Goal: Task Accomplishment & Management: Use online tool/utility

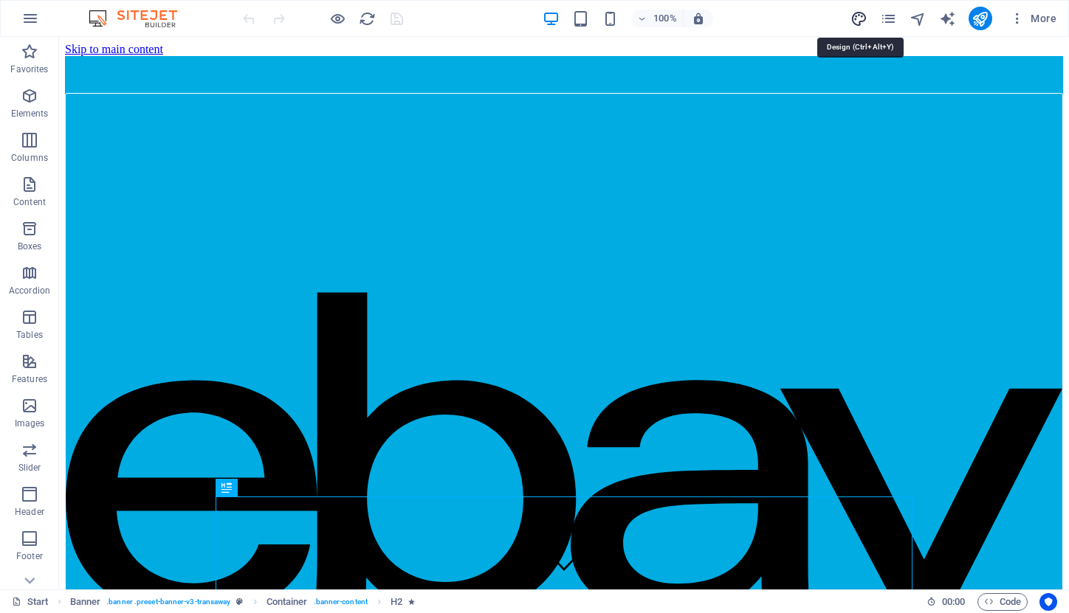
click at [862, 16] on icon "design" at bounding box center [858, 18] width 17 height 17
select select "px"
select select "400"
select select "px"
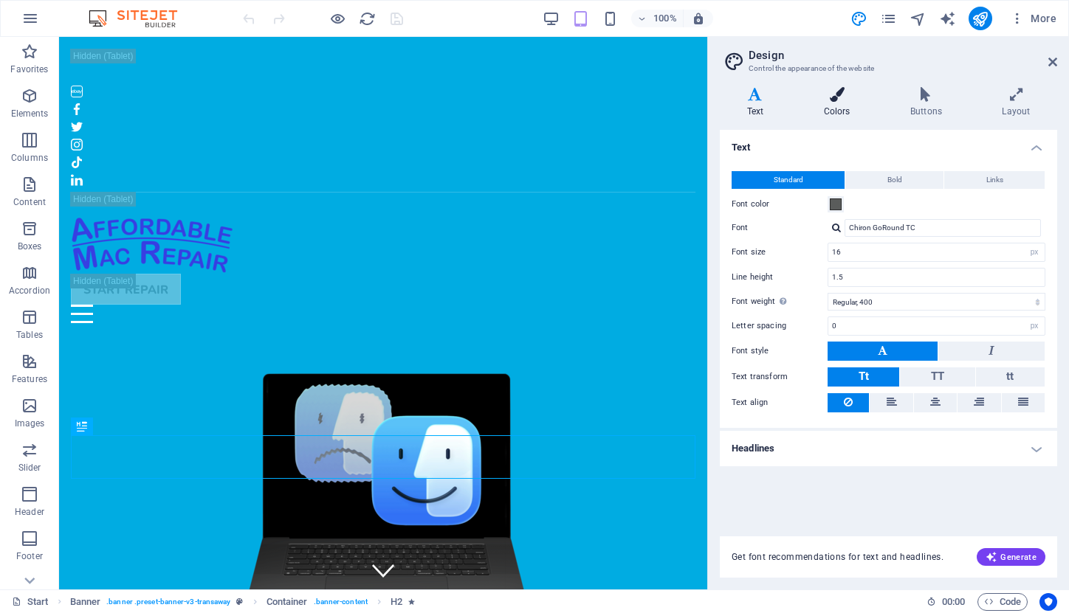
click at [832, 95] on icon at bounding box center [836, 94] width 80 height 15
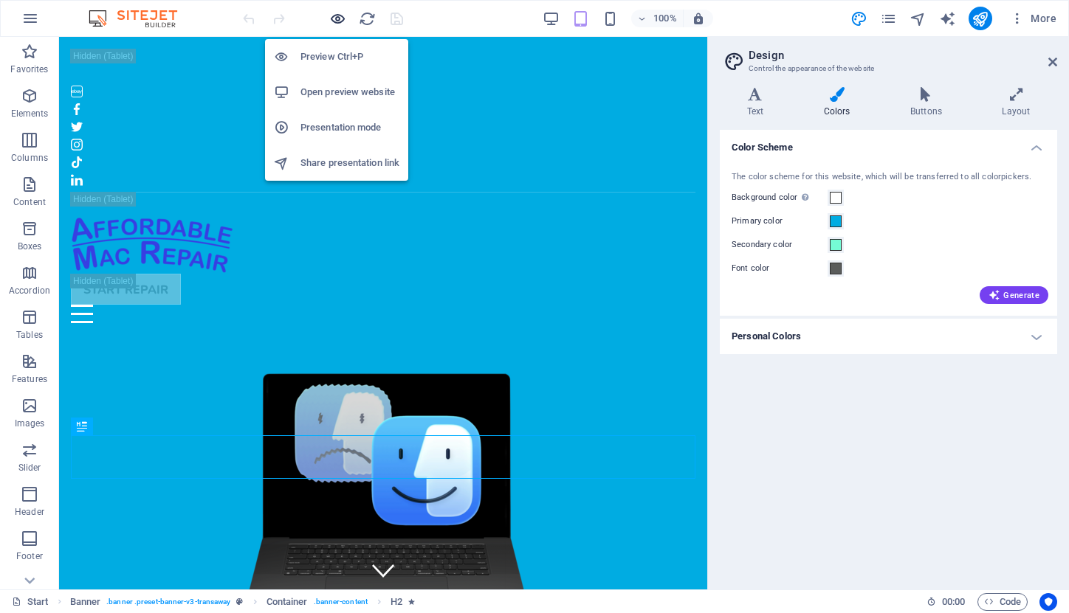
click at [337, 18] on icon "button" at bounding box center [337, 18] width 17 height 17
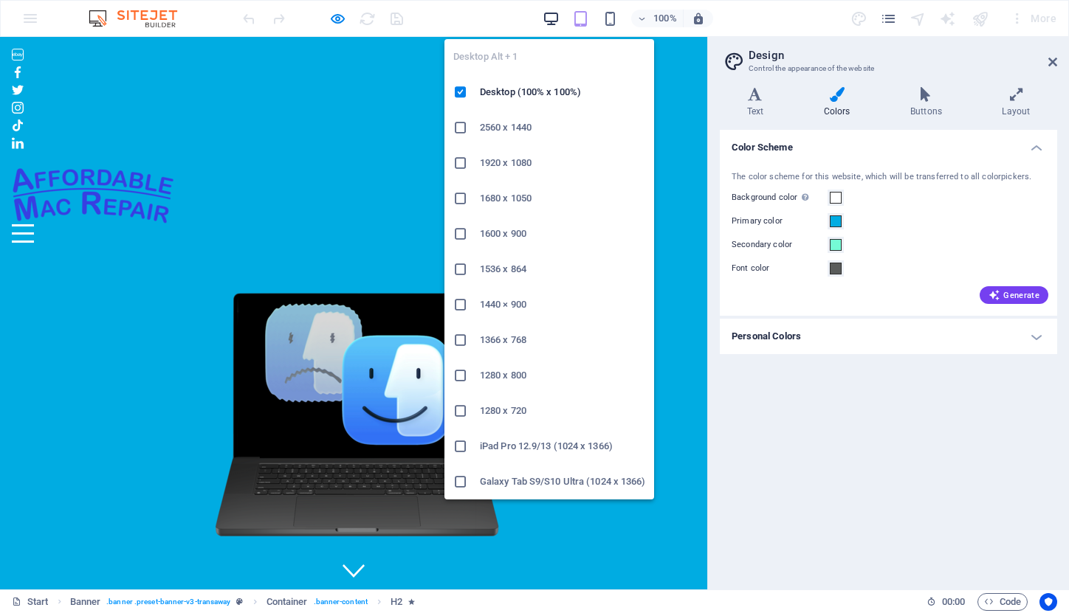
click at [556, 17] on icon "button" at bounding box center [550, 18] width 17 height 17
click at [550, 16] on icon "button" at bounding box center [550, 18] width 17 height 17
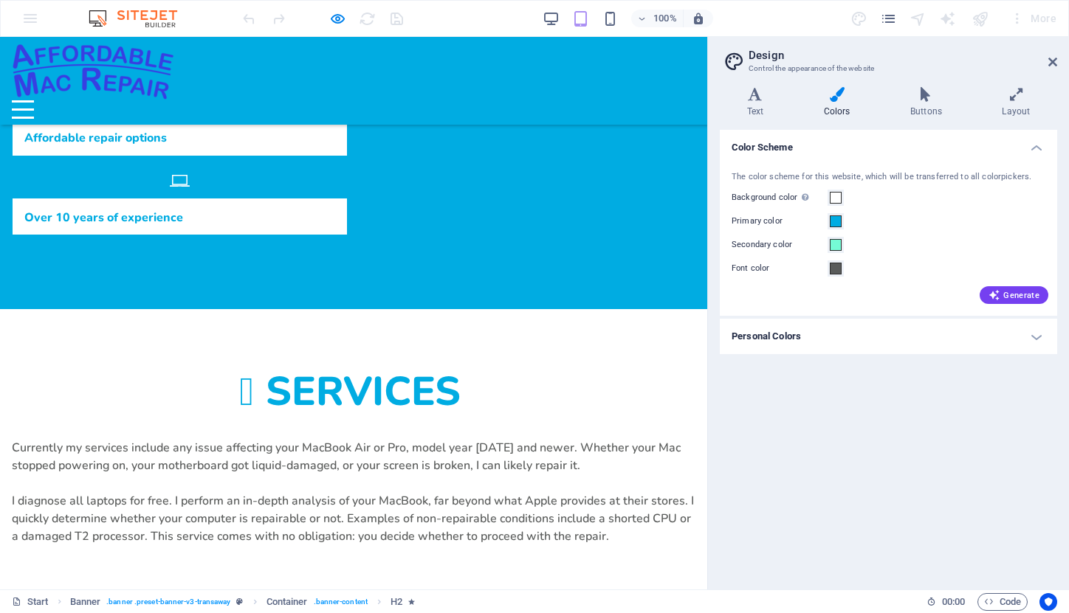
scroll to position [720, 0]
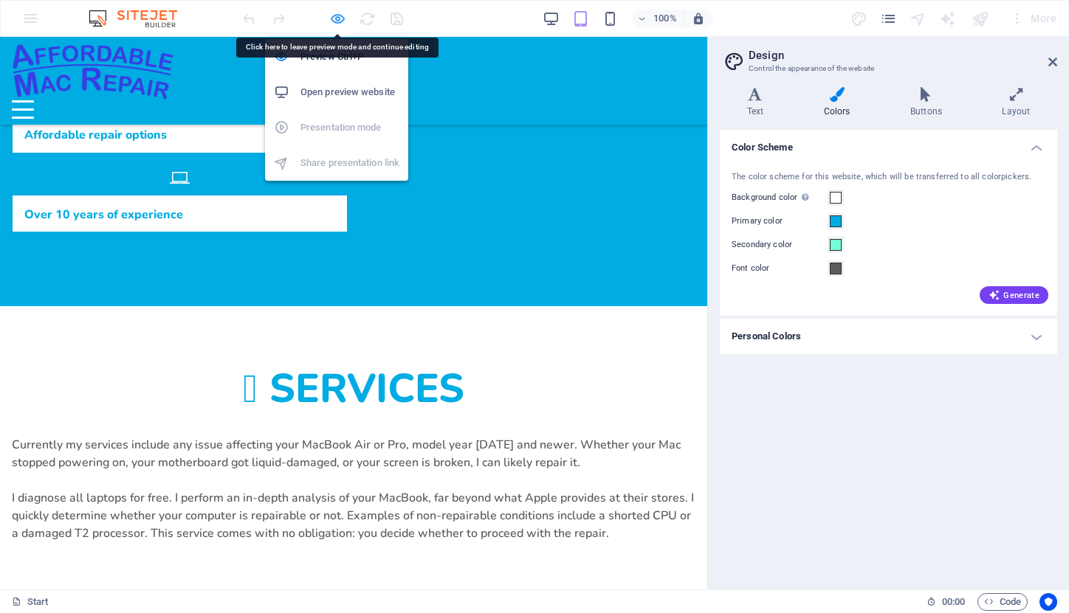
click at [334, 18] on icon "button" at bounding box center [337, 18] width 17 height 17
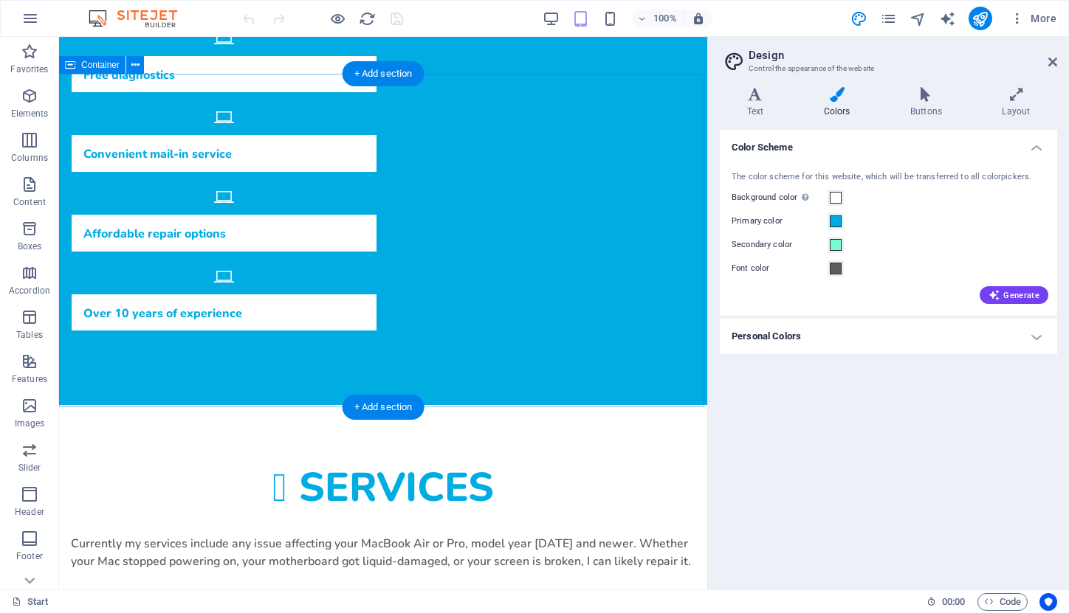
click at [111, 405] on div "Services Currently my services include any issue affecting your MacBook Air or …" at bounding box center [383, 573] width 648 height 336
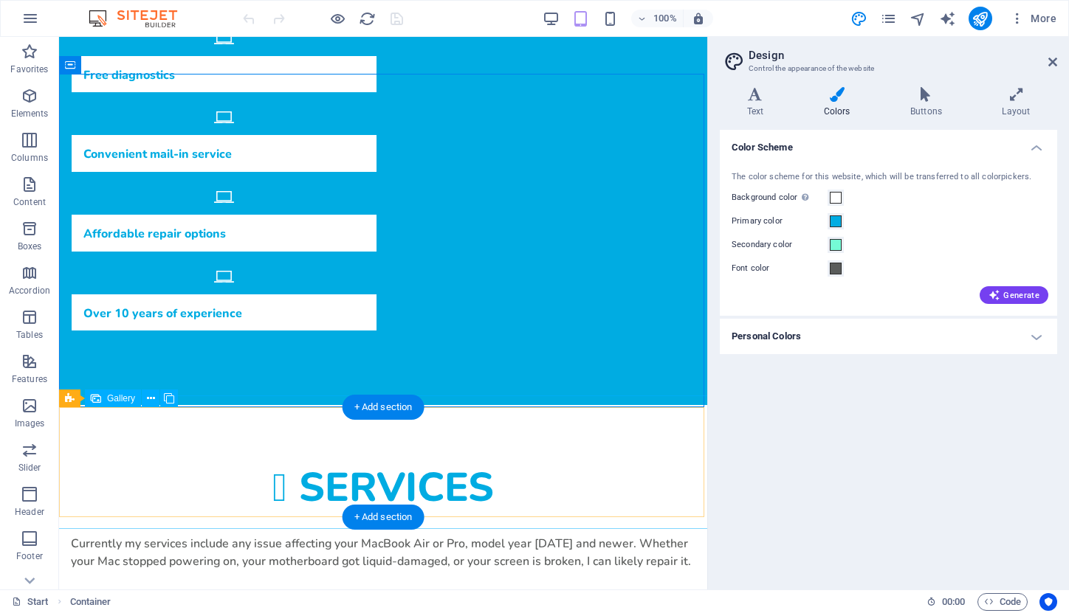
click at [111, 400] on span "Gallery" at bounding box center [121, 398] width 28 height 9
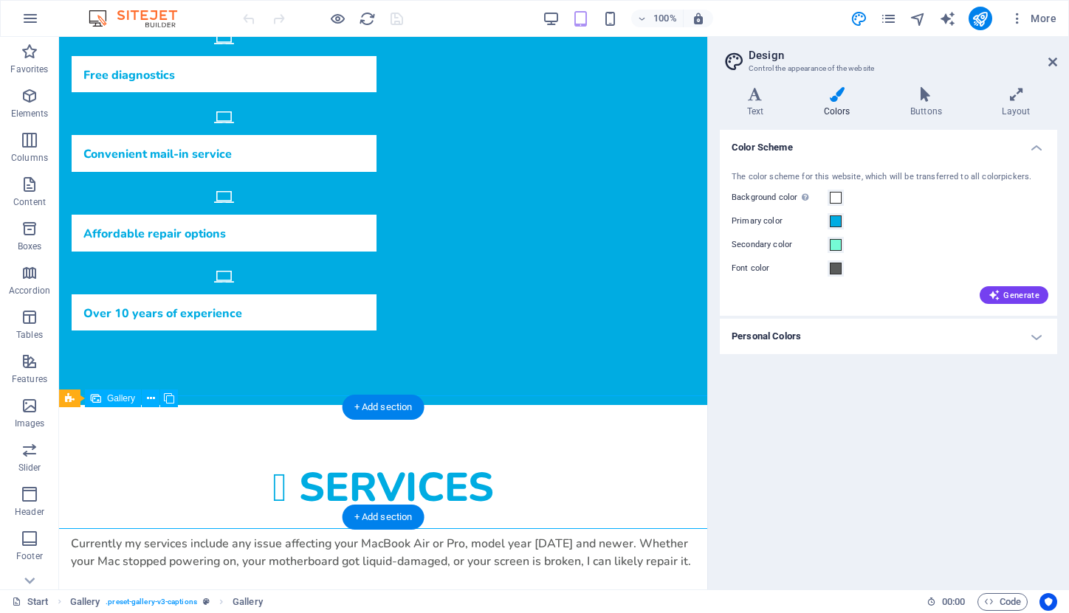
click at [111, 400] on span "Gallery" at bounding box center [121, 398] width 28 height 9
select select "4"
select select "px"
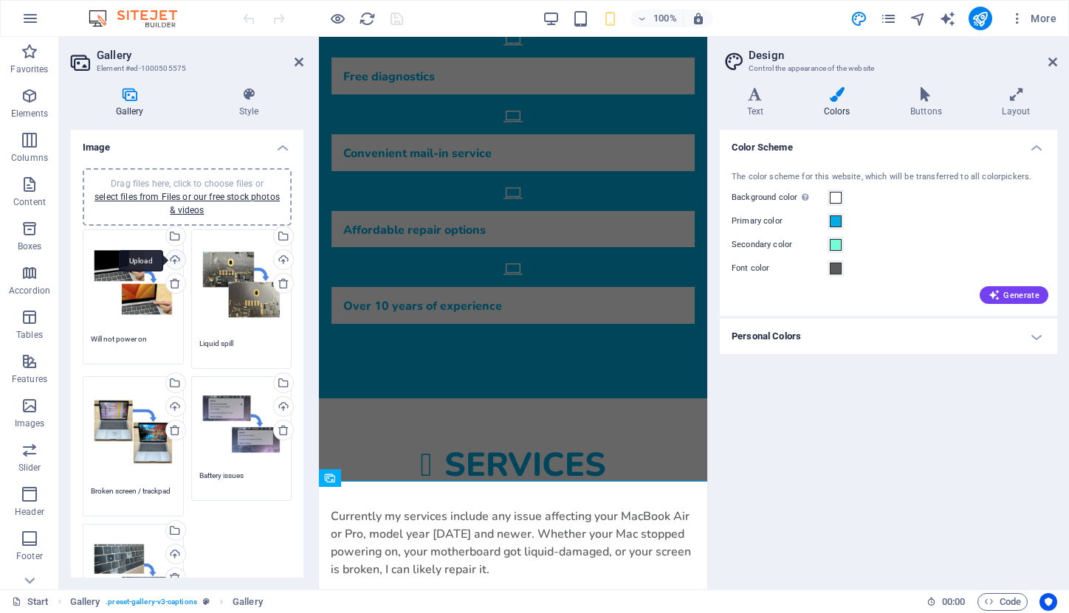
click at [174, 261] on div "Upload" at bounding box center [174, 261] width 22 height 22
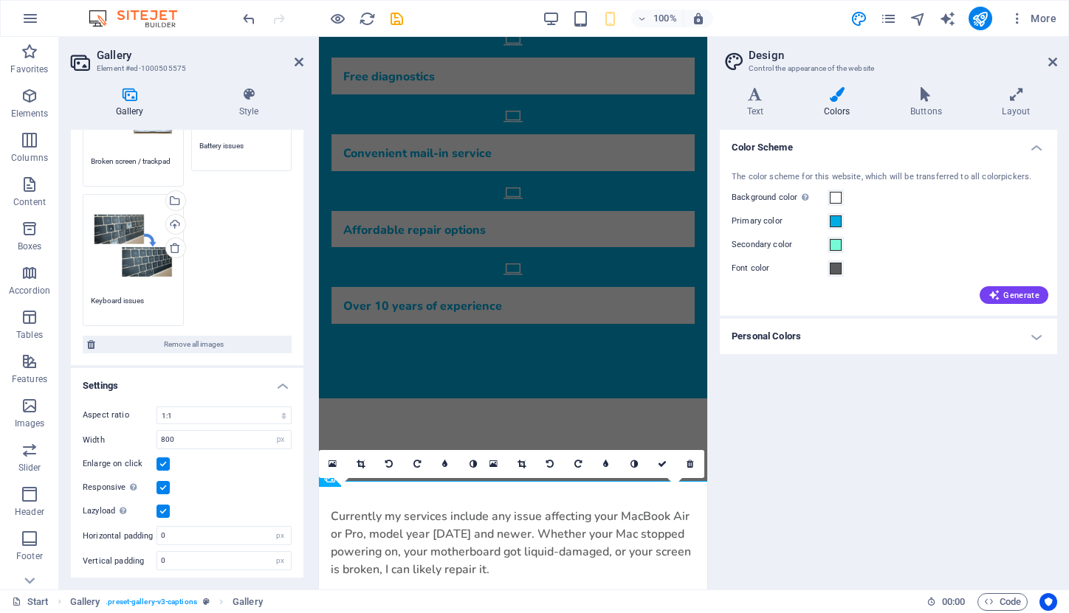
scroll to position [329, 0]
click at [244, 104] on h4 "Style" at bounding box center [248, 102] width 109 height 31
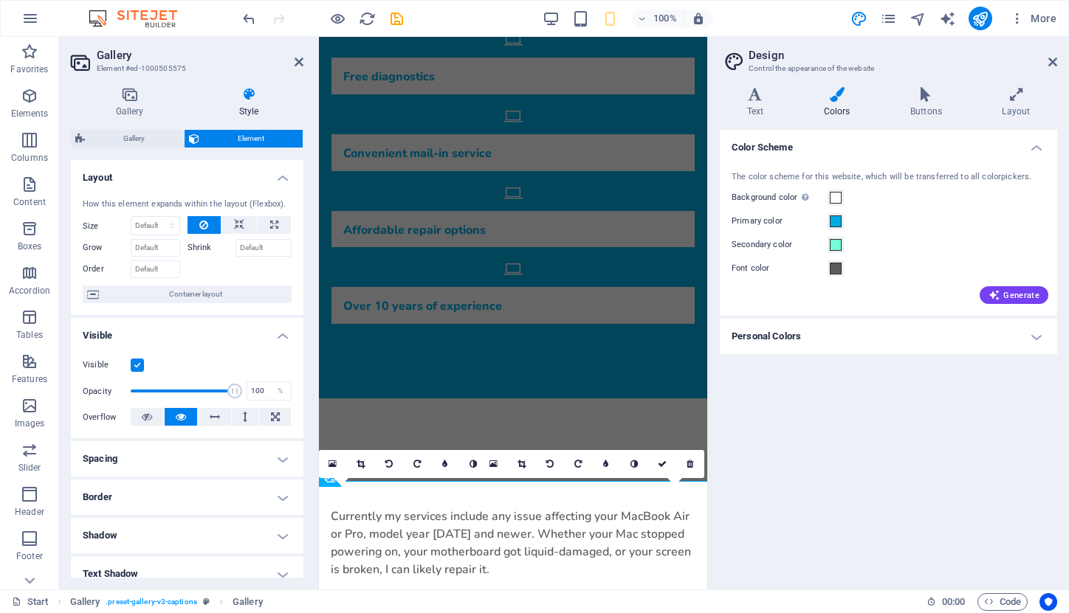
scroll to position [0, 0]
click at [128, 94] on icon at bounding box center [129, 94] width 117 height 15
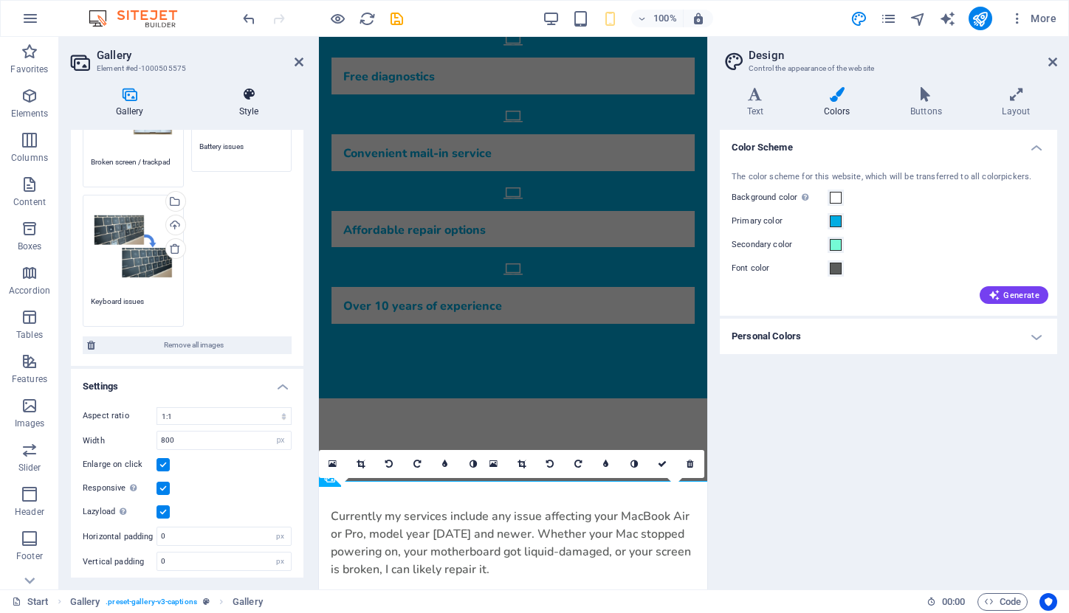
click at [246, 97] on icon at bounding box center [248, 94] width 109 height 15
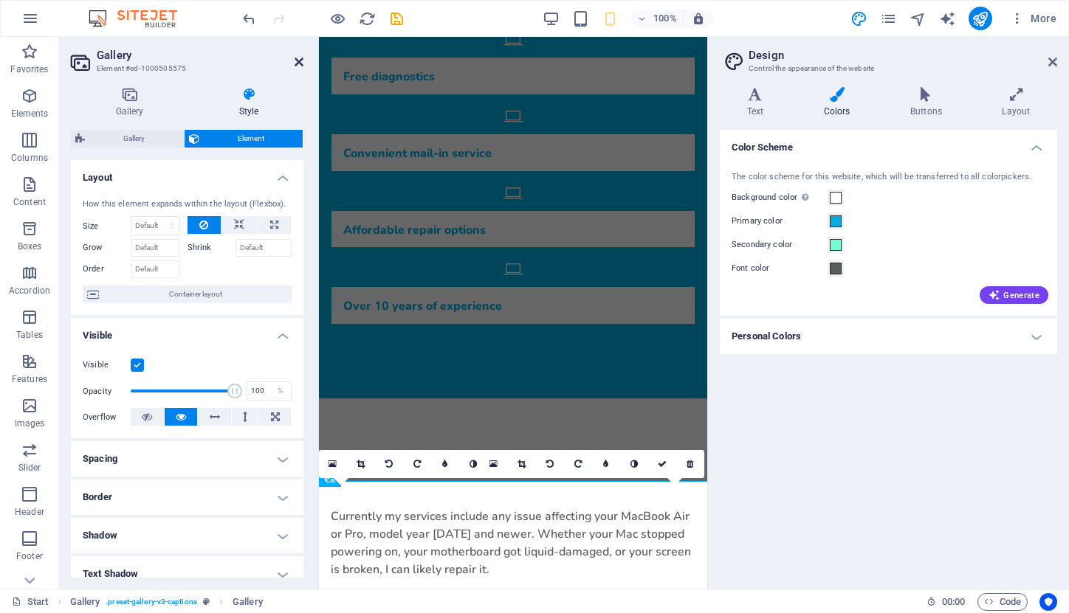
click at [296, 60] on icon at bounding box center [298, 62] width 9 height 12
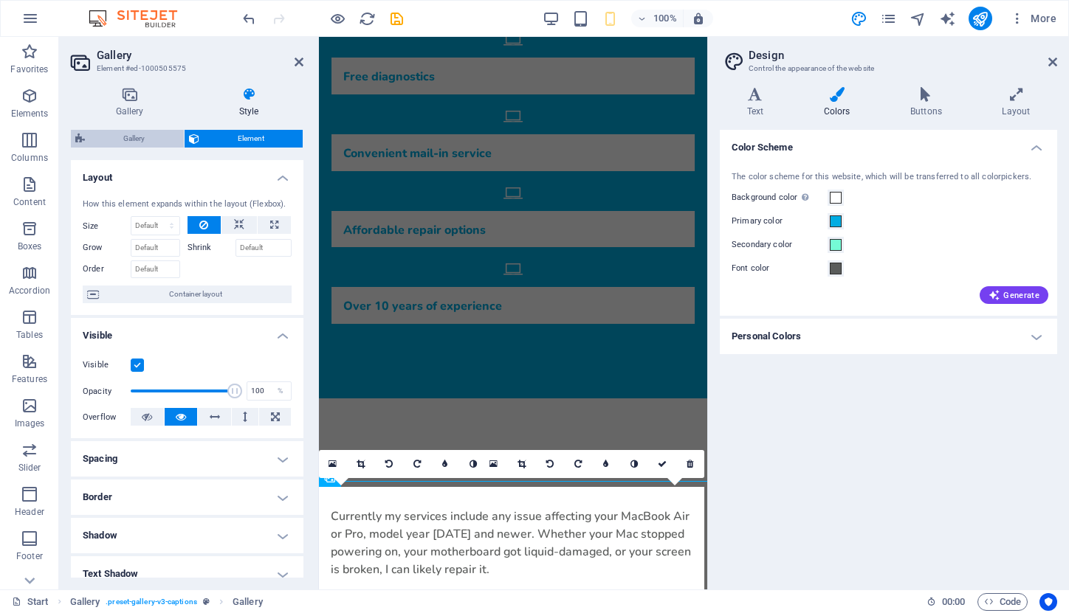
click at [146, 131] on span "Gallery" at bounding box center [134, 139] width 90 height 18
select select "rem"
select select "preset-gallery-v3-captions"
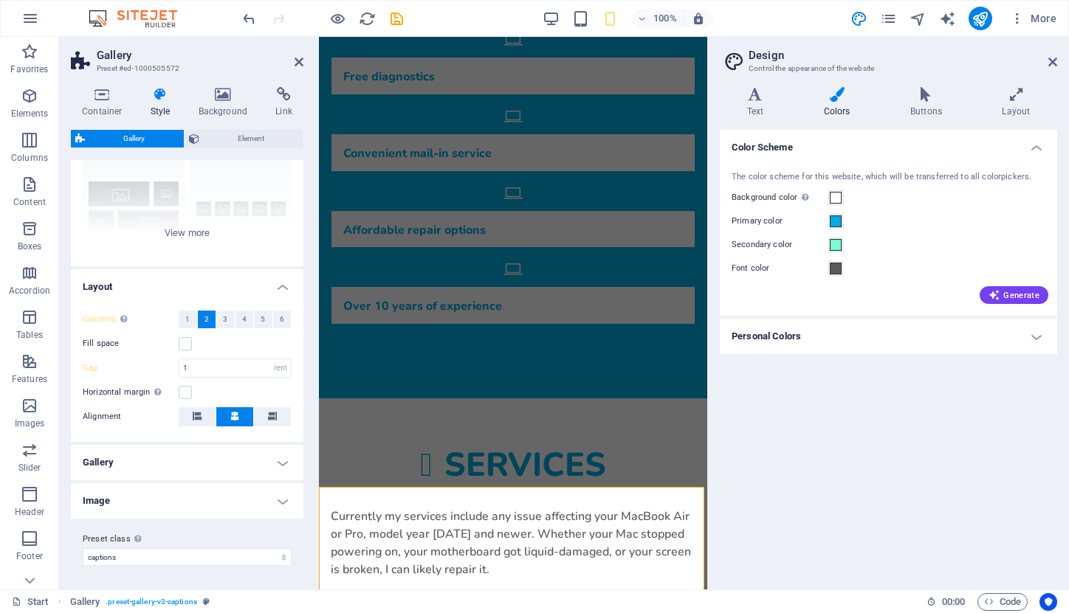
scroll to position [141, 0]
click at [277, 466] on h4 "Gallery" at bounding box center [187, 463] width 232 height 35
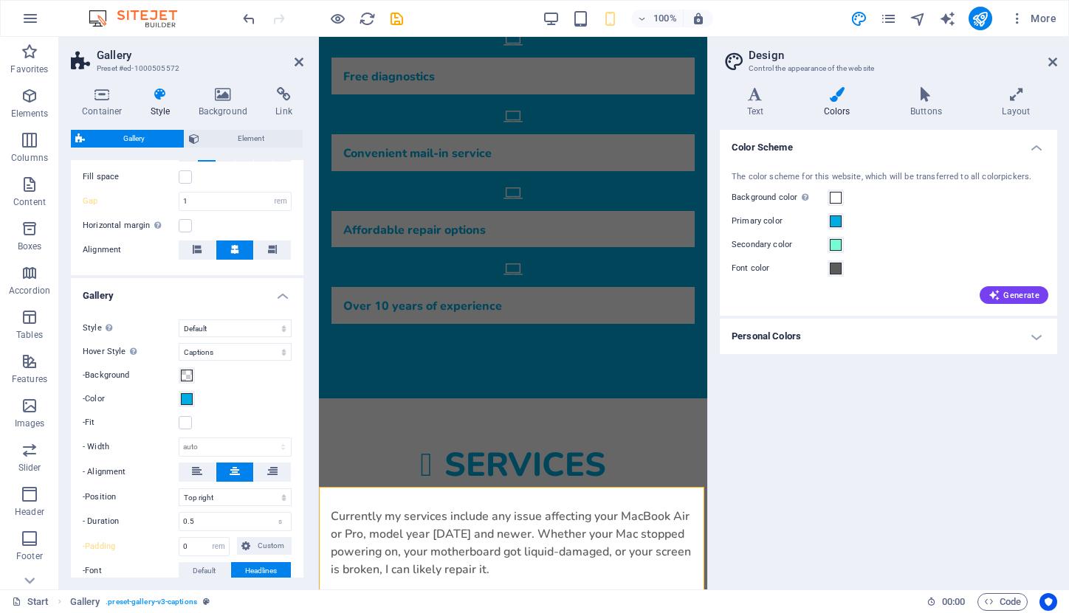
scroll to position [318, 0]
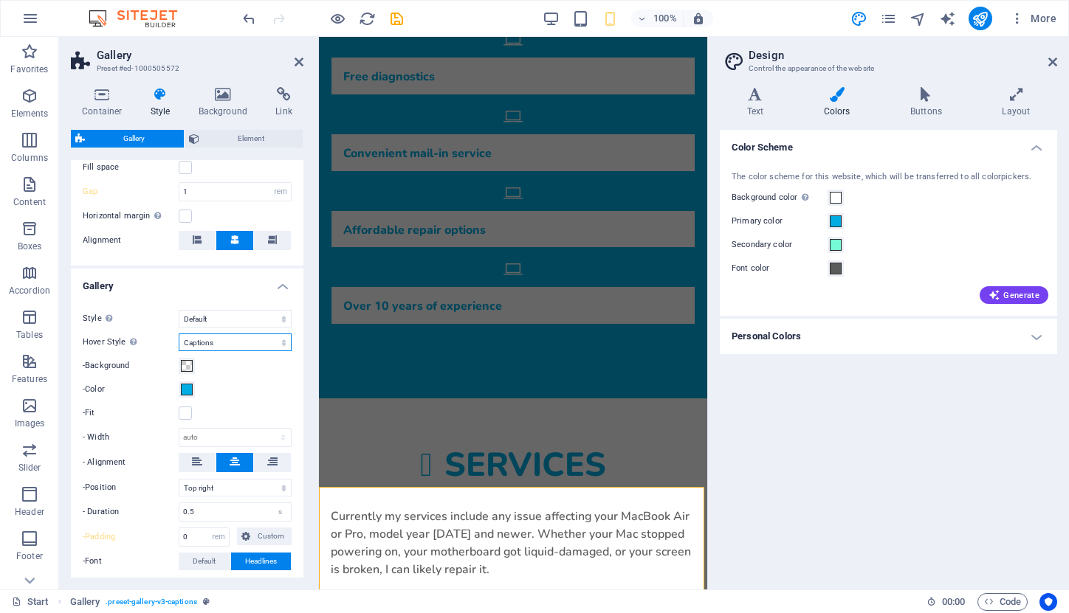
select select "zoom"
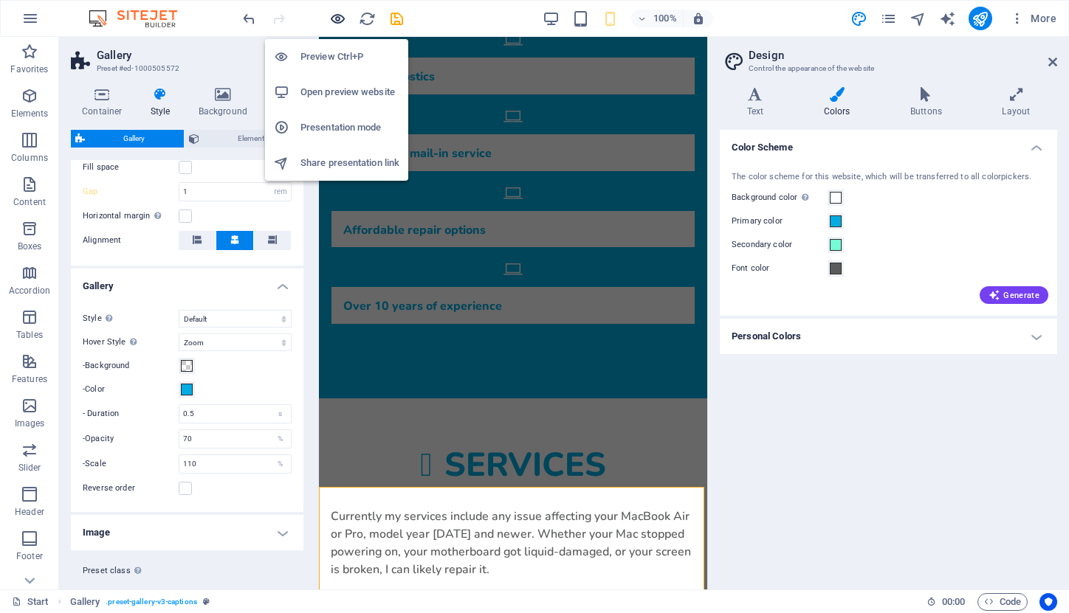
click at [335, 18] on icon "button" at bounding box center [337, 18] width 17 height 17
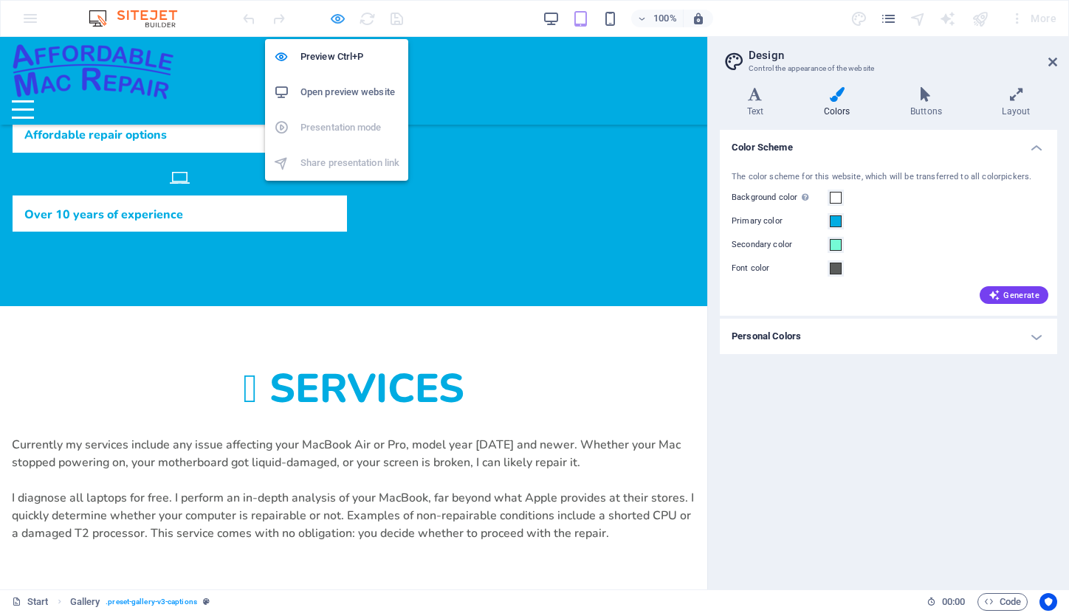
click at [331, 23] on icon "button" at bounding box center [337, 18] width 17 height 17
select select "rem"
select select "zoom"
select select "preset-gallery-v3-captions"
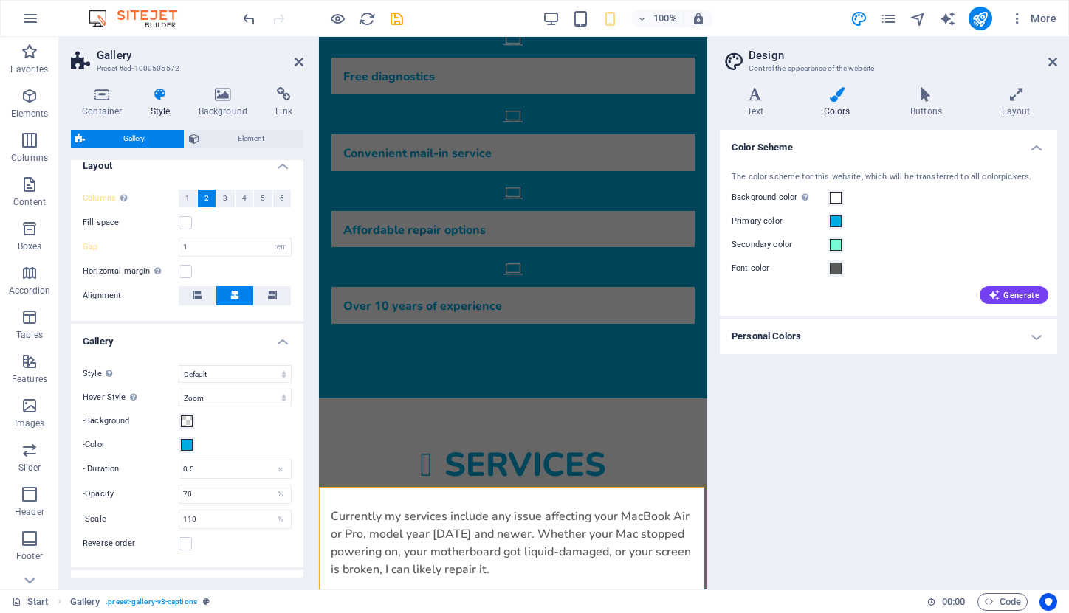
scroll to position [272, 0]
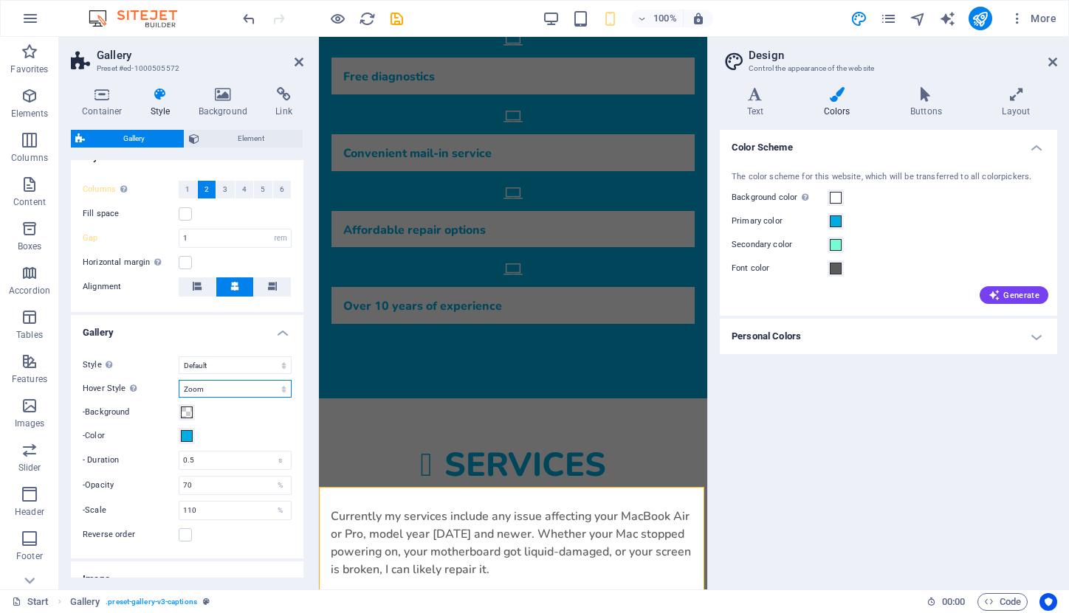
select select "fade"
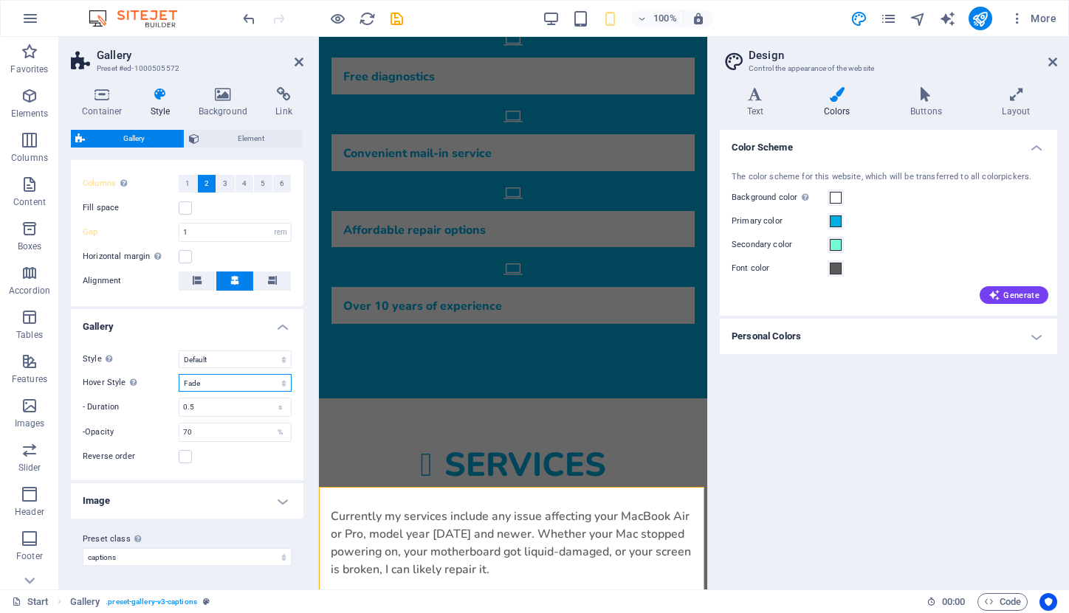
scroll to position [277, 0]
click at [283, 504] on h4 "Image" at bounding box center [187, 501] width 232 height 35
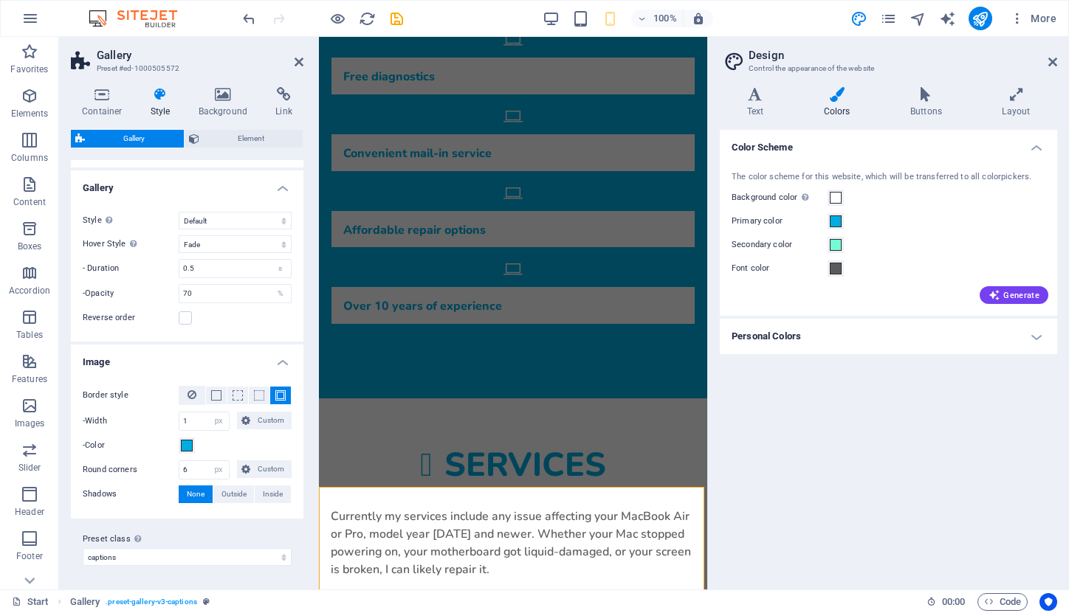
scroll to position [415, 0]
drag, startPoint x: 190, startPoint y: 471, endPoint x: 179, endPoint y: 471, distance: 11.8
click at [179, 471] on div "6 px rem % vh vw Custom" at bounding box center [204, 470] width 51 height 19
type input "8"
click at [104, 95] on icon at bounding box center [102, 94] width 63 height 15
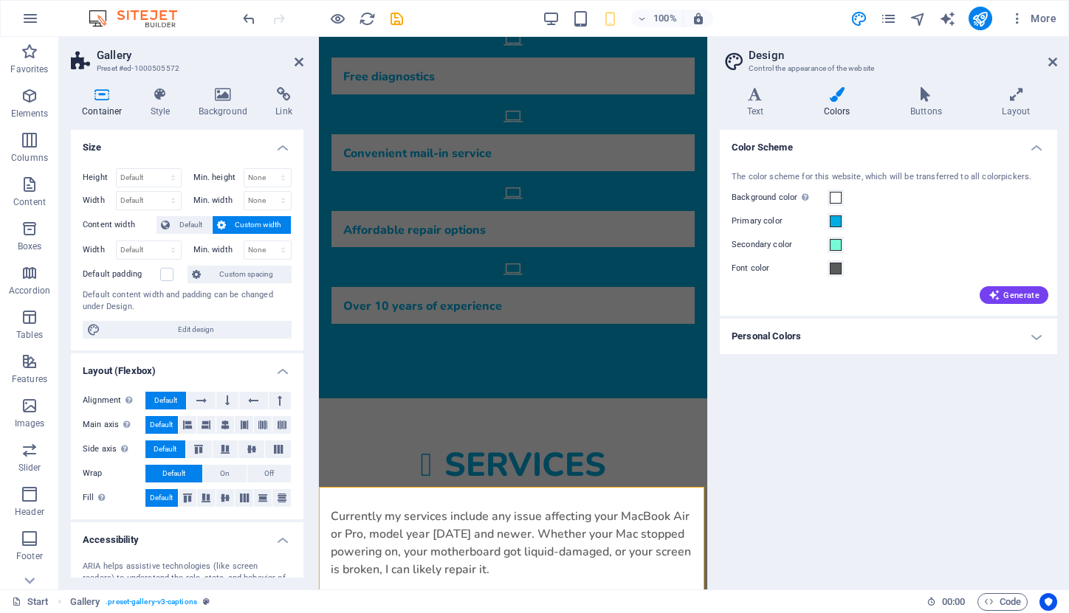
scroll to position [0, 0]
click at [299, 61] on icon at bounding box center [298, 62] width 9 height 12
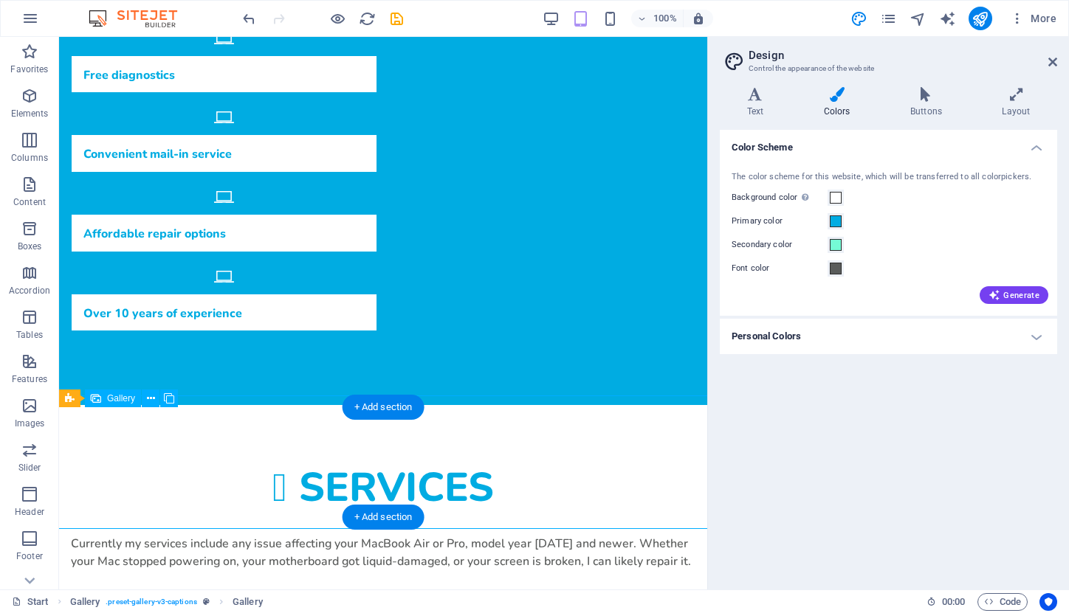
select select "4"
select select "px"
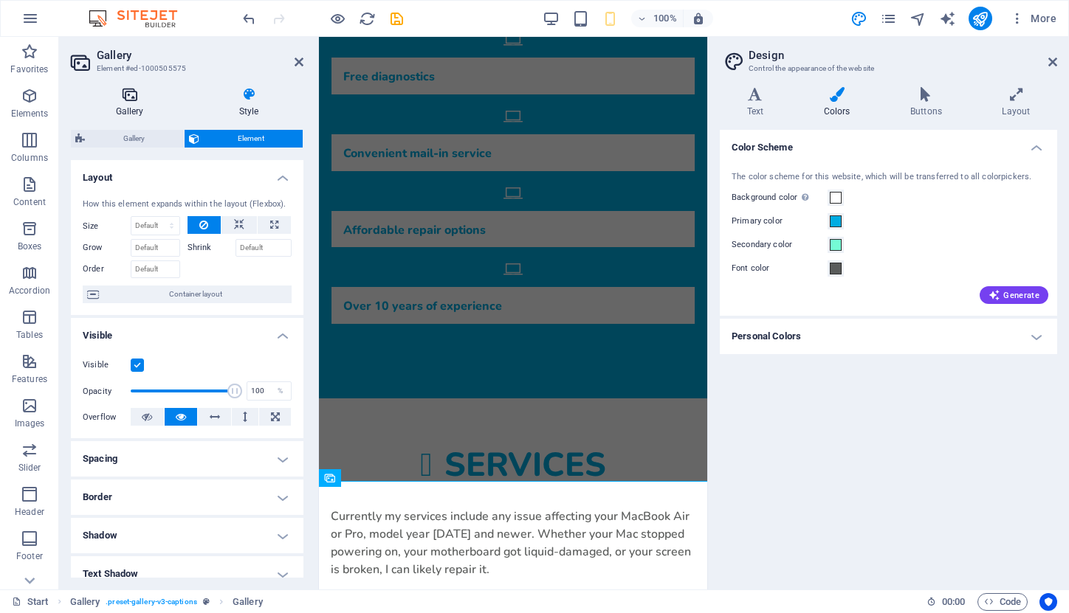
click at [132, 98] on icon at bounding box center [129, 94] width 117 height 15
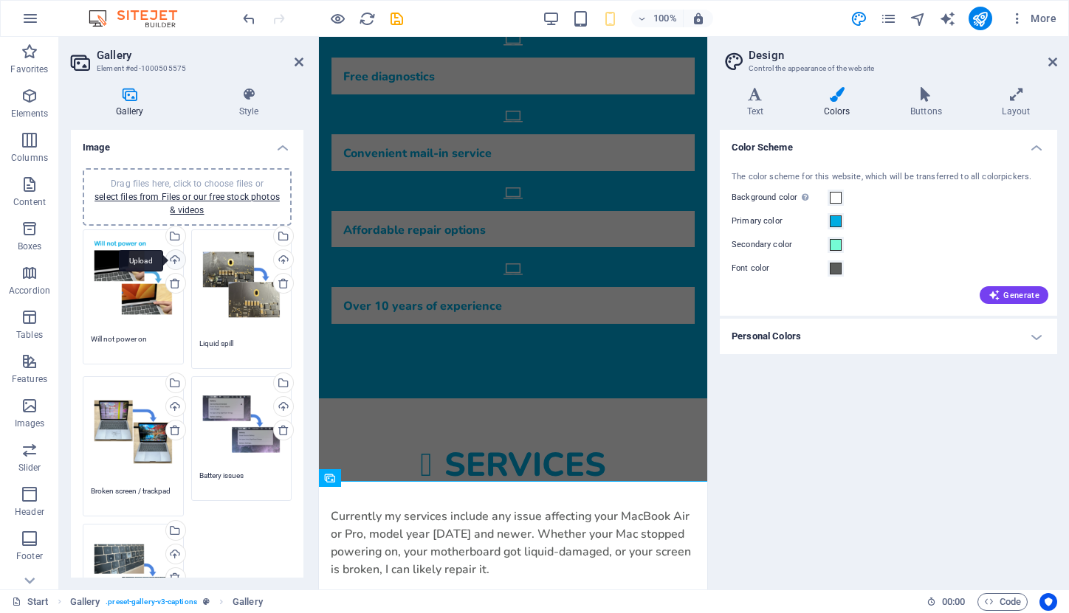
click at [173, 255] on div "Upload" at bounding box center [174, 261] width 22 height 22
click at [108, 339] on textarea "Will not power on" at bounding box center [133, 345] width 85 height 22
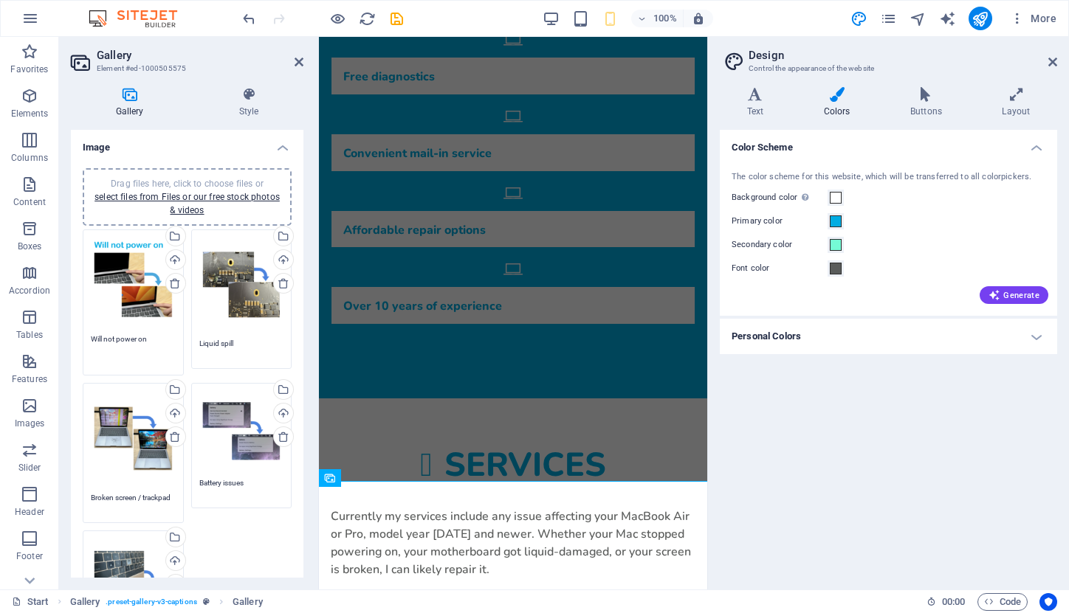
click at [108, 339] on textarea "Will not power on" at bounding box center [133, 350] width 85 height 33
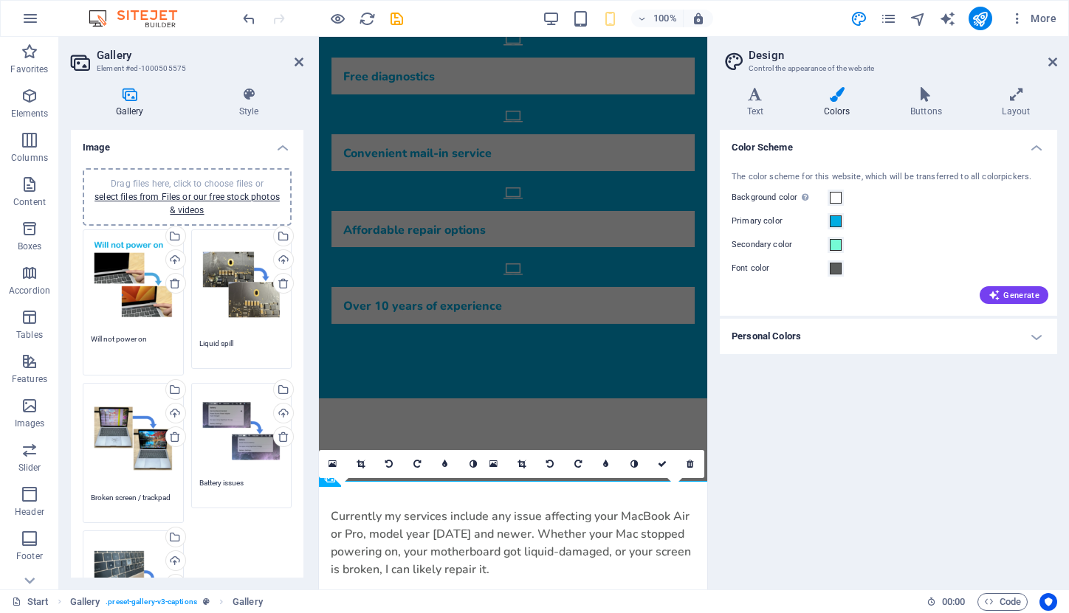
type textarea "Will not power on"
click at [245, 353] on textarea "Liquid spill" at bounding box center [241, 349] width 85 height 22
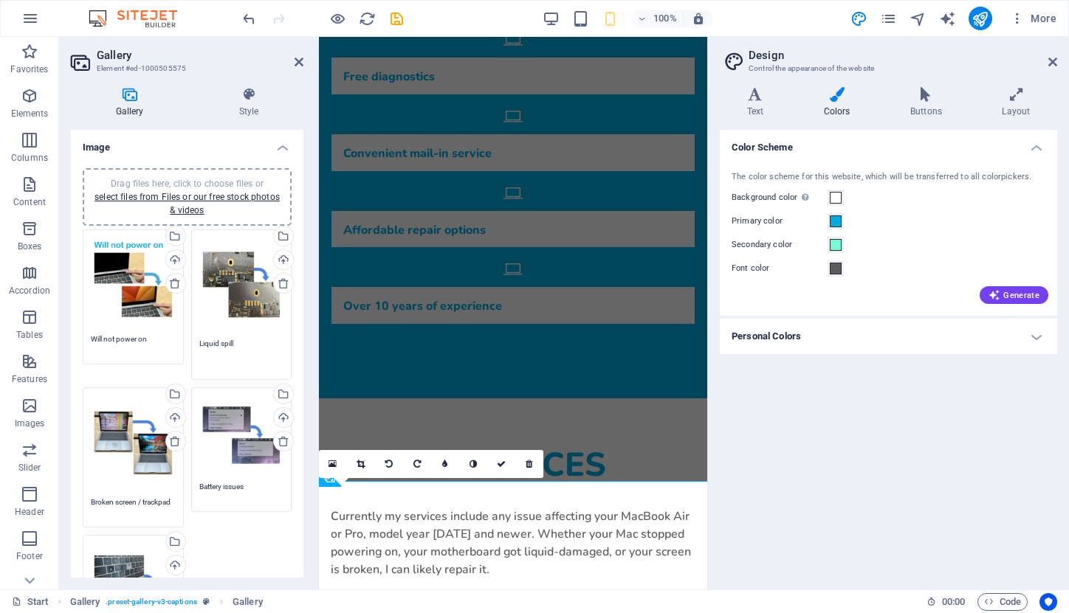
click at [200, 342] on textarea "Liquid spill" at bounding box center [241, 354] width 85 height 33
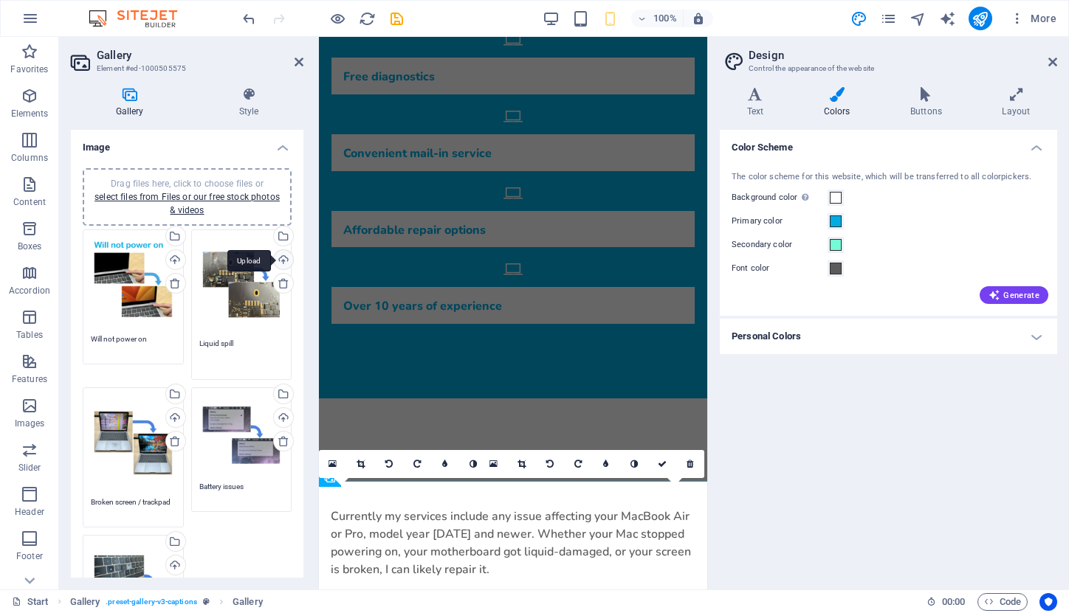
click at [280, 260] on div "Upload" at bounding box center [282, 261] width 22 height 22
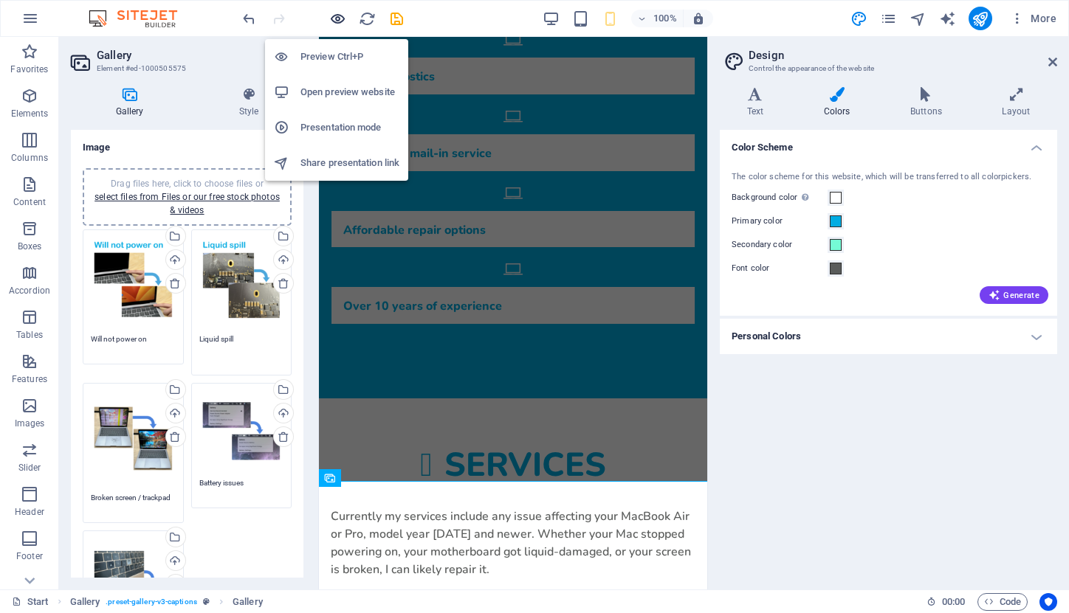
type textarea "Liquid spill"
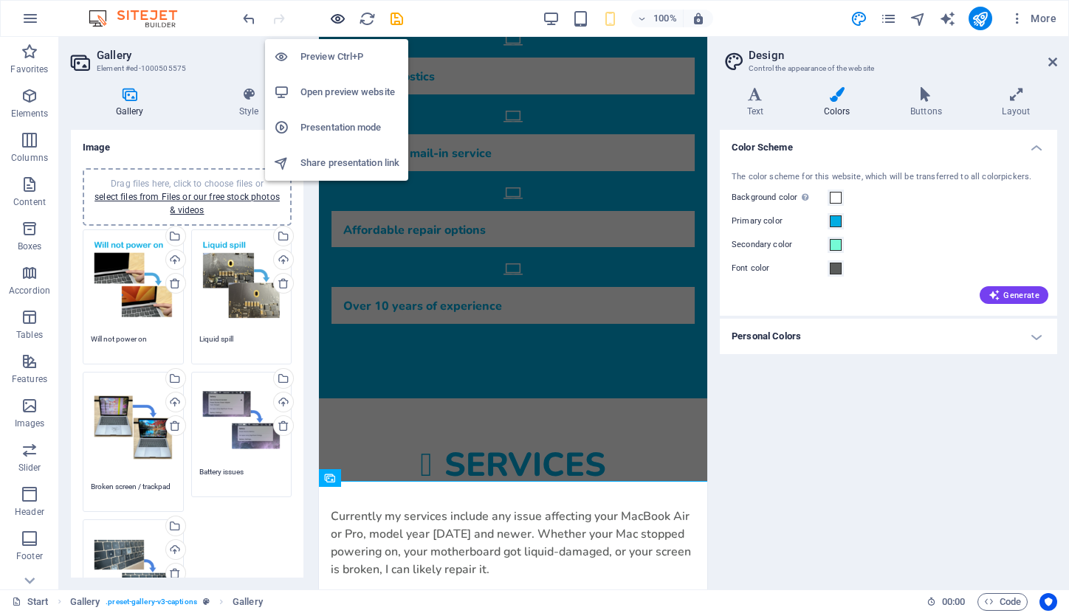
click at [338, 19] on icon "button" at bounding box center [337, 18] width 17 height 17
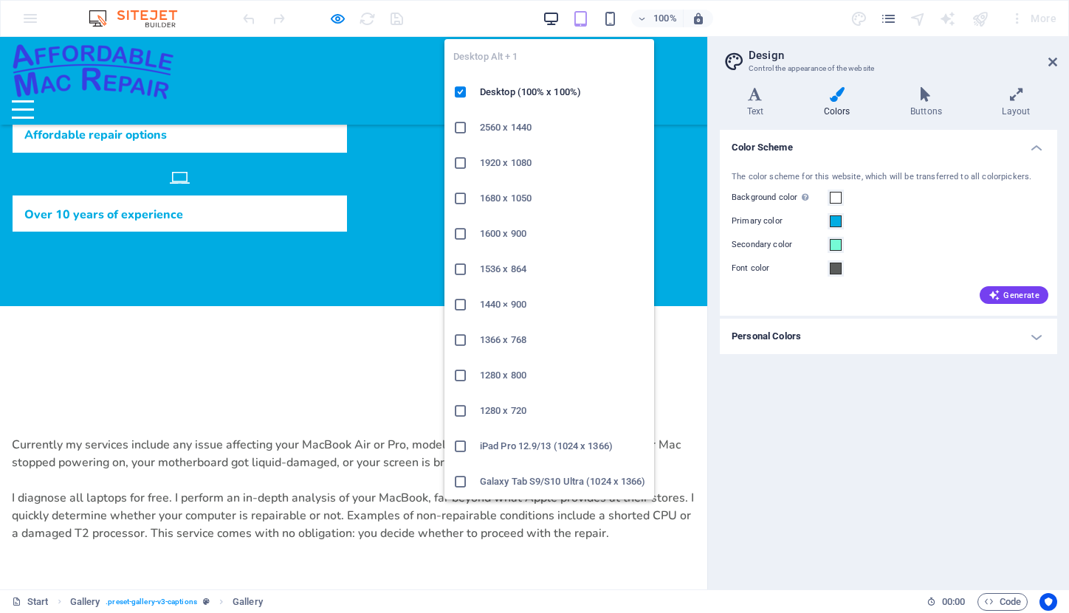
click at [553, 20] on icon "button" at bounding box center [550, 18] width 17 height 17
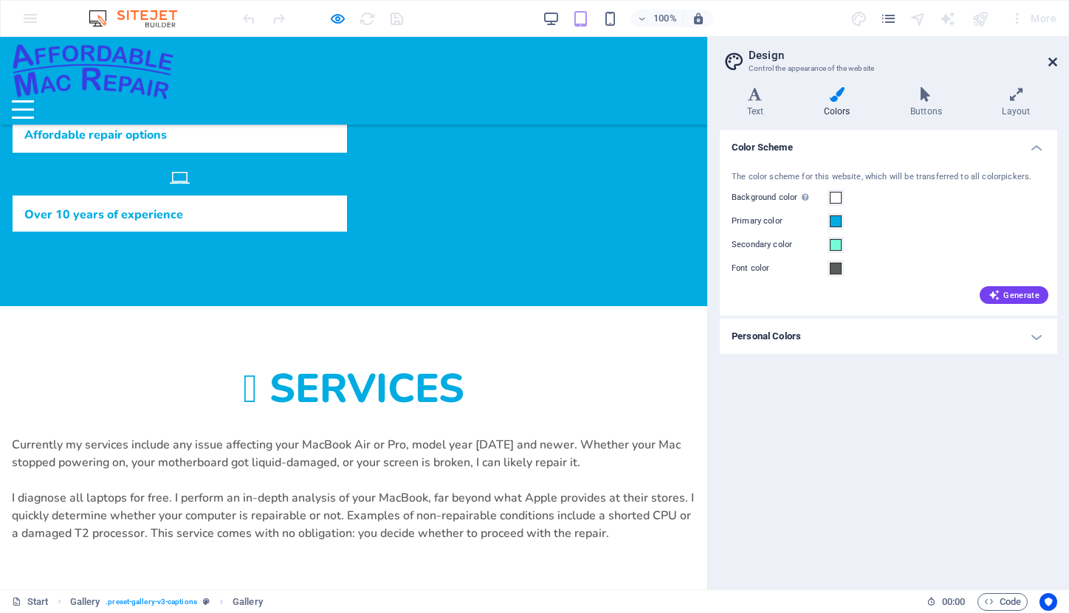
click at [1054, 65] on icon at bounding box center [1052, 62] width 9 height 12
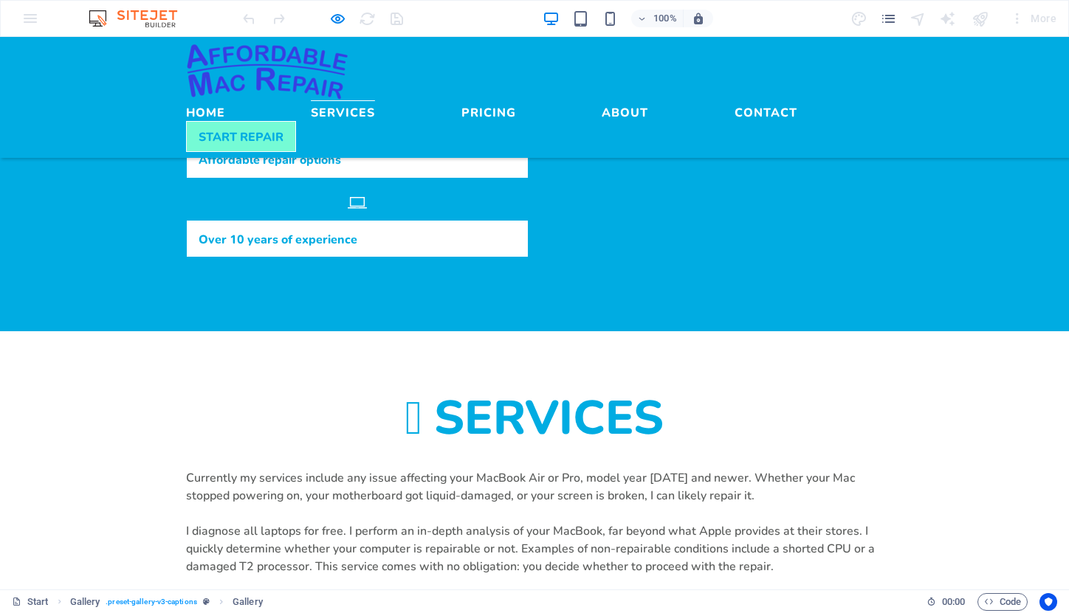
scroll to position [801, 0]
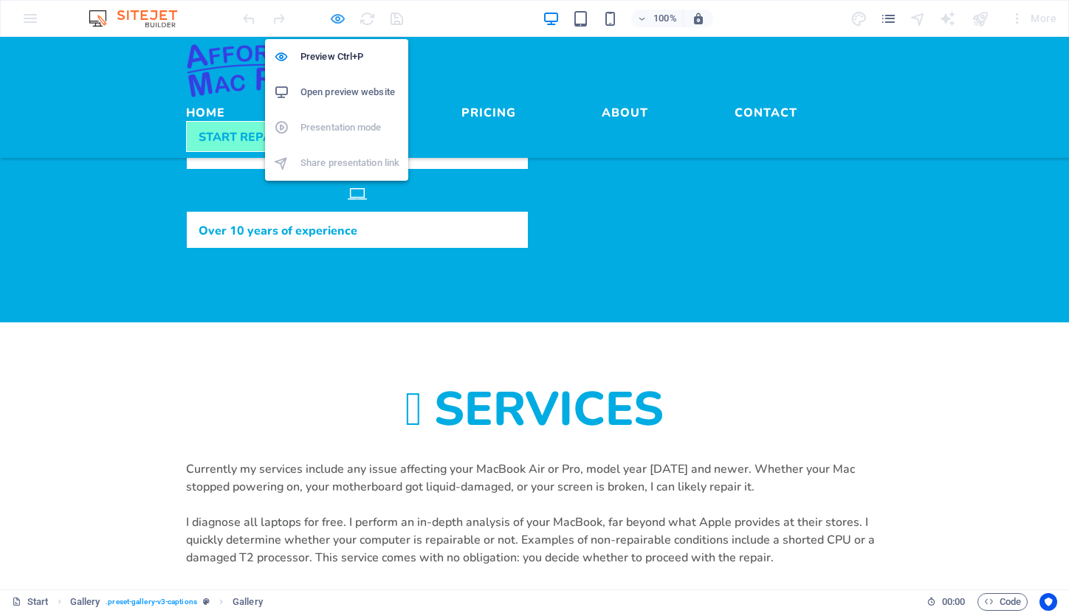
click at [336, 20] on icon "button" at bounding box center [337, 18] width 17 height 17
select select "4"
select select "px"
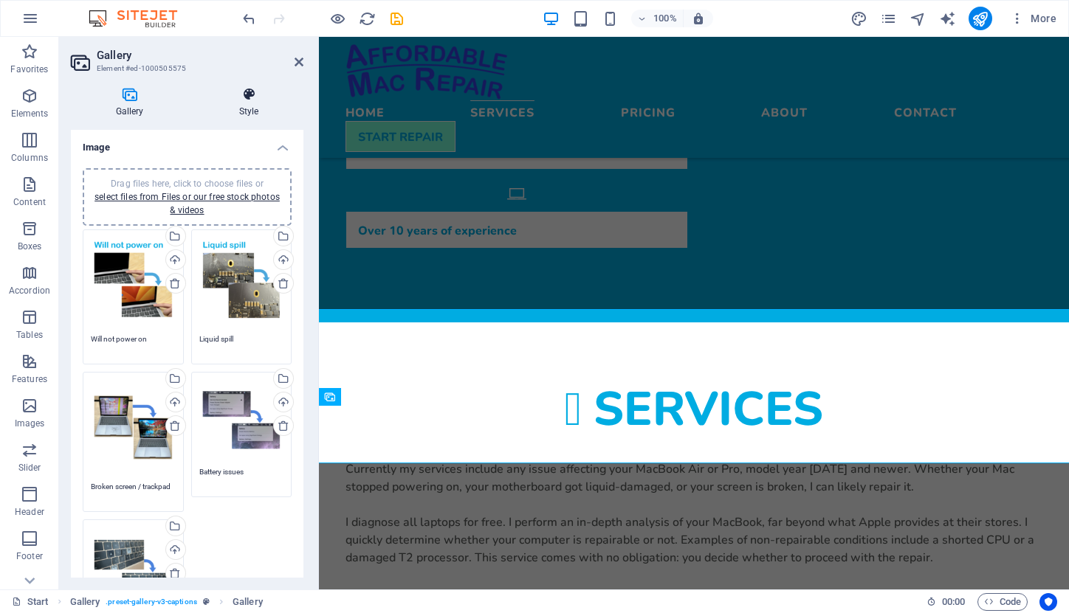
click at [246, 104] on h4 "Style" at bounding box center [248, 102] width 109 height 31
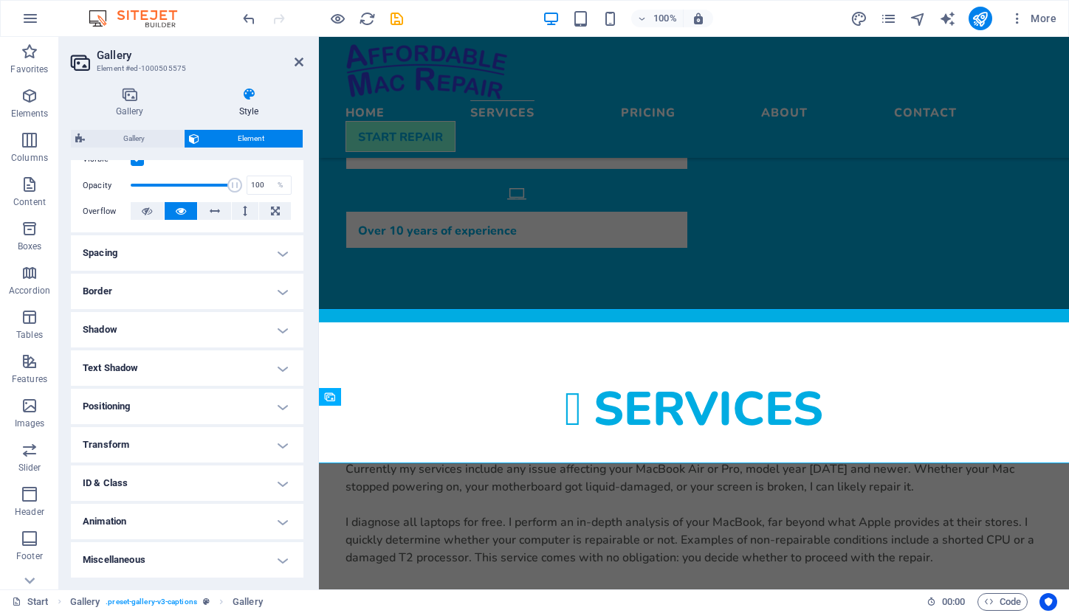
scroll to position [205, 0]
click at [370, 322] on div "Services Currently my services include any issue affecting your MacBook Air or …" at bounding box center [694, 484] width 750 height 325
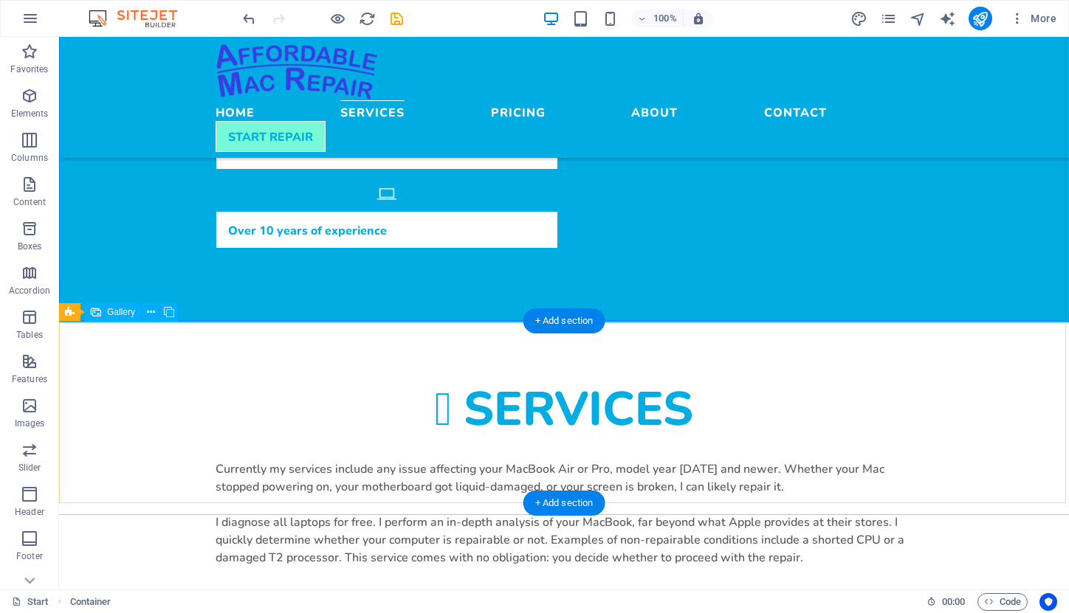
click at [123, 310] on span "Gallery" at bounding box center [121, 312] width 28 height 9
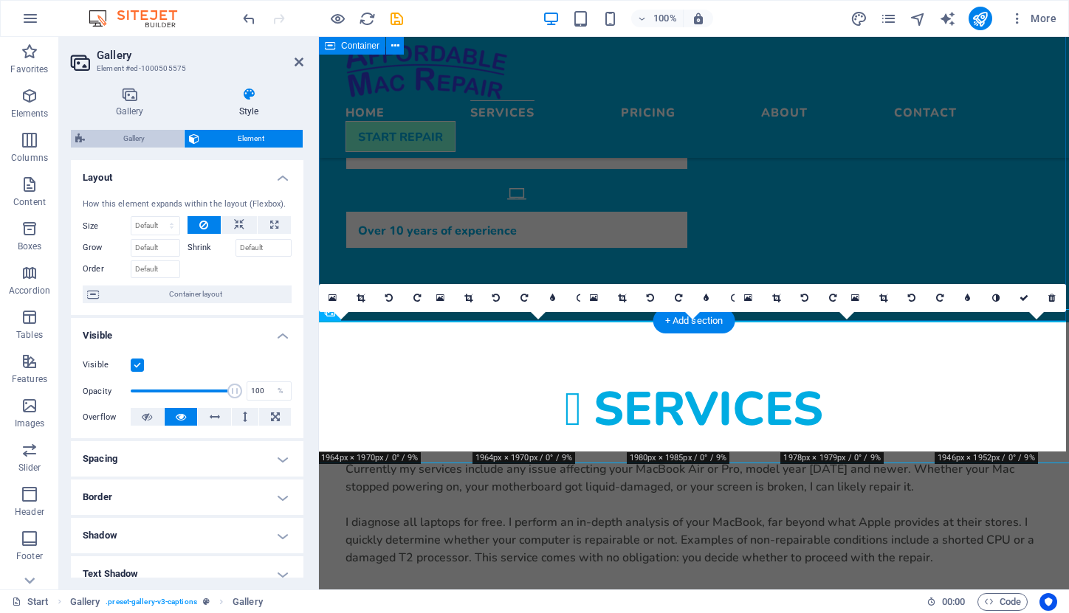
click at [137, 130] on span "Gallery" at bounding box center [134, 139] width 90 height 18
select select "rem"
select select "fade"
select select "px"
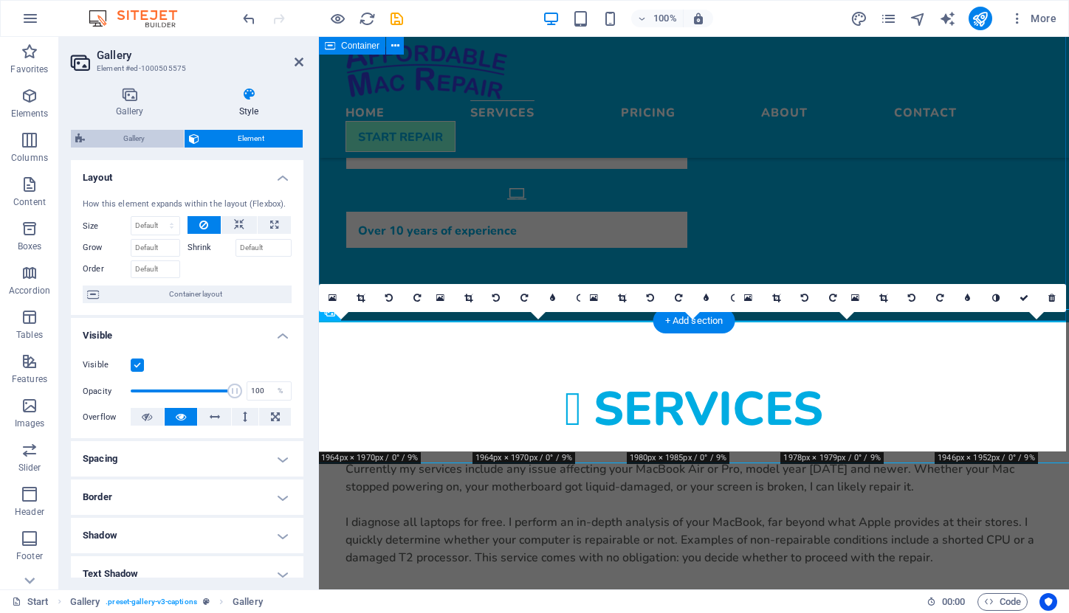
select select "preset-gallery-v3-captions"
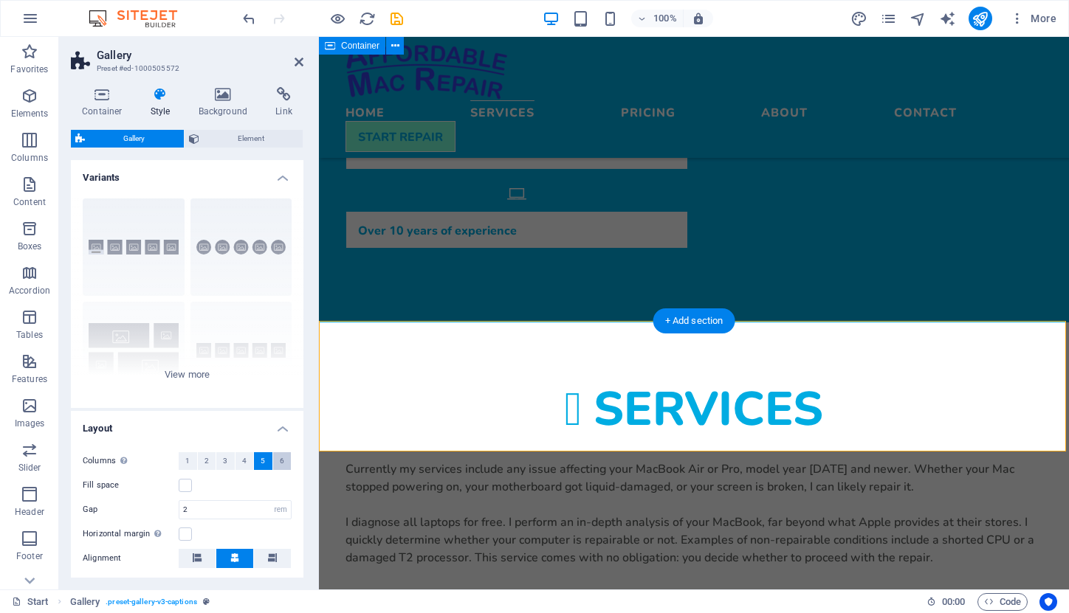
click at [280, 458] on span "6" at bounding box center [282, 461] width 4 height 18
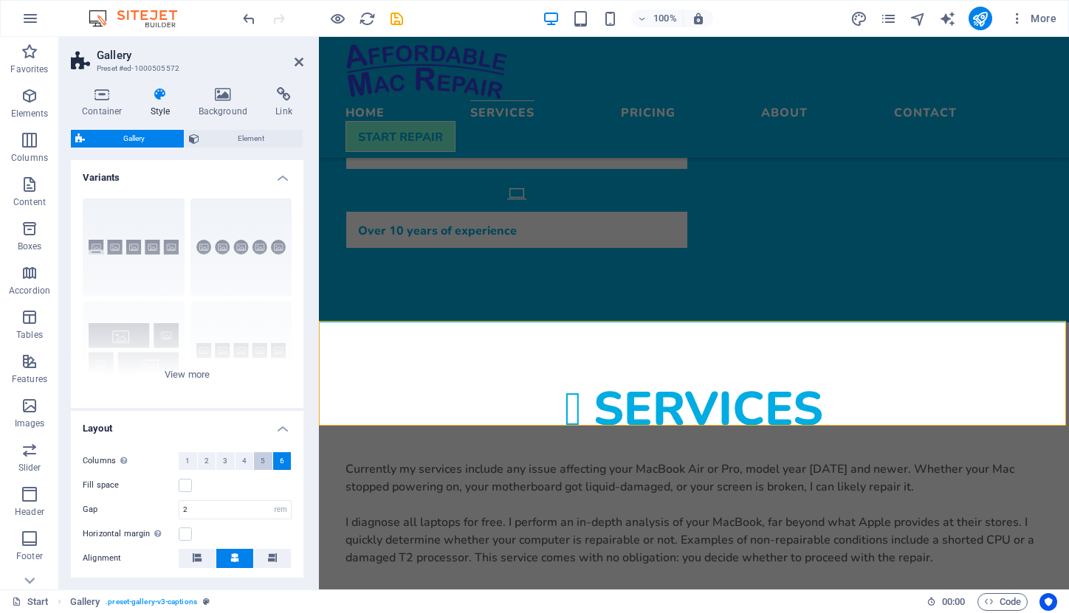
click at [260, 463] on span "5" at bounding box center [262, 461] width 4 height 18
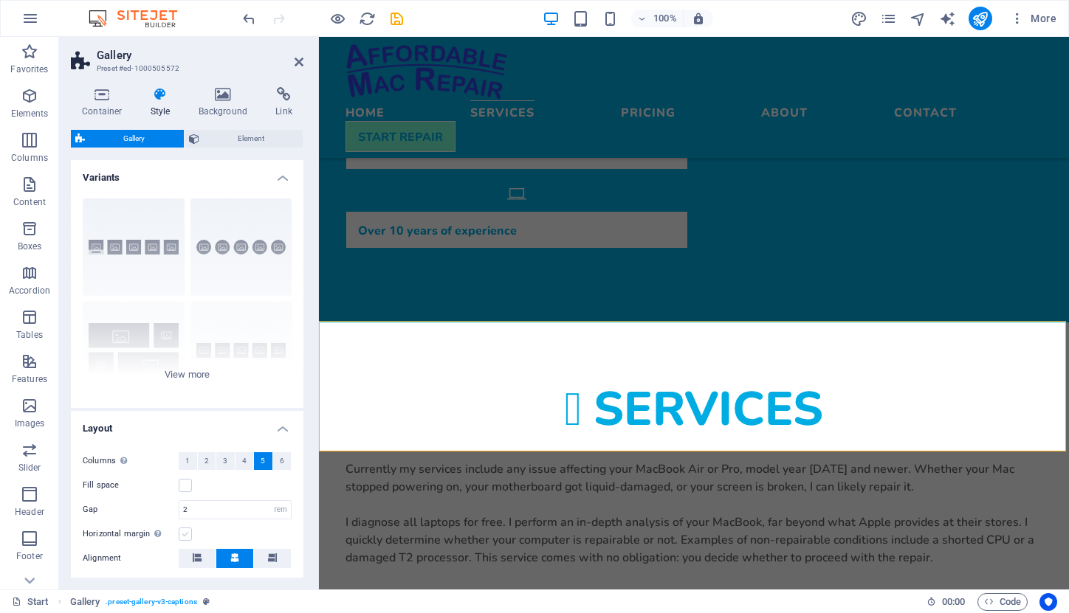
click at [184, 531] on label at bounding box center [185, 534] width 13 height 13
click at [0, 0] on input "Horizontal margin Only if the containers "Content width" is not set to "Default"" at bounding box center [0, 0] width 0 height 0
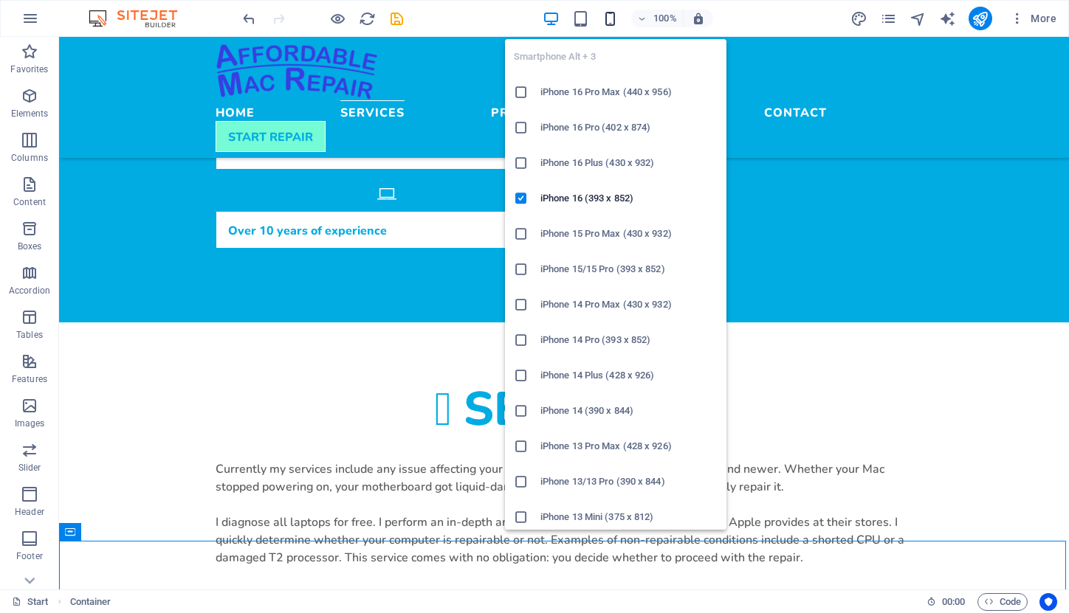
click at [610, 22] on icon "button" at bounding box center [609, 18] width 17 height 17
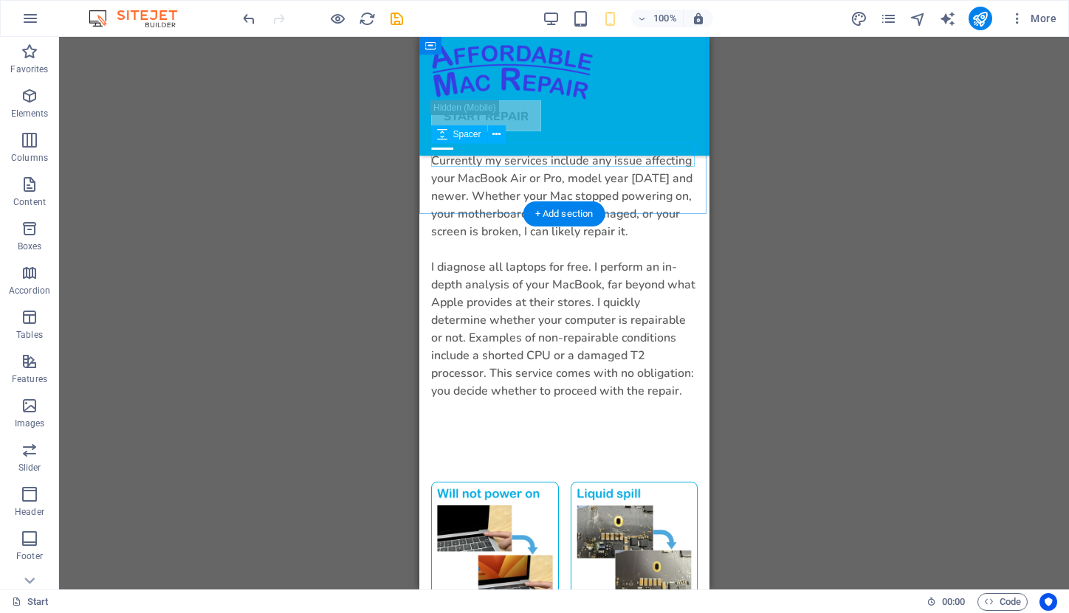
scroll to position [1100, 0]
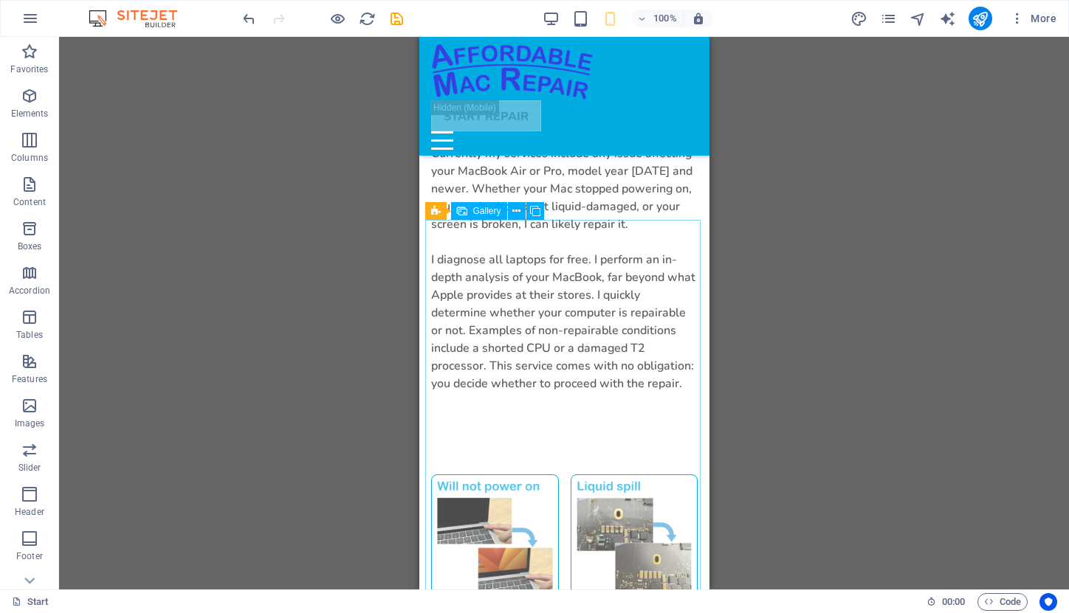
click at [487, 475] on li at bounding box center [494, 539] width 128 height 128
click at [504, 475] on li at bounding box center [494, 539] width 128 height 128
click at [492, 475] on li at bounding box center [494, 539] width 128 height 128
click at [646, 475] on li at bounding box center [634, 539] width 128 height 128
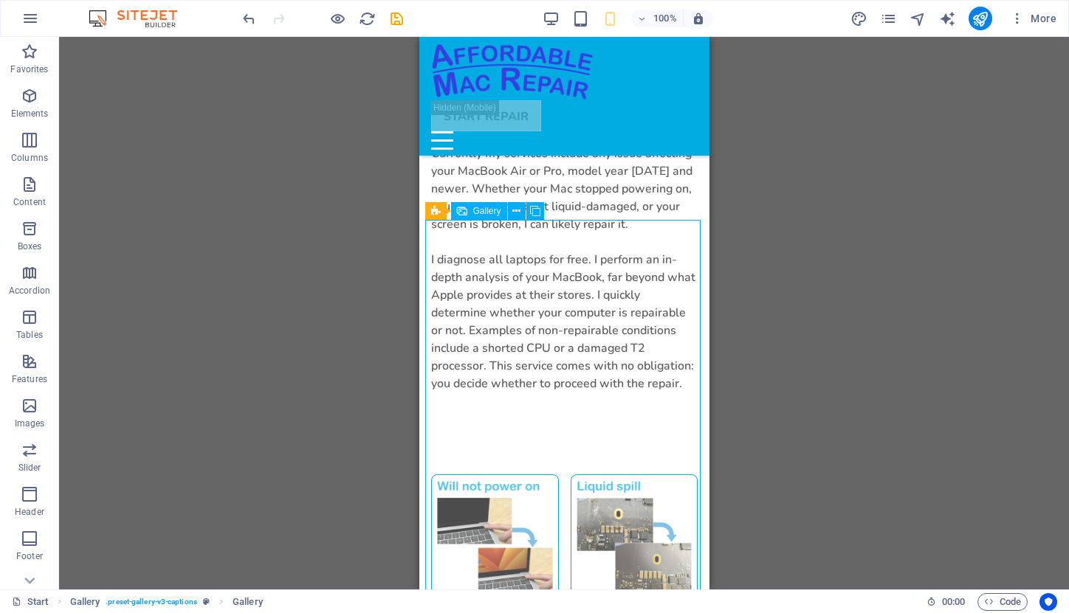
click at [640, 475] on li at bounding box center [634, 539] width 128 height 128
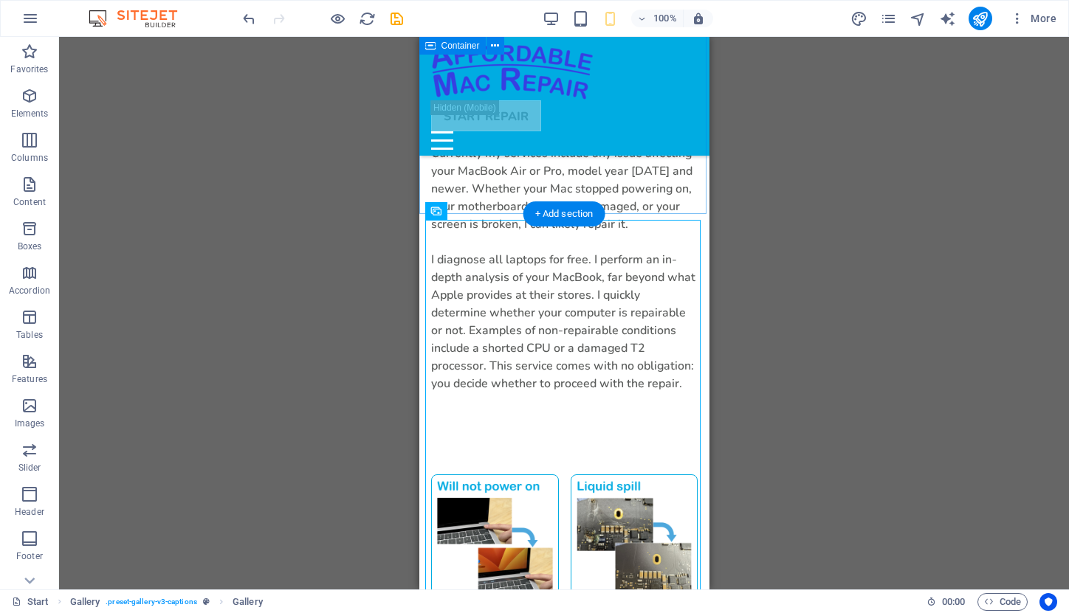
click at [600, 177] on div "Services Currently my services include any issue affecting your MacBook Air or …" at bounding box center [563, 248] width 290 height 427
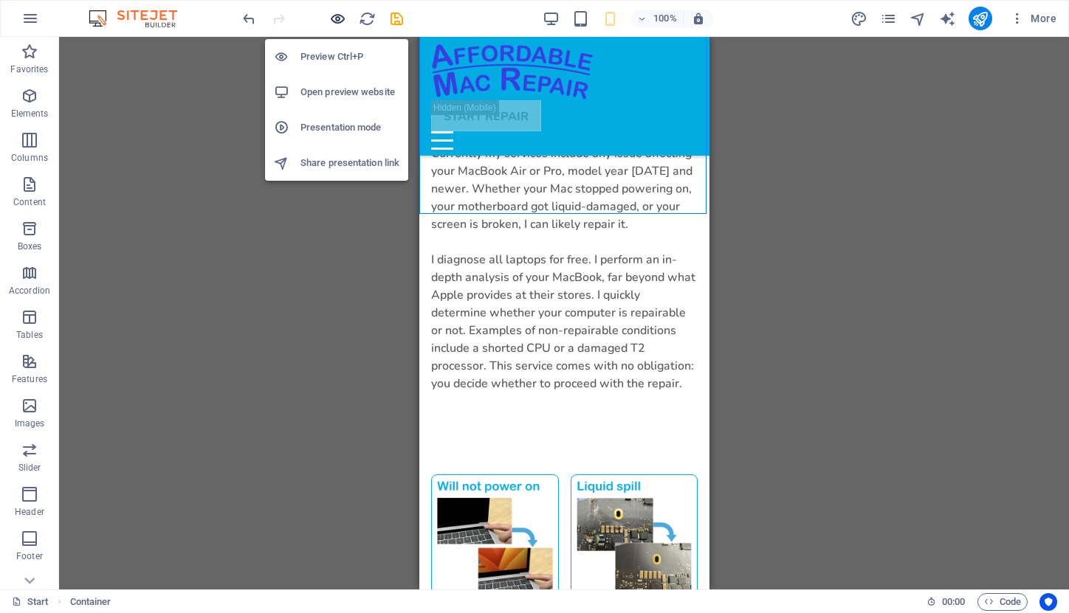
click at [334, 21] on icon "button" at bounding box center [337, 18] width 17 height 17
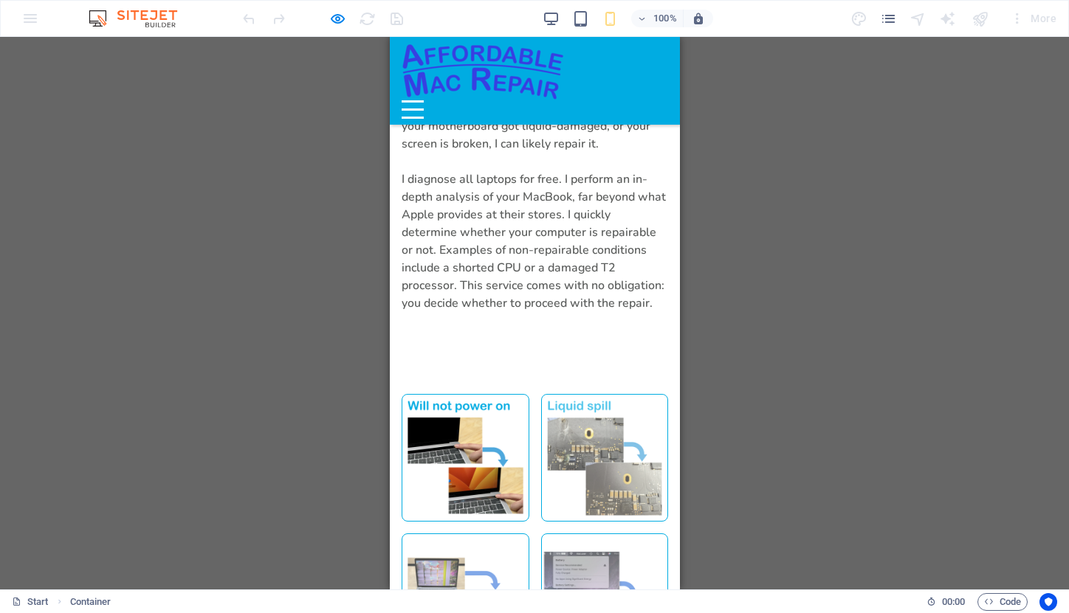
click at [427, 395] on img at bounding box center [464, 458] width 126 height 126
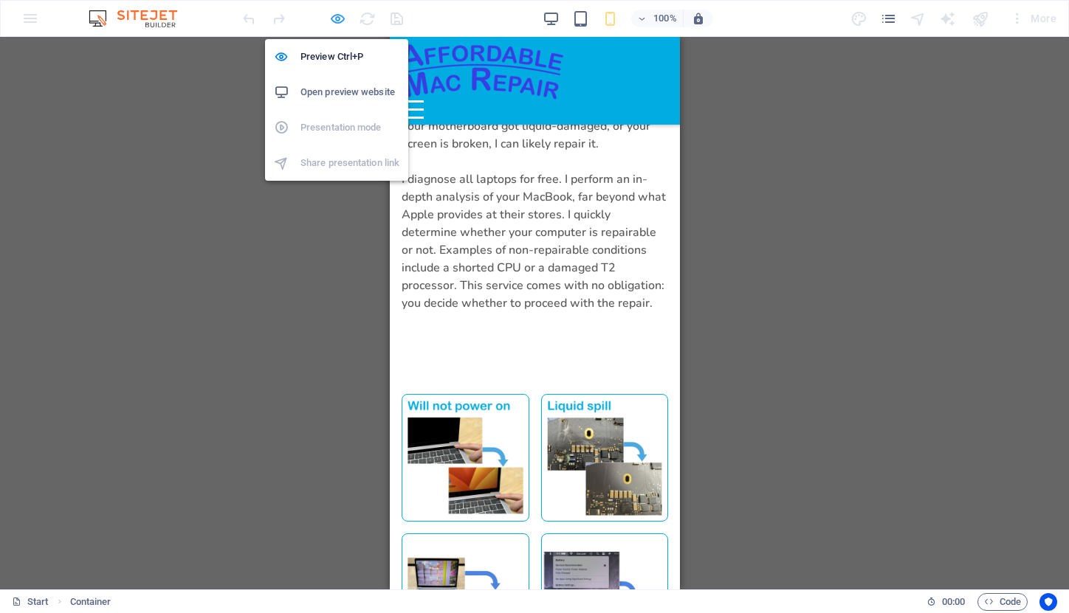
click at [337, 18] on icon "button" at bounding box center [337, 18] width 17 height 17
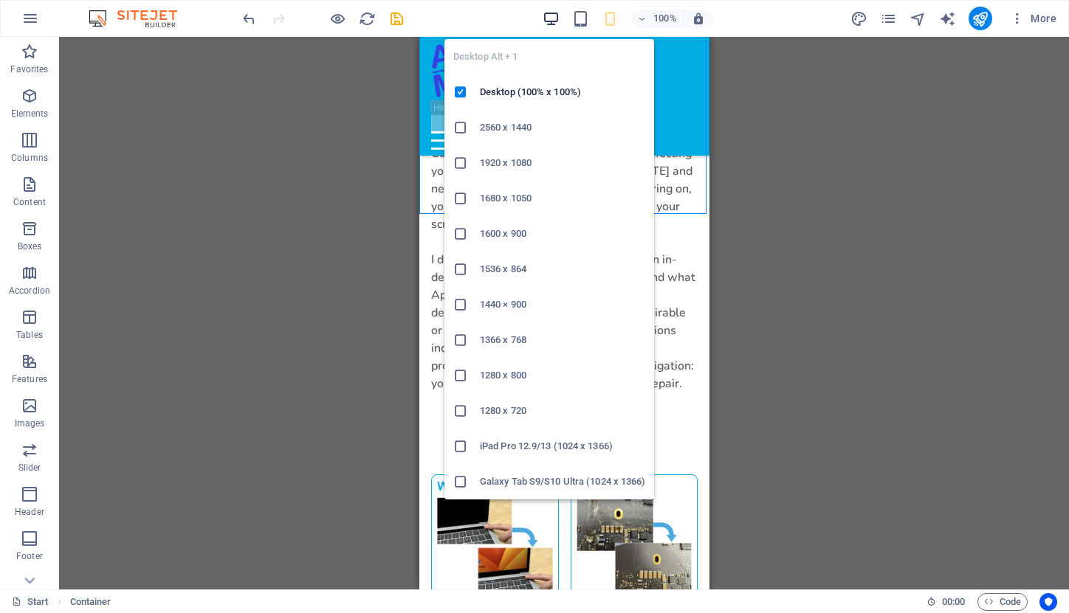
click at [547, 20] on icon "button" at bounding box center [550, 18] width 17 height 17
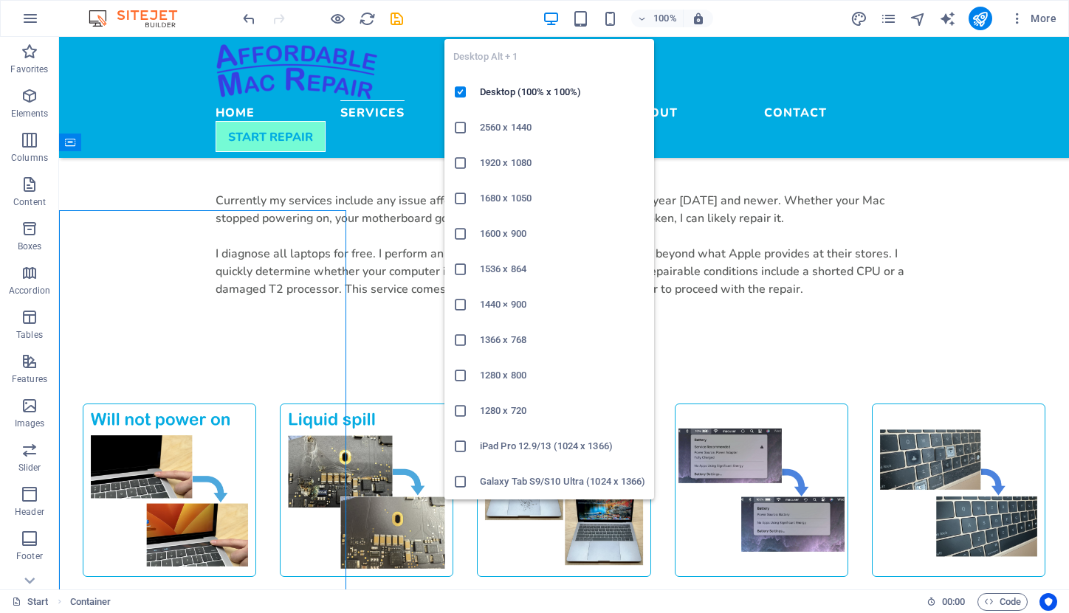
scroll to position [677, 0]
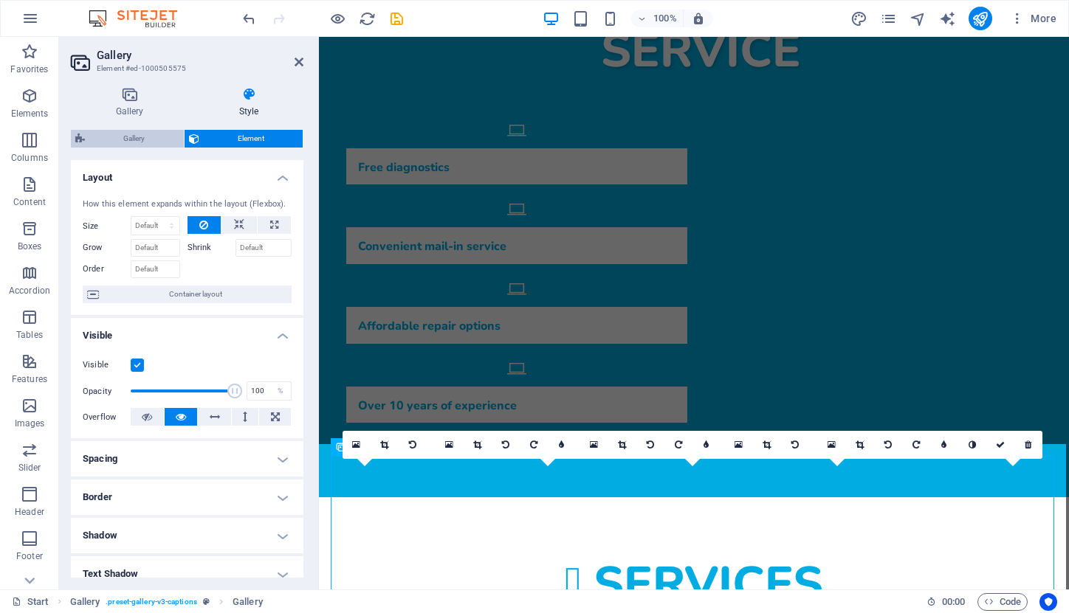
click at [131, 139] on span "Gallery" at bounding box center [134, 139] width 90 height 18
select select "rem"
select select "fade"
select select "px"
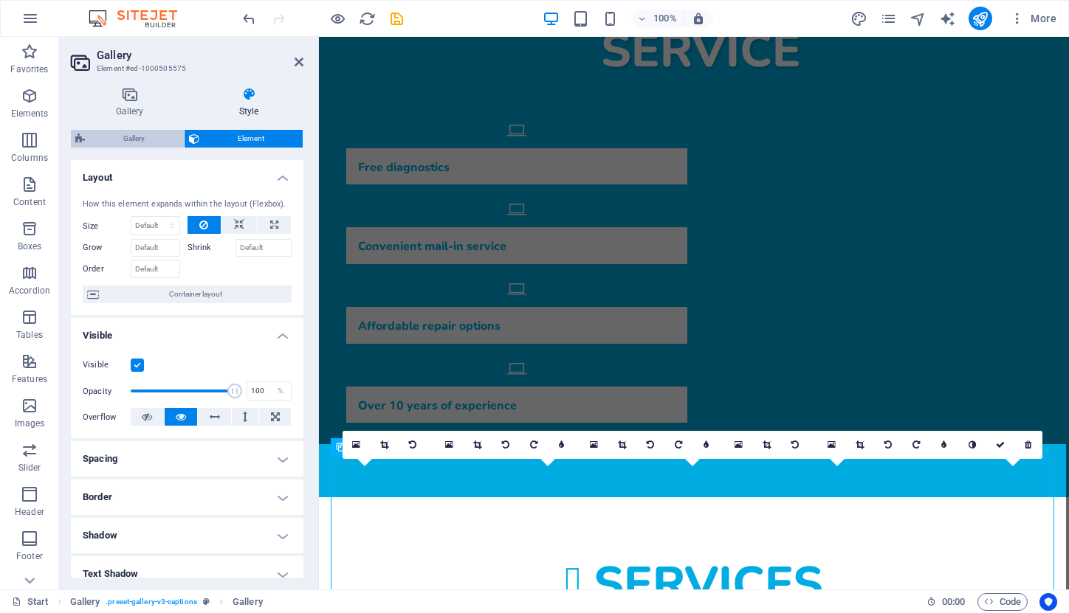
select select "preset-gallery-v3-captions"
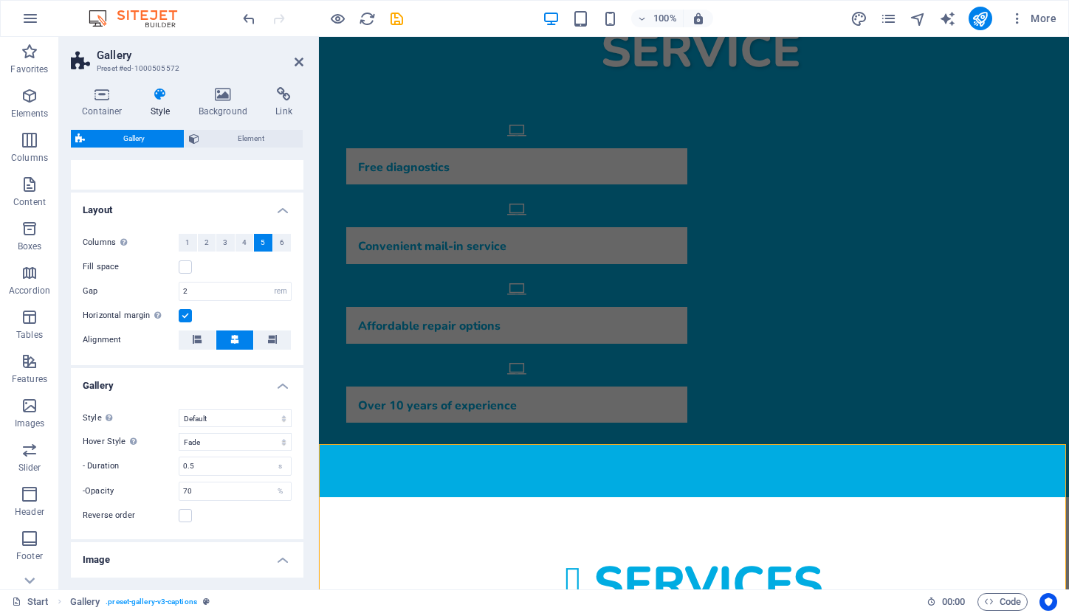
scroll to position [223, 0]
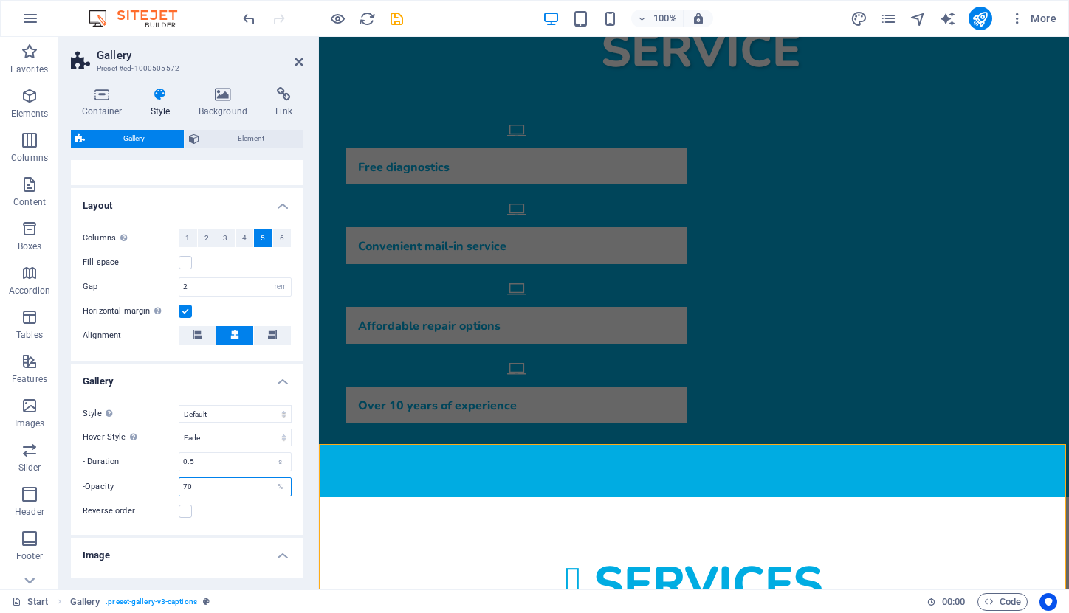
drag, startPoint x: 196, startPoint y: 484, endPoint x: 178, endPoint y: 483, distance: 18.5
click at [178, 483] on div "-Opacity 70 %" at bounding box center [187, 486] width 209 height 19
type input "50"
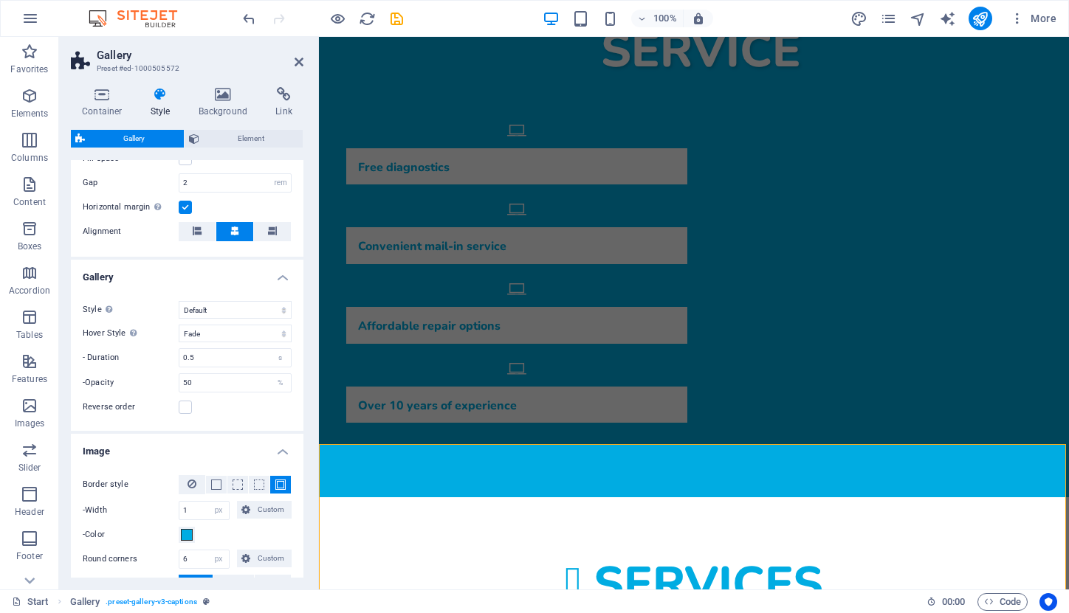
scroll to position [330, 0]
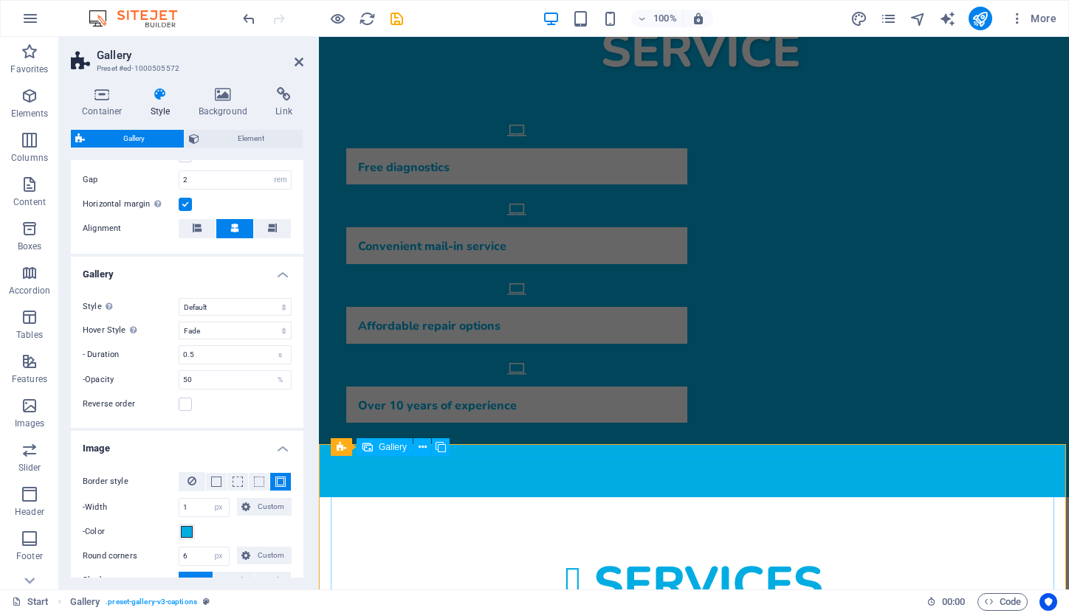
click at [393, 449] on span "Gallery" at bounding box center [393, 447] width 28 height 9
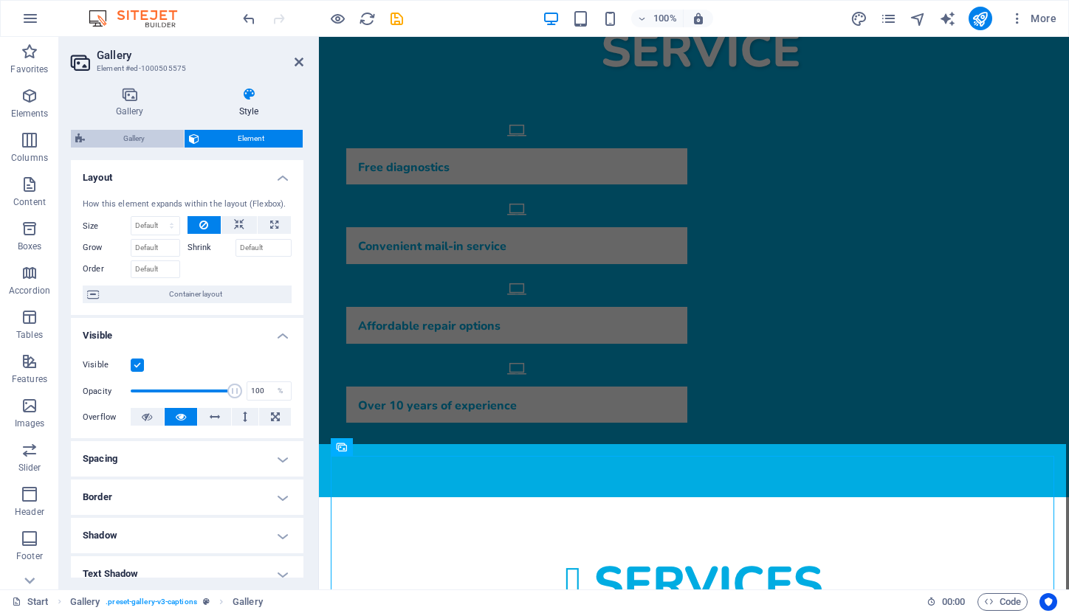
click at [153, 137] on span "Gallery" at bounding box center [134, 139] width 90 height 18
select select "rem"
select select "fade"
select select "px"
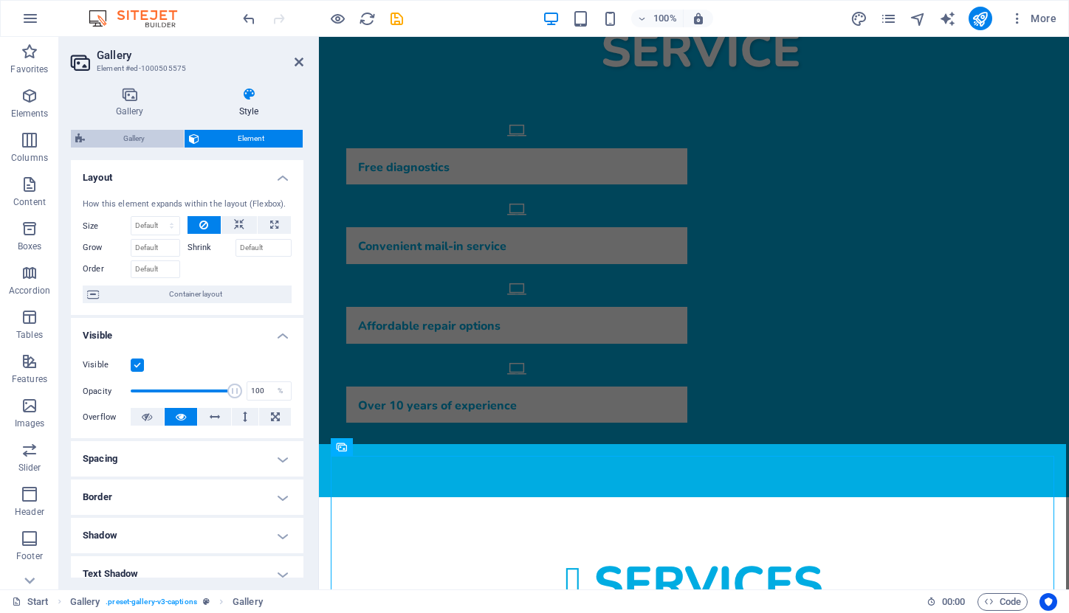
select select "preset-gallery-v3-captions"
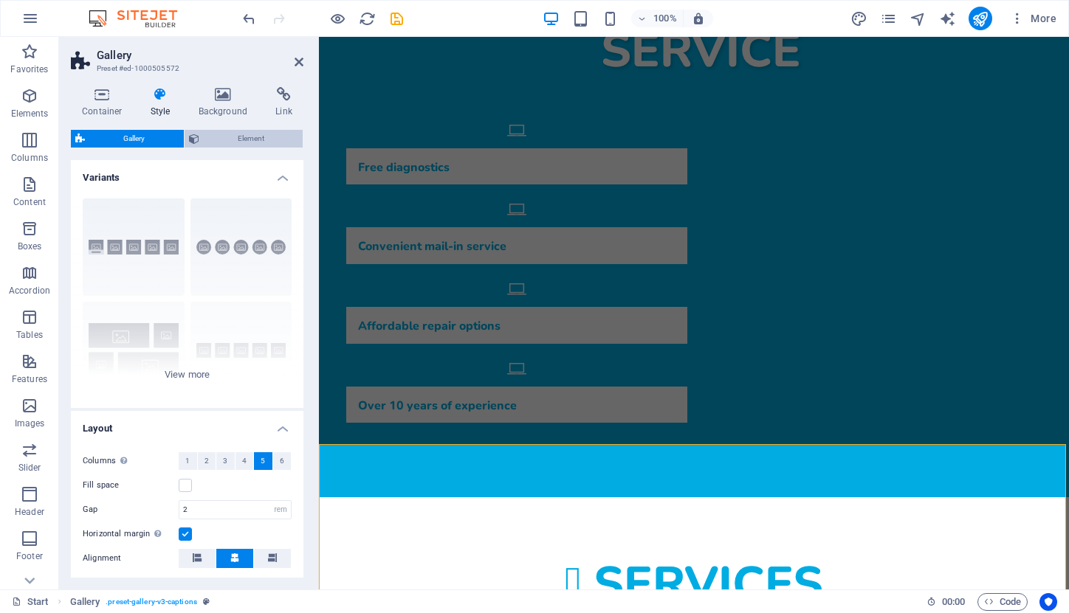
click at [229, 134] on span "Element" at bounding box center [251, 139] width 95 height 18
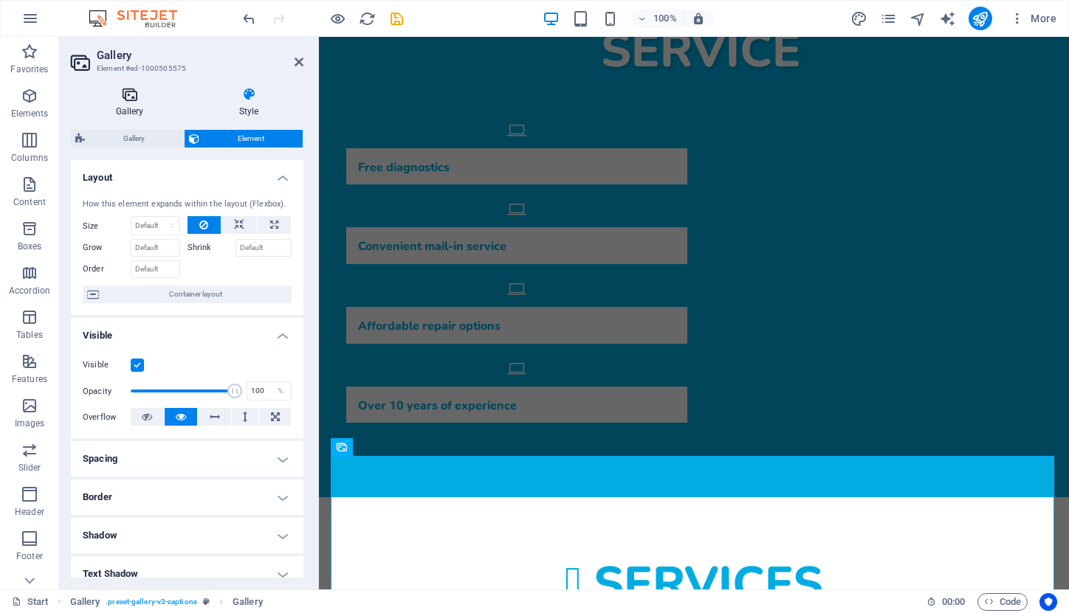
click at [124, 102] on h4 "Gallery" at bounding box center [132, 102] width 123 height 31
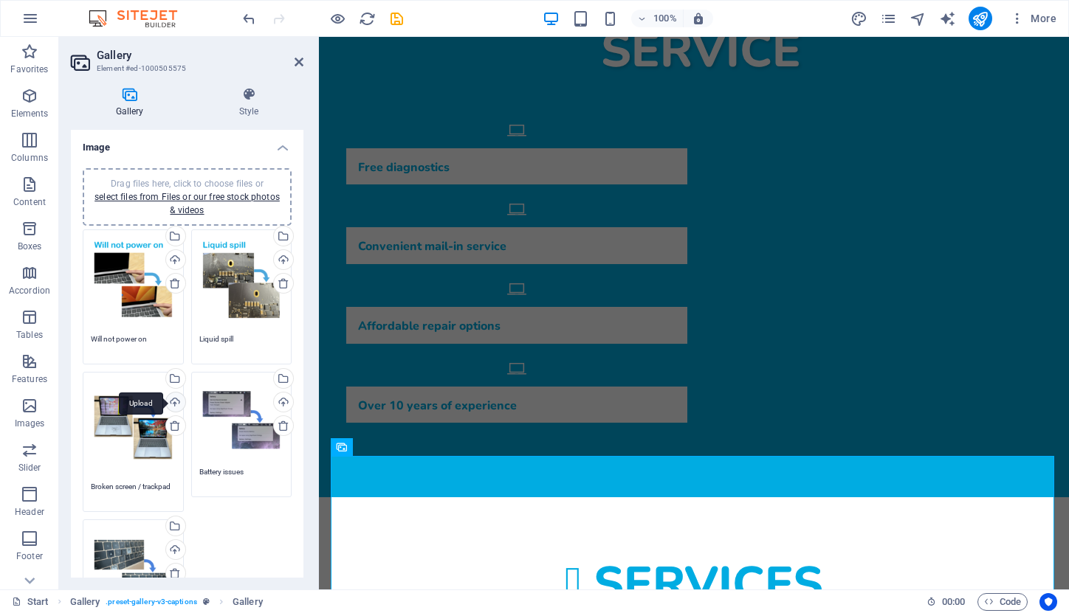
click at [173, 404] on div "Upload" at bounding box center [174, 404] width 22 height 22
click at [116, 482] on textarea "Broken screen / trackpad" at bounding box center [133, 492] width 85 height 22
click at [93, 483] on textarea "Broken screen / trackpad" at bounding box center [133, 497] width 85 height 33
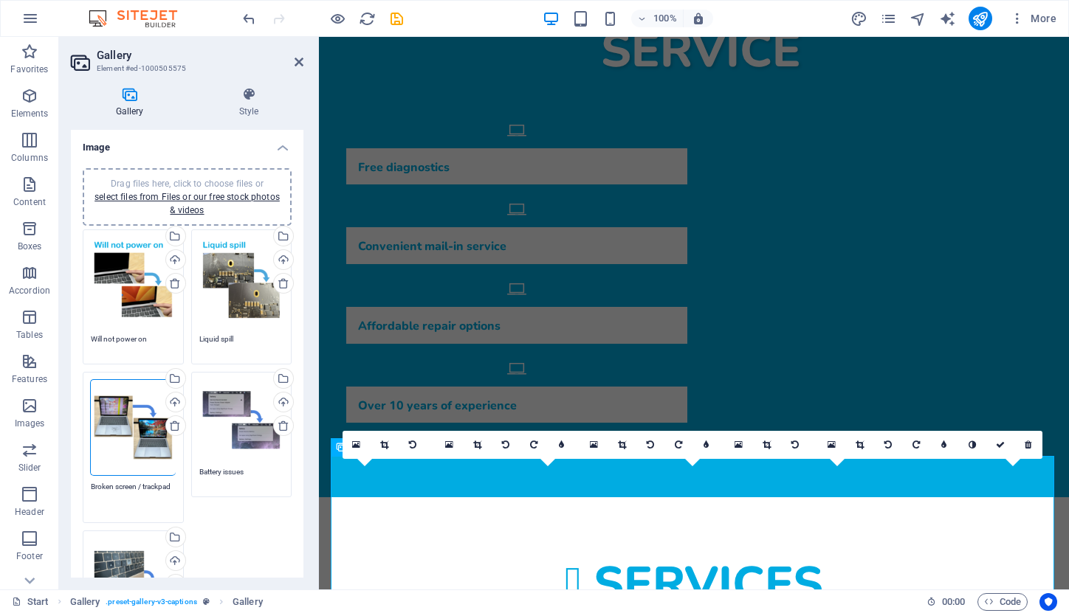
type textarea "Broken screen / trackpad"
click at [243, 529] on div "Drag files here, click to choose files or select files from Files or our free s…" at bounding box center [187, 446] width 216 height 441
click at [92, 477] on textarea "Broken screen / trackpad" at bounding box center [133, 487] width 85 height 22
click at [228, 470] on textarea "Battery issues" at bounding box center [241, 477] width 85 height 22
click at [202, 470] on textarea "Battery issues" at bounding box center [241, 482] width 85 height 33
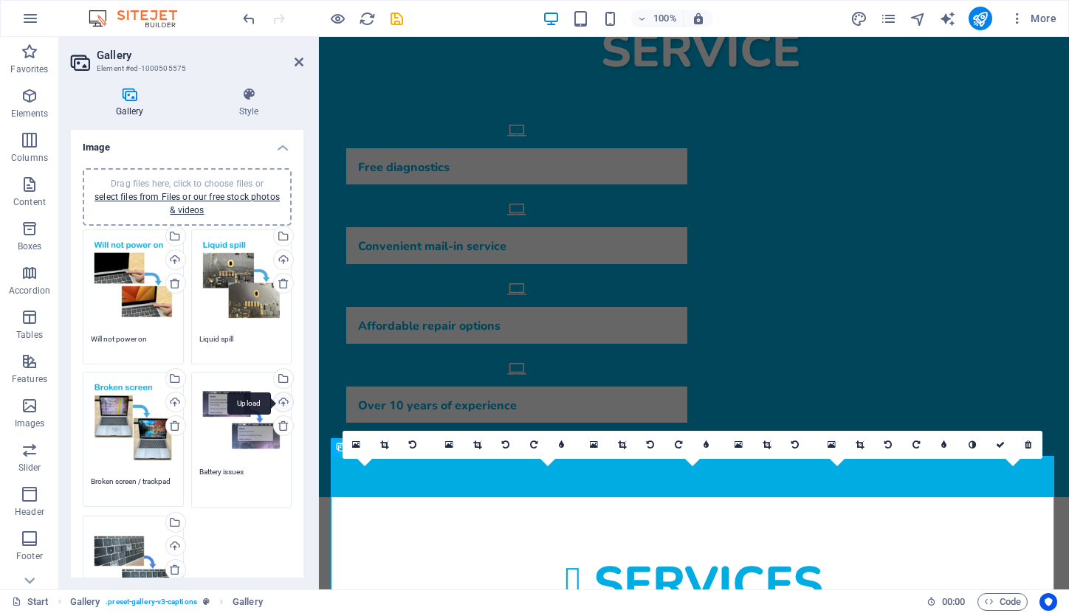
click at [277, 400] on div "Upload" at bounding box center [282, 404] width 22 height 22
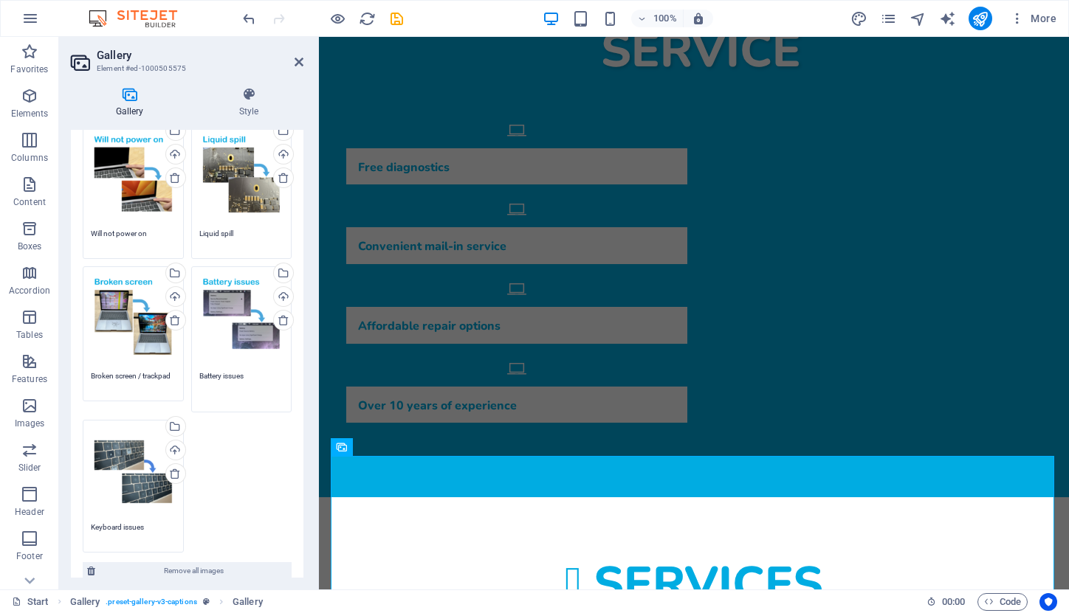
scroll to position [154, 0]
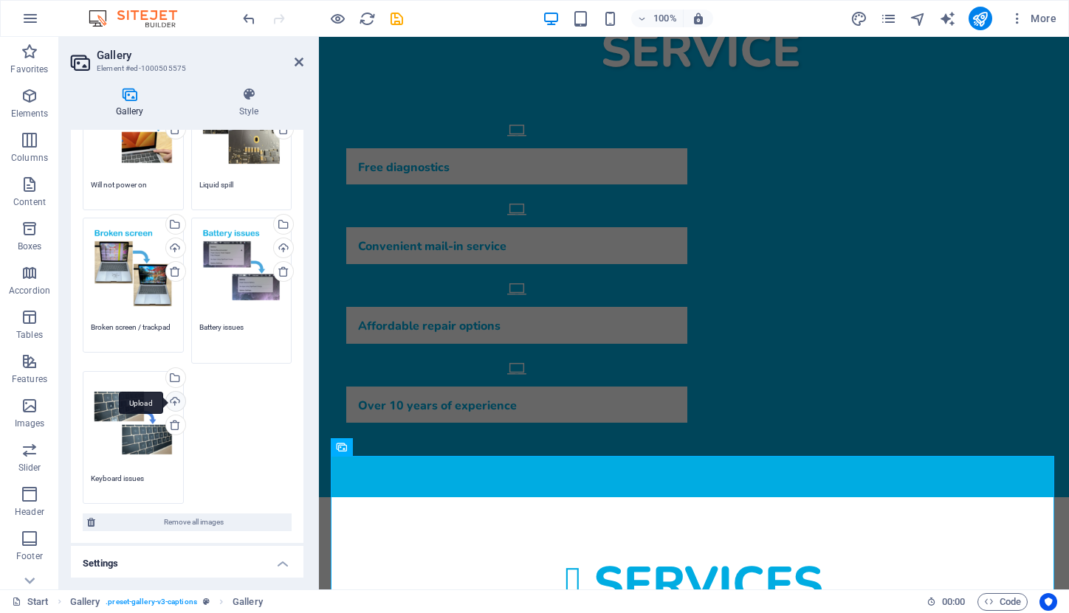
click at [168, 398] on div "Upload" at bounding box center [174, 403] width 22 height 22
type textarea "Battery issues"
click at [104, 473] on textarea "Keyboard issues" at bounding box center [133, 478] width 85 height 33
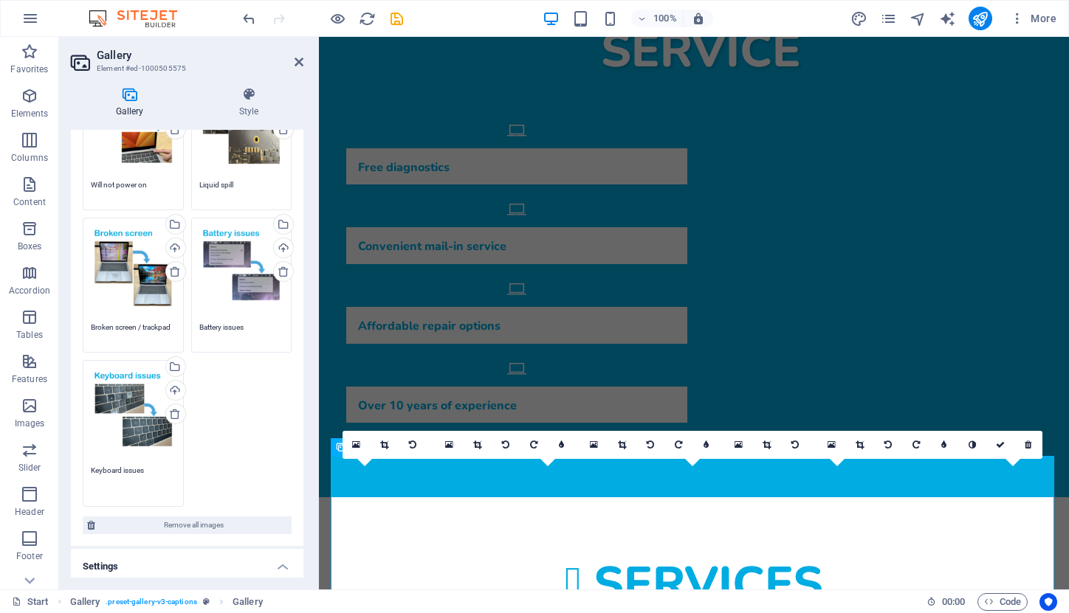
click at [95, 465] on textarea "Keyboard issues" at bounding box center [133, 481] width 85 height 33
click at [94, 465] on textarea "Keyboard issues" at bounding box center [133, 481] width 85 height 33
type textarea "Keyboard issues"
click at [266, 463] on div "Drag files here, click to choose files or select files from Files or our free s…" at bounding box center [187, 291] width 216 height 439
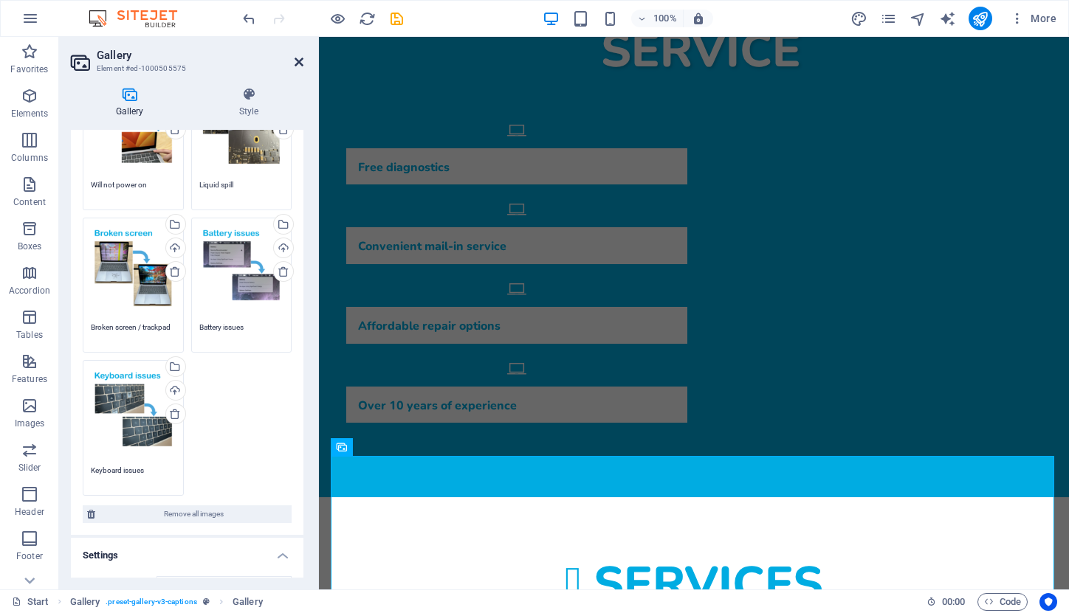
click at [300, 61] on icon at bounding box center [298, 62] width 9 height 12
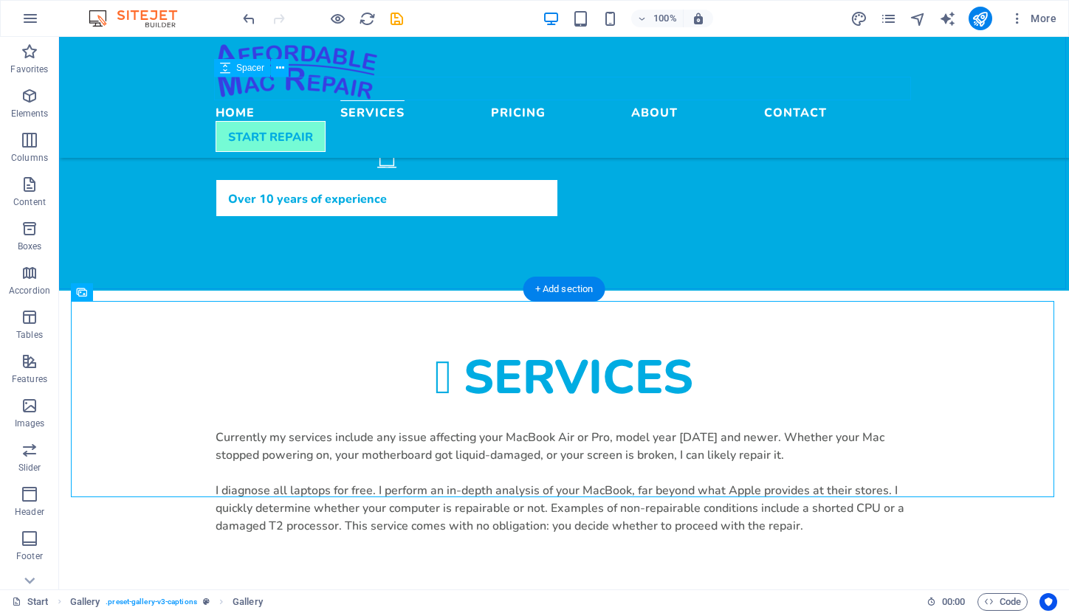
scroll to position [831, 0]
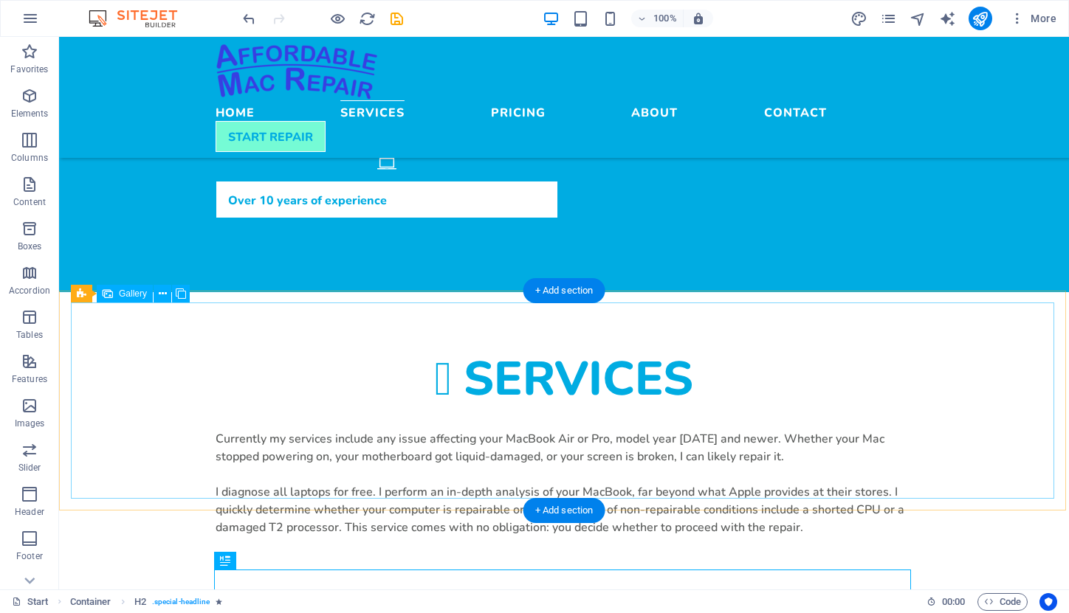
click at [131, 294] on span "Gallery" at bounding box center [133, 293] width 28 height 9
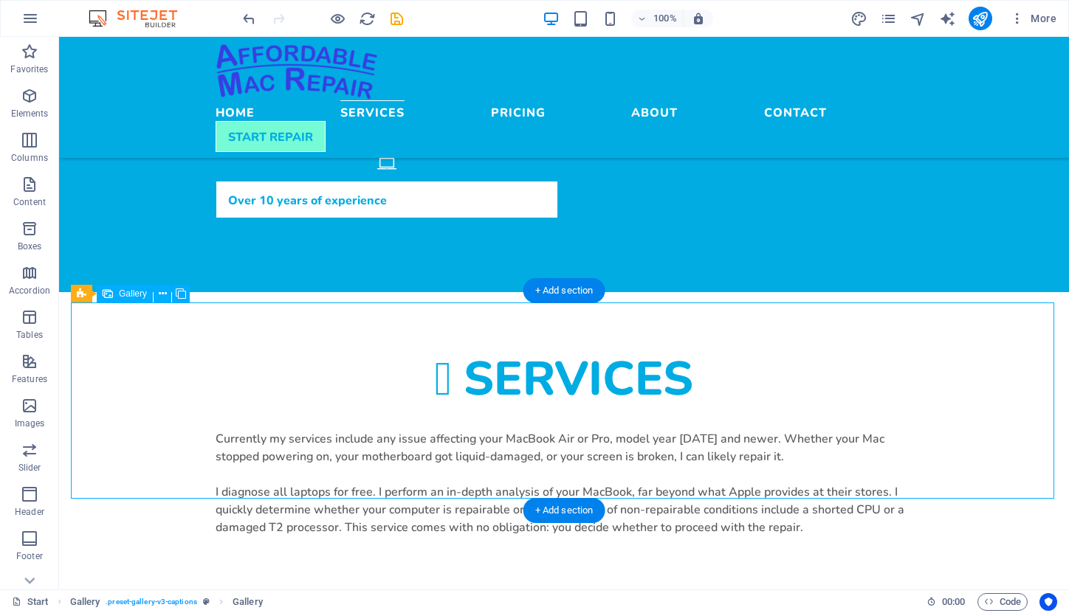
click at [131, 294] on span "Gallery" at bounding box center [133, 293] width 28 height 9
select select "4"
select select "px"
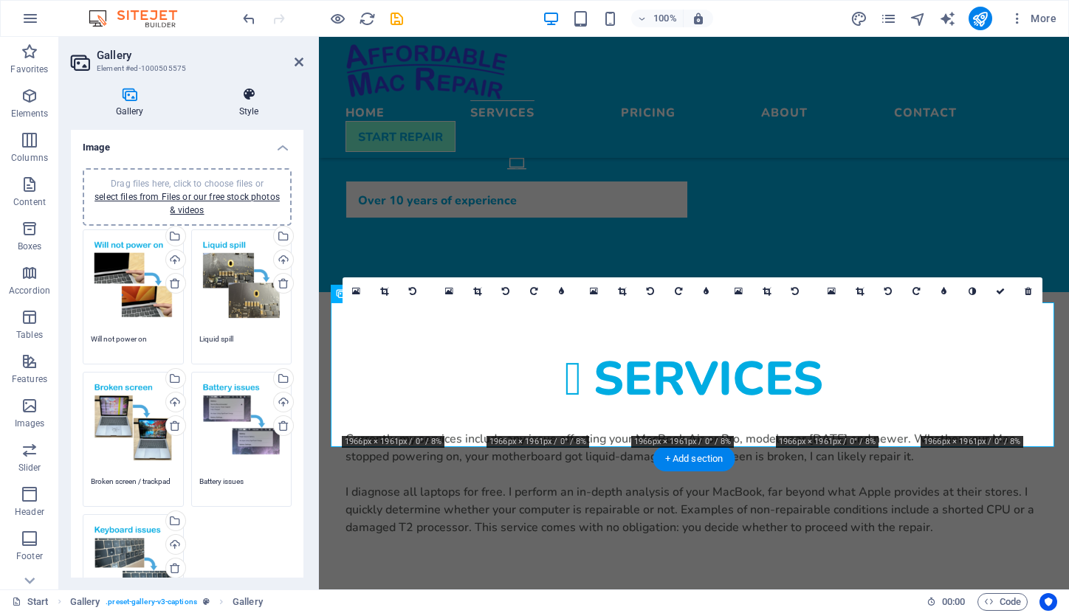
click at [244, 97] on icon at bounding box center [248, 94] width 109 height 15
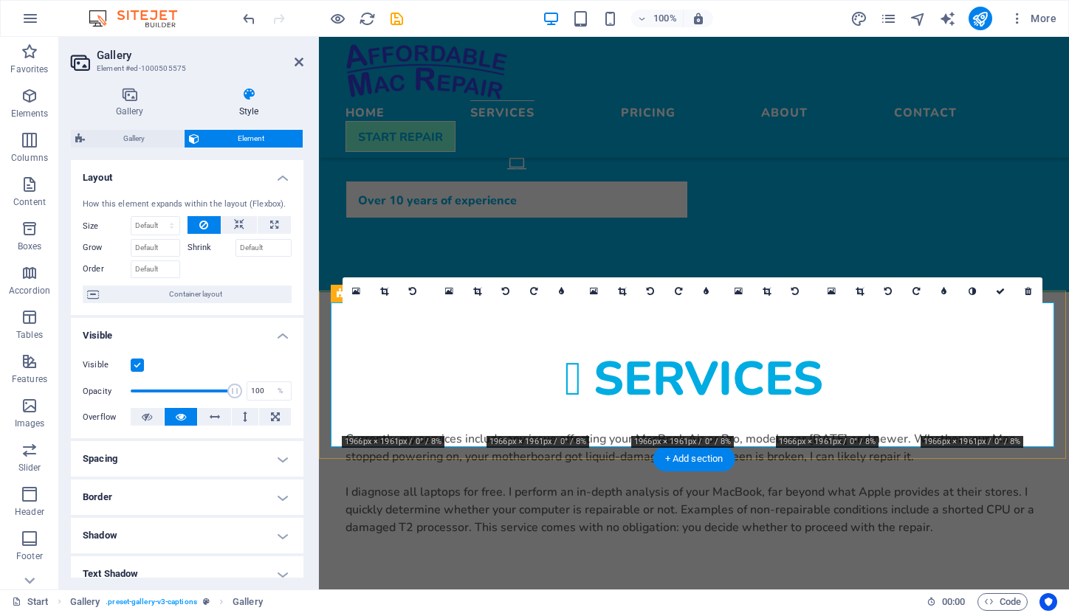
scroll to position [0, 0]
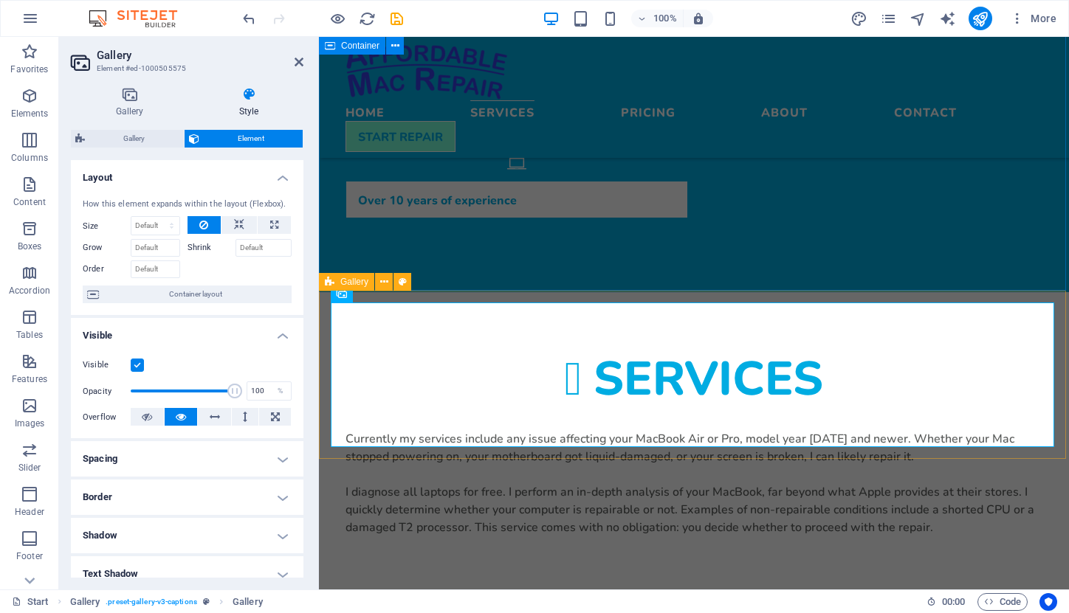
click at [353, 285] on span "Gallery" at bounding box center [354, 281] width 28 height 9
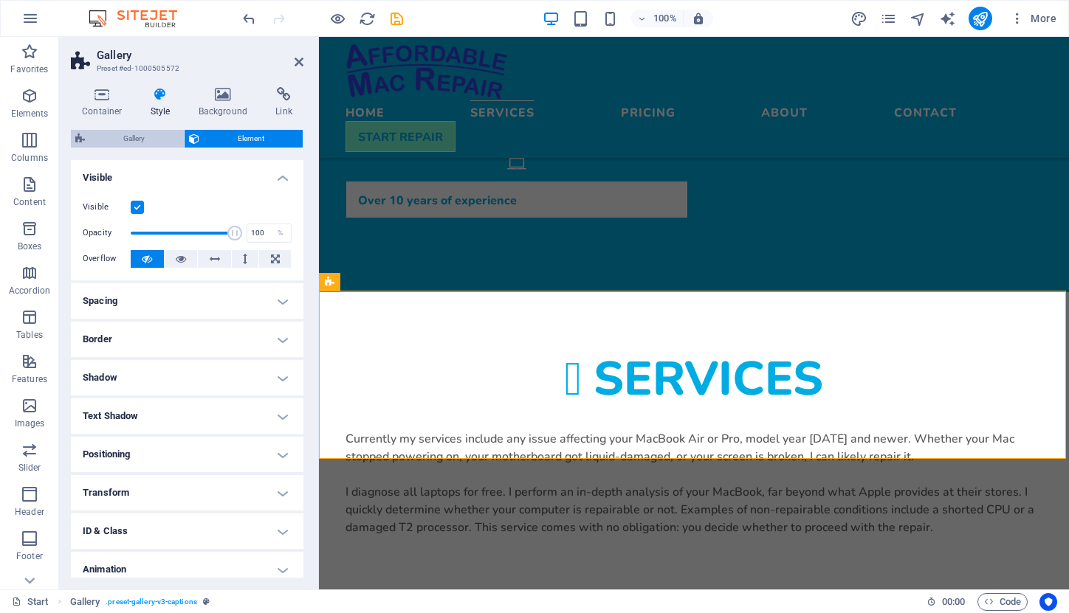
click at [147, 133] on span "Gallery" at bounding box center [134, 139] width 90 height 18
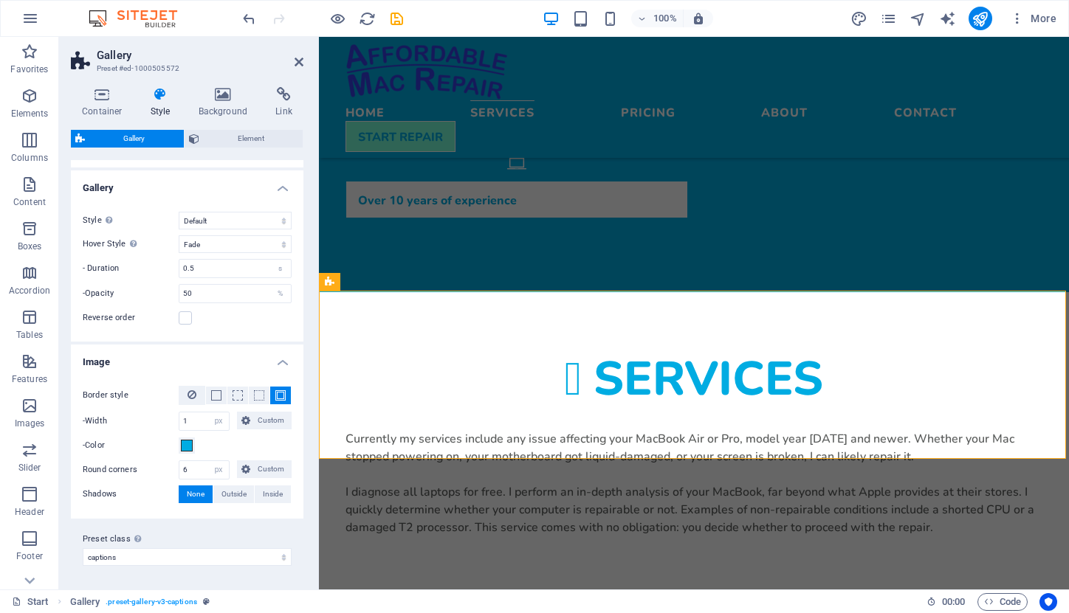
scroll to position [415, 0]
drag, startPoint x: 193, startPoint y: 470, endPoint x: 185, endPoint y: 470, distance: 8.1
click at [185, 470] on input "6" at bounding box center [203, 471] width 49 height 18
drag, startPoint x: 197, startPoint y: 470, endPoint x: 173, endPoint y: 467, distance: 23.8
click at [173, 467] on div "Round corners 610 px rem % vh vw Custom Custom" at bounding box center [187, 470] width 209 height 19
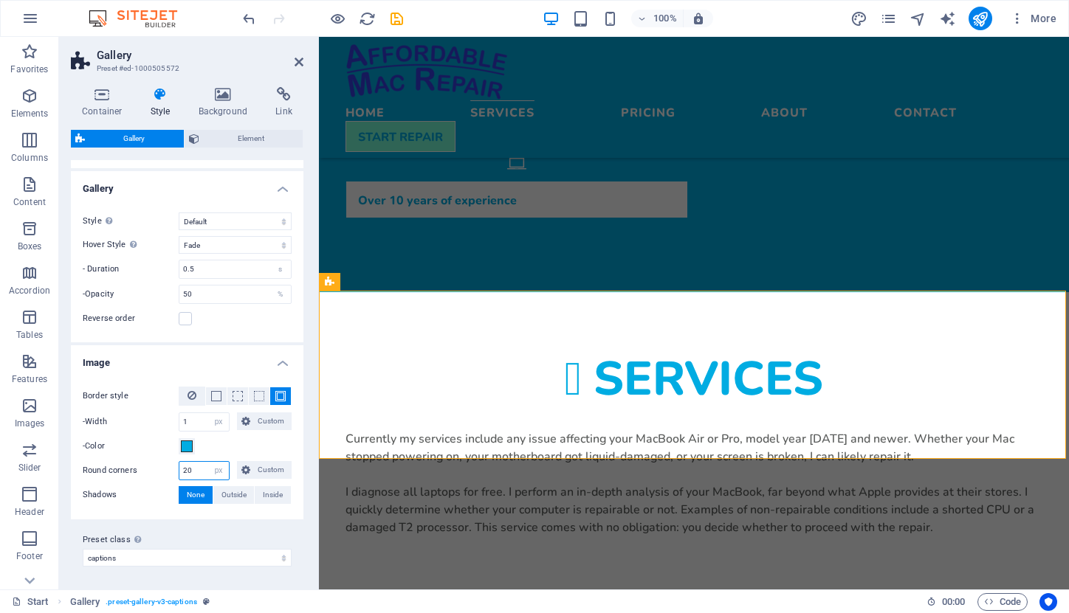
drag, startPoint x: 195, startPoint y: 468, endPoint x: 177, endPoint y: 467, distance: 17.7
click at [177, 467] on div "Round corners 20 px rem % vh vw Custom Custom" at bounding box center [187, 470] width 209 height 19
type input "10"
click at [634, 292] on div "Services Currently my services include any issue affecting your MacBook Air or …" at bounding box center [694, 454] width 750 height 325
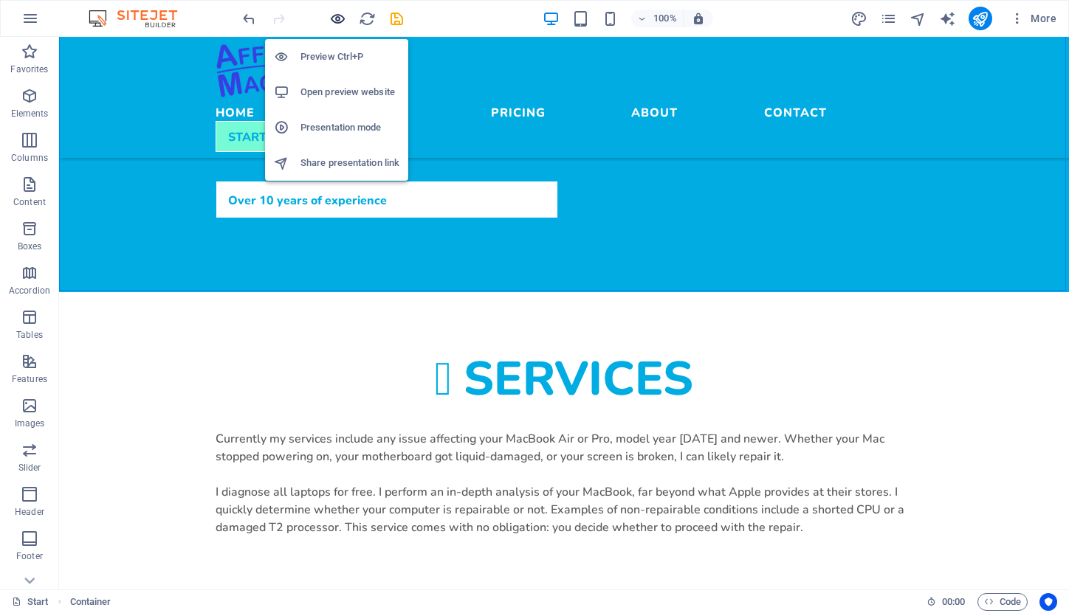
click at [333, 15] on icon "button" at bounding box center [337, 18] width 17 height 17
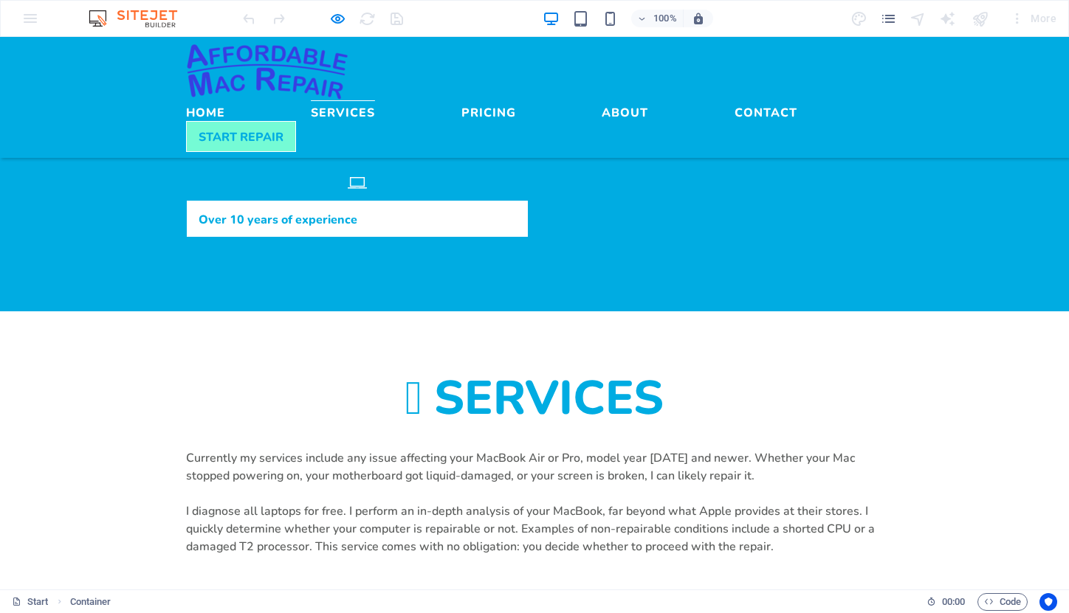
scroll to position [818, 0]
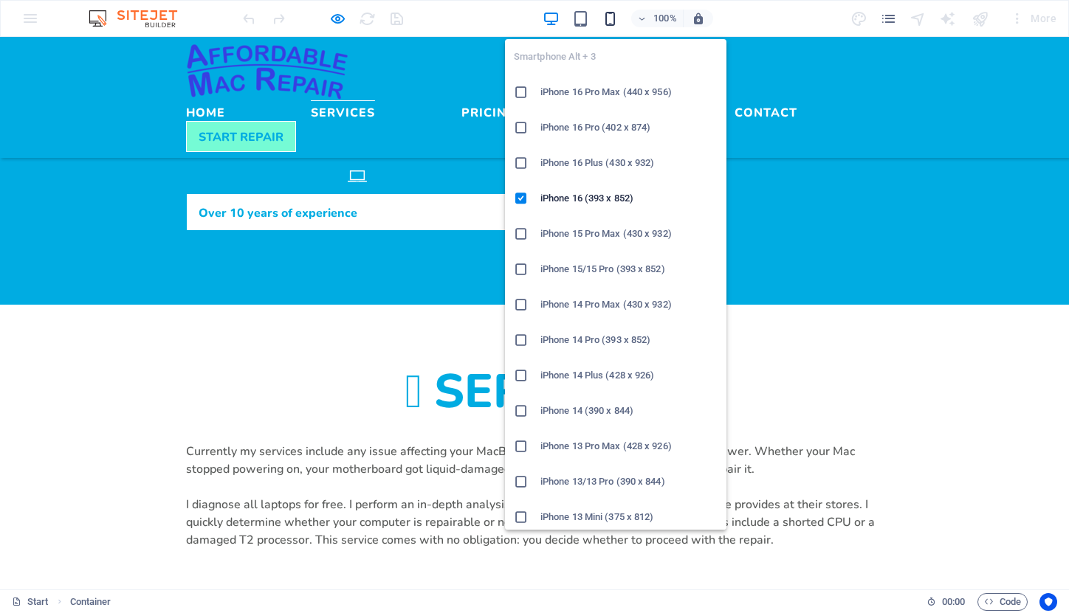
click at [609, 15] on icon "button" at bounding box center [609, 18] width 17 height 17
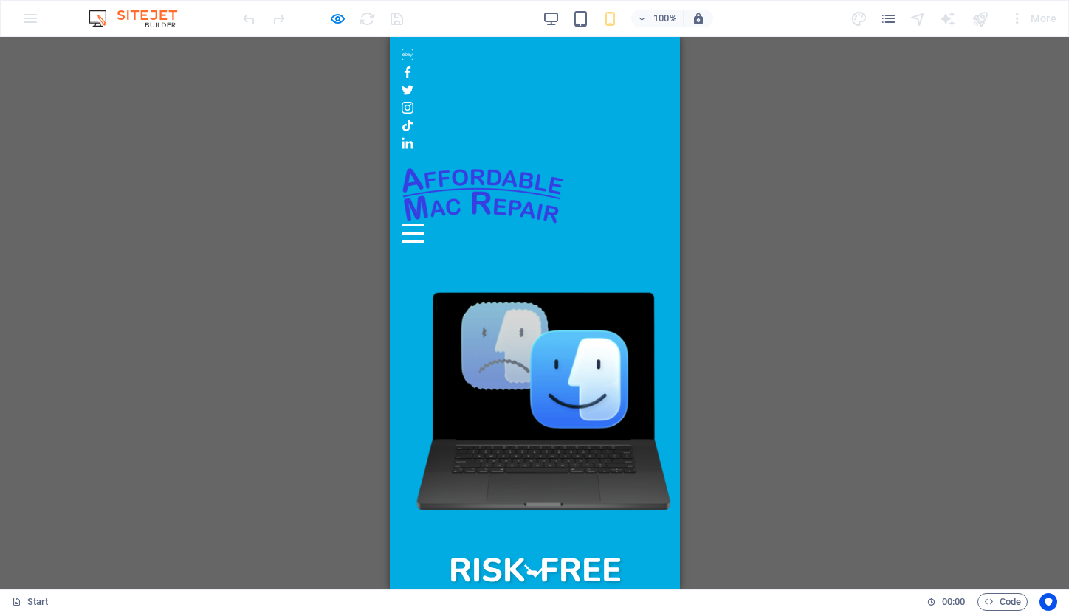
scroll to position [0, 0]
click at [551, 9] on div "100%" at bounding box center [627, 19] width 170 height 24
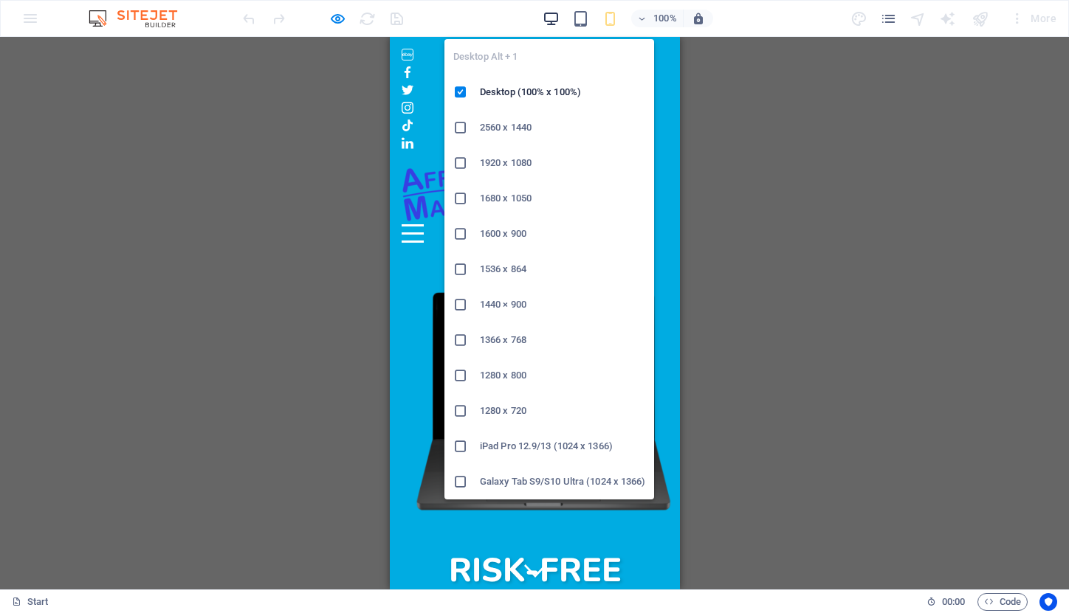
click at [551, 17] on icon "button" at bounding box center [550, 18] width 17 height 17
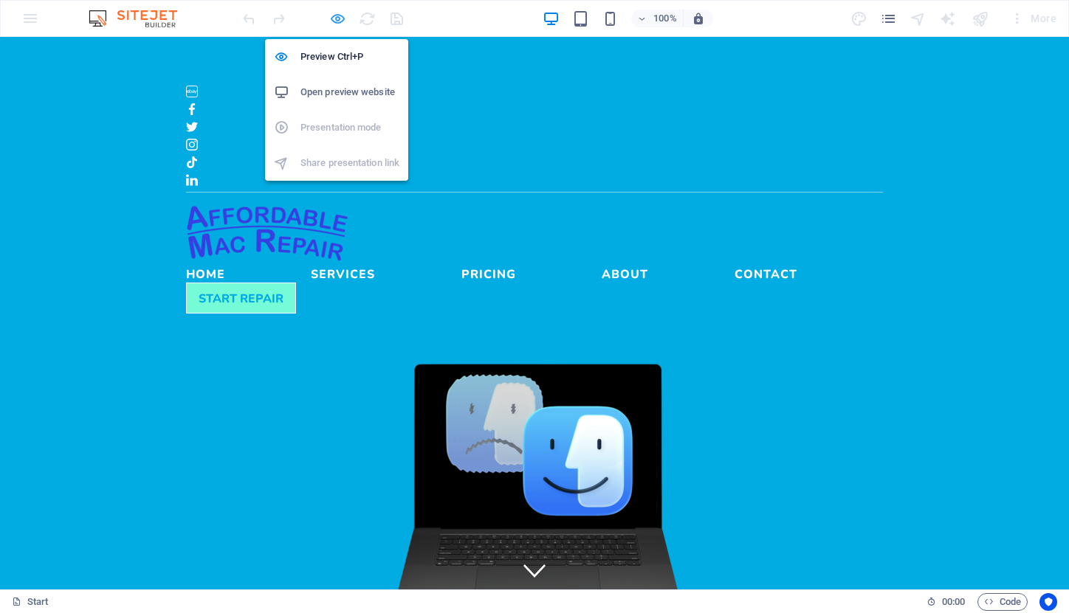
click at [334, 18] on icon "button" at bounding box center [337, 18] width 17 height 17
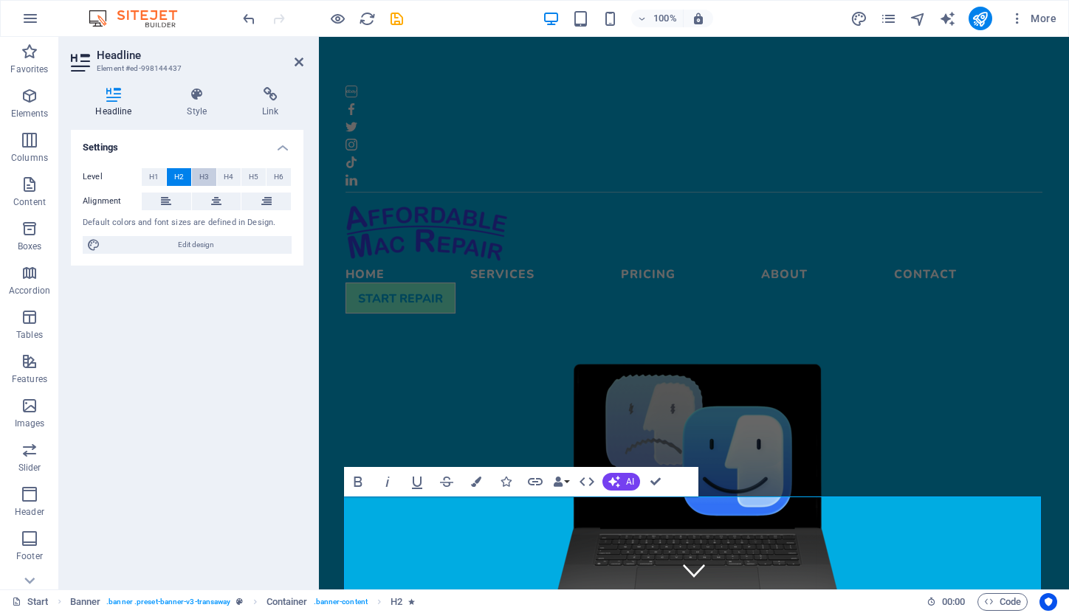
click at [200, 170] on span "H3" at bounding box center [204, 177] width 10 height 18
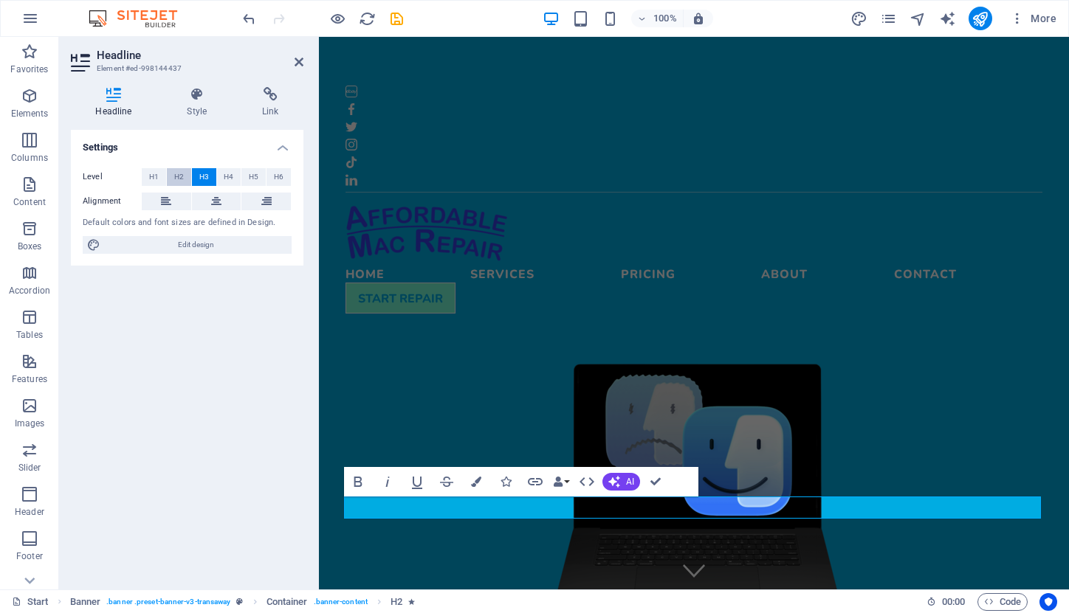
click at [182, 173] on span "H2" at bounding box center [179, 177] width 10 height 18
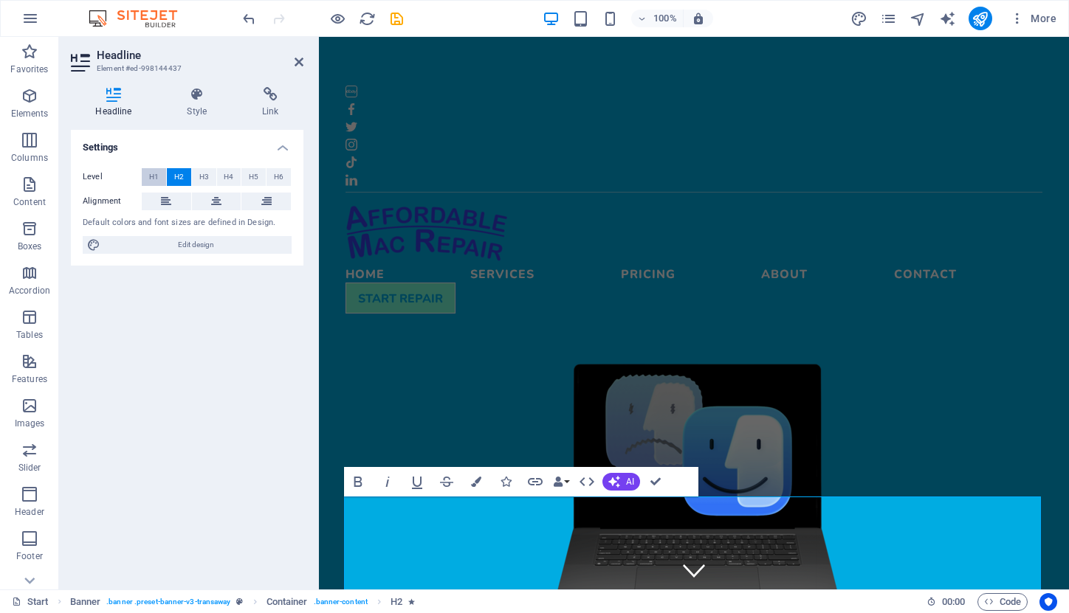
click at [151, 175] on span "H1" at bounding box center [154, 177] width 10 height 18
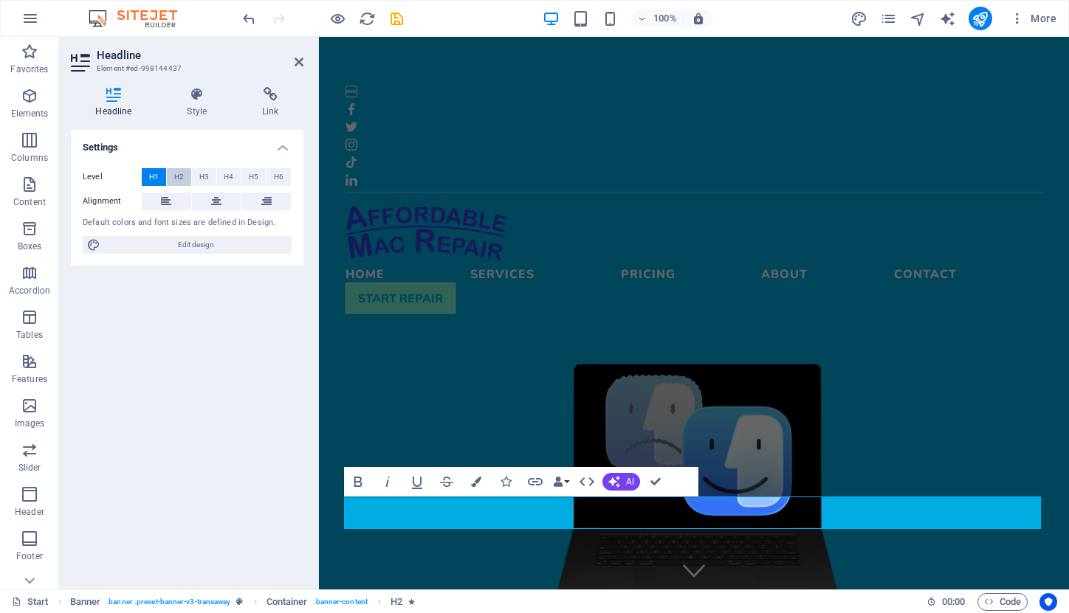
click at [173, 176] on button "H2" at bounding box center [179, 177] width 24 height 18
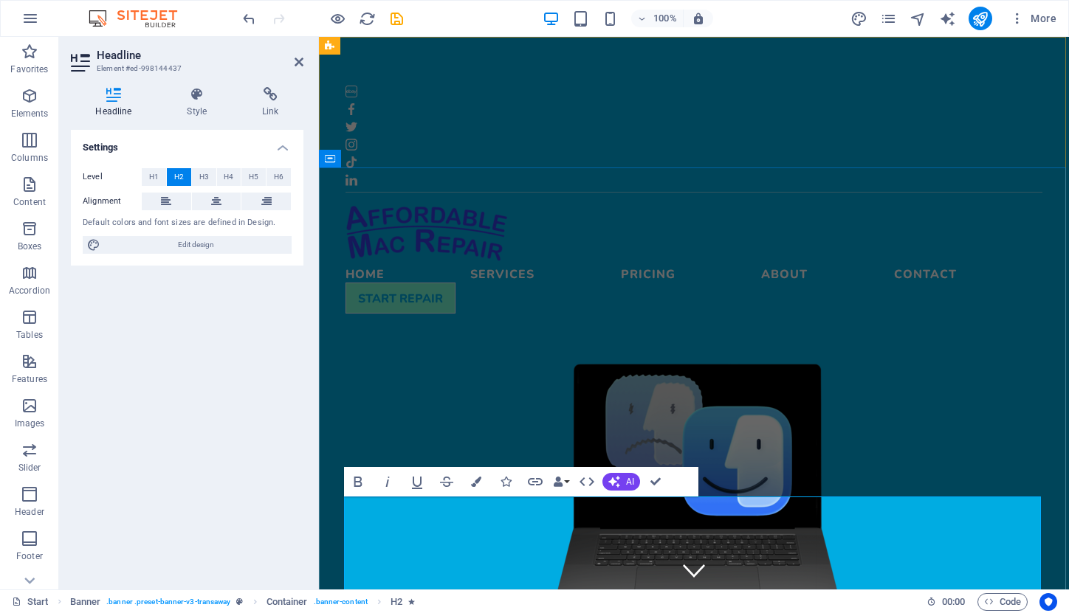
click at [195, 93] on icon at bounding box center [196, 94] width 69 height 15
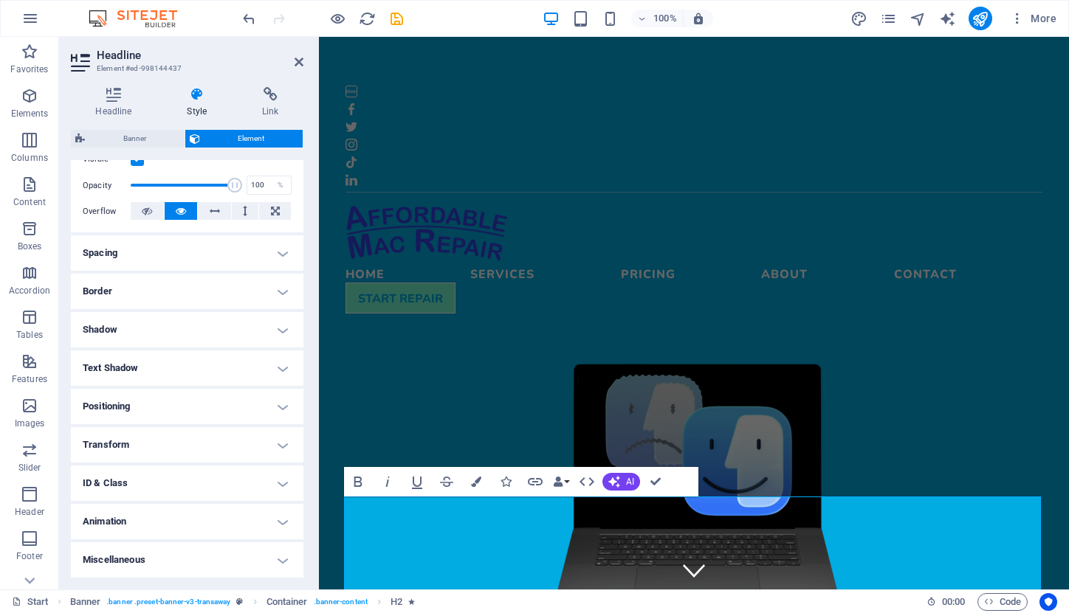
scroll to position [205, 0]
click at [280, 520] on h4 "Animation" at bounding box center [187, 522] width 232 height 35
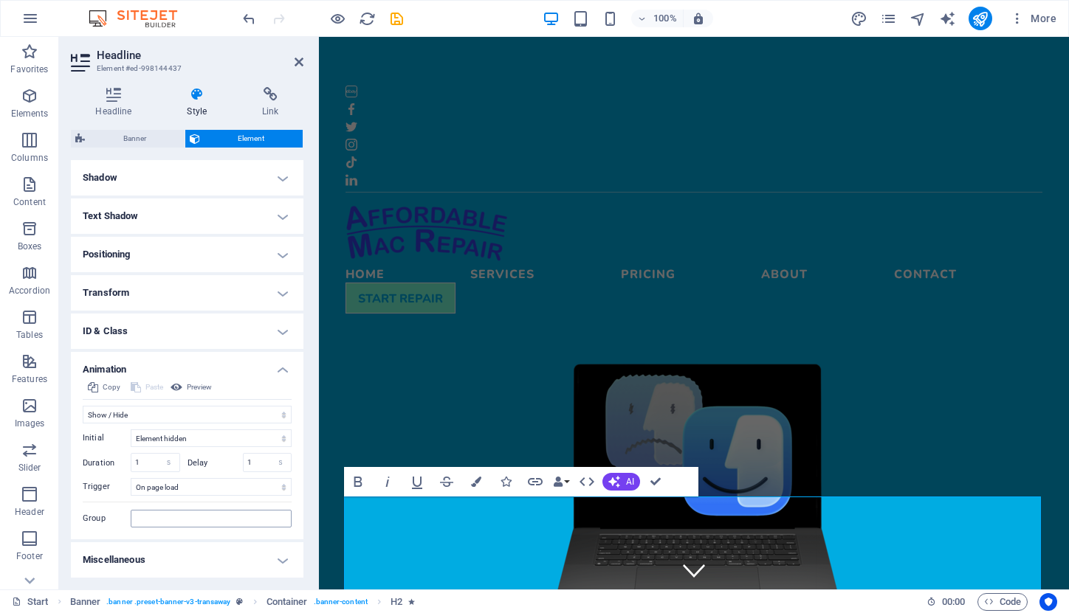
scroll to position [357, 0]
drag, startPoint x: 252, startPoint y: 464, endPoint x: 228, endPoint y: 460, distance: 24.6
click at [228, 460] on div "Delay 1 s ms" at bounding box center [239, 463] width 105 height 19
type input "0.5"
drag, startPoint x: 148, startPoint y: 463, endPoint x: 129, endPoint y: 463, distance: 18.5
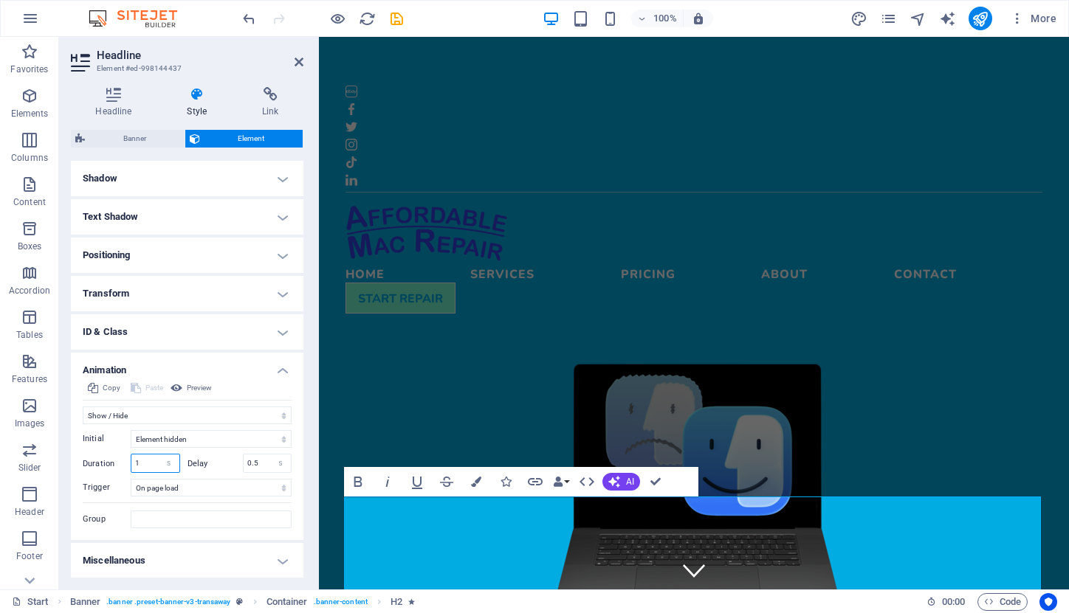
click at [129, 463] on div "Duration 1 s ms" at bounding box center [131, 463] width 97 height 19
type input "0.5"
click at [396, 356] on figure at bounding box center [693, 483] width 697 height 255
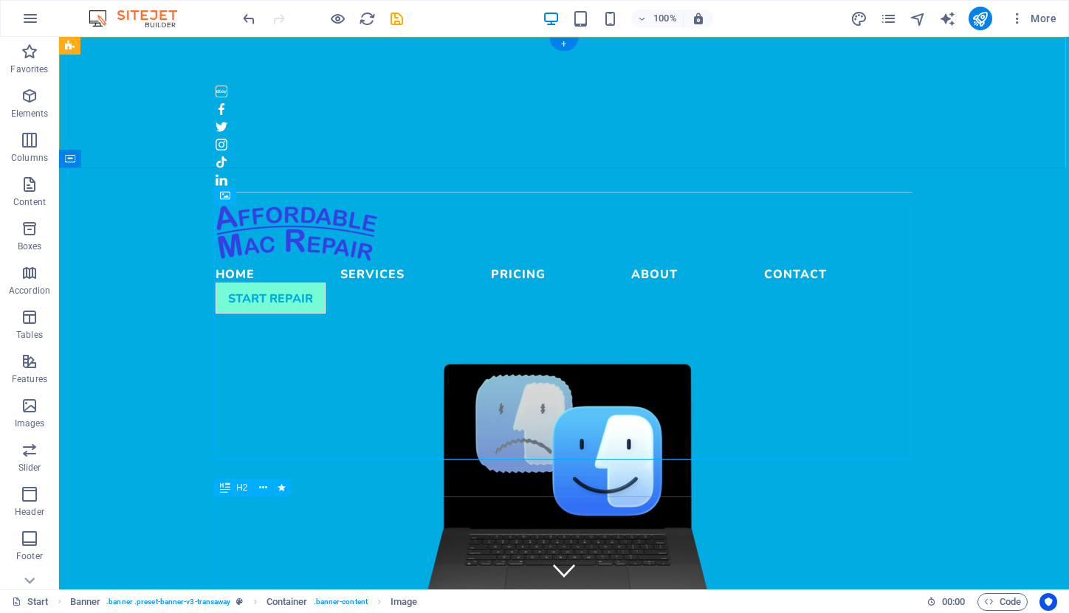
select select "fade"
select select "s"
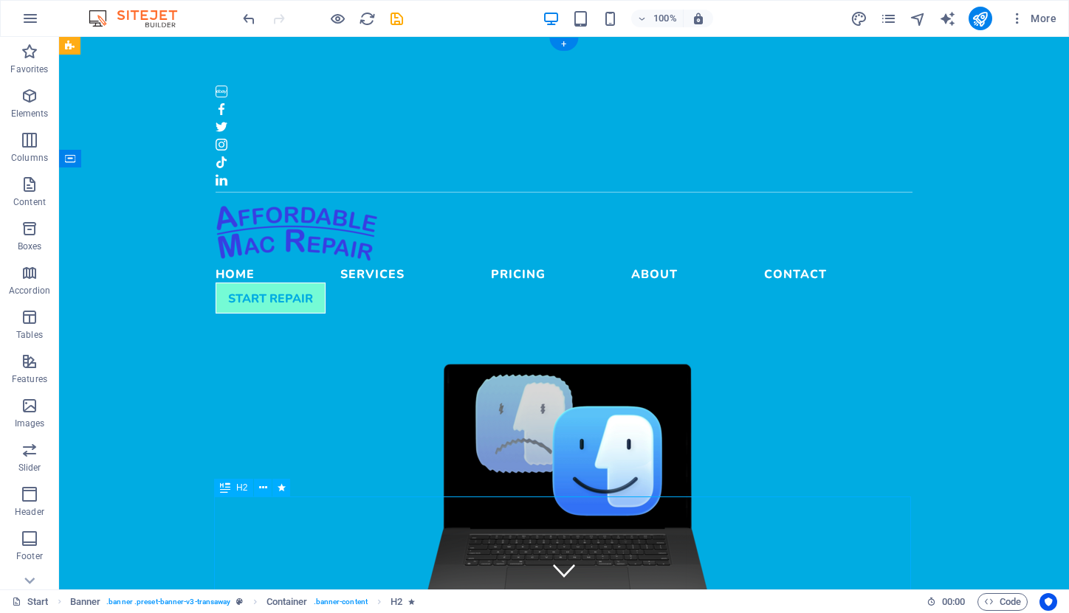
select select "s"
select select "onload"
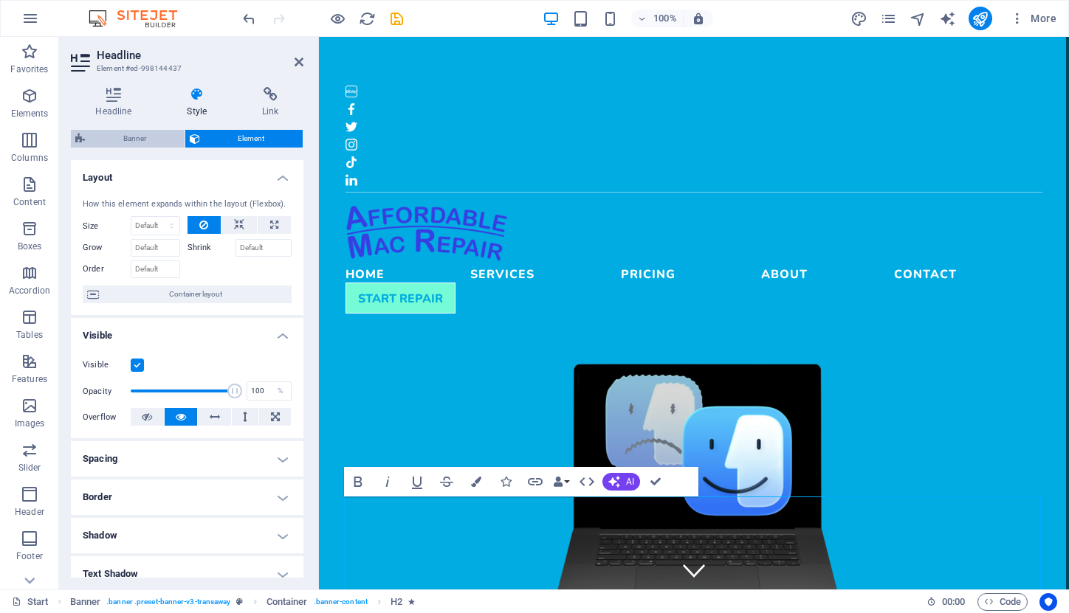
click at [139, 135] on span "Banner" at bounding box center [134, 139] width 91 height 18
select select "rem"
select select "px"
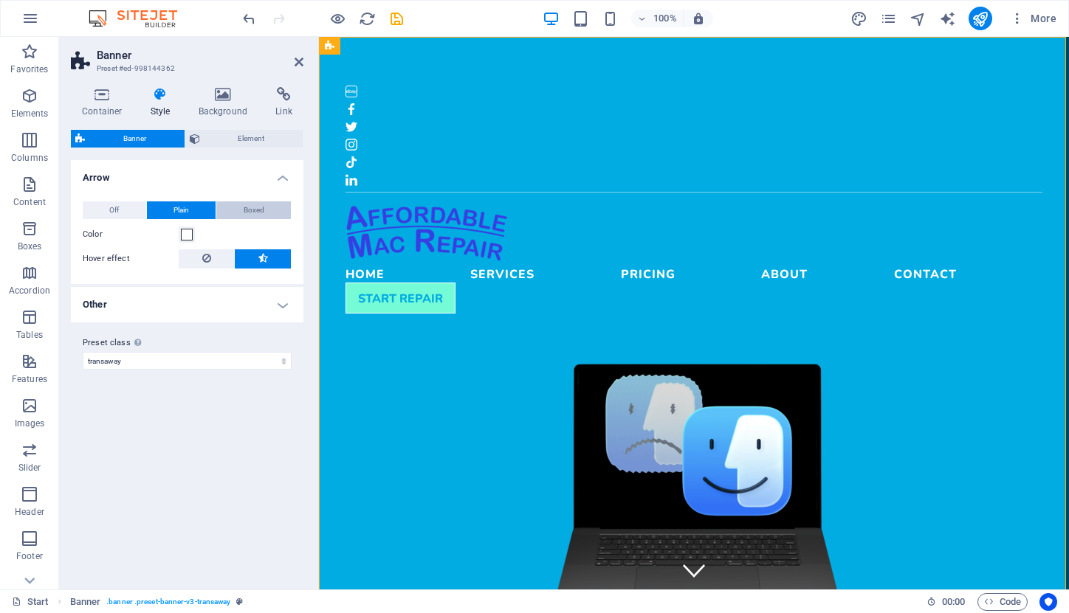
click at [249, 210] on span "Boxed" at bounding box center [254, 210] width 21 height 18
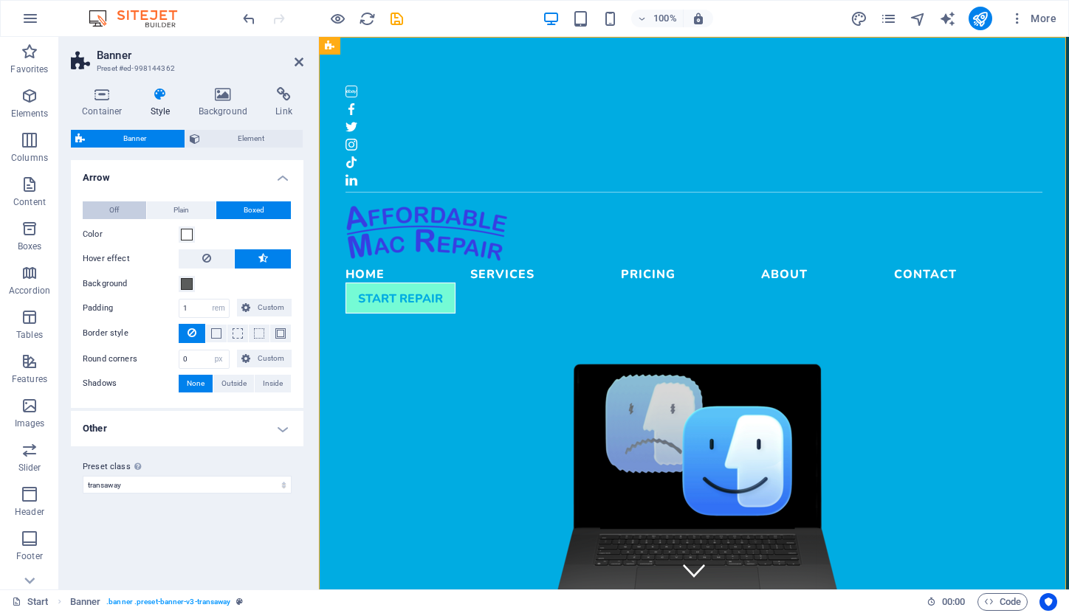
click at [119, 210] on span "Off" at bounding box center [114, 210] width 10 height 18
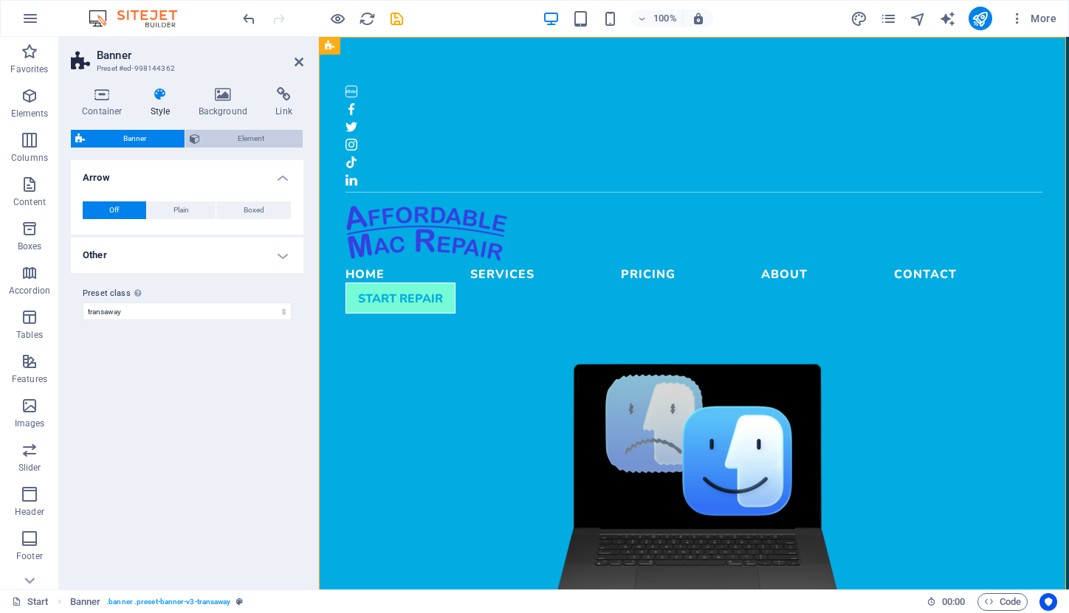
click at [229, 137] on span "Element" at bounding box center [251, 139] width 94 height 18
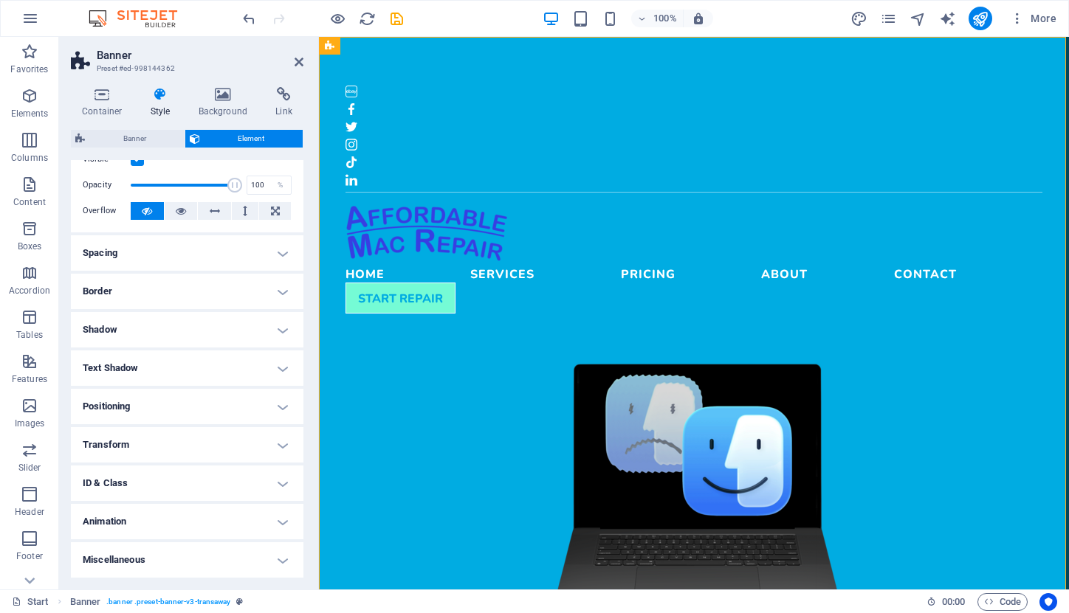
scroll to position [47, 0]
select select "fade"
select select "s"
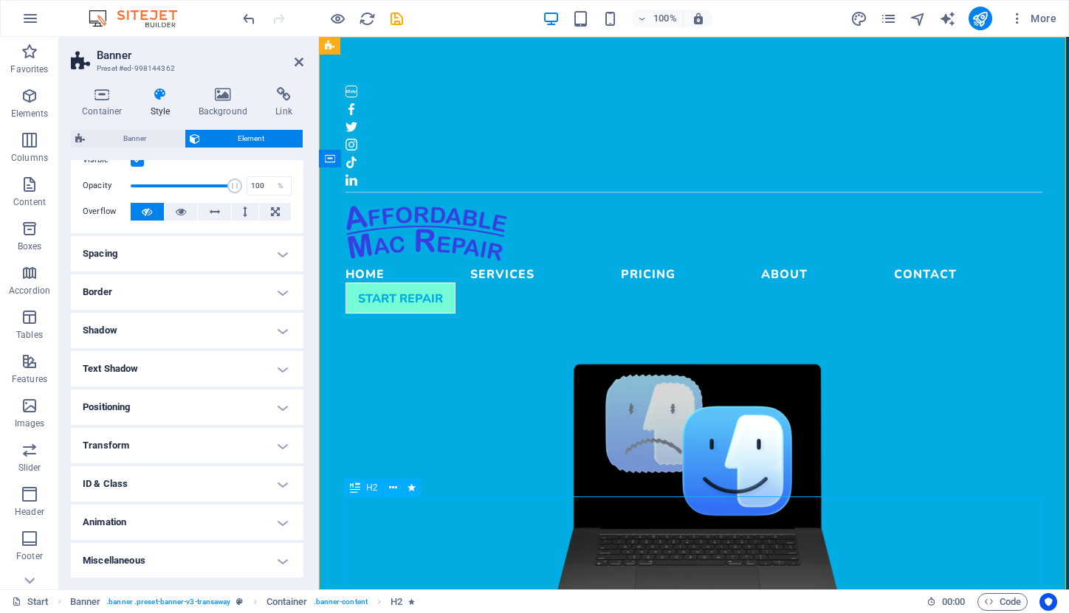
select select "s"
select select "onload"
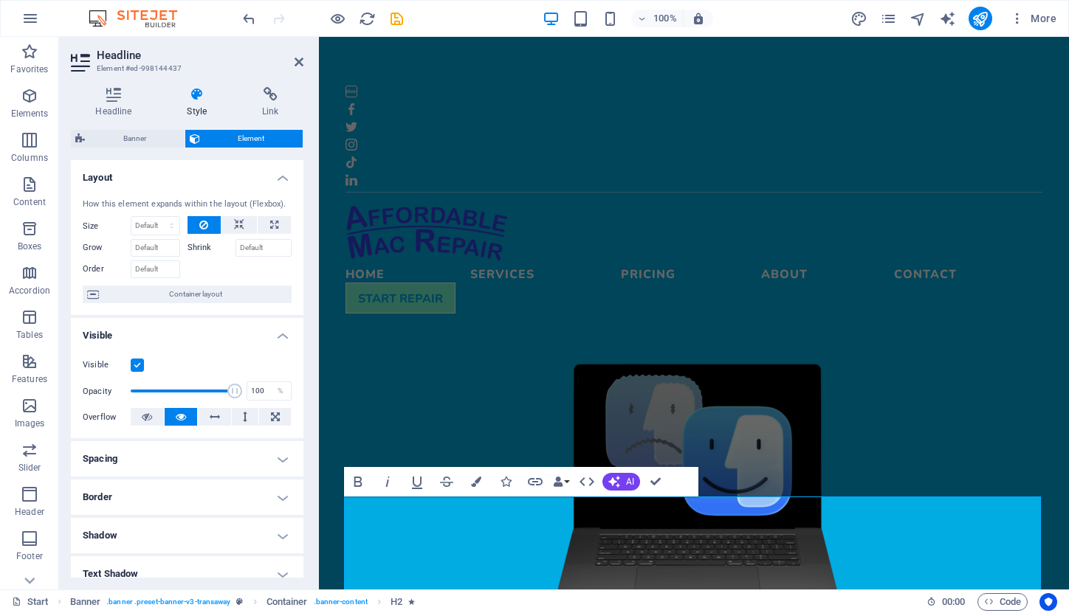
click at [200, 94] on icon at bounding box center [196, 94] width 69 height 15
click at [119, 100] on icon at bounding box center [114, 94] width 86 height 15
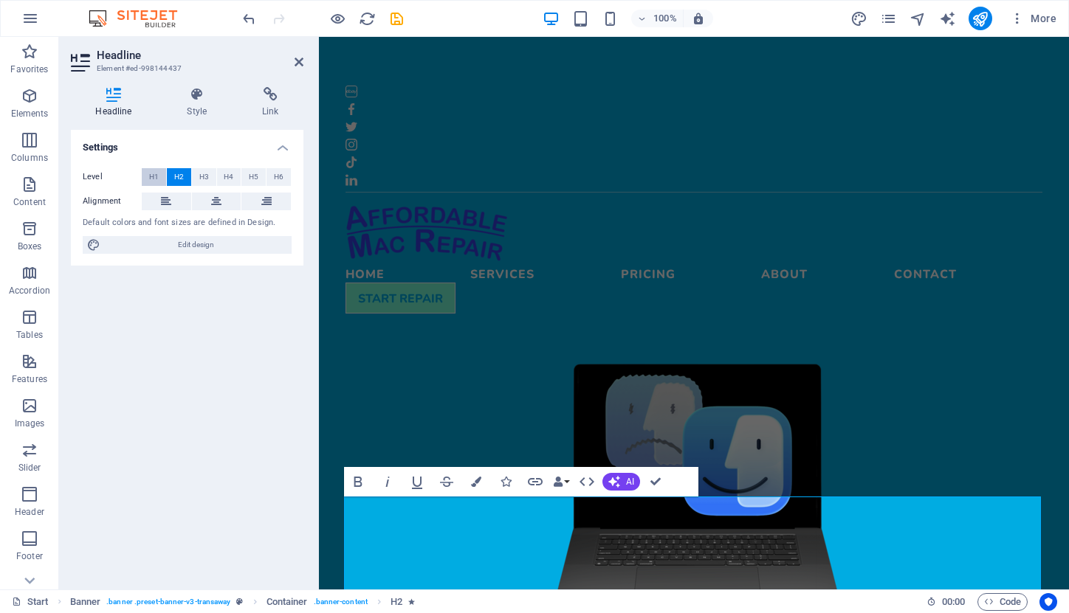
click at [156, 175] on span "H1" at bounding box center [154, 177] width 10 height 18
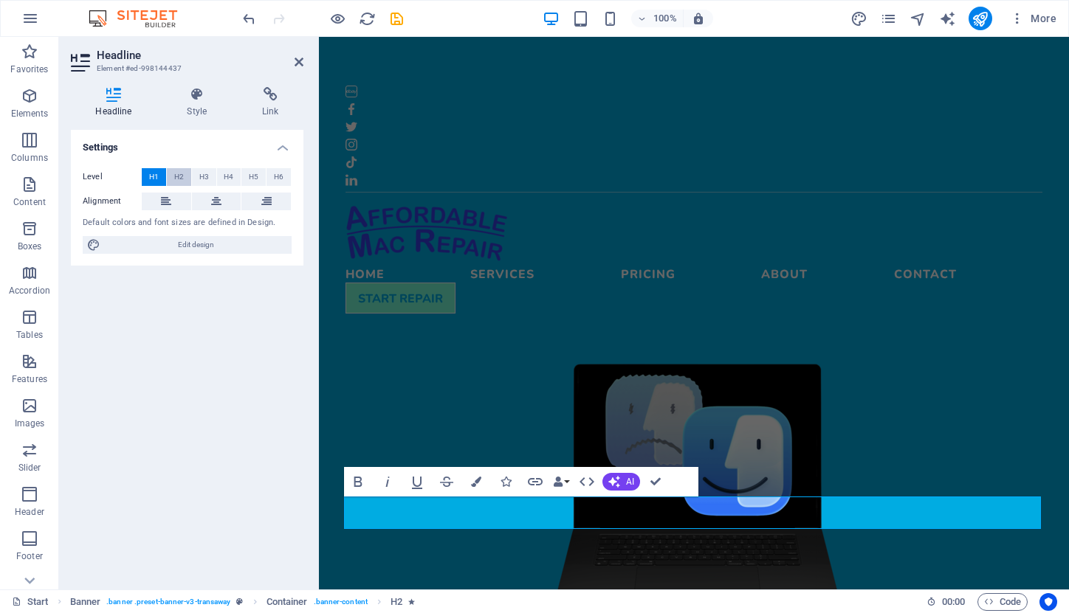
click at [179, 173] on span "H2" at bounding box center [179, 177] width 10 height 18
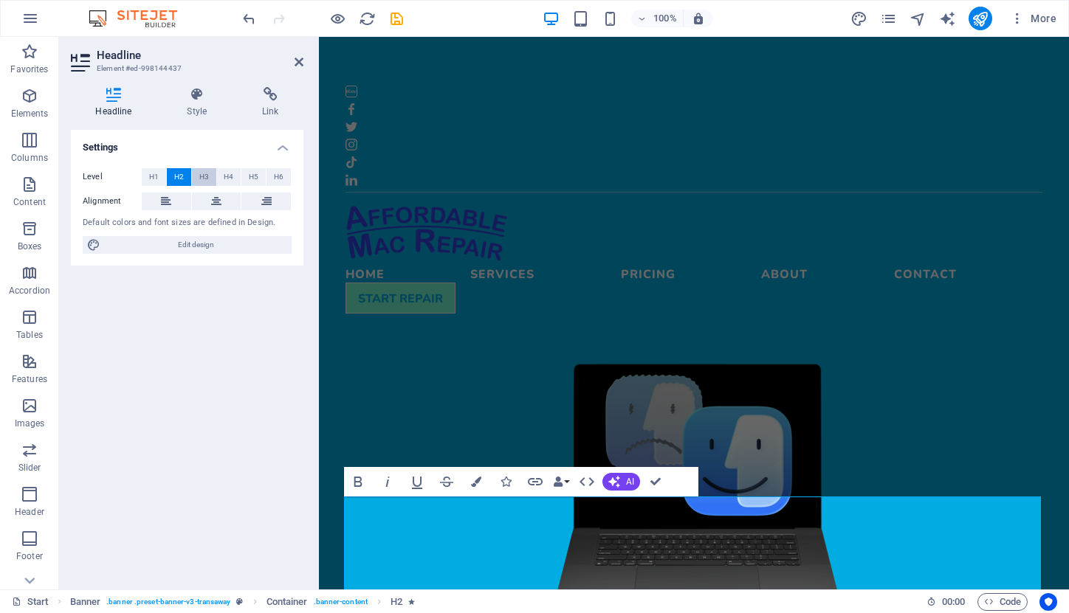
click at [200, 173] on span "H3" at bounding box center [204, 177] width 10 height 18
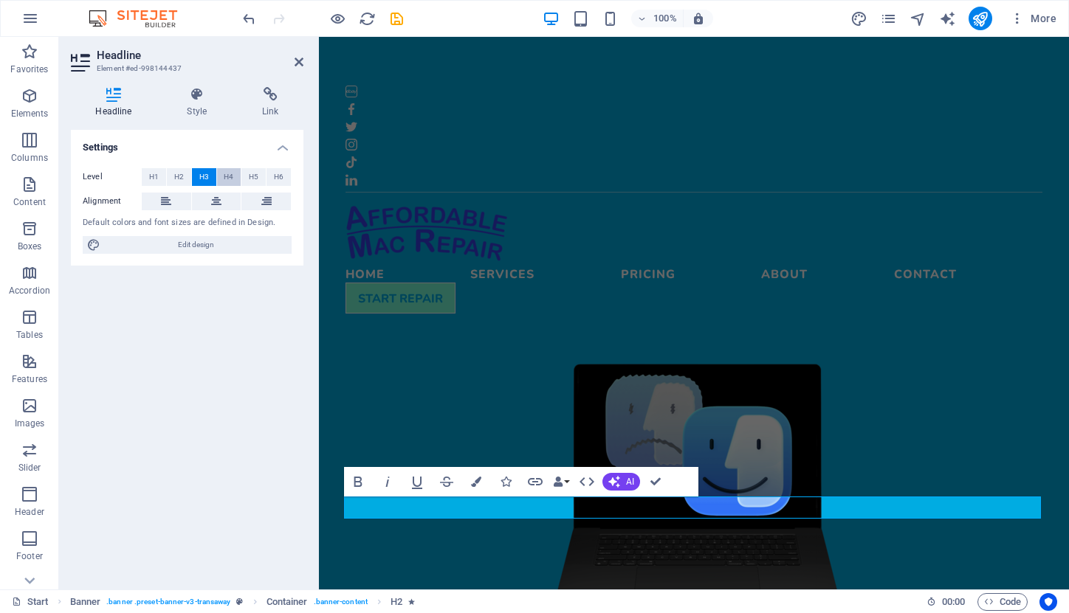
click at [228, 172] on span "H4" at bounding box center [229, 177] width 10 height 18
click at [258, 173] on span "H5" at bounding box center [254, 177] width 10 height 18
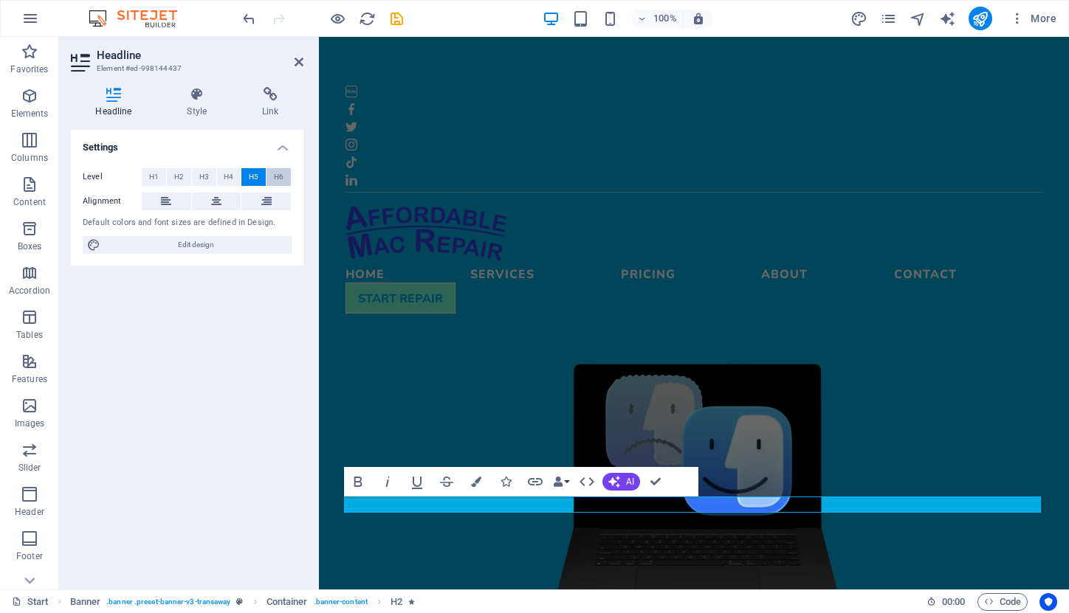
click at [280, 174] on span "H6" at bounding box center [279, 177] width 10 height 18
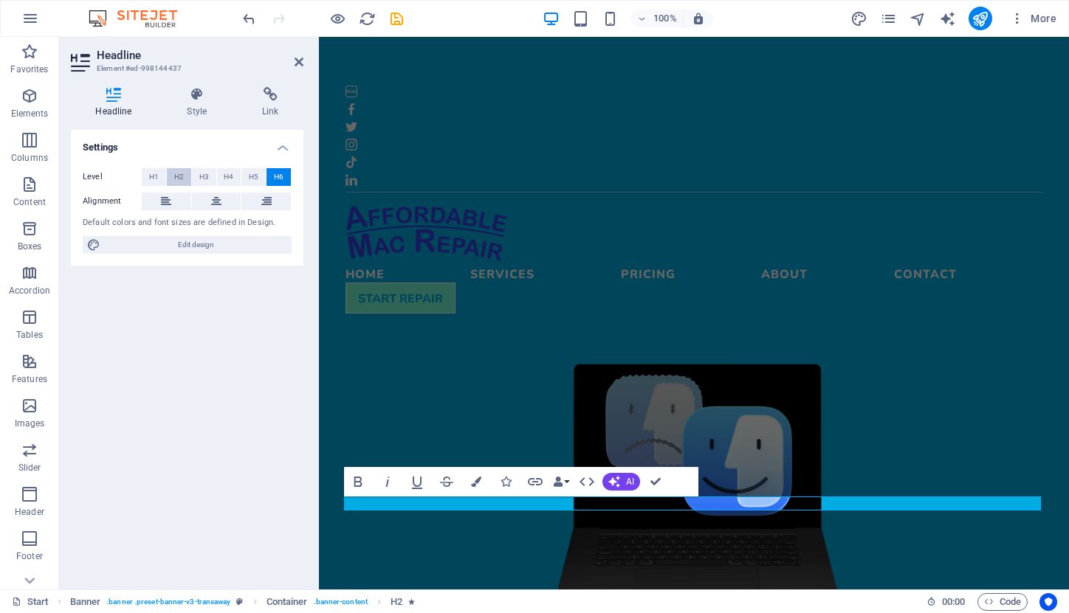
click at [182, 176] on span "H2" at bounding box center [179, 177] width 10 height 18
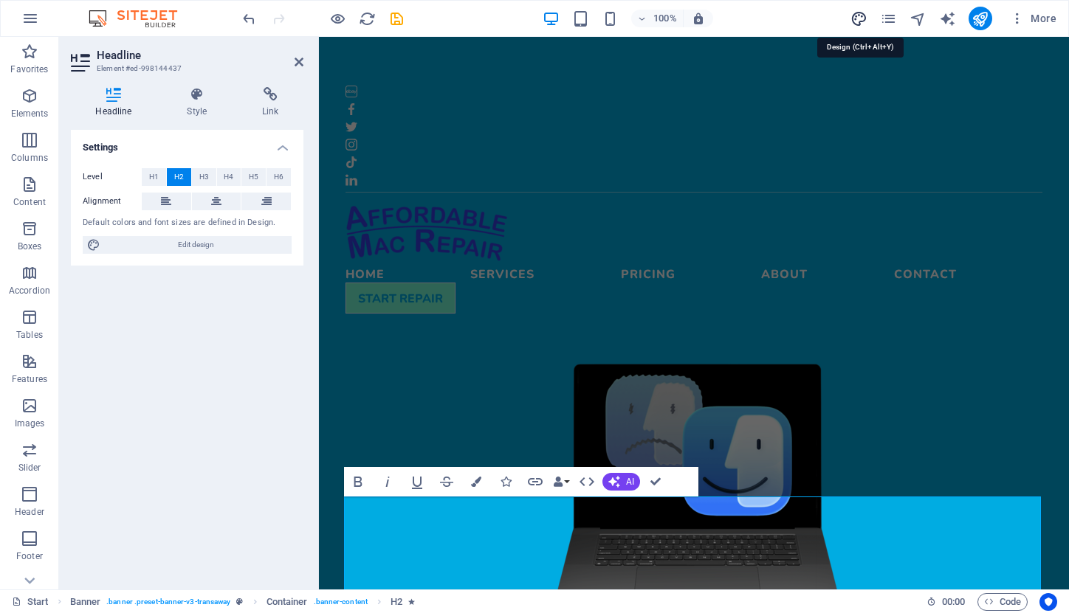
click at [860, 18] on icon "design" at bounding box center [858, 18] width 17 height 17
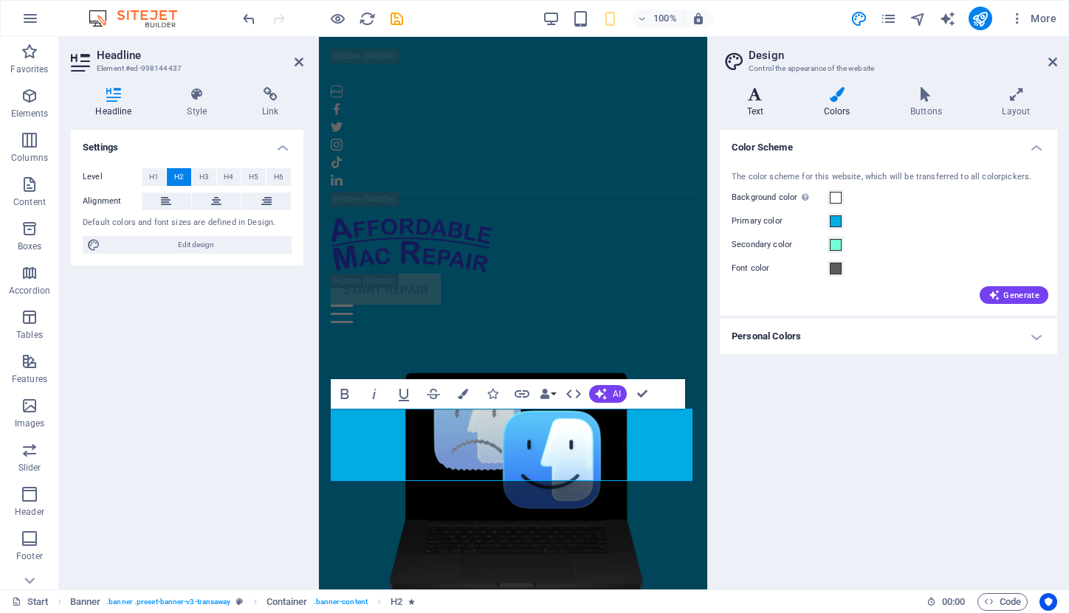
click at [755, 100] on icon at bounding box center [755, 94] width 71 height 15
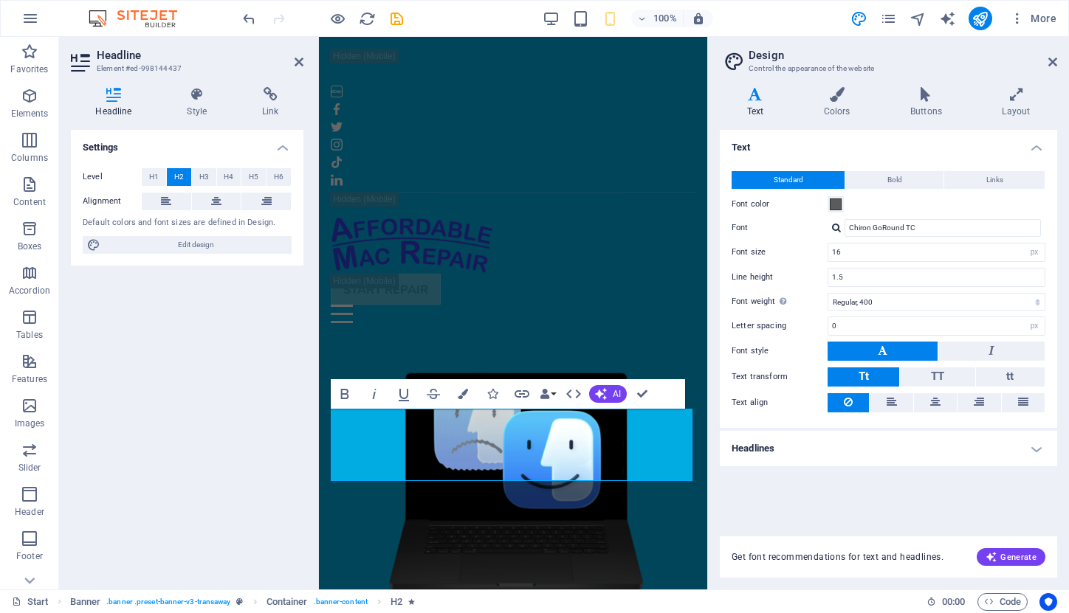
click at [1035, 449] on h4 "Headlines" at bounding box center [888, 448] width 337 height 35
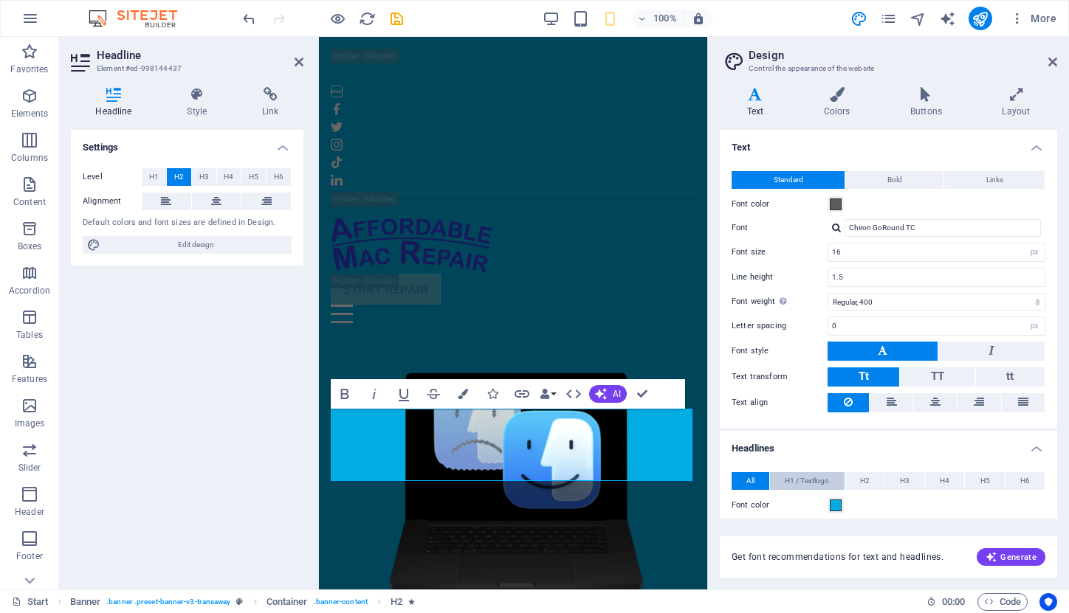
click at [815, 480] on span "H1 / Textlogo" at bounding box center [806, 481] width 44 height 18
click at [867, 475] on span "H2" at bounding box center [865, 481] width 10 height 18
click at [808, 475] on span "H1 / Textlogo" at bounding box center [806, 481] width 44 height 18
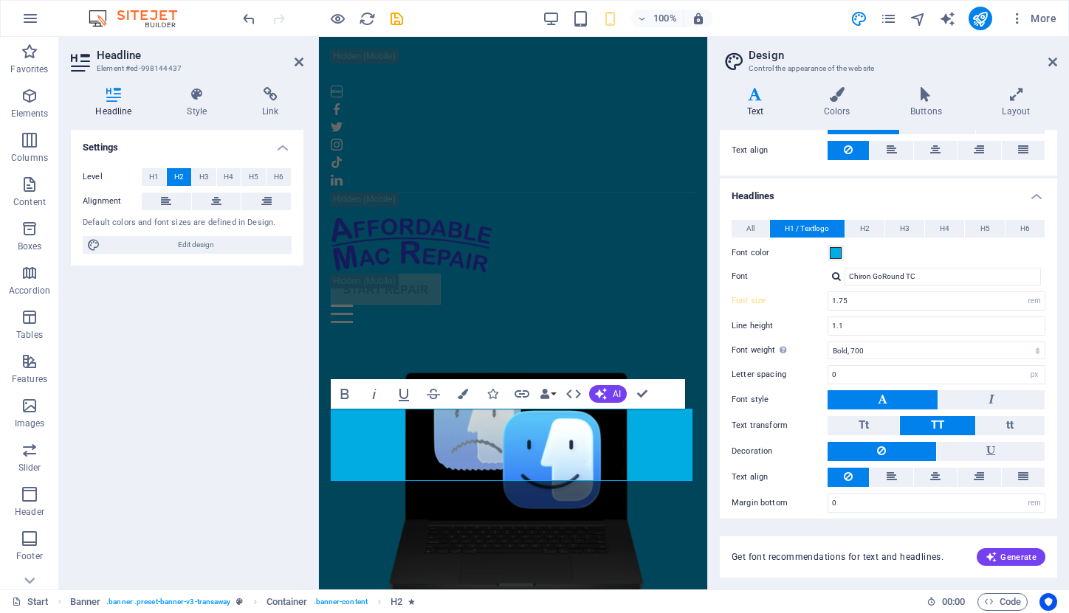
scroll to position [256, 0]
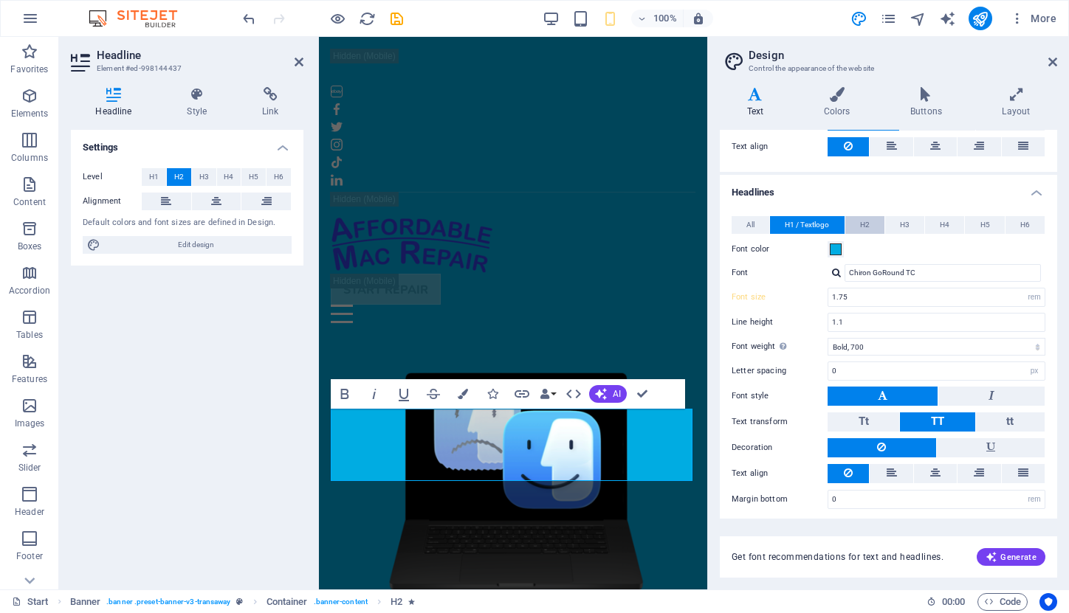
click at [860, 224] on span "H2" at bounding box center [865, 225] width 10 height 18
click at [819, 222] on span "H1 / Textlogo" at bounding box center [806, 225] width 44 height 18
click at [907, 224] on span "H3" at bounding box center [905, 225] width 10 height 18
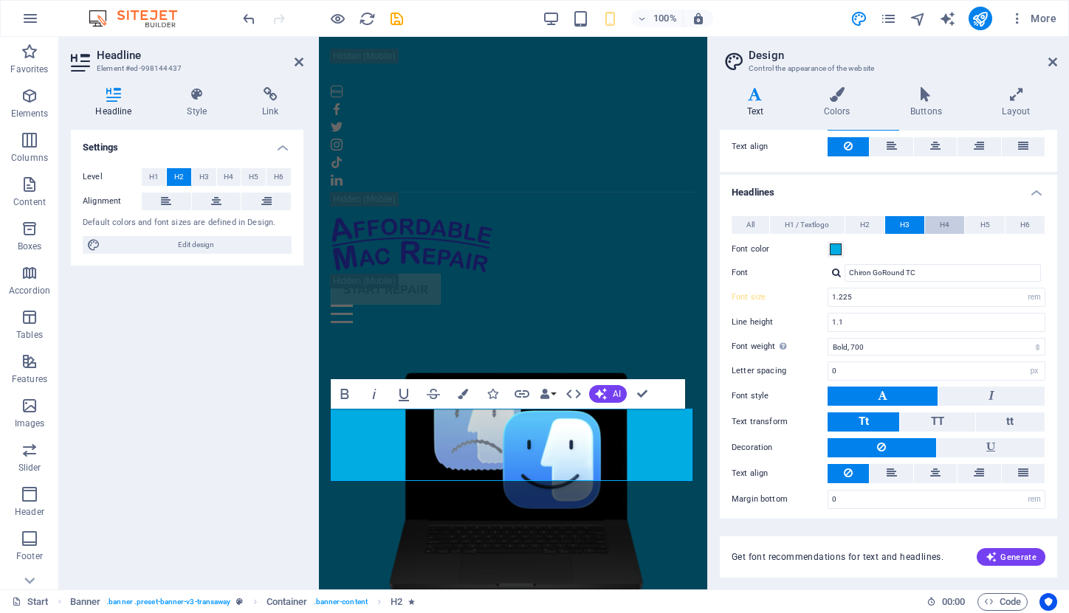
click at [936, 219] on button "H4" at bounding box center [944, 225] width 39 height 18
click at [905, 223] on span "H3" at bounding box center [905, 225] width 10 height 18
click at [869, 222] on button "H2" at bounding box center [864, 225] width 39 height 18
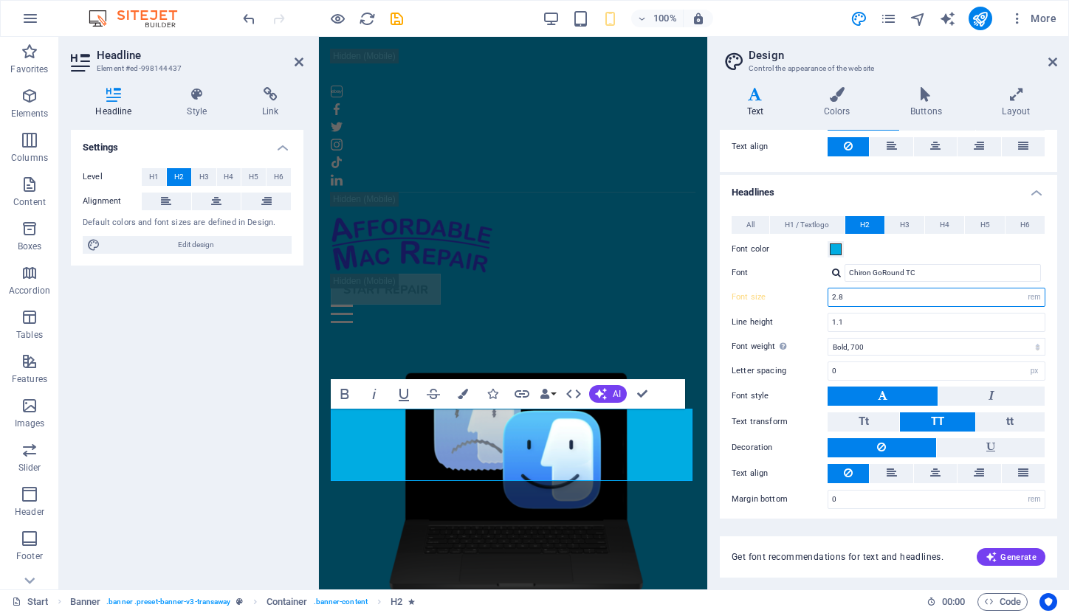
drag, startPoint x: 846, startPoint y: 301, endPoint x: 817, endPoint y: 297, distance: 29.0
click at [817, 297] on div "Font size 2.8 rem px em %" at bounding box center [888, 297] width 314 height 19
type input "1.5"
click at [818, 226] on span "H1 / Textlogo" at bounding box center [806, 225] width 44 height 18
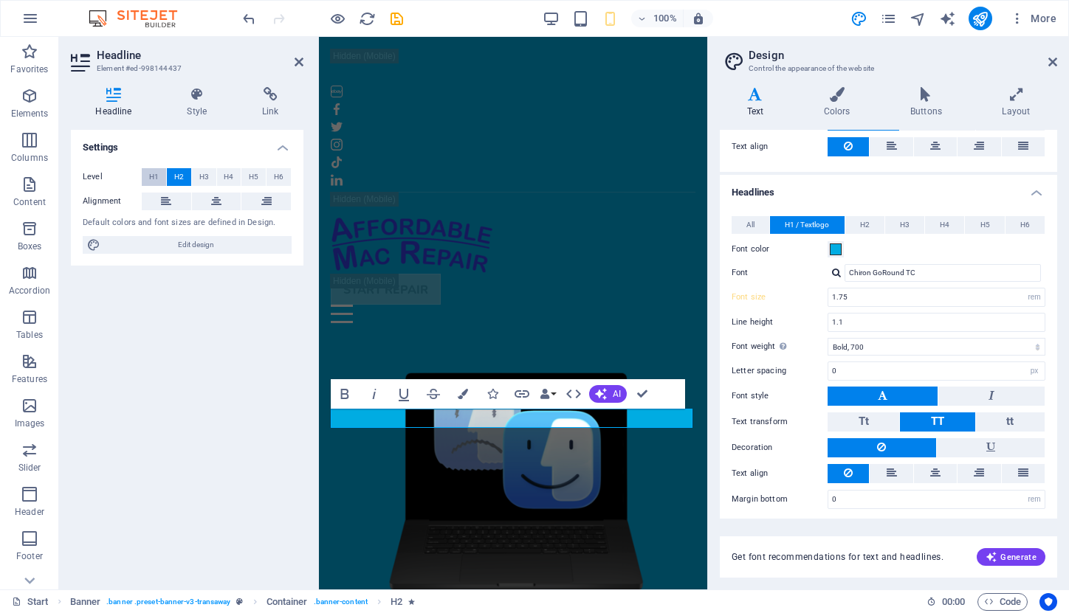
click at [154, 175] on span "H1" at bounding box center [154, 177] width 10 height 18
click at [232, 390] on div "Settings Level H1 H2 H3 H4 H5 H6 Alignment Default colors and font sizes are de…" at bounding box center [187, 354] width 232 height 448
click at [297, 291] on div "Settings Level H1 H2 H3 H4 H5 H6 Alignment Default colors and font sizes are de…" at bounding box center [187, 354] width 232 height 448
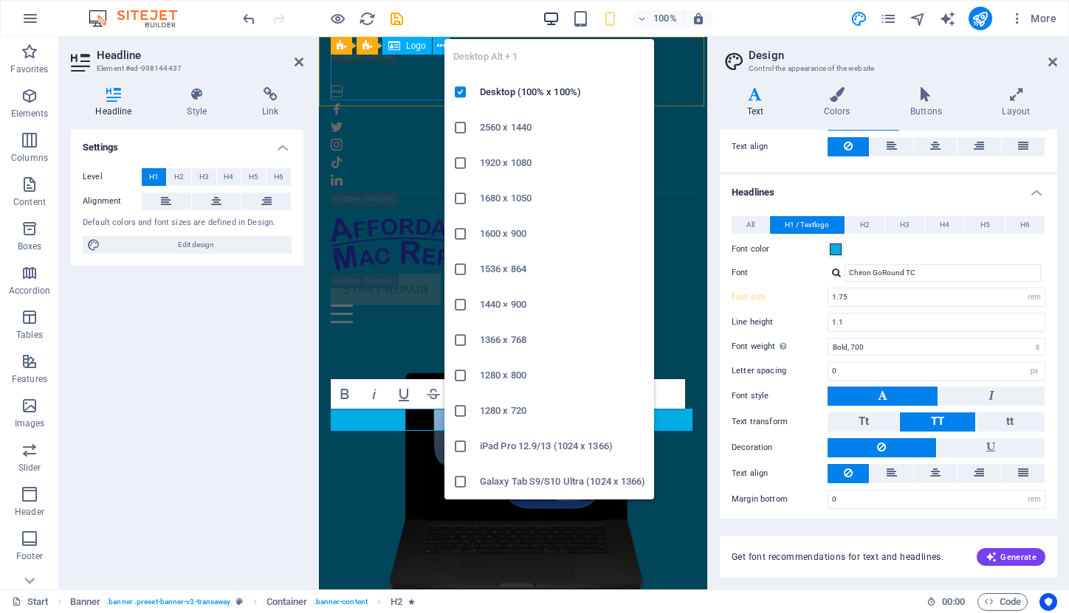
click at [551, 15] on icon "button" at bounding box center [550, 18] width 17 height 17
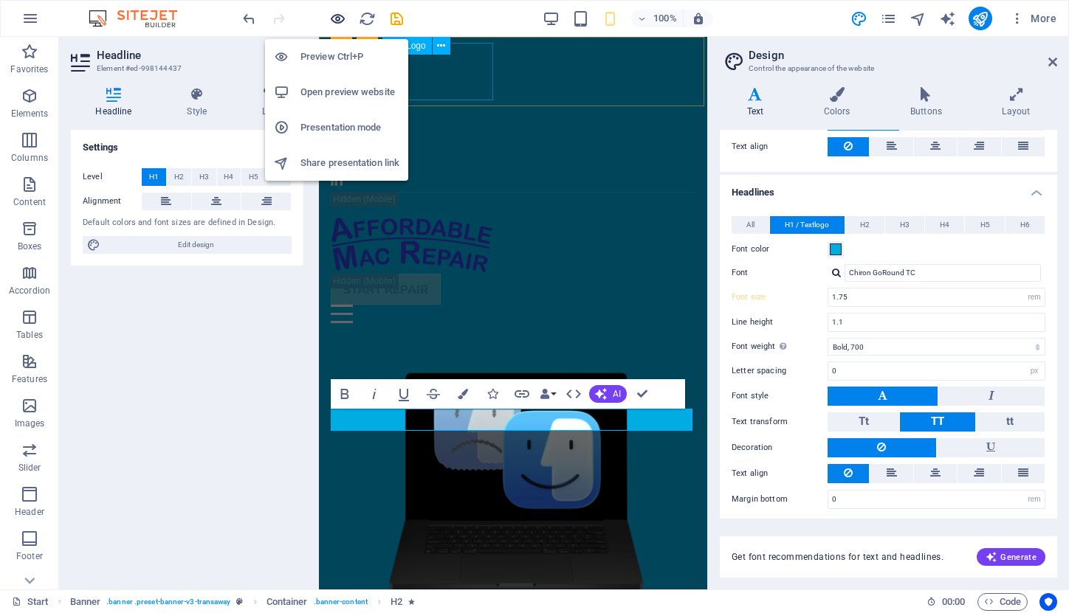
click at [337, 15] on icon "button" at bounding box center [337, 18] width 17 height 17
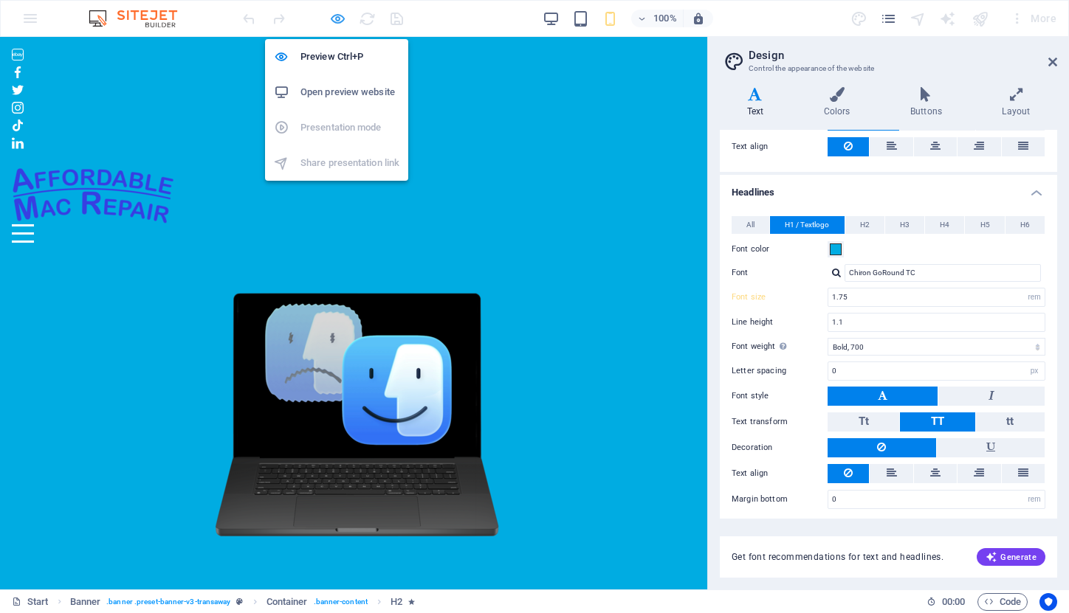
type input "2.125"
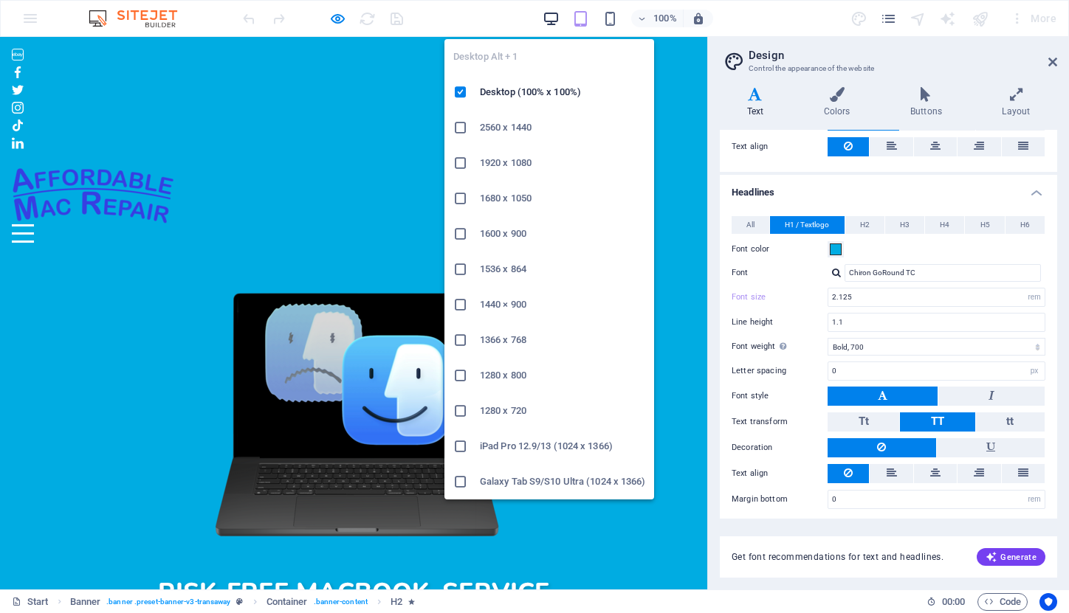
click at [549, 16] on icon "button" at bounding box center [550, 18] width 17 height 17
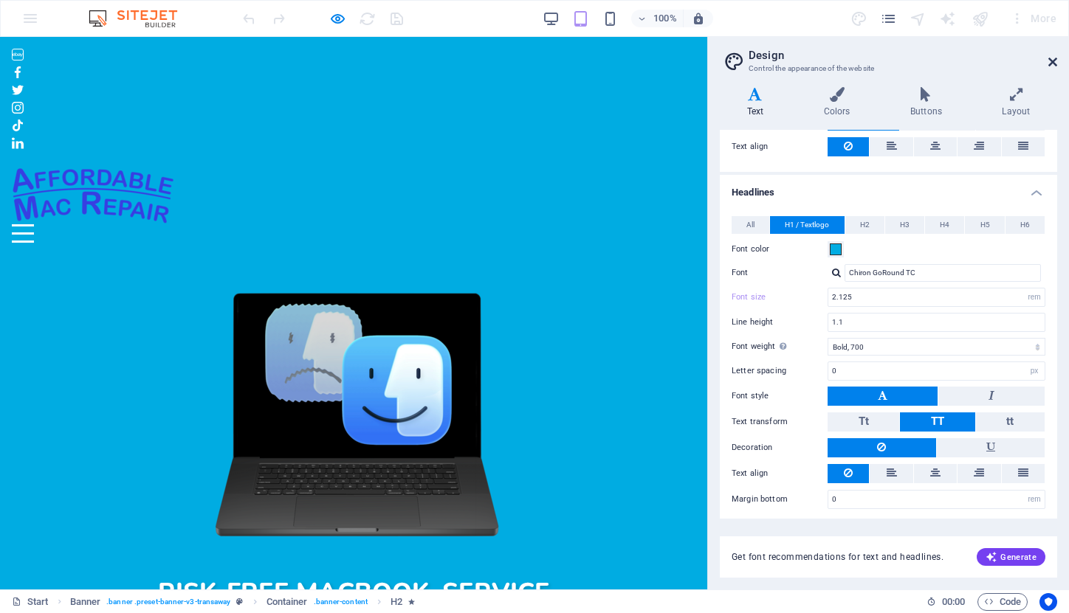
click at [1055, 60] on icon at bounding box center [1052, 62] width 9 height 12
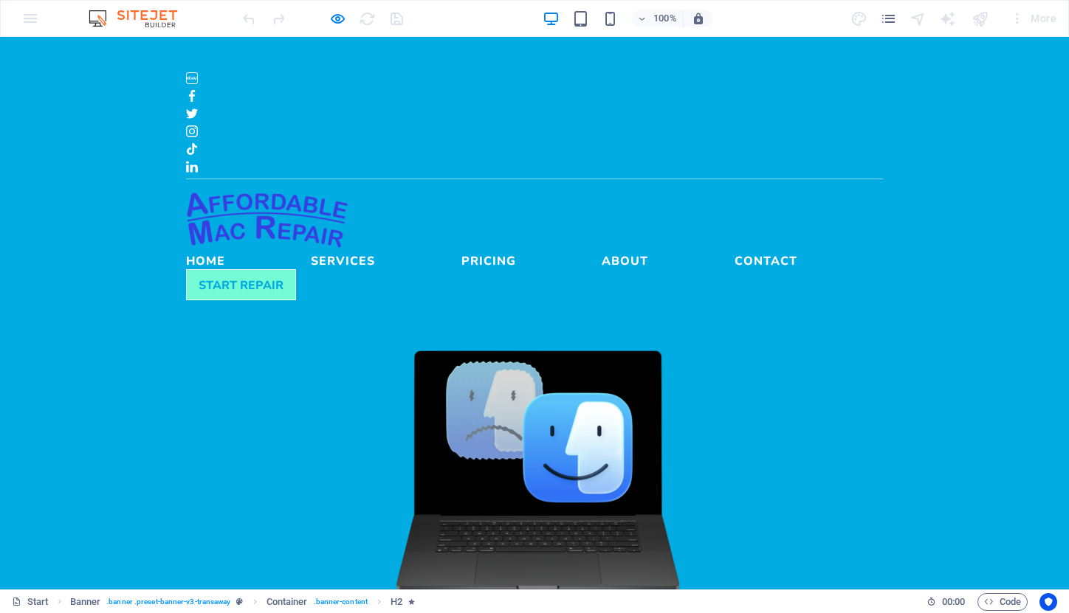
scroll to position [24, 0]
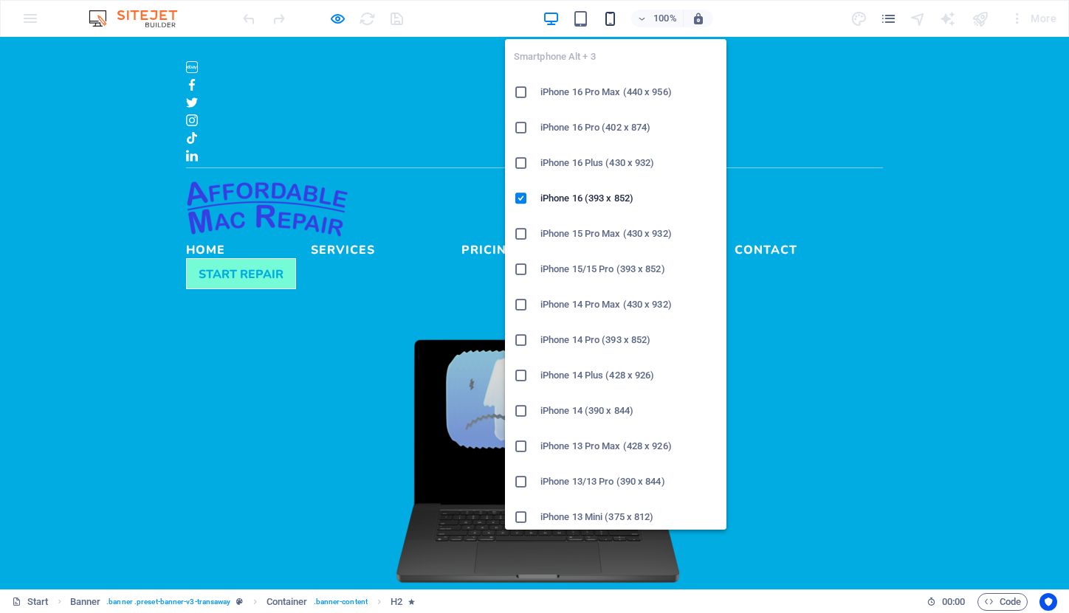
click at [607, 21] on icon "button" at bounding box center [609, 18] width 17 height 17
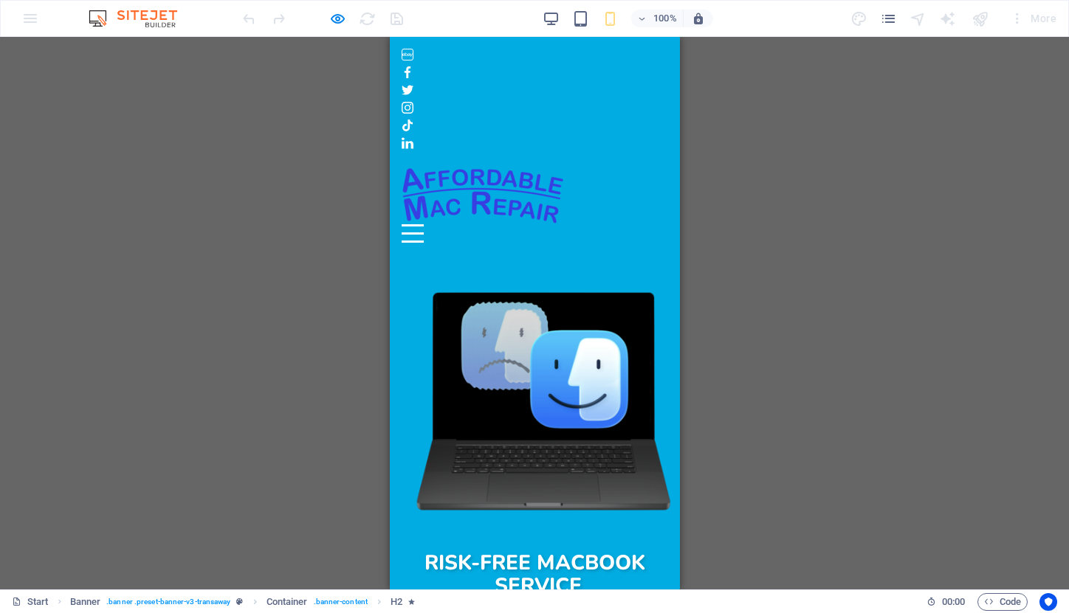
scroll to position [0, 0]
click at [423, 224] on div "Menu" at bounding box center [412, 233] width 22 height 18
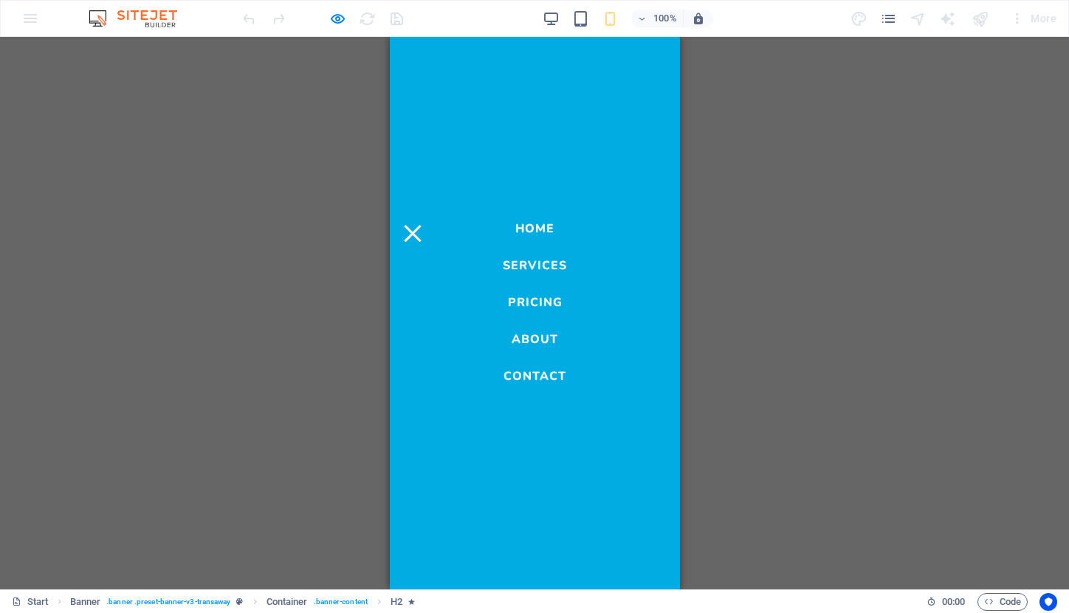
click at [547, 265] on link "Services" at bounding box center [534, 262] width 64 height 18
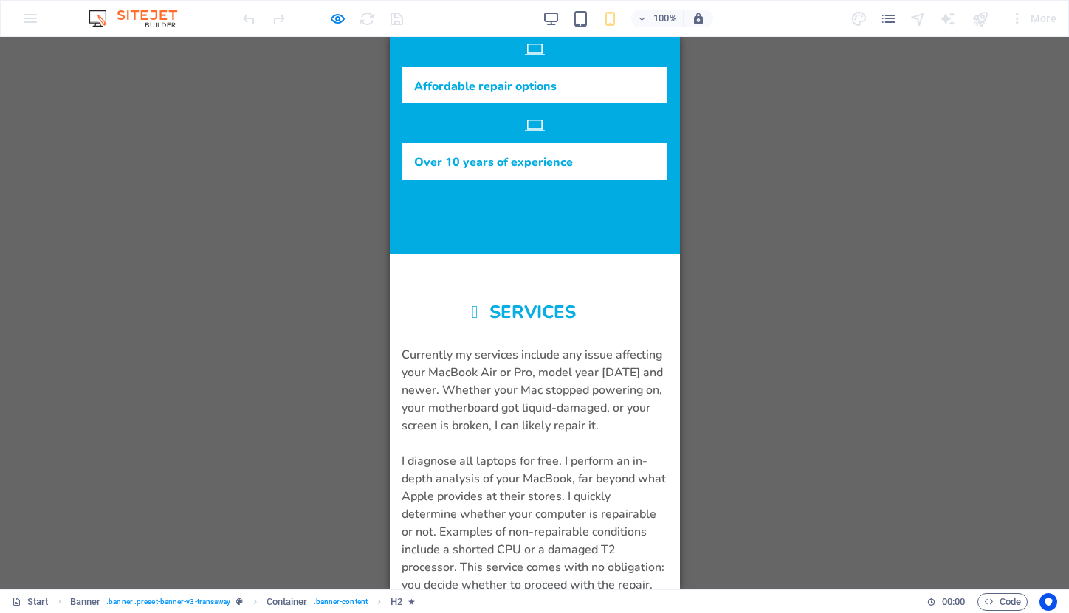
scroll to position [696, 0]
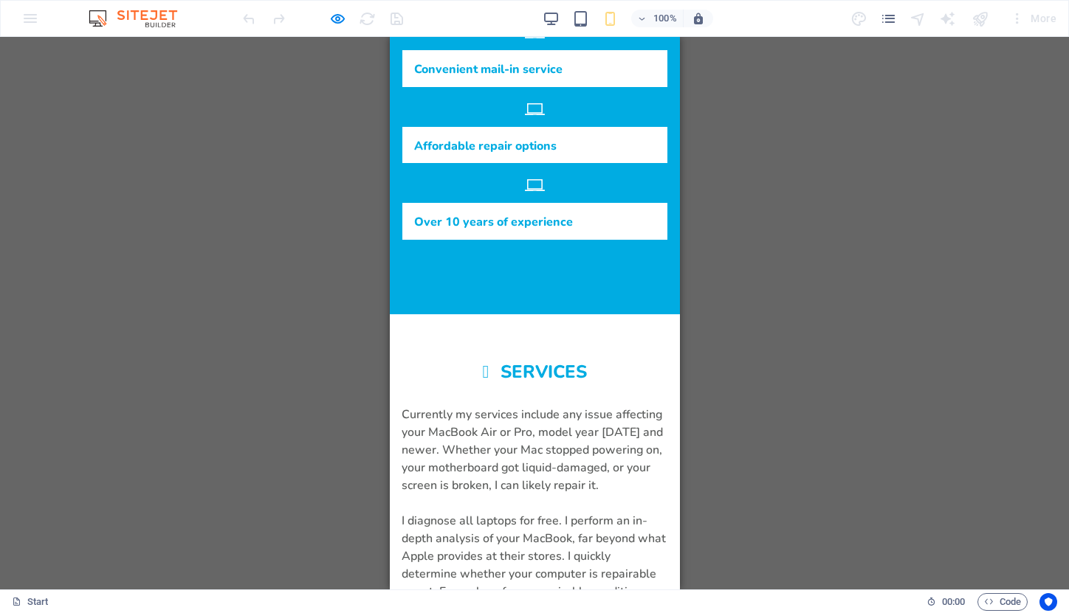
click at [482, 362] on h2 "Services" at bounding box center [534, 372] width 266 height 20
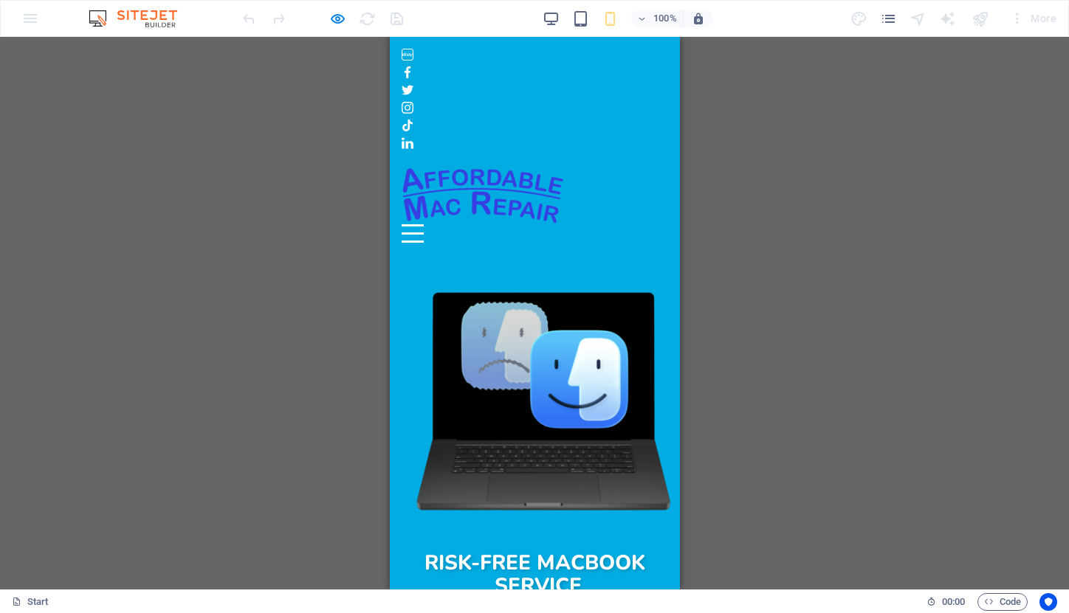
scroll to position [0, 0]
click at [423, 224] on div "Menu" at bounding box center [412, 233] width 22 height 18
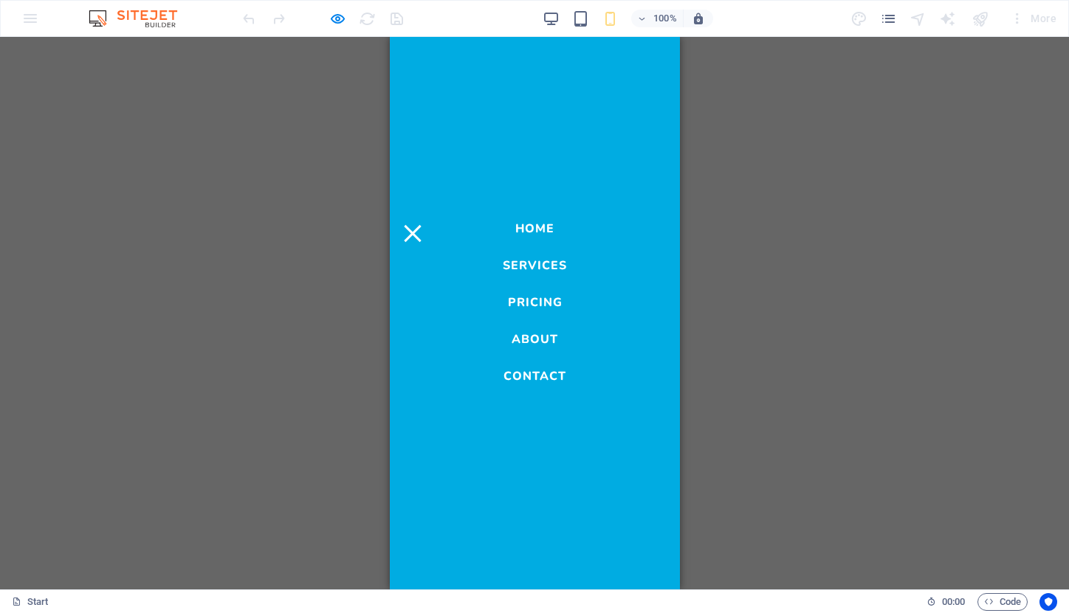
click at [526, 226] on link "Home" at bounding box center [533, 225] width 39 height 18
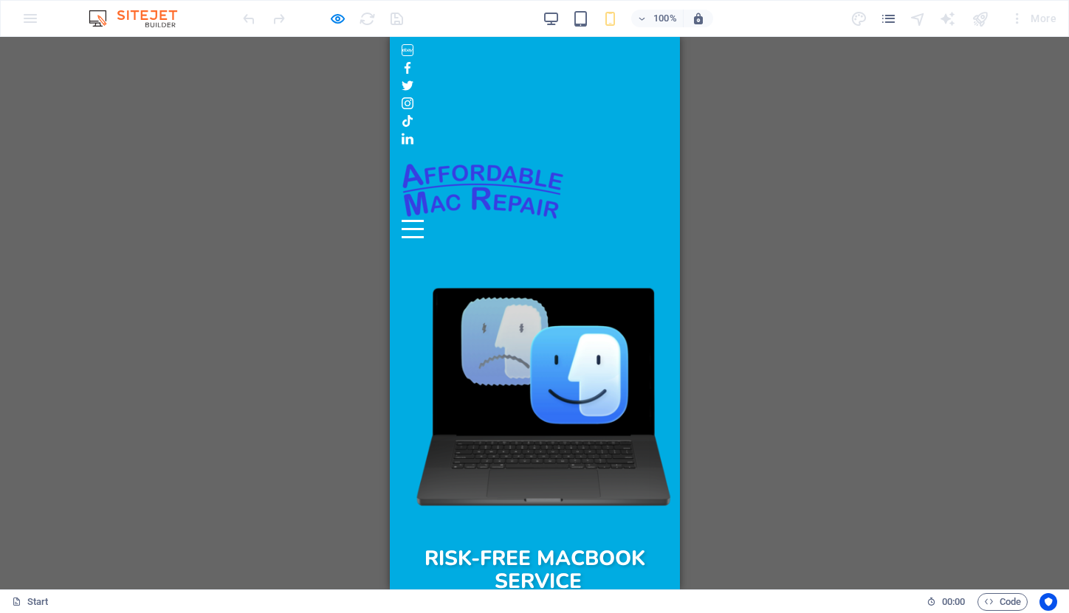
scroll to position [6, 0]
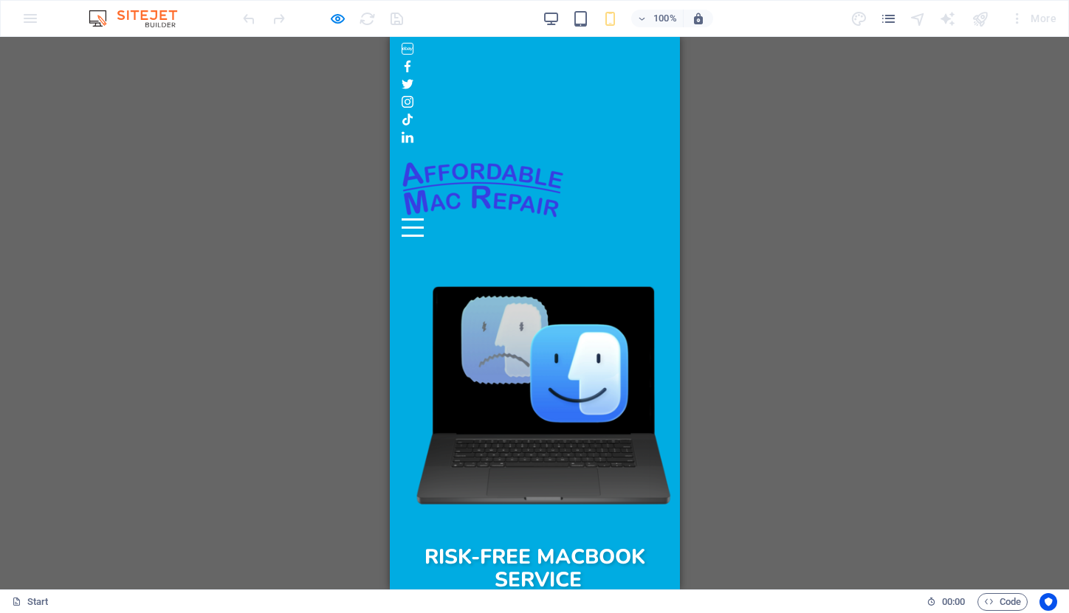
click at [423, 218] on button "Menu" at bounding box center [412, 219] width 22 height 2
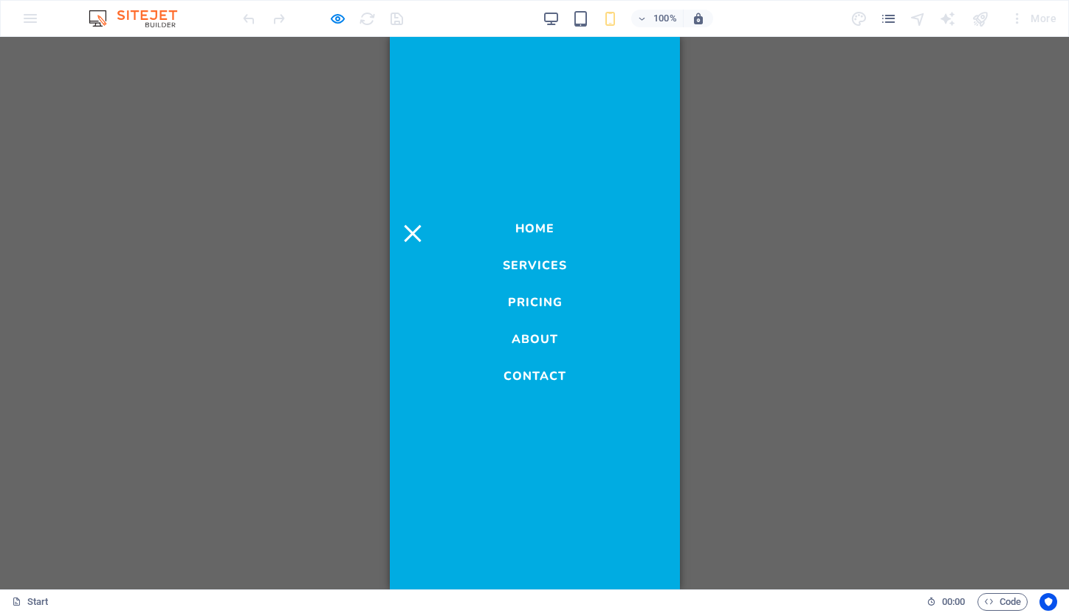
click at [537, 301] on link "Pricing" at bounding box center [534, 299] width 55 height 18
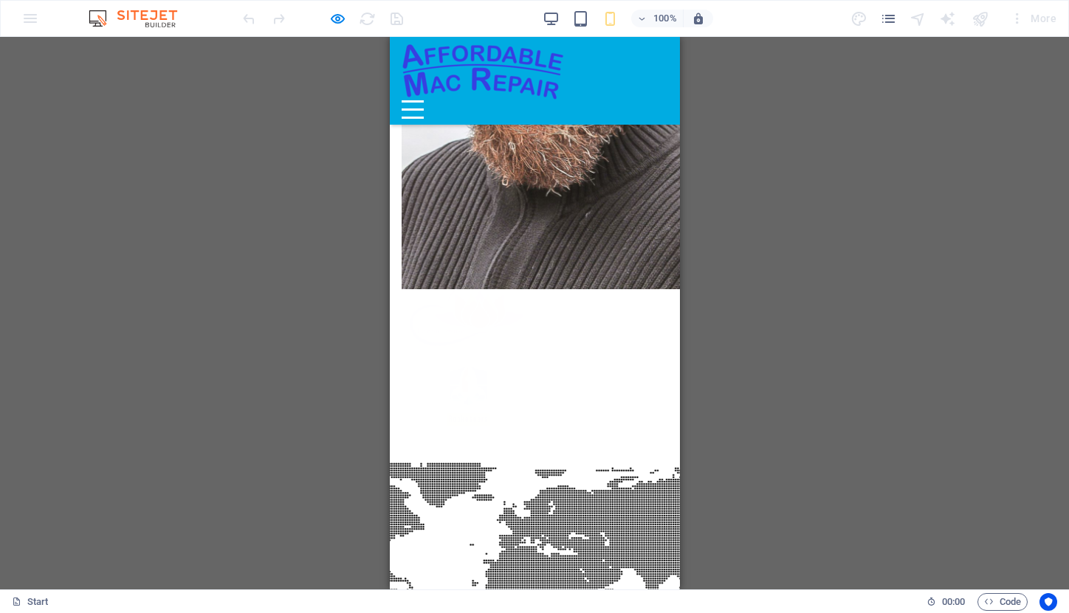
scroll to position [4969, 0]
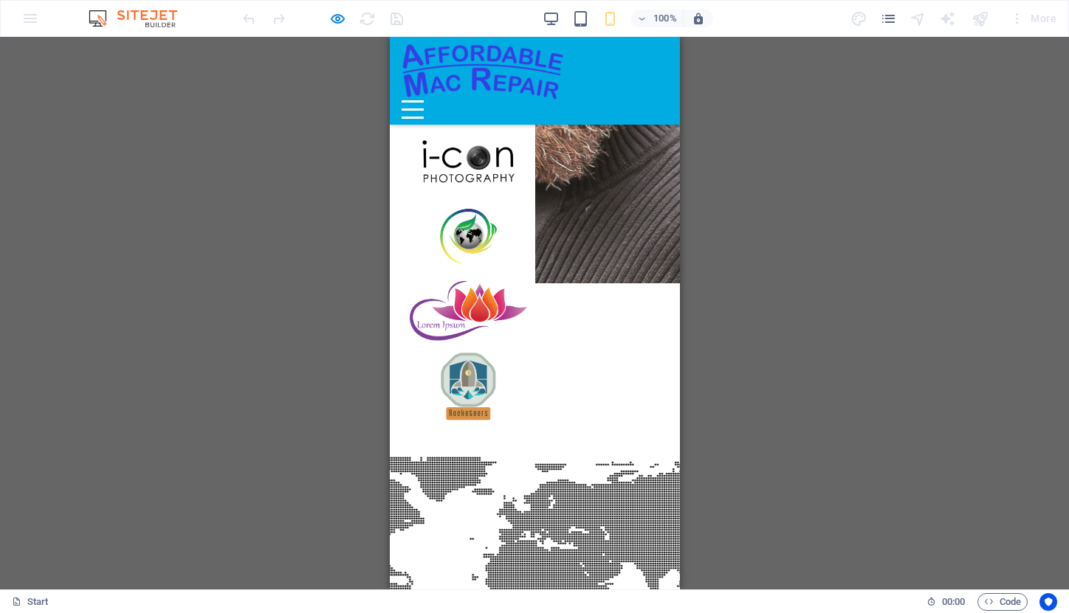
click at [423, 100] on div "Menu" at bounding box center [412, 109] width 22 height 18
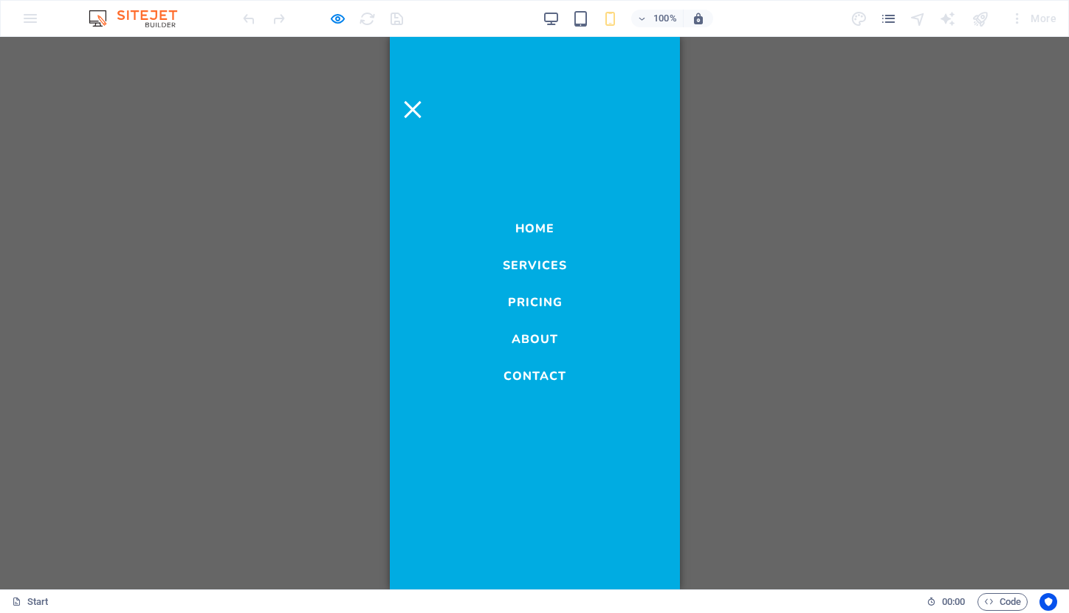
click at [536, 331] on link "About" at bounding box center [534, 336] width 46 height 18
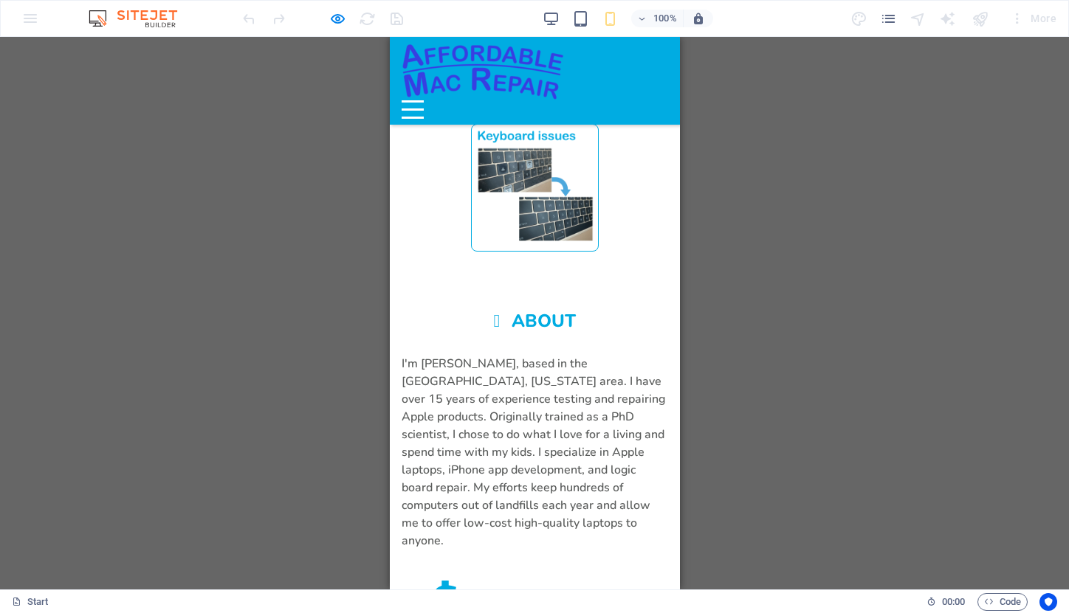
scroll to position [1482, 0]
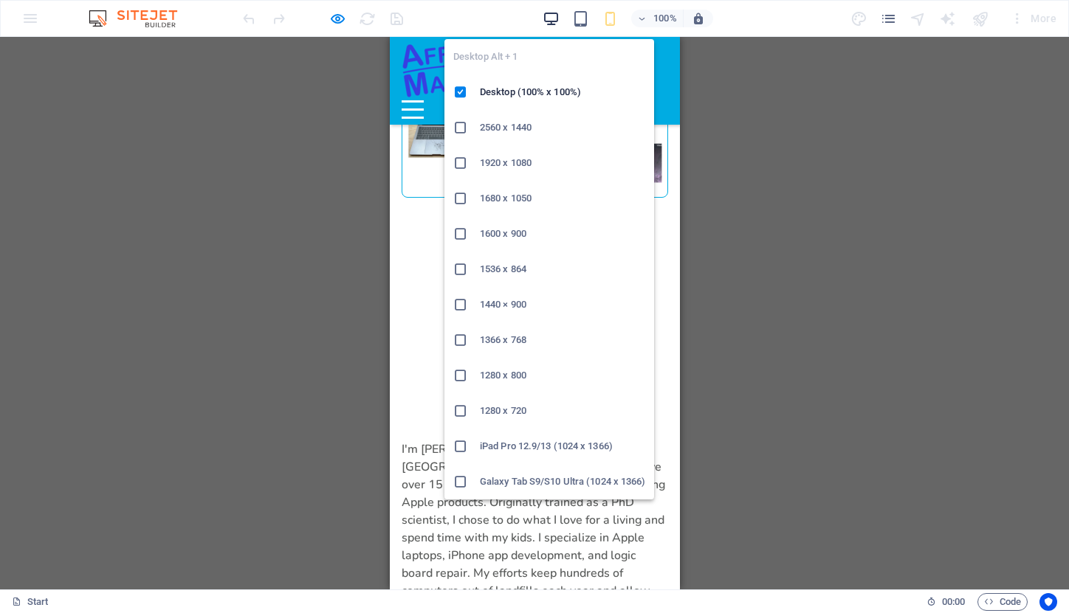
click at [552, 21] on icon "button" at bounding box center [550, 18] width 17 height 17
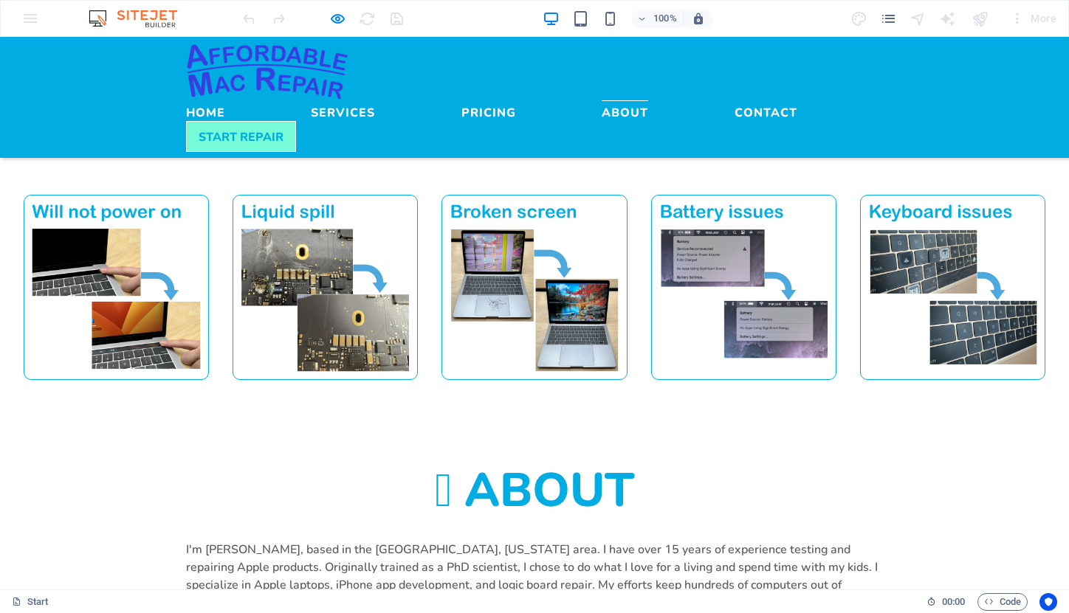
scroll to position [1198, 0]
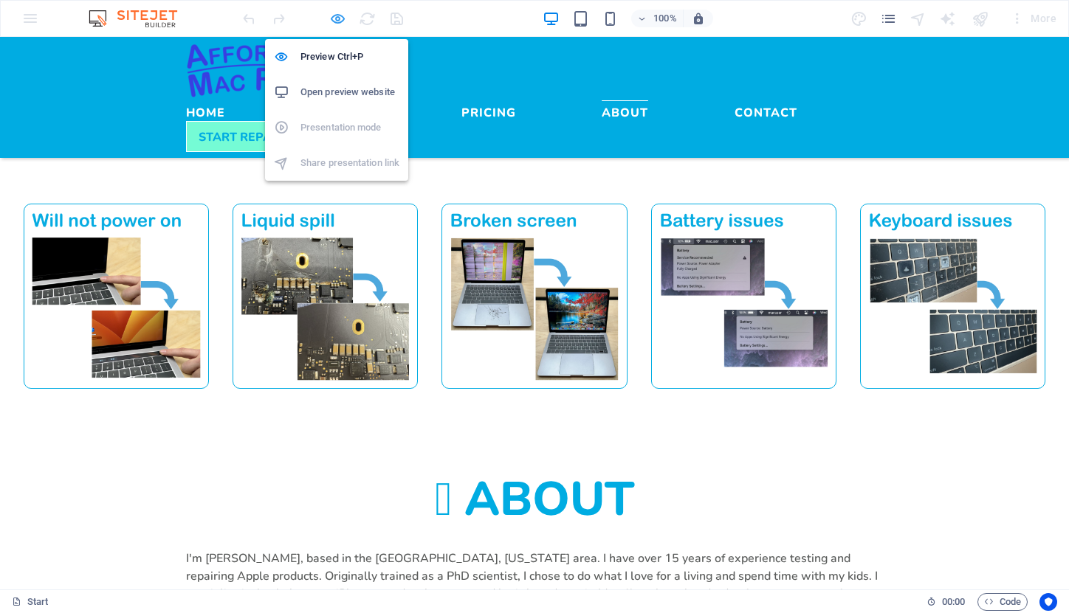
click at [332, 19] on icon "button" at bounding box center [337, 18] width 17 height 17
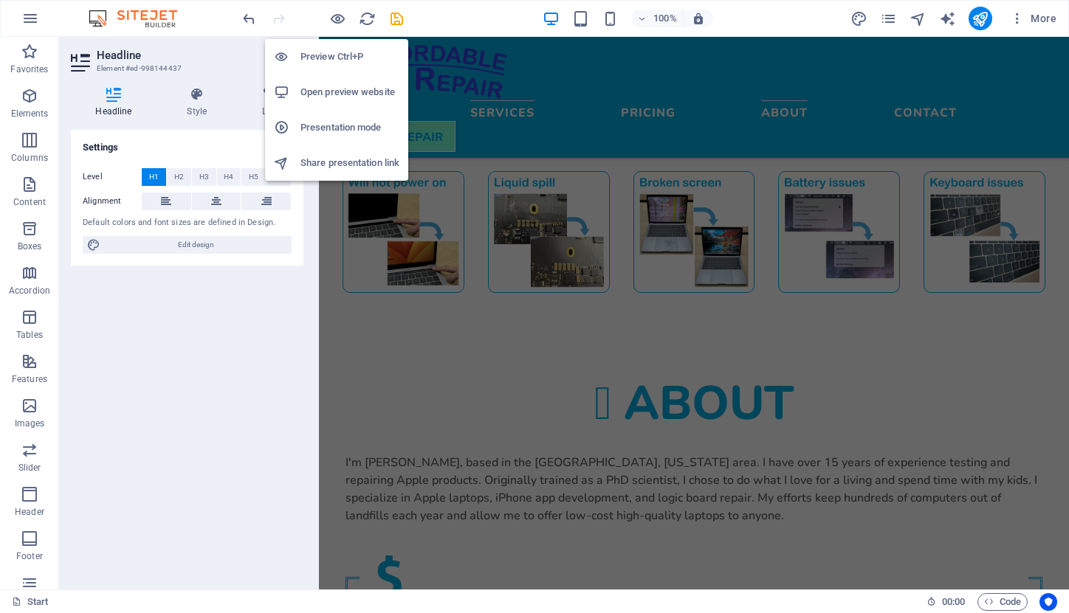
scroll to position [199, 0]
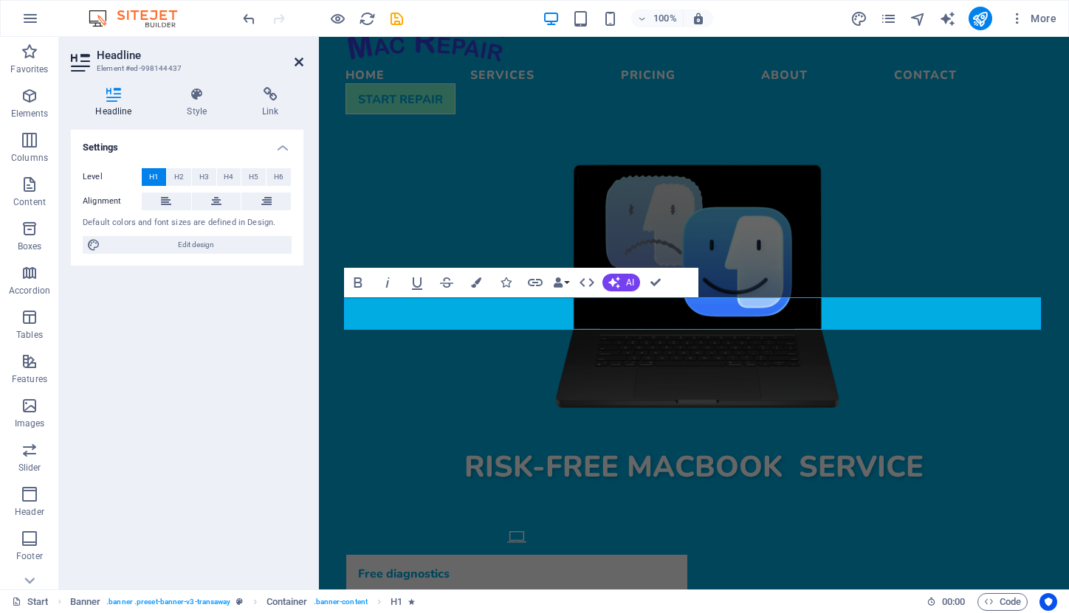
click at [297, 58] on icon at bounding box center [298, 62] width 9 height 12
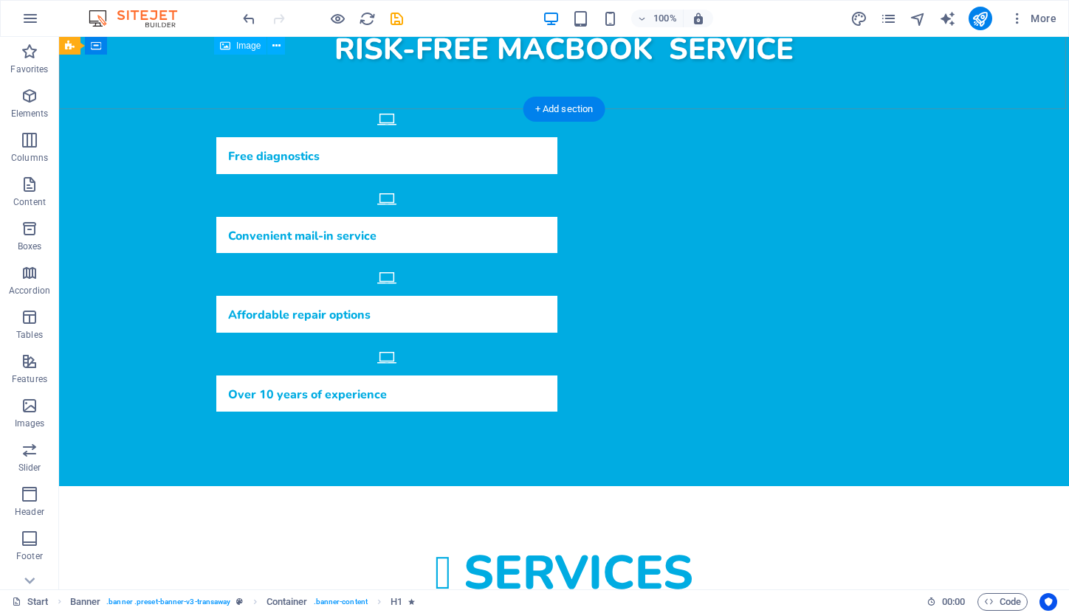
scroll to position [618, 0]
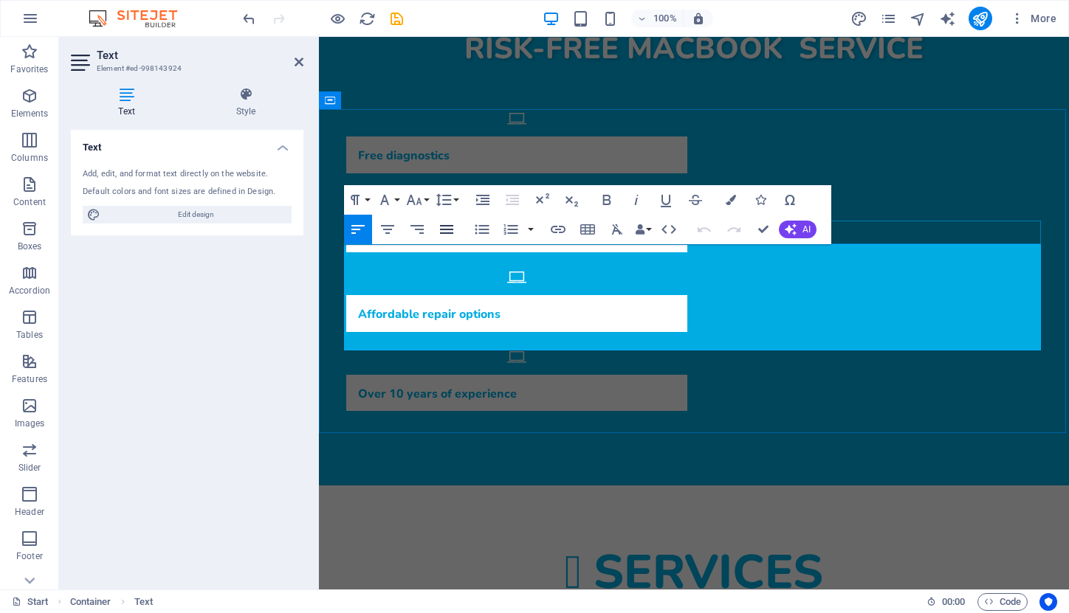
click at [446, 231] on icon "button" at bounding box center [447, 230] width 18 height 18
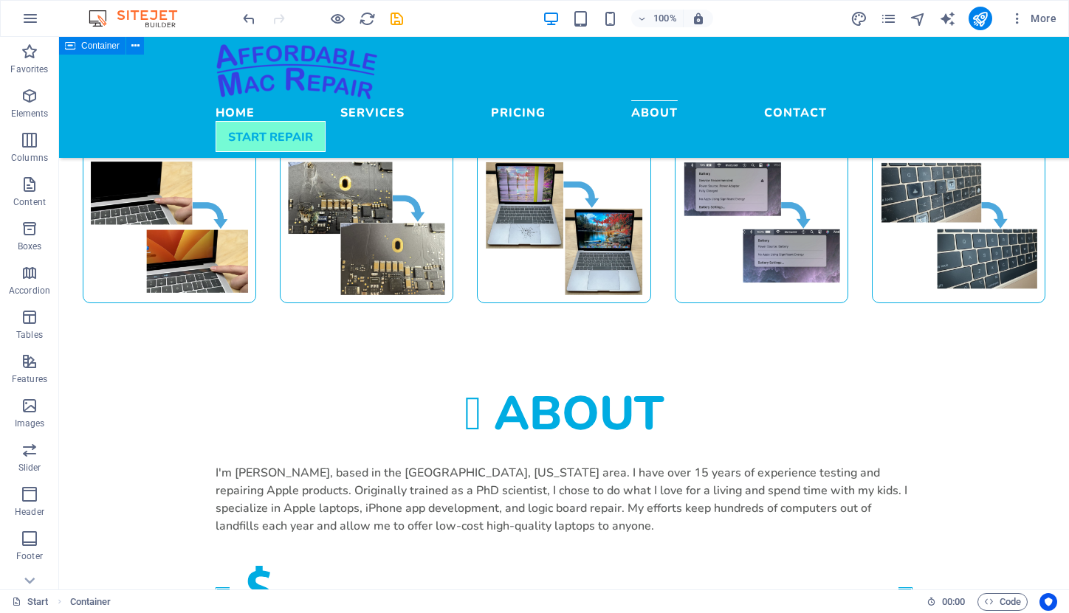
scroll to position [1224, 0]
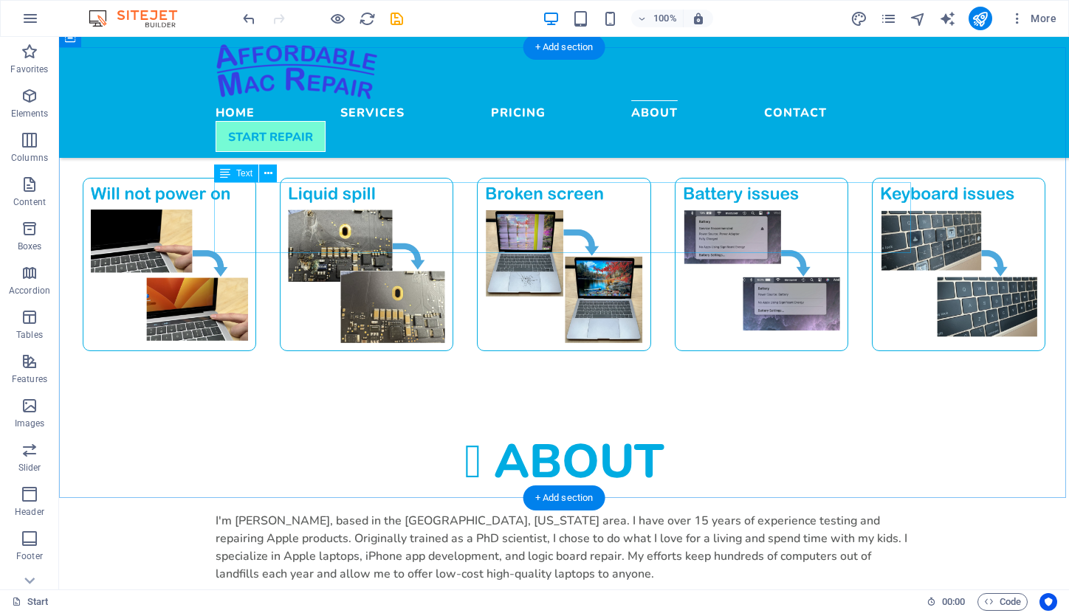
click at [491, 511] on div "I'm [PERSON_NAME], based in the [GEOGRAPHIC_DATA], [US_STATE] area. I have over…" at bounding box center [563, 546] width 697 height 71
click at [231, 582] on div at bounding box center [563, 594] width 697 height 24
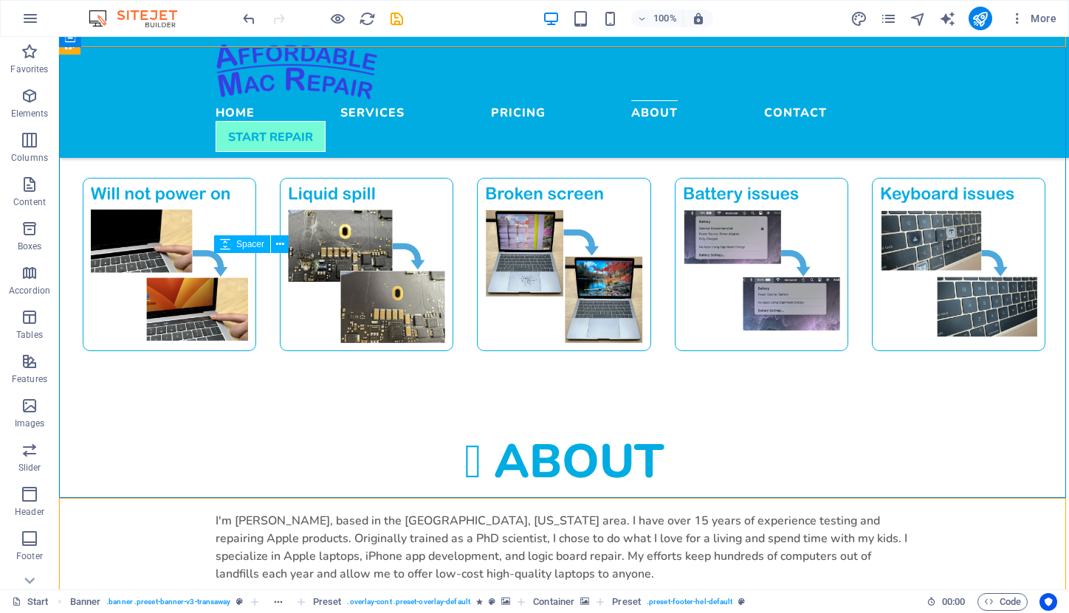
click at [491, 511] on div "I'm [PERSON_NAME], based in the [GEOGRAPHIC_DATA], [US_STATE] area. I have over…" at bounding box center [563, 546] width 697 height 71
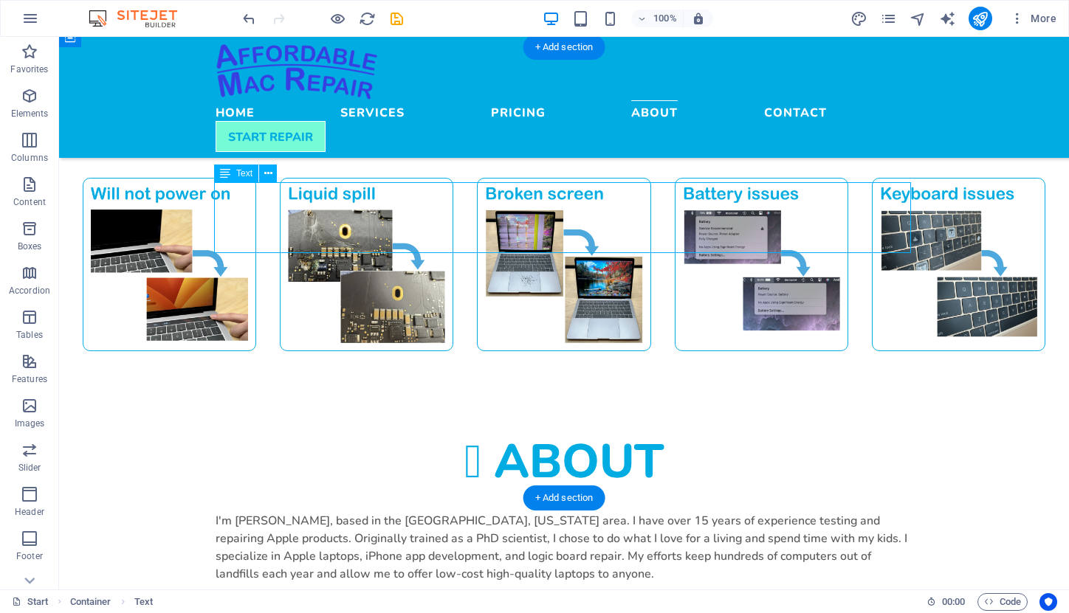
click at [491, 511] on div "I'm [PERSON_NAME], based in the [GEOGRAPHIC_DATA], [US_STATE] area. I have over…" at bounding box center [563, 546] width 697 height 71
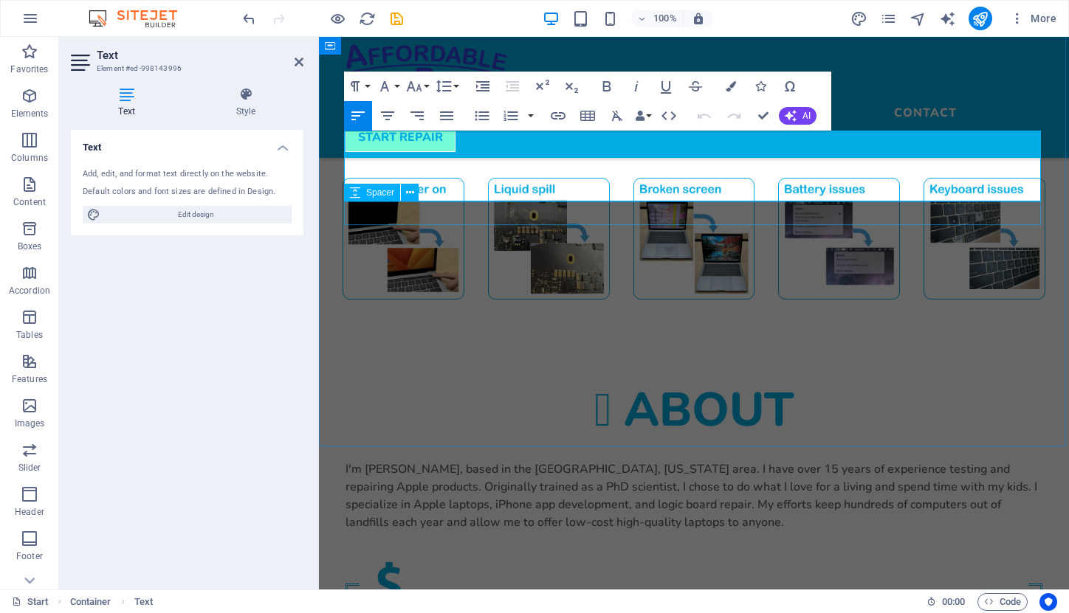
click at [491, 531] on div at bounding box center [693, 543] width 697 height 24
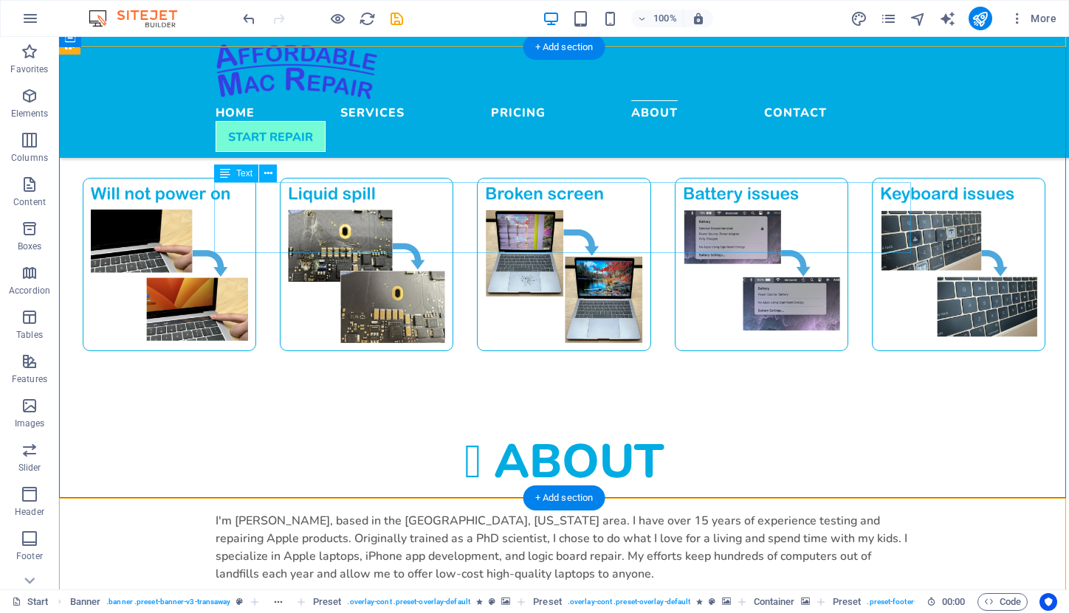
click at [491, 511] on div "I'm [PERSON_NAME], based in the [GEOGRAPHIC_DATA], [US_STATE] area. I have over…" at bounding box center [563, 546] width 697 height 71
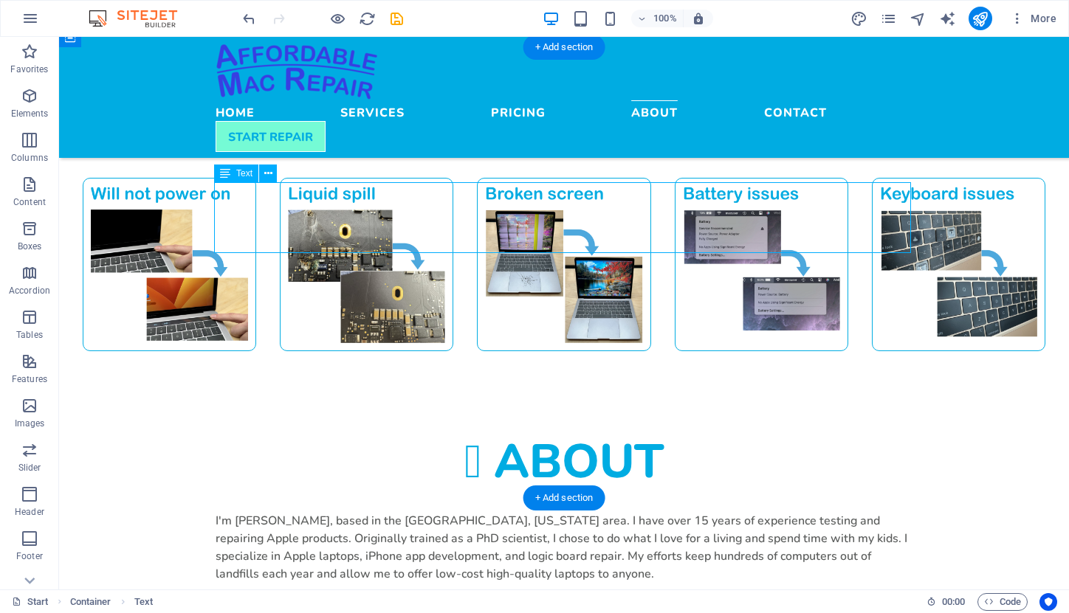
click at [491, 511] on div "I'm [PERSON_NAME], based in the [GEOGRAPHIC_DATA], [US_STATE] area. I have over…" at bounding box center [563, 546] width 697 height 71
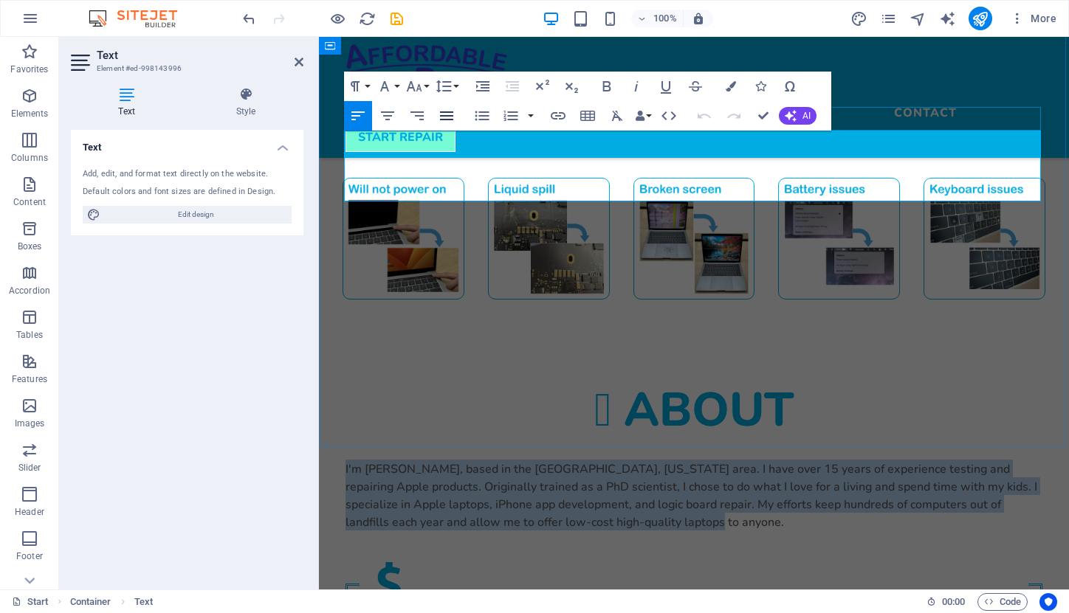
click at [449, 117] on icon "button" at bounding box center [447, 116] width 18 height 18
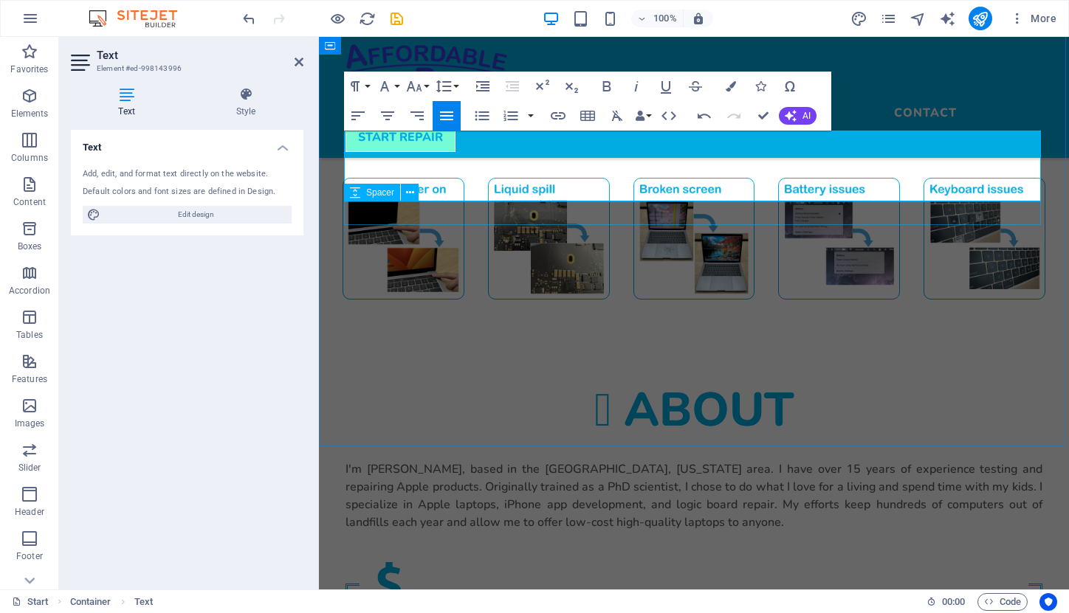
click at [770, 531] on div at bounding box center [693, 543] width 697 height 24
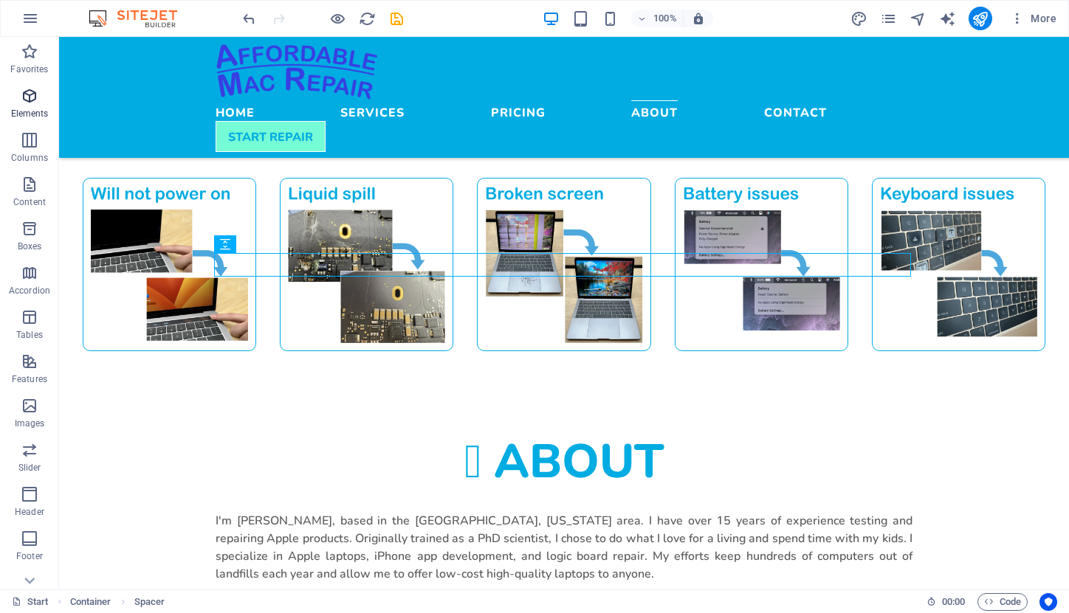
click at [24, 98] on icon "button" at bounding box center [30, 96] width 18 height 18
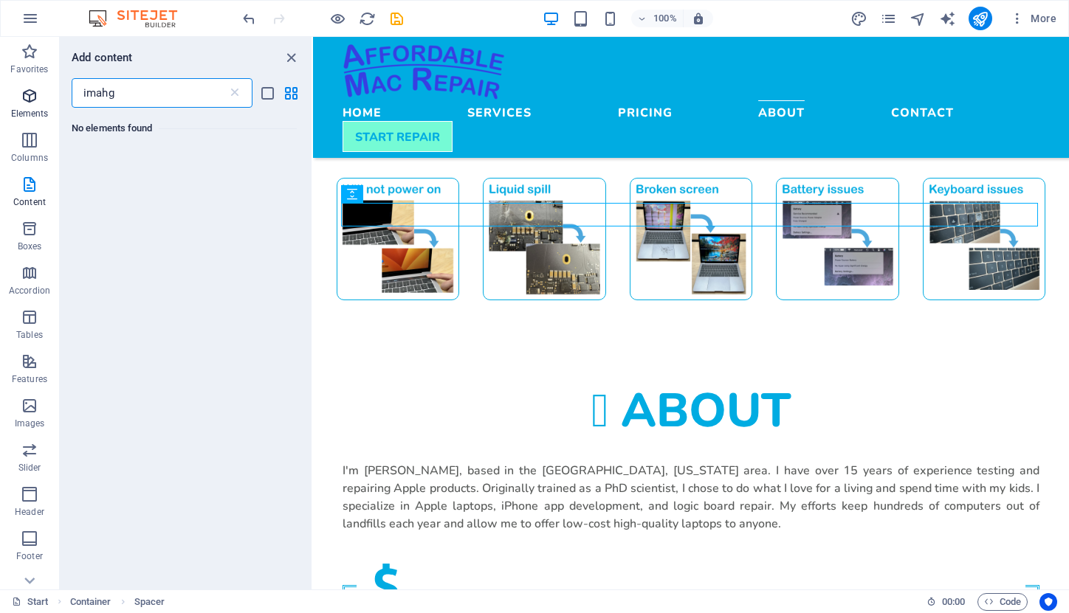
scroll to position [0, 0]
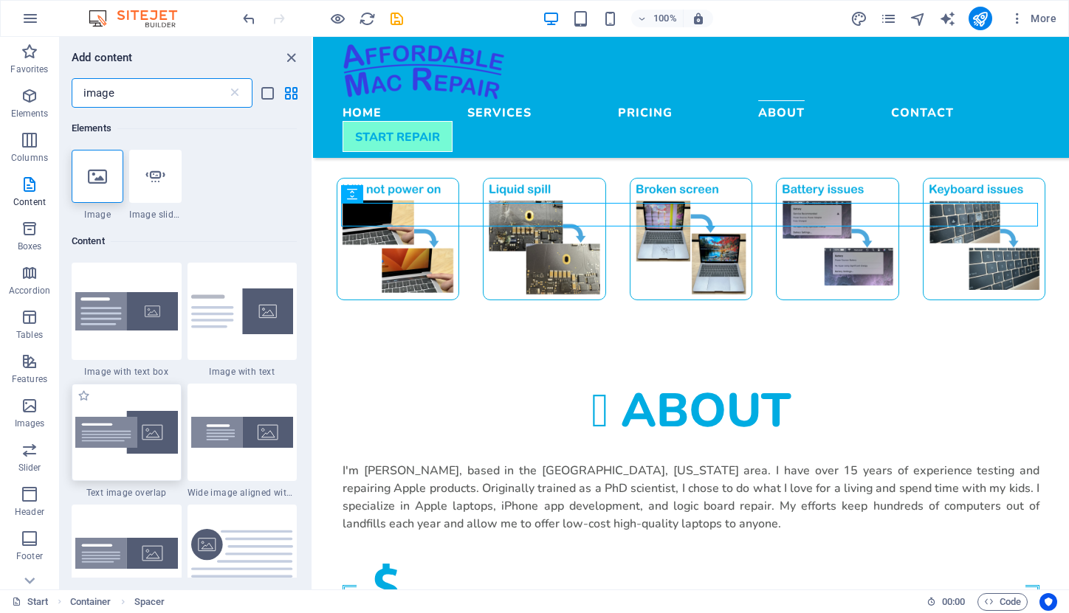
type input "image"
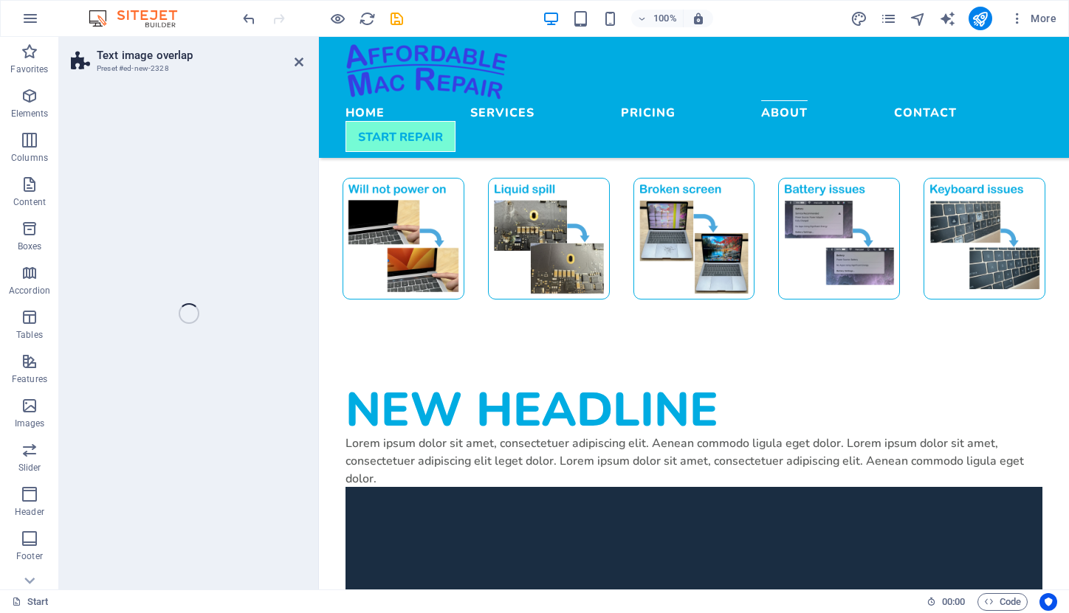
select select "rem"
select select "px"
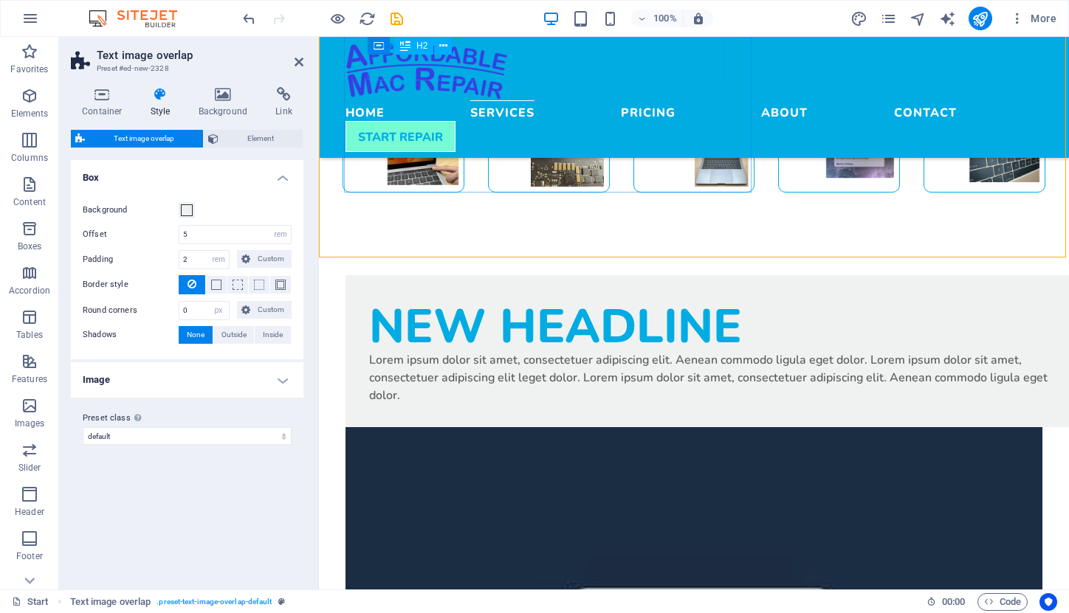
scroll to position [1331, 0]
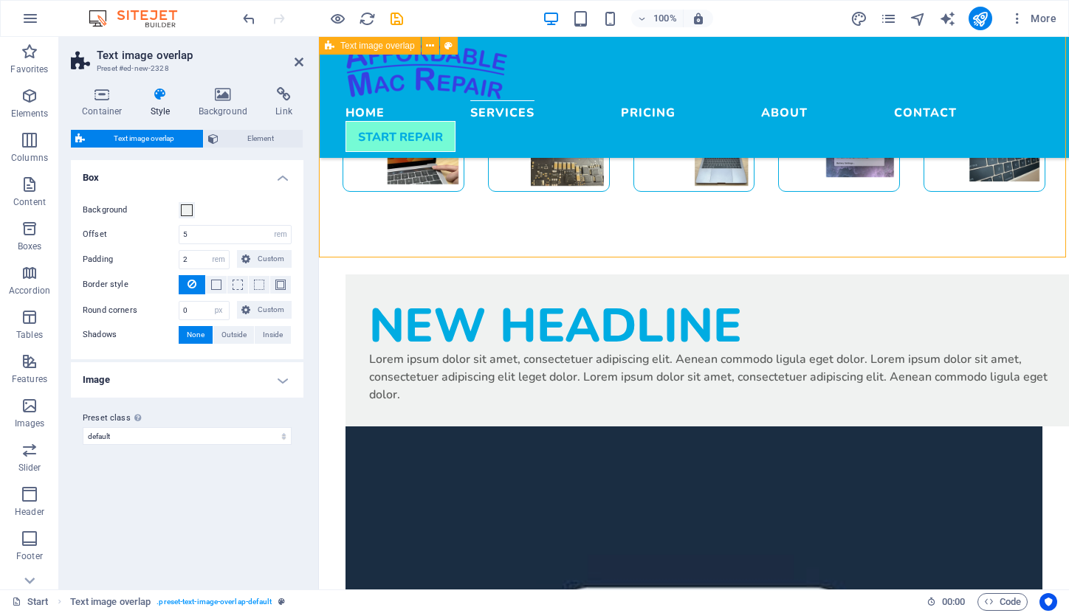
click at [601, 234] on div "New headline Lorem ipsum dolor sit amet, consectetuer adipiscing elit. Aenean c…" at bounding box center [694, 602] width 750 height 774
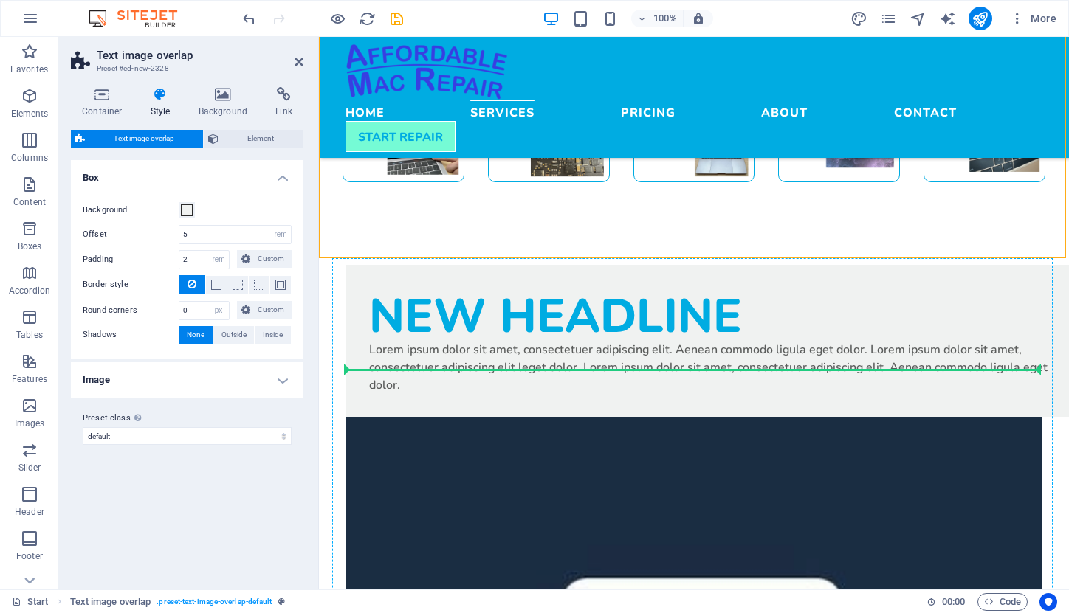
scroll to position [1349, 0]
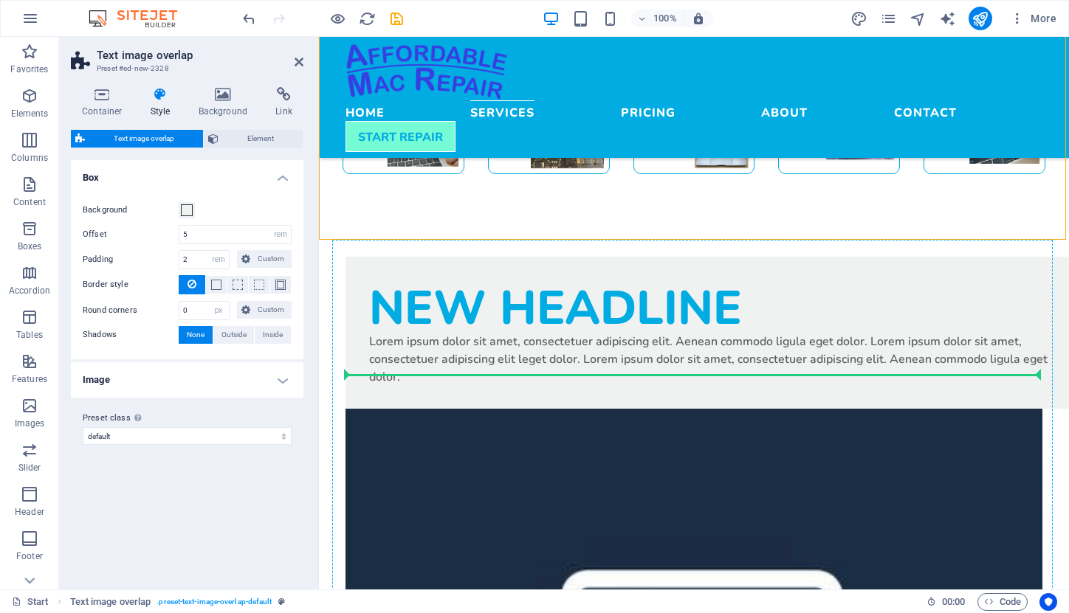
drag, startPoint x: 690, startPoint y: 172, endPoint x: 441, endPoint y: 379, distance: 323.8
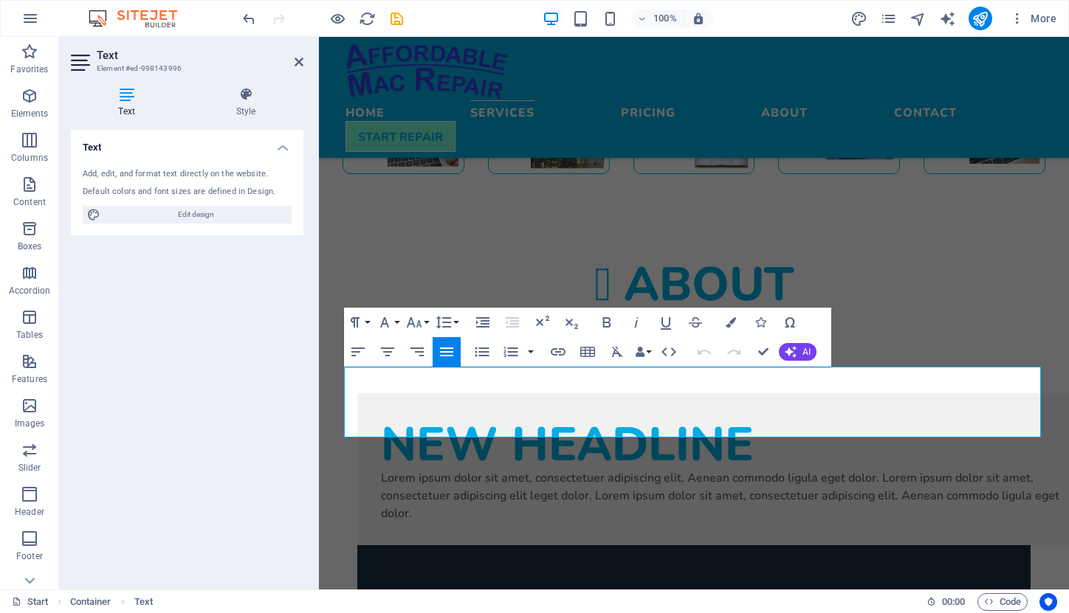
copy p "I'm [PERSON_NAME], based in the [GEOGRAPHIC_DATA], [US_STATE] area. I have over…"
click at [495, 469] on div "Lorem ipsum dolor sit amet, consectetuer adipiscing elit. Aenean commodo ligula…" at bounding box center [723, 495] width 685 height 53
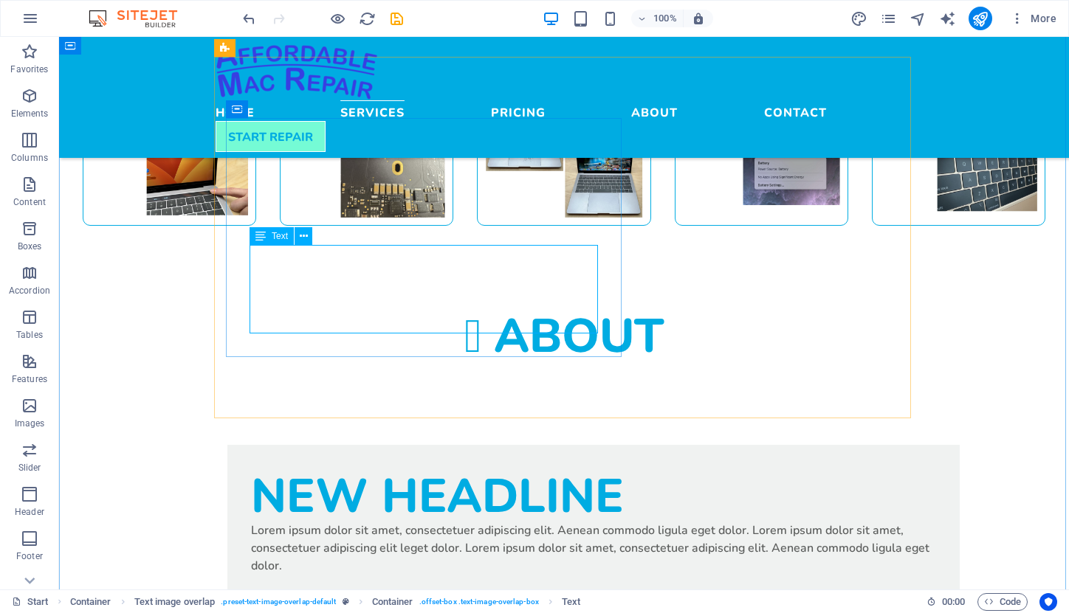
click at [492, 521] on div "Lorem ipsum dolor sit amet, consectetuer adipiscing elit. Aenean commodo ligula…" at bounding box center [593, 547] width 685 height 53
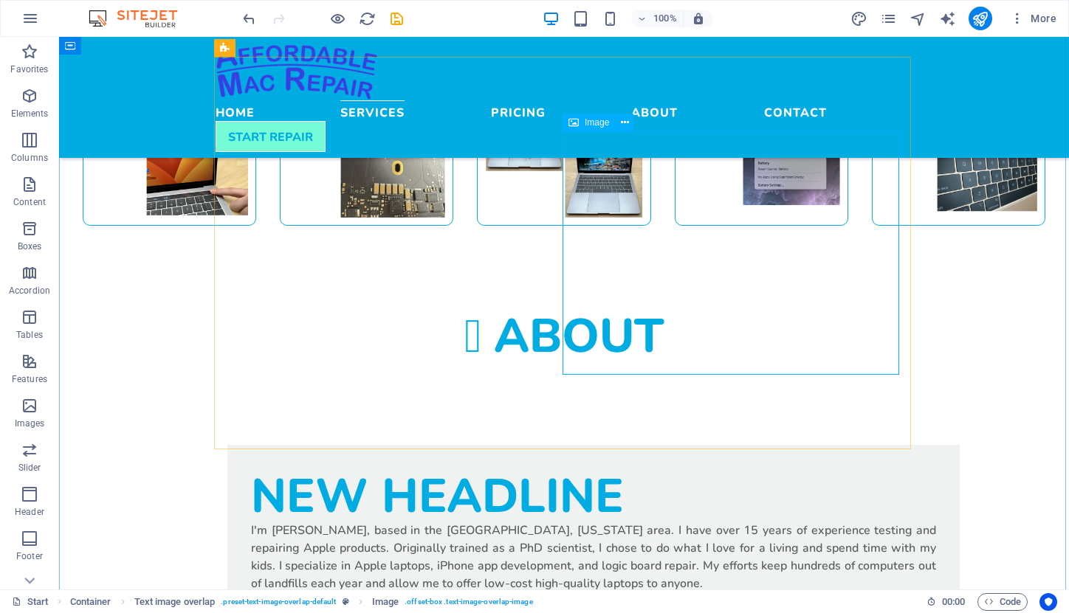
click at [604, 121] on span "Image" at bounding box center [596, 122] width 24 height 9
select select "%"
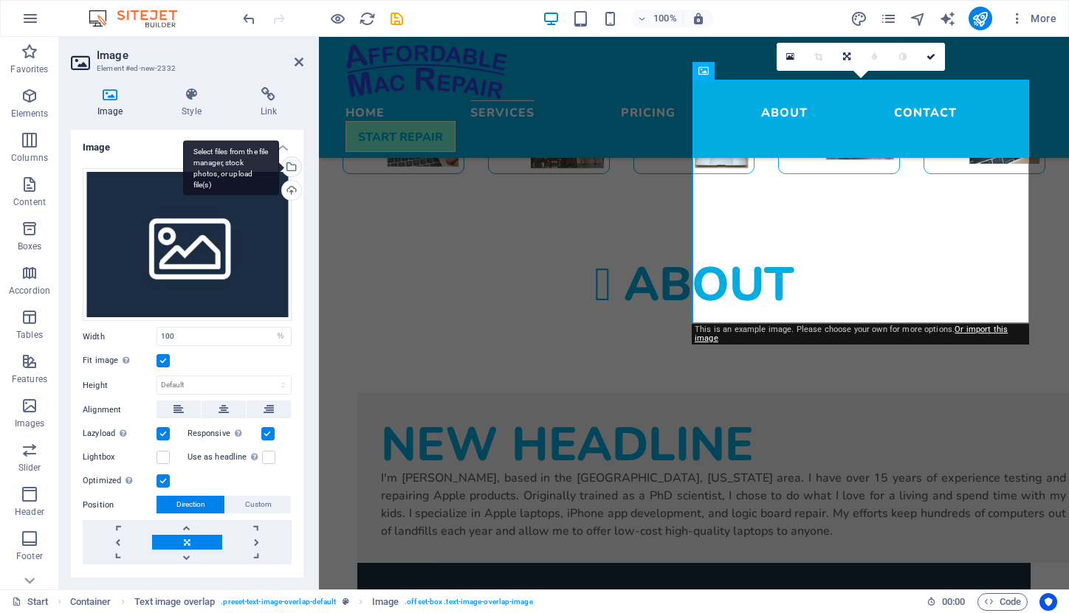
click at [279, 165] on div "Select files from the file manager, stock photos, or upload file(s)" at bounding box center [231, 167] width 96 height 55
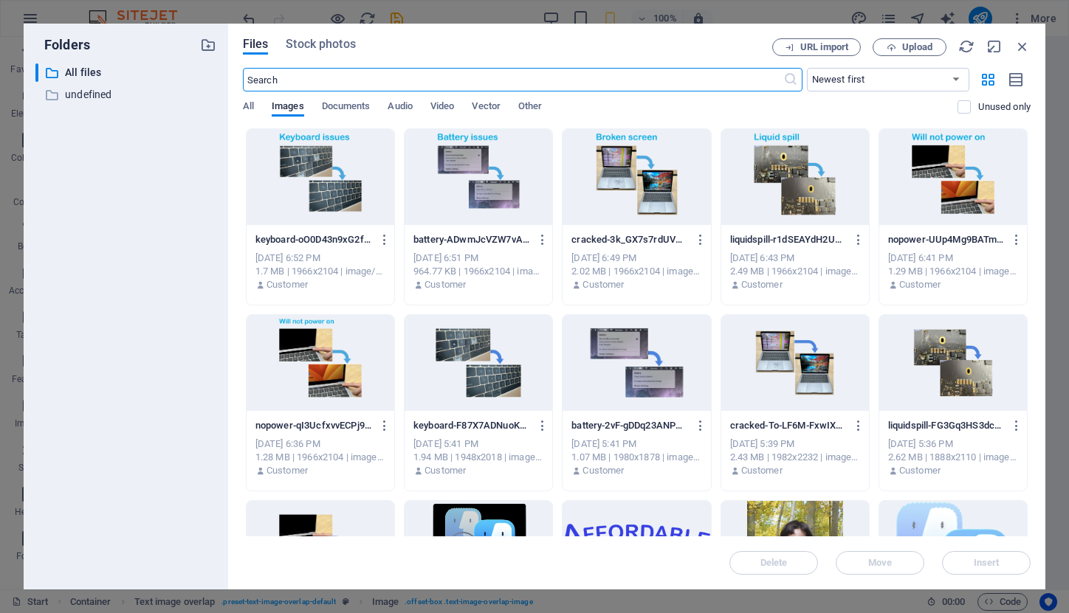
scroll to position [1853, 0]
click at [776, 517] on div at bounding box center [795, 549] width 148 height 96
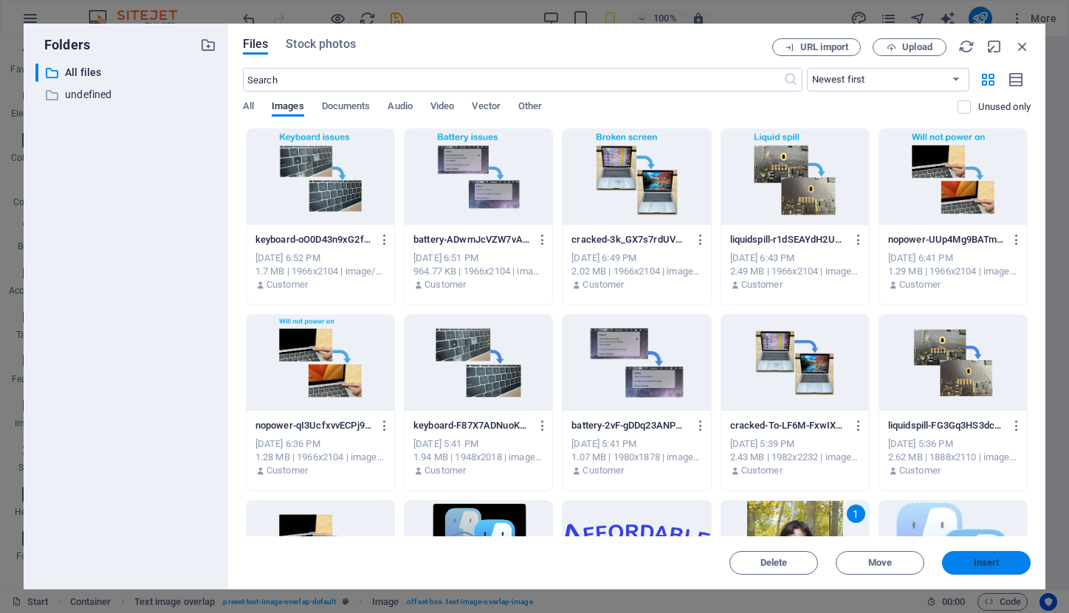
click at [962, 556] on button "Insert" at bounding box center [986, 563] width 89 height 24
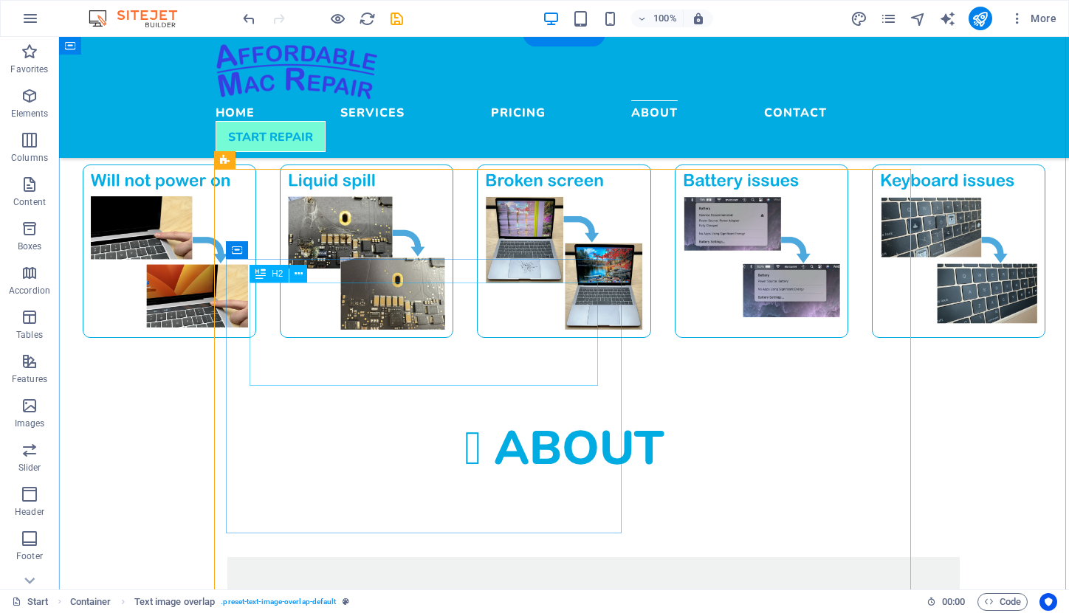
click at [428, 581] on div "New headline" at bounding box center [593, 607] width 685 height 52
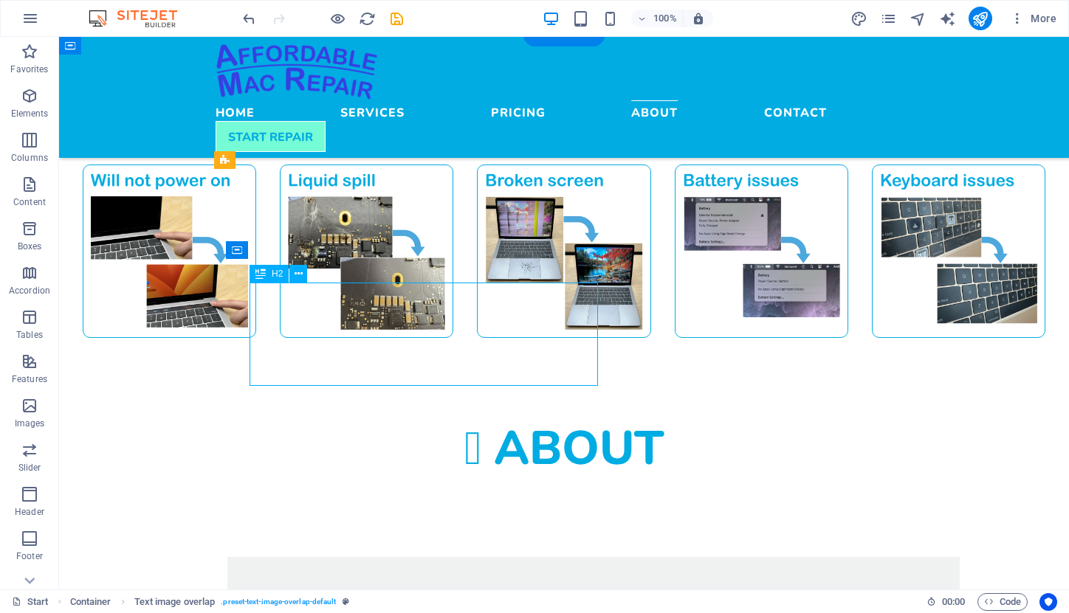
click at [428, 581] on div "New headline" at bounding box center [593, 607] width 685 height 52
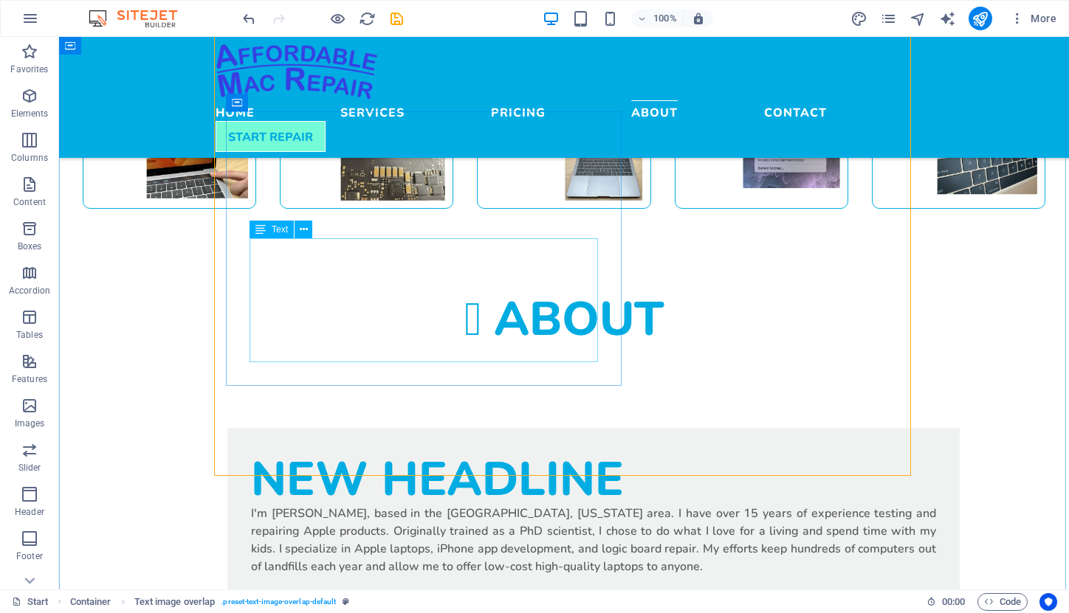
scroll to position [1384, 0]
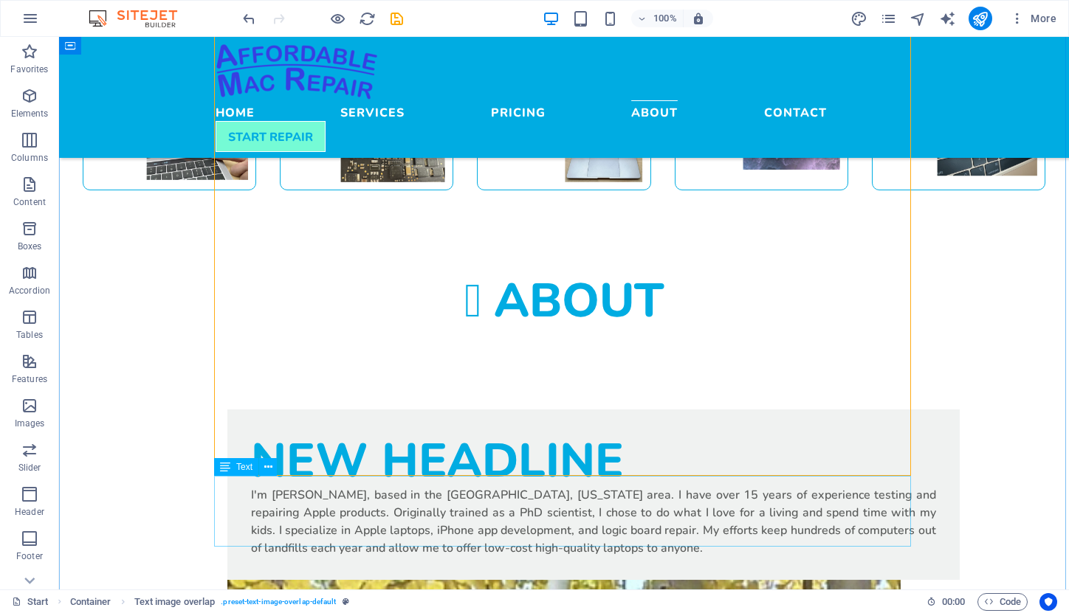
click at [265, 467] on icon at bounding box center [268, 467] width 8 height 15
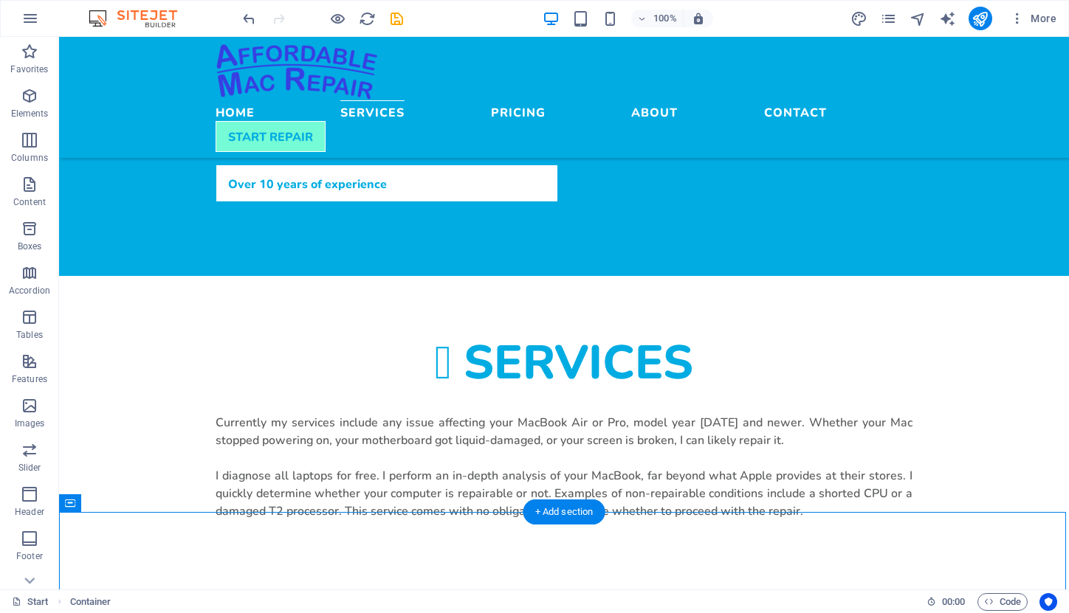
scroll to position [756, 0]
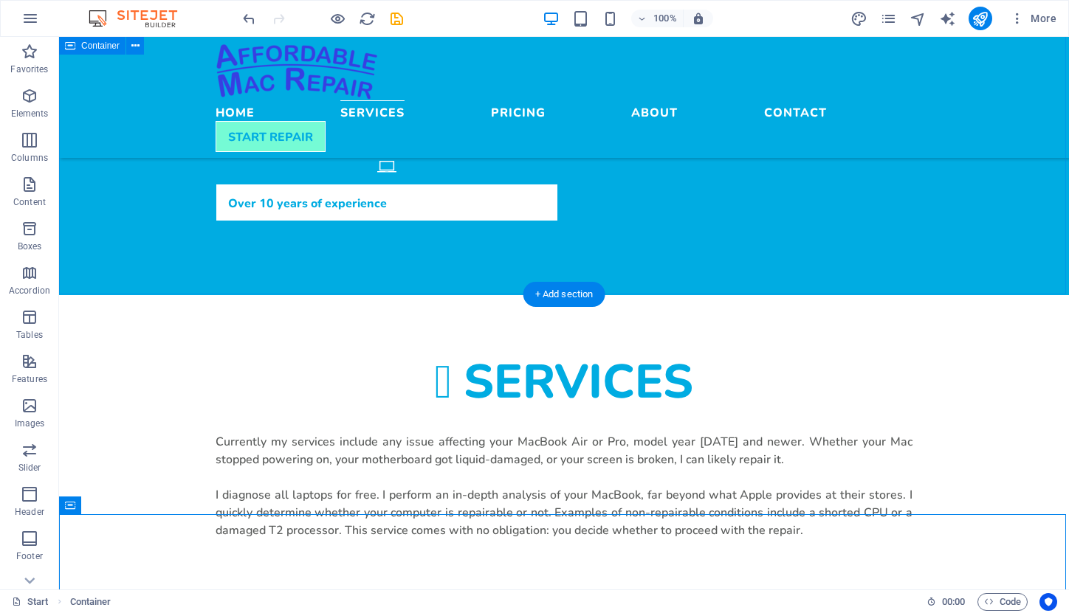
click at [599, 295] on div "Services Currently my services include any issue affecting your MacBook Air or …" at bounding box center [564, 457] width 1010 height 325
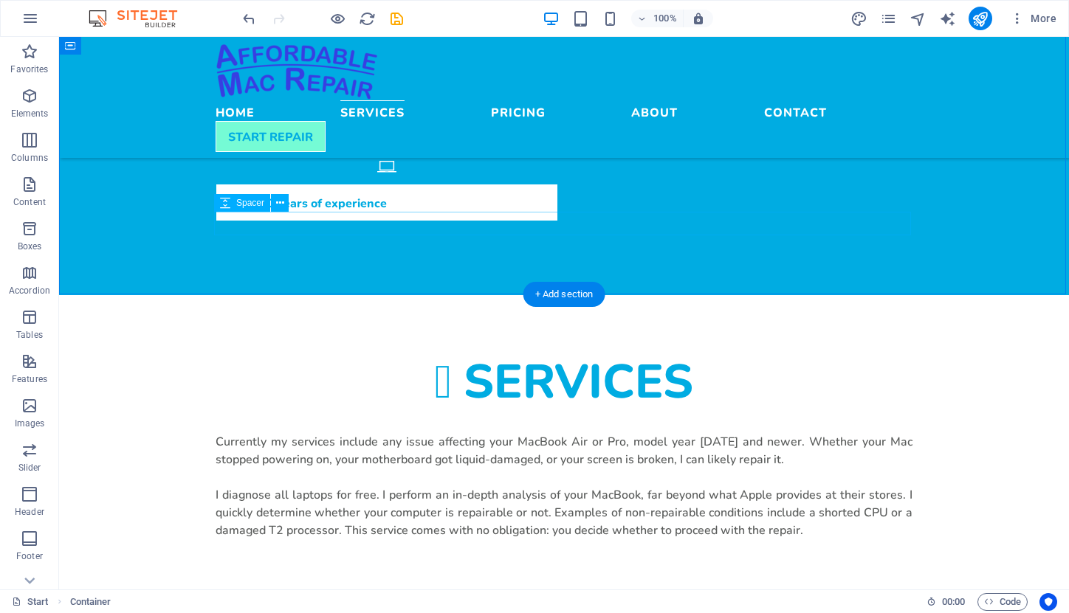
click at [438, 539] on div at bounding box center [563, 551] width 697 height 24
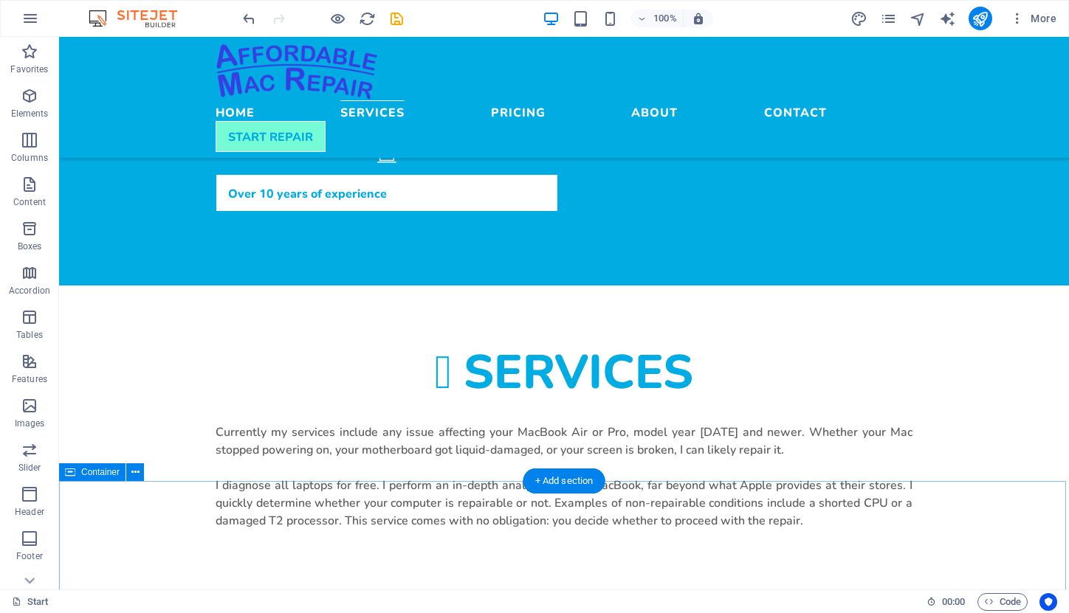
scroll to position [786, 0]
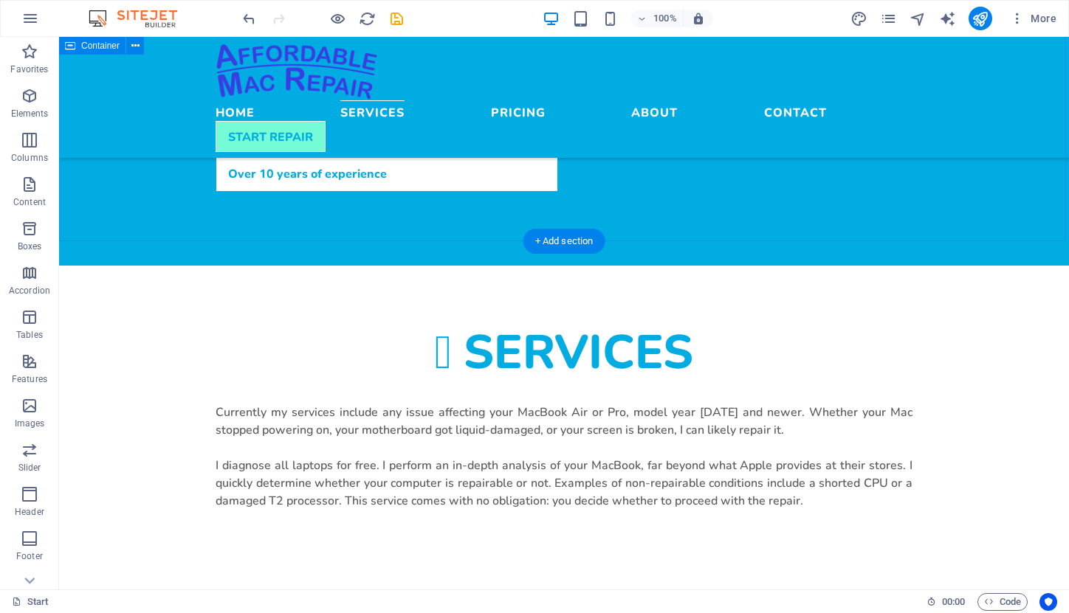
click at [534, 266] on div "Services Currently my services include any issue affecting your MacBook Air or …" at bounding box center [564, 417] width 1010 height 302
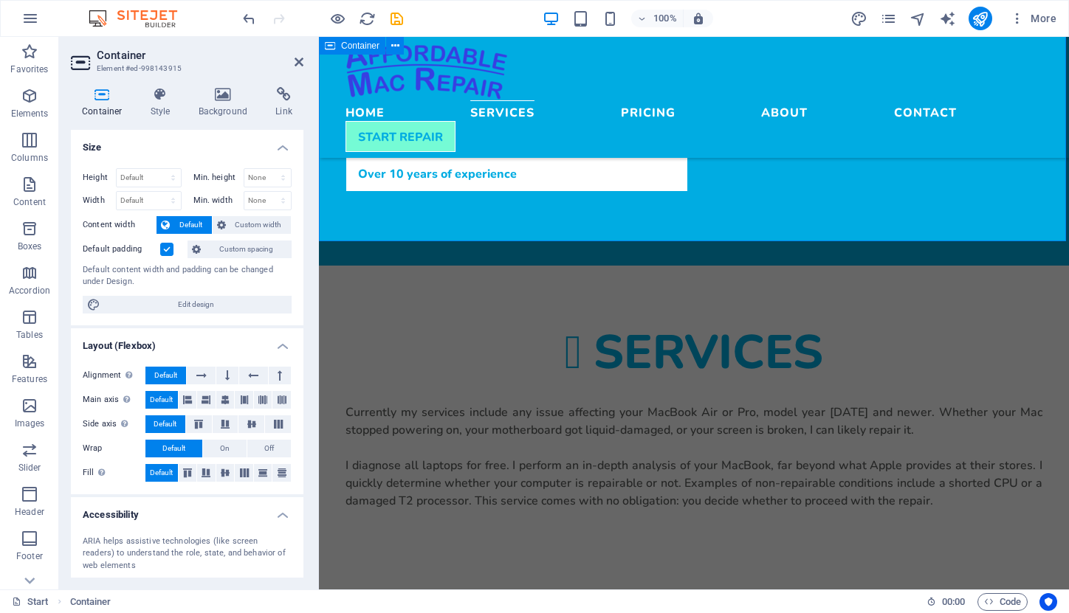
click at [698, 266] on div "Services Currently my services include any issue affecting your MacBook Air or …" at bounding box center [694, 417] width 750 height 302
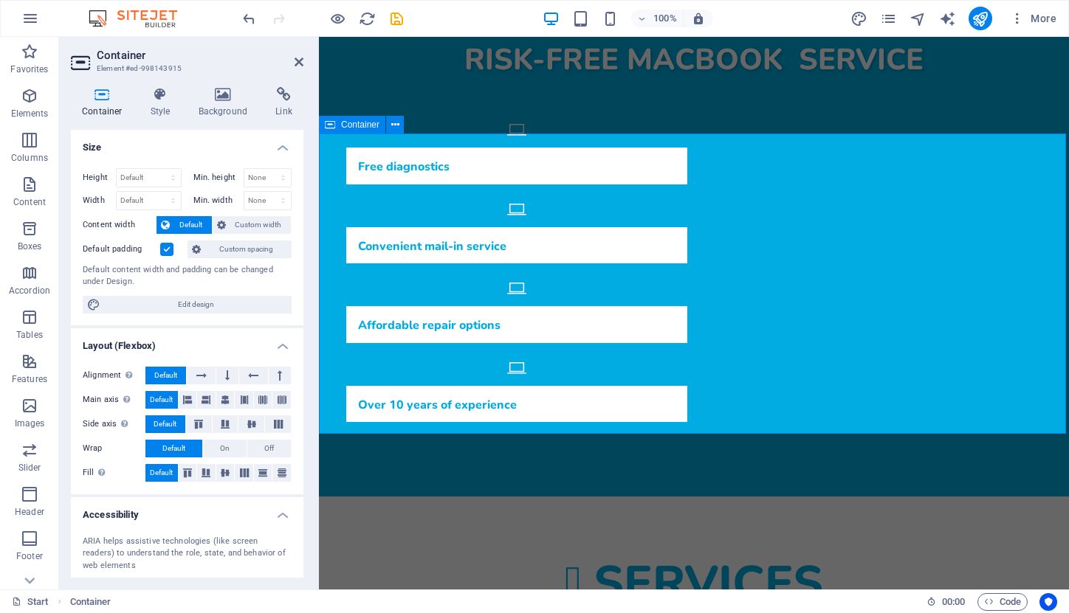
scroll to position [591, 0]
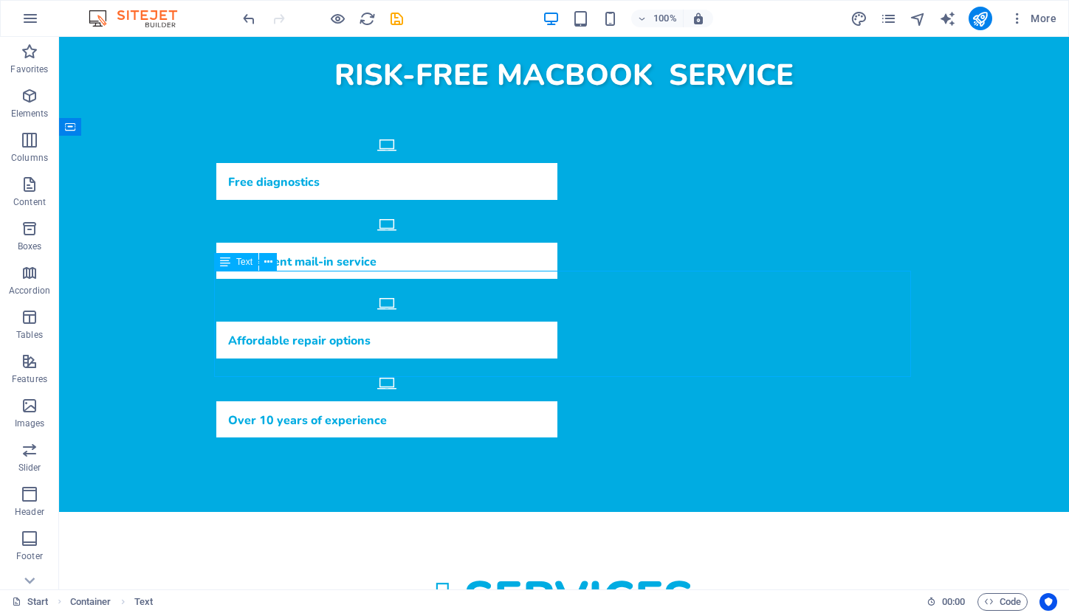
drag, startPoint x: 429, startPoint y: 314, endPoint x: 689, endPoint y: 339, distance: 260.9
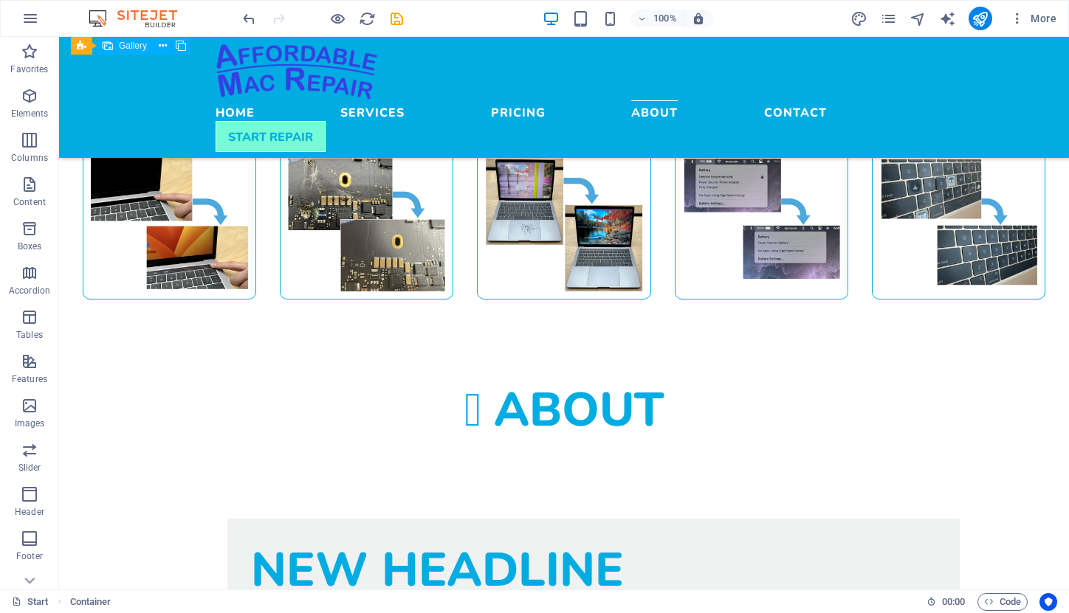
scroll to position [1253, 0]
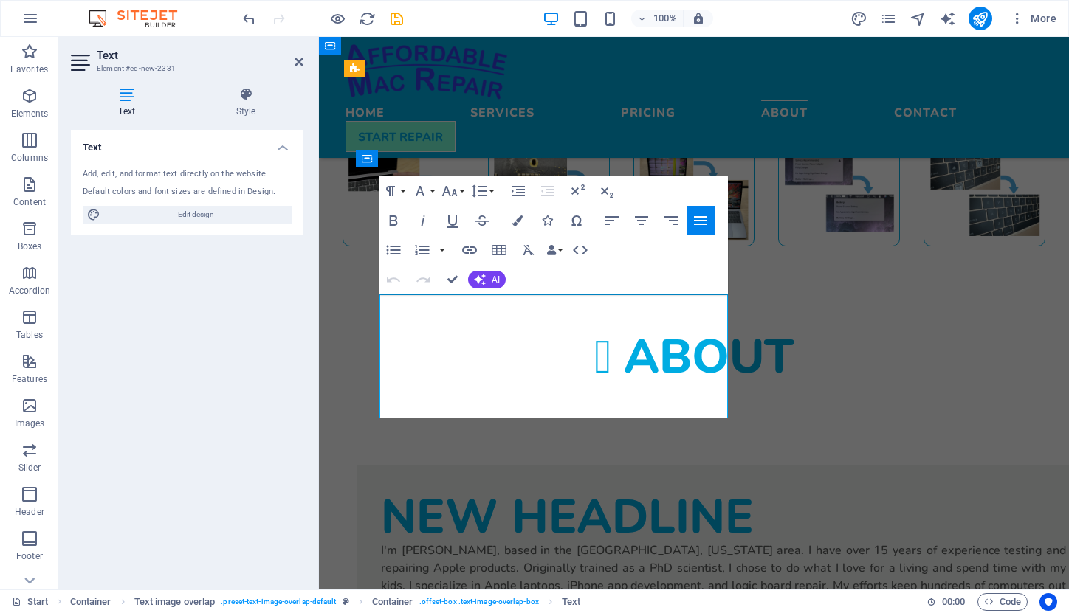
click at [543, 541] on p "I'm [PERSON_NAME], based in the [GEOGRAPHIC_DATA], [US_STATE] area. I have over…" at bounding box center [723, 576] width 685 height 71
click at [658, 541] on p "I'm [PERSON_NAME], based in [GEOGRAPHIC_DATA], [US_STATE] area. I have over 15 …" at bounding box center [723, 576] width 685 height 71
click at [723, 541] on p "I'm [PERSON_NAME], based in [GEOGRAPHIC_DATA], [US_STATE]. I have over 15 years…" at bounding box center [723, 576] width 685 height 71
click at [584, 541] on p "I'm [PERSON_NAME], based in [GEOGRAPHIC_DATA], [US_STATE]. I have over 10 years…" at bounding box center [723, 576] width 685 height 71
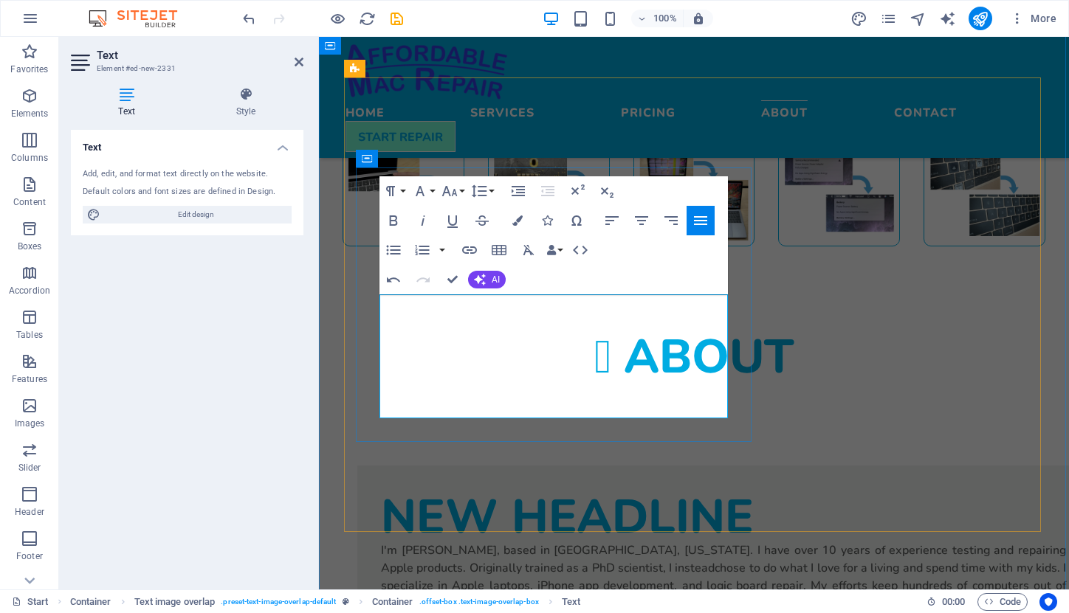
click at [606, 541] on p "I'm [PERSON_NAME], based in [GEOGRAPHIC_DATA], [US_STATE]. I have over 10 years…" at bounding box center [723, 576] width 685 height 71
click at [561, 541] on p "I'm [PERSON_NAME], based in [GEOGRAPHIC_DATA], [US_STATE]. I have over 10 years…" at bounding box center [723, 576] width 685 height 71
click at [657, 541] on p "I'm [PERSON_NAME], based in [GEOGRAPHIC_DATA], [US_STATE]. I have over 10 years…" at bounding box center [723, 576] width 685 height 71
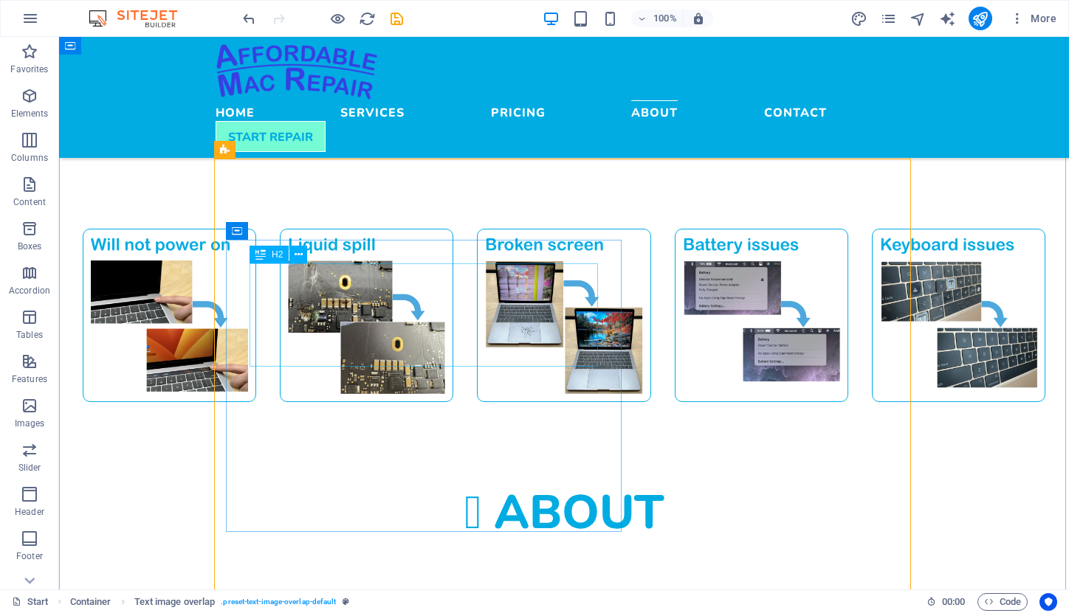
scroll to position [1131, 0]
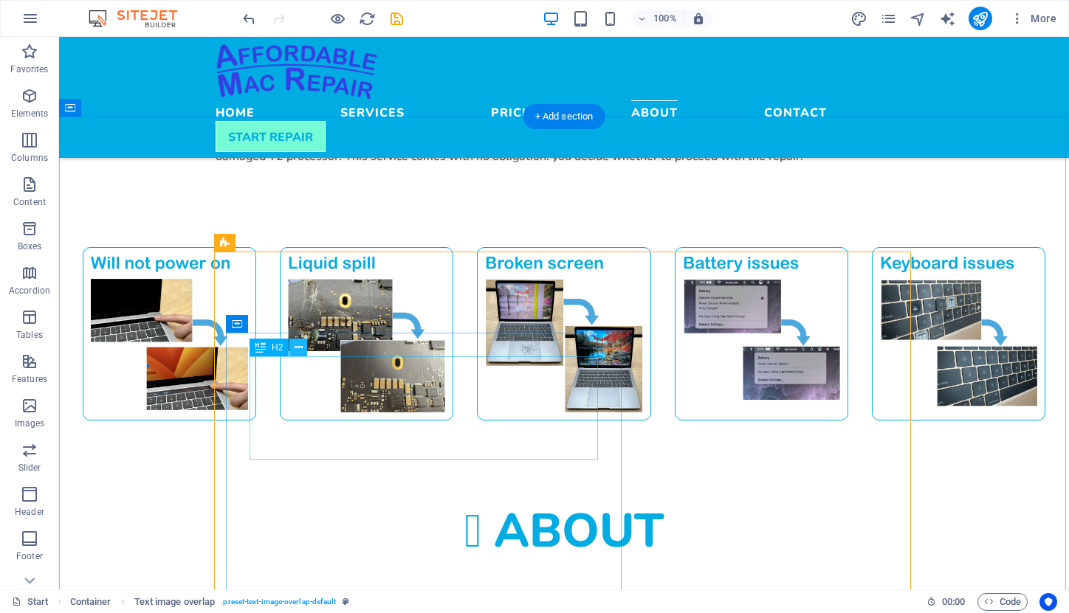
click at [296, 351] on icon at bounding box center [298, 347] width 8 height 15
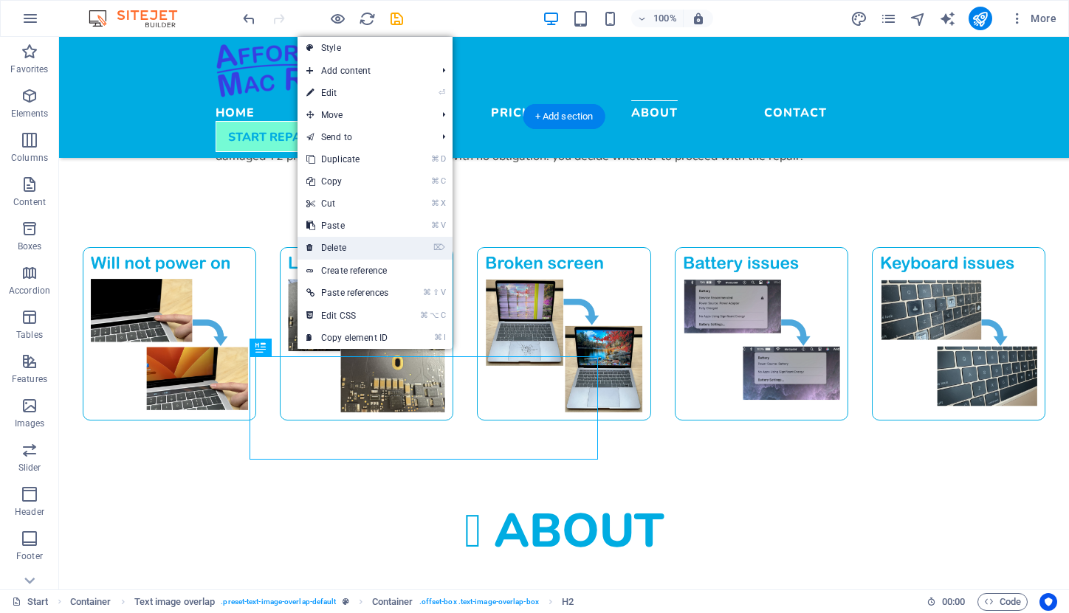
click at [339, 243] on link "⌦ Delete" at bounding box center [347, 248] width 100 height 22
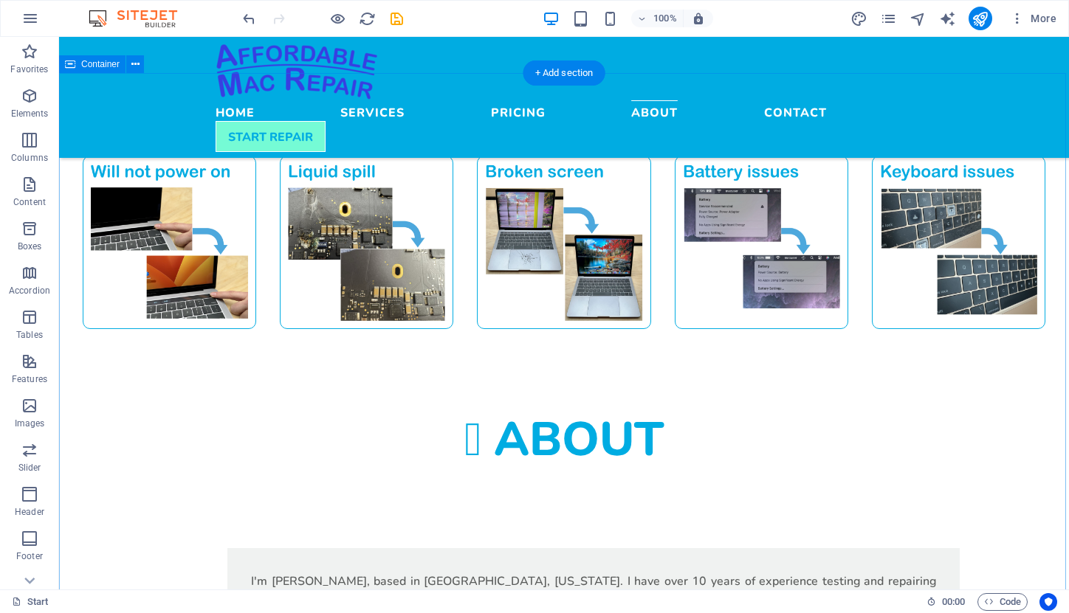
scroll to position [1230, 0]
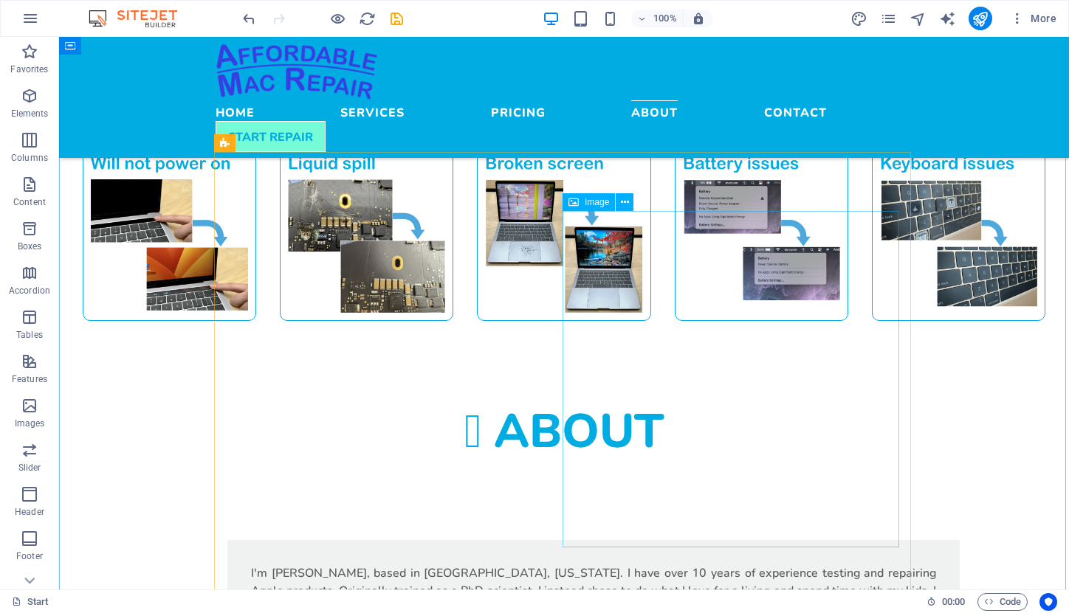
select select "%"
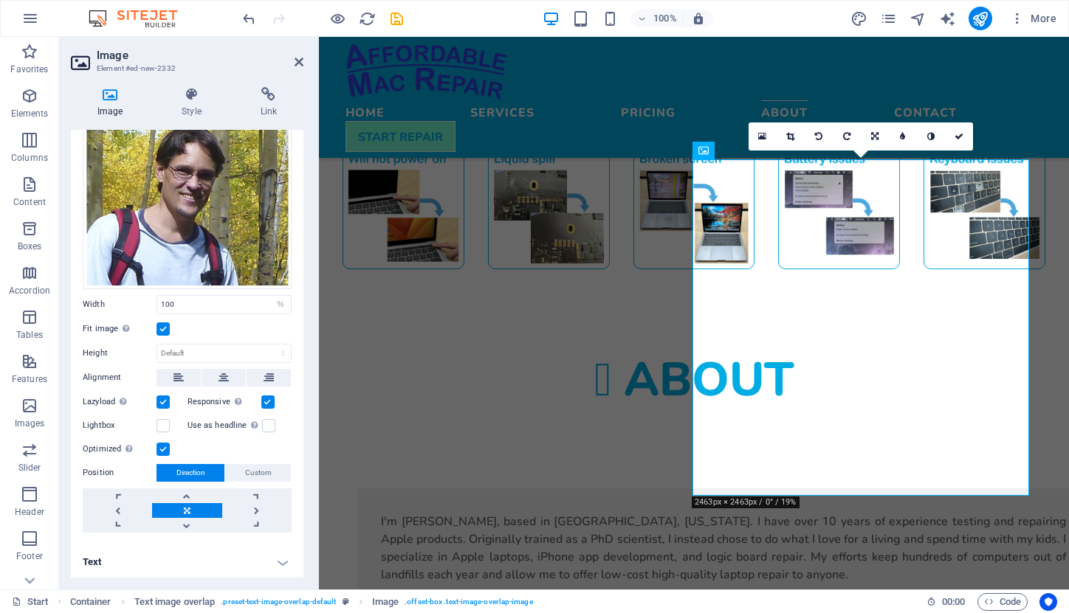
scroll to position [86, 0]
click at [193, 100] on icon at bounding box center [191, 94] width 72 height 15
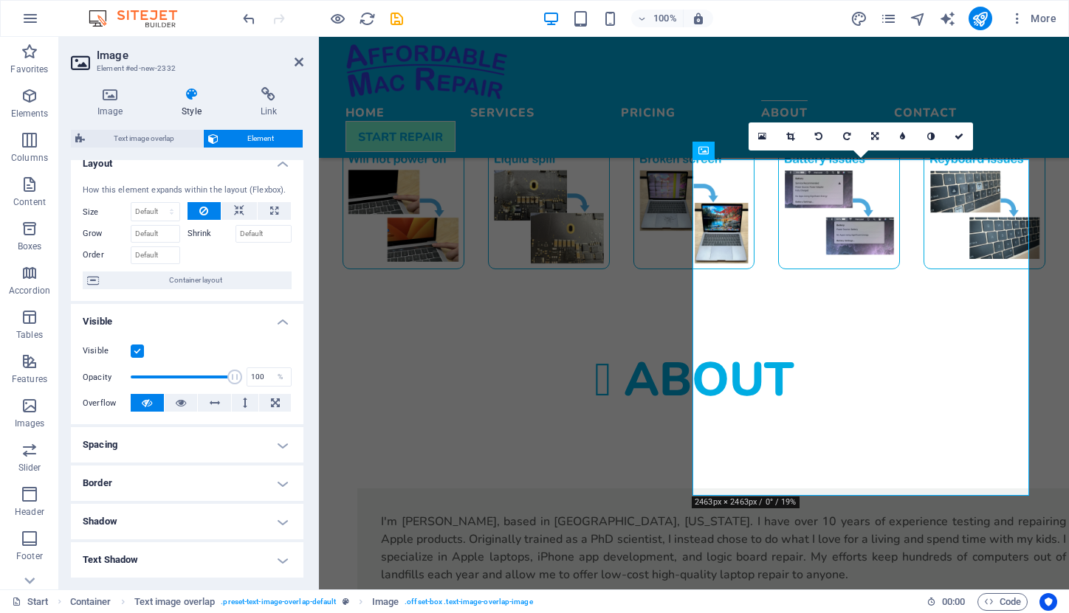
scroll to position [10, 0]
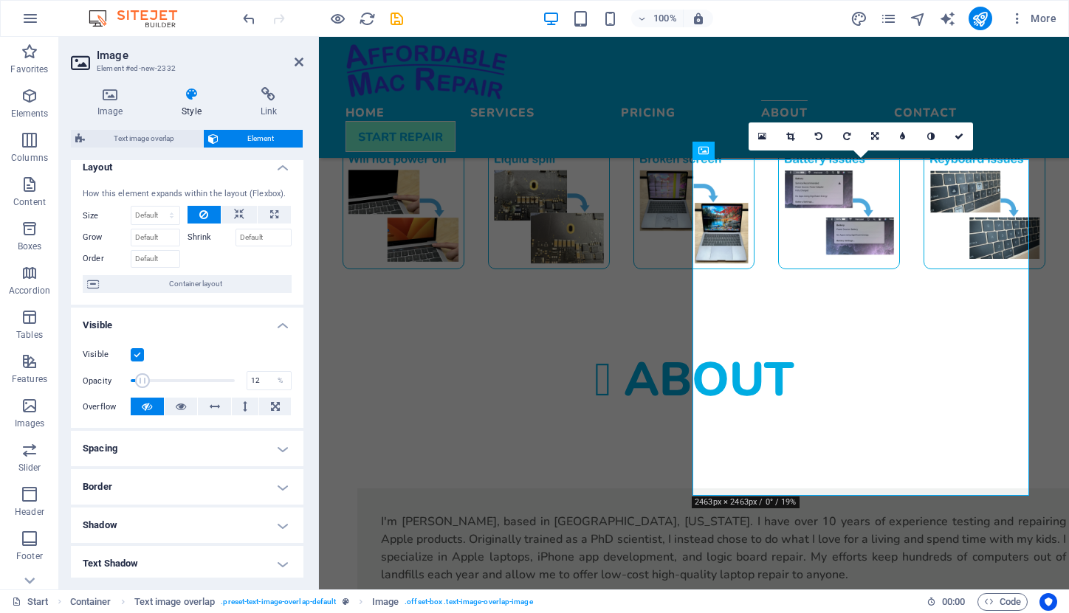
drag, startPoint x: 230, startPoint y: 382, endPoint x: 142, endPoint y: 379, distance: 88.6
click at [142, 379] on span at bounding box center [142, 380] width 15 height 15
drag, startPoint x: 142, startPoint y: 377, endPoint x: 208, endPoint y: 379, distance: 66.5
click at [208, 379] on span at bounding box center [206, 380] width 15 height 15
drag, startPoint x: 208, startPoint y: 379, endPoint x: 249, endPoint y: 379, distance: 41.3
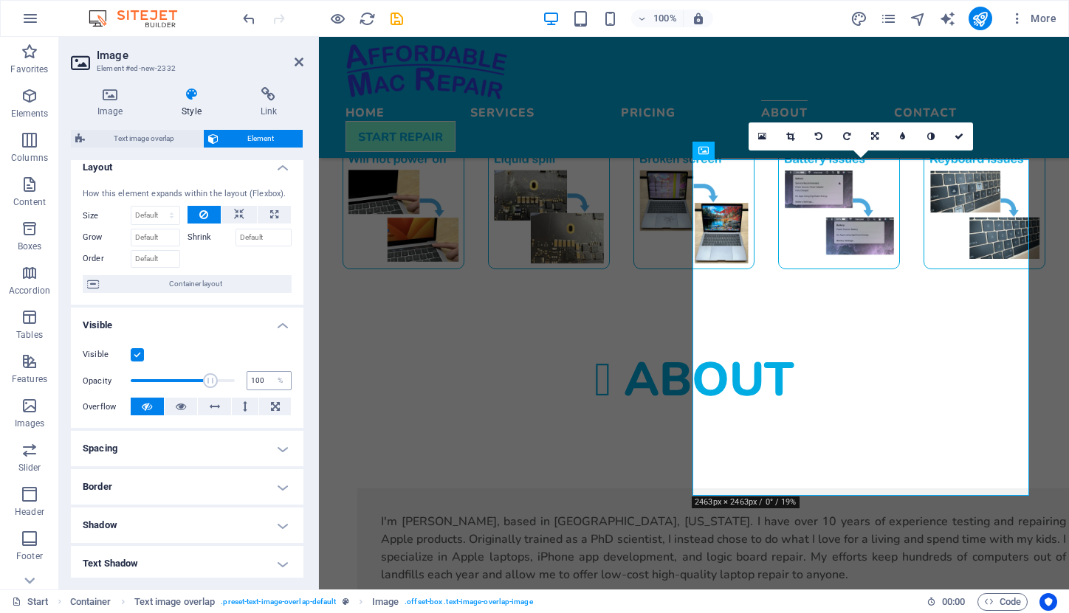
click at [249, 379] on div "Opacity 100 %" at bounding box center [187, 381] width 209 height 22
type input "96"
click at [227, 380] on span at bounding box center [230, 380] width 15 height 15
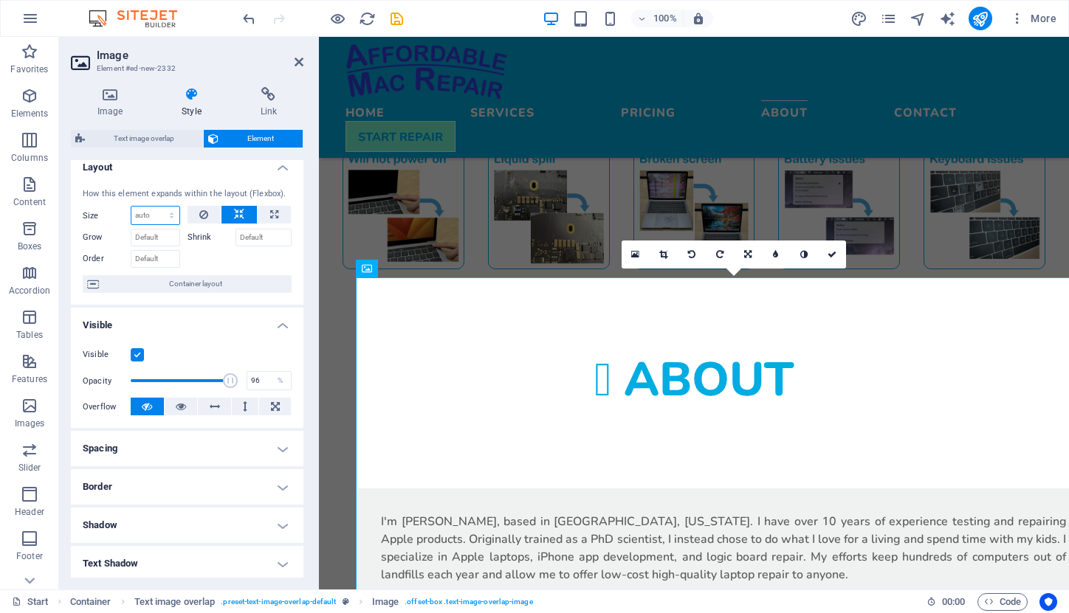
select select "1/6"
type input "16.66"
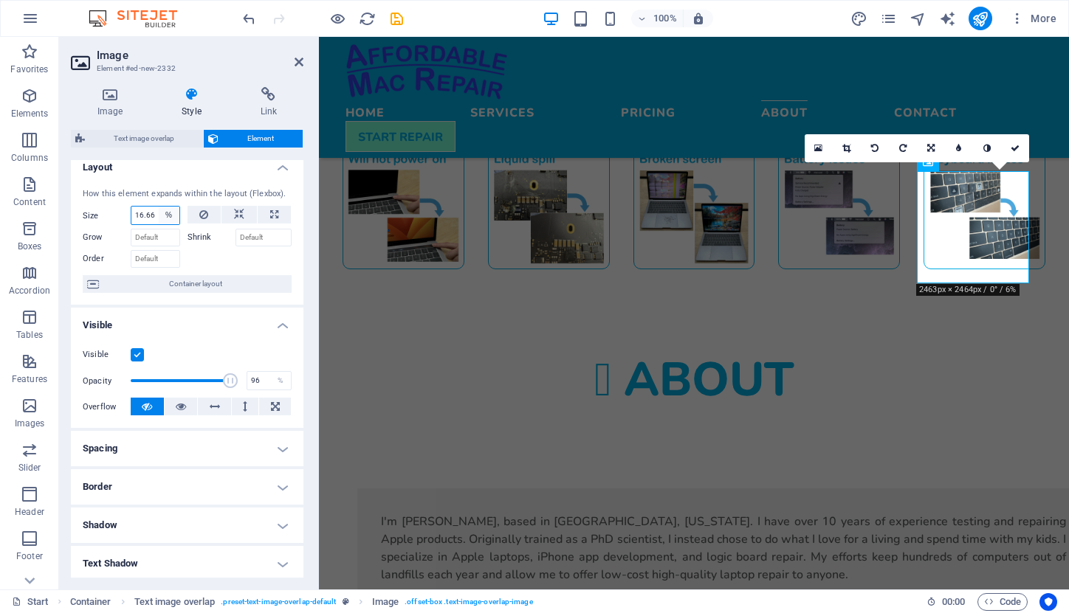
select select "1/5"
type input "20"
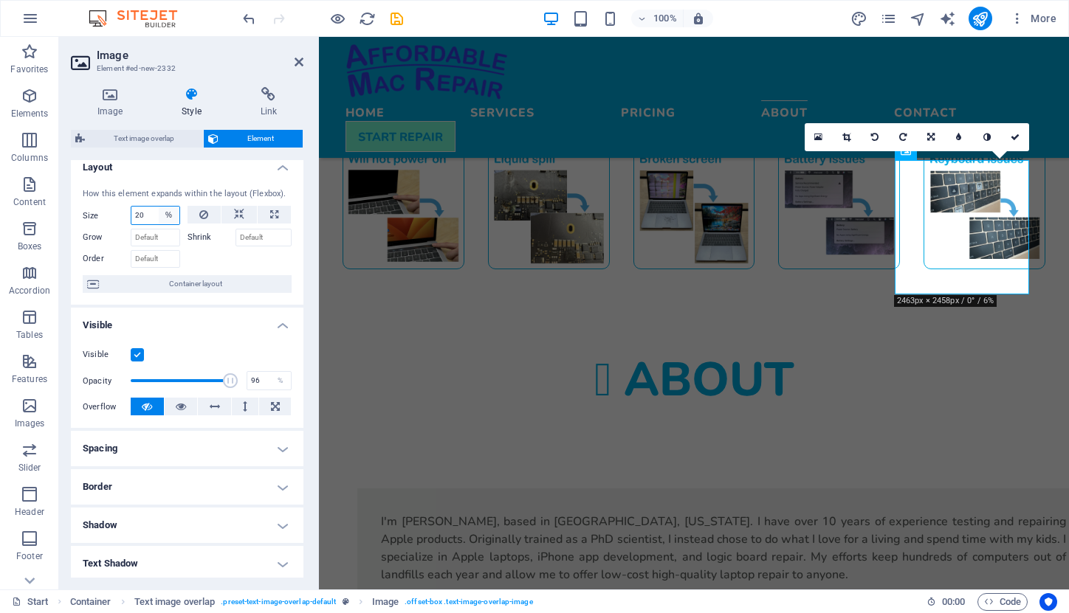
select select "1/4"
type input "25"
select select "%"
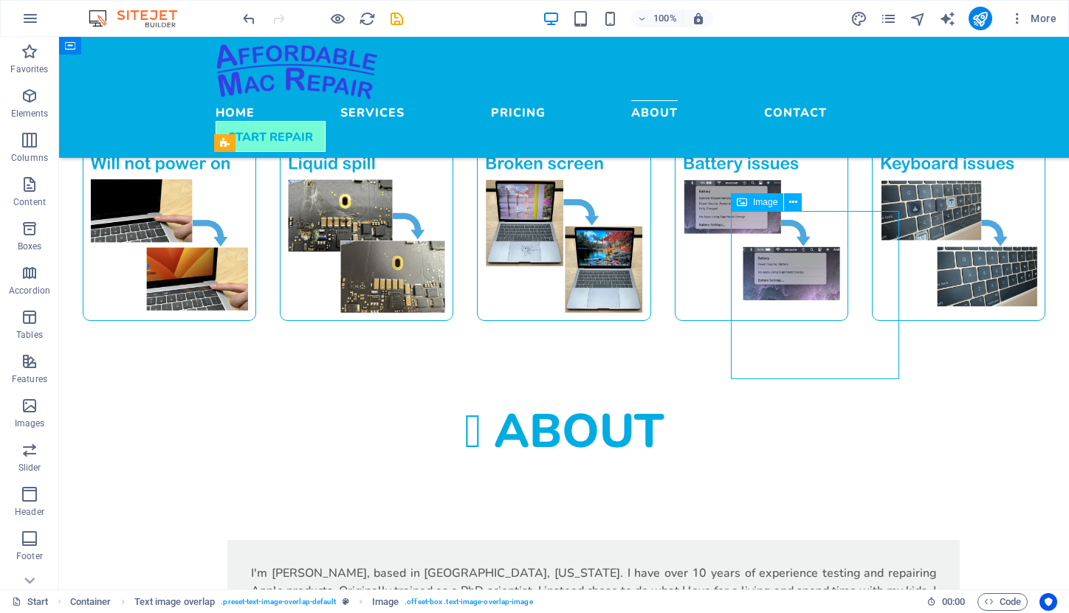
select select "%"
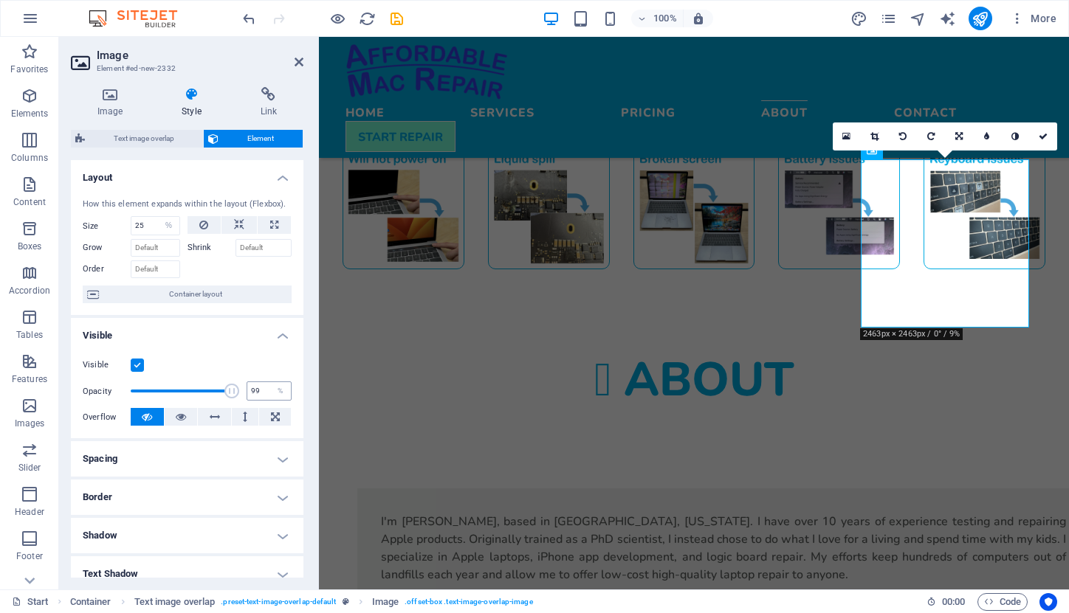
type input "100"
drag, startPoint x: 229, startPoint y: 390, endPoint x: 247, endPoint y: 390, distance: 18.4
click at [247, 390] on div "Opacity 100 %" at bounding box center [187, 391] width 209 height 22
select select "1/3"
type input "33.33"
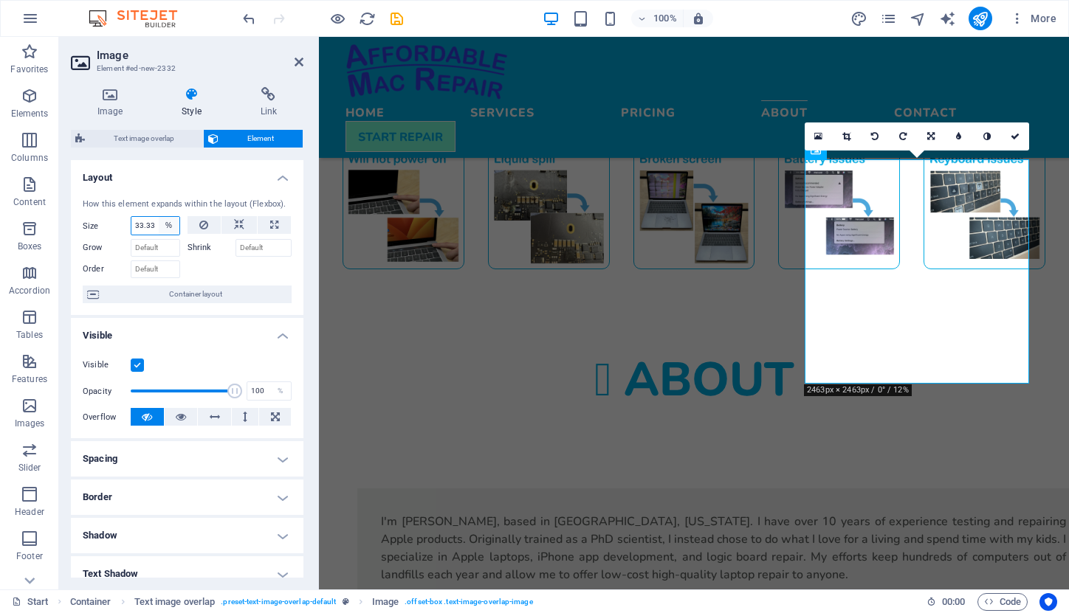
select select "1/2"
type input "50"
select select "%"
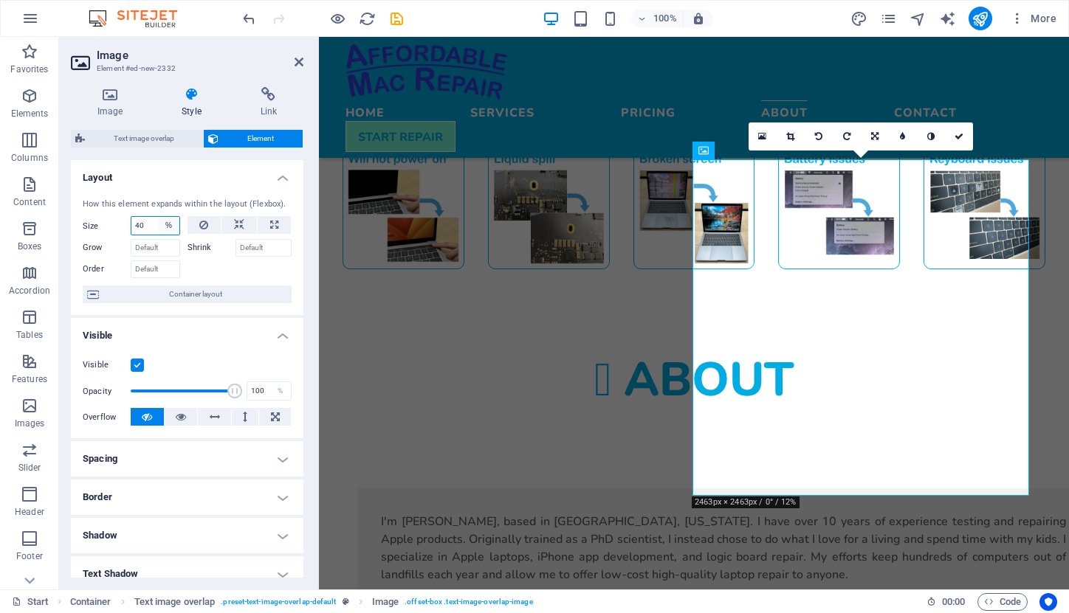
type input "40"
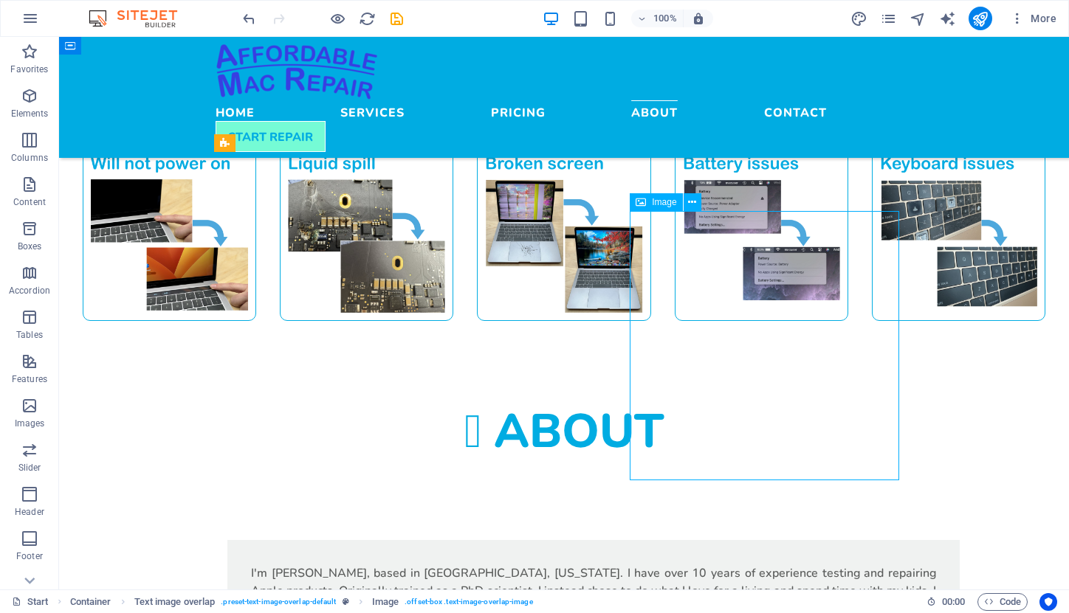
select select "%"
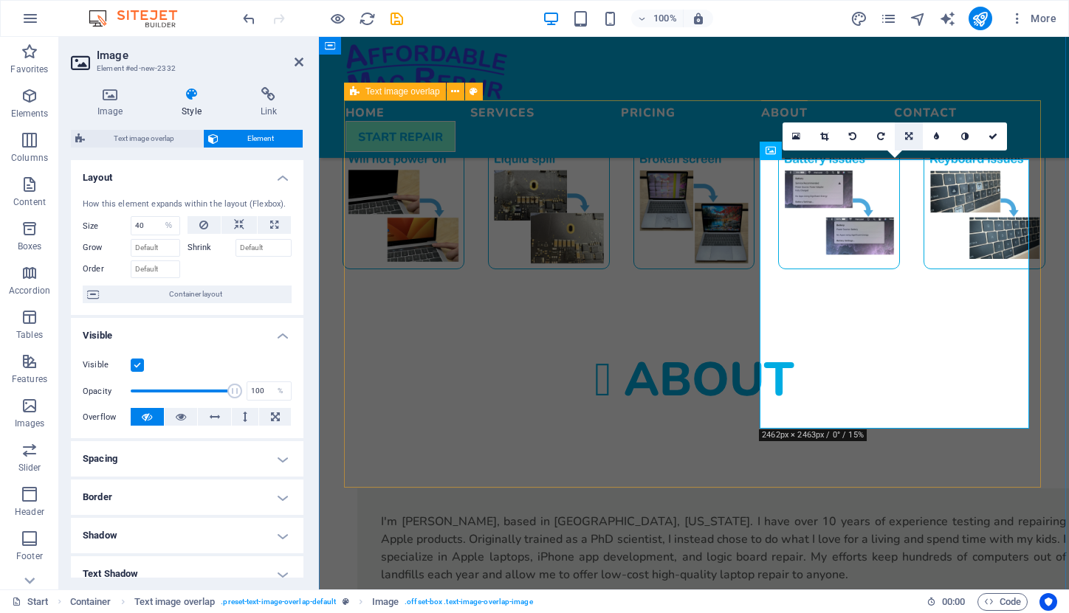
click at [905, 134] on icon at bounding box center [908, 136] width 7 height 9
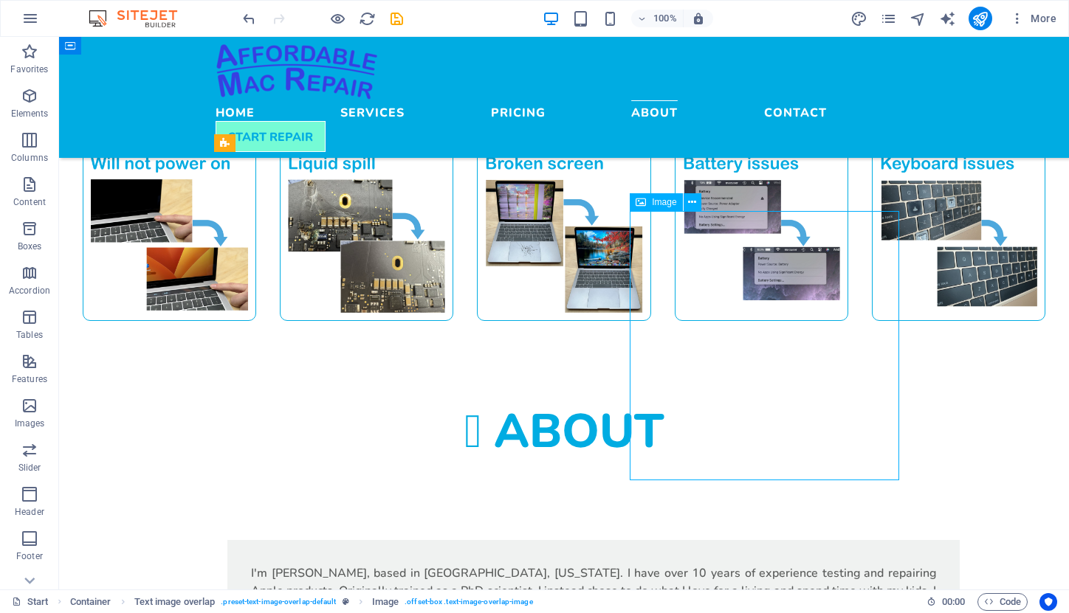
select select "%"
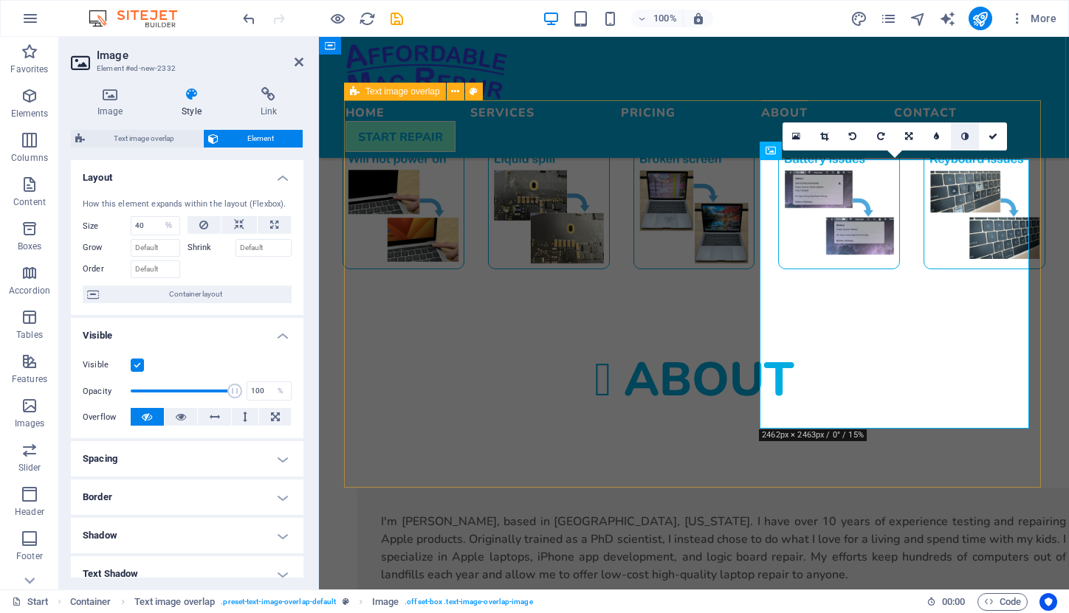
click at [964, 137] on icon at bounding box center [964, 136] width 7 height 9
click at [936, 137] on icon at bounding box center [936, 136] width 5 height 9
click at [925, 135] on icon at bounding box center [924, 136] width 5 height 9
click at [905, 136] on icon at bounding box center [908, 136] width 7 height 9
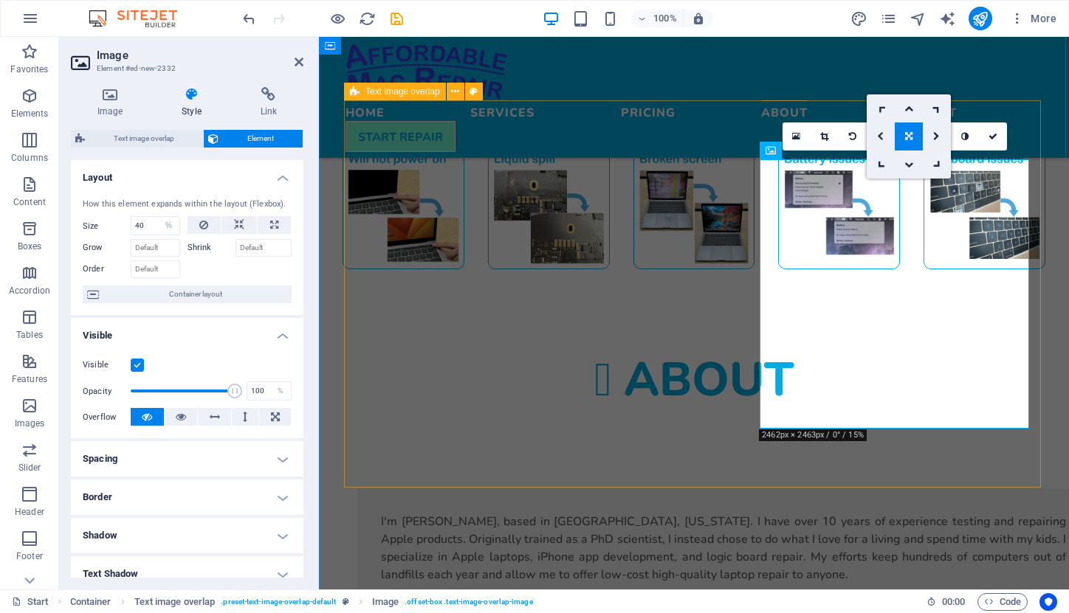
click at [879, 136] on icon at bounding box center [880, 136] width 7 height 9
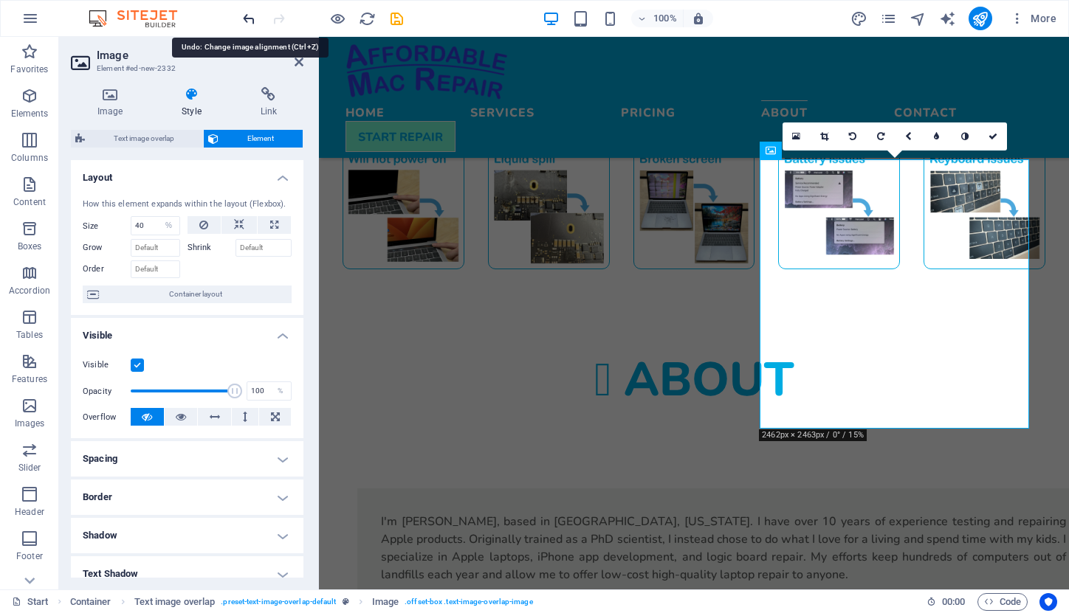
click at [249, 18] on icon "undo" at bounding box center [249, 18] width 17 height 17
click at [799, 136] on icon at bounding box center [796, 136] width 8 height 10
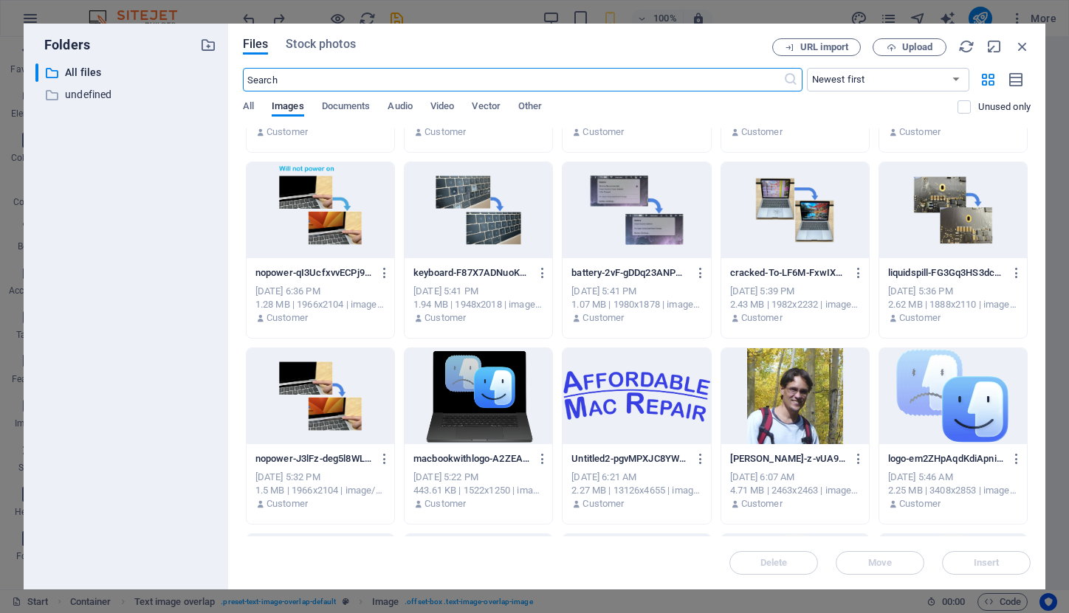
scroll to position [161, 0]
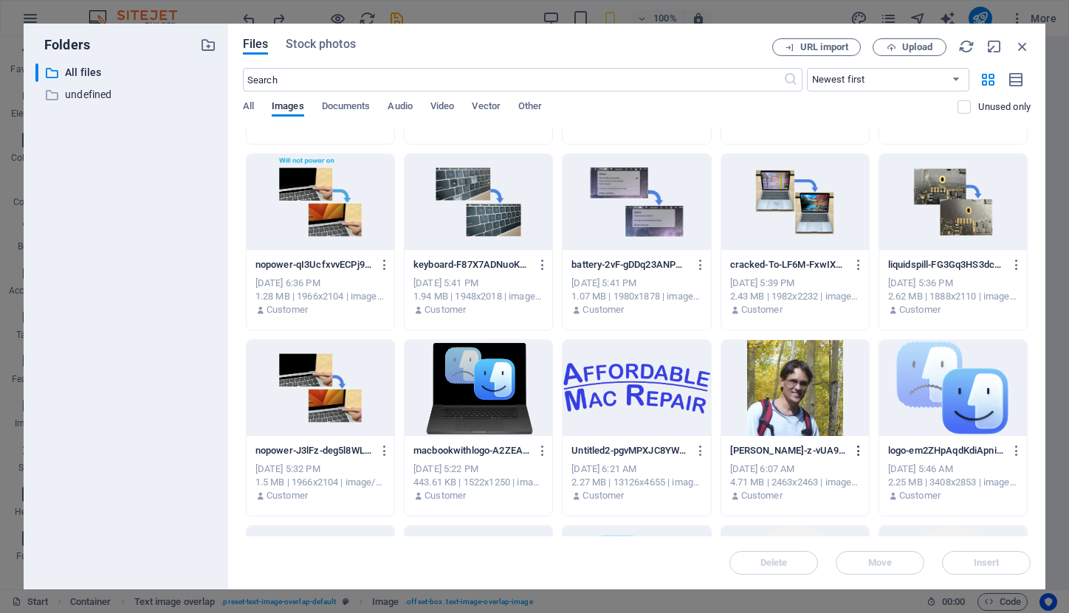
click at [857, 452] on icon "button" at bounding box center [859, 450] width 14 height 13
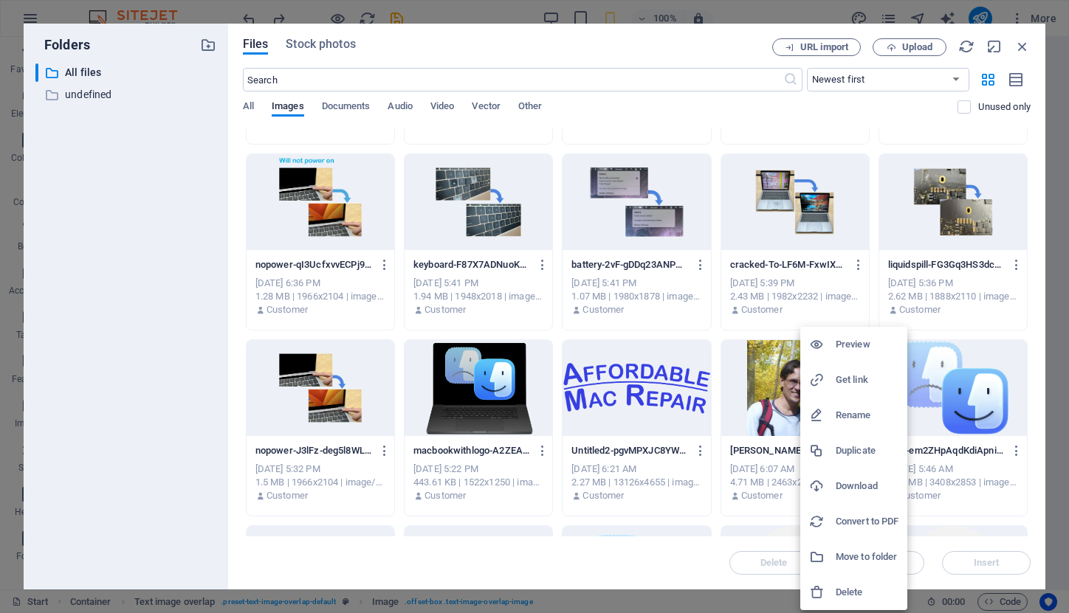
click at [641, 328] on div at bounding box center [534, 306] width 1069 height 613
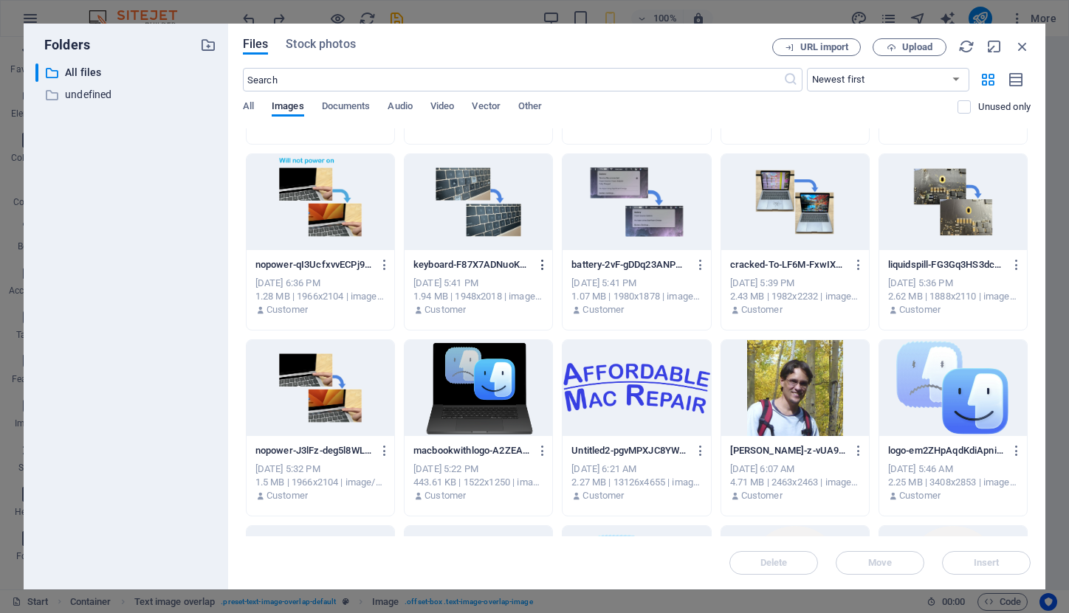
click at [537, 265] on icon "button" at bounding box center [543, 264] width 14 height 13
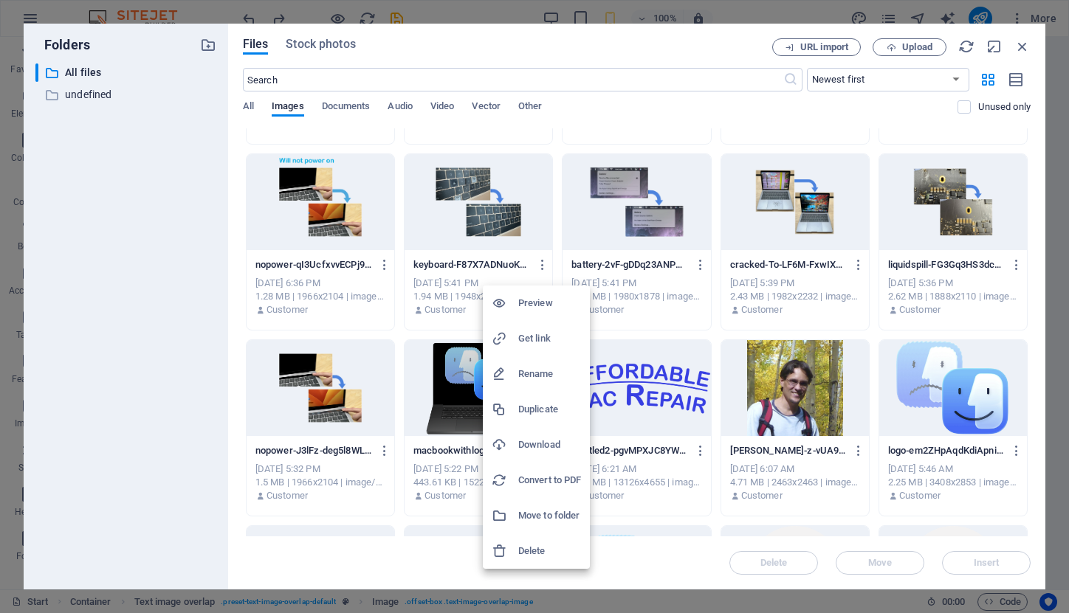
click at [542, 545] on h6 "Delete" at bounding box center [549, 551] width 63 height 18
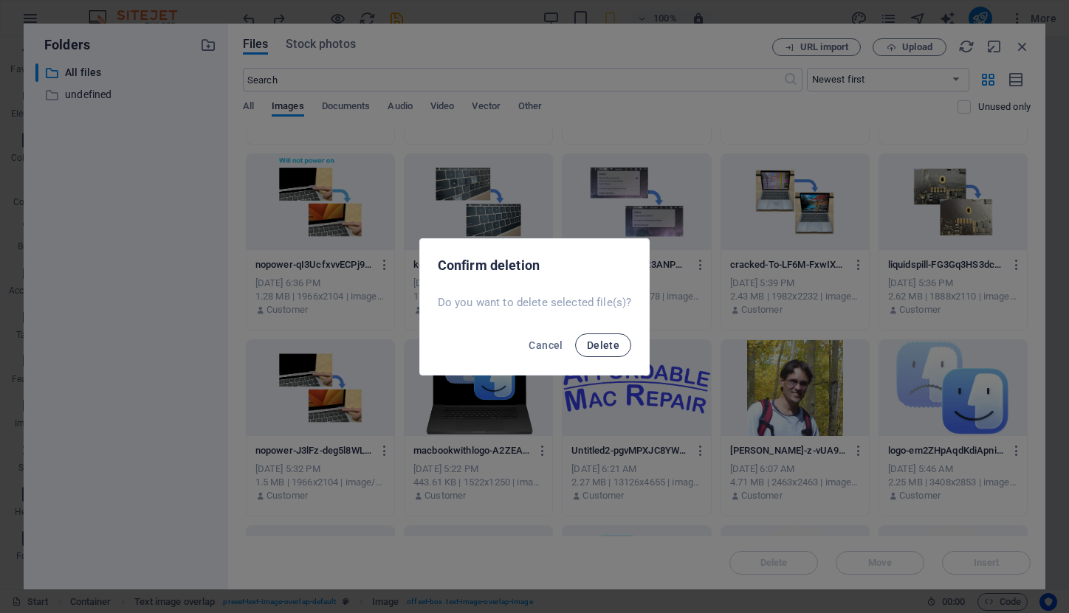
click at [601, 351] on span "Delete" at bounding box center [603, 345] width 32 height 12
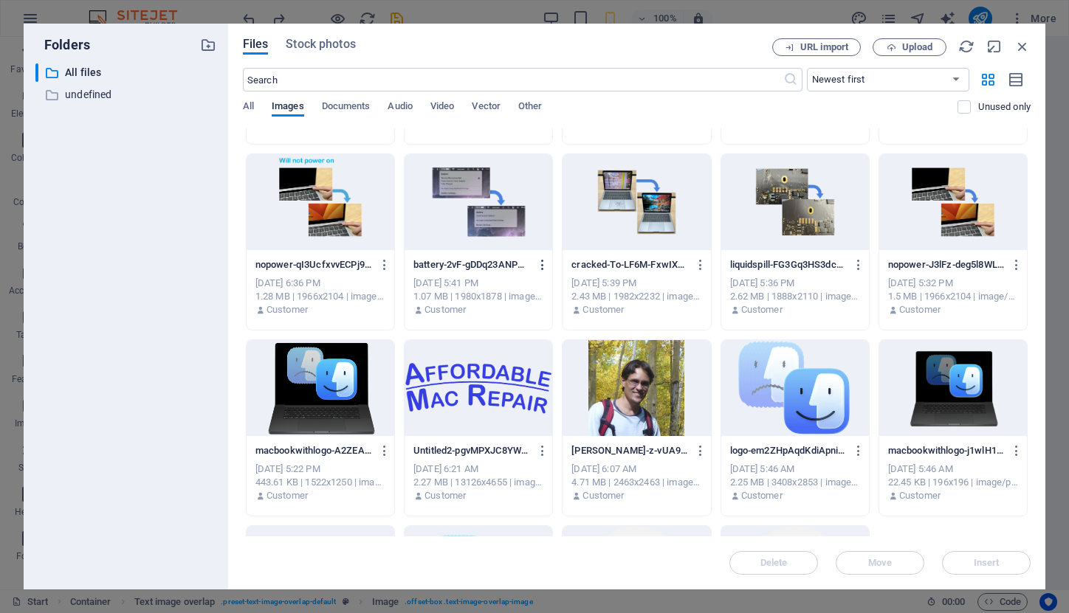
click at [540, 269] on icon "button" at bounding box center [543, 264] width 14 height 13
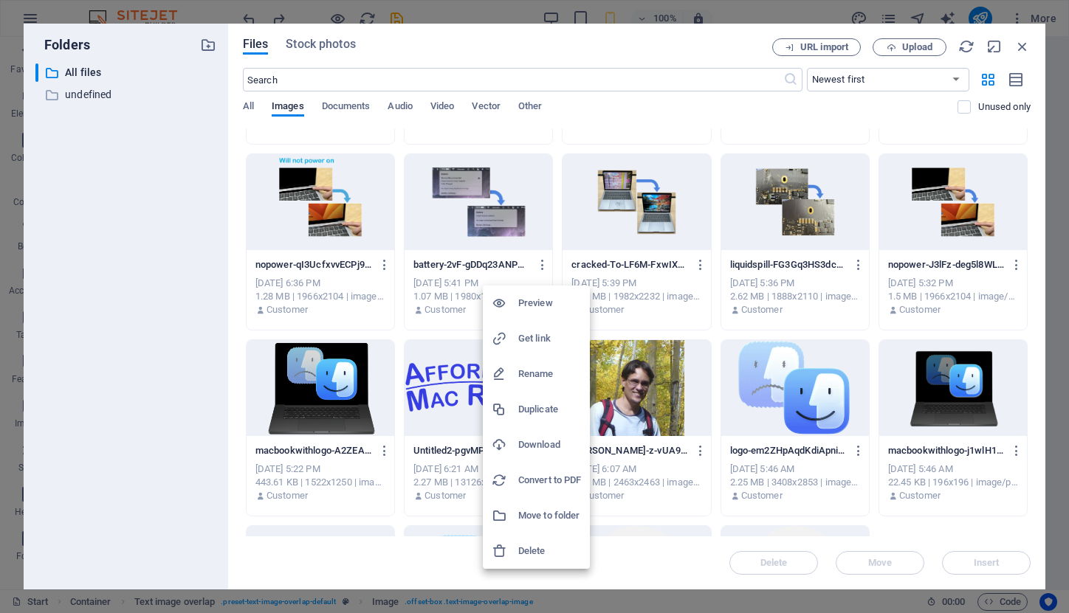
click at [556, 541] on li "Delete" at bounding box center [536, 551] width 107 height 35
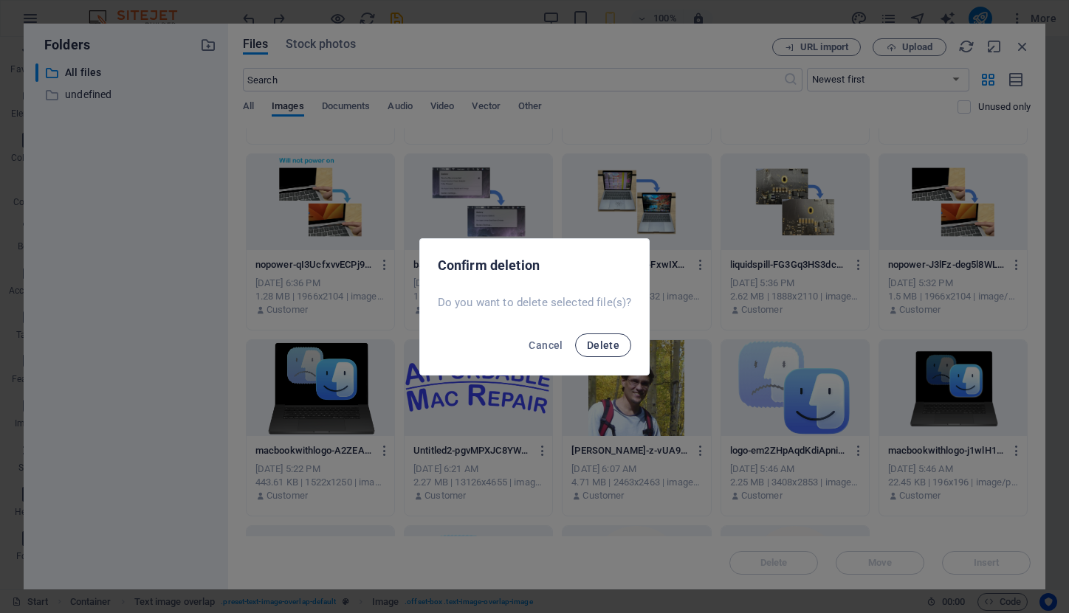
click at [607, 349] on span "Delete" at bounding box center [603, 345] width 32 height 12
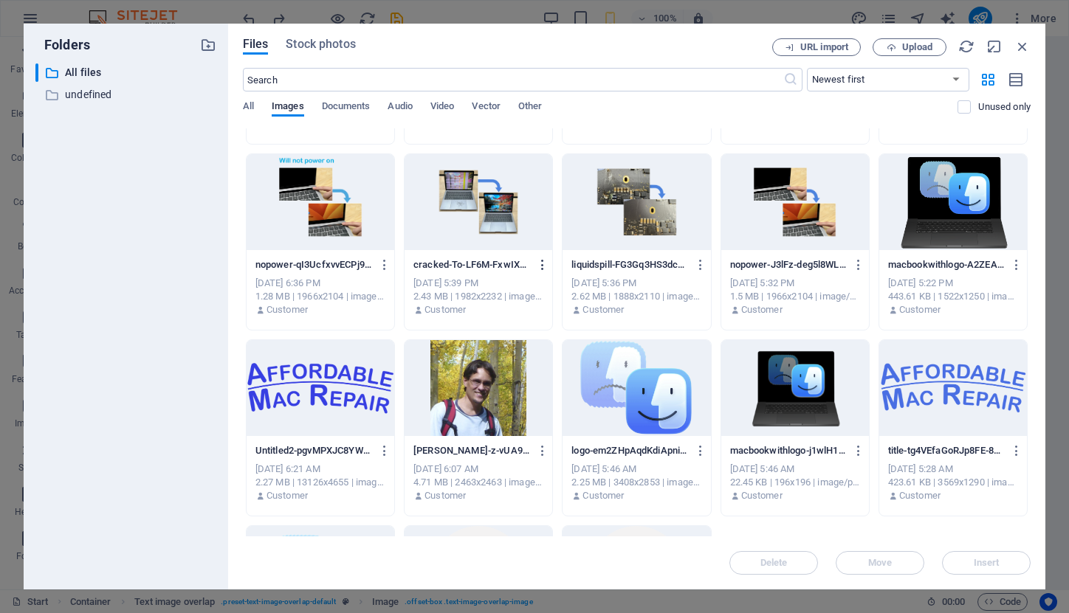
click at [536, 266] on icon "button" at bounding box center [543, 264] width 14 height 13
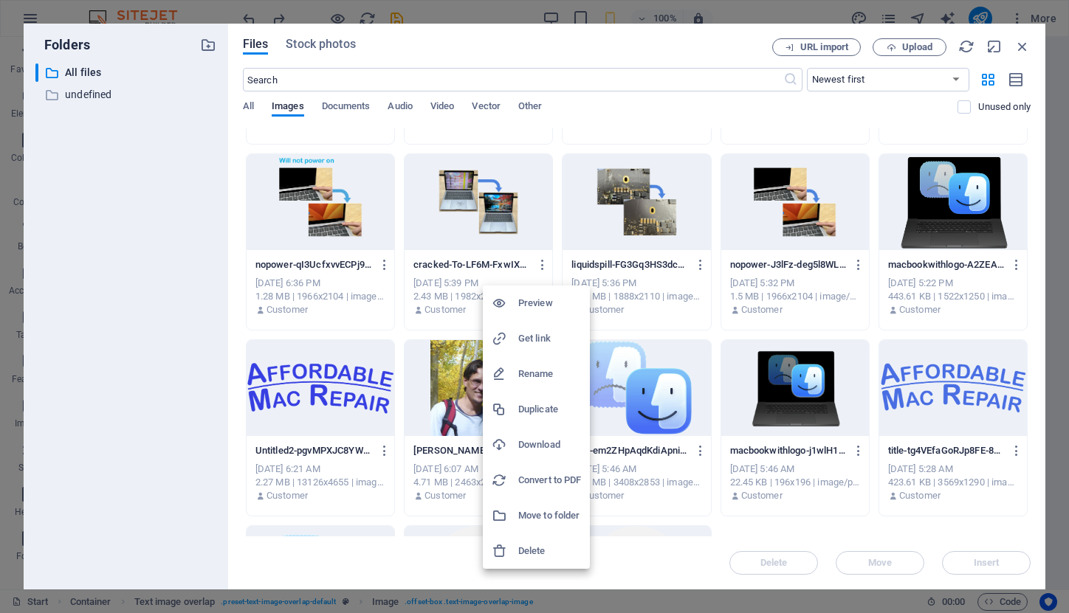
click at [532, 557] on h6 "Delete" at bounding box center [549, 551] width 63 height 18
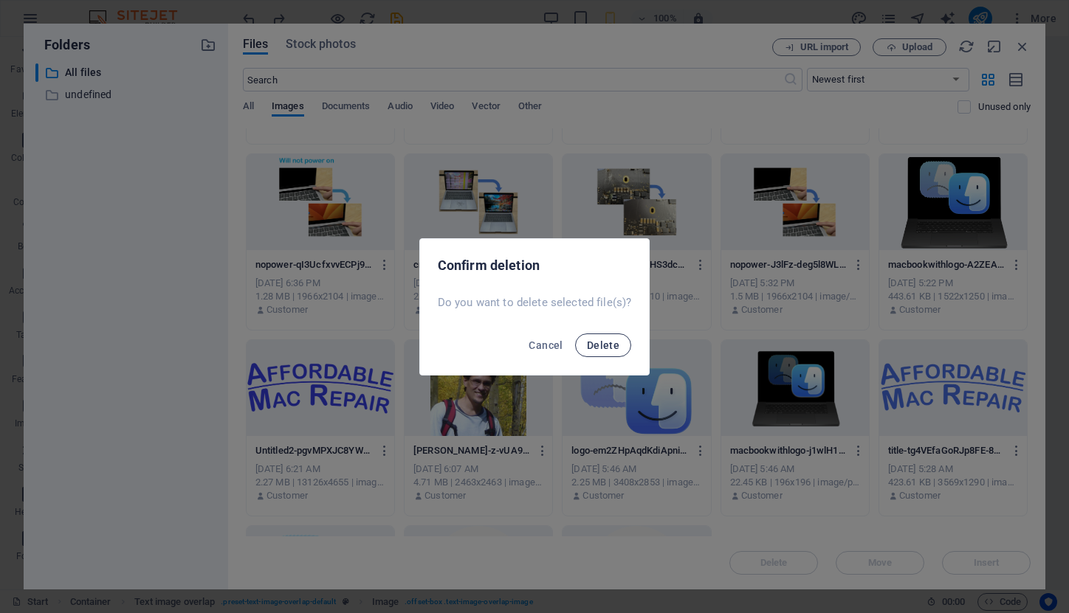
click at [591, 345] on span "Delete" at bounding box center [603, 345] width 32 height 12
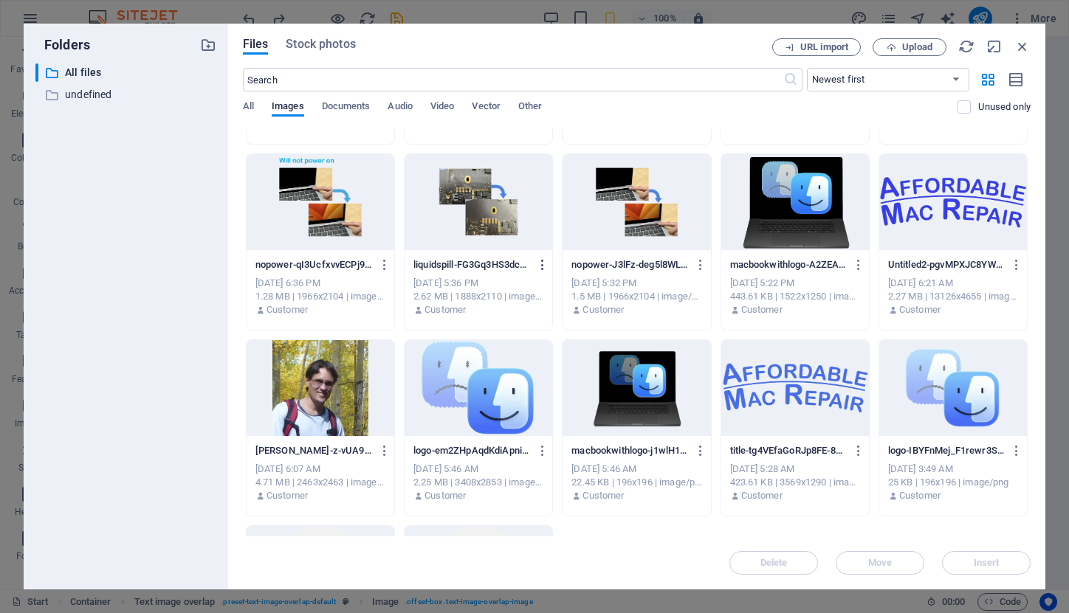
click at [538, 267] on icon "button" at bounding box center [543, 264] width 14 height 13
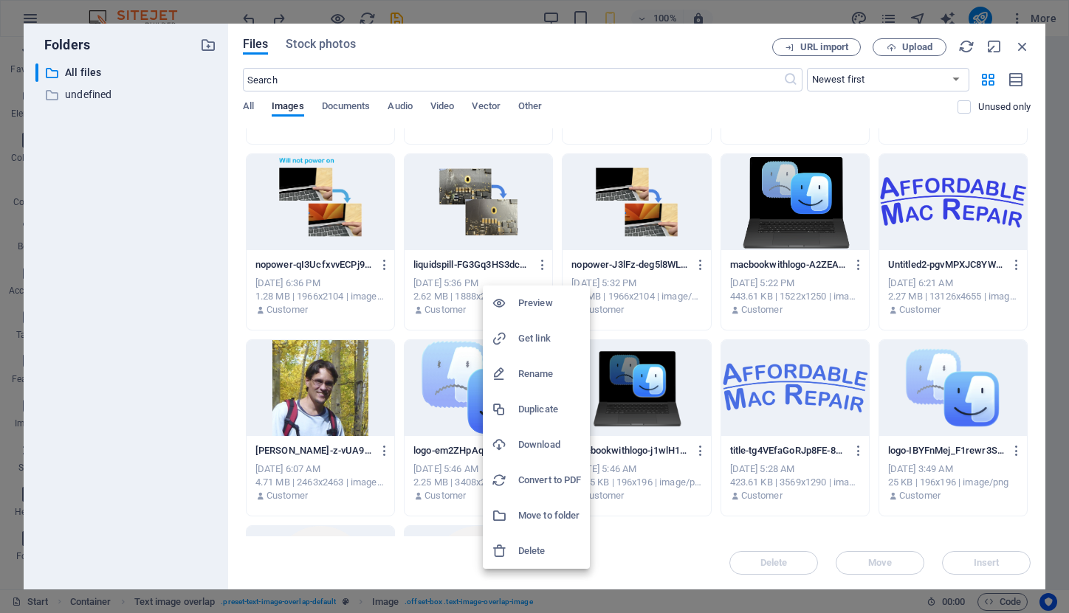
click at [525, 551] on h6 "Delete" at bounding box center [549, 551] width 63 height 18
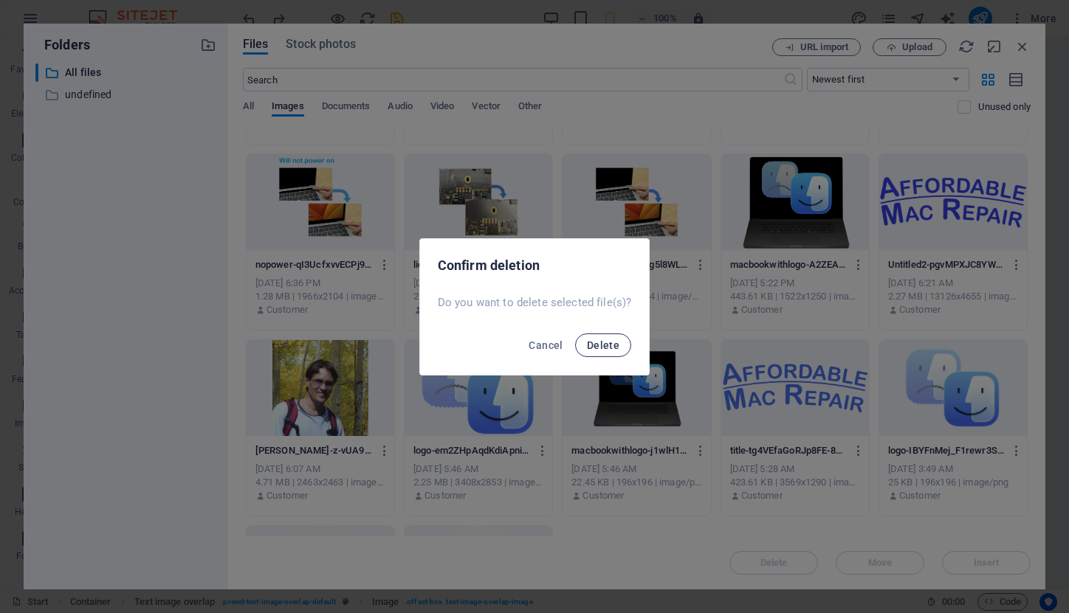
click at [595, 345] on span "Delete" at bounding box center [603, 345] width 32 height 12
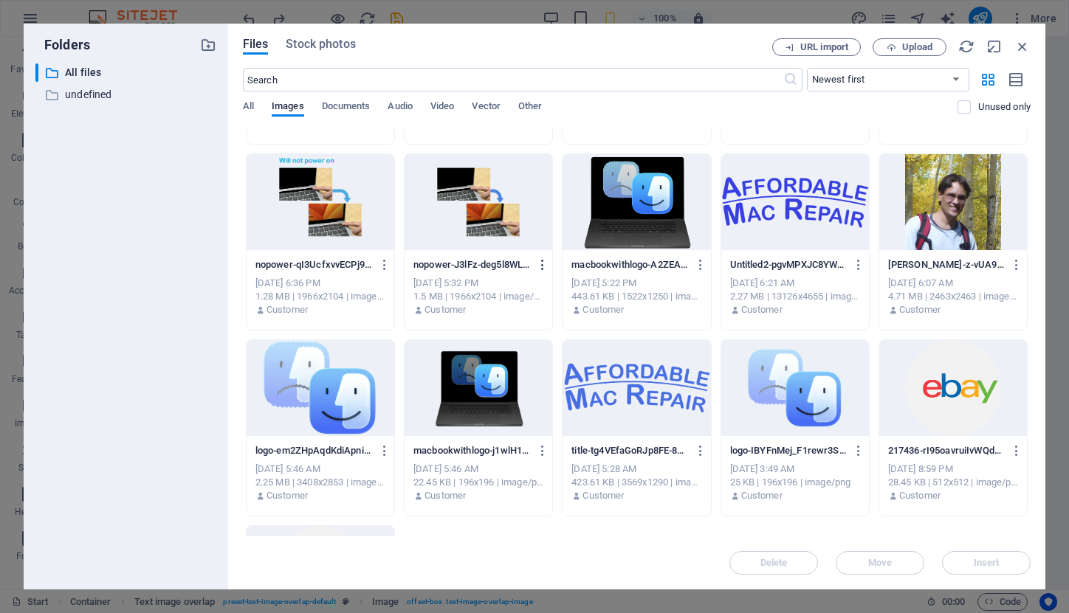
click at [538, 267] on icon "button" at bounding box center [543, 264] width 14 height 13
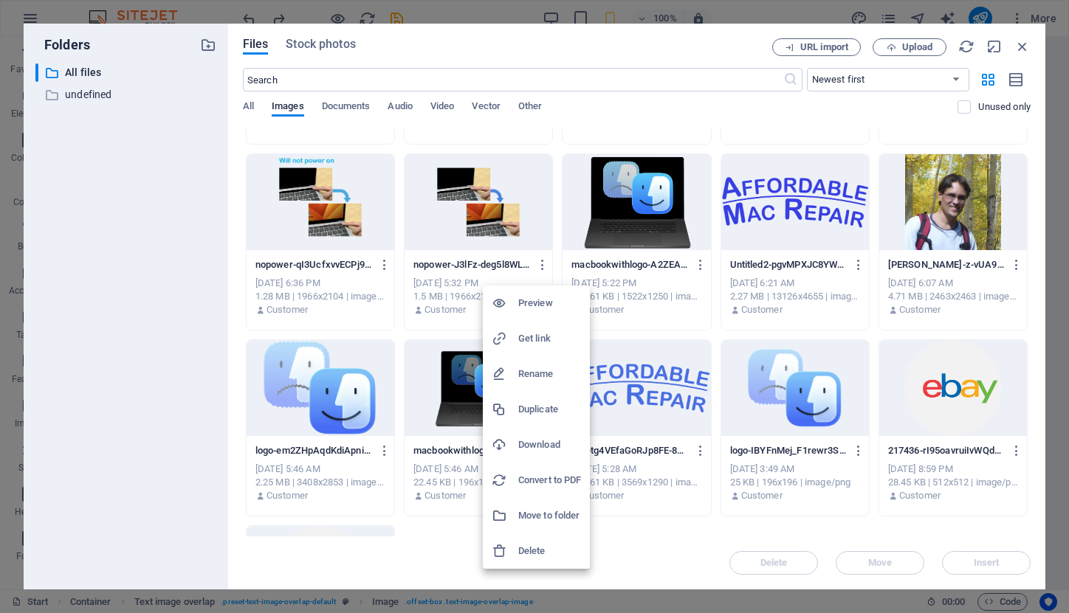
click at [552, 547] on h6 "Delete" at bounding box center [549, 551] width 63 height 18
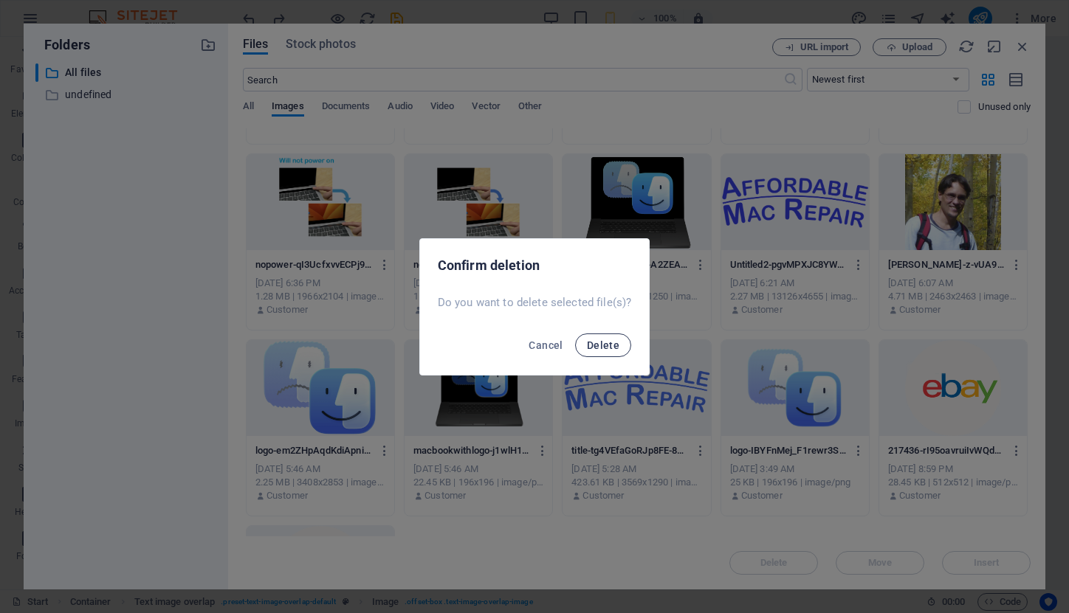
click at [589, 346] on span "Delete" at bounding box center [603, 345] width 32 height 12
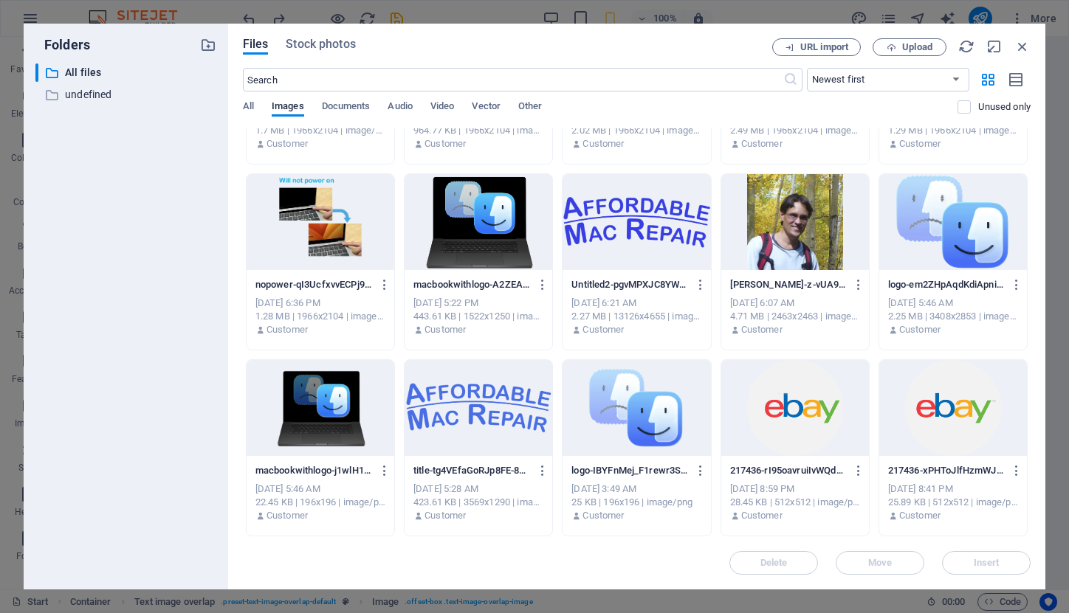
scroll to position [141, 0]
click at [697, 473] on icon "button" at bounding box center [701, 470] width 14 height 13
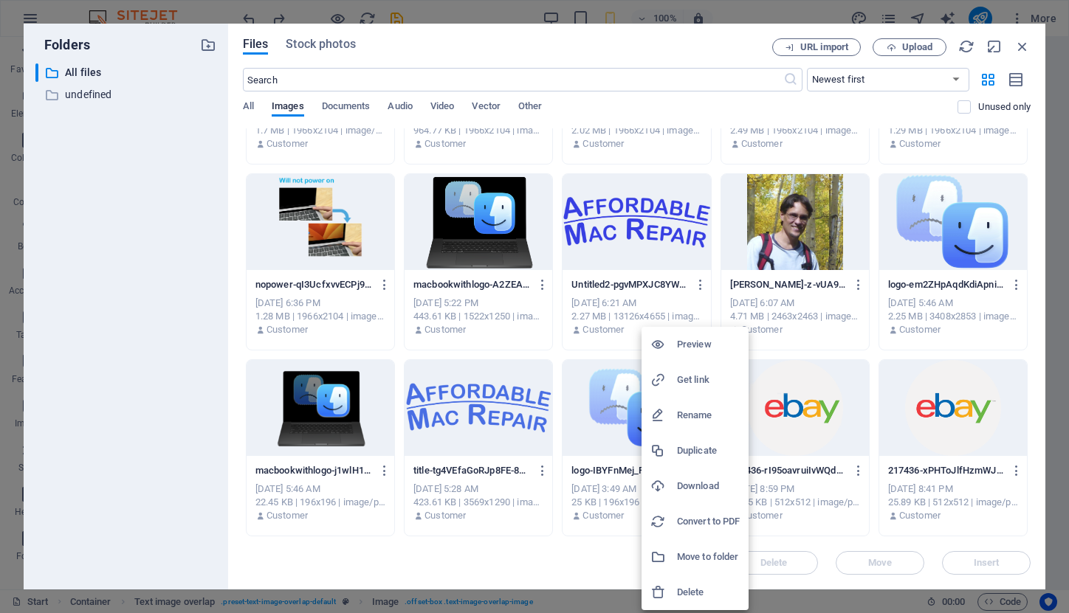
click at [701, 591] on h6 "Delete" at bounding box center [708, 593] width 63 height 18
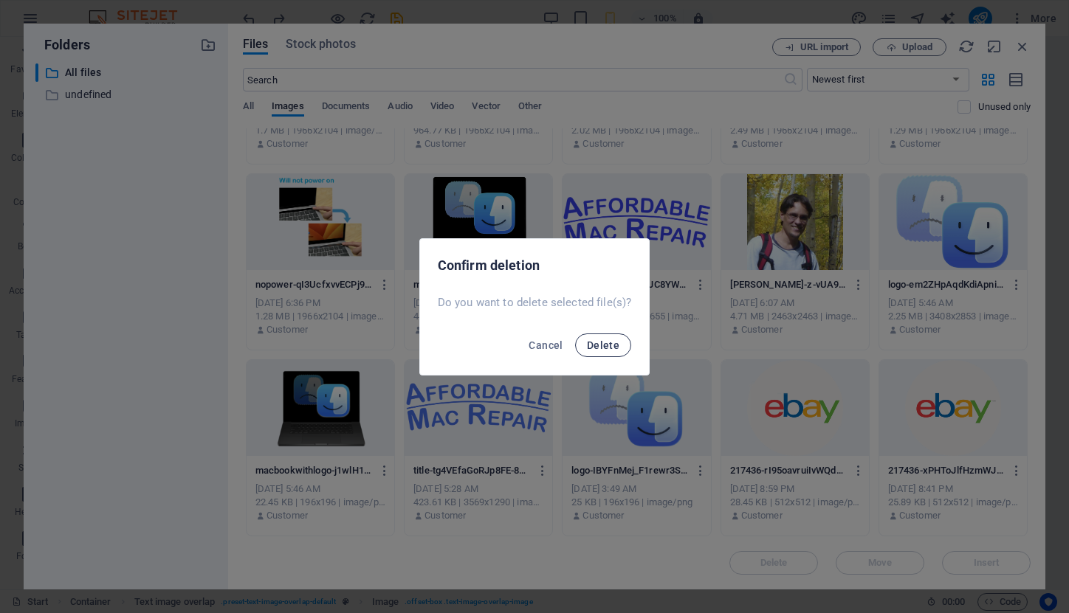
click at [615, 351] on button "Delete" at bounding box center [603, 346] width 56 height 24
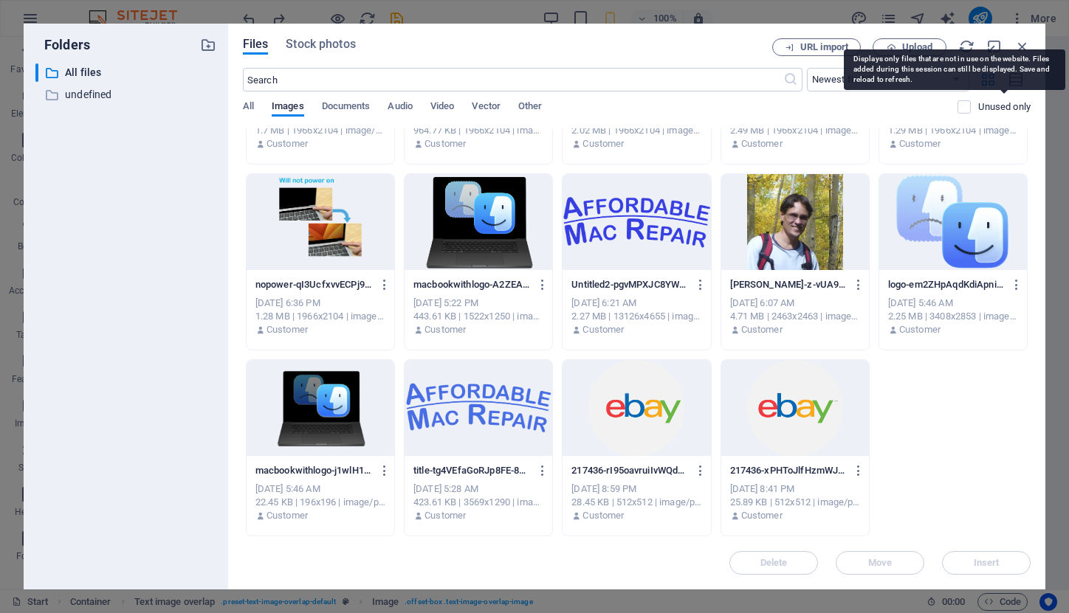
click at [1002, 105] on p "Unused only" at bounding box center [1004, 106] width 52 height 13
click at [0, 0] on input "checkbox" at bounding box center [0, 0] width 0 height 0
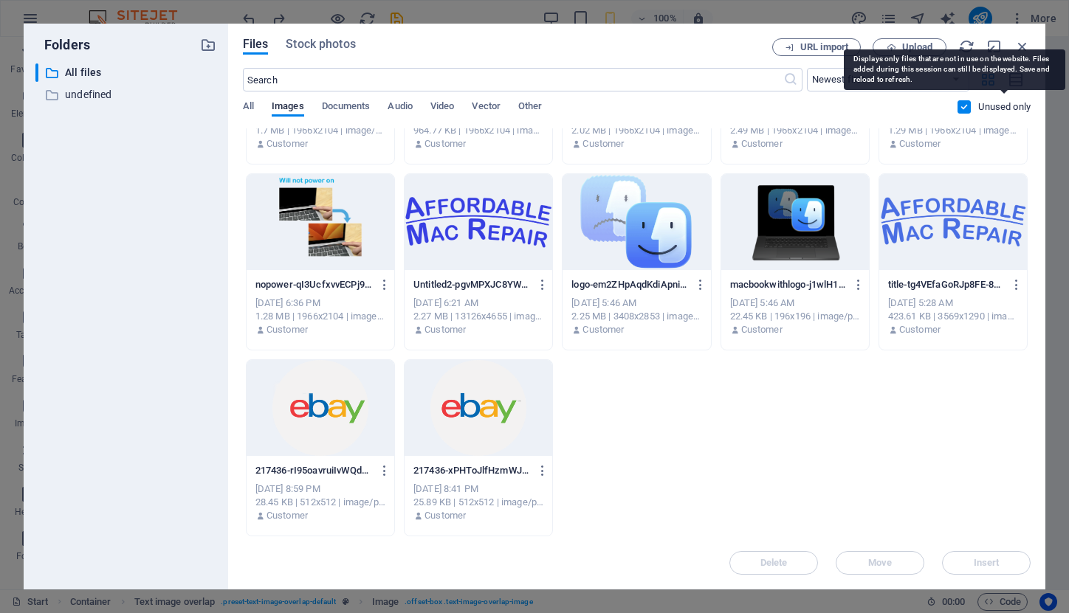
click at [1002, 105] on p "Unused only" at bounding box center [1004, 106] width 52 height 13
click at [0, 0] on input "checkbox" at bounding box center [0, 0] width 0 height 0
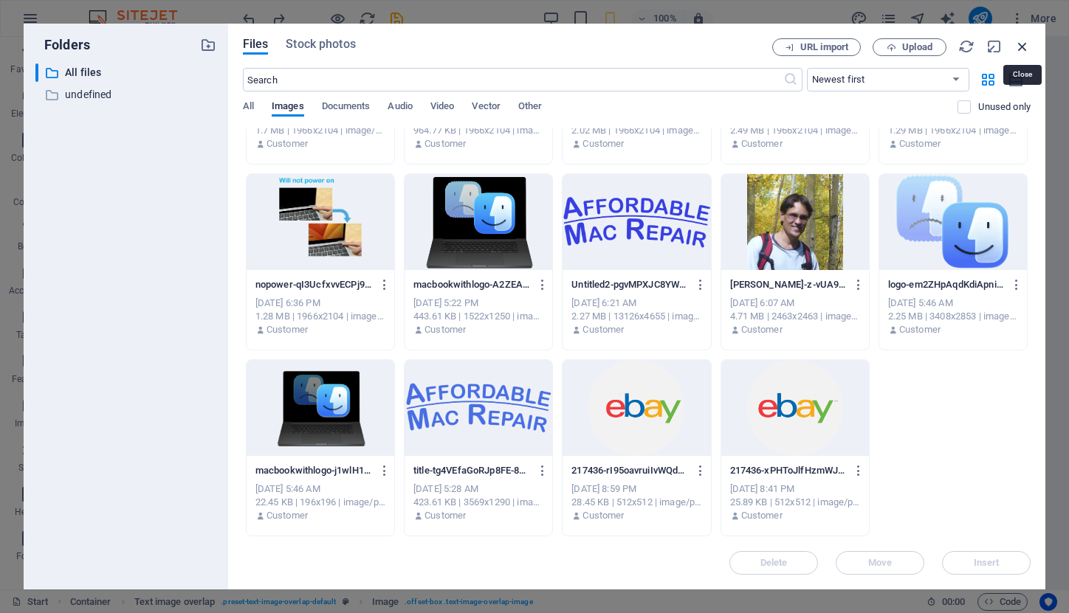
click at [1022, 47] on icon "button" at bounding box center [1022, 46] width 16 height 16
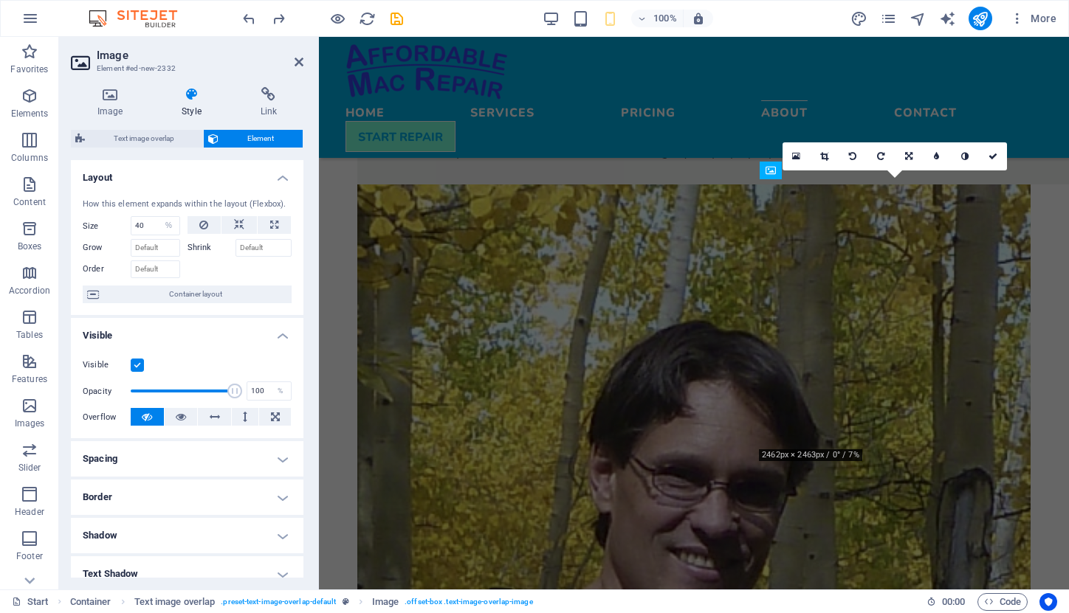
scroll to position [1210, 0]
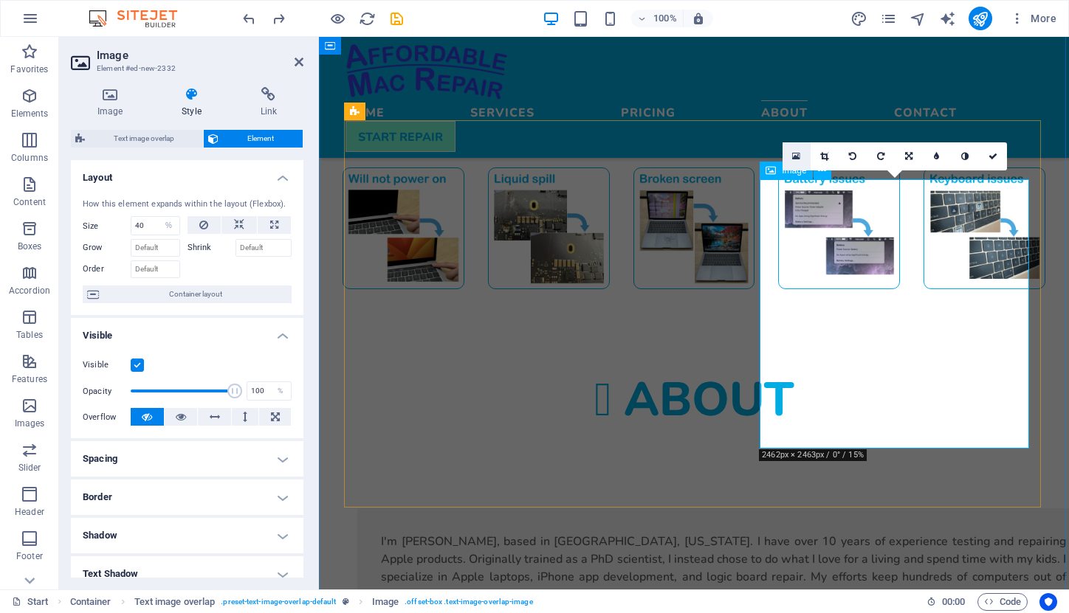
click at [793, 156] on icon at bounding box center [796, 156] width 8 height 10
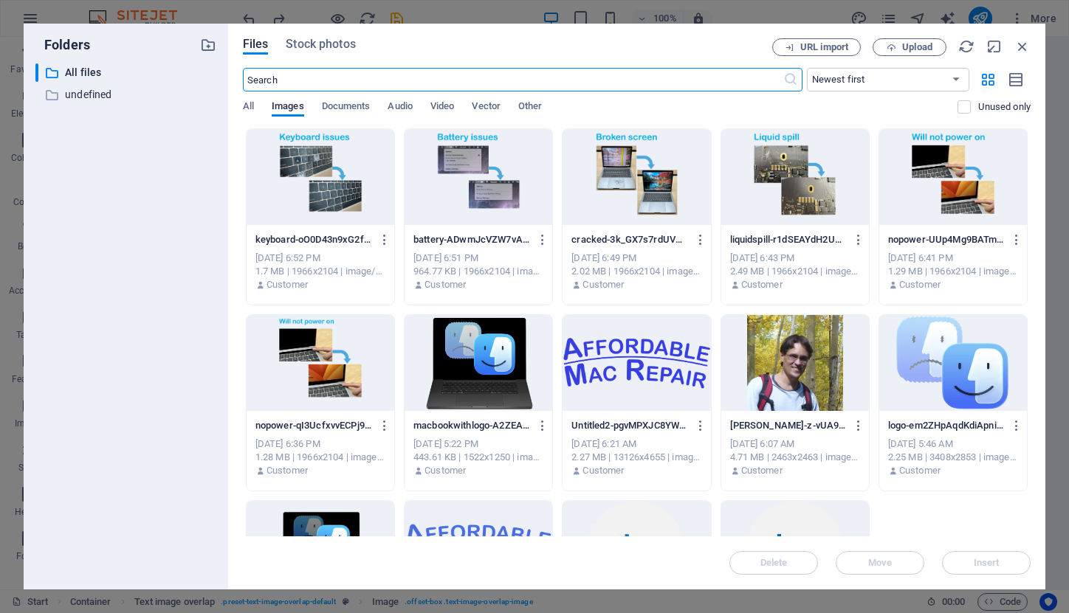
scroll to position [1652, 0]
click at [855, 426] on icon "button" at bounding box center [859, 425] width 14 height 13
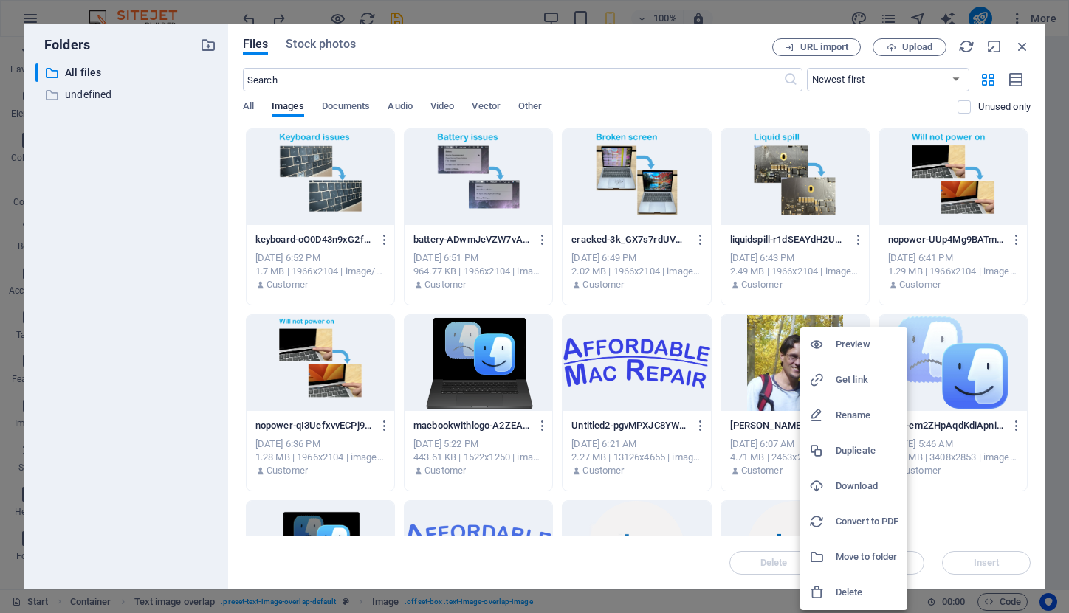
click at [856, 599] on h6 "Delete" at bounding box center [866, 593] width 63 height 18
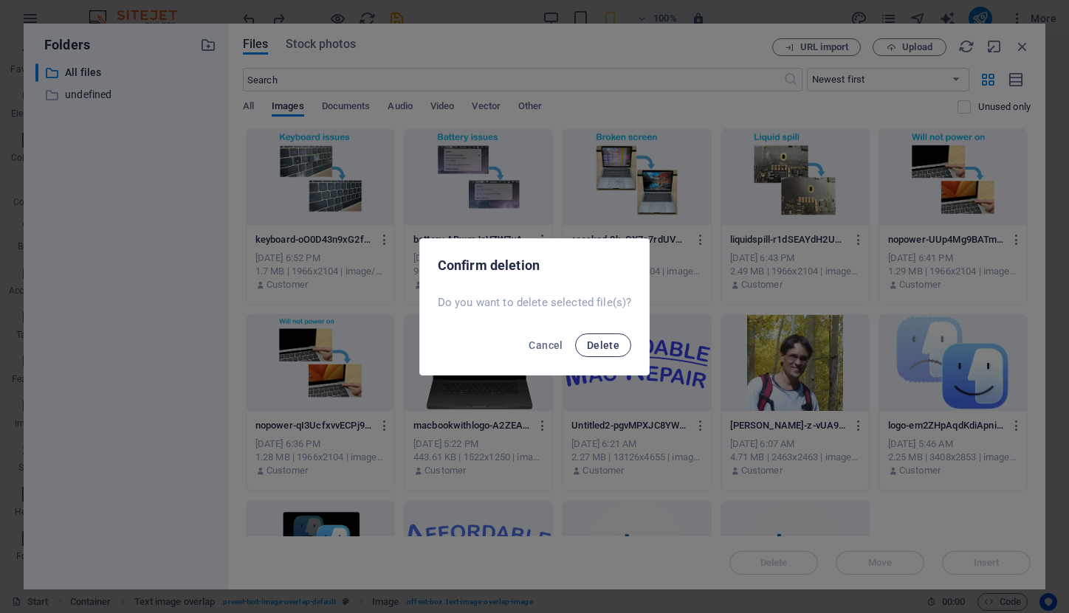
click at [600, 341] on span "Delete" at bounding box center [603, 345] width 32 height 12
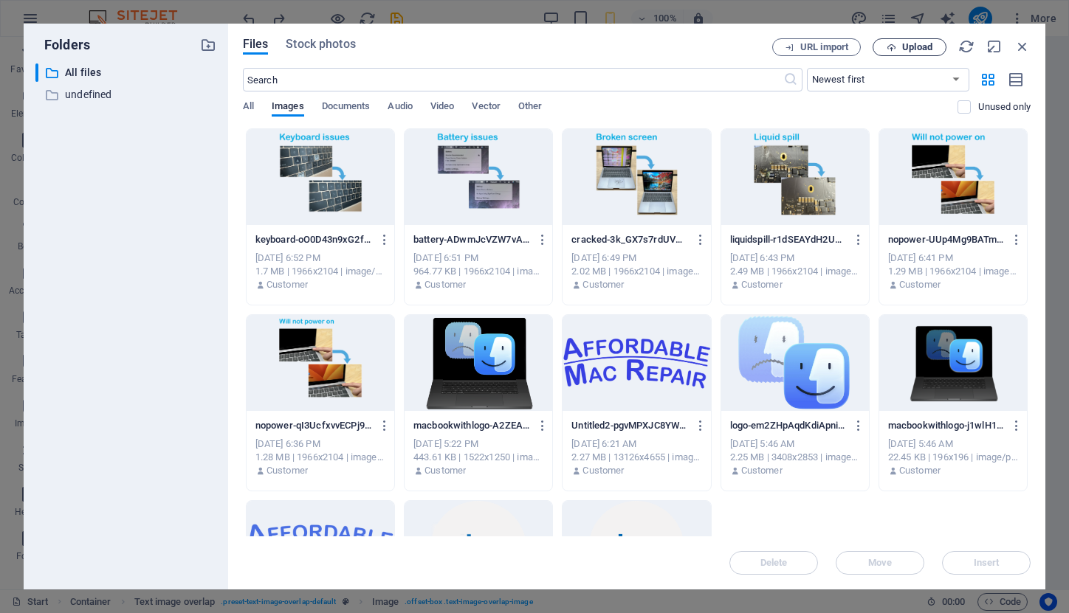
click at [904, 46] on span "Upload" at bounding box center [917, 47] width 30 height 9
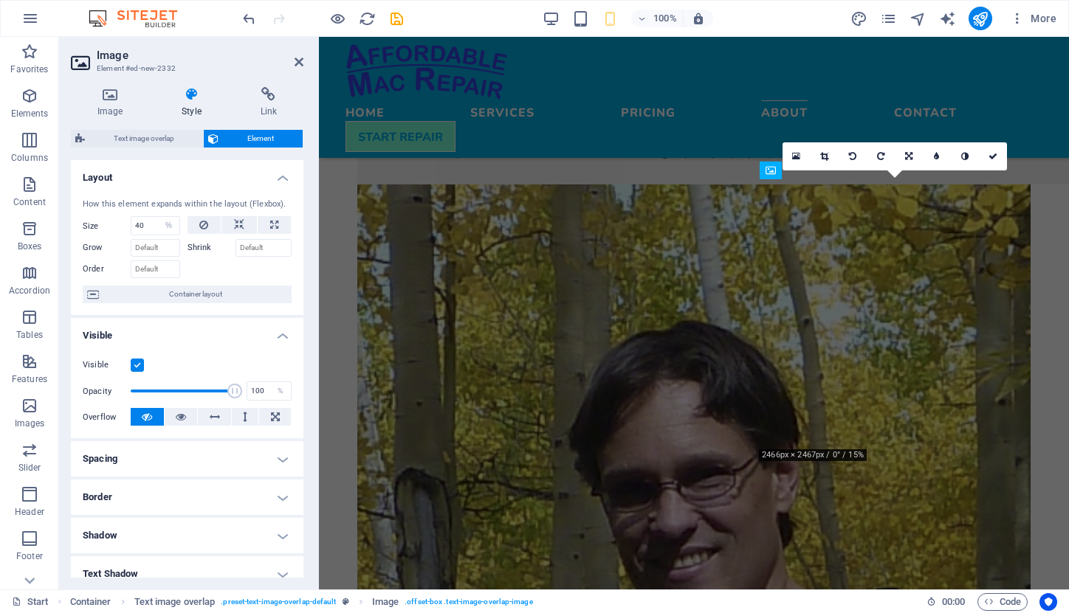
scroll to position [1210, 0]
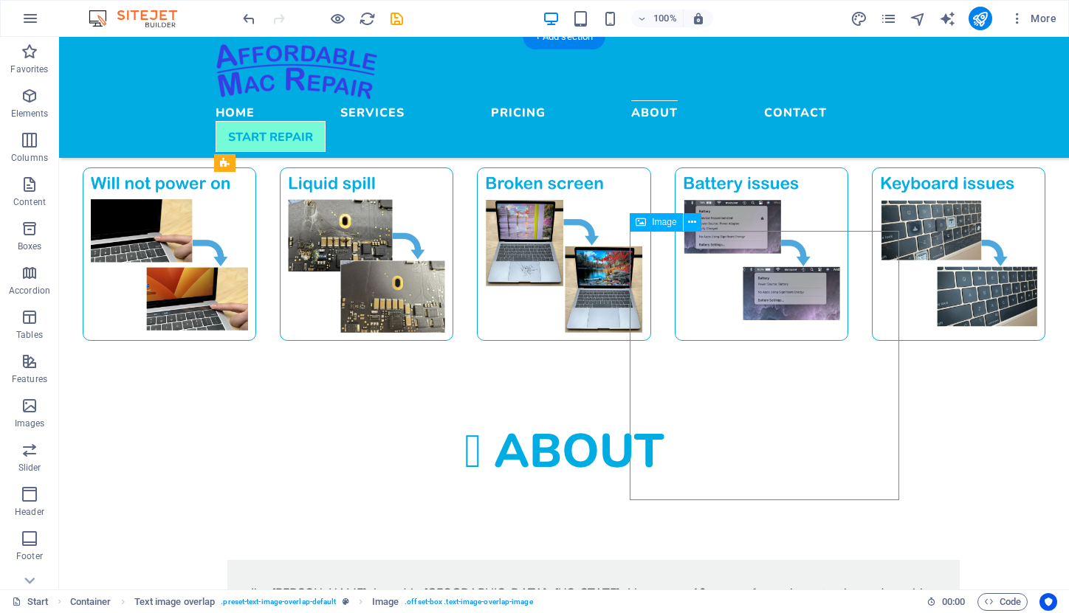
click at [653, 222] on span "Image" at bounding box center [664, 222] width 24 height 9
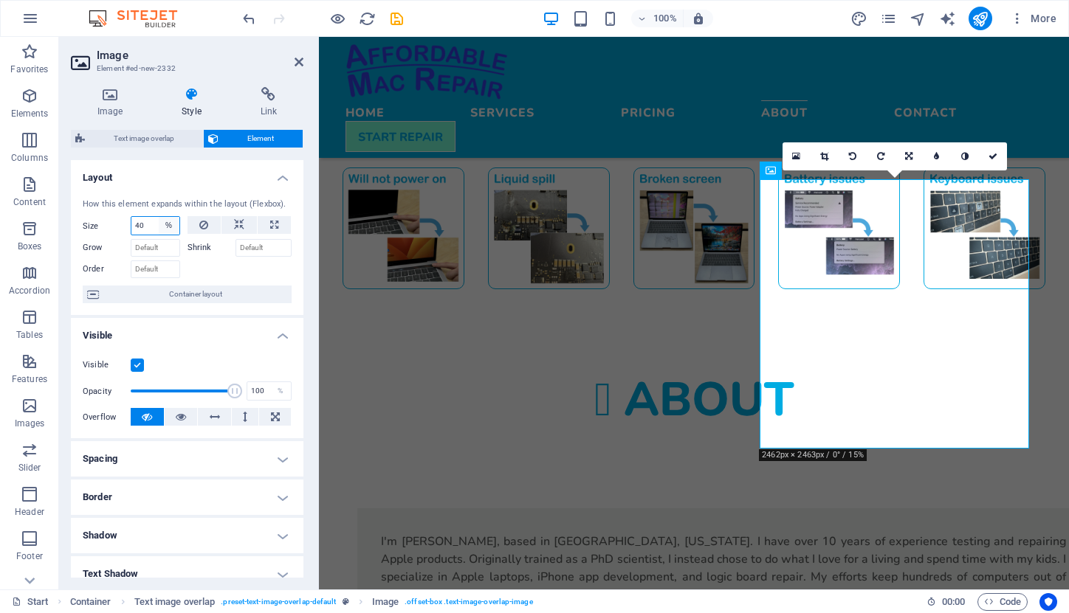
select select "1/2"
type input "50"
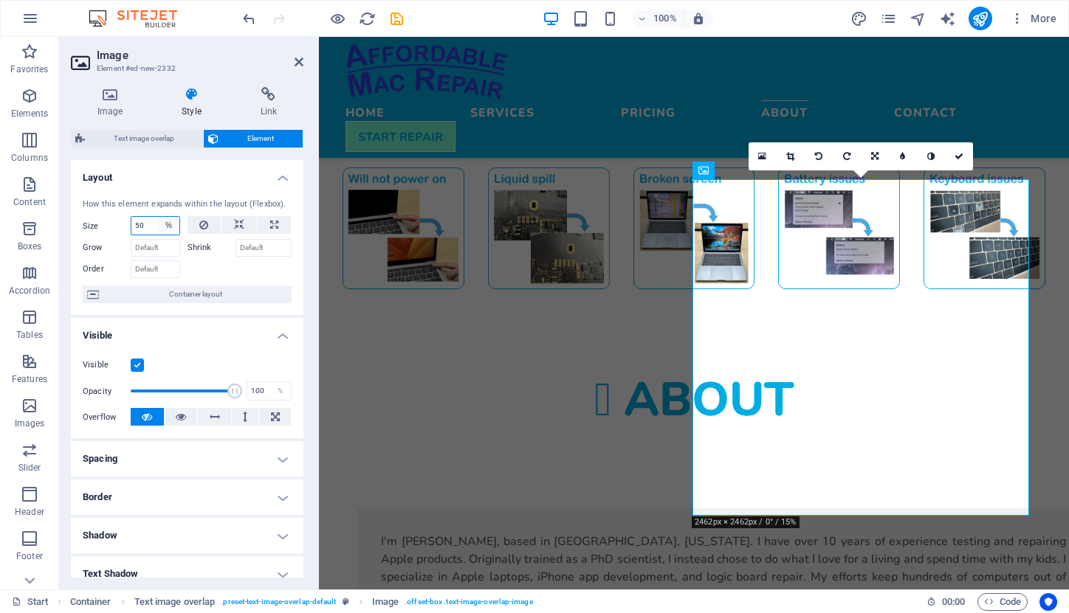
select select "1/3"
type input "33.33"
select select "%"
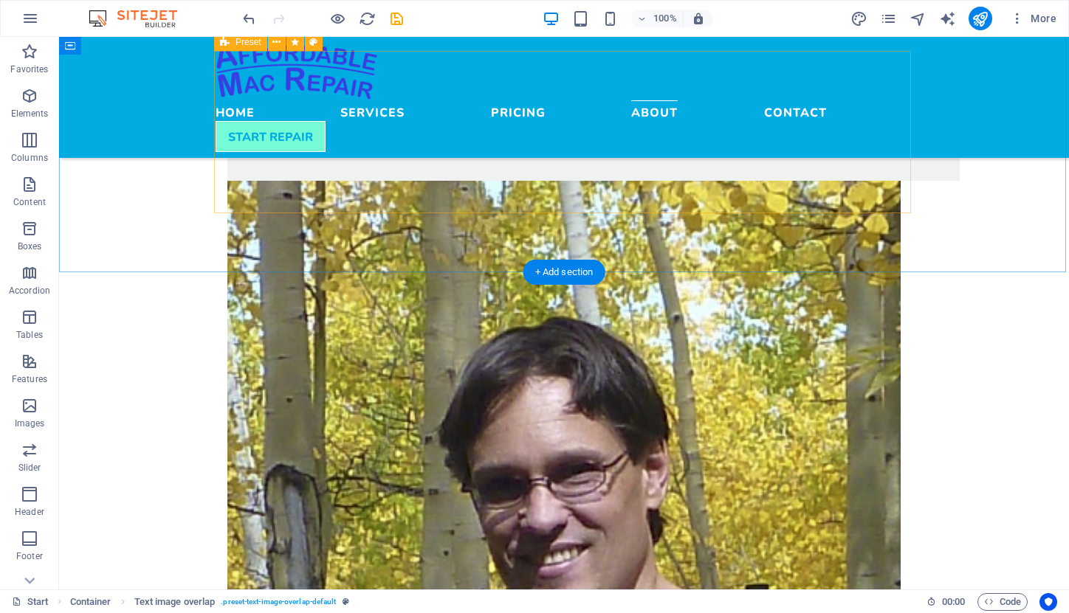
scroll to position [1710, 0]
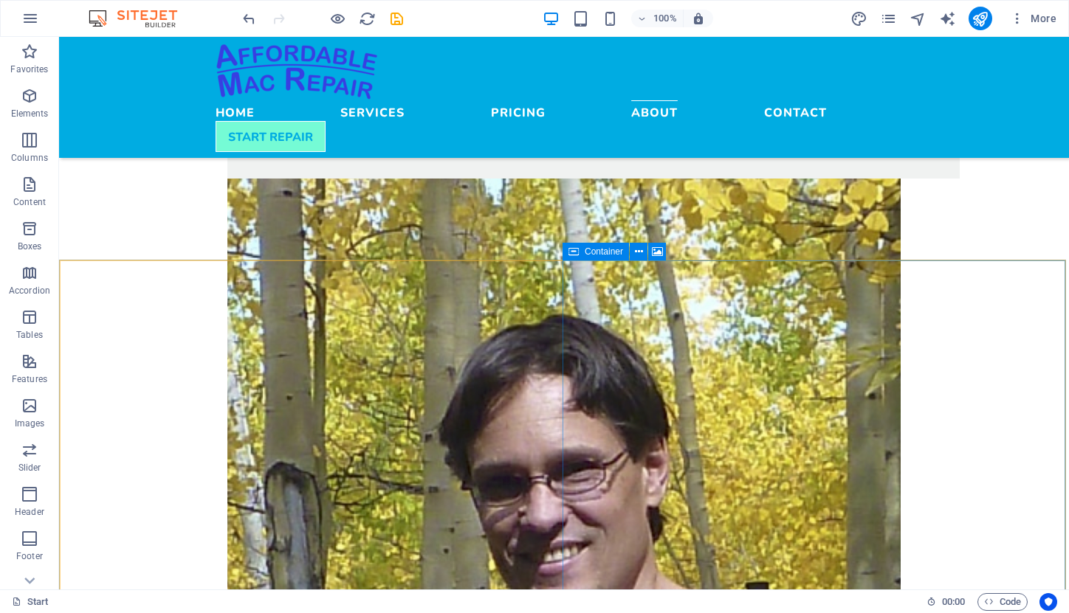
click at [593, 254] on span "Container" at bounding box center [603, 251] width 38 height 9
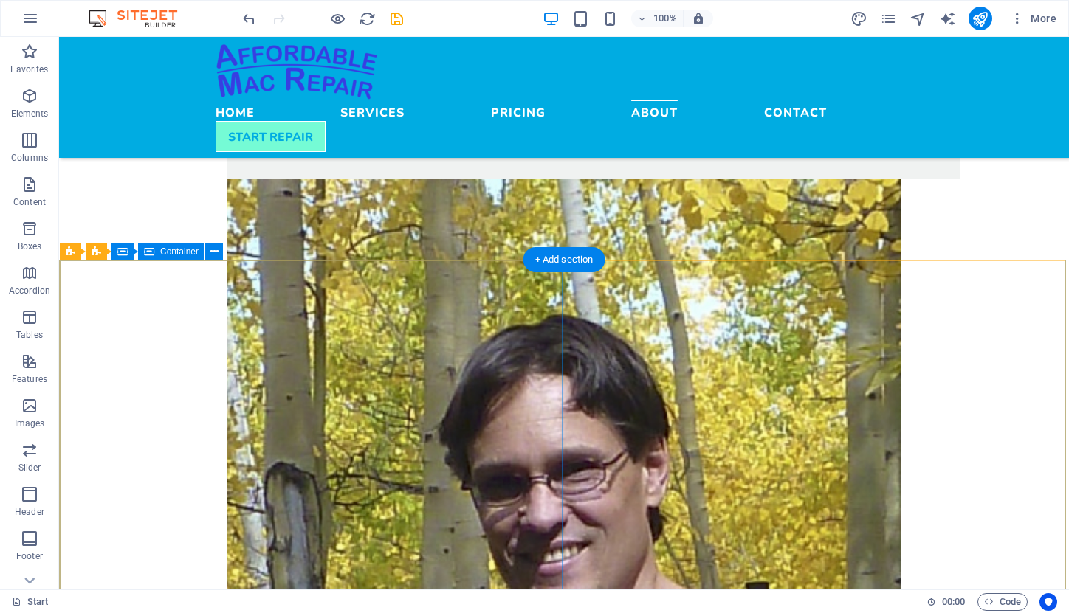
click at [179, 258] on div "Container" at bounding box center [171, 252] width 66 height 18
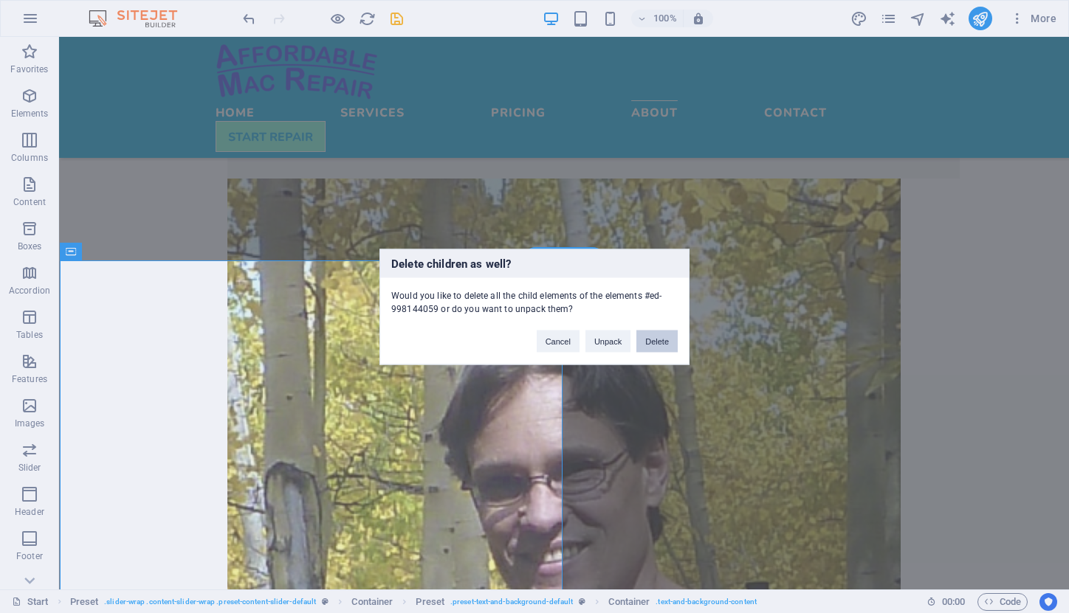
click at [663, 334] on button "Delete" at bounding box center [656, 341] width 41 height 22
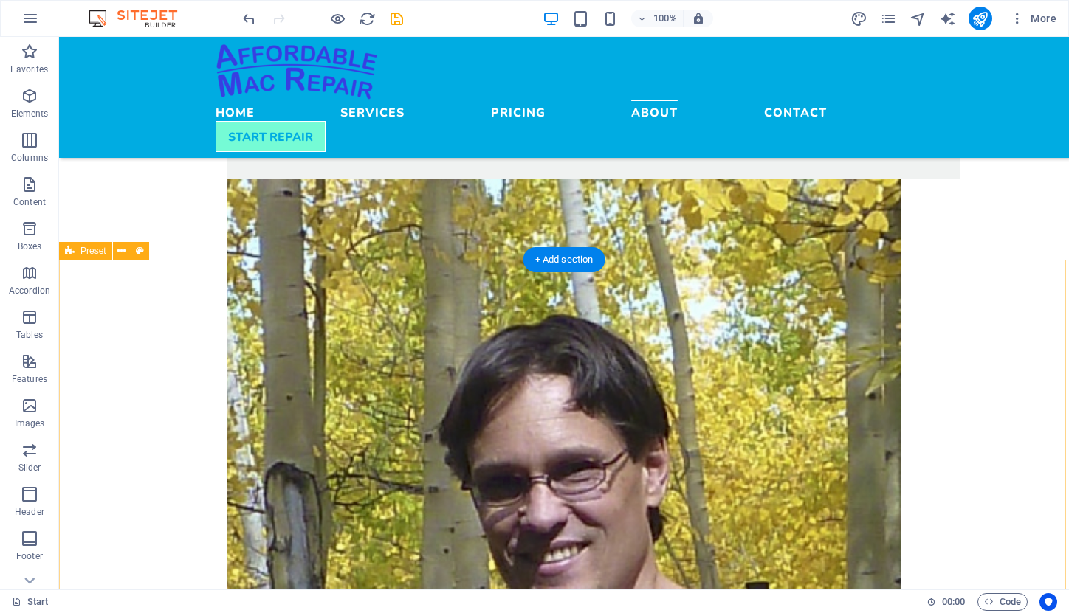
click at [88, 252] on span "Preset" at bounding box center [93, 250] width 26 height 9
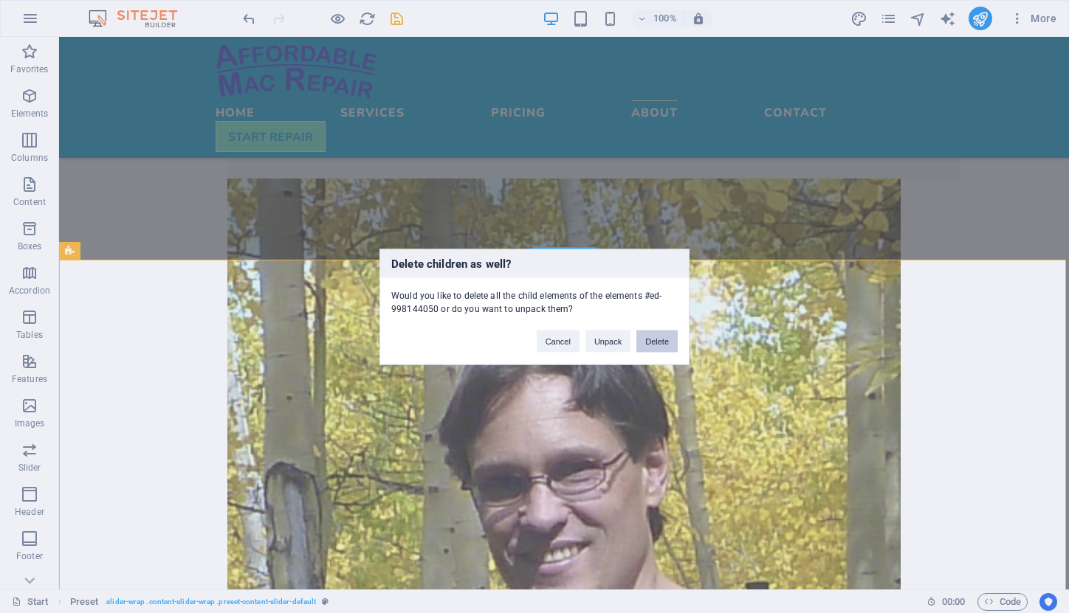
click at [652, 342] on button "Delete" at bounding box center [656, 341] width 41 height 22
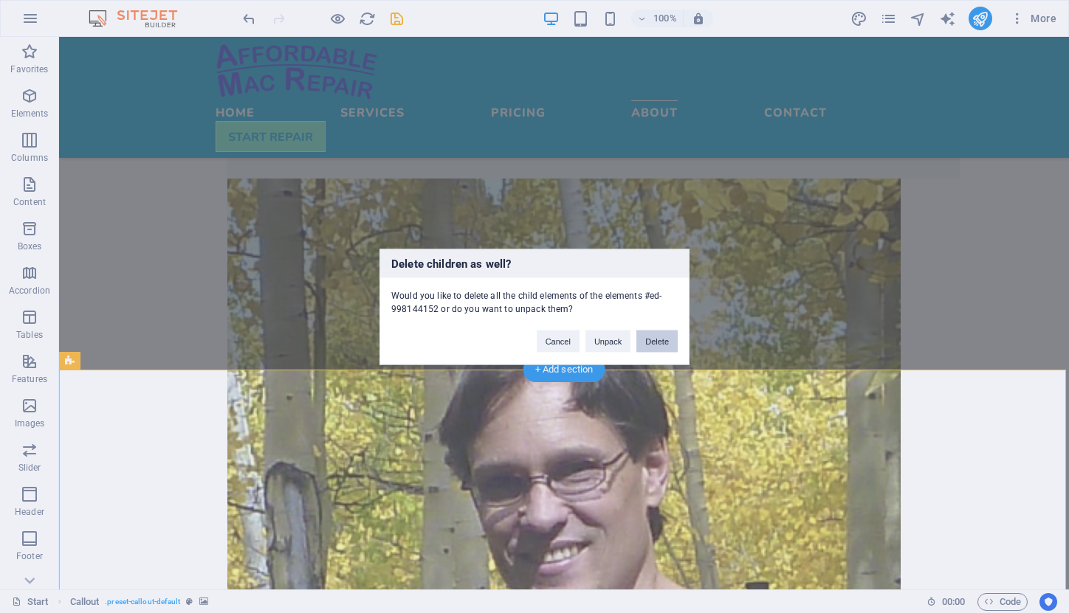
click at [654, 342] on button "Delete" at bounding box center [656, 341] width 41 height 22
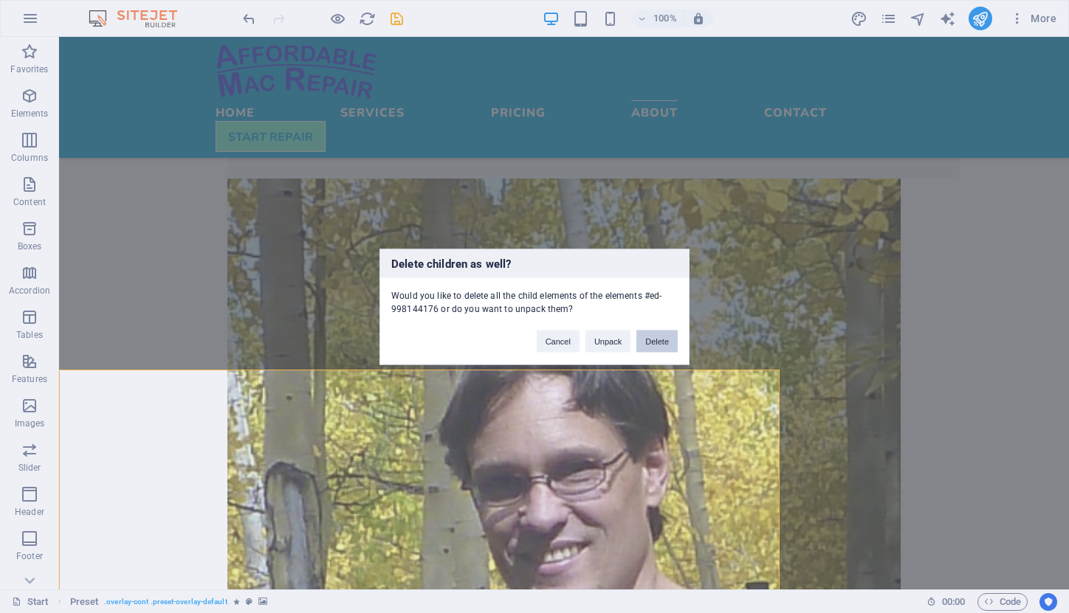
click at [665, 340] on button "Delete" at bounding box center [656, 341] width 41 height 22
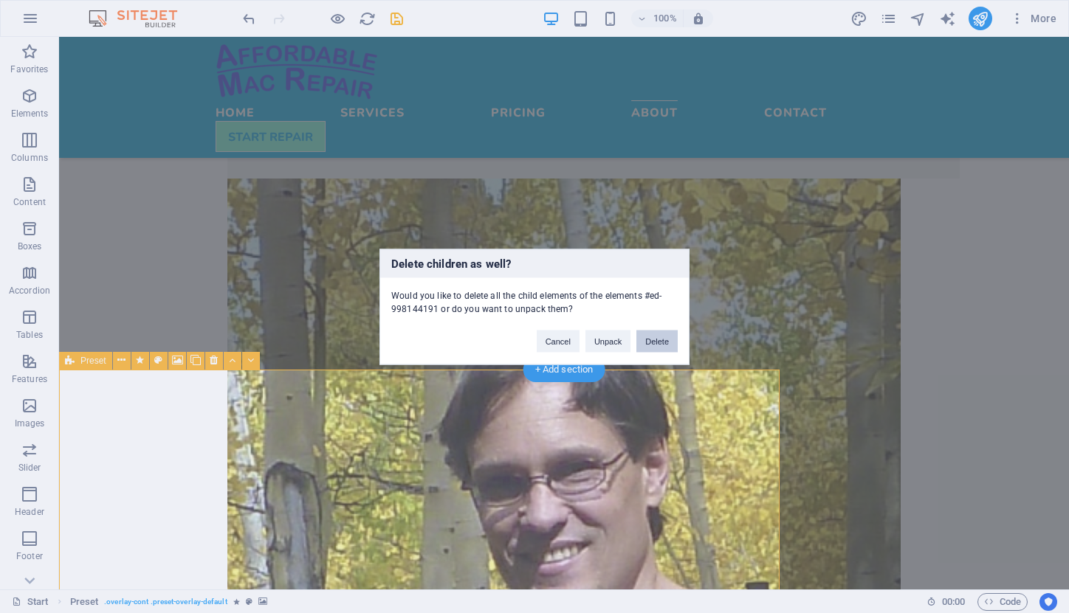
click at [661, 342] on button "Delete" at bounding box center [656, 341] width 41 height 22
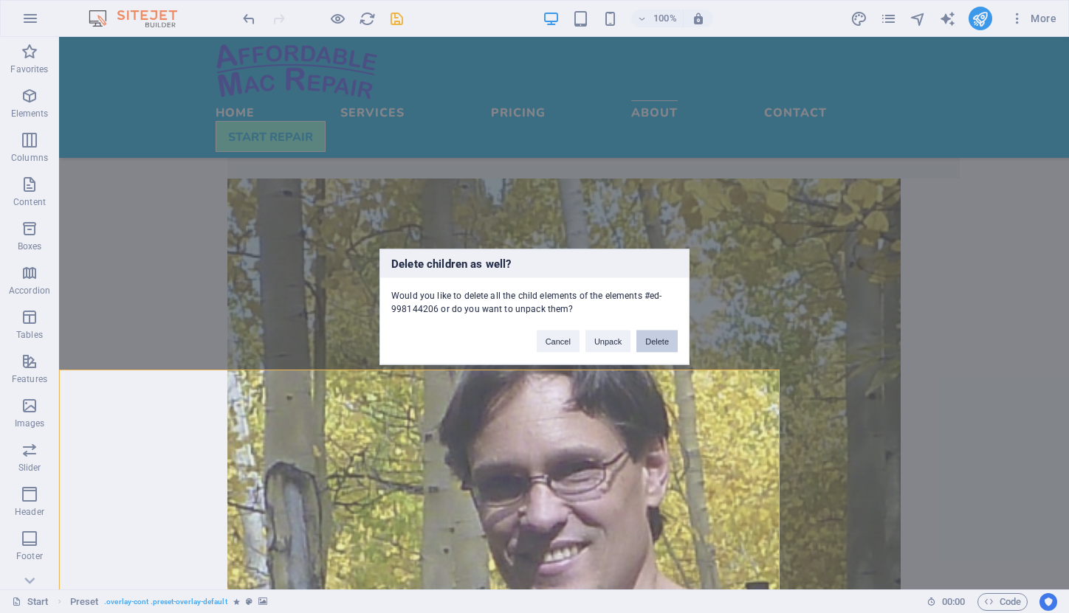
click at [660, 337] on button "Delete" at bounding box center [656, 341] width 41 height 22
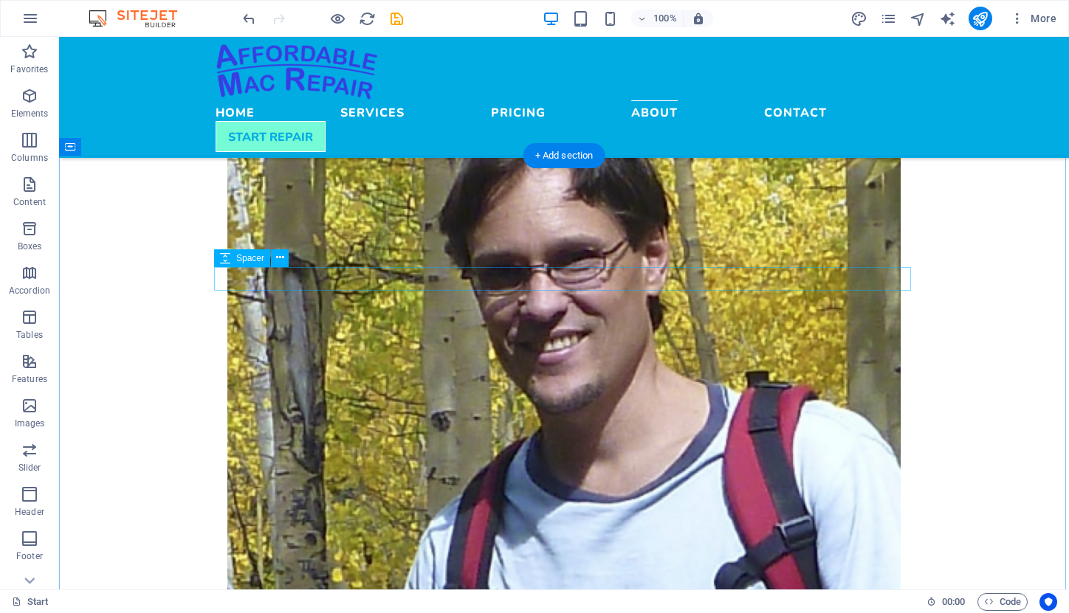
scroll to position [1925, 0]
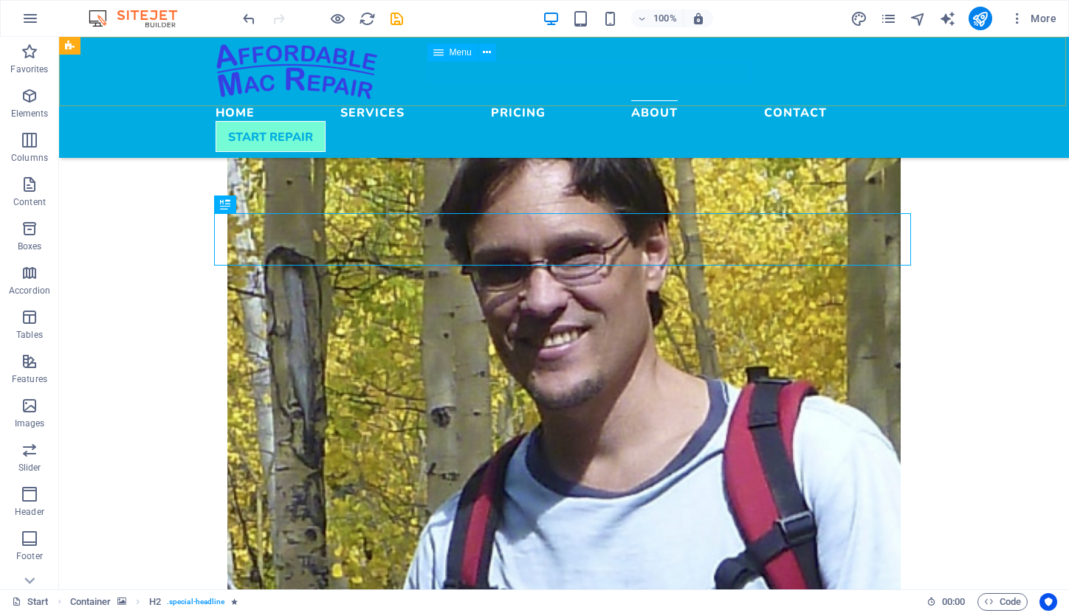
click at [577, 100] on nav "Home Services Pricing About Contact" at bounding box center [563, 110] width 697 height 21
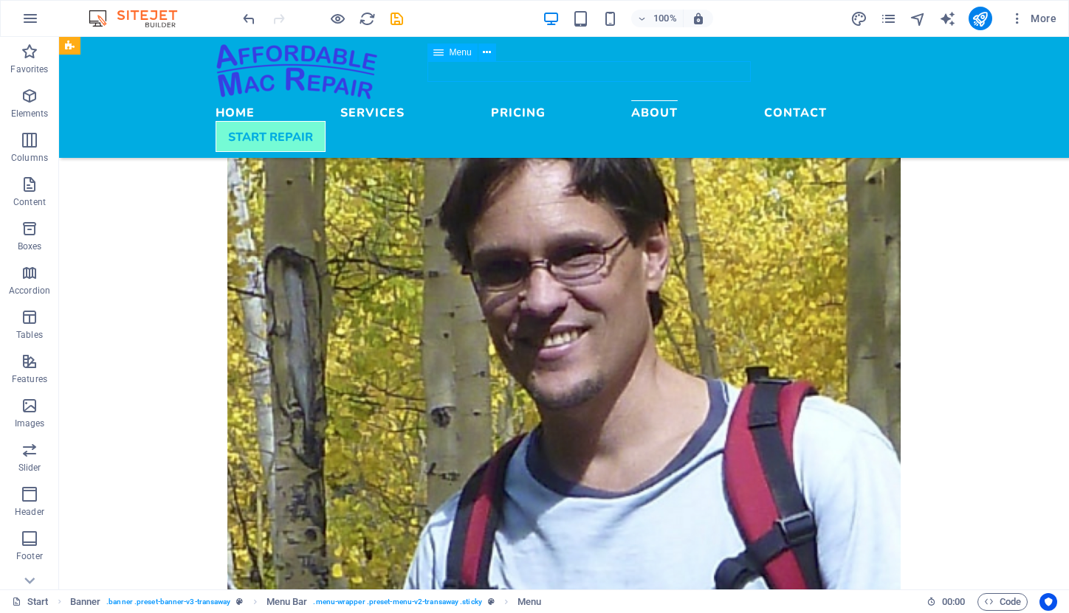
click at [577, 100] on nav "Home Services Pricing About Contact" at bounding box center [563, 110] width 697 height 21
click at [644, 100] on nav "Home Services Pricing About Contact" at bounding box center [563, 110] width 697 height 21
click at [396, 18] on icon "save" at bounding box center [396, 18] width 17 height 17
checkbox input "false"
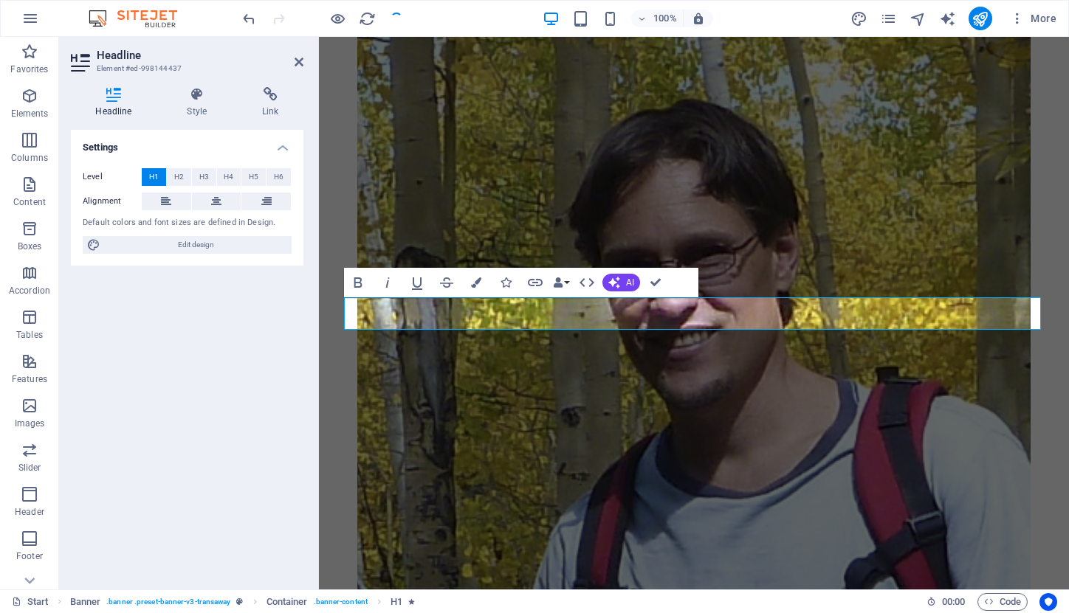
scroll to position [199, 0]
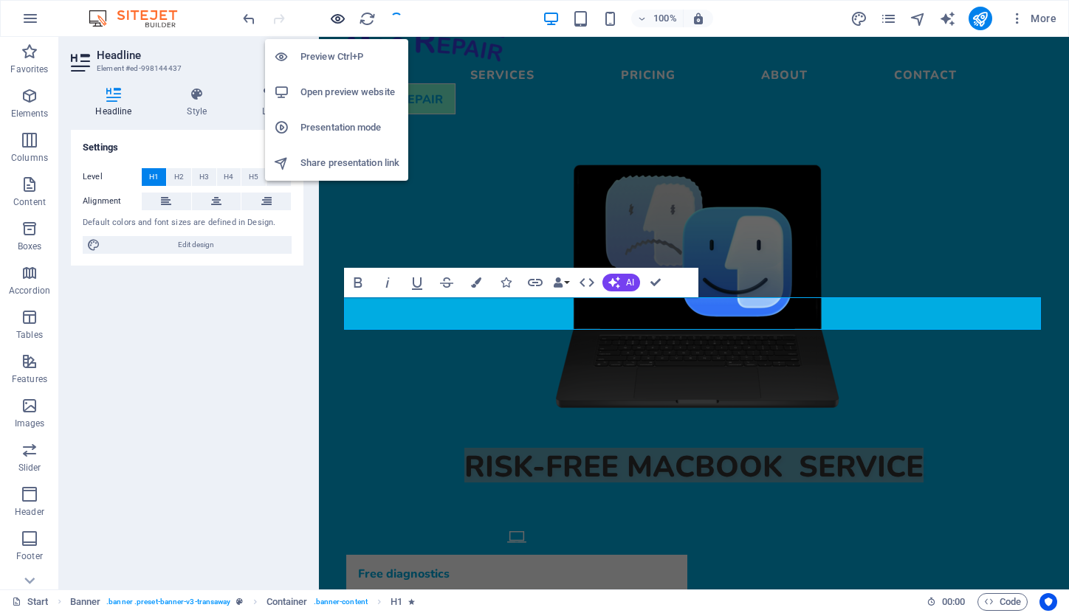
click at [338, 19] on icon "button" at bounding box center [337, 18] width 17 height 17
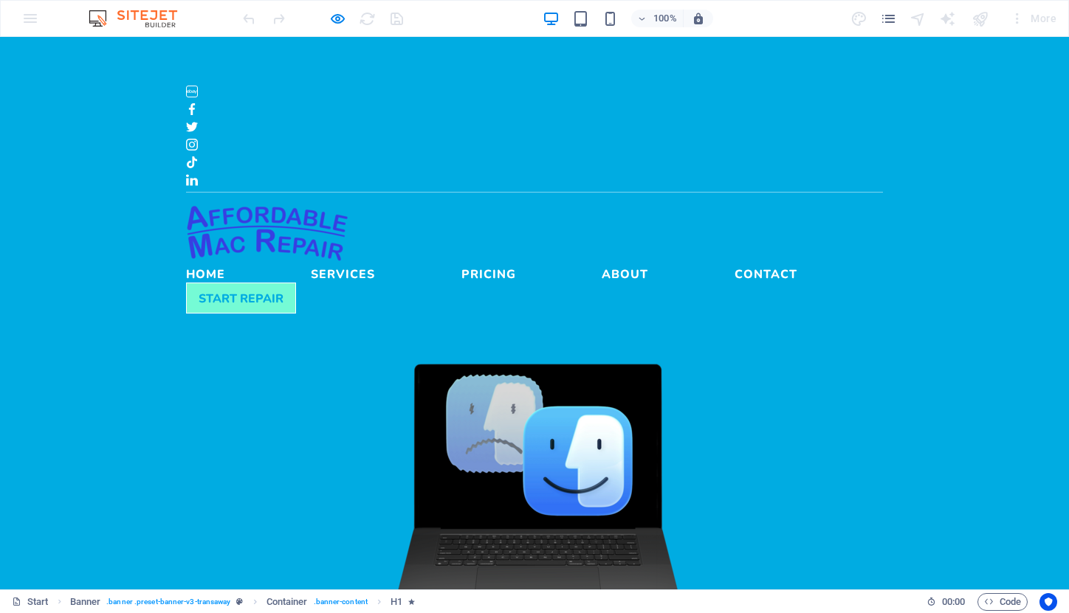
scroll to position [0, 0]
click at [375, 262] on link "Services" at bounding box center [343, 271] width 64 height 18
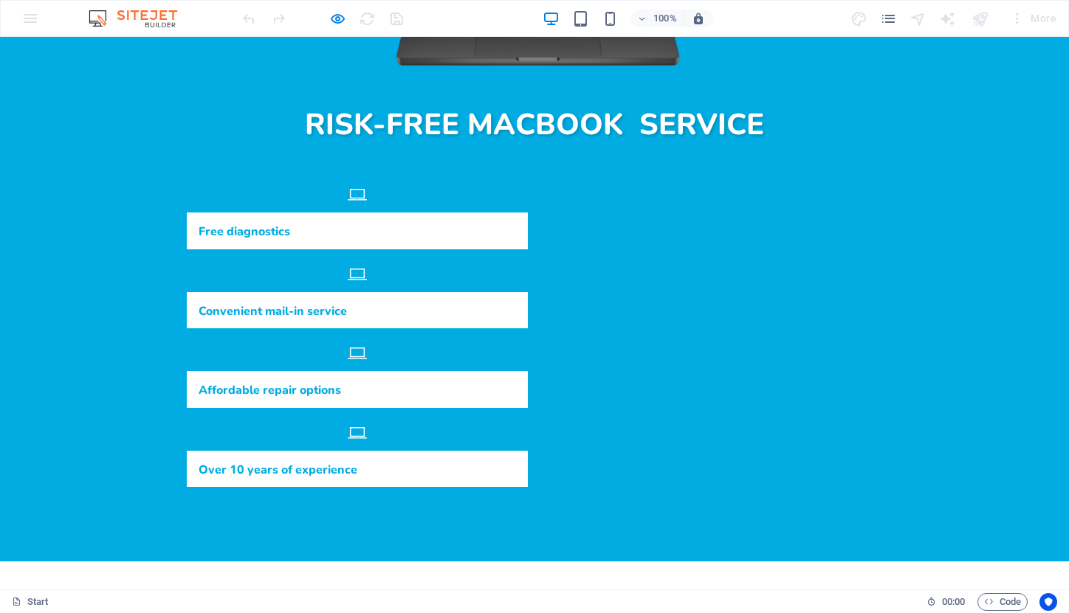
scroll to position [531, 0]
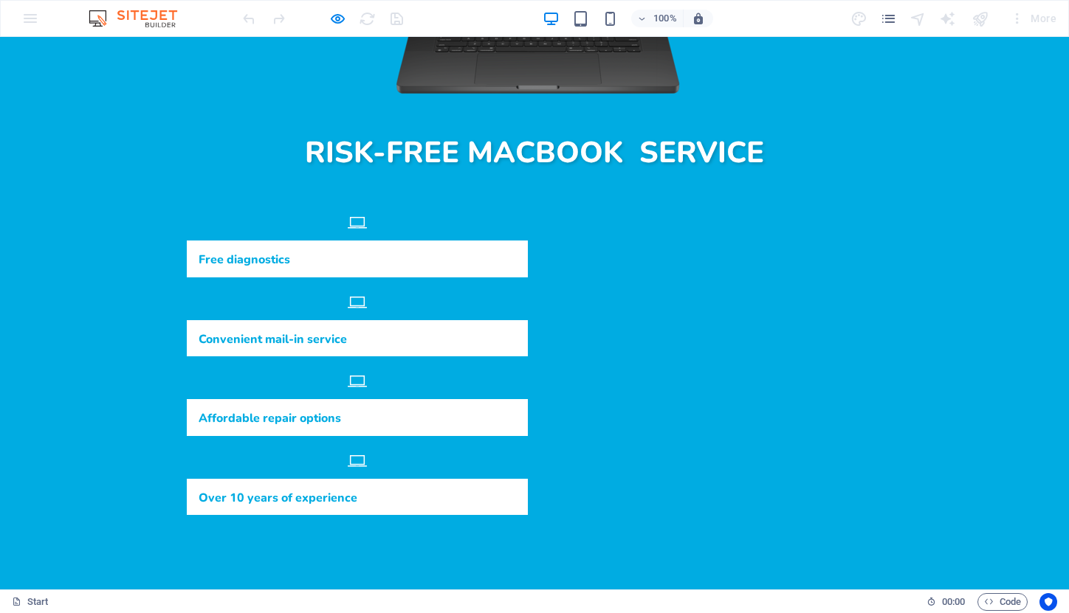
scroll to position [512, 0]
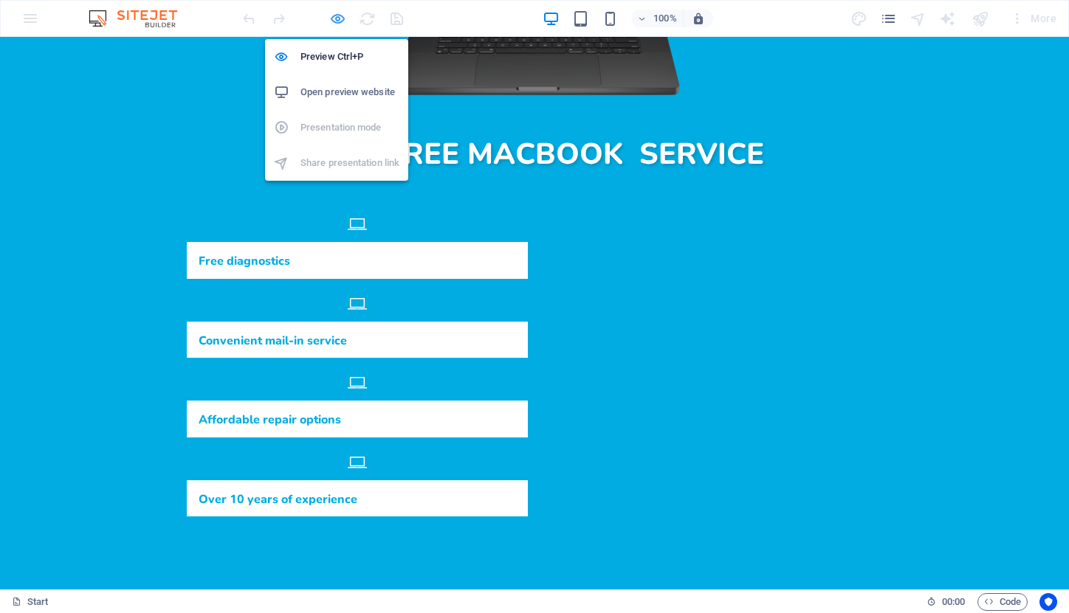
click at [343, 18] on icon "button" at bounding box center [337, 18] width 17 height 17
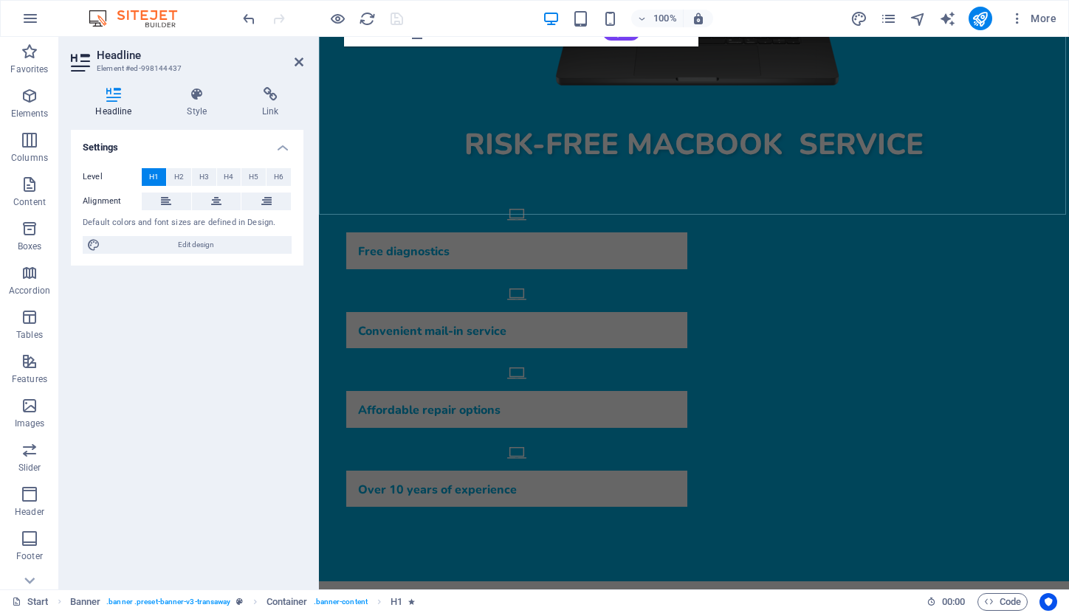
scroll to position [525, 0]
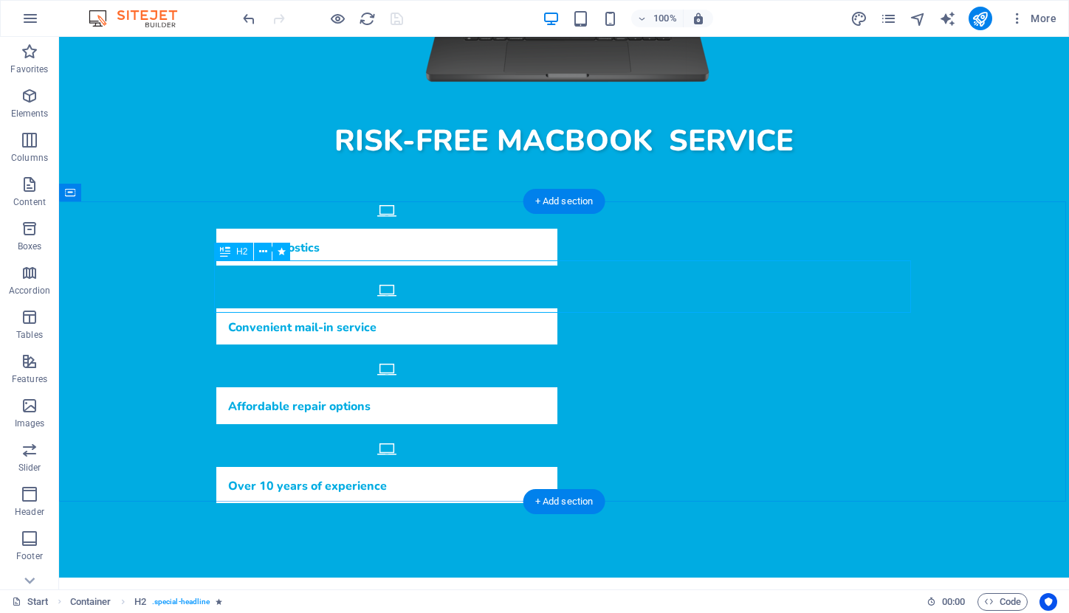
click at [223, 252] on icon at bounding box center [225, 252] width 10 height 18
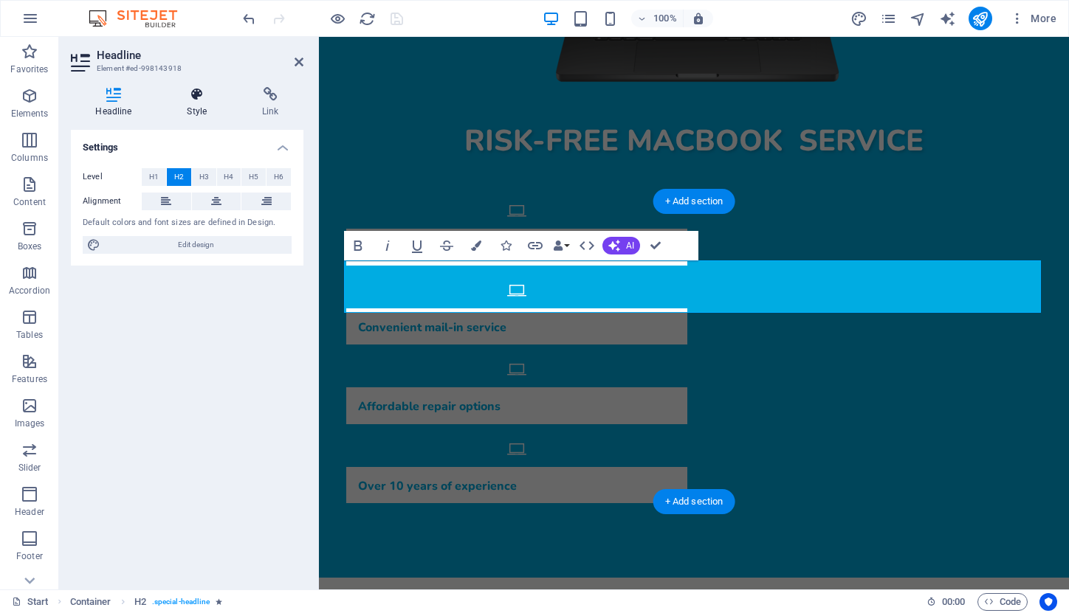
click at [196, 100] on icon at bounding box center [196, 94] width 69 height 15
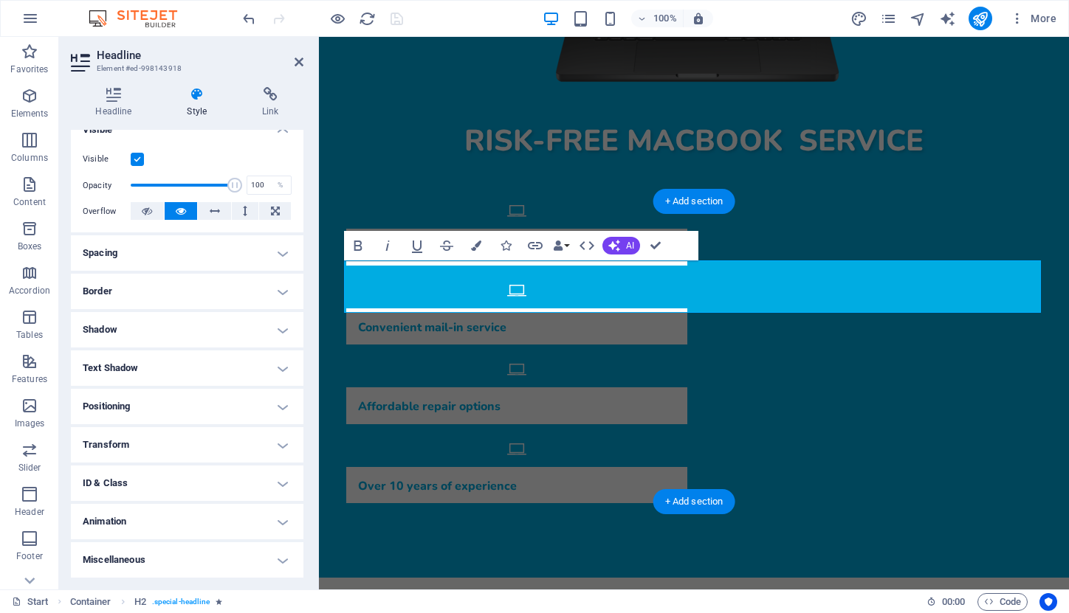
scroll to position [175, 0]
click at [282, 522] on h4 "Animation" at bounding box center [187, 522] width 232 height 35
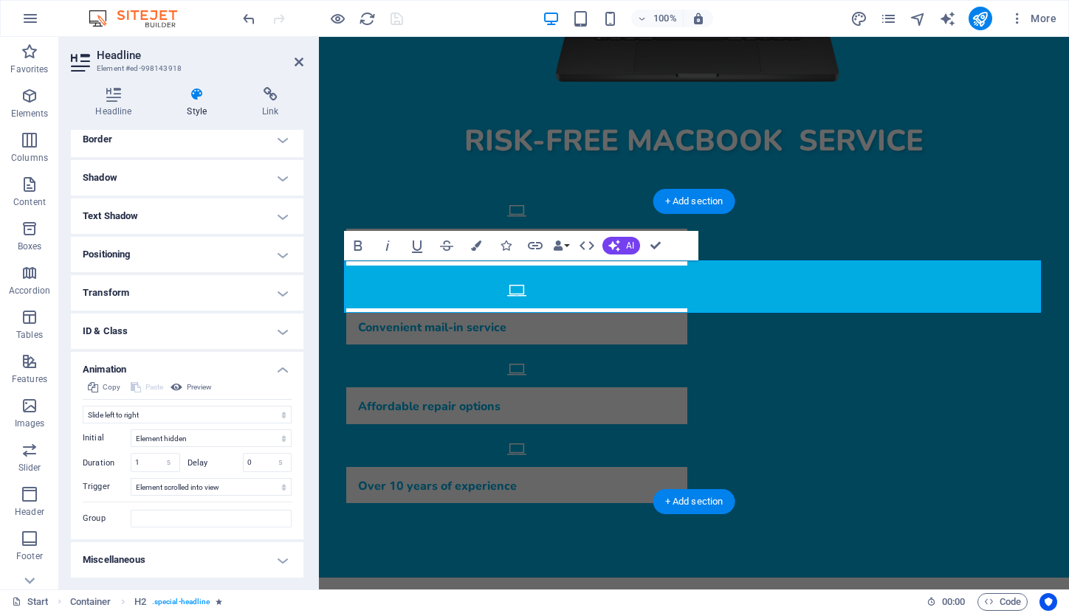
scroll to position [327, 0]
drag, startPoint x: 148, startPoint y: 462, endPoint x: 125, endPoint y: 461, distance: 22.9
click at [125, 461] on div "Duration 1 s ms" at bounding box center [131, 463] width 97 height 19
type input "0.5"
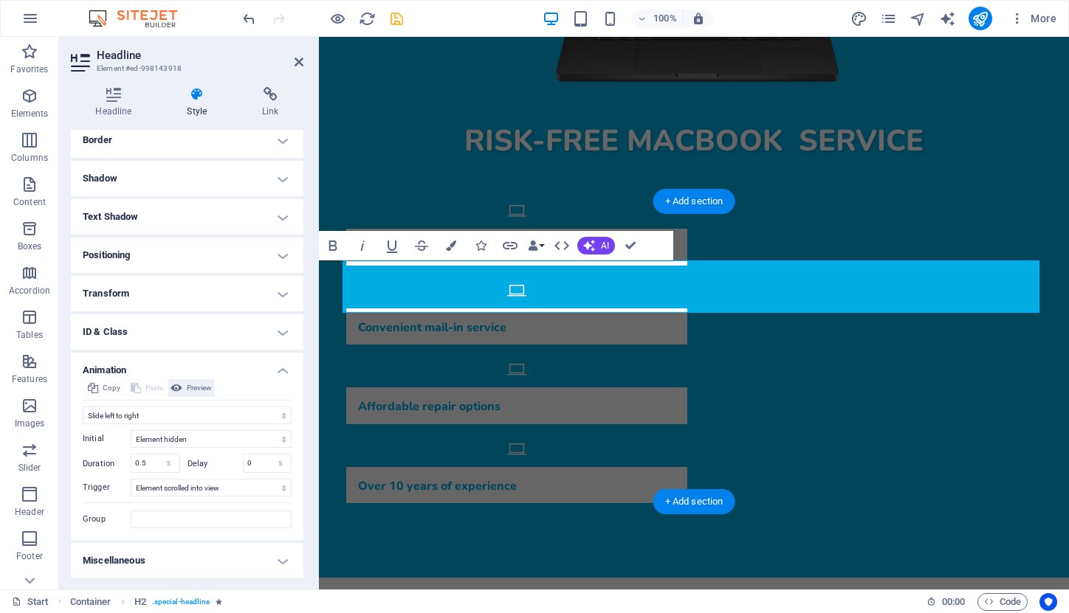
click at [197, 391] on span "Preview" at bounding box center [199, 388] width 25 height 18
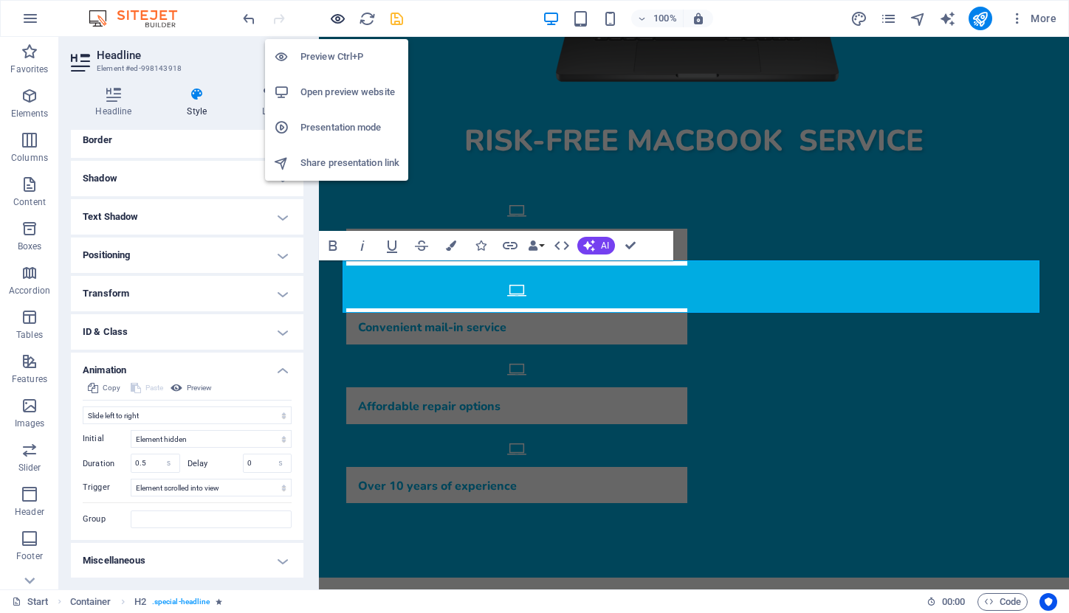
click at [337, 18] on icon "button" at bounding box center [337, 18] width 17 height 17
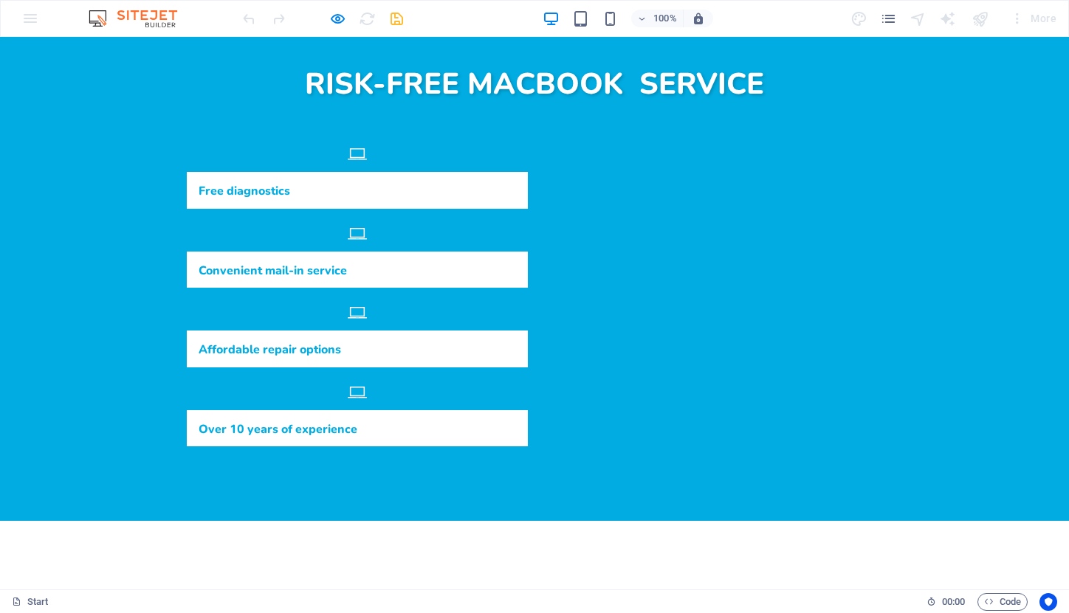
scroll to position [550, 0]
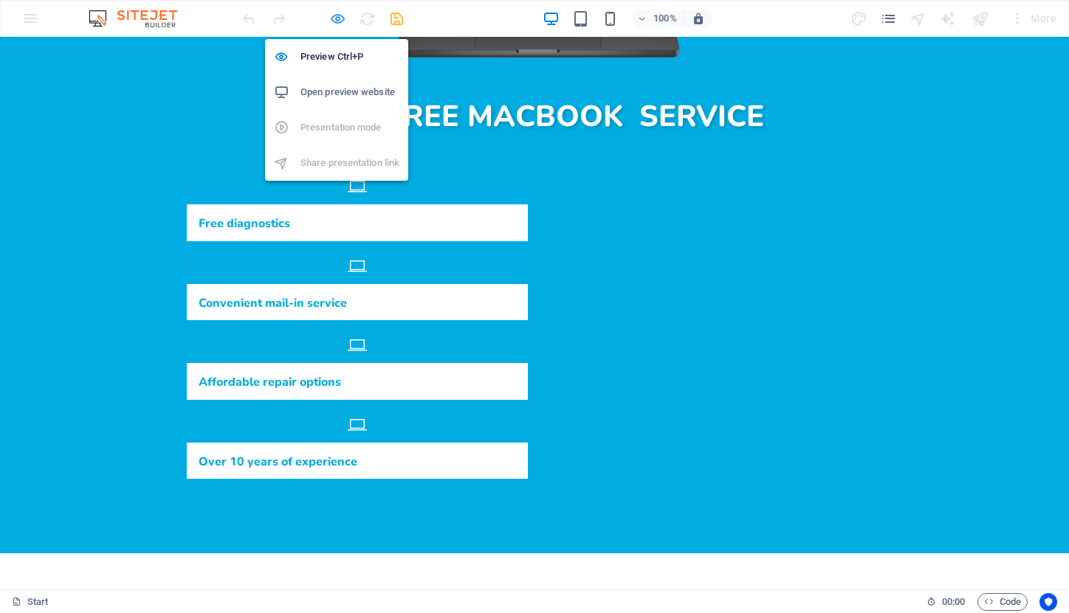
click at [334, 16] on icon "button" at bounding box center [337, 18] width 17 height 17
select select "move-left-to-right"
select select "s"
select select "scroll"
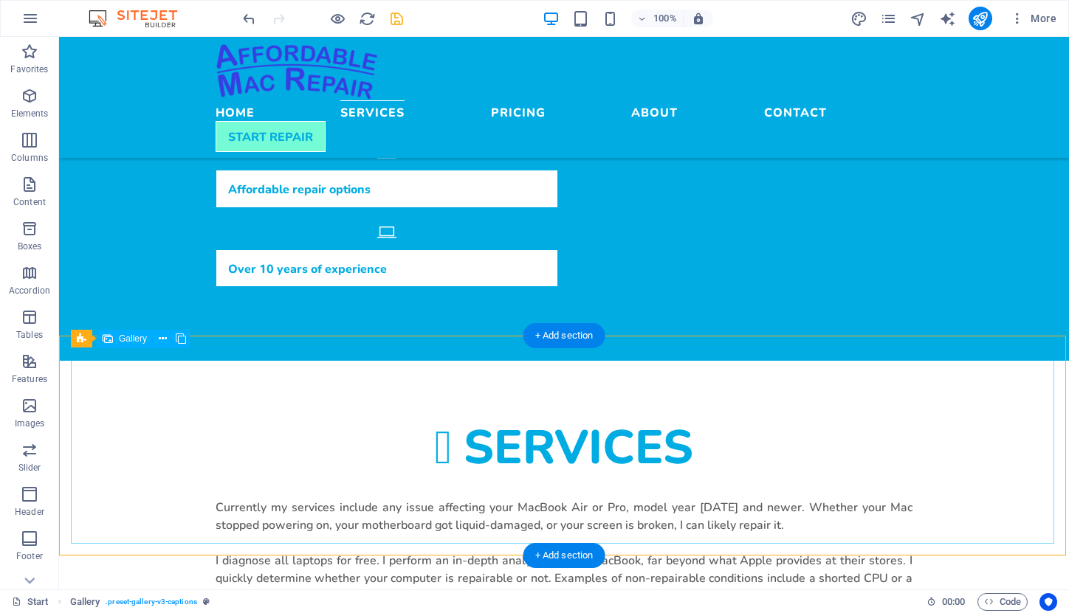
scroll to position [693, 0]
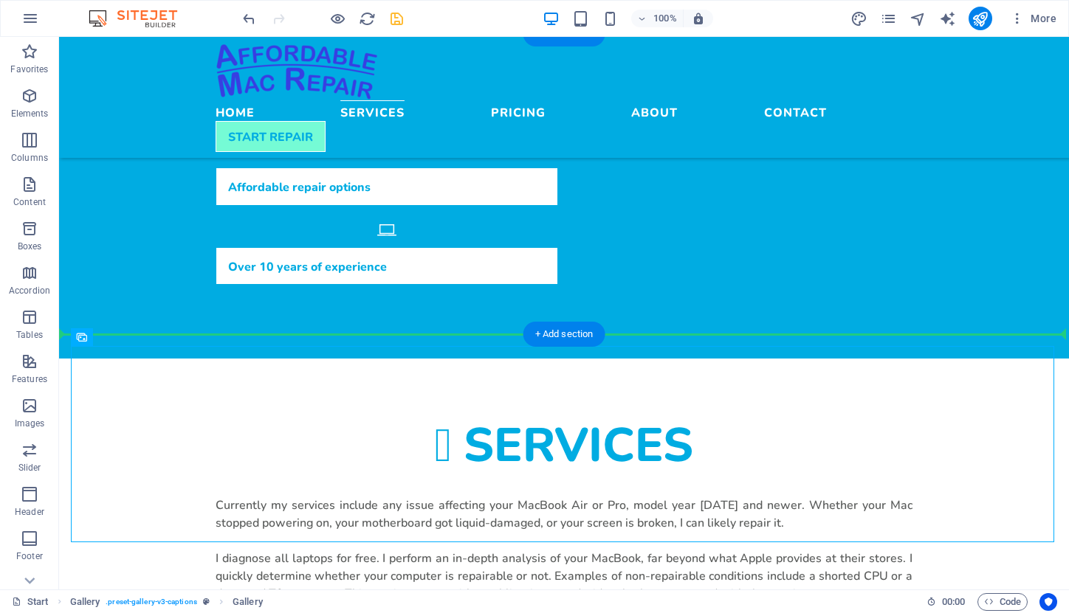
drag, startPoint x: 188, startPoint y: 376, endPoint x: 134, endPoint y: 317, distance: 79.9
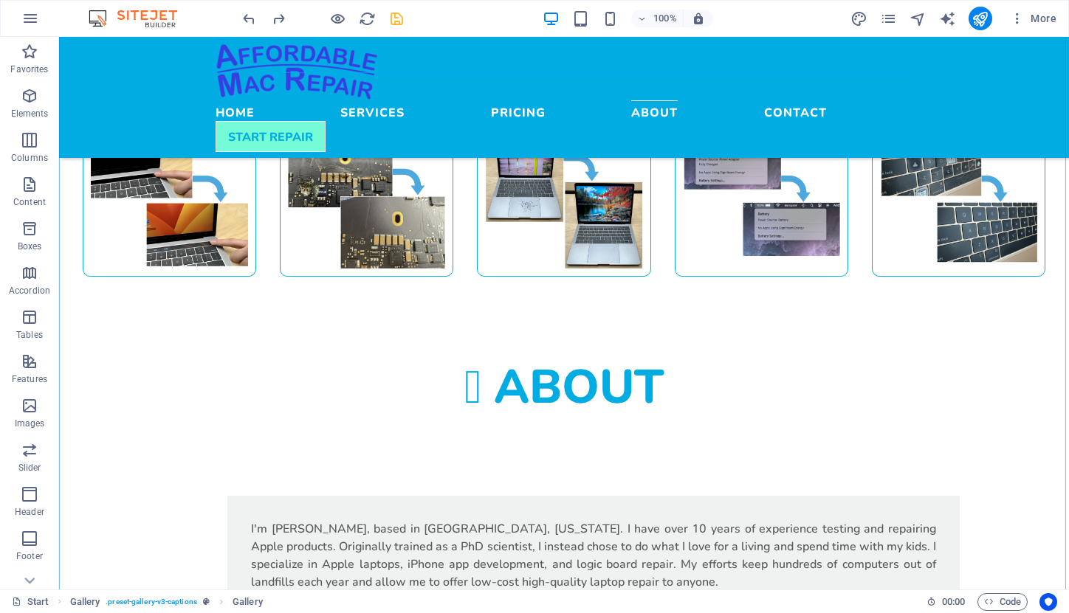
scroll to position [1291, 0]
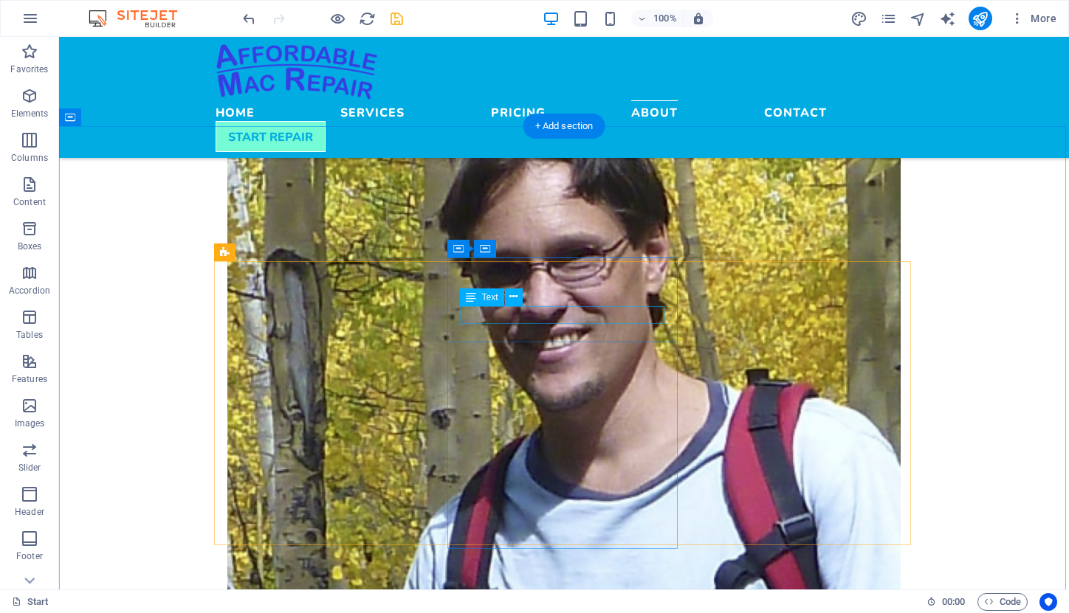
scroll to position [1930, 0]
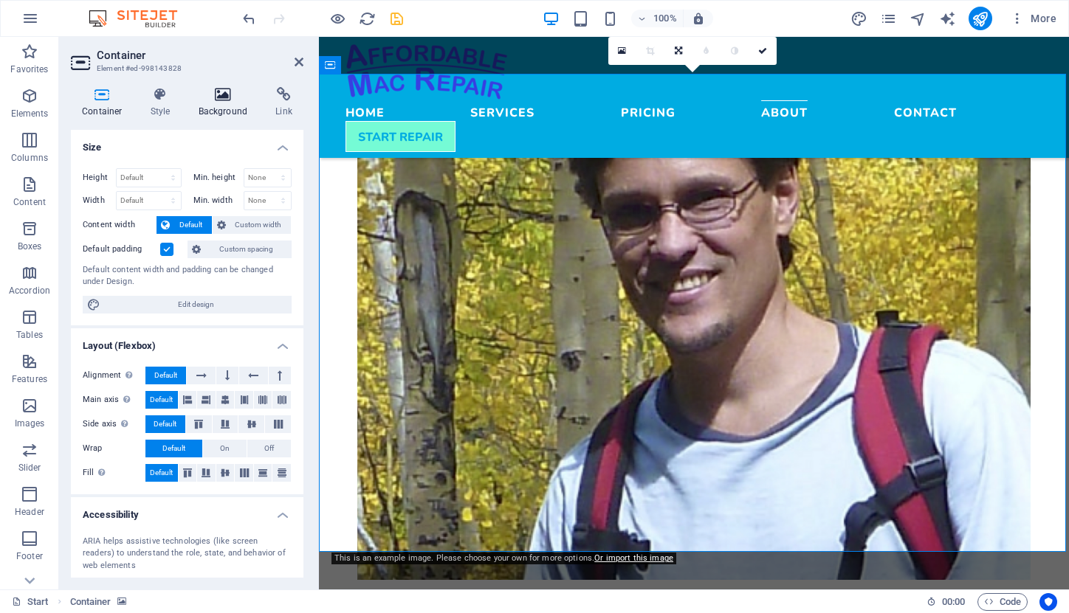
click at [215, 103] on h4 "Background" at bounding box center [225, 102] width 77 height 31
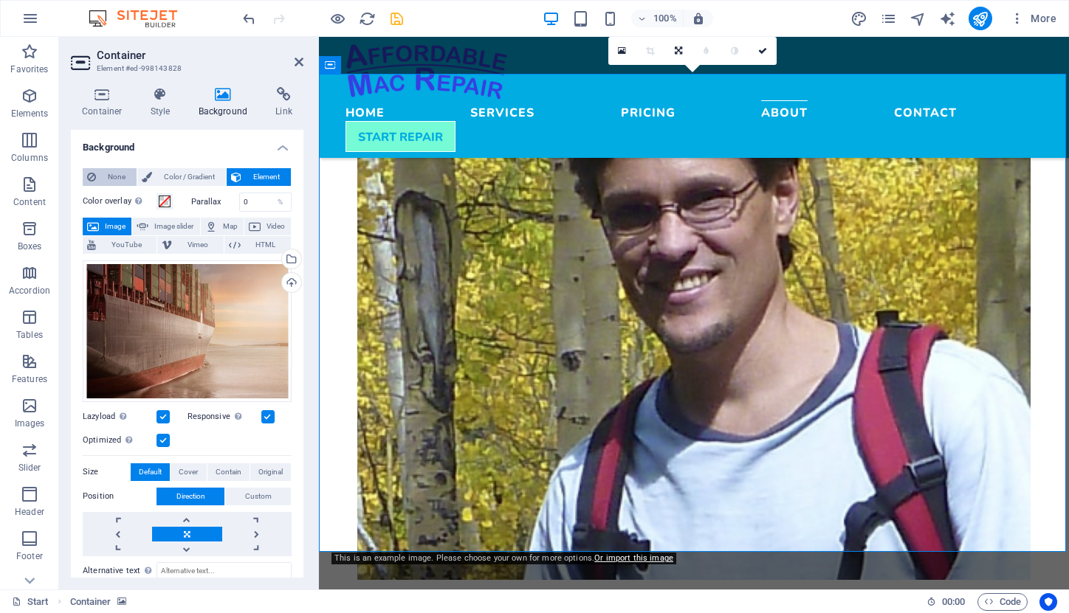
click at [110, 177] on span "None" at bounding box center [116, 177] width 32 height 18
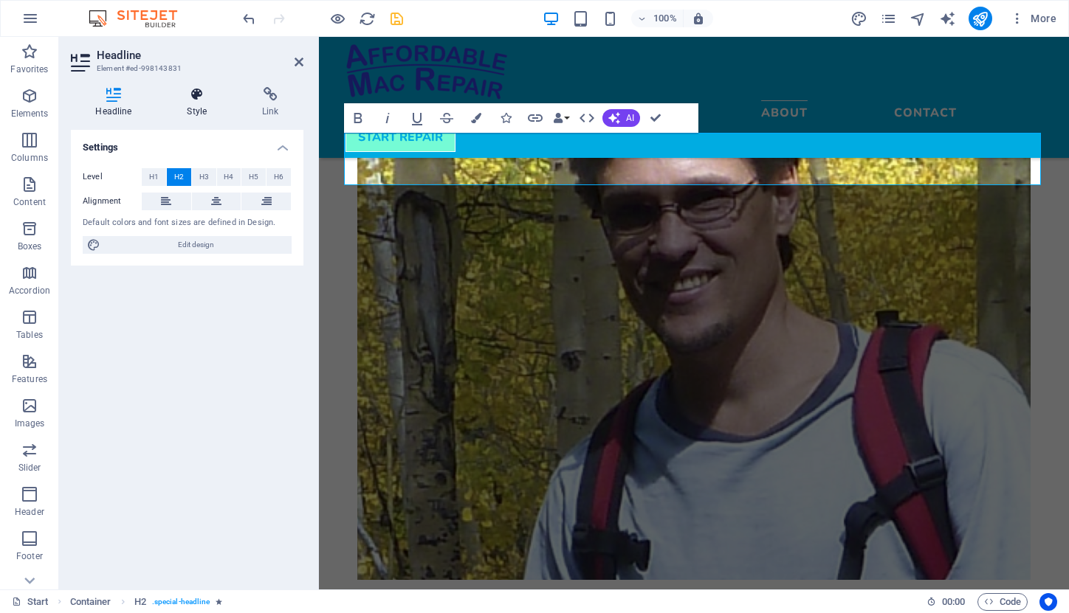
click at [193, 103] on h4 "Style" at bounding box center [199, 102] width 75 height 31
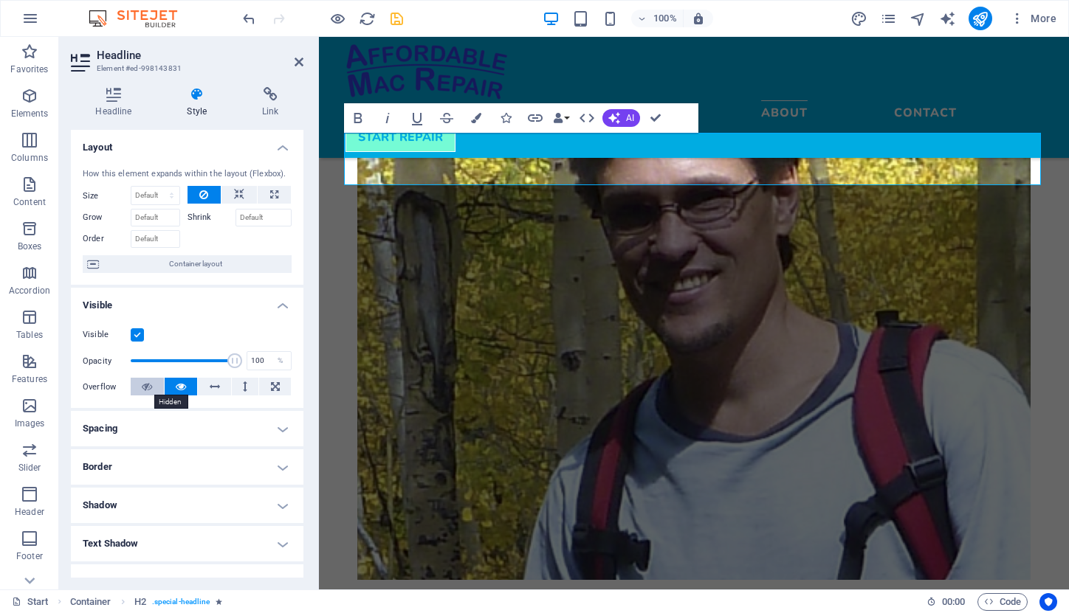
scroll to position [0, 0]
click at [476, 116] on icon "button" at bounding box center [476, 118] width 10 height 10
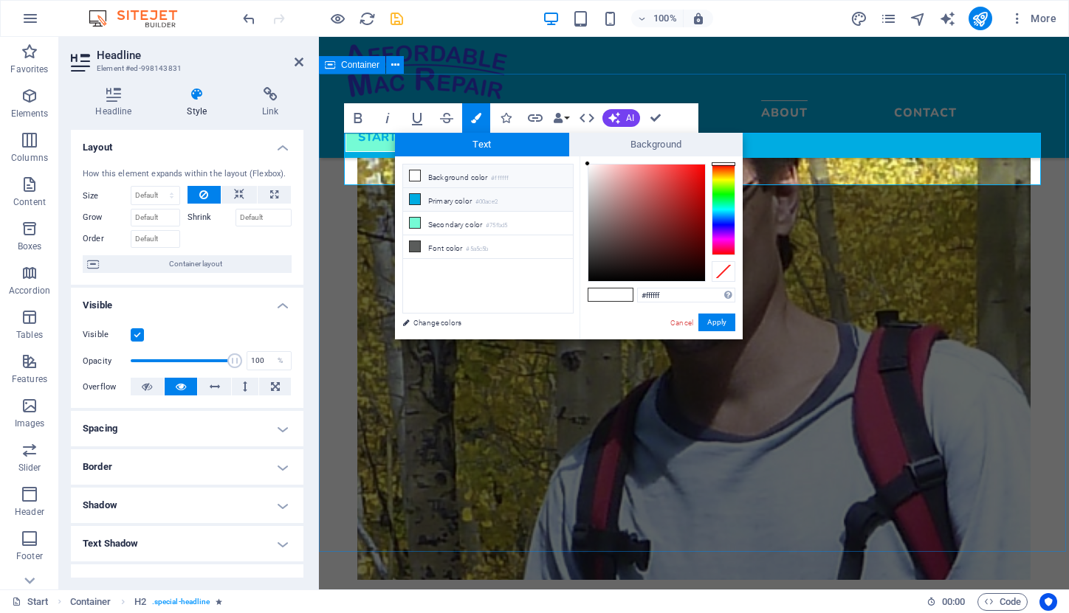
click at [415, 200] on icon at bounding box center [415, 199] width 10 height 10
type input "#00ace2"
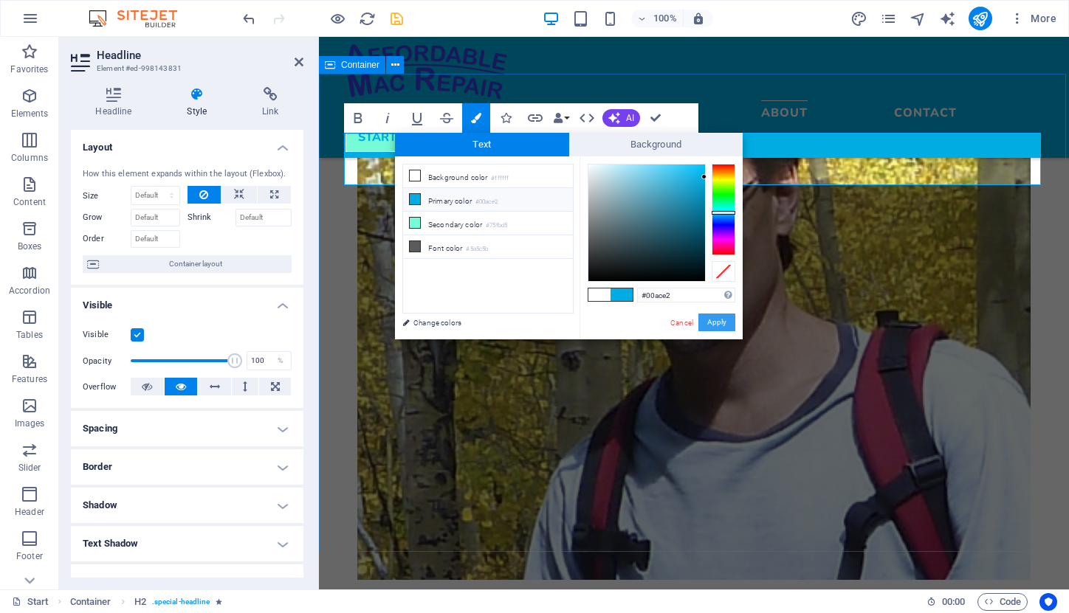
click at [722, 320] on button "Apply" at bounding box center [716, 323] width 37 height 18
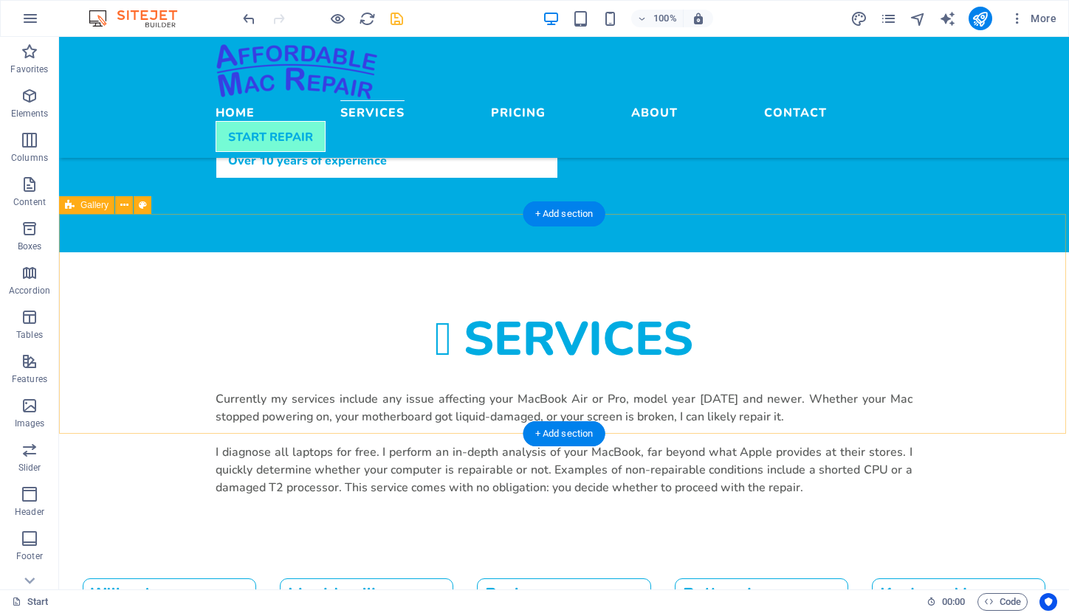
scroll to position [813, 0]
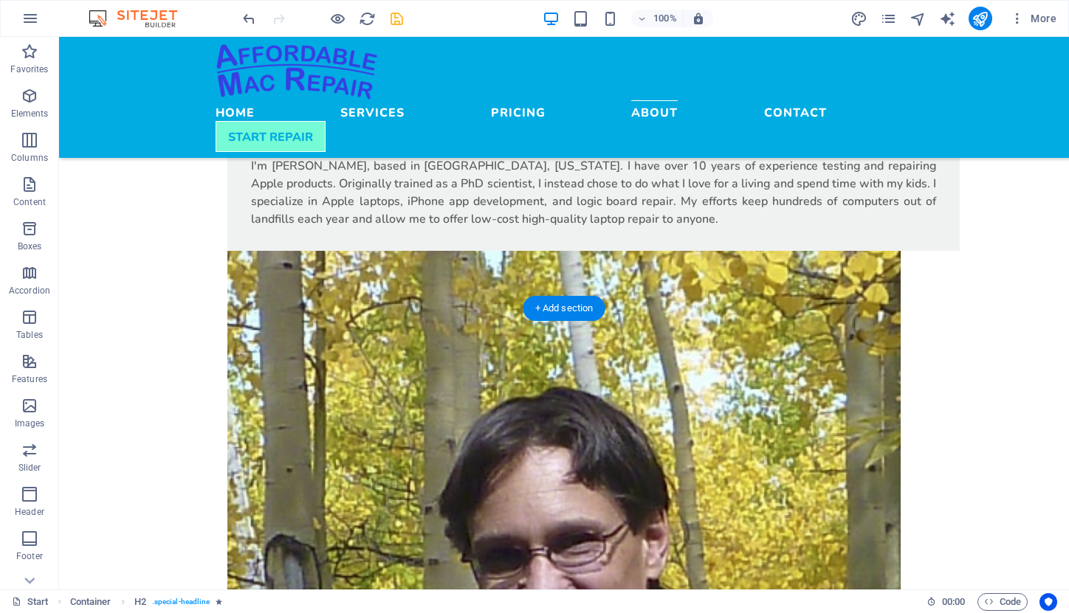
scroll to position [1638, 0]
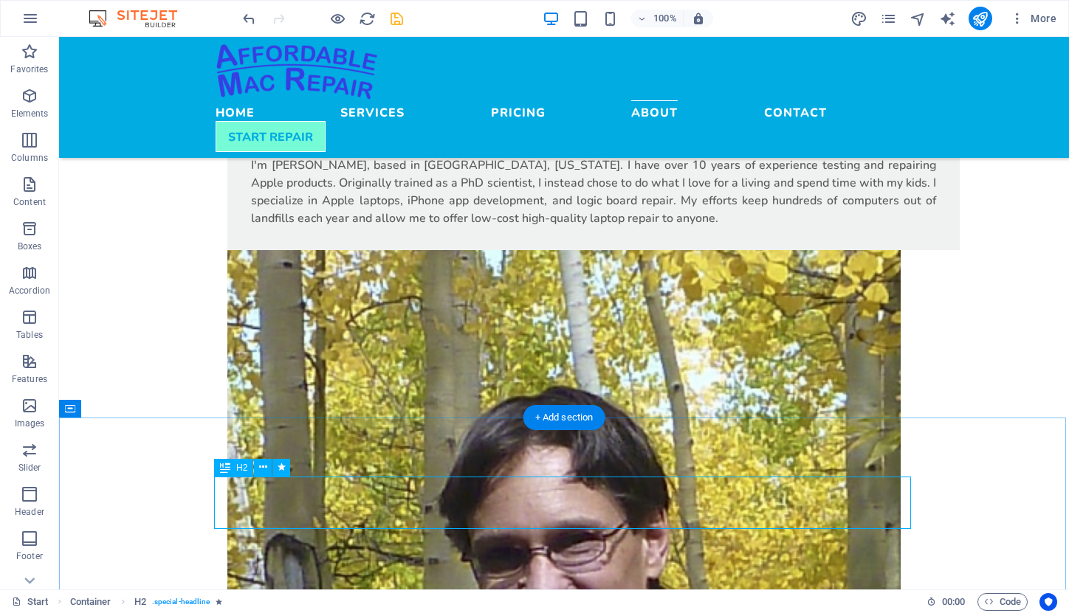
click at [235, 468] on div "H2" at bounding box center [233, 468] width 39 height 18
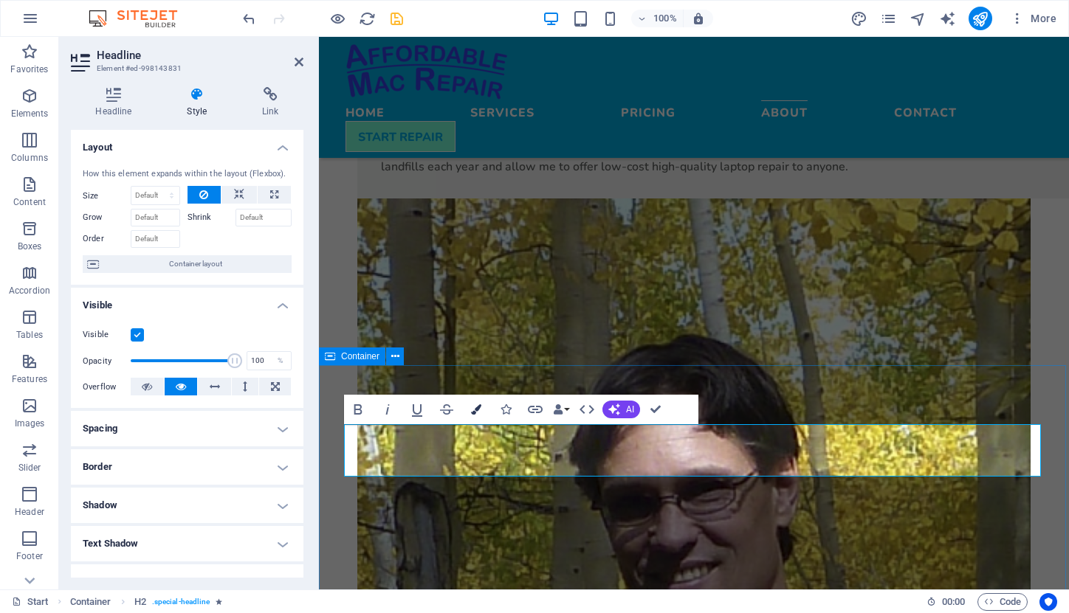
click at [472, 409] on icon "button" at bounding box center [476, 409] width 10 height 10
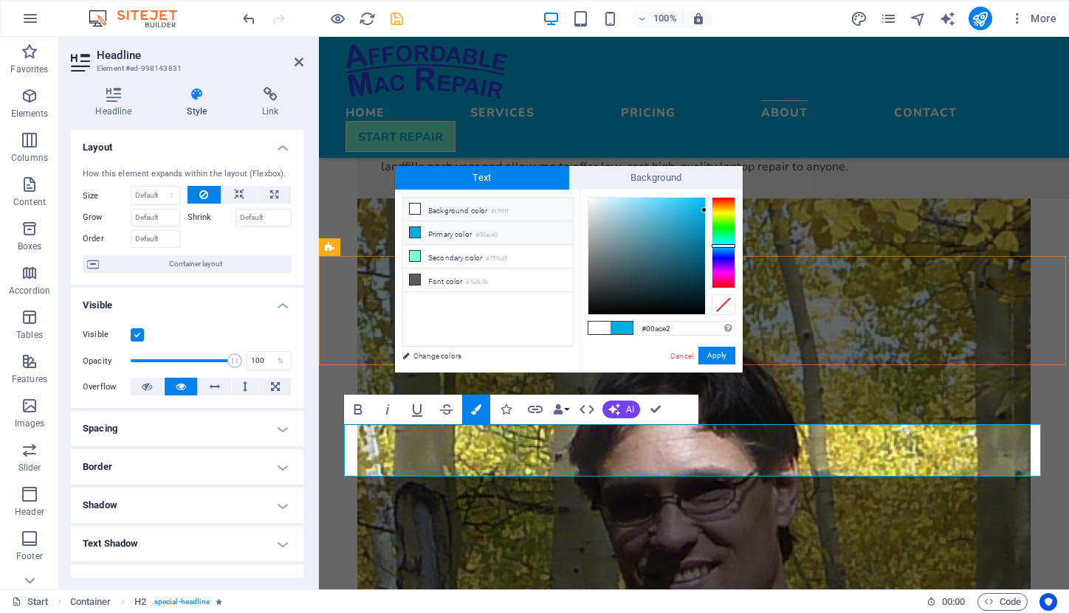
click at [461, 238] on li "Primary color #00ace2" at bounding box center [488, 233] width 170 height 24
click at [715, 351] on button "Apply" at bounding box center [716, 356] width 37 height 18
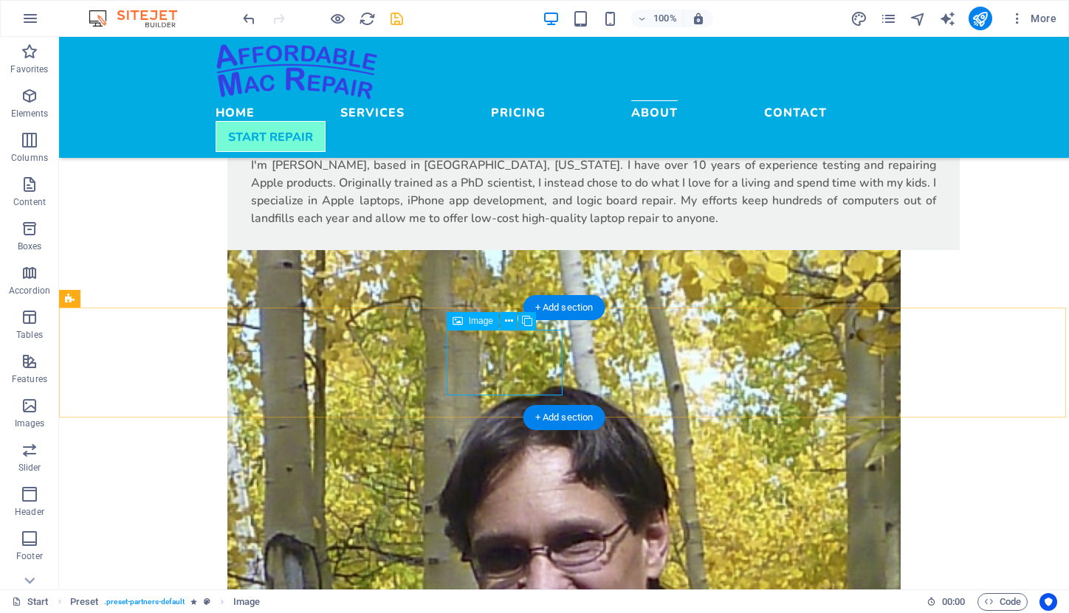
click at [480, 322] on span "Image" at bounding box center [481, 321] width 24 height 9
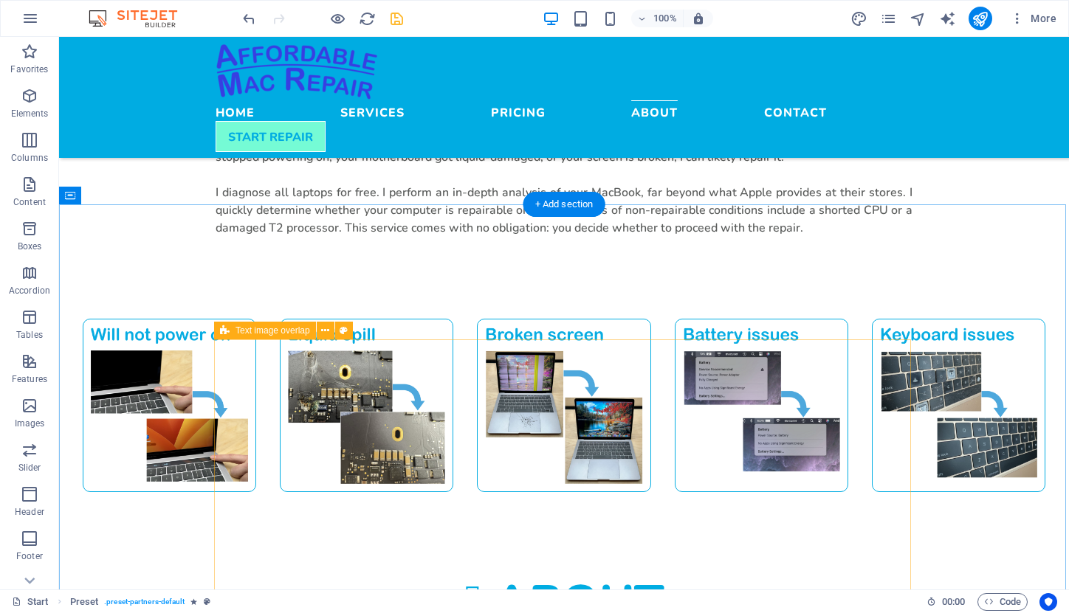
scroll to position [1043, 0]
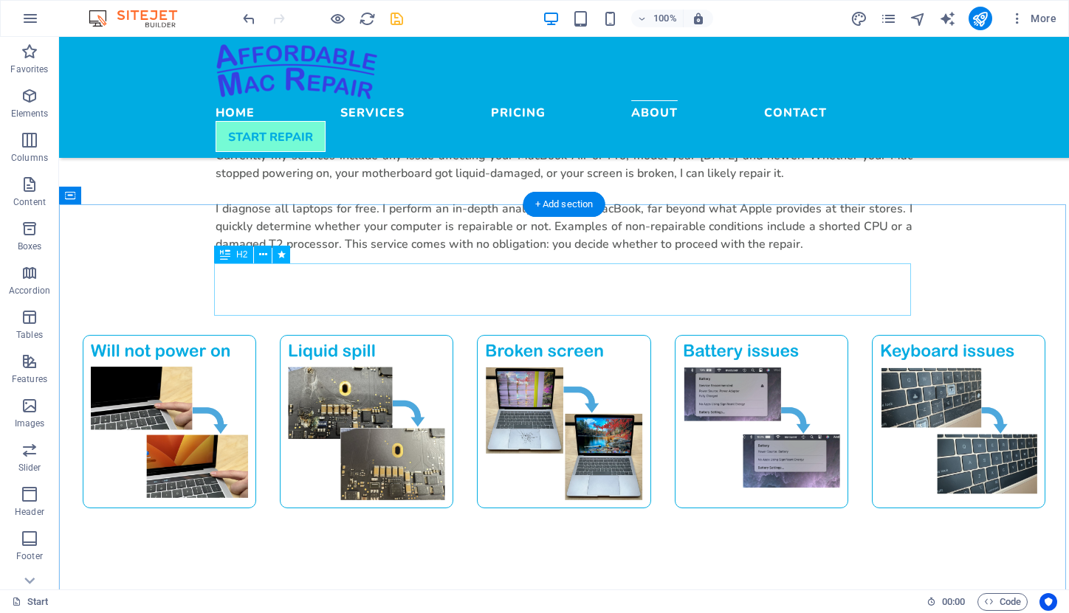
click at [477, 591] on div "About" at bounding box center [563, 618] width 697 height 54
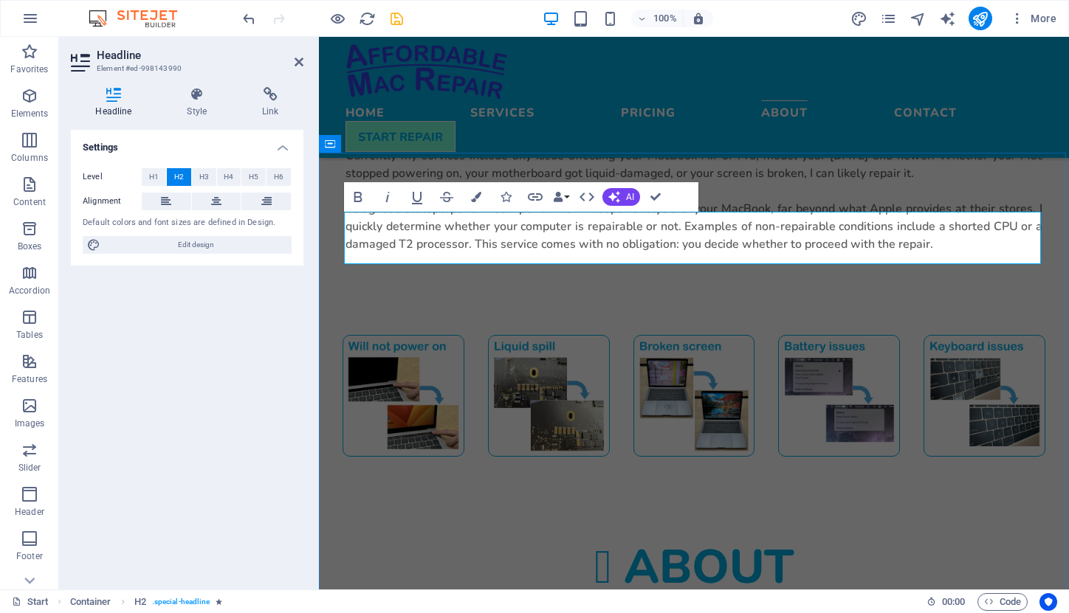
drag, startPoint x: 579, startPoint y: 241, endPoint x: 557, endPoint y: 252, distance: 24.4
click at [557, 539] on h2 "About" at bounding box center [693, 566] width 697 height 54
click at [475, 197] on icon "button" at bounding box center [476, 197] width 10 height 10
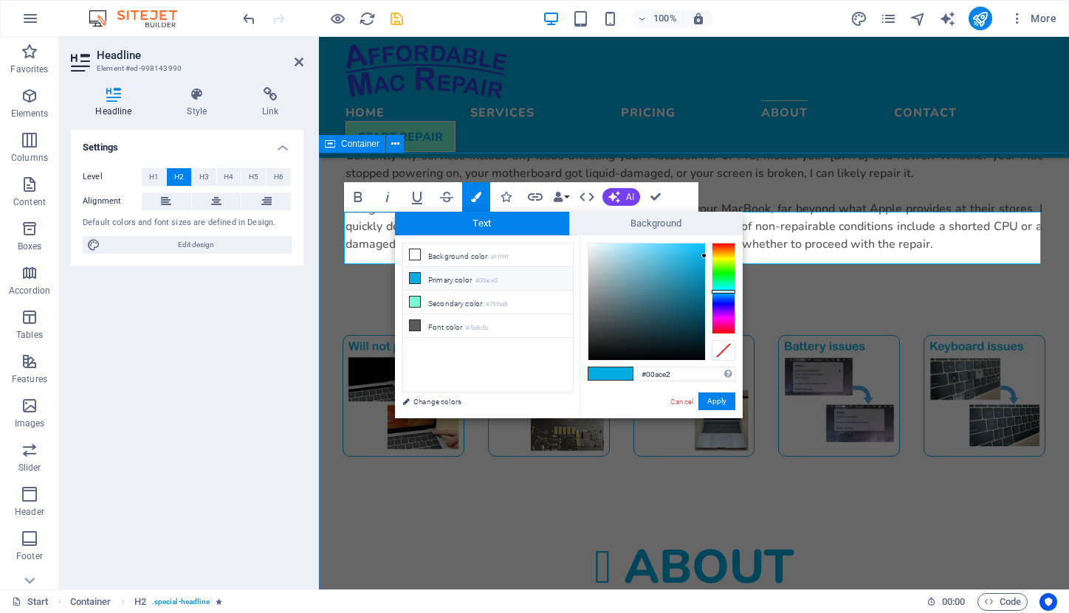
click at [488, 279] on small "#00ace2" at bounding box center [486, 281] width 22 height 10
click at [715, 401] on button "Apply" at bounding box center [716, 402] width 37 height 18
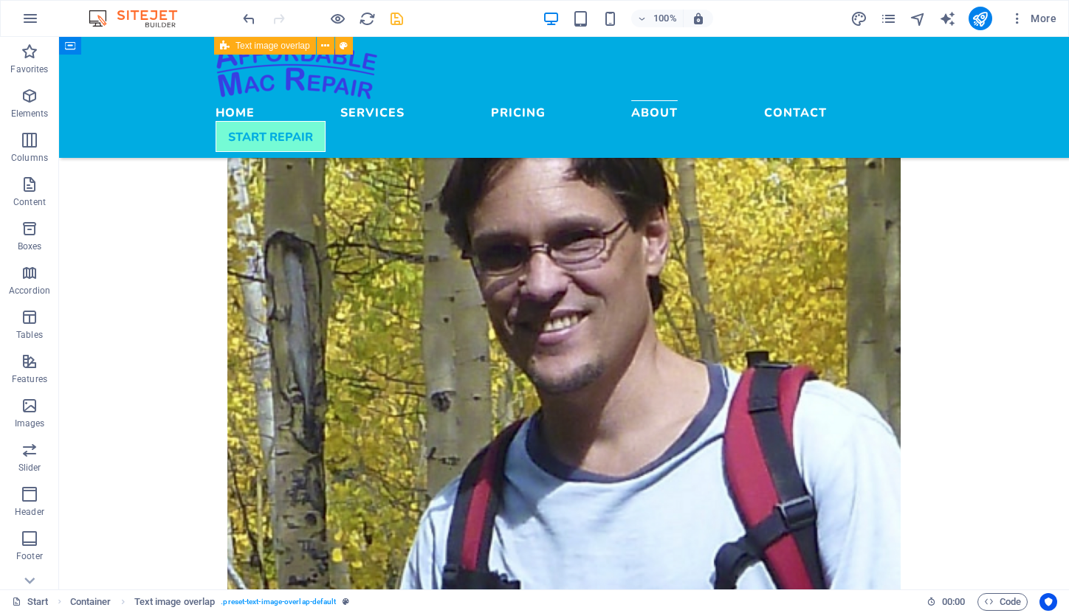
scroll to position [1922, 0]
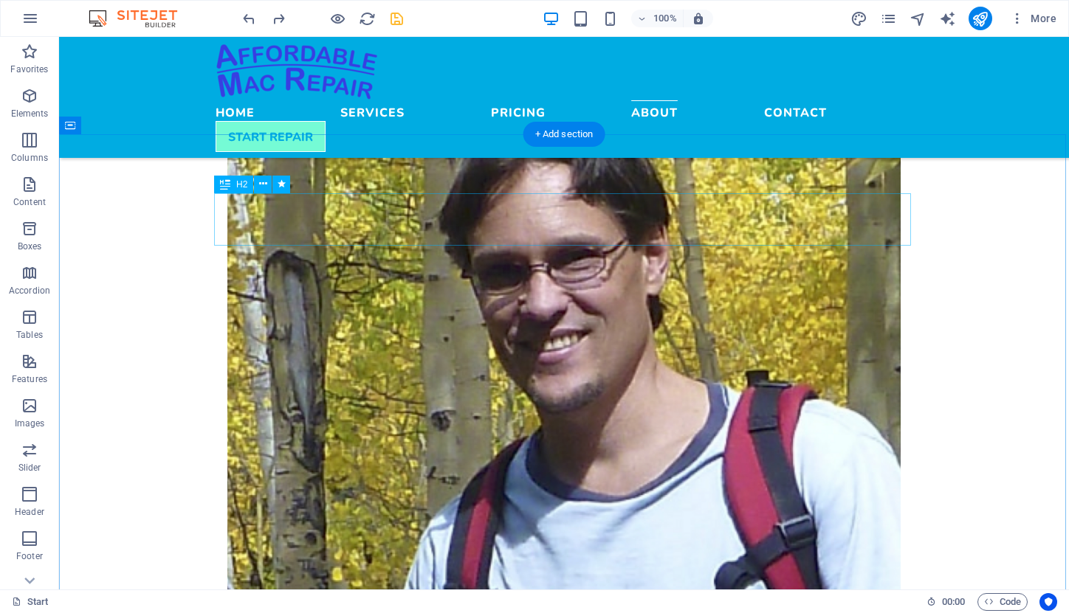
click at [242, 184] on span "H2" at bounding box center [241, 184] width 11 height 9
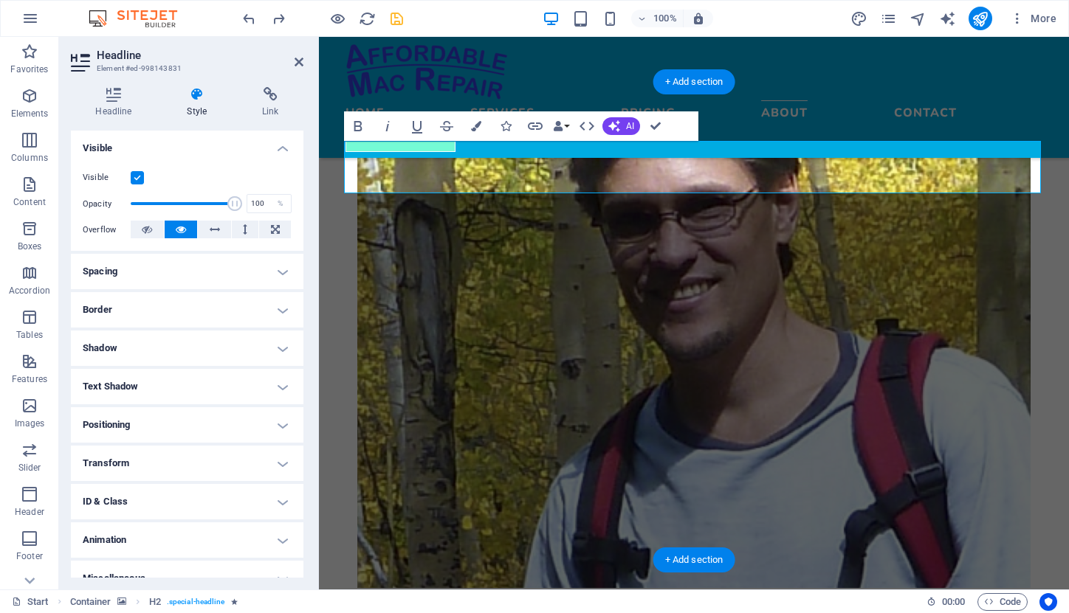
scroll to position [160, 0]
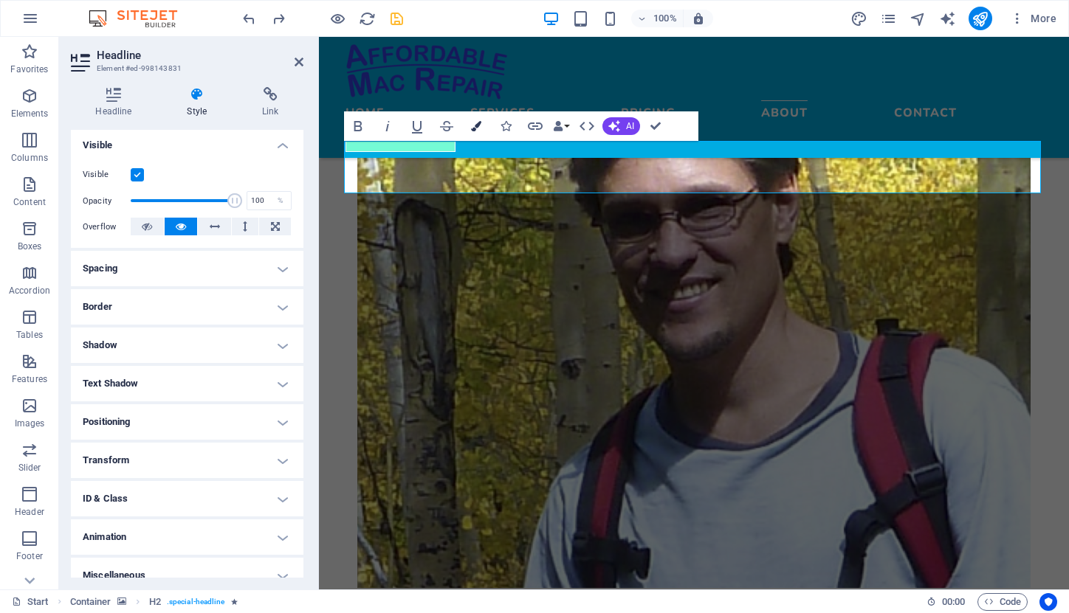
click at [476, 124] on icon "button" at bounding box center [476, 126] width 10 height 10
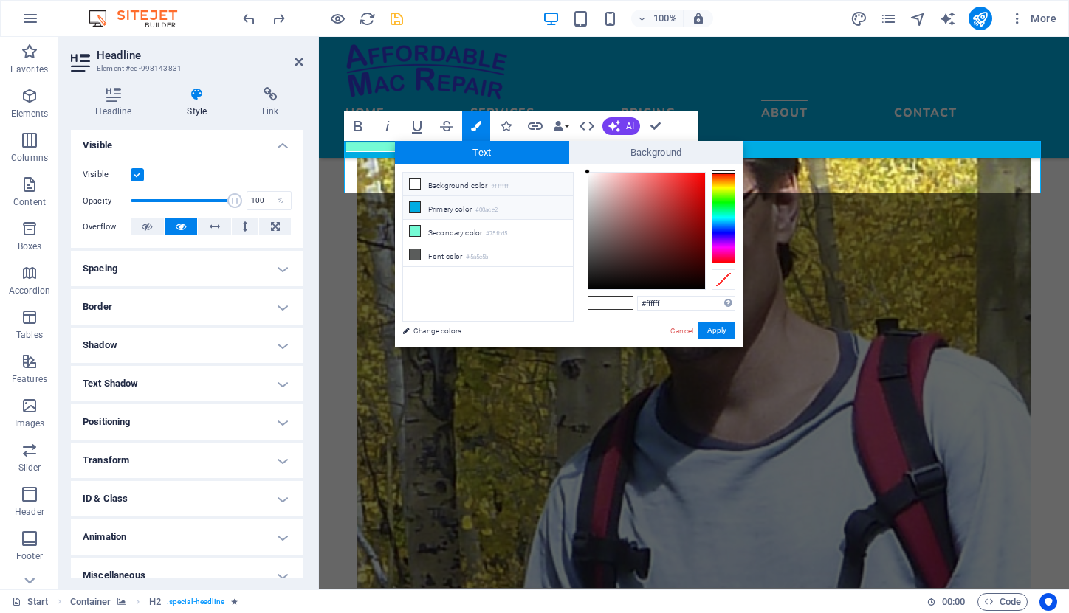
click at [445, 208] on li "Primary color #00ace2" at bounding box center [488, 208] width 170 height 24
type input "#00ace2"
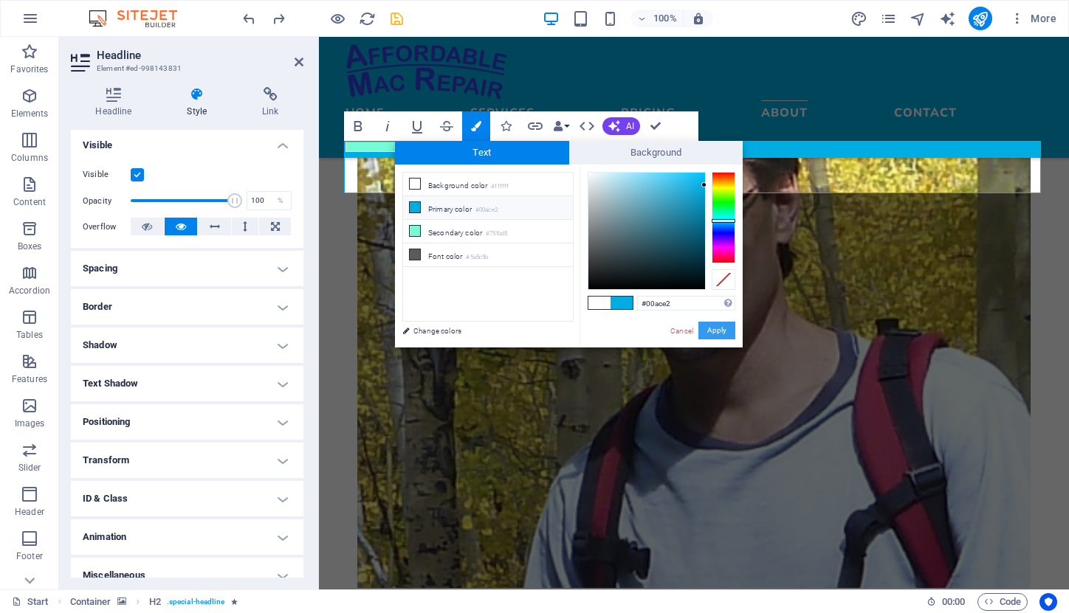
click at [710, 328] on button "Apply" at bounding box center [716, 331] width 37 height 18
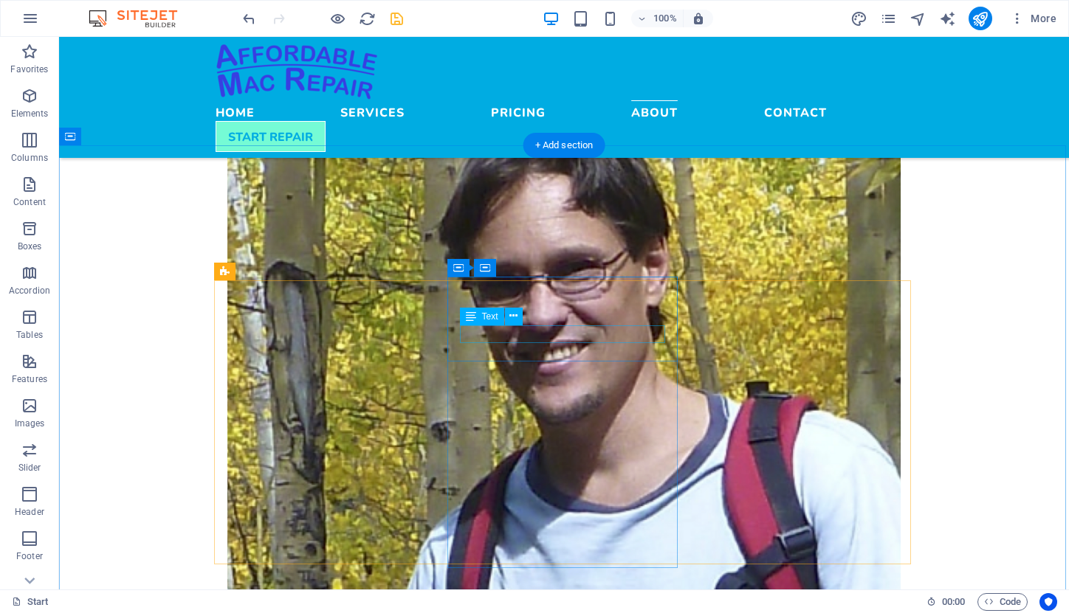
scroll to position [1908, 0]
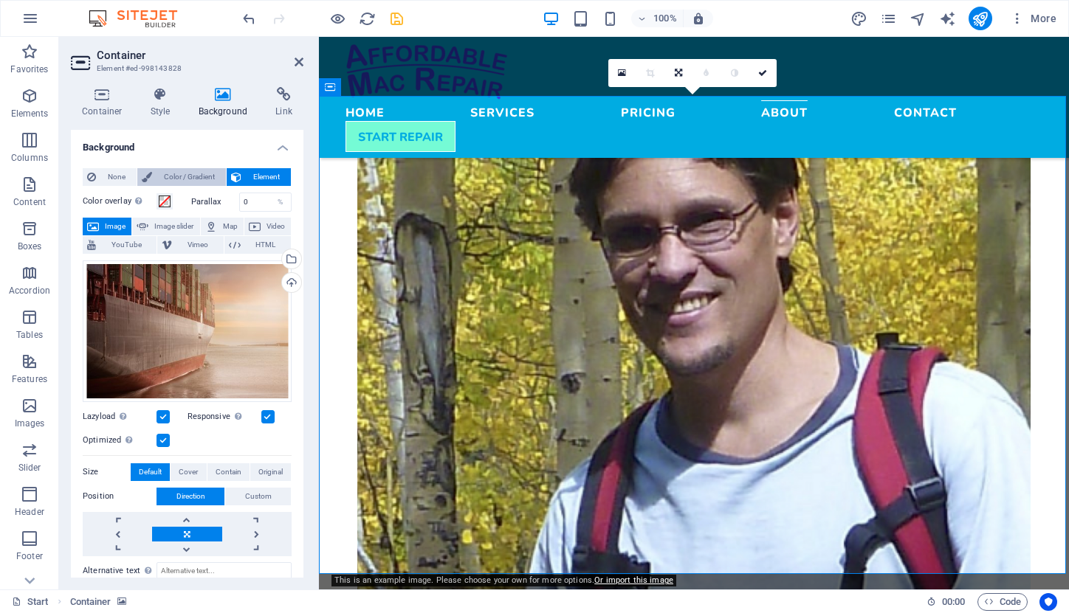
click at [173, 175] on span "Color / Gradient" at bounding box center [188, 177] width 65 height 18
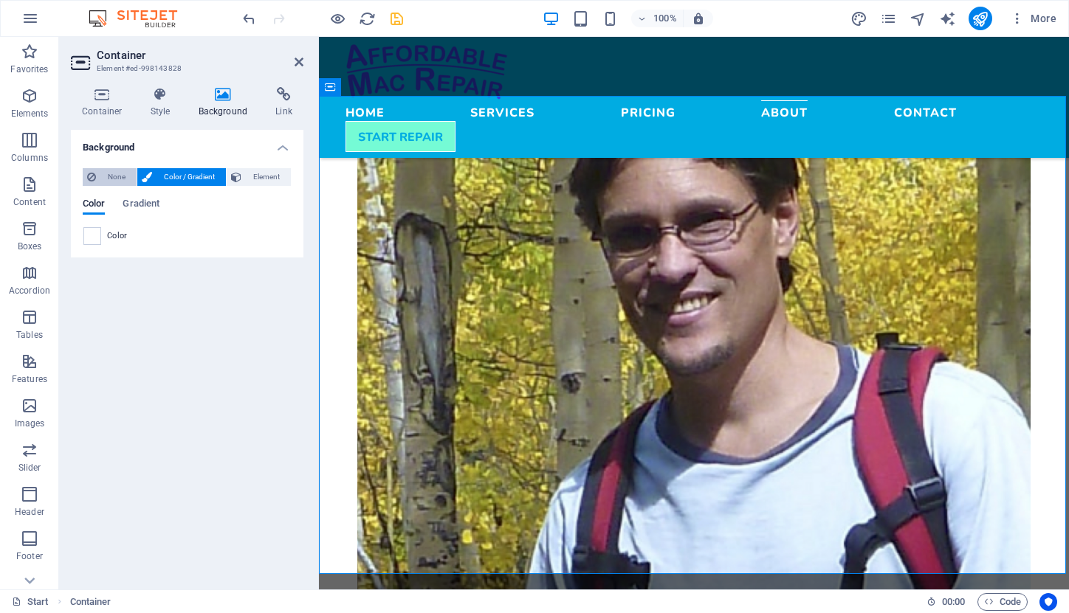
click at [117, 174] on span "None" at bounding box center [116, 177] width 32 height 18
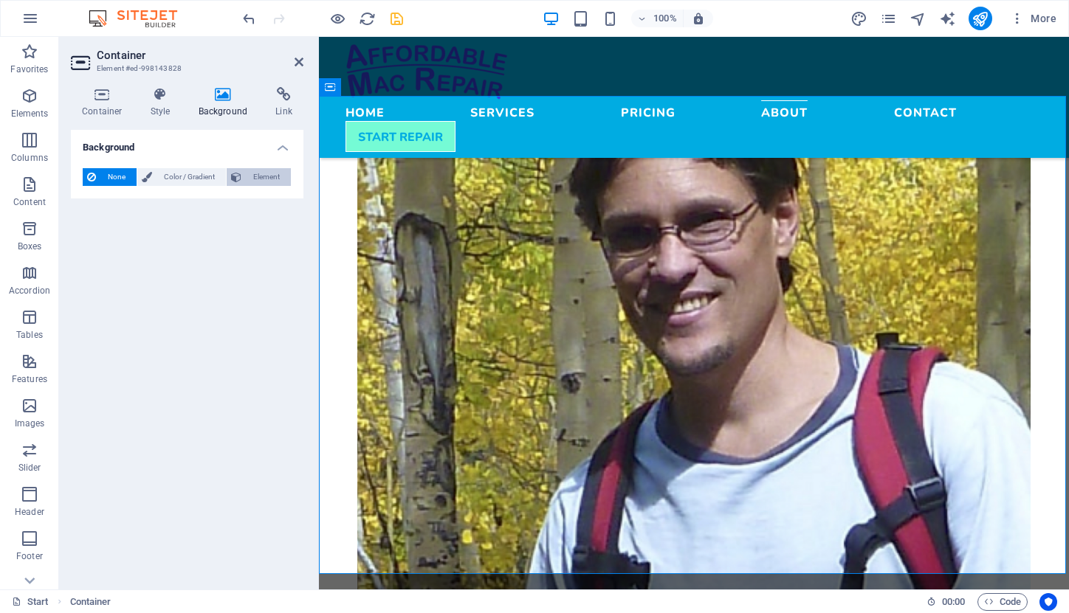
click at [259, 173] on span "Element" at bounding box center [266, 177] width 41 height 18
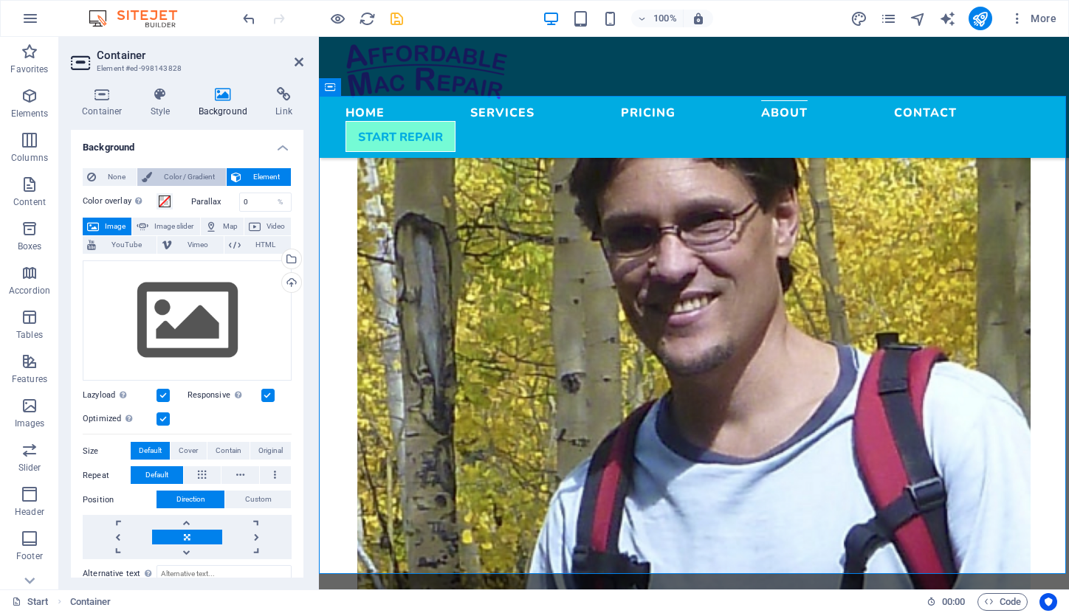
click at [190, 173] on span "Color / Gradient" at bounding box center [188, 177] width 65 height 18
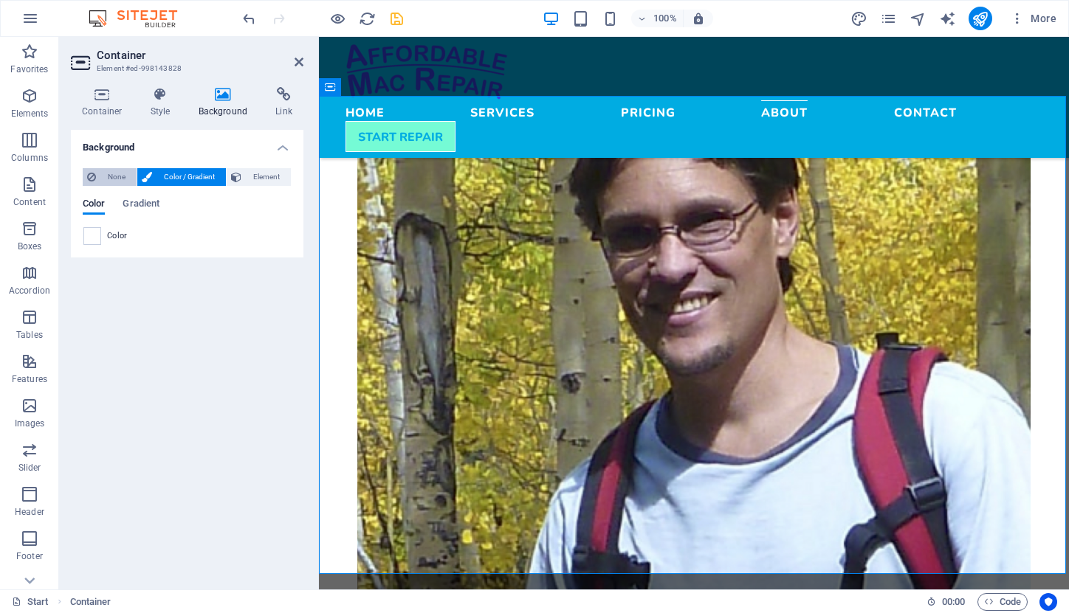
click at [125, 177] on span "None" at bounding box center [116, 177] width 32 height 18
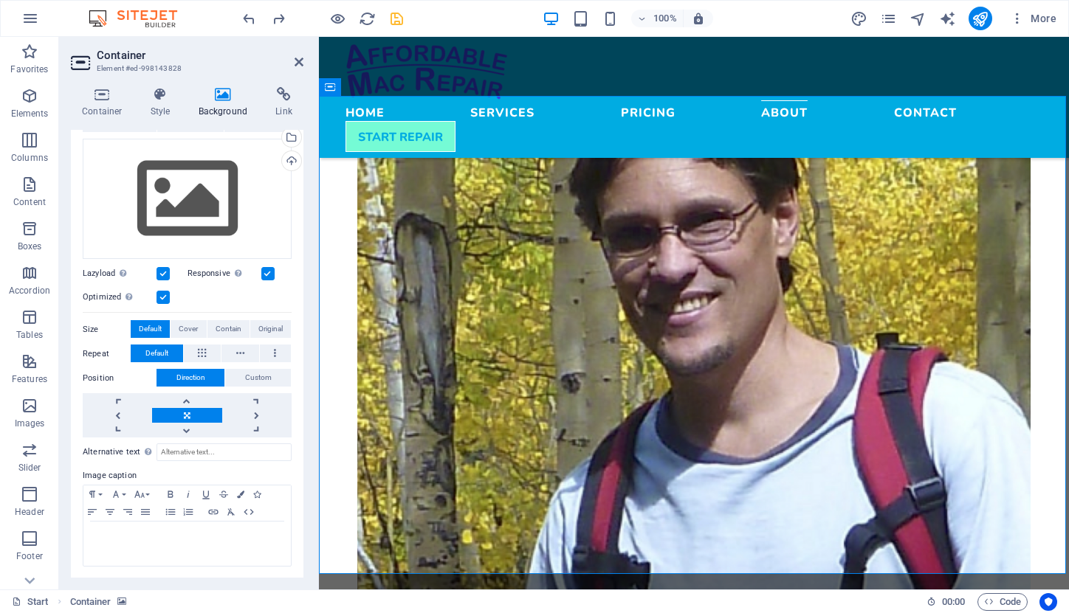
scroll to position [121, 0]
click at [207, 542] on div at bounding box center [186, 544] width 207 height 44
click at [283, 100] on icon at bounding box center [283, 94] width 39 height 15
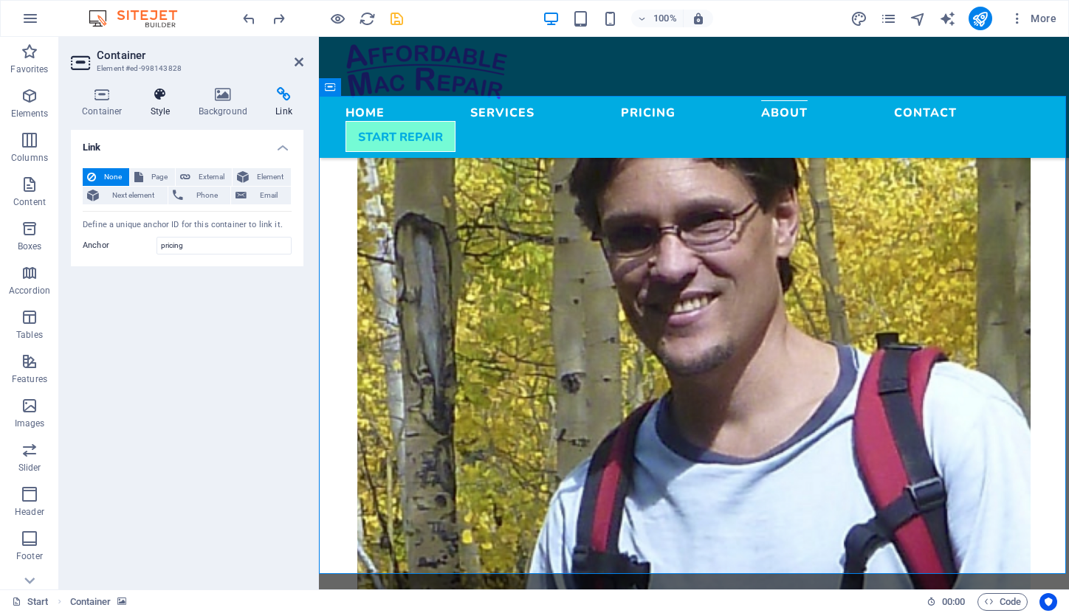
click at [162, 100] on icon at bounding box center [160, 94] width 42 height 15
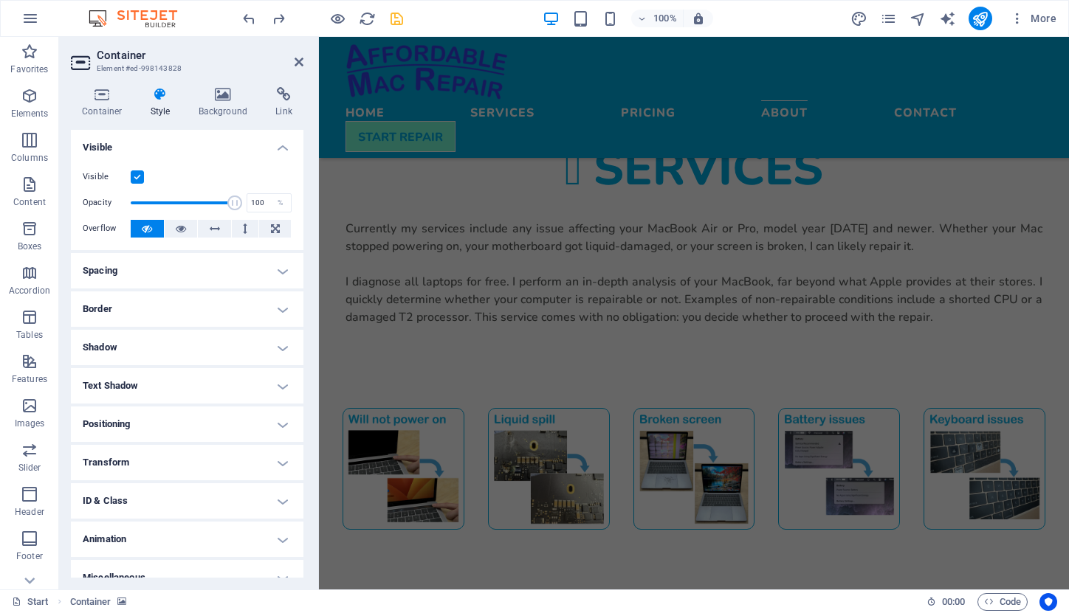
scroll to position [956, 0]
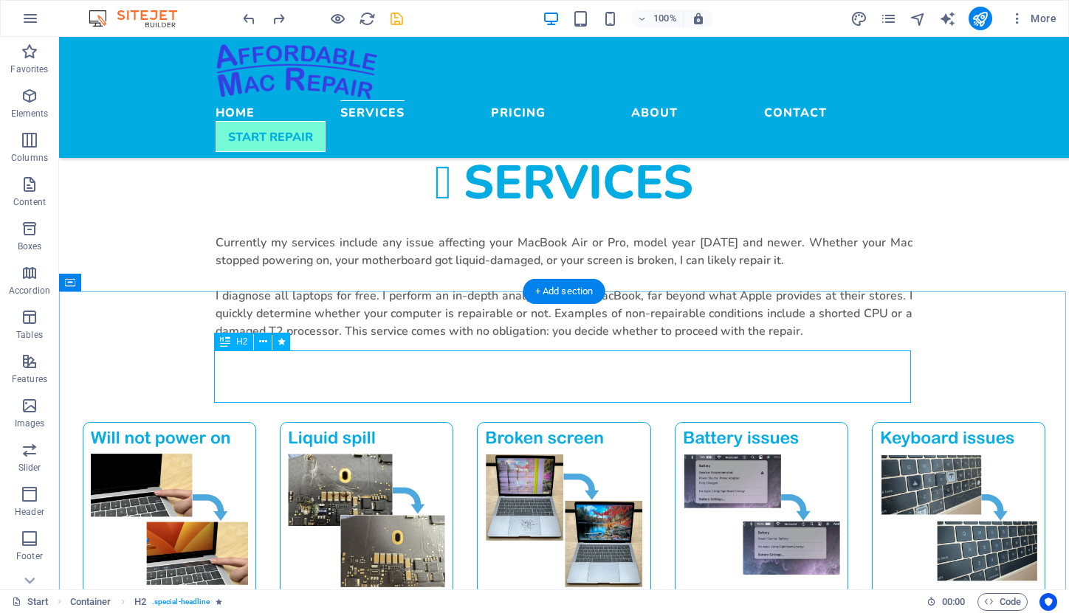
click at [237, 342] on span "H2" at bounding box center [241, 341] width 11 height 9
click at [264, 343] on icon at bounding box center [263, 341] width 8 height 15
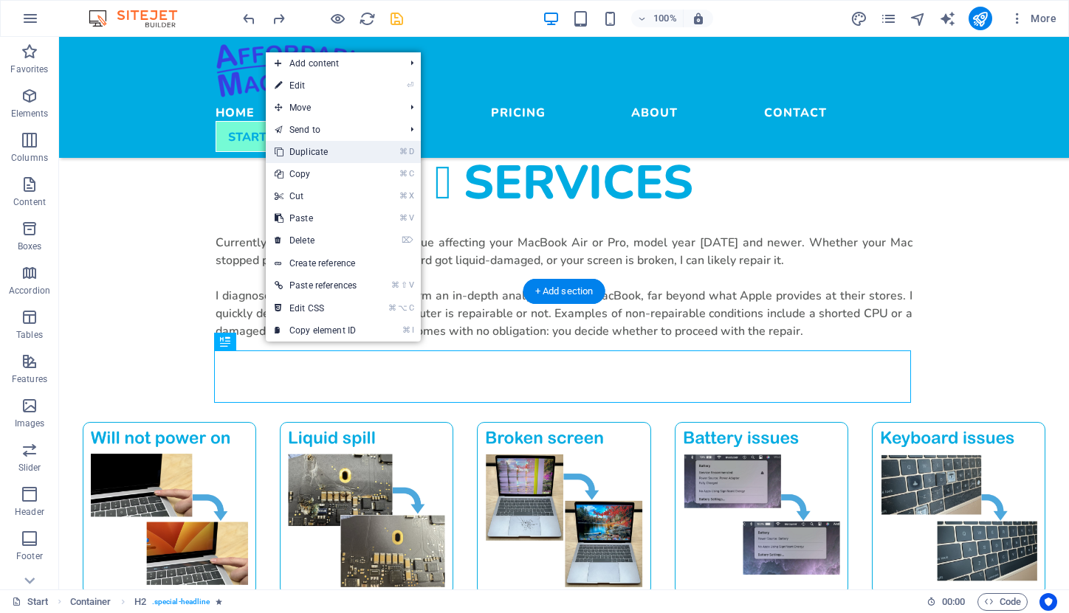
click at [311, 151] on link "⌘ D Duplicate" at bounding box center [316, 152] width 100 height 22
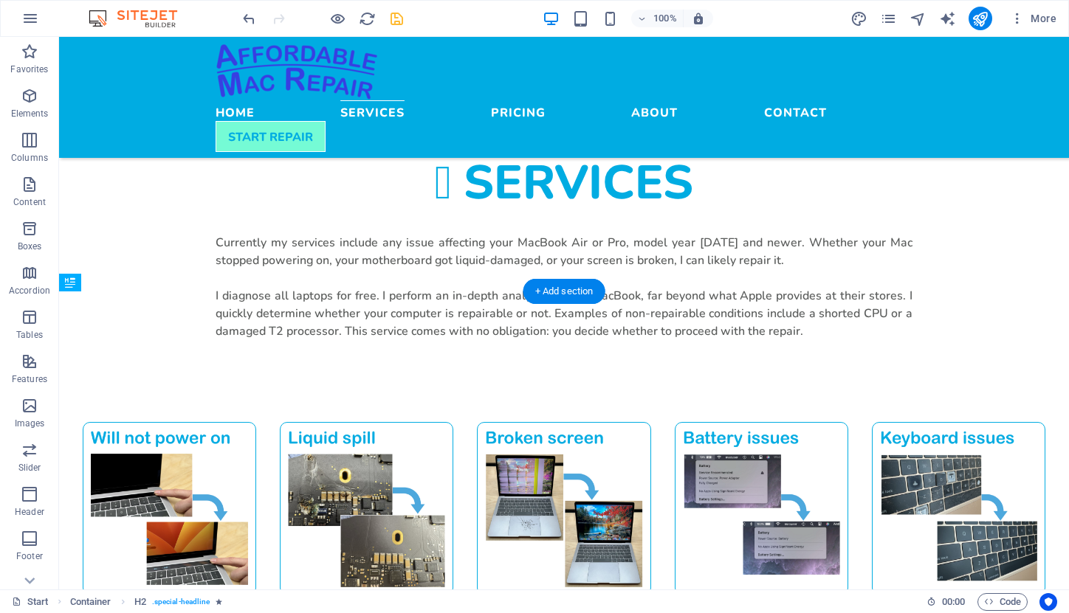
drag, startPoint x: 286, startPoint y: 433, endPoint x: 230, endPoint y: 408, distance: 61.4
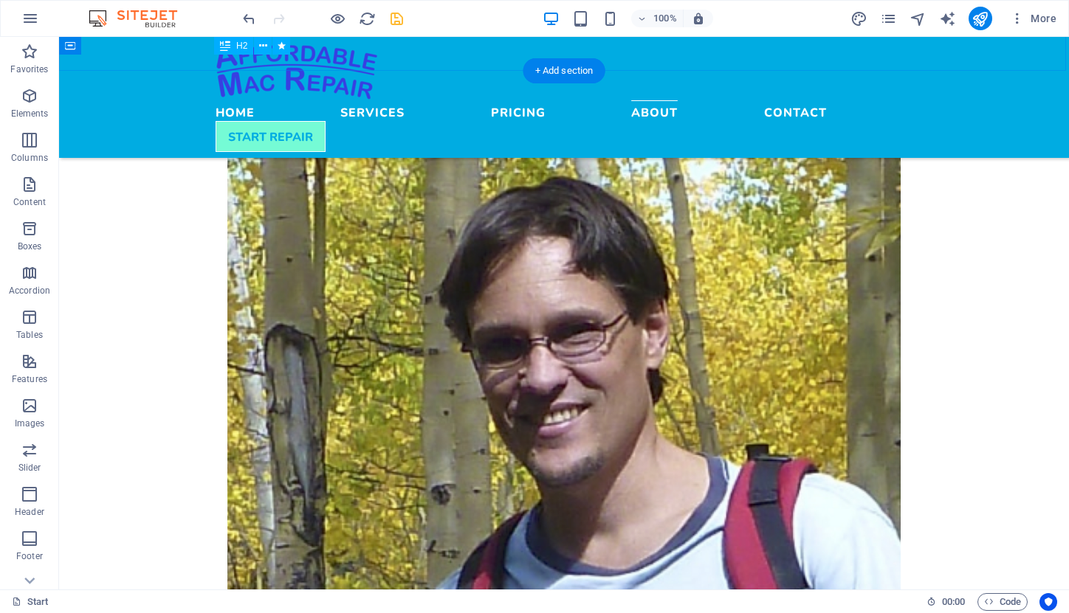
scroll to position [1883, 0]
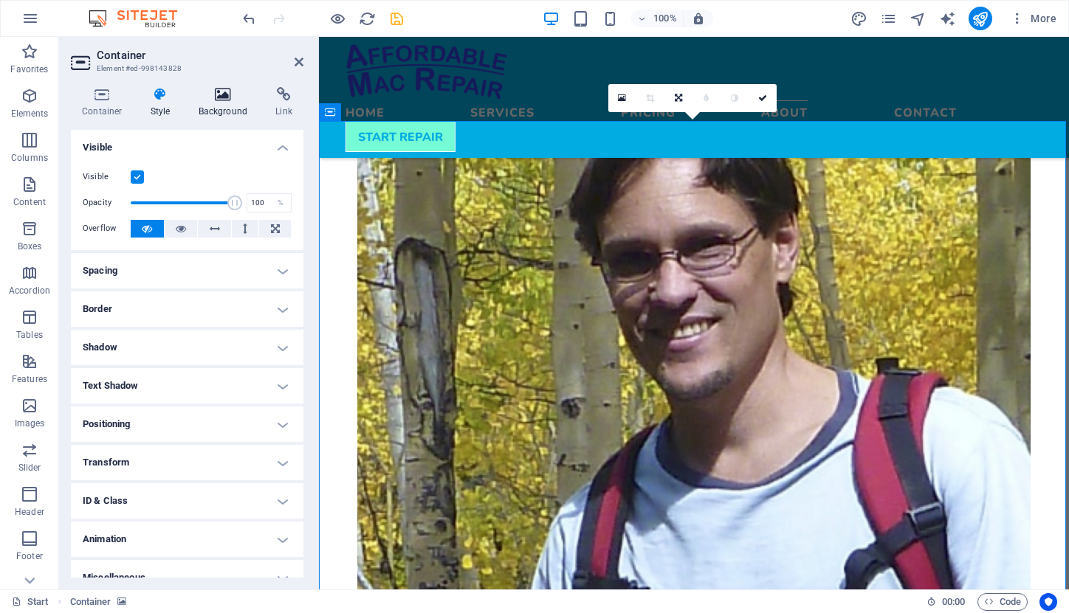
click at [222, 100] on icon at bounding box center [223, 94] width 72 height 15
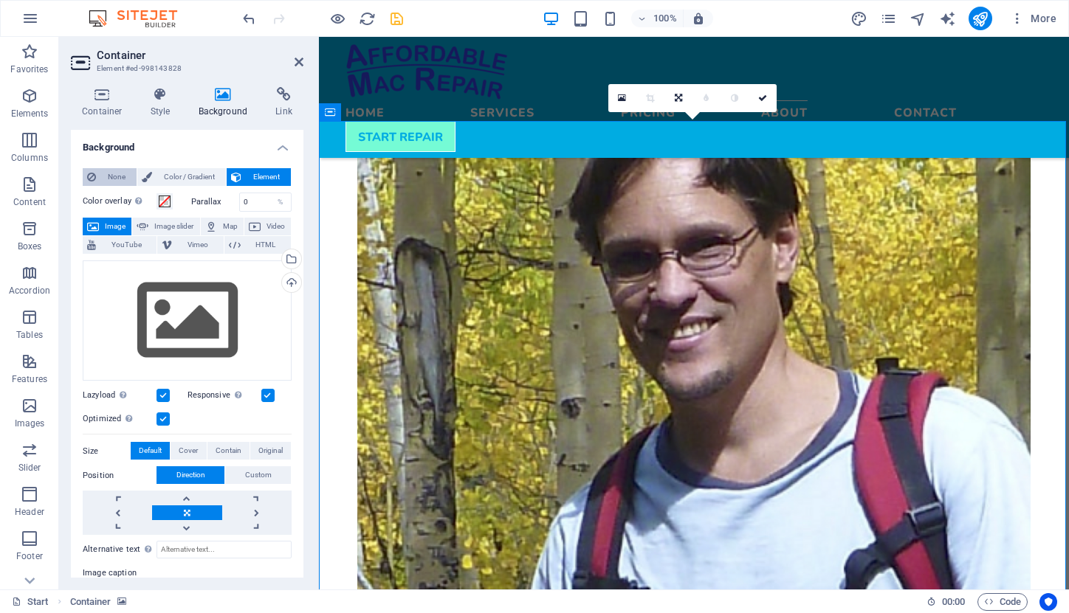
click at [113, 173] on span "None" at bounding box center [116, 177] width 32 height 18
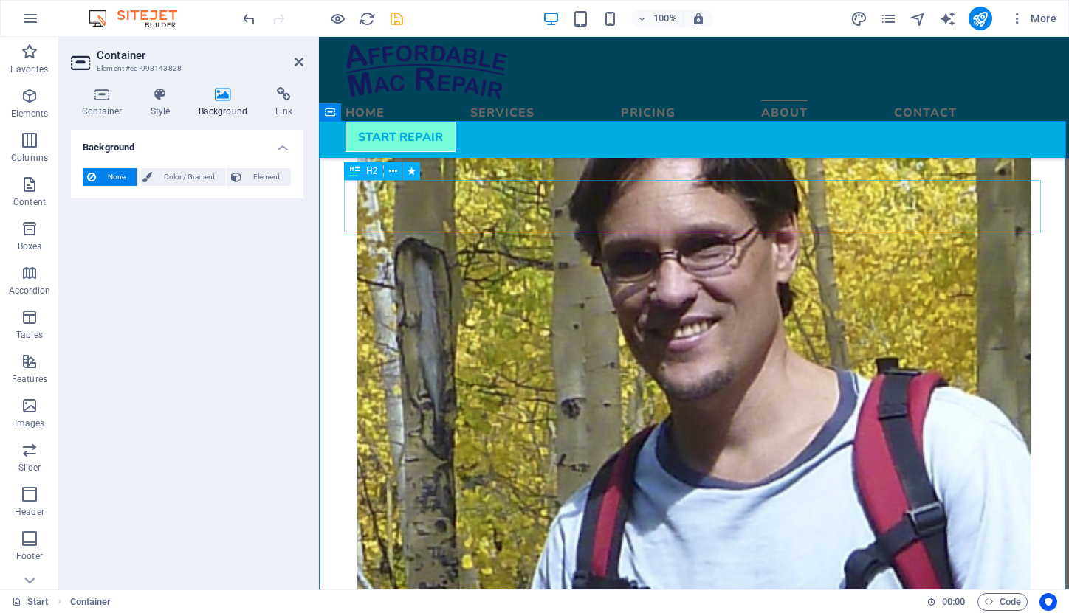
click at [270, 173] on span "Element" at bounding box center [266, 177] width 41 height 18
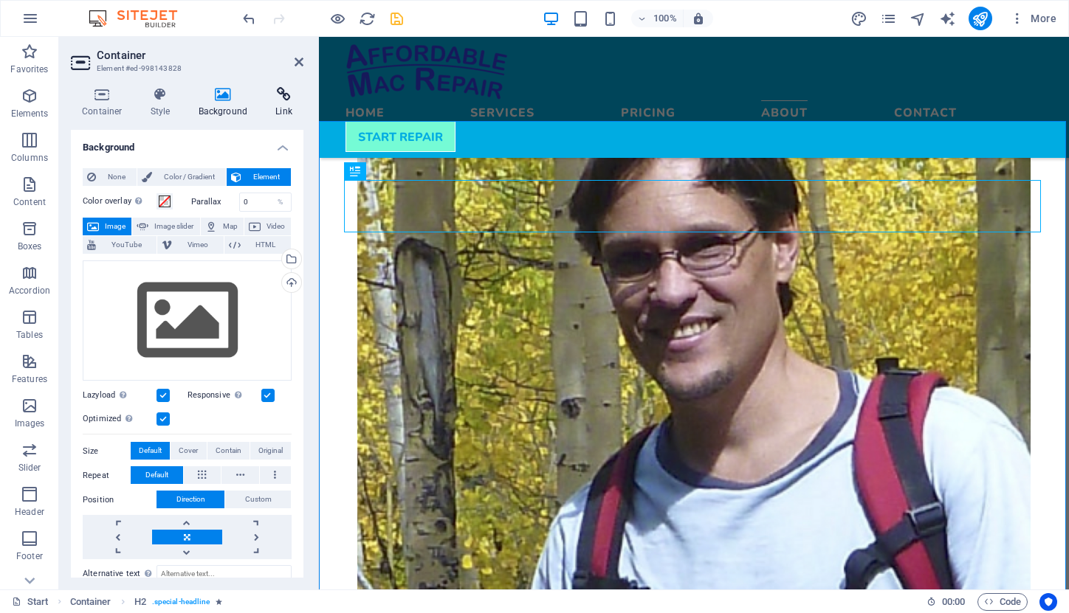
scroll to position [0, 0]
click at [288, 96] on icon at bounding box center [283, 94] width 39 height 15
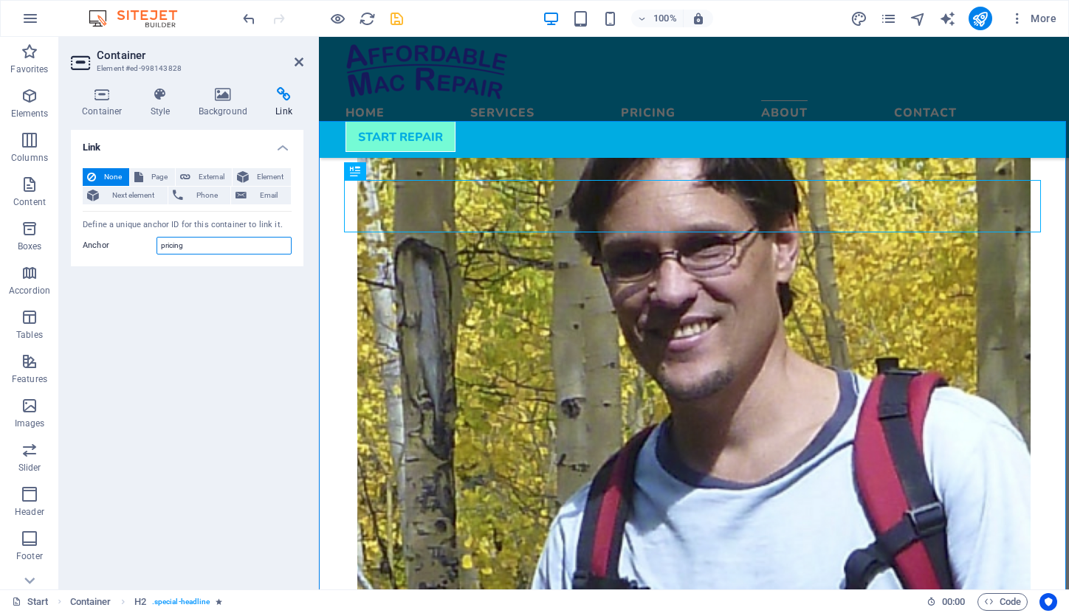
click at [196, 248] on input "pricing" at bounding box center [223, 246] width 135 height 18
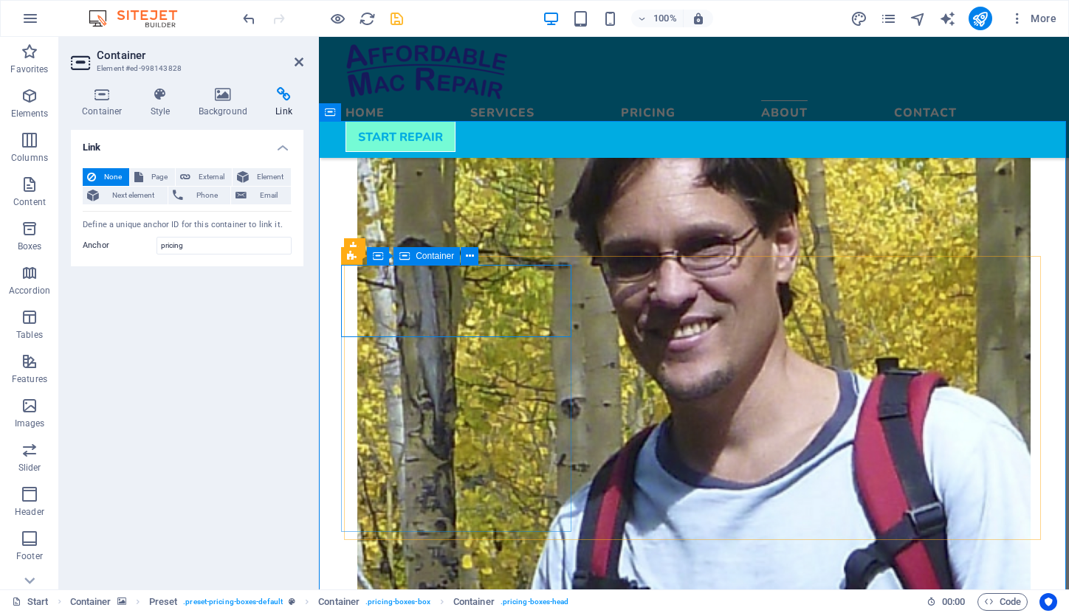
click at [439, 256] on span "Container" at bounding box center [434, 256] width 38 height 9
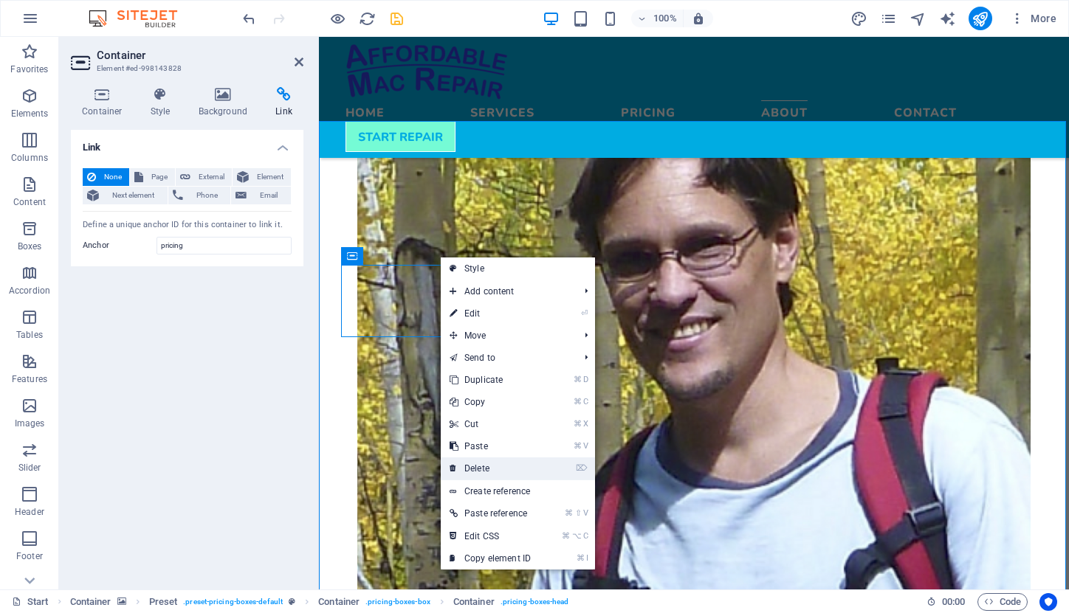
click at [489, 459] on link "⌦ Delete" at bounding box center [490, 469] width 99 height 22
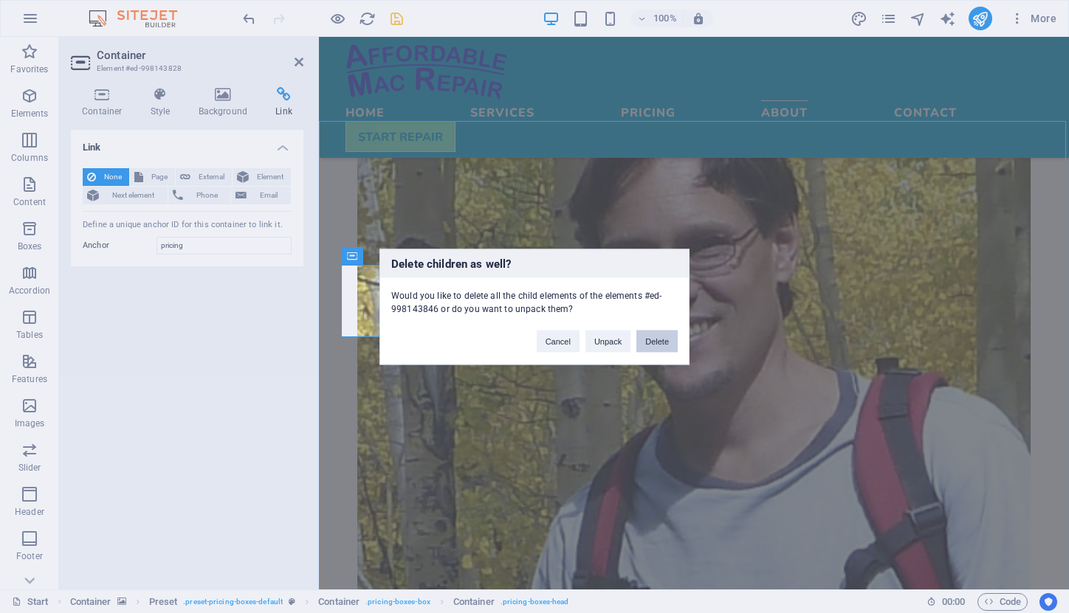
click at [656, 343] on button "Delete" at bounding box center [656, 341] width 41 height 22
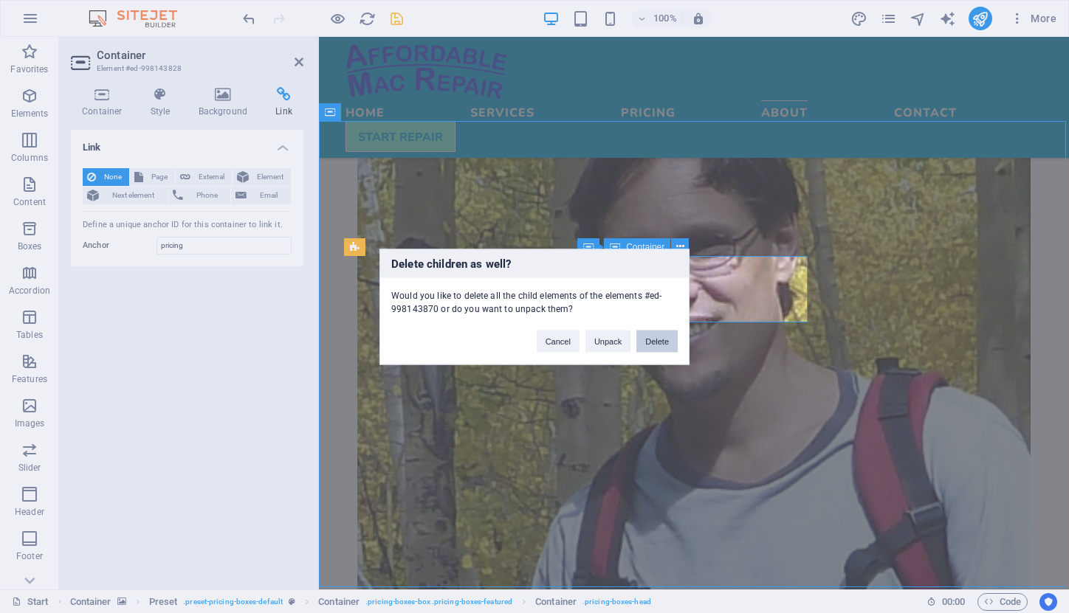
click at [660, 335] on button "Delete" at bounding box center [656, 341] width 41 height 22
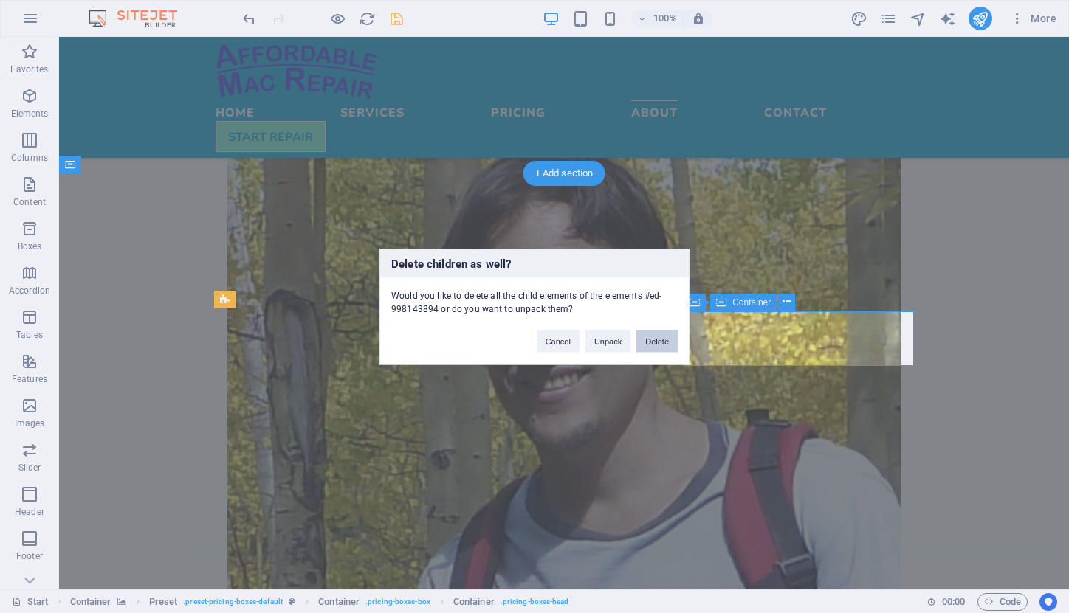
click at [660, 334] on button "Delete" at bounding box center [656, 341] width 41 height 22
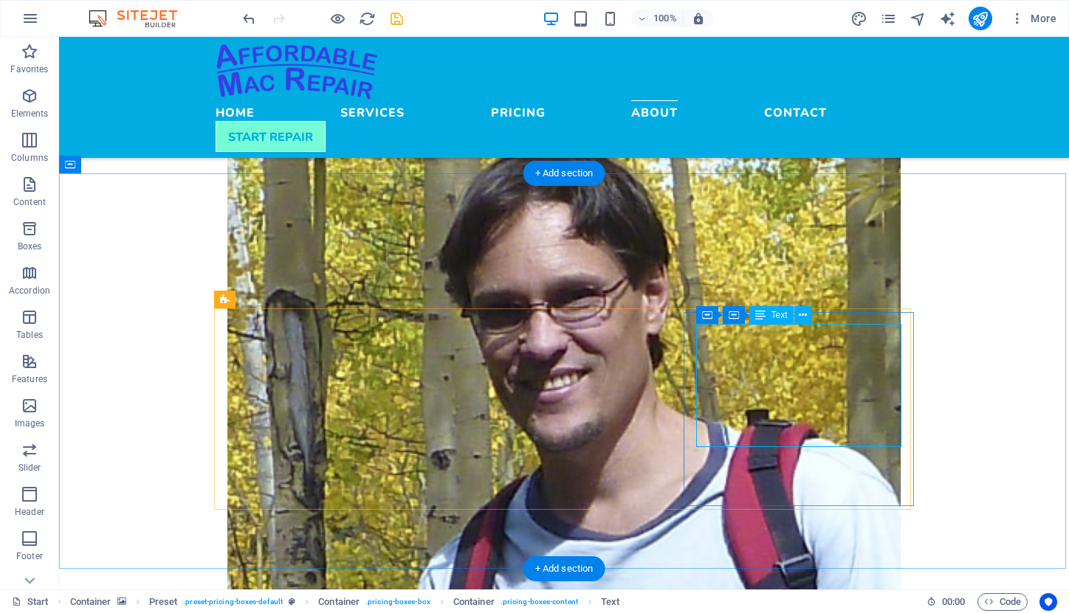
click at [781, 318] on span "Text" at bounding box center [779, 315] width 16 height 9
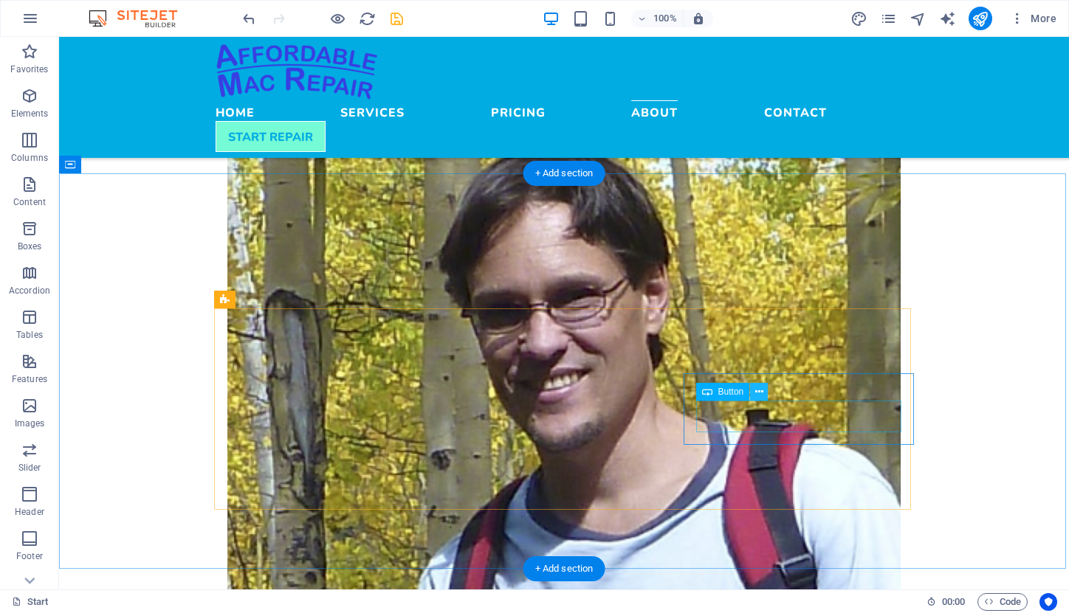
click at [759, 389] on icon at bounding box center [759, 391] width 8 height 15
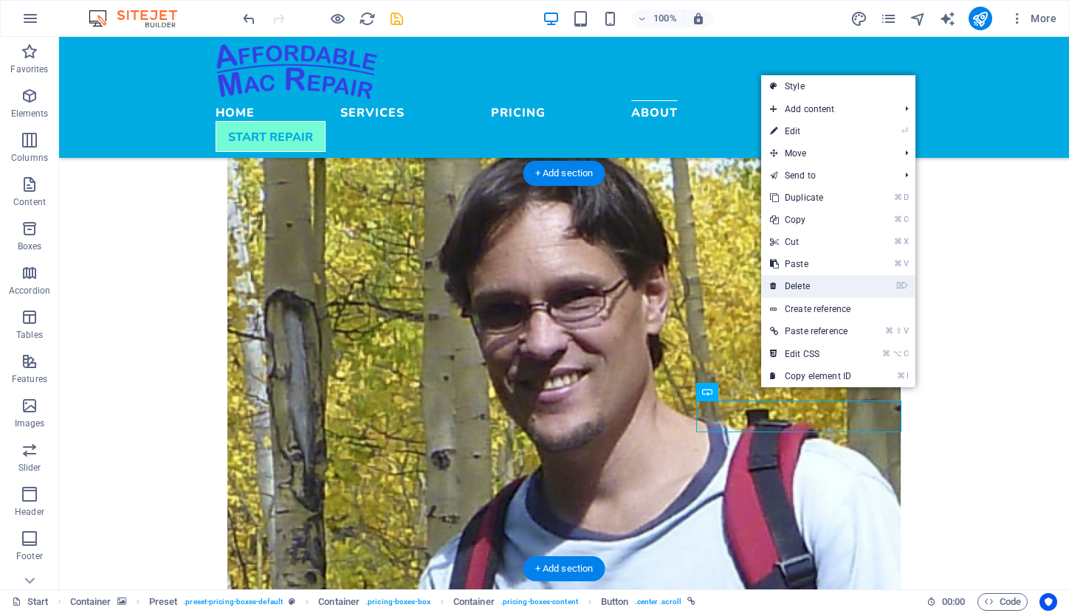
click at [817, 285] on link "⌦ Delete" at bounding box center [810, 286] width 99 height 22
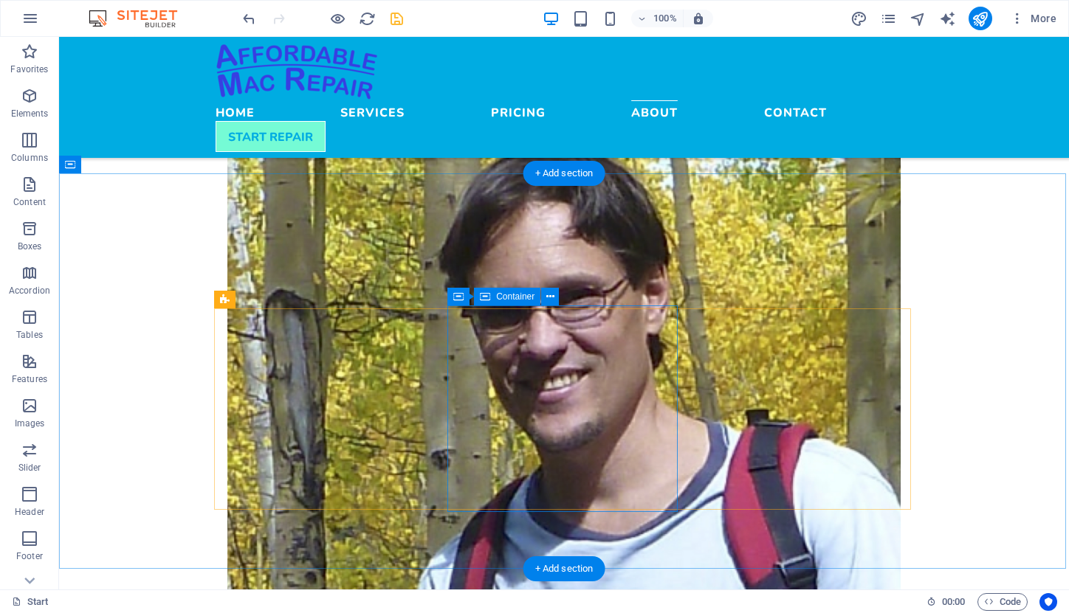
click at [509, 299] on span "Container" at bounding box center [515, 296] width 38 height 9
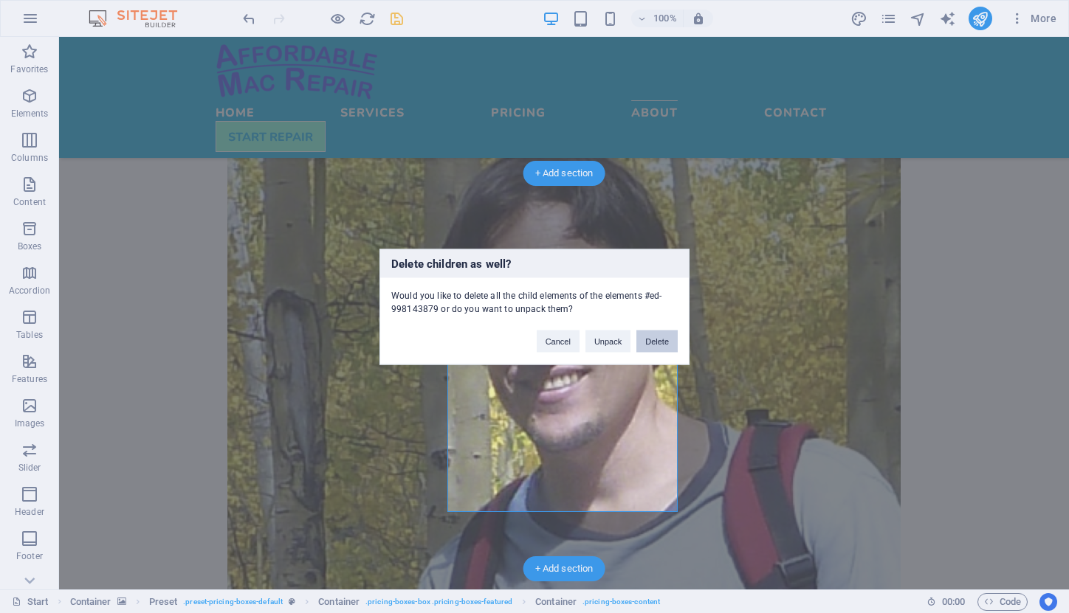
click at [668, 342] on button "Delete" at bounding box center [656, 341] width 41 height 22
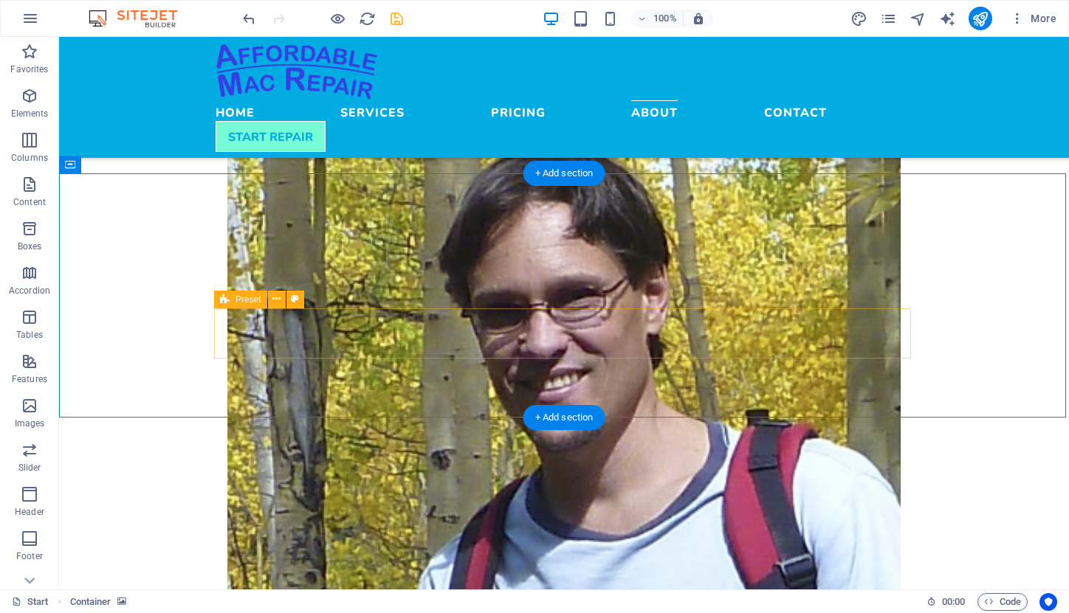
click at [252, 302] on span "Preset" at bounding box center [248, 299] width 26 height 9
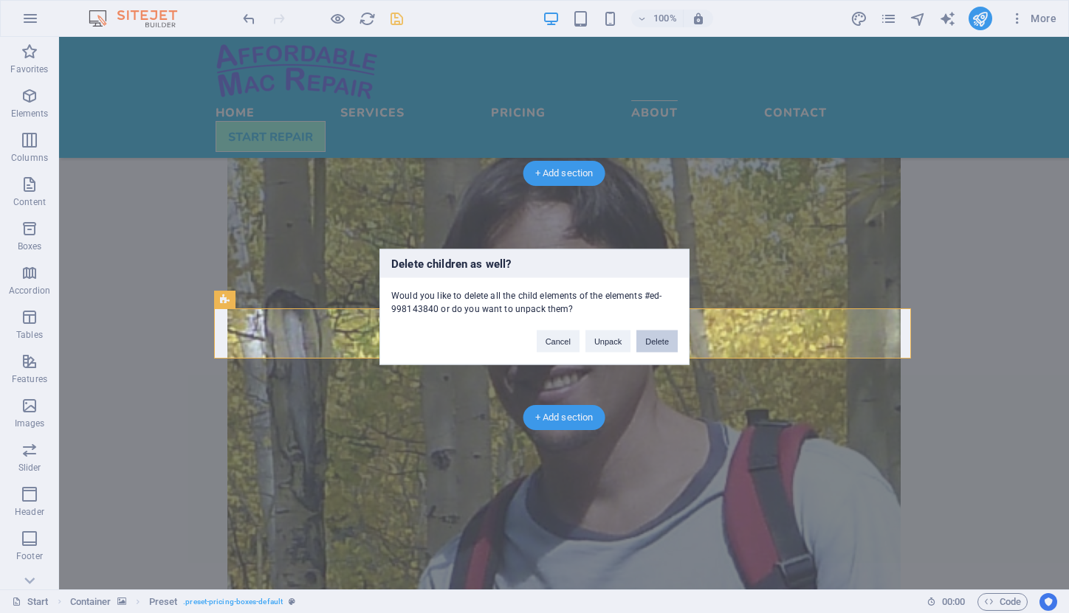
click at [643, 337] on button "Delete" at bounding box center [656, 341] width 41 height 22
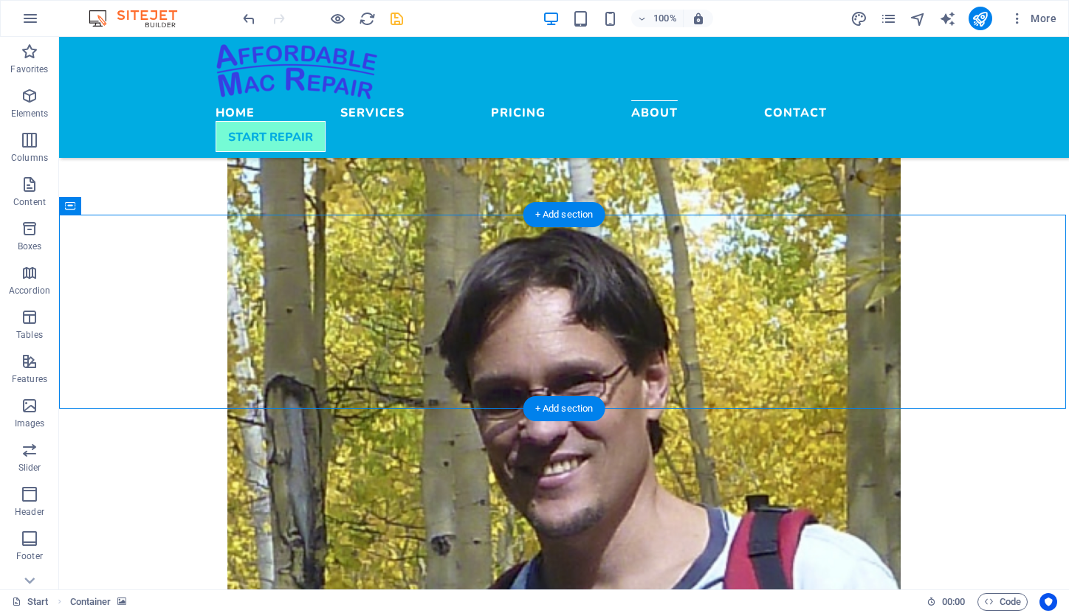
scroll to position [1788, 0]
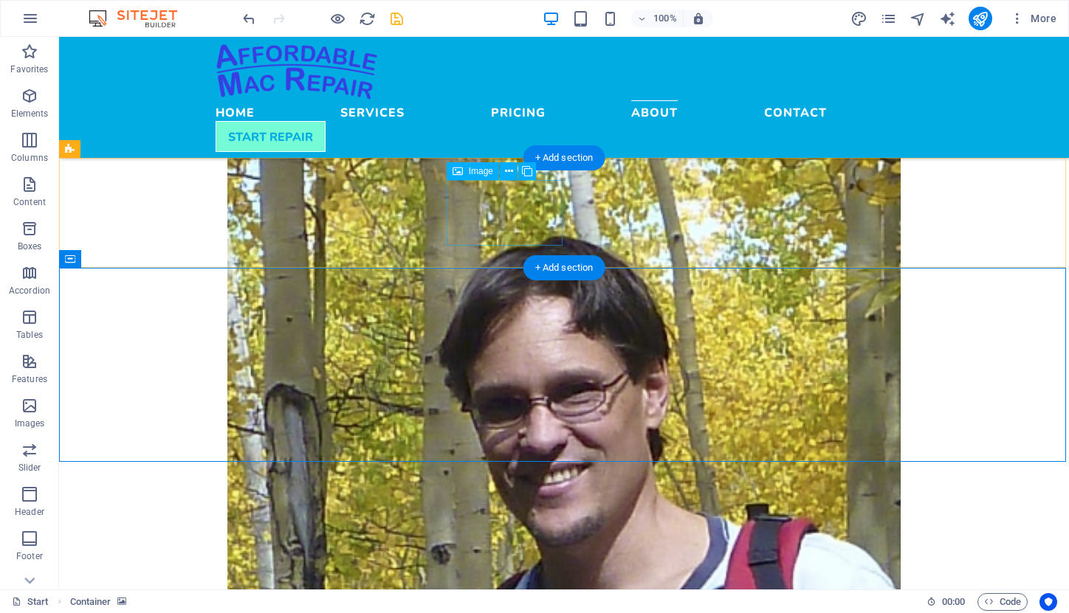
click at [488, 175] on span "Image" at bounding box center [481, 171] width 24 height 9
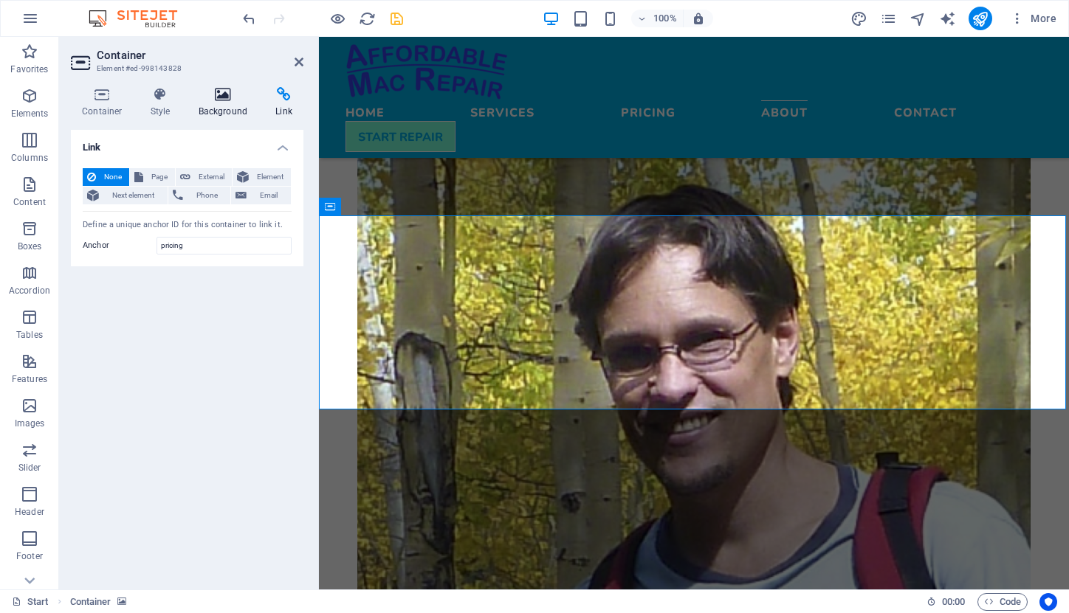
click at [224, 98] on icon at bounding box center [223, 94] width 72 height 15
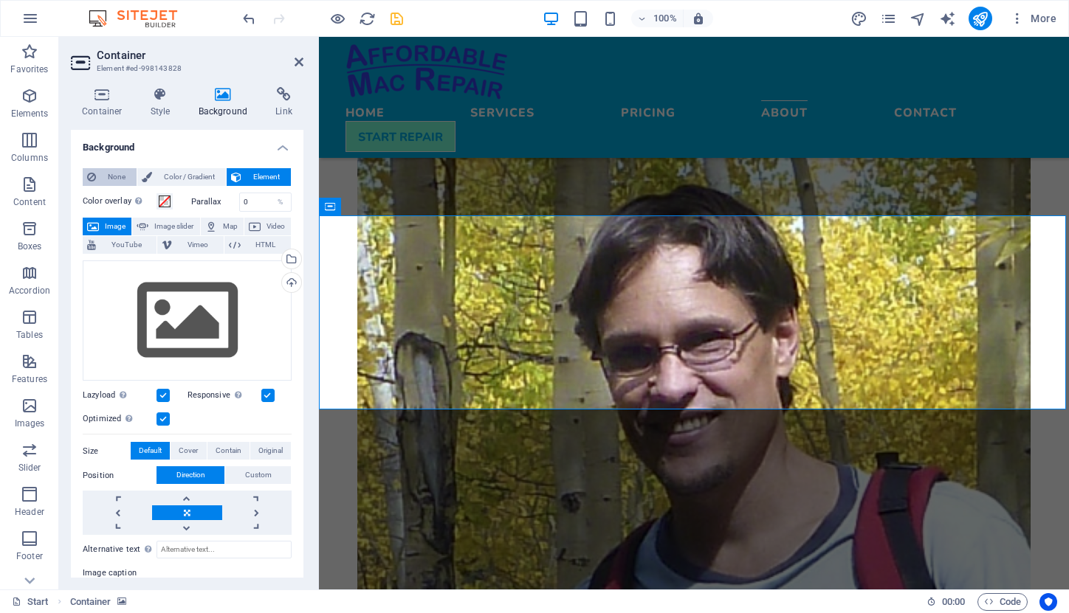
click at [112, 171] on span "None" at bounding box center [116, 177] width 32 height 18
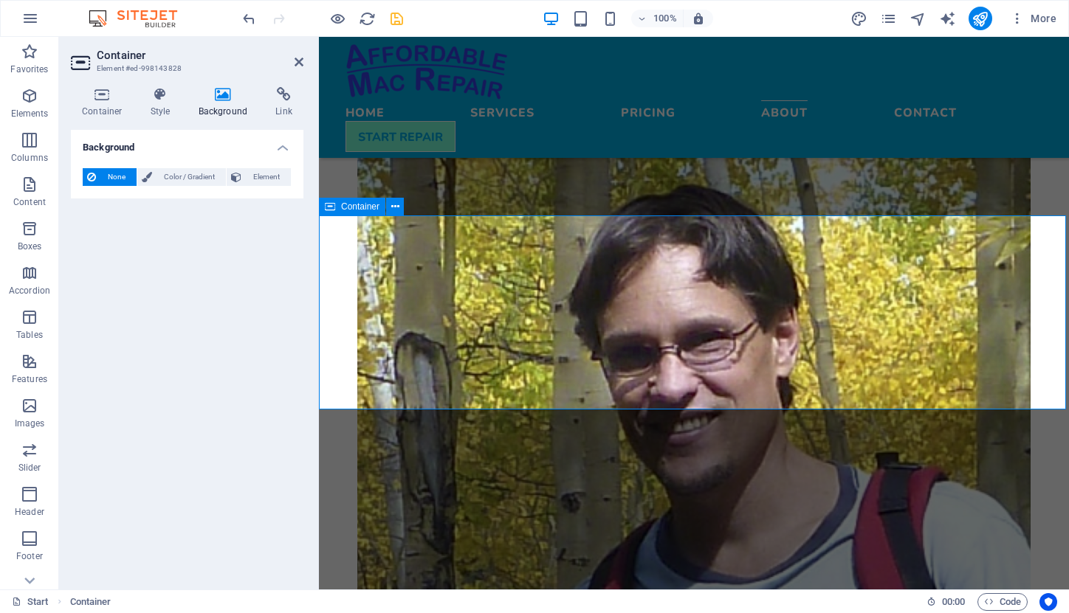
click at [297, 59] on icon at bounding box center [298, 62] width 9 height 12
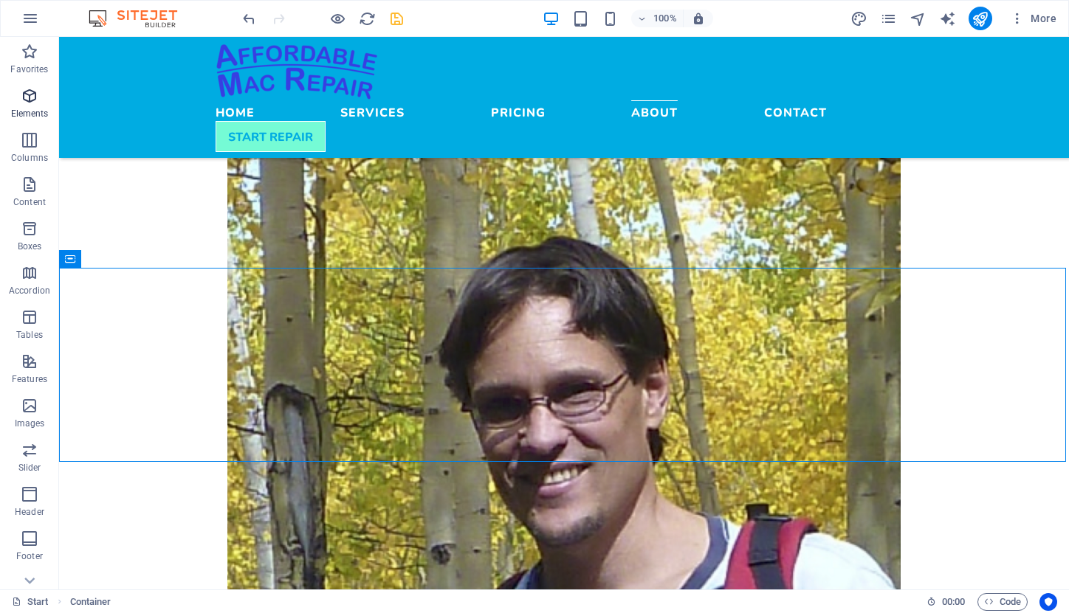
click at [35, 100] on icon "button" at bounding box center [30, 96] width 18 height 18
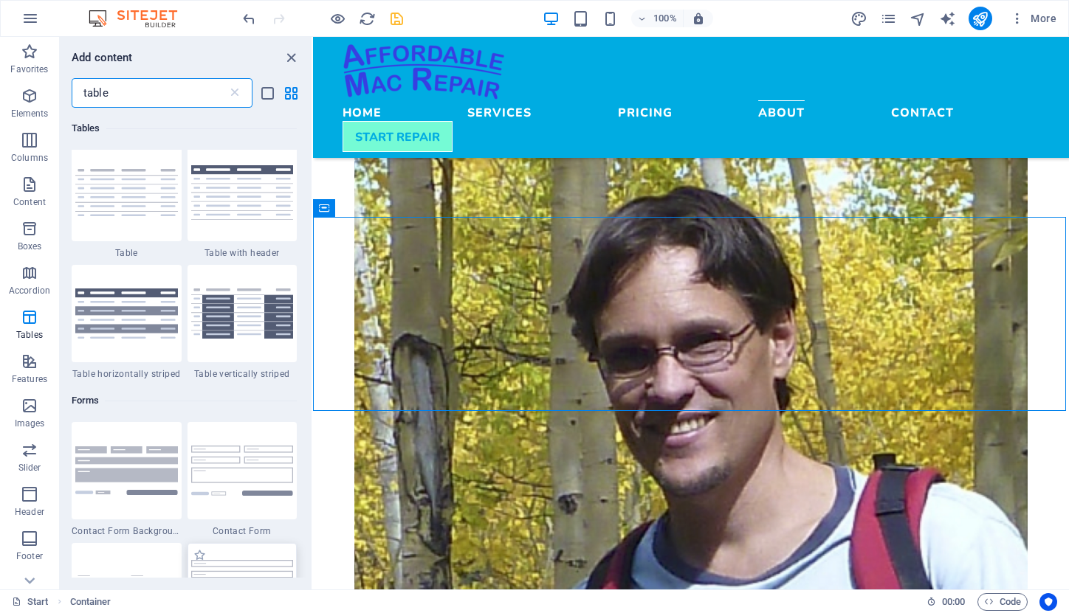
scroll to position [240, 0]
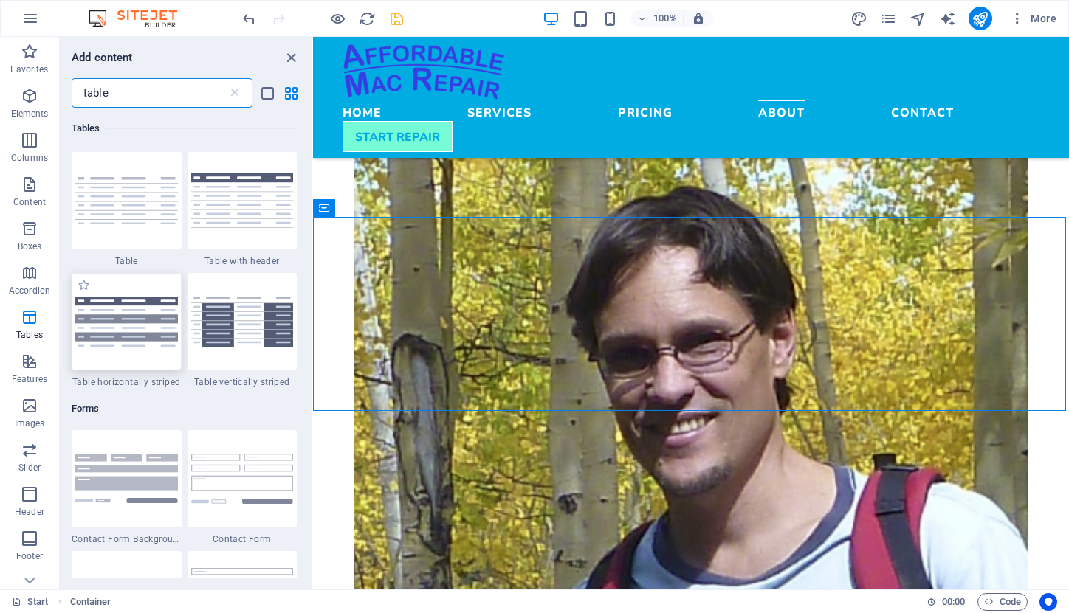
type input "table"
click at [149, 326] on img at bounding box center [126, 322] width 103 height 50
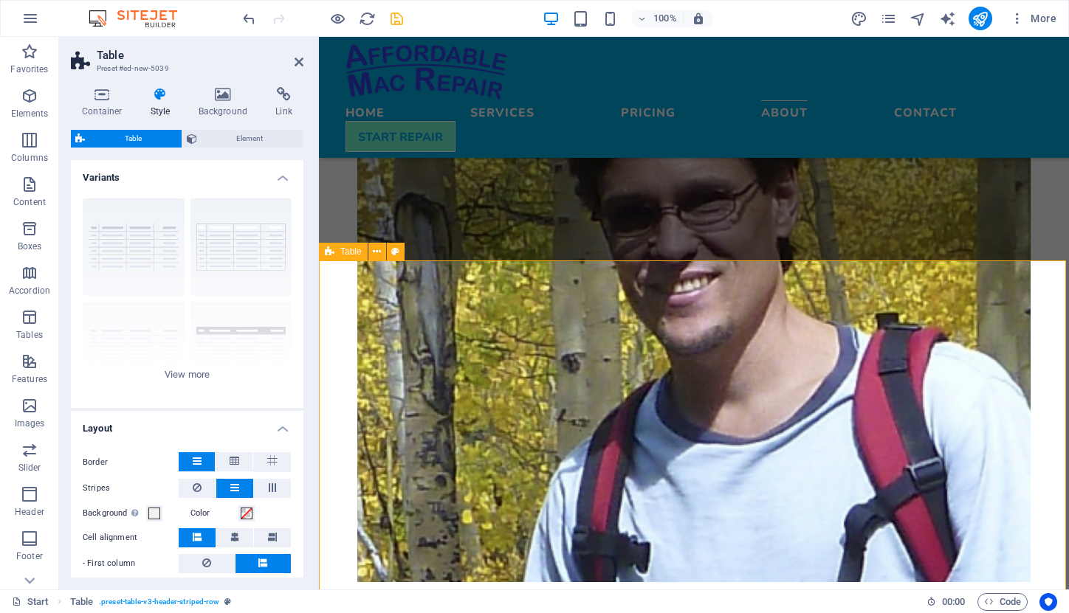
scroll to position [1919, 0]
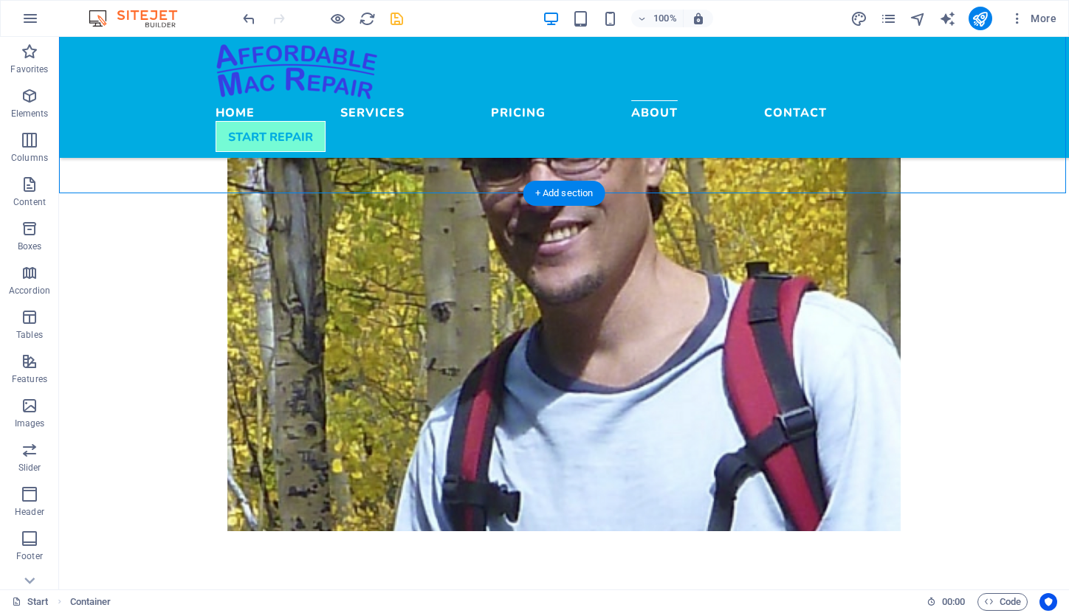
scroll to position [2064, 0]
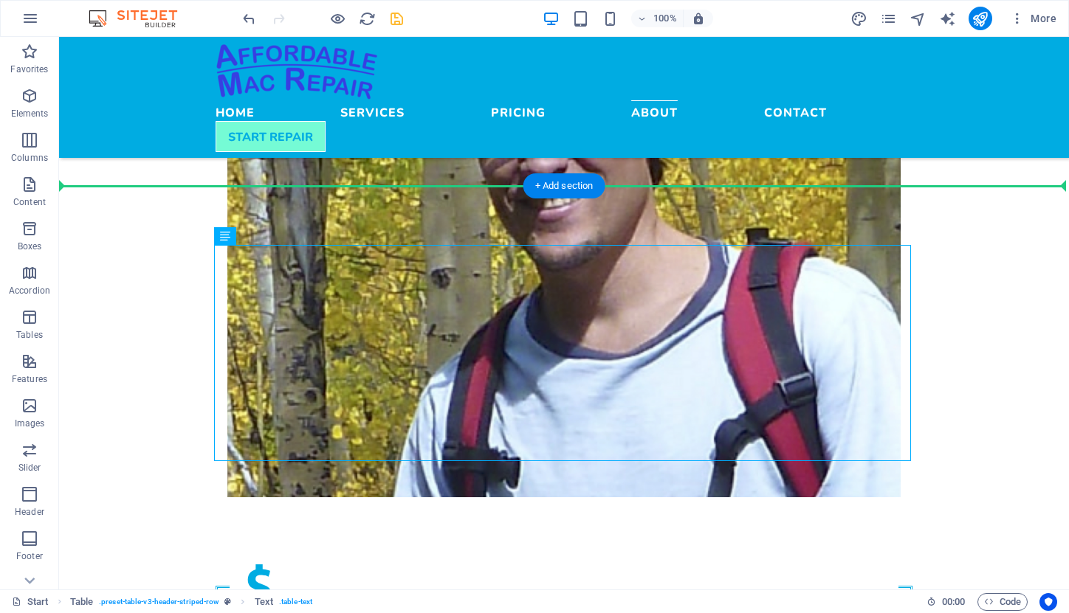
drag, startPoint x: 298, startPoint y: 271, endPoint x: 237, endPoint y: 158, distance: 128.4
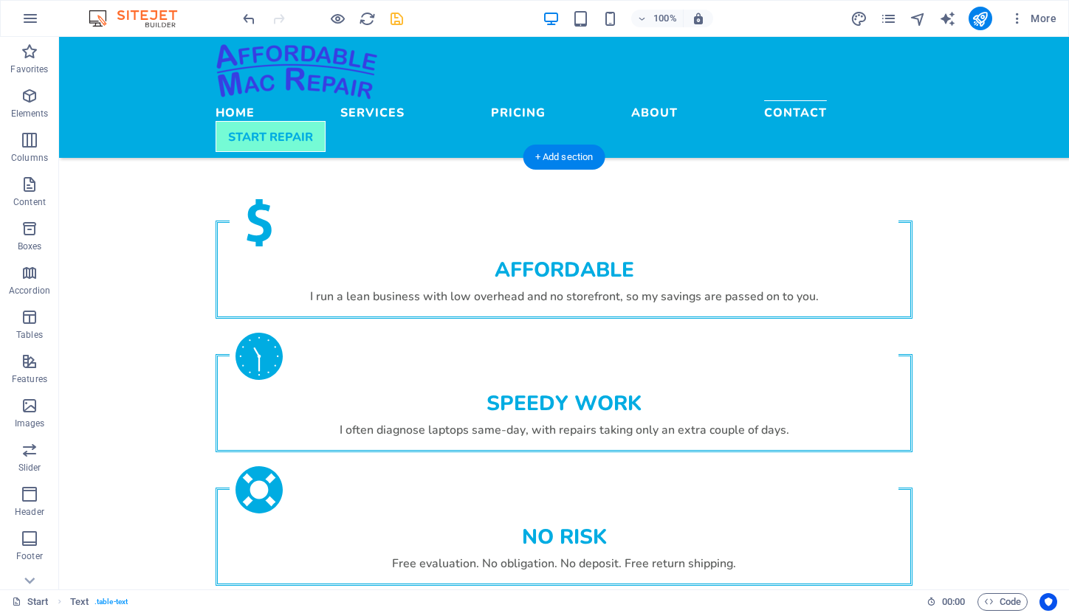
scroll to position [2431, 0]
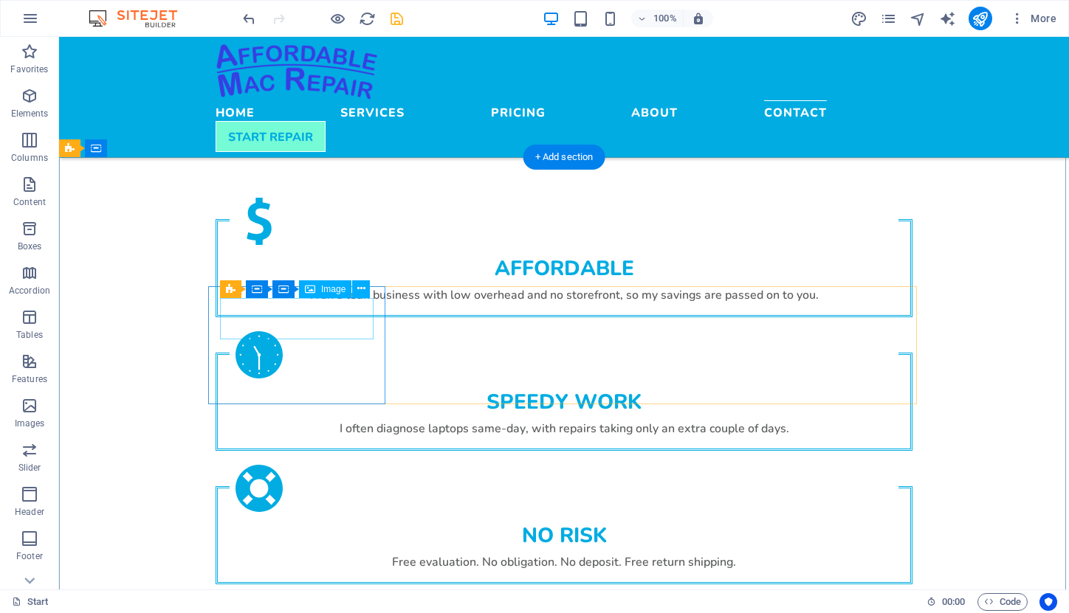
click at [324, 289] on span "Image" at bounding box center [333, 289] width 24 height 9
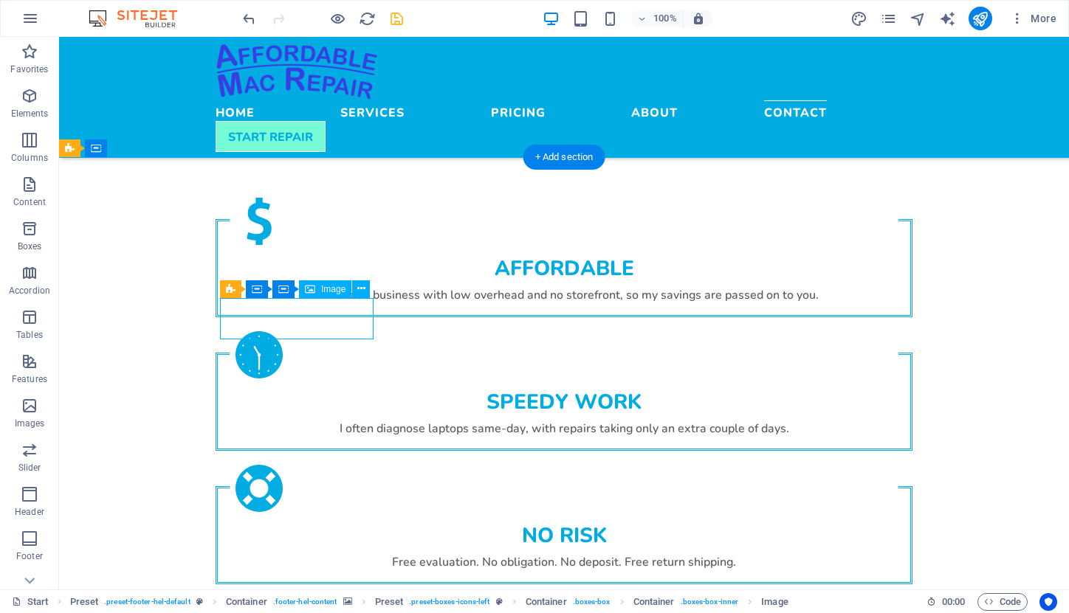
click at [324, 289] on span "Image" at bounding box center [333, 289] width 24 height 9
select select "px"
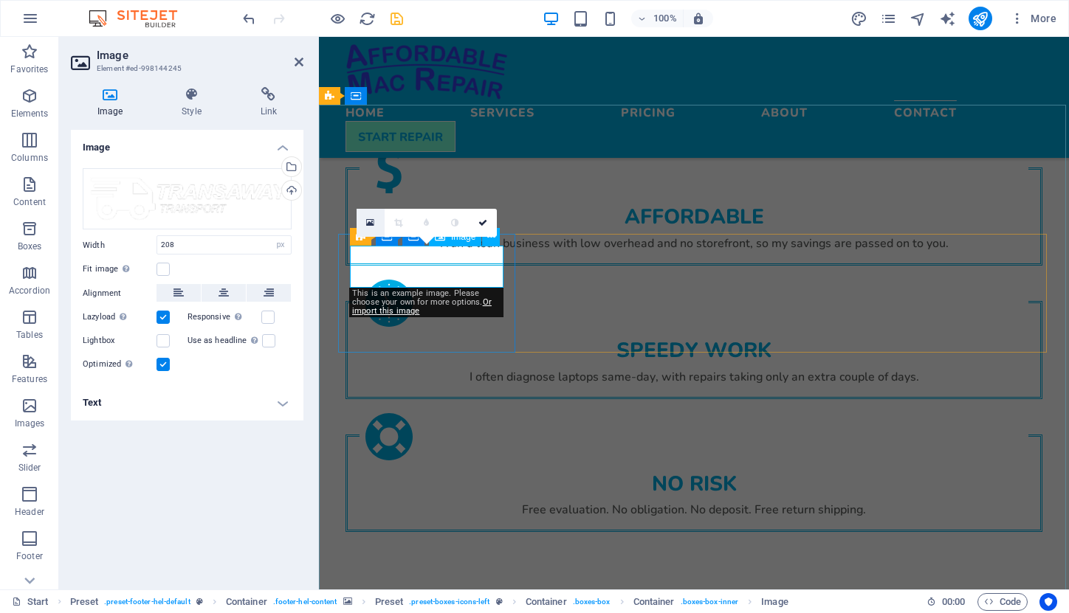
click at [370, 220] on icon at bounding box center [370, 223] width 8 height 10
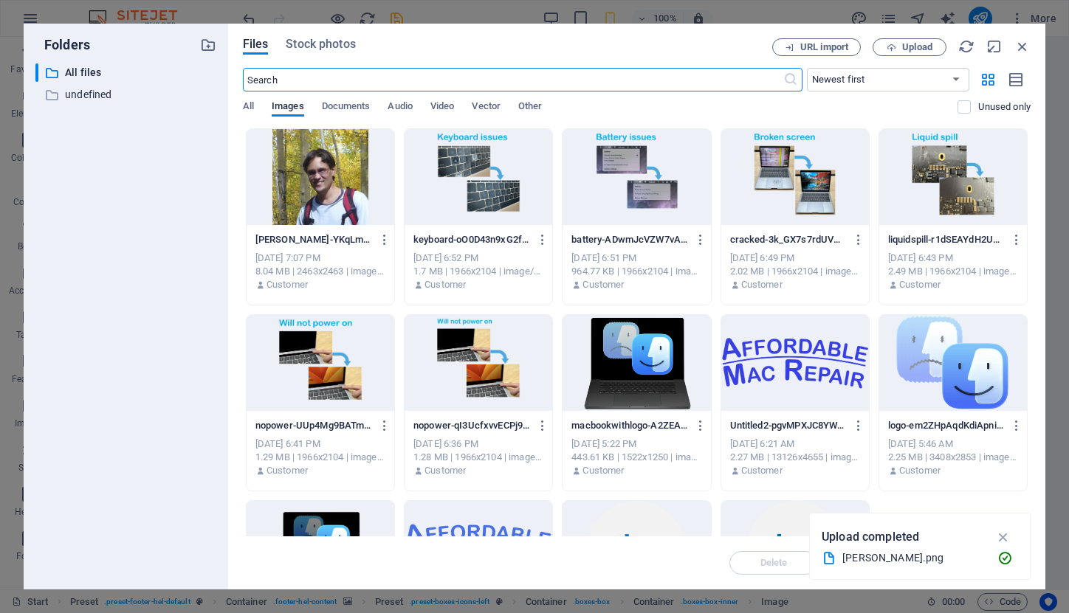
scroll to position [2992, 0]
click at [817, 377] on div at bounding box center [795, 363] width 148 height 96
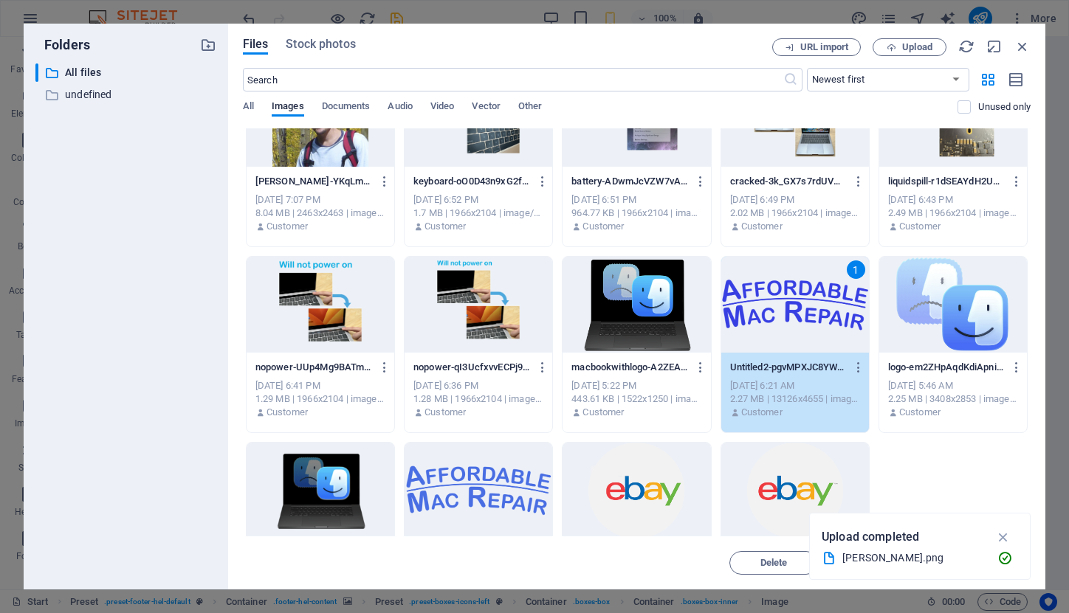
scroll to position [74, 0]
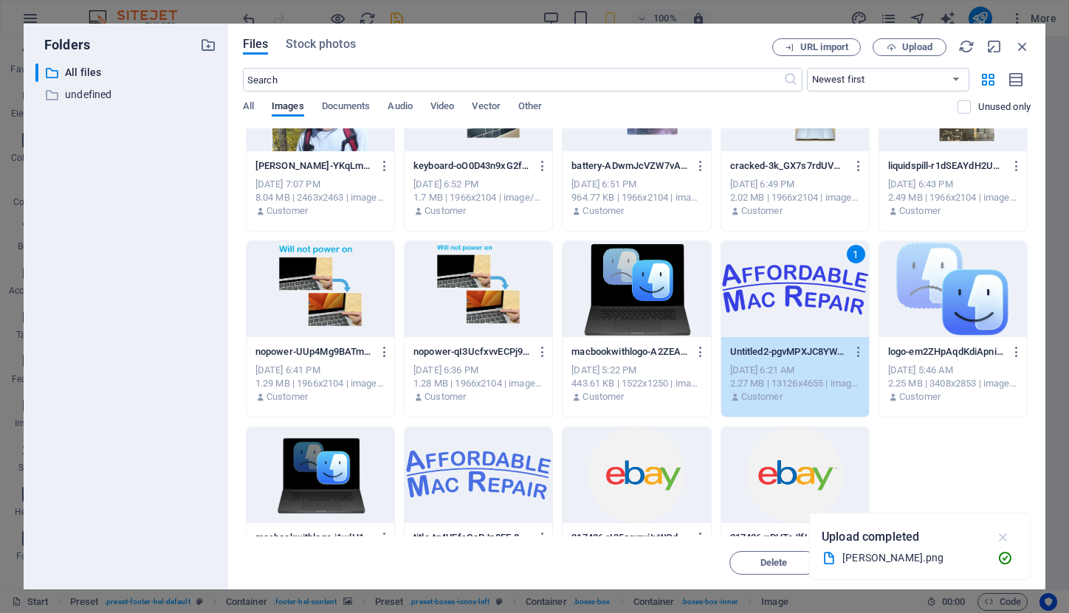
click at [1001, 536] on icon "button" at bounding box center [1003, 537] width 17 height 16
click at [999, 565] on span "Insert" at bounding box center [986, 563] width 77 height 9
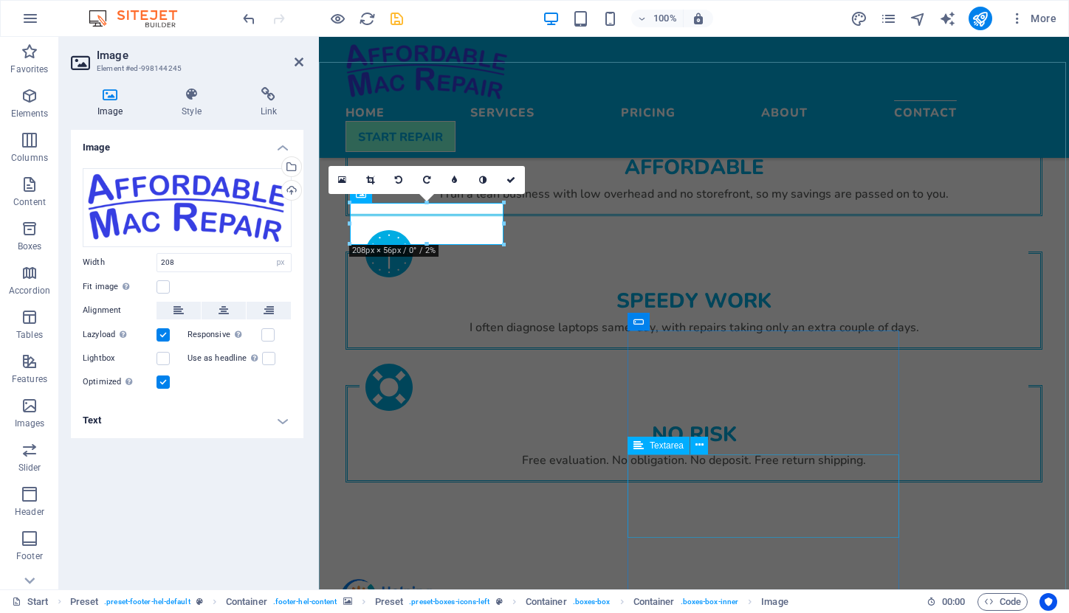
scroll to position [2474, 0]
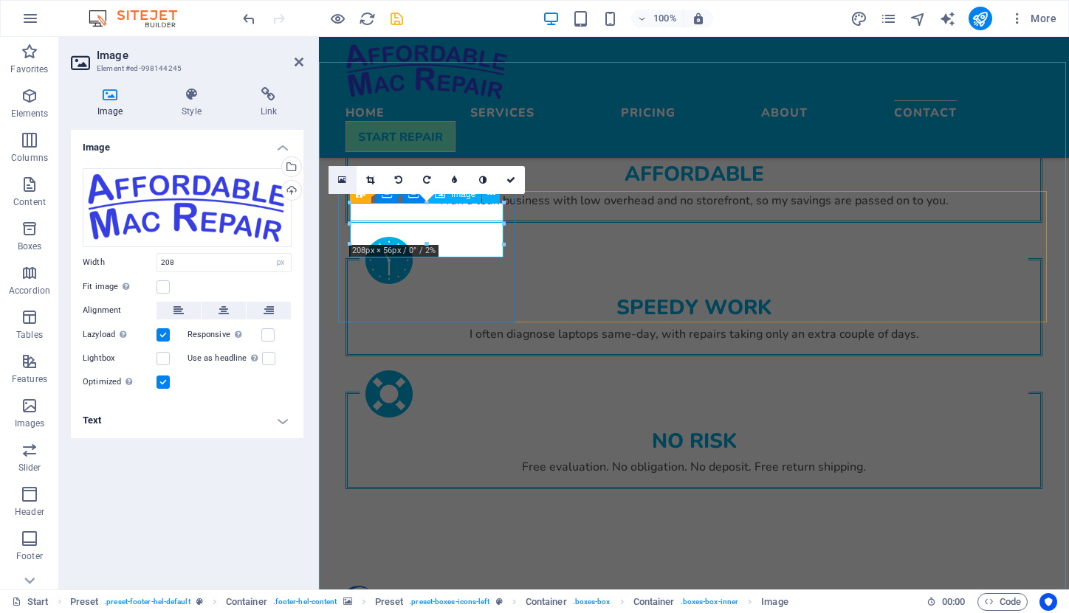
click at [341, 180] on icon at bounding box center [342, 180] width 8 height 10
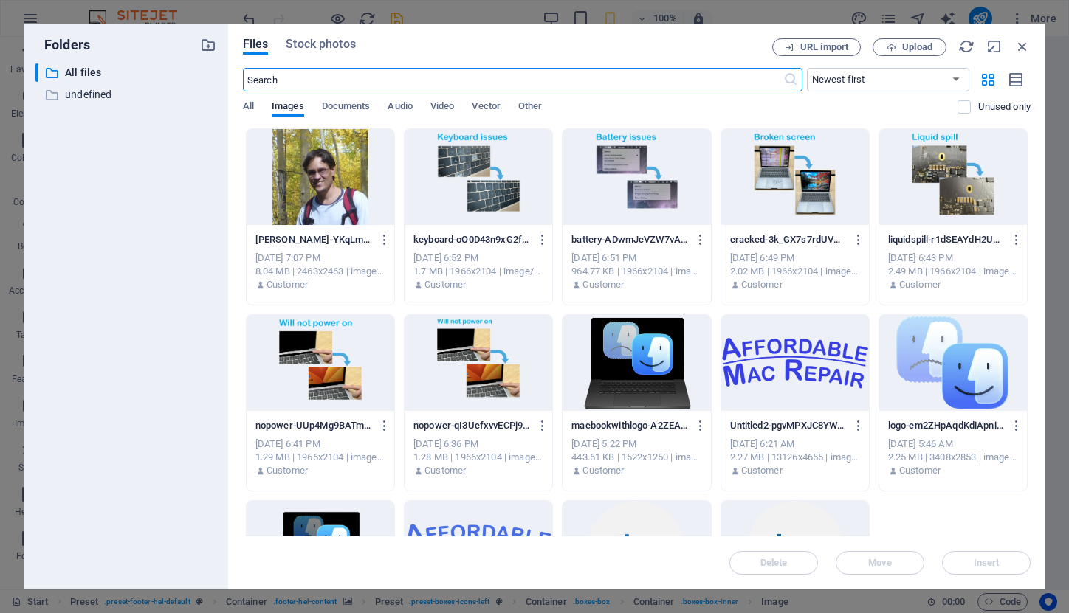
scroll to position [2998, 0]
click at [521, 520] on div at bounding box center [478, 549] width 148 height 96
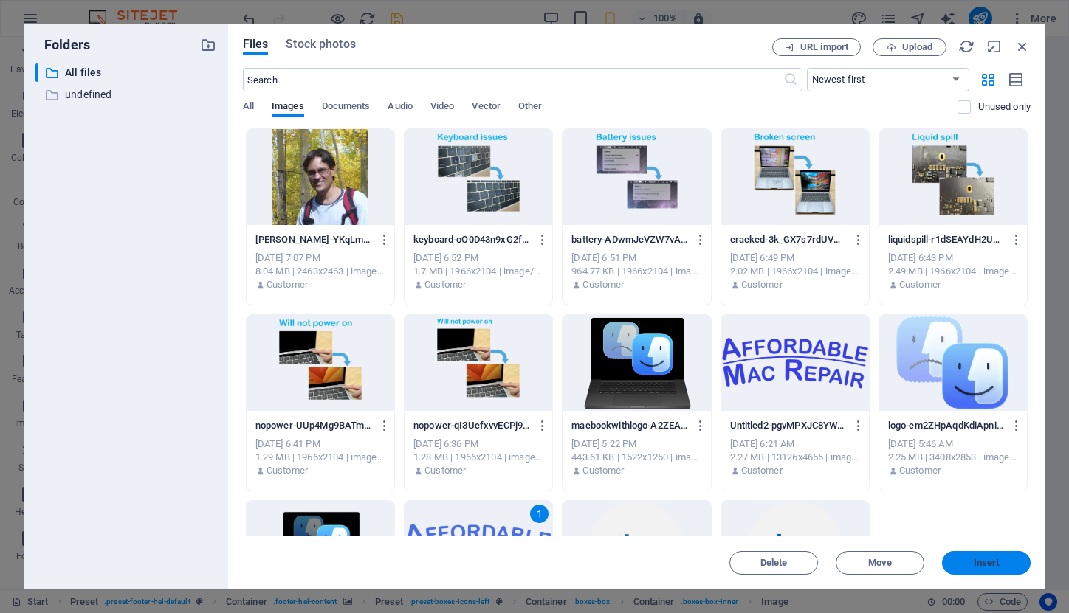
click at [995, 562] on span "Insert" at bounding box center [986, 563] width 26 height 9
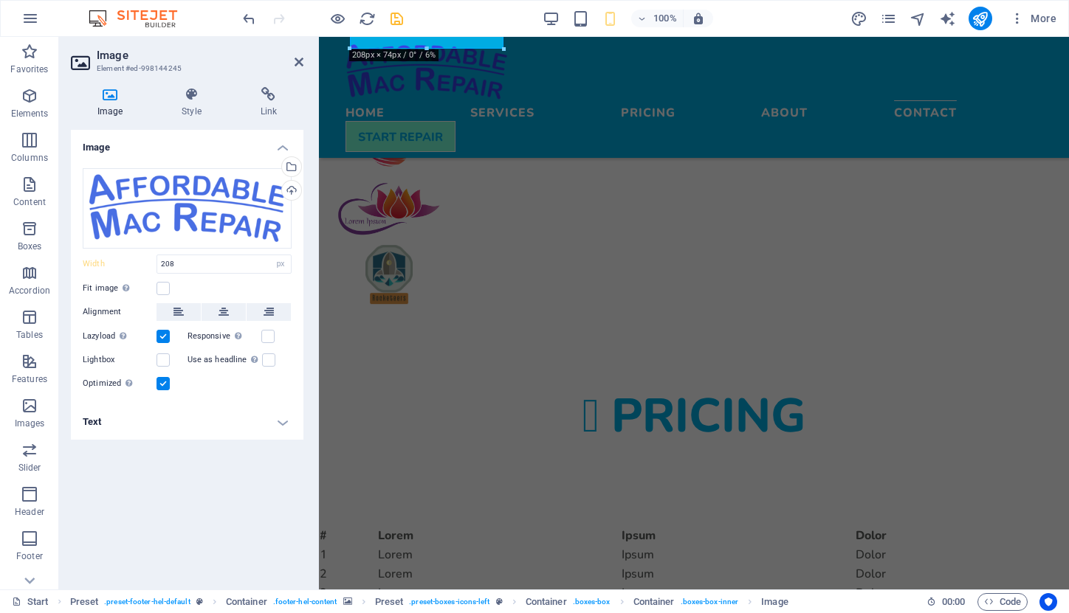
scroll to position [2682, 0]
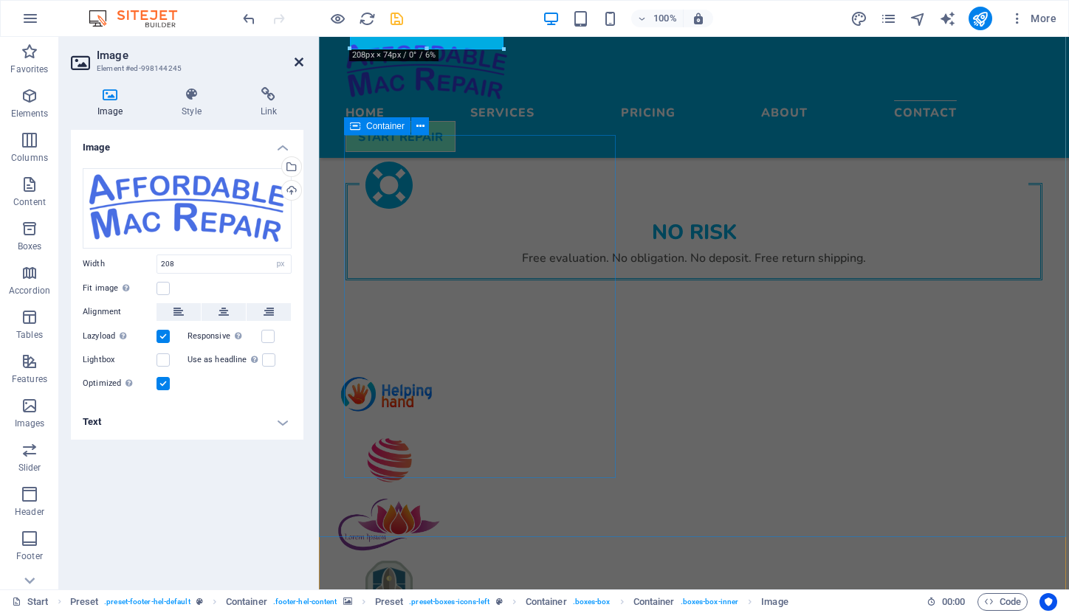
click at [297, 59] on icon at bounding box center [298, 62] width 9 height 12
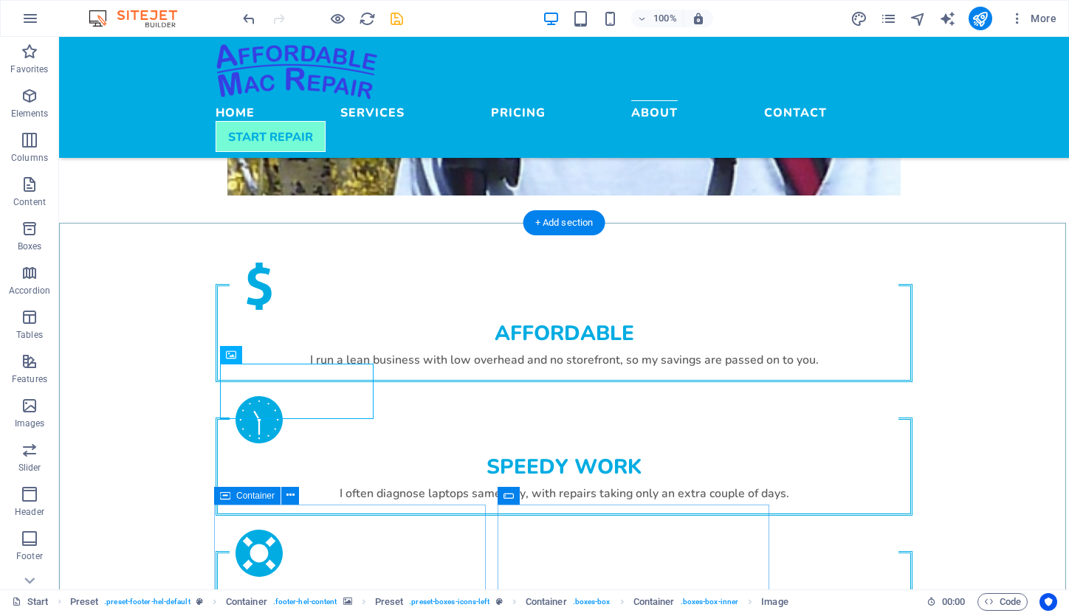
scroll to position [2371, 0]
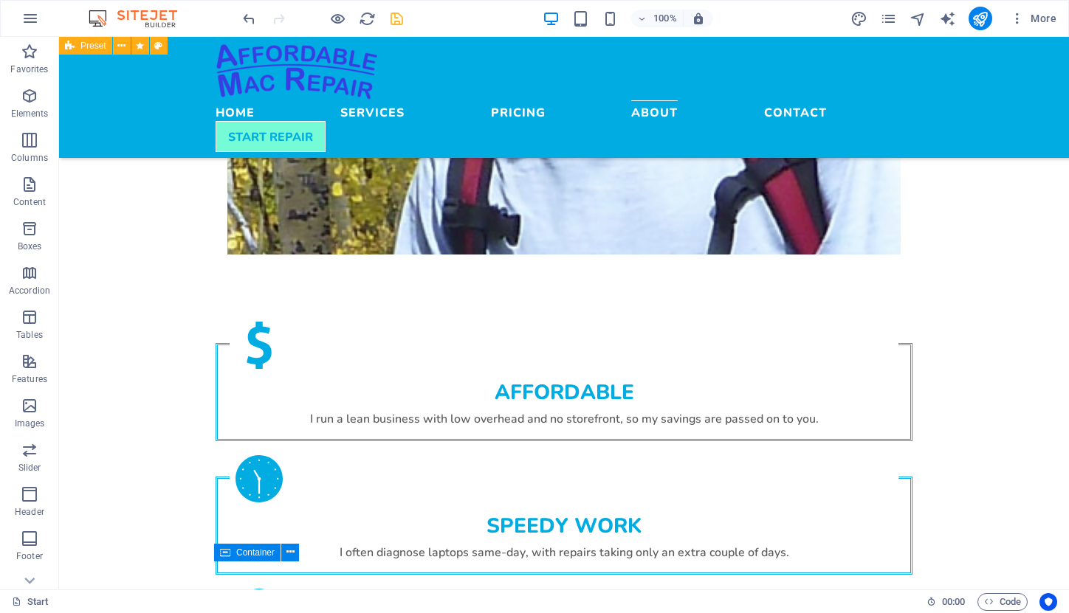
scroll to position [2308, 0]
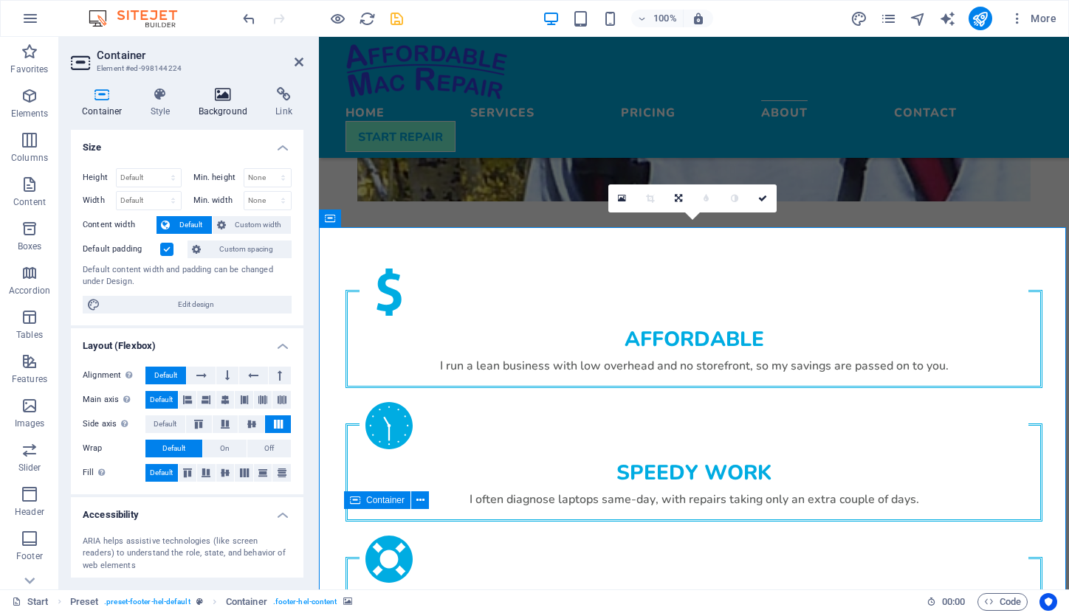
click at [223, 92] on icon at bounding box center [223, 94] width 72 height 15
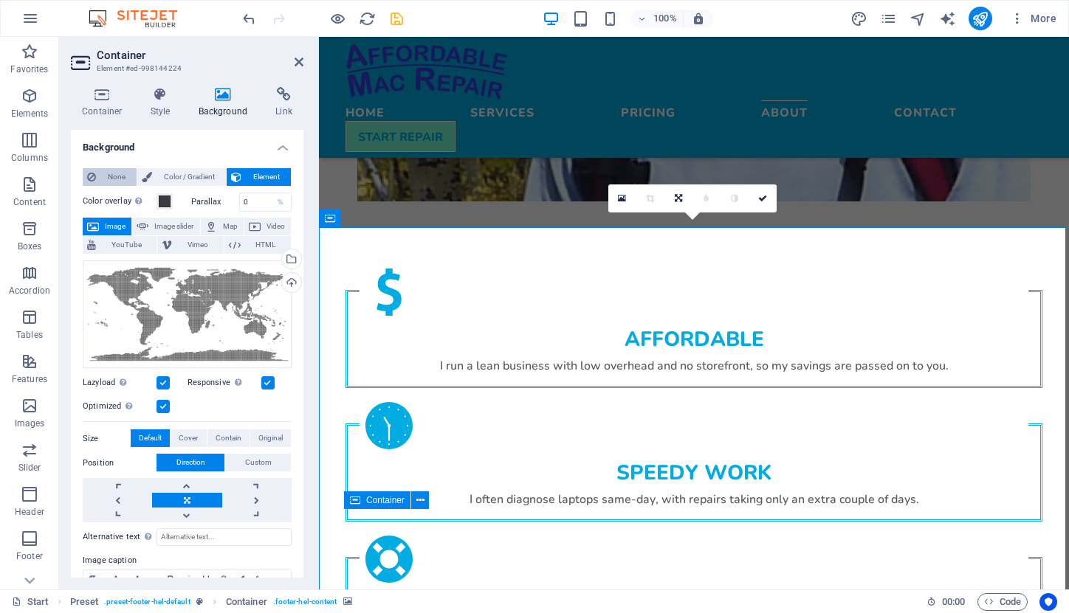
click at [108, 176] on span "None" at bounding box center [116, 177] width 32 height 18
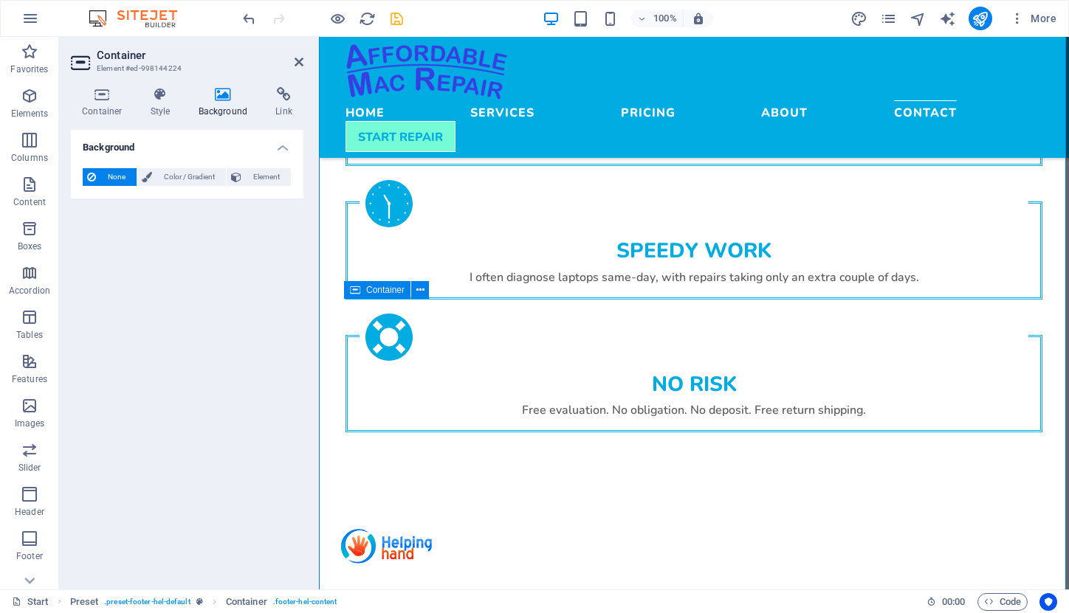
scroll to position [2536, 0]
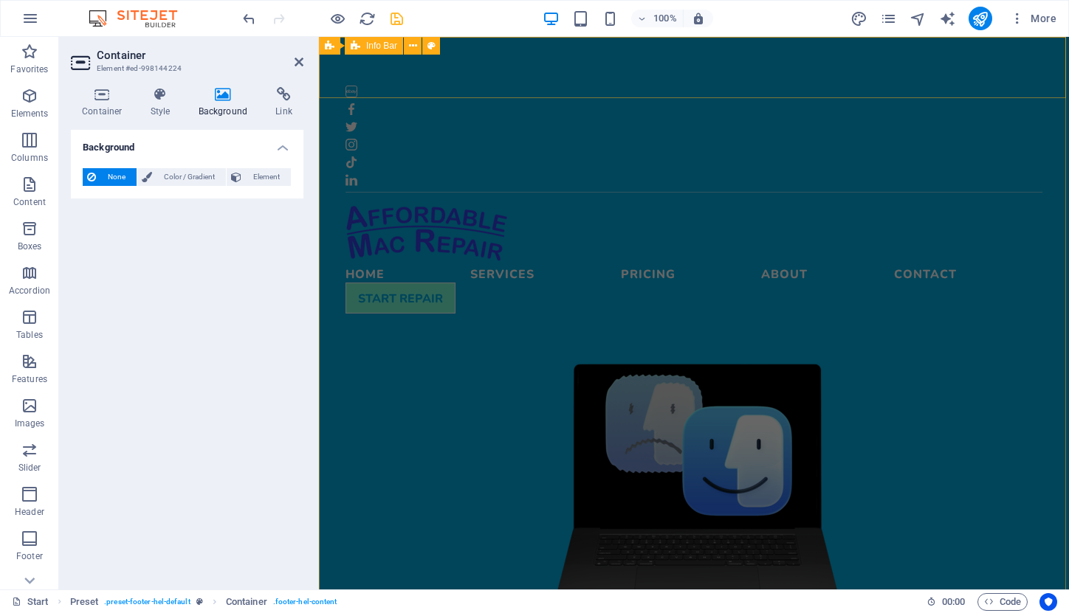
scroll to position [0, 0]
click at [489, 55] on div at bounding box center [694, 118] width 750 height 162
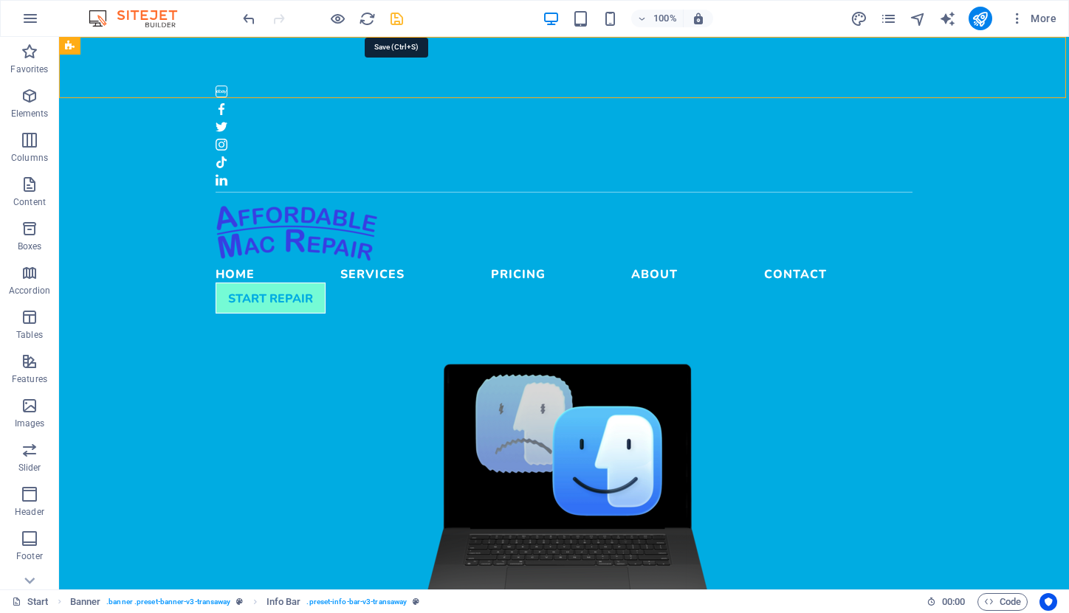
click at [393, 18] on icon "save" at bounding box center [396, 18] width 17 height 17
checkbox input "false"
select select "move-left-to-right"
select select "s"
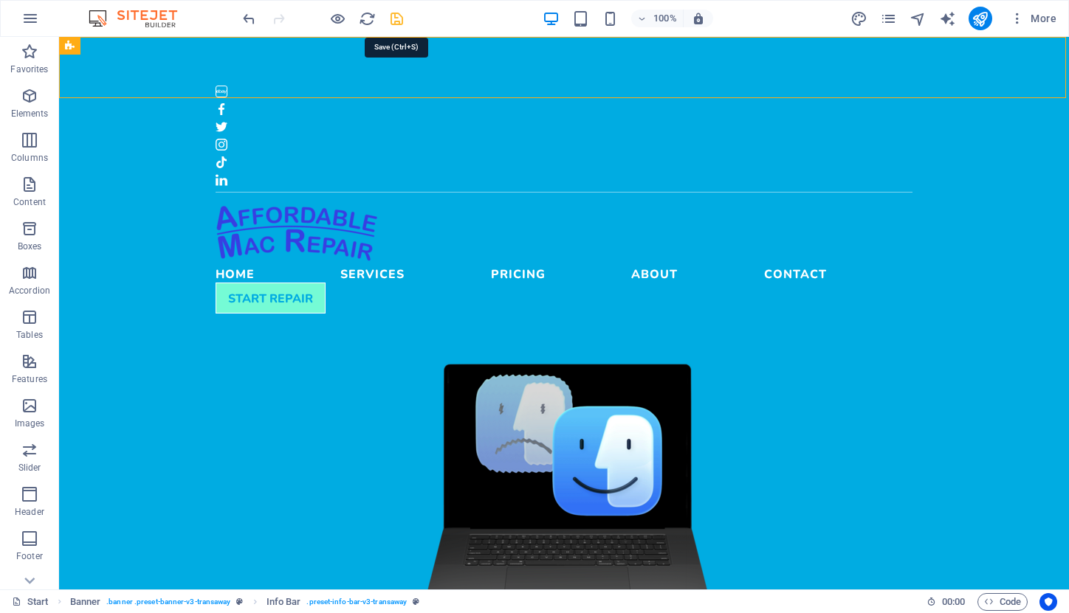
select select "scroll"
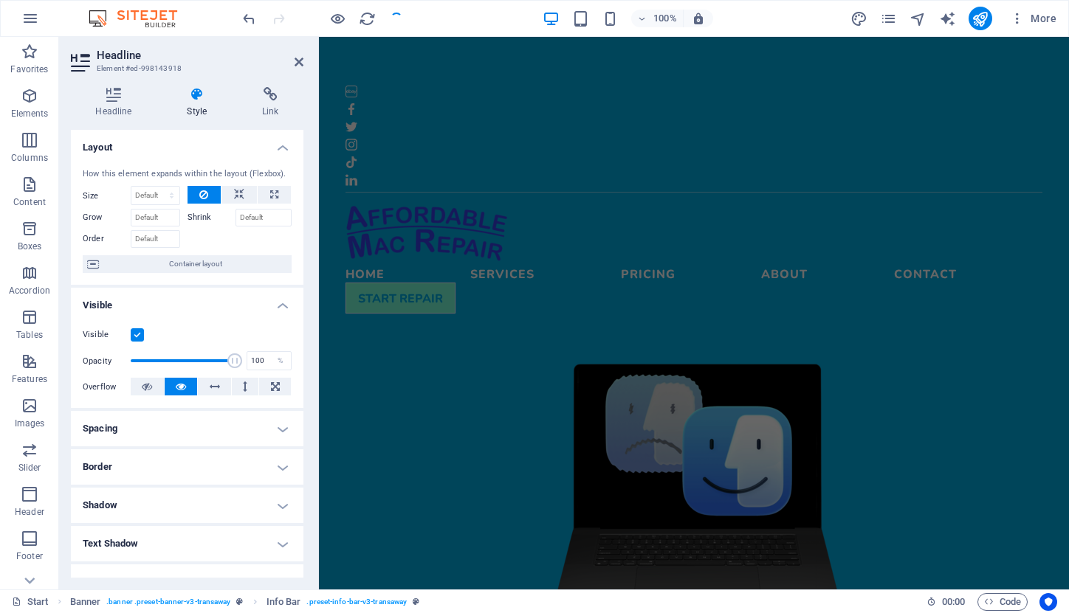
scroll to position [498, 0]
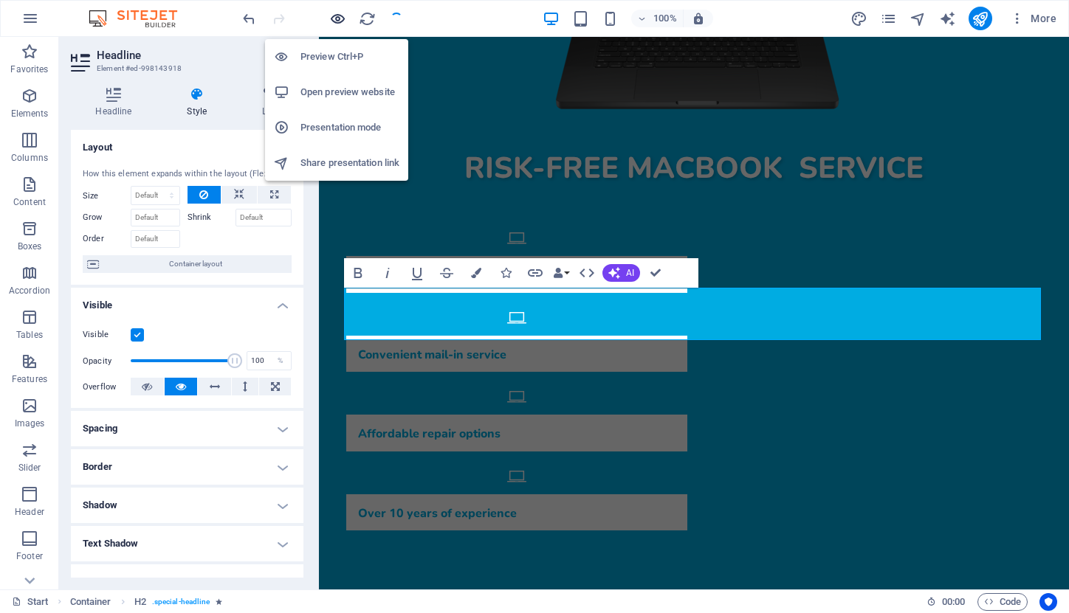
click at [337, 18] on icon "button" at bounding box center [337, 18] width 17 height 17
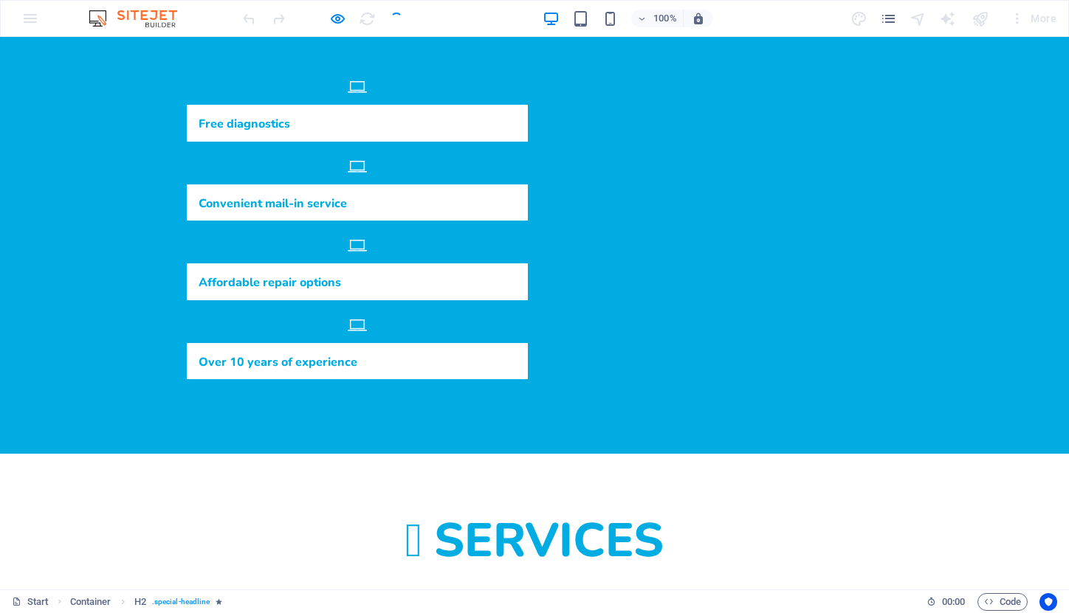
scroll to position [674, 0]
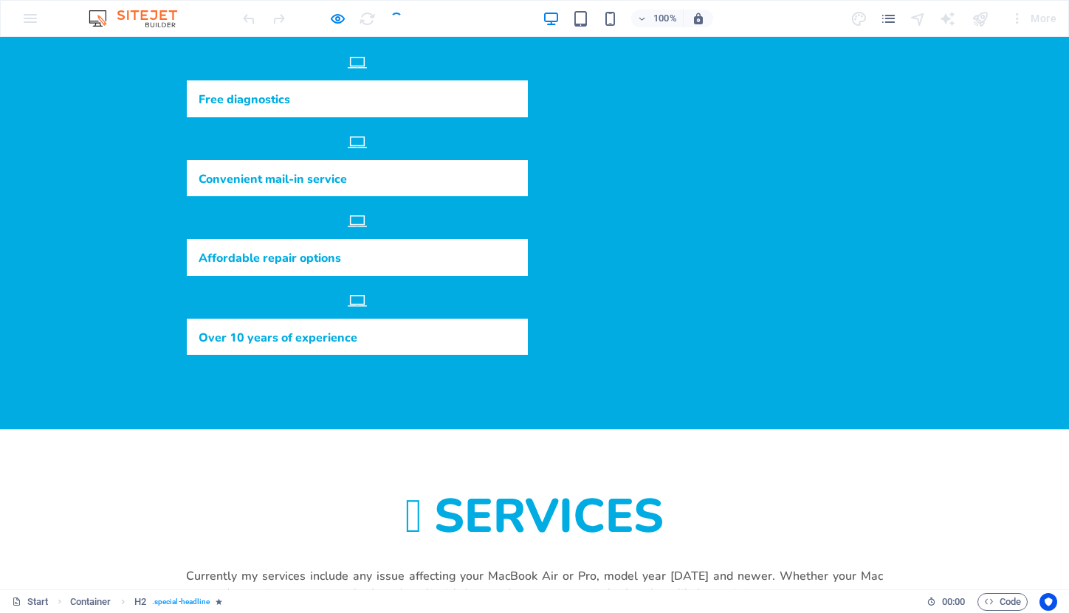
click at [903, 429] on div "Services Currently my services include any issue affecting your MacBook Air or …" at bounding box center [534, 580] width 1069 height 302
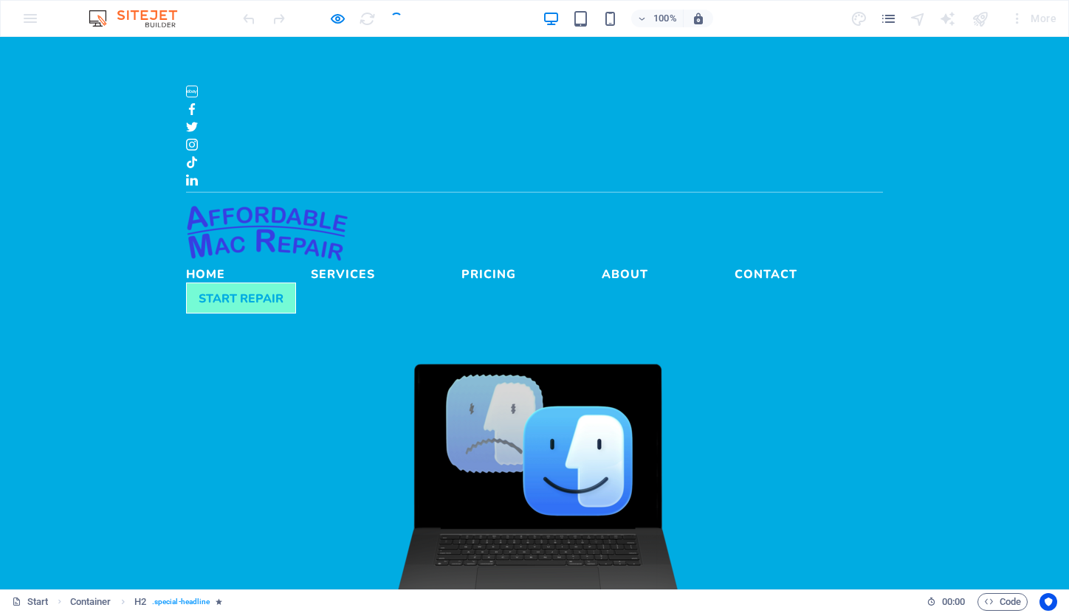
scroll to position [0, 0]
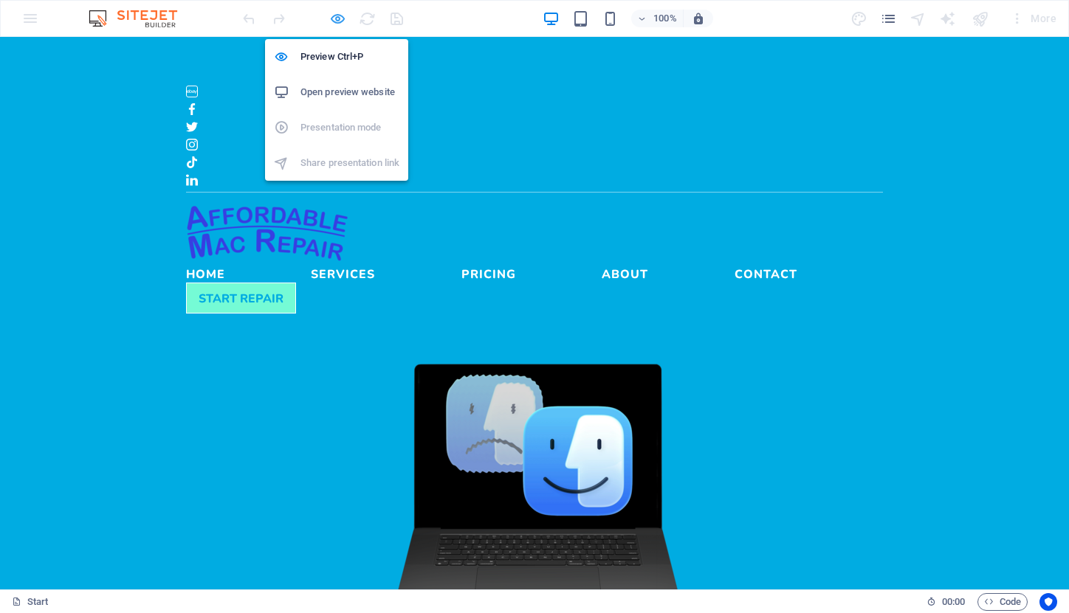
click at [333, 16] on icon "button" at bounding box center [337, 18] width 17 height 17
select select "move-left-to-right"
select select "s"
select select "scroll"
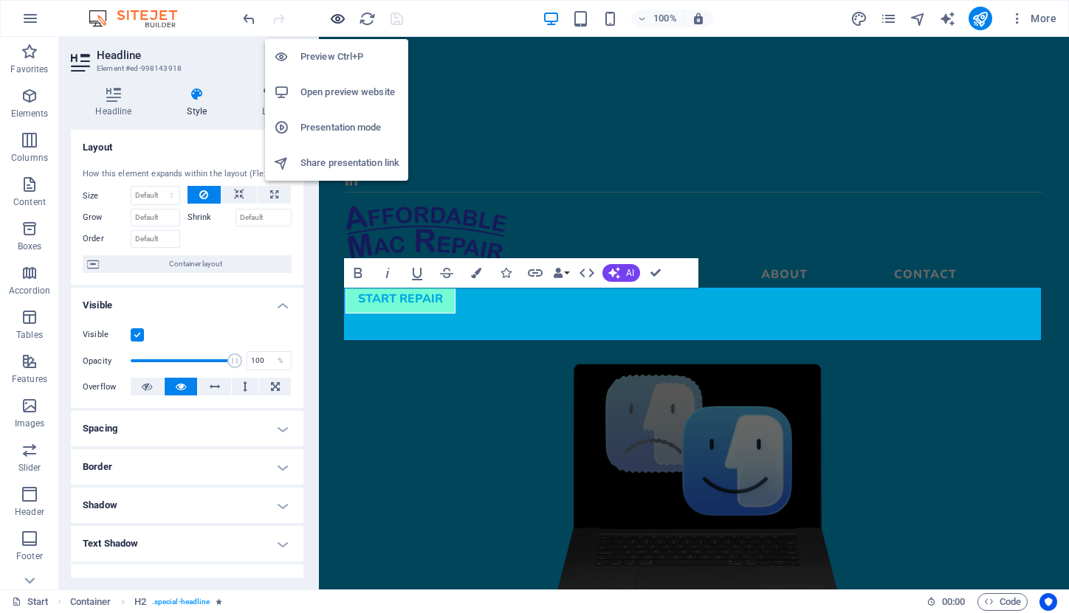
scroll to position [498, 0]
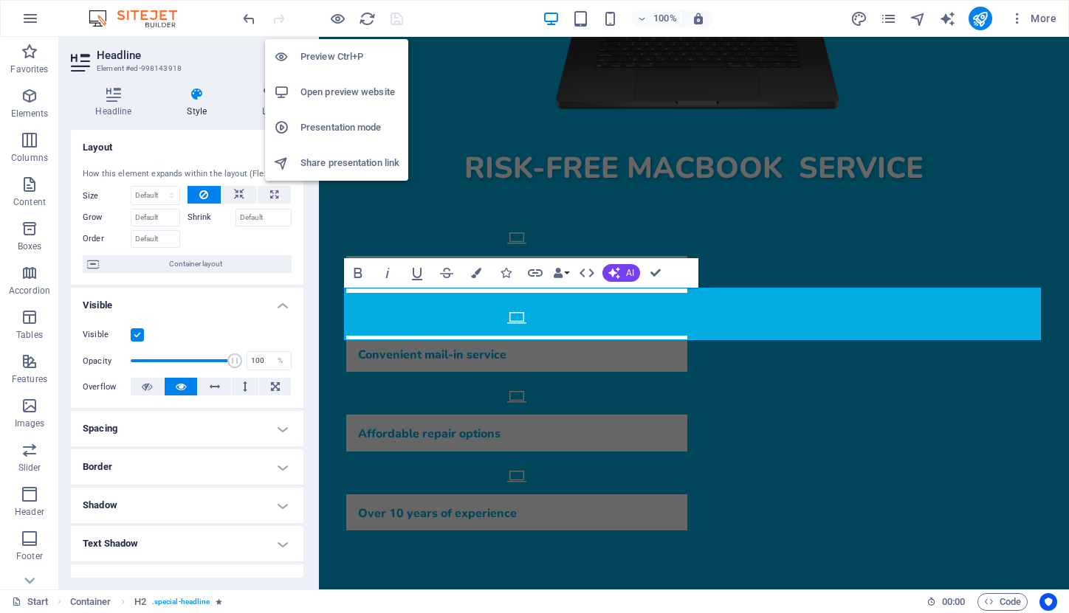
click at [332, 58] on h6 "Preview Ctrl+P" at bounding box center [349, 57] width 99 height 18
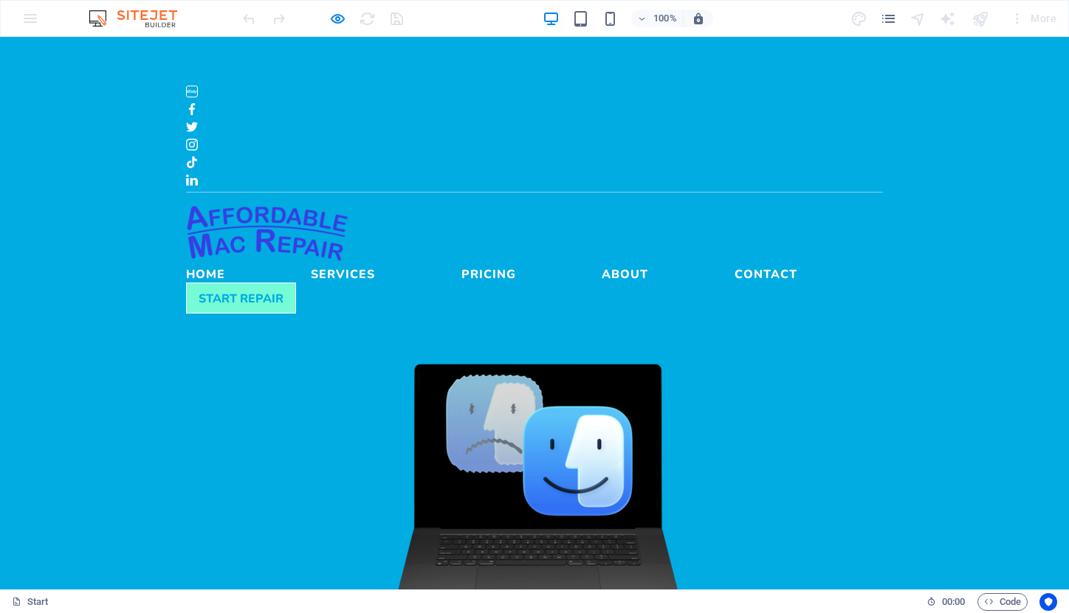
scroll to position [0, 0]
click at [296, 281] on link "START REPAIR" at bounding box center [241, 296] width 110 height 31
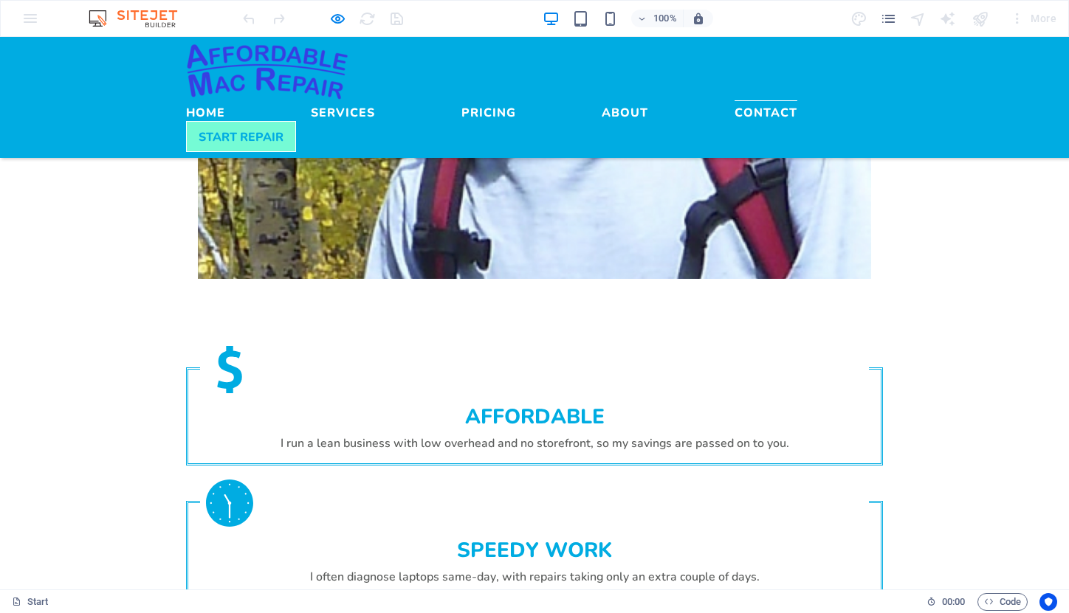
scroll to position [2292, 0]
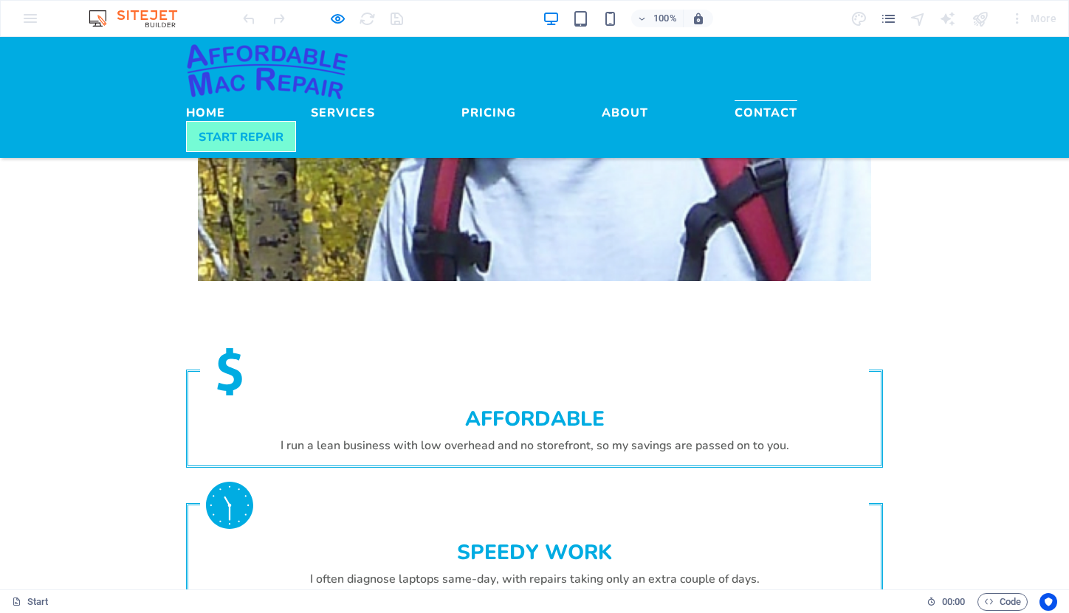
click at [734, 100] on link "Contact" at bounding box center [765, 109] width 63 height 18
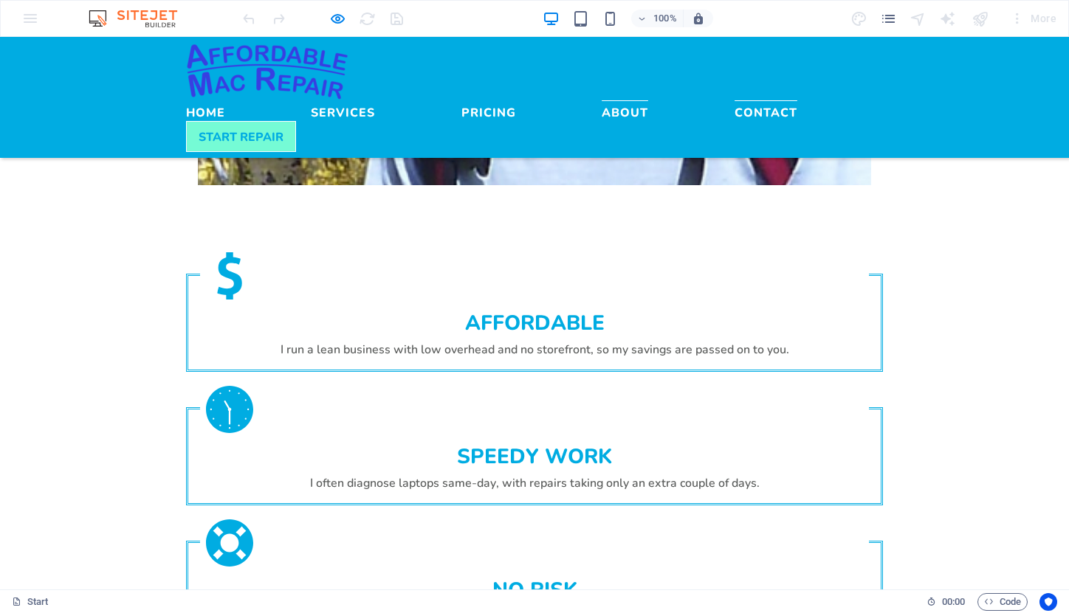
click at [618, 100] on link "About" at bounding box center [624, 109] width 46 height 18
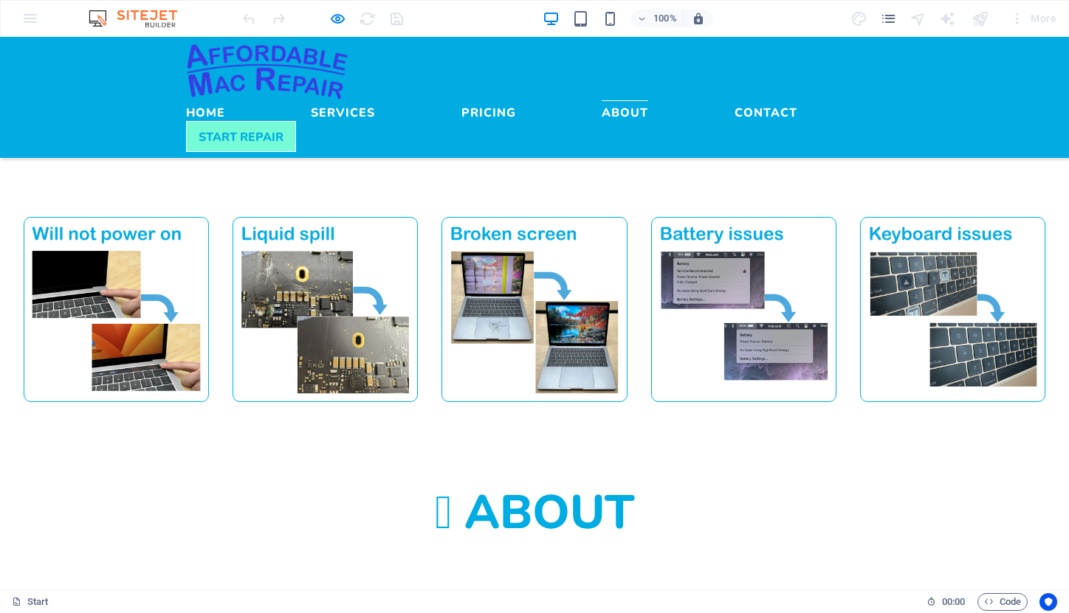
scroll to position [1153, 0]
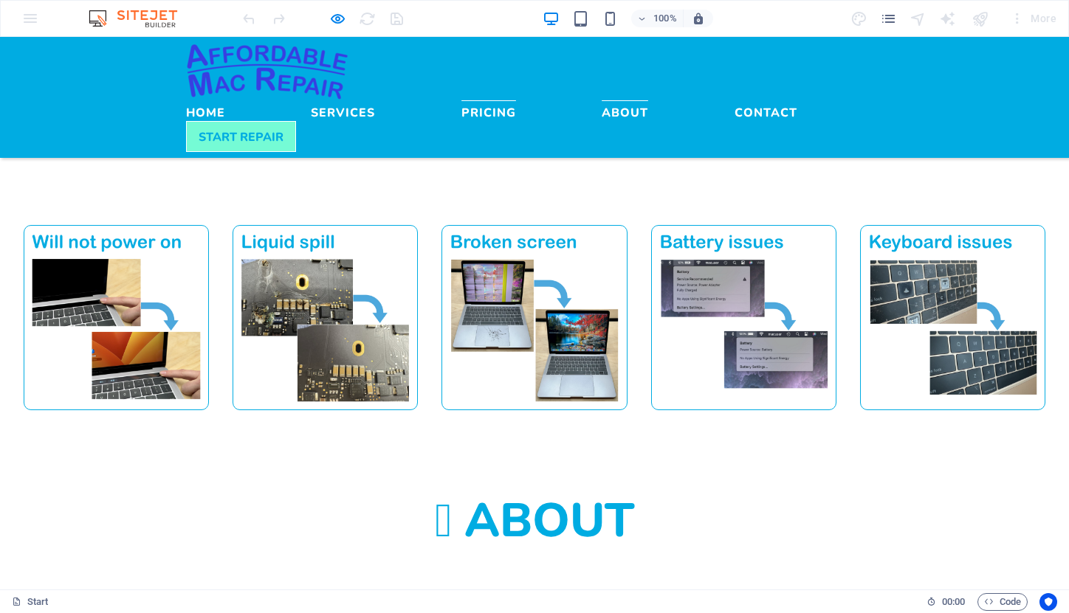
click at [516, 100] on link "Pricing" at bounding box center [488, 109] width 55 height 18
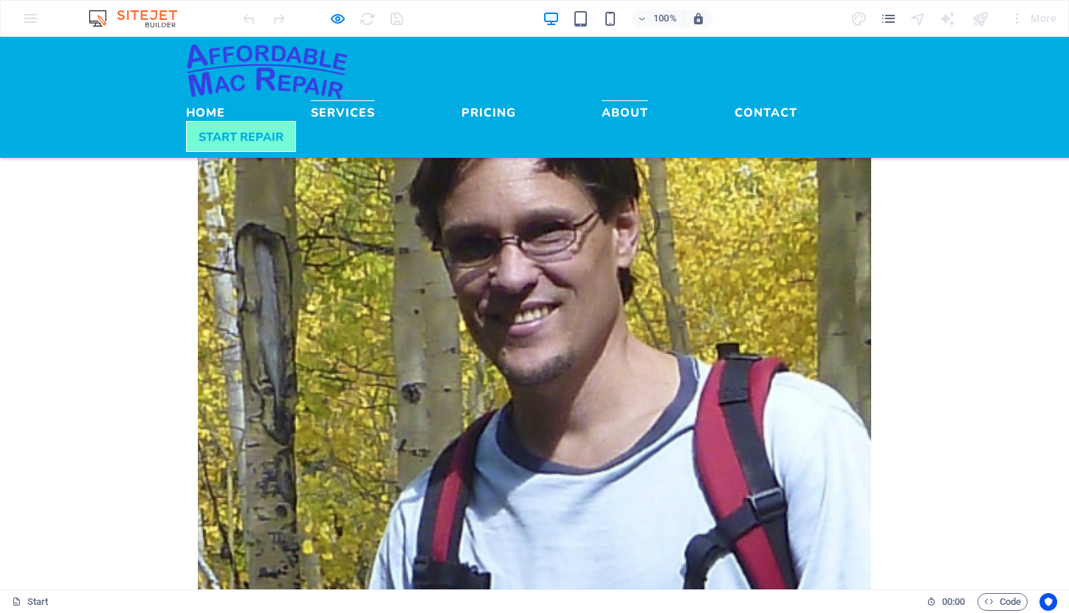
click at [375, 100] on link "Services" at bounding box center [343, 109] width 64 height 18
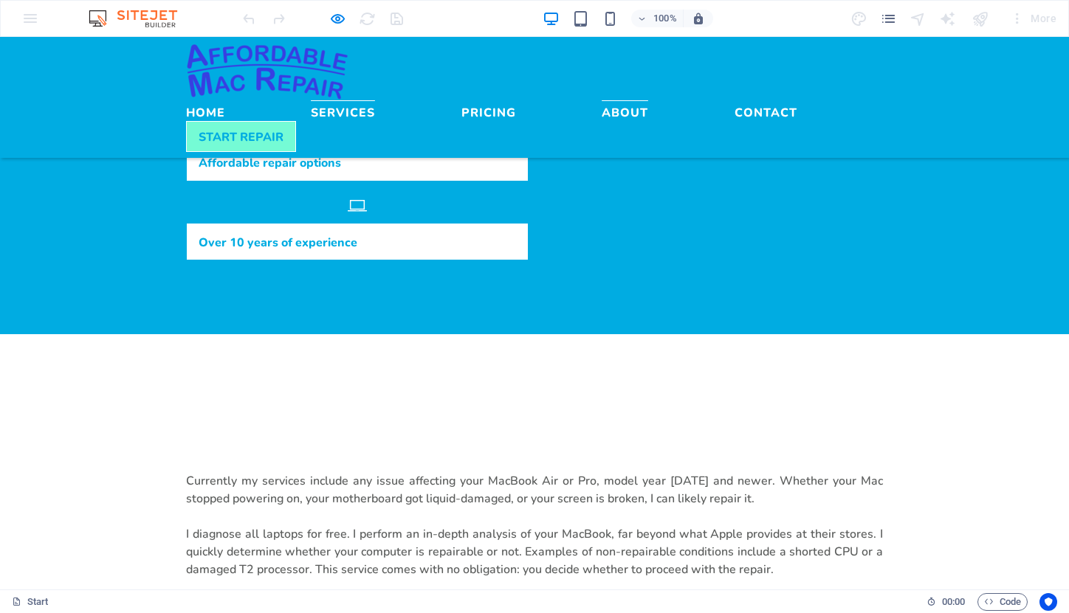
scroll to position [749, 0]
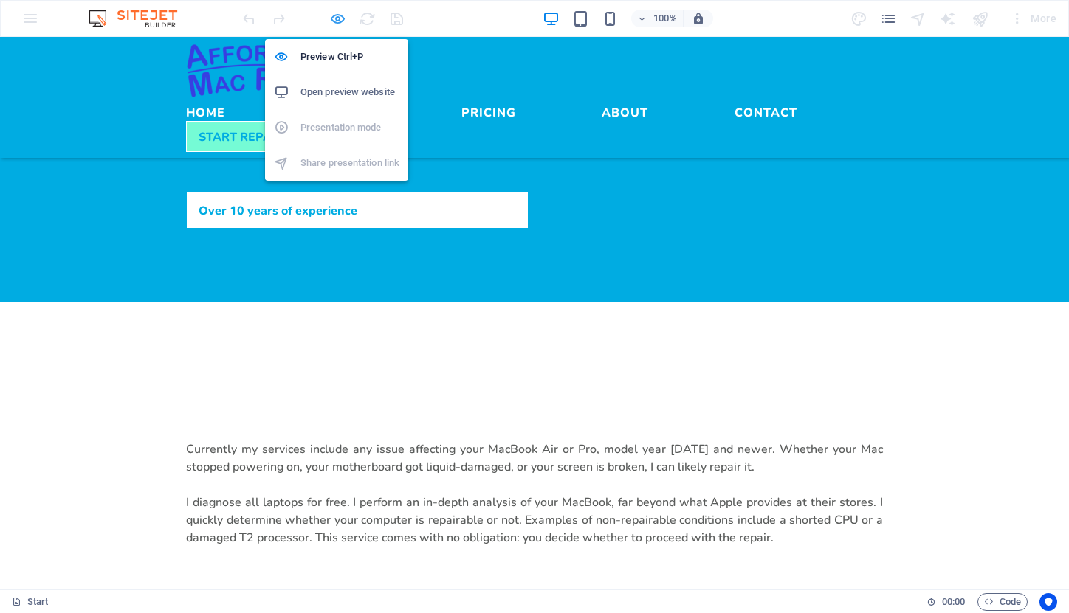
click at [337, 16] on icon "button" at bounding box center [337, 18] width 17 height 17
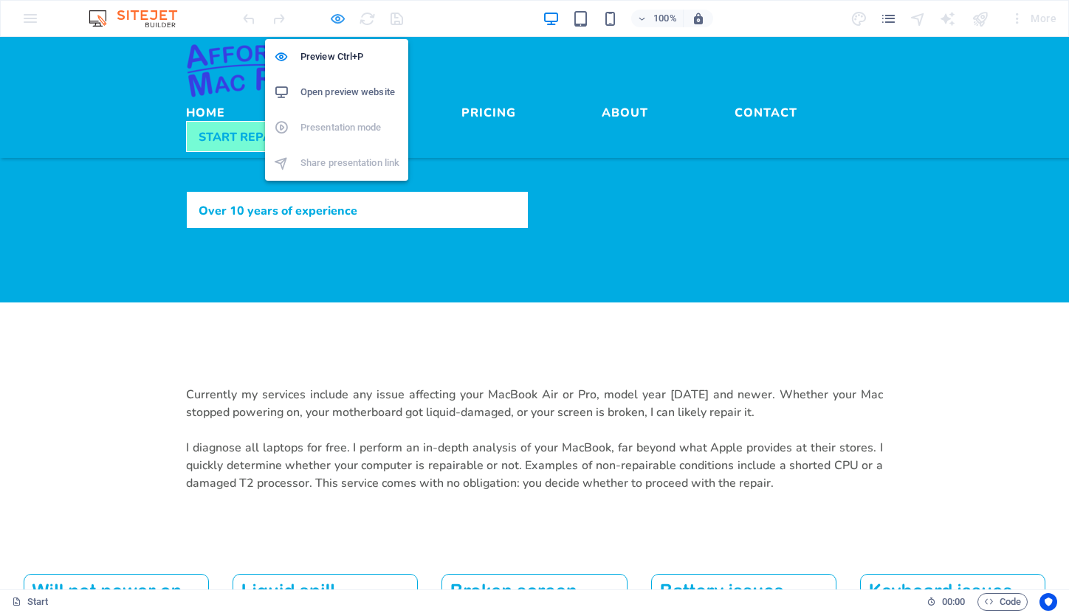
select select "move-left-to-right"
select select "s"
select select "scroll"
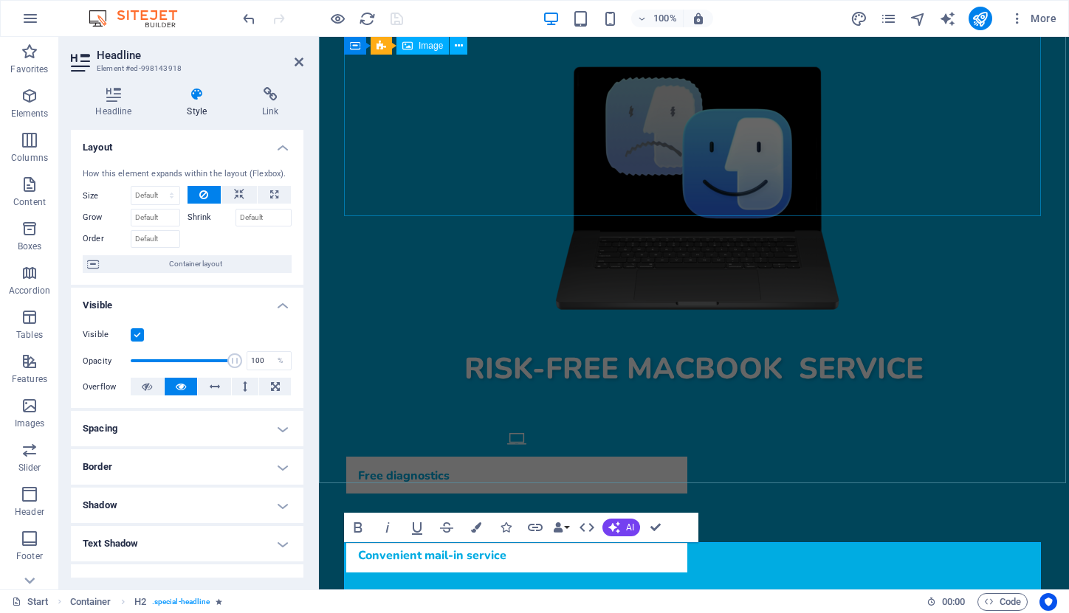
scroll to position [342, 0]
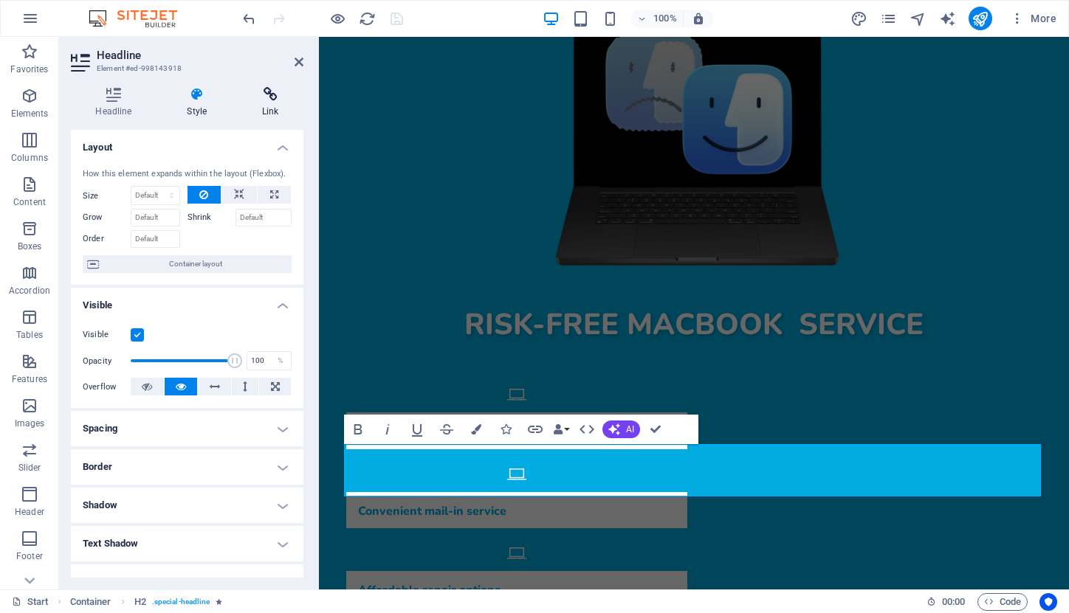
click at [261, 91] on icon at bounding box center [271, 94] width 66 height 15
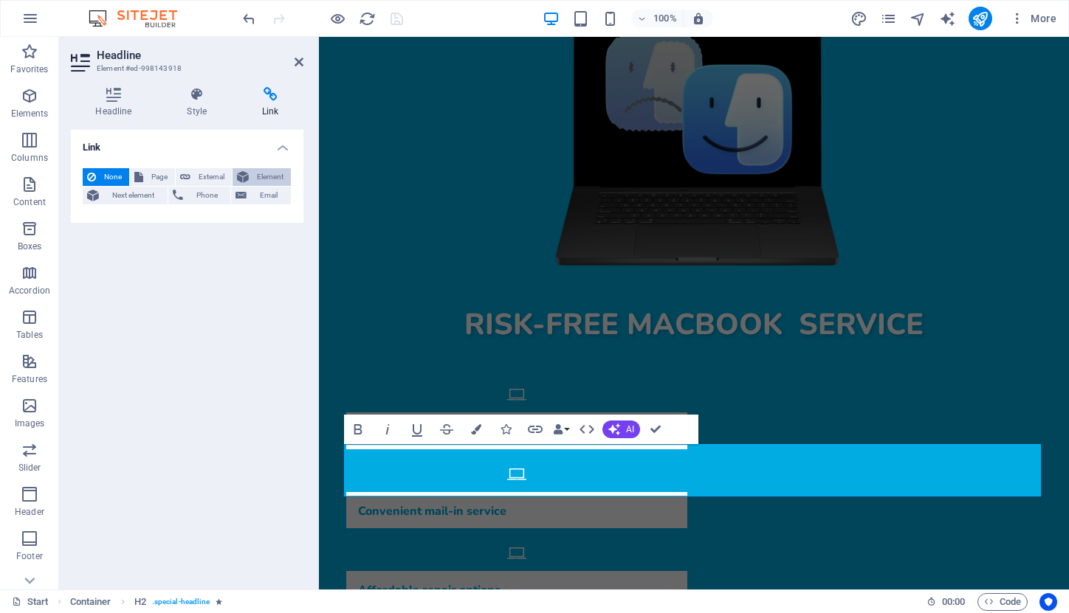
click at [260, 176] on span "Element" at bounding box center [269, 177] width 33 height 18
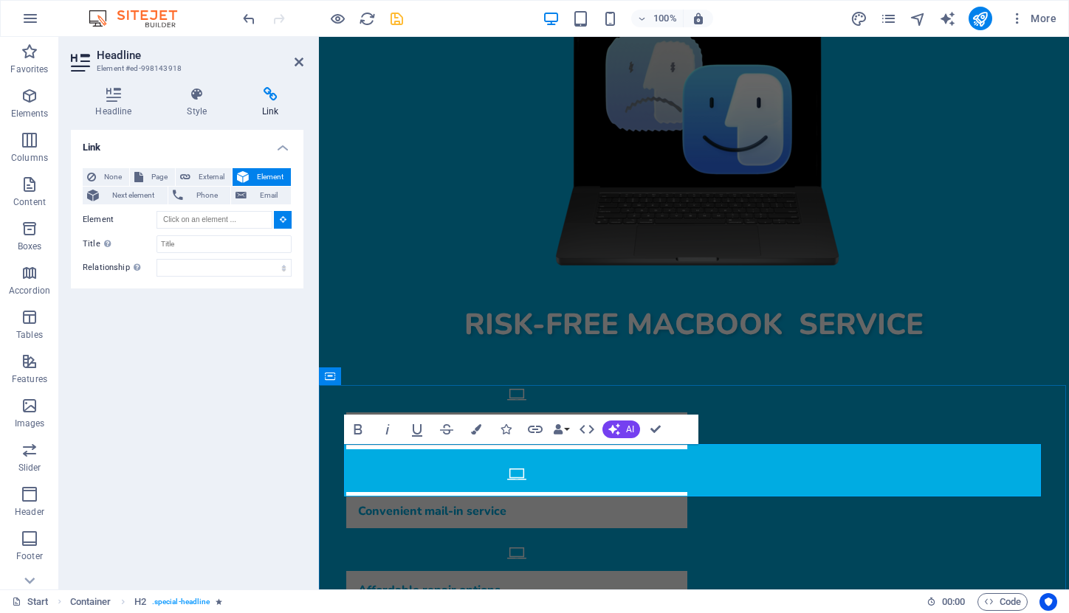
type input "#ed-998143918"
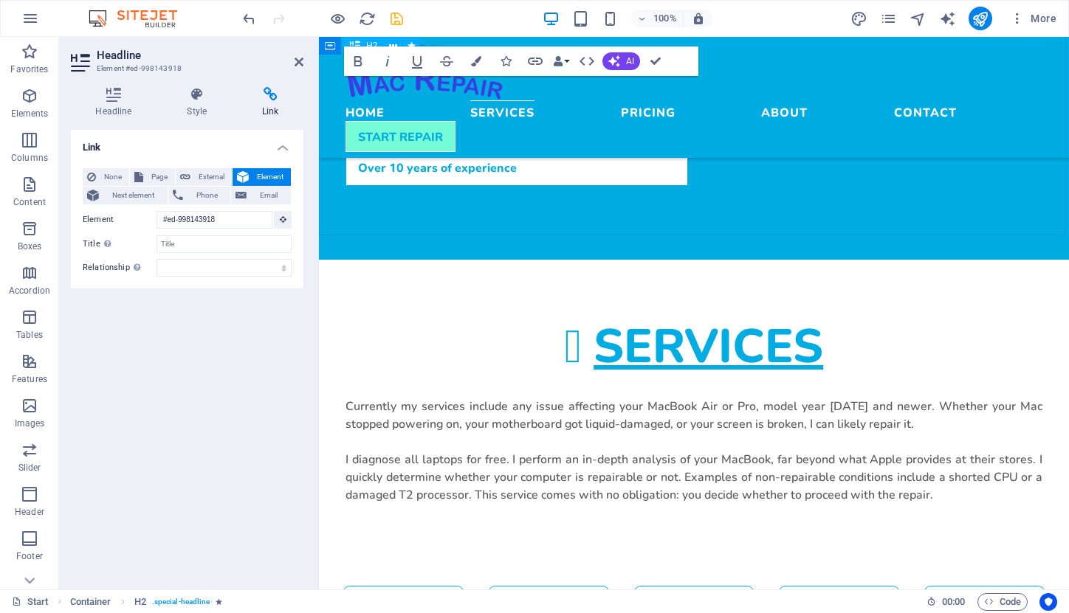
scroll to position [804, 0]
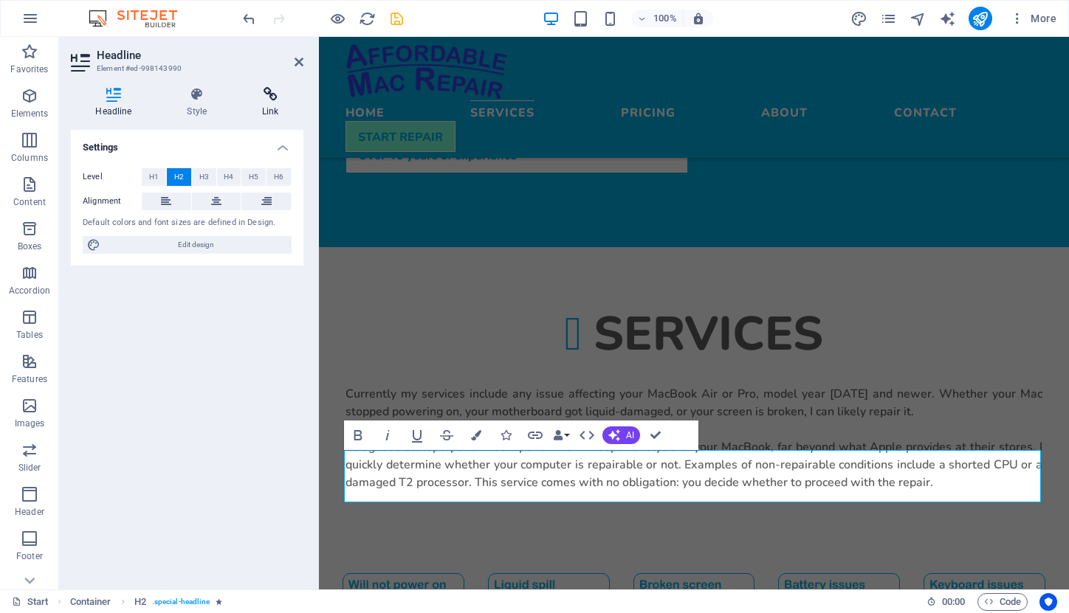
click at [272, 95] on icon at bounding box center [271, 94] width 66 height 15
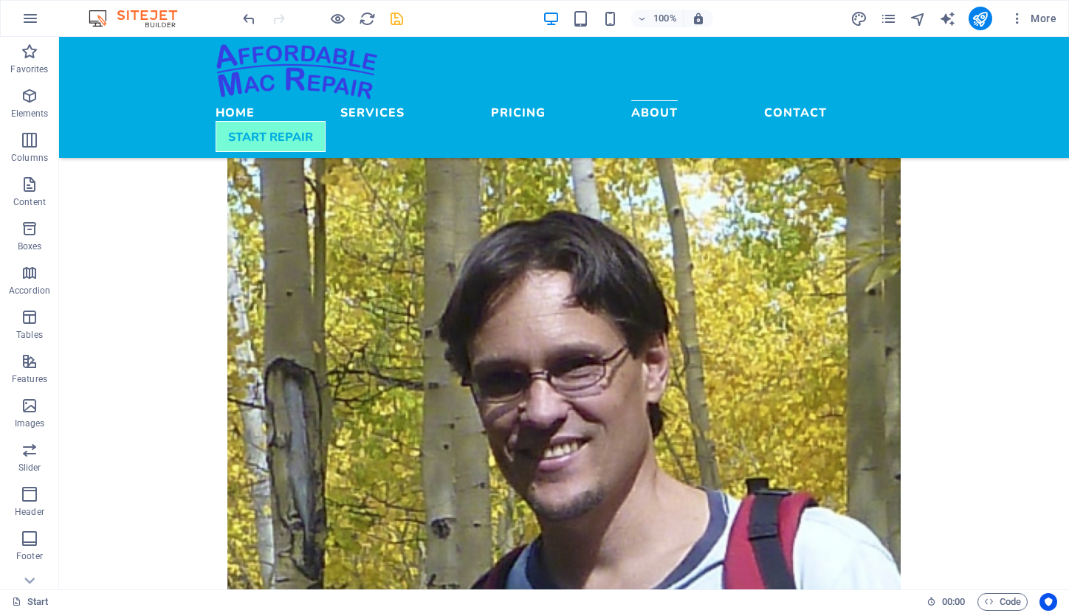
scroll to position [1880, 0]
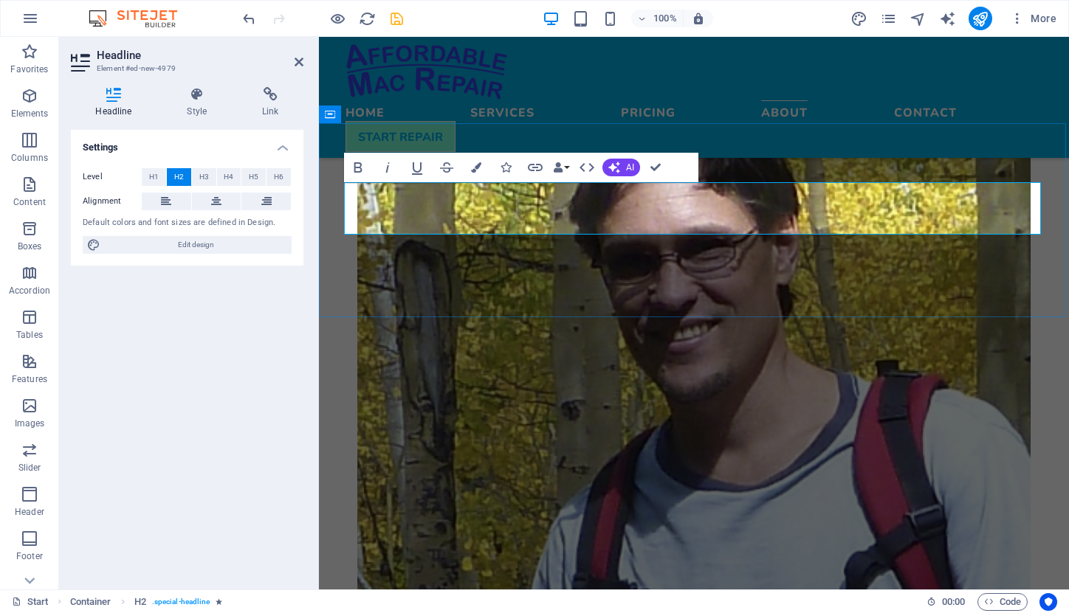
click at [283, 100] on icon at bounding box center [271, 94] width 66 height 15
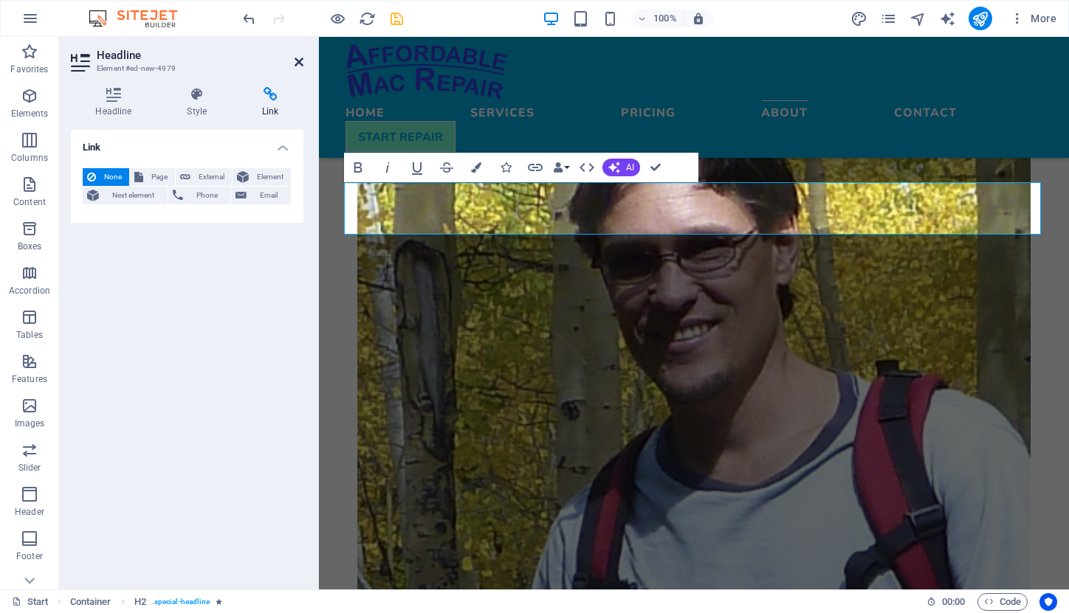
click at [297, 63] on icon at bounding box center [298, 62] width 9 height 12
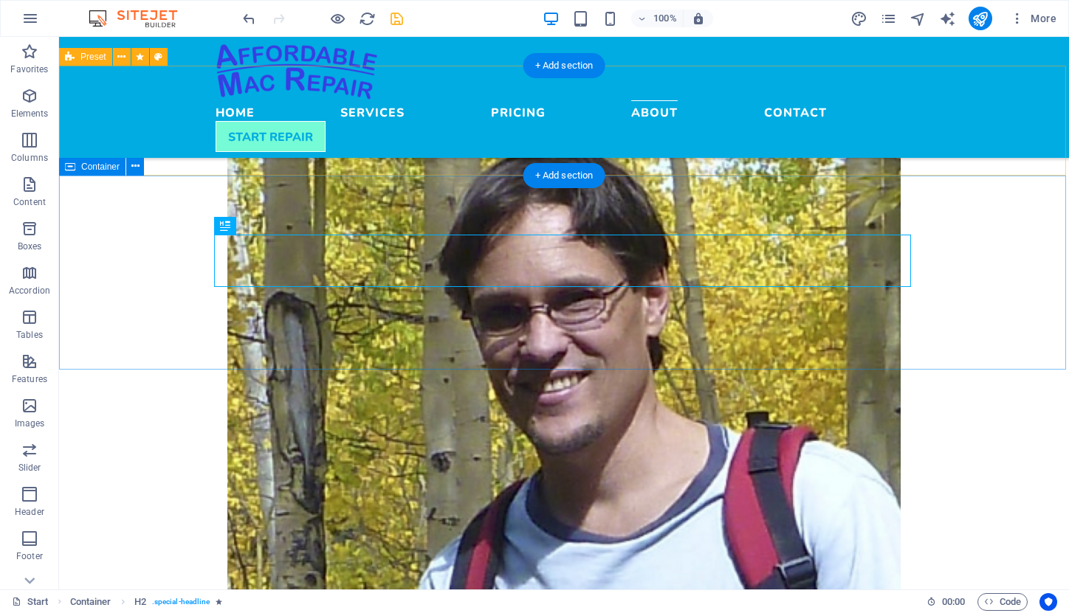
click at [93, 165] on span "Container" at bounding box center [100, 166] width 38 height 9
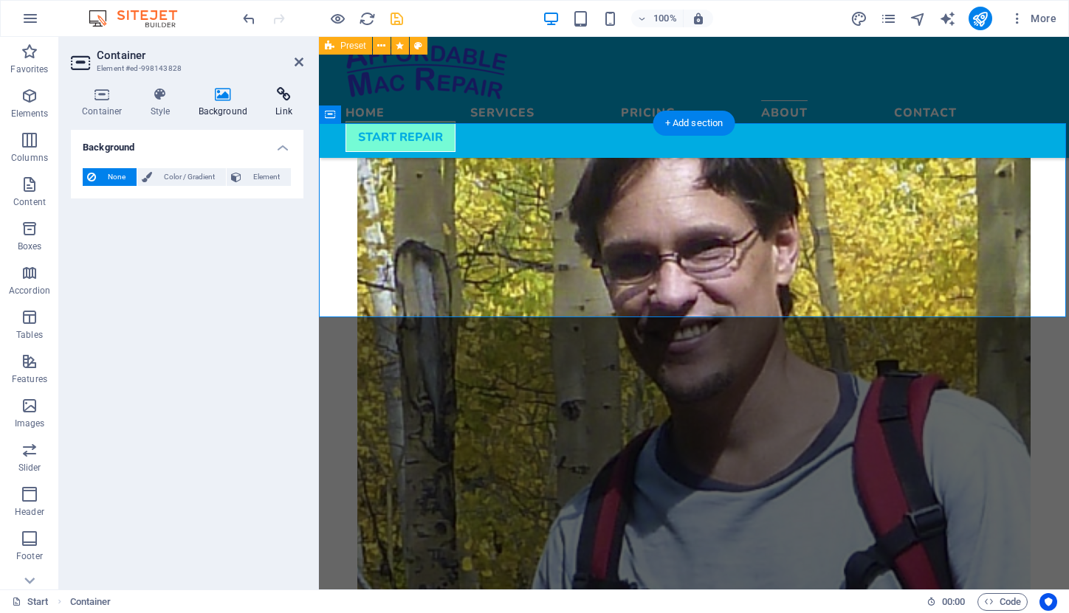
click at [273, 100] on icon at bounding box center [283, 94] width 39 height 15
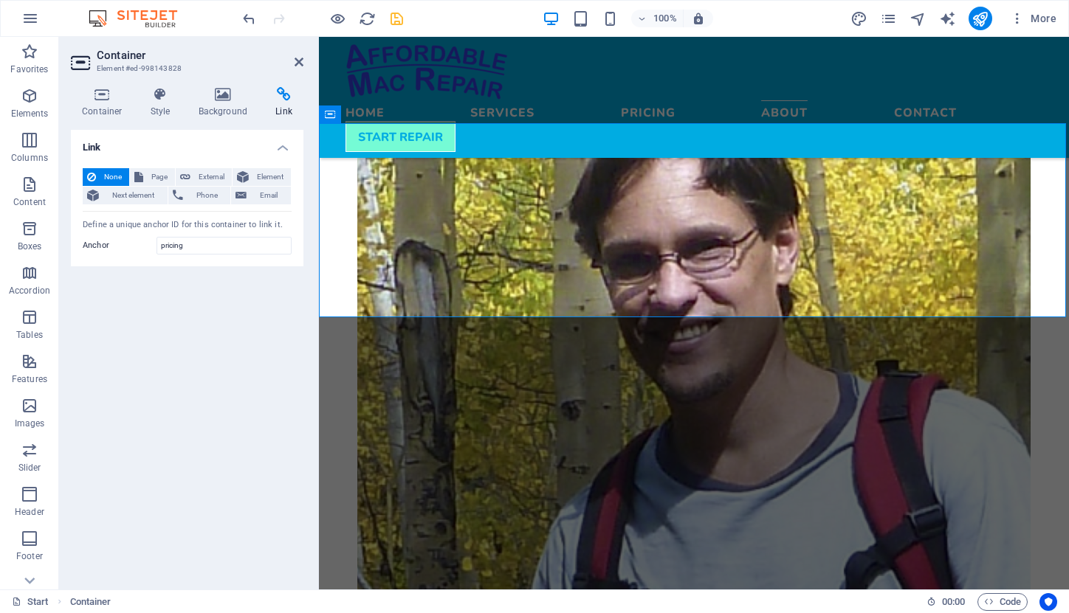
click at [274, 378] on div "Link None Page External Element Next element Phone Email Page Start Subpage Leg…" at bounding box center [187, 354] width 232 height 448
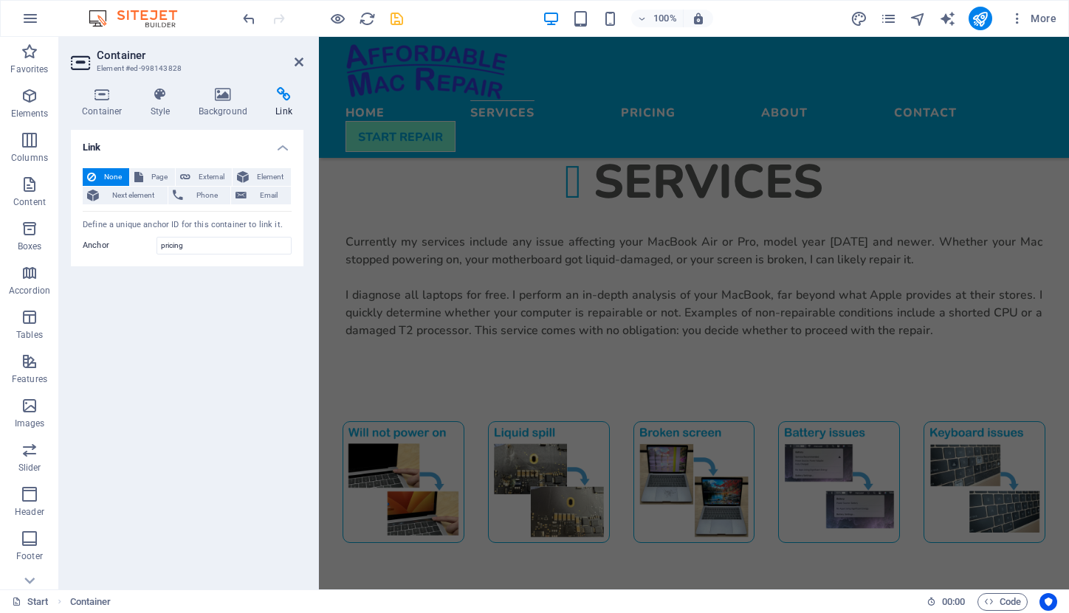
scroll to position [949, 0]
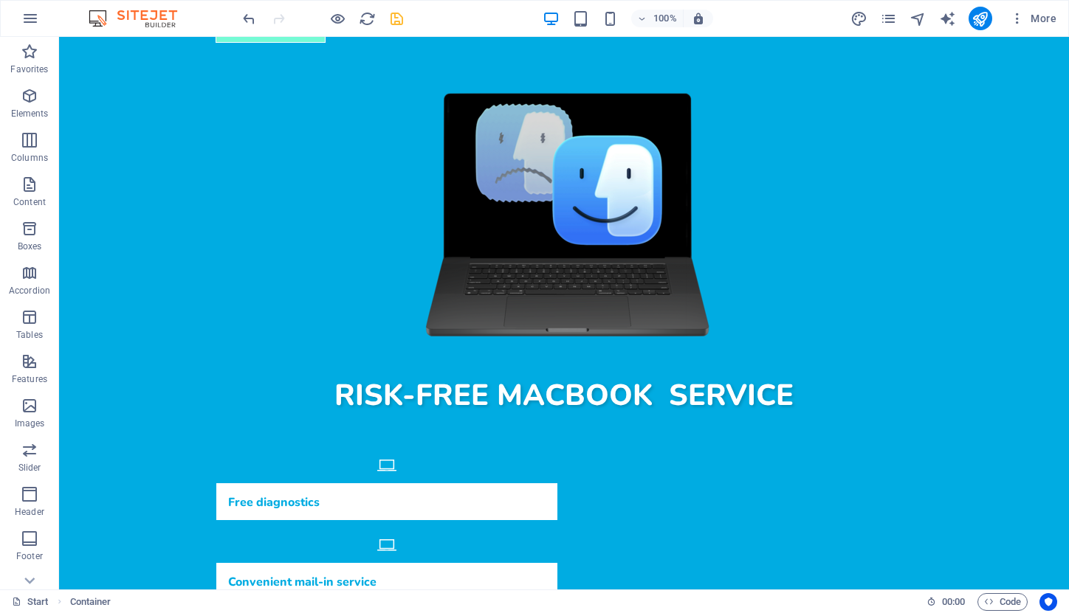
scroll to position [255, 0]
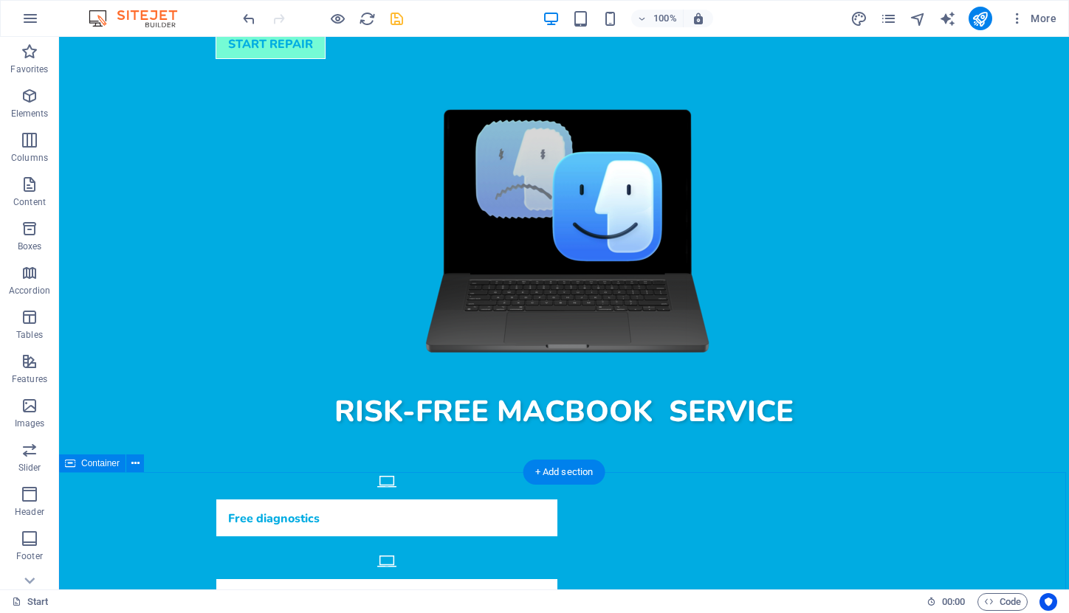
click at [109, 467] on span "Container" at bounding box center [100, 463] width 38 height 9
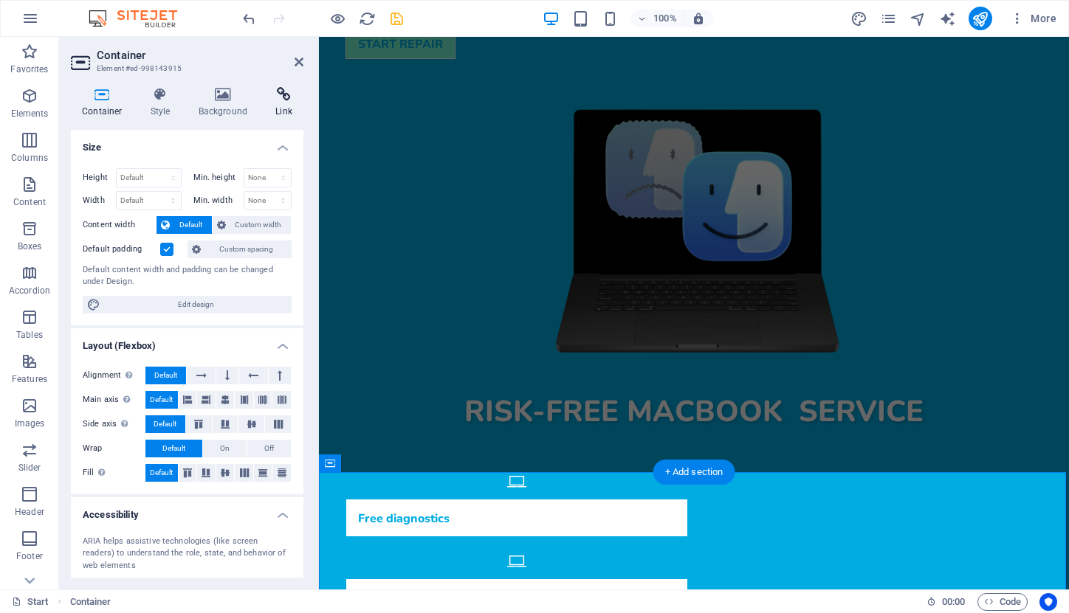
click at [284, 90] on icon at bounding box center [283, 94] width 39 height 15
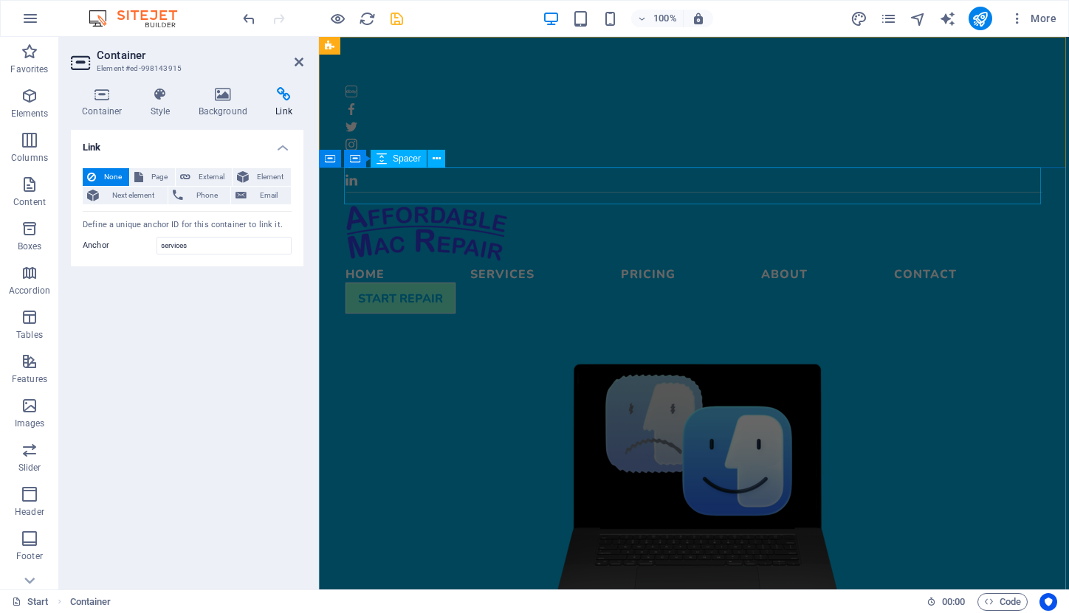
scroll to position [0, 0]
click at [647, 262] on nav "Home Services Pricing About Contact" at bounding box center [693, 272] width 697 height 21
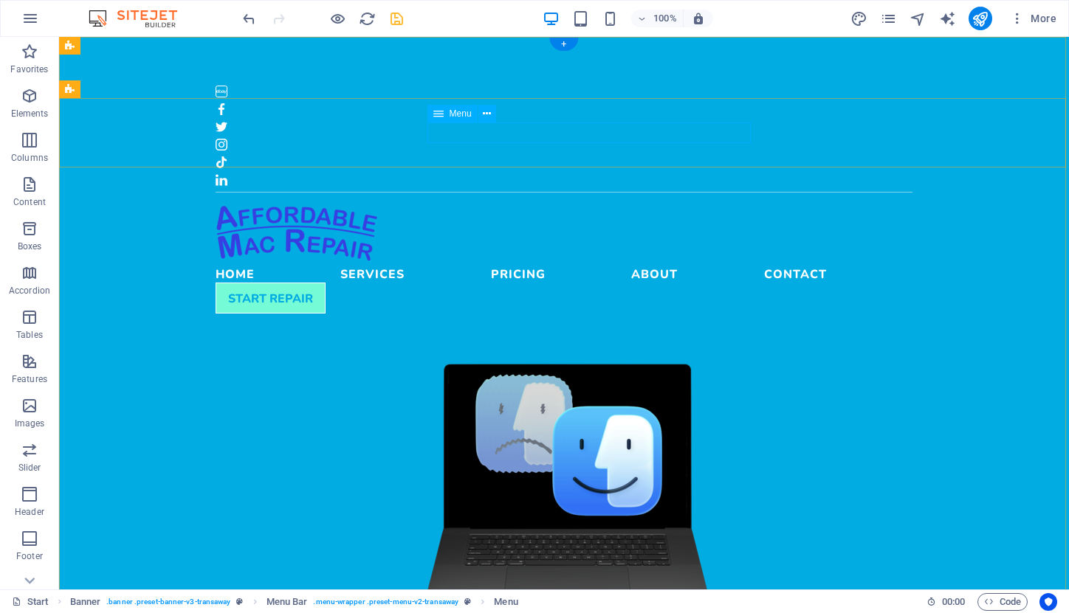
click at [496, 262] on nav "Home Services Pricing About Contact" at bounding box center [563, 272] width 697 height 21
select select
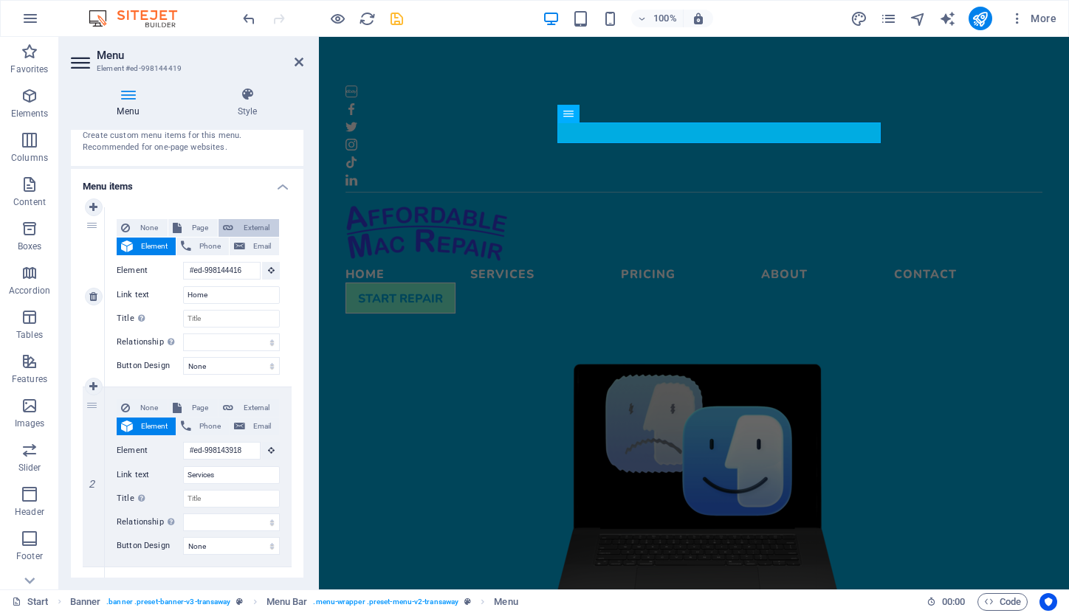
click at [241, 225] on span "External" at bounding box center [256, 228] width 37 height 18
select select "blank"
select select
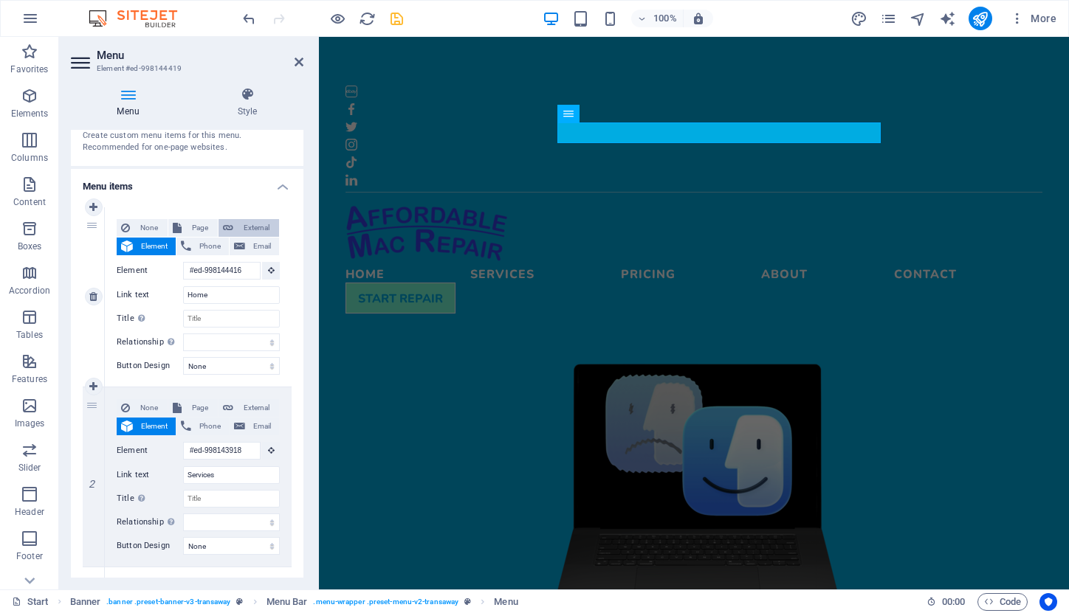
select select
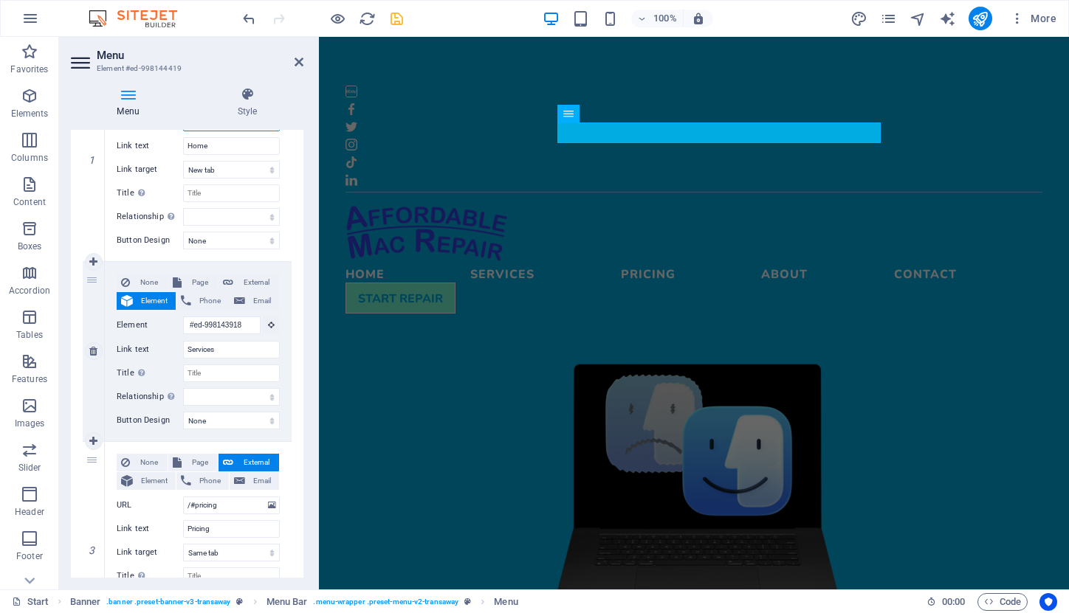
scroll to position [213, 0]
drag, startPoint x: 221, startPoint y: 505, endPoint x: 165, endPoint y: 502, distance: 55.5
click at [165, 502] on div "URL /#pricing" at bounding box center [198, 504] width 163 height 18
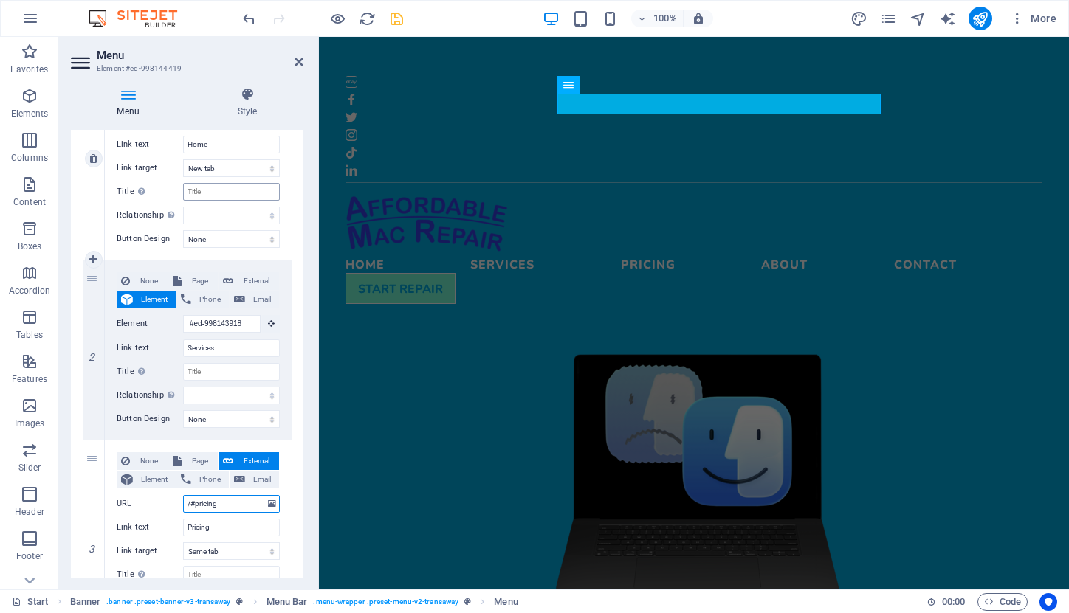
scroll to position [0, 0]
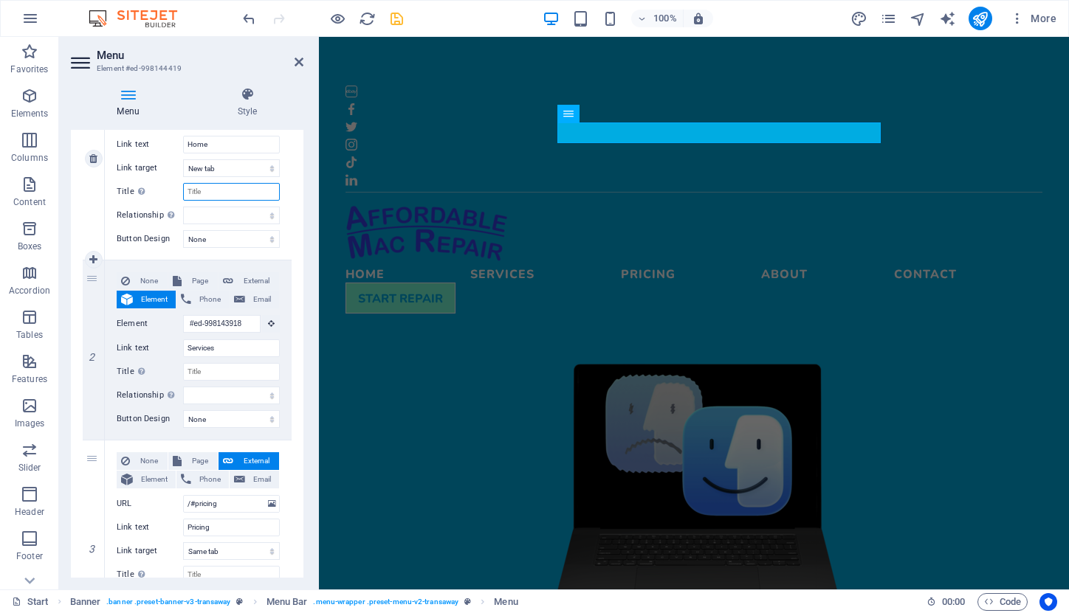
click at [207, 192] on input "Title Additional link description, should not be the same as the link text. The…" at bounding box center [231, 192] width 97 height 18
paste input "/#pricing"
type input "/#pricing"
select select
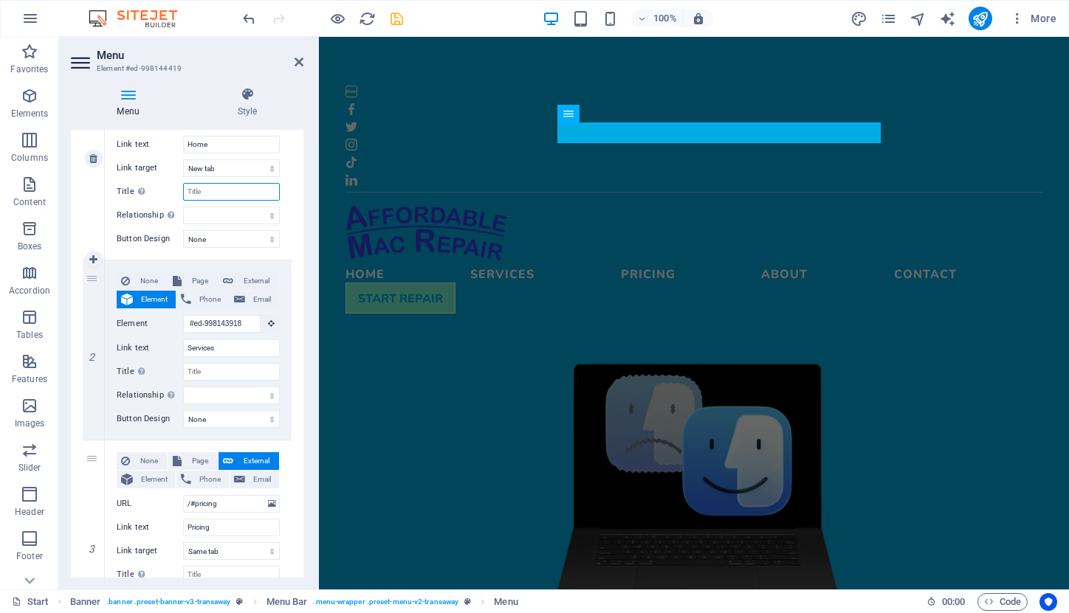
select select
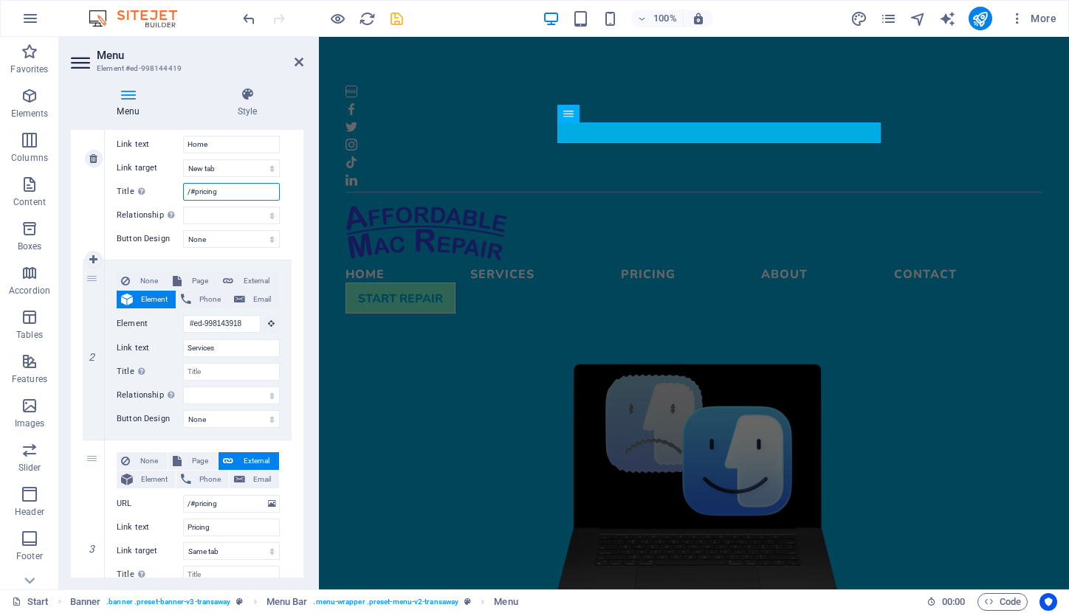
select select
type input "/#"
select select
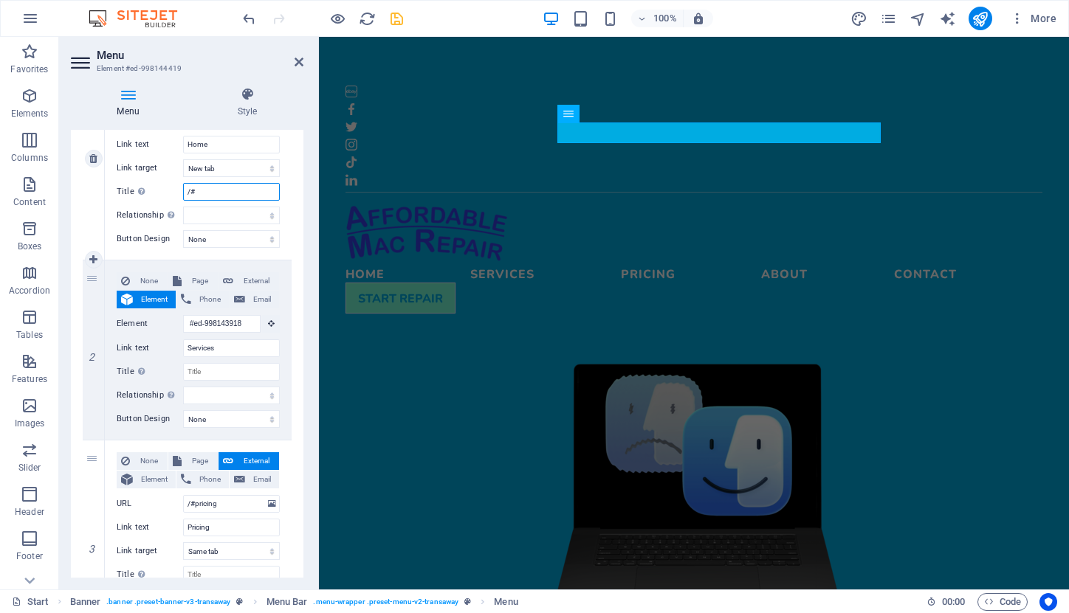
select select
type input "/#home"
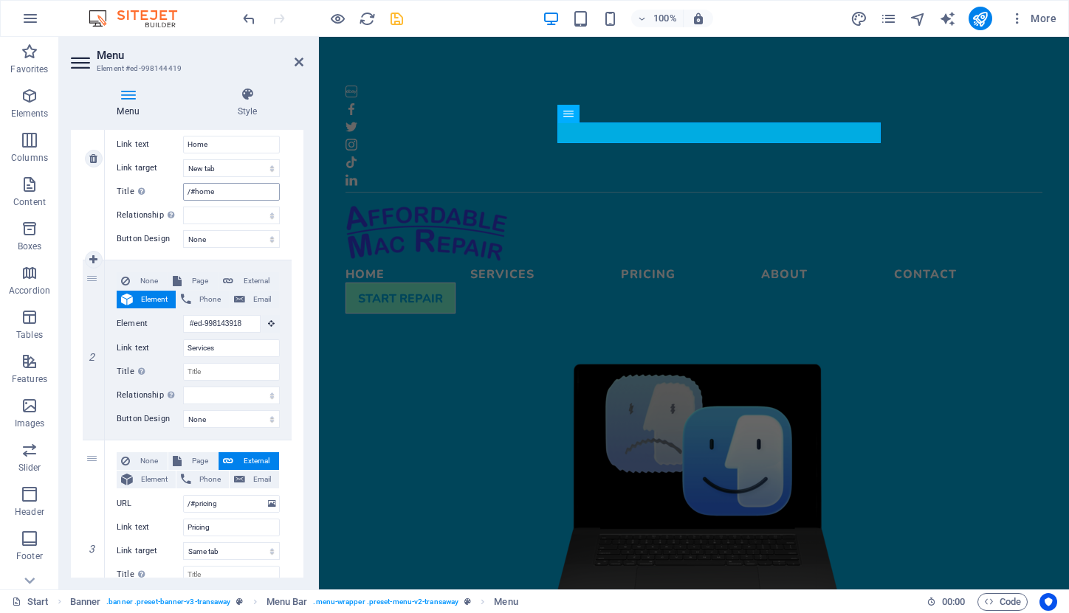
select select
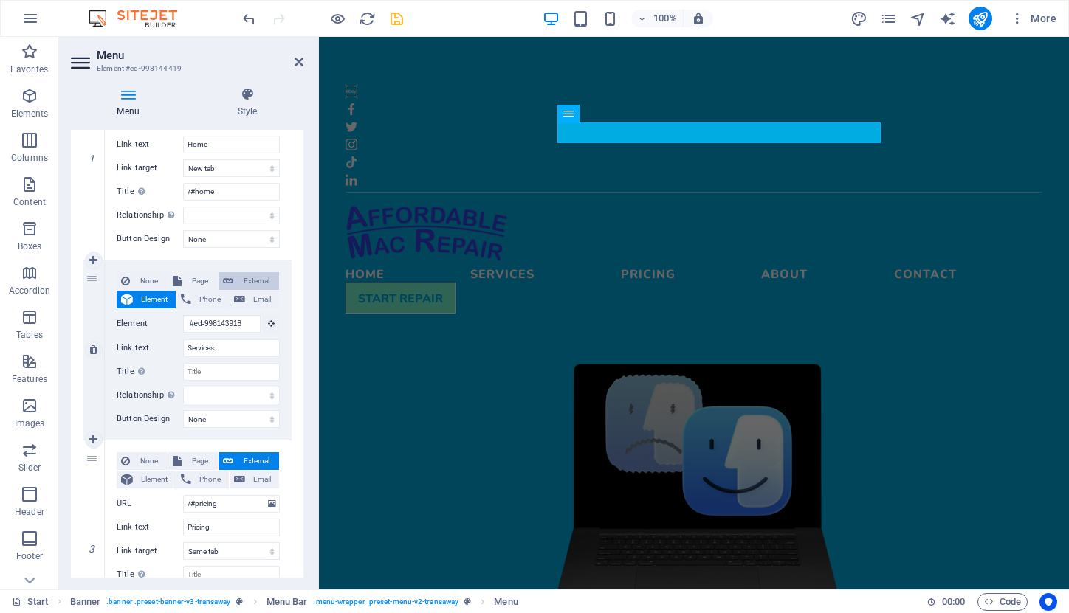
click at [250, 278] on span "External" at bounding box center [256, 281] width 37 height 18
select select
select select "blank"
select select
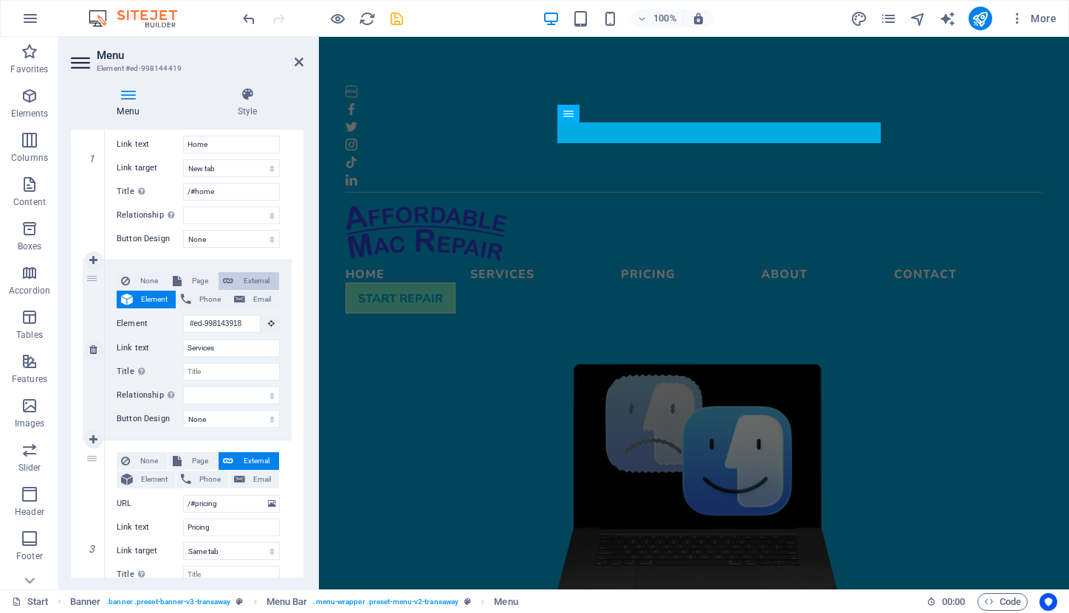
select select
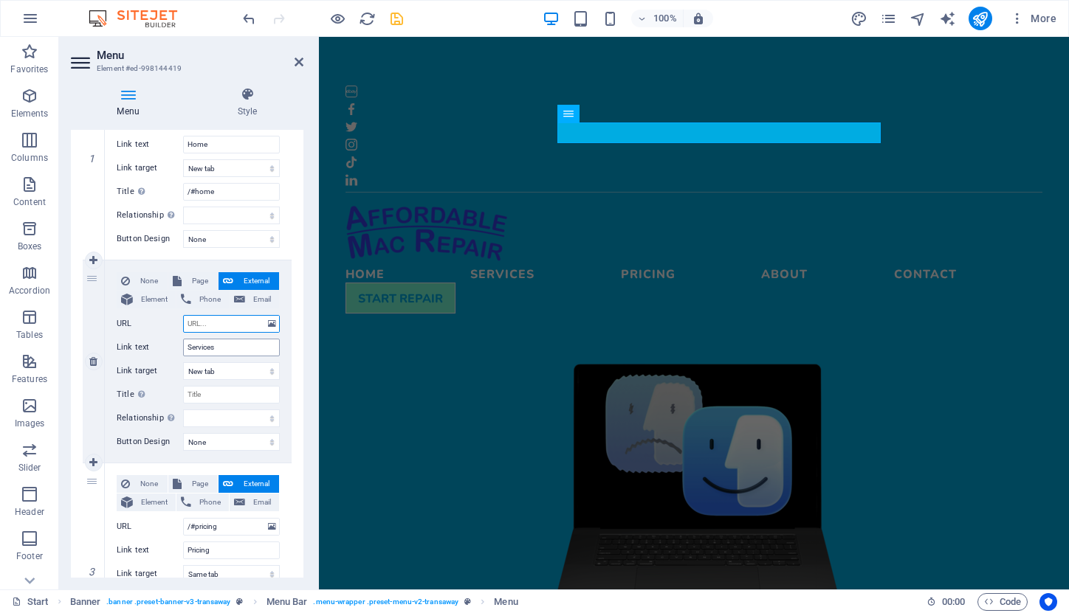
paste input "/#pricing"
type input "/#pricing"
select select
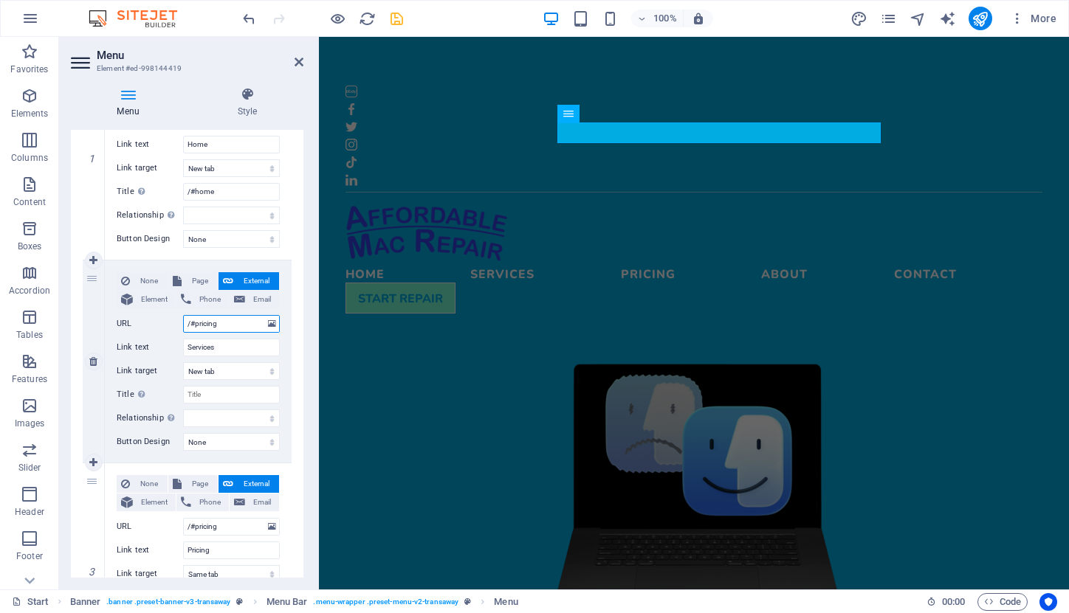
select select
type input "/#p"
select select
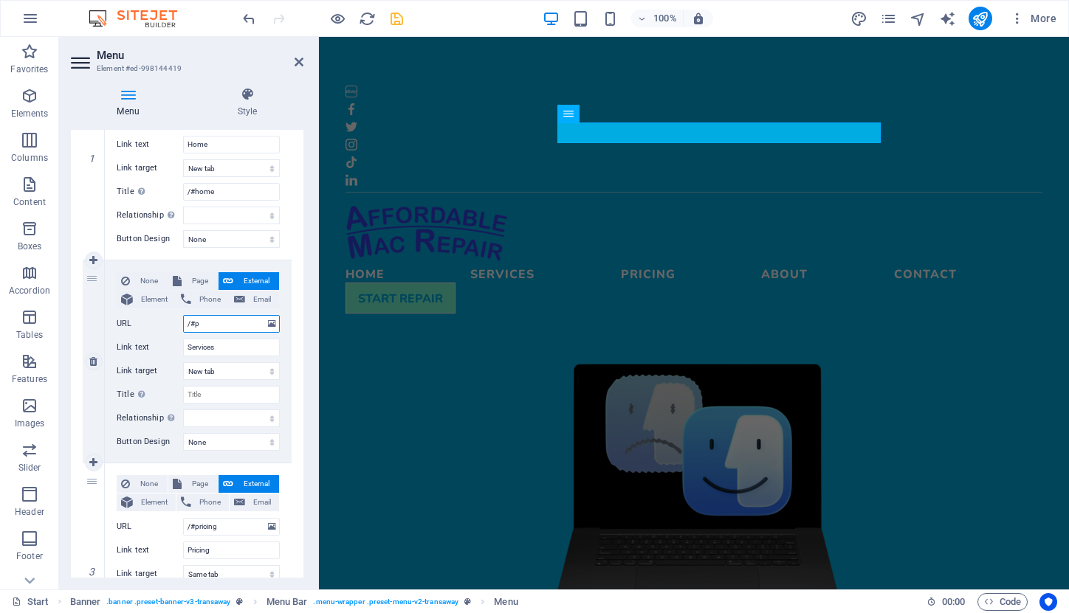
select select
type input "/#s"
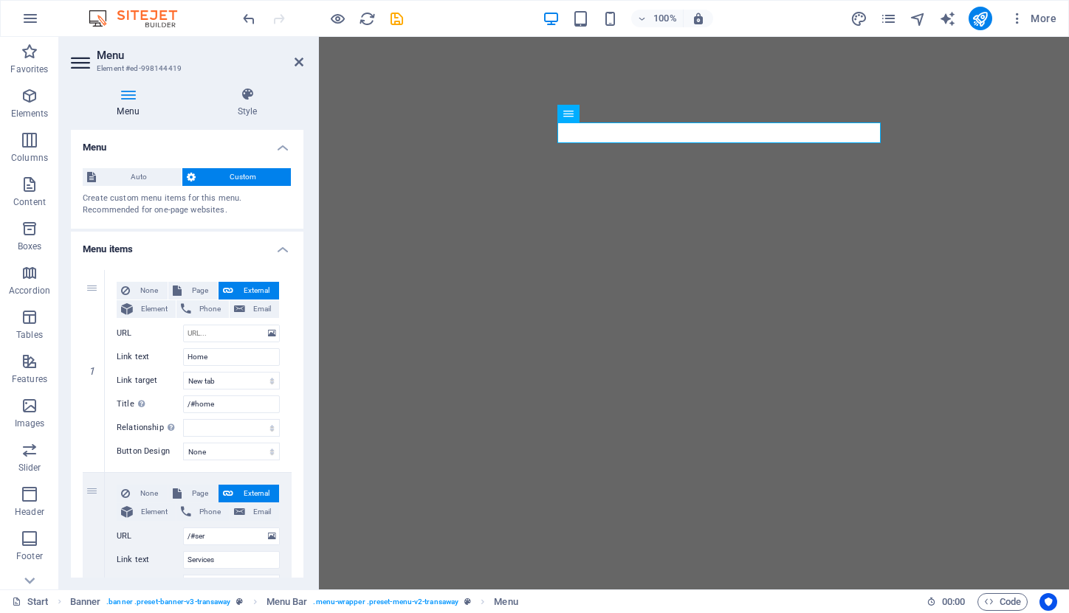
select select
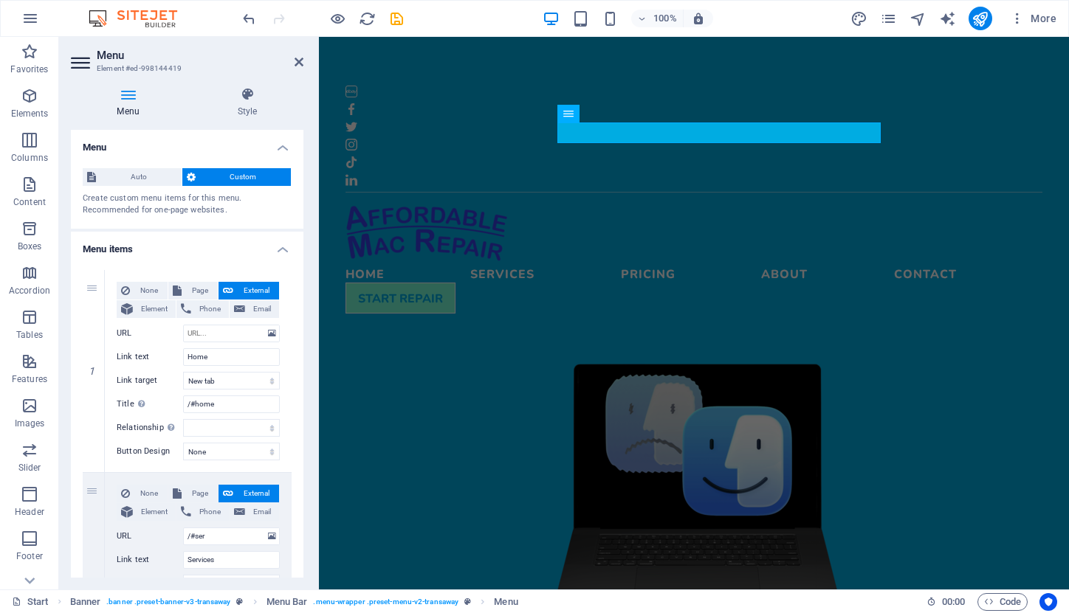
scroll to position [213, 0]
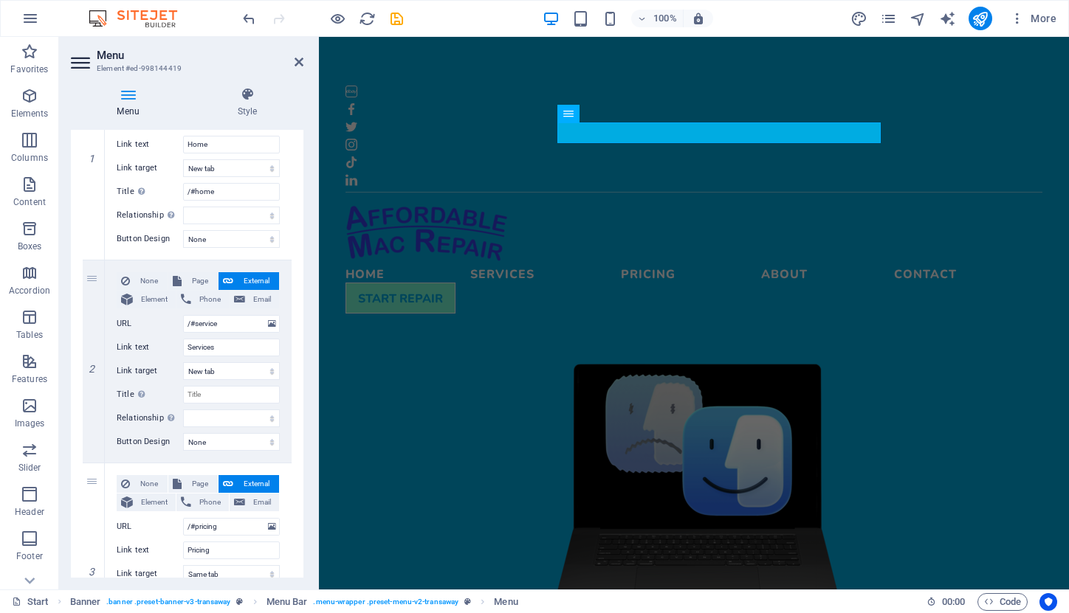
type input "/#services"
select select
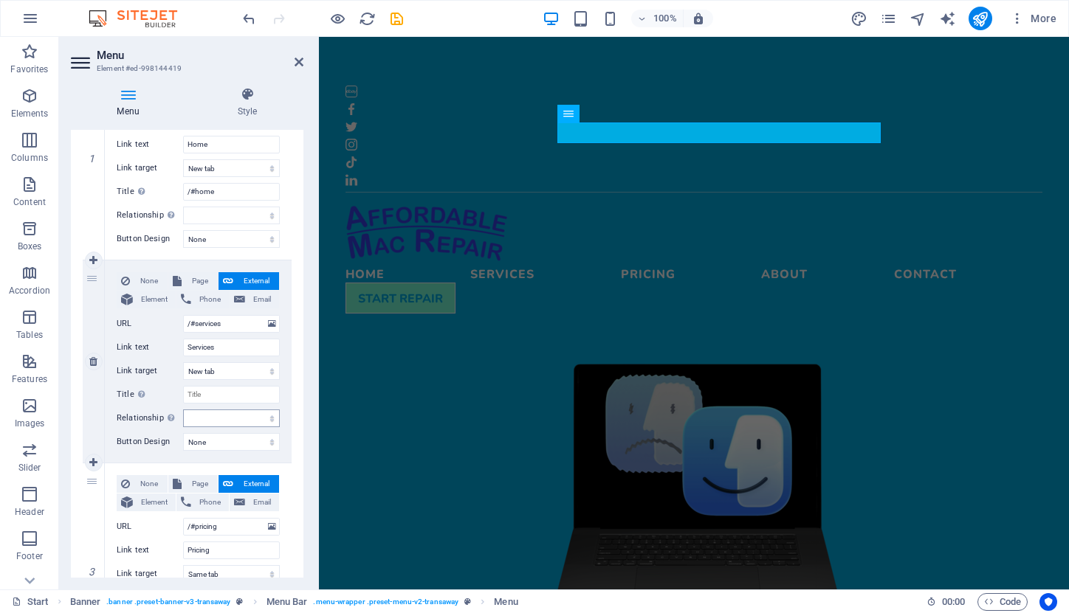
select select
type input "/#services"
click at [257, 398] on input "Title Additional link description, should not be the same as the link text. The…" at bounding box center [231, 395] width 97 height 18
select select
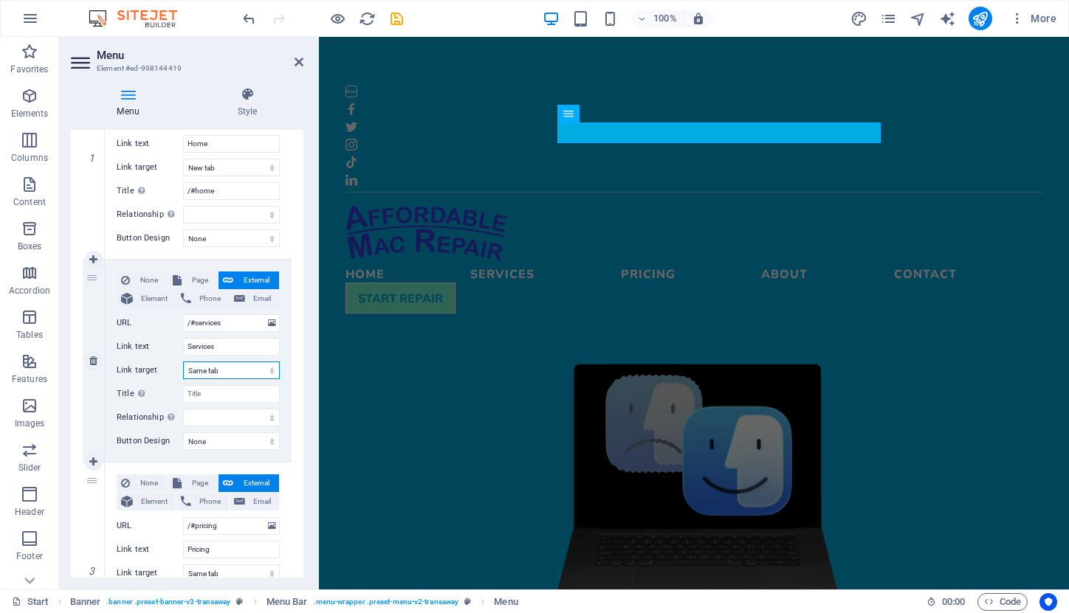
select select
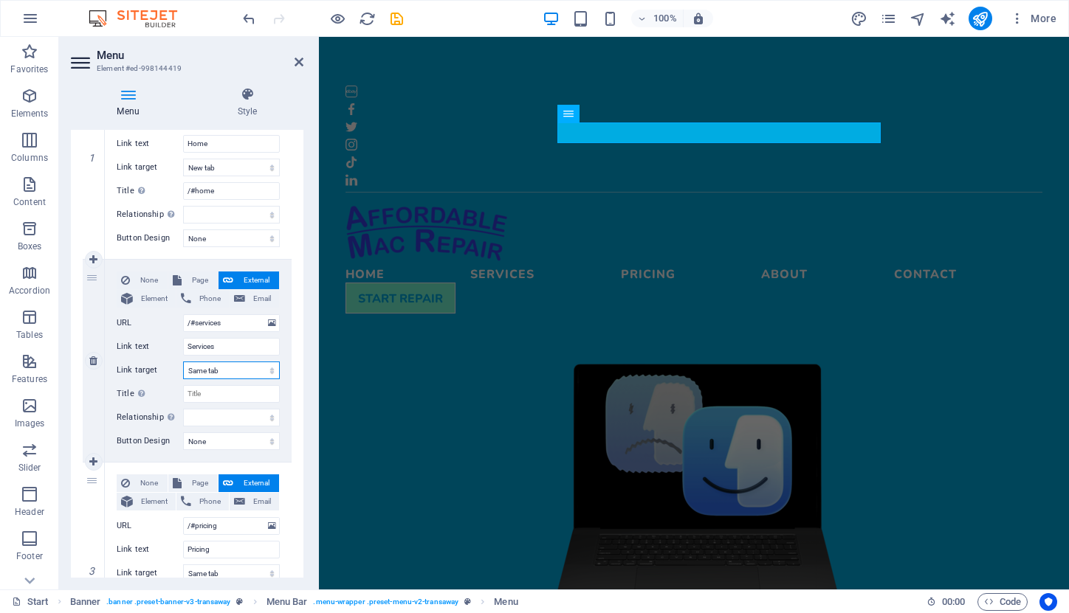
select select
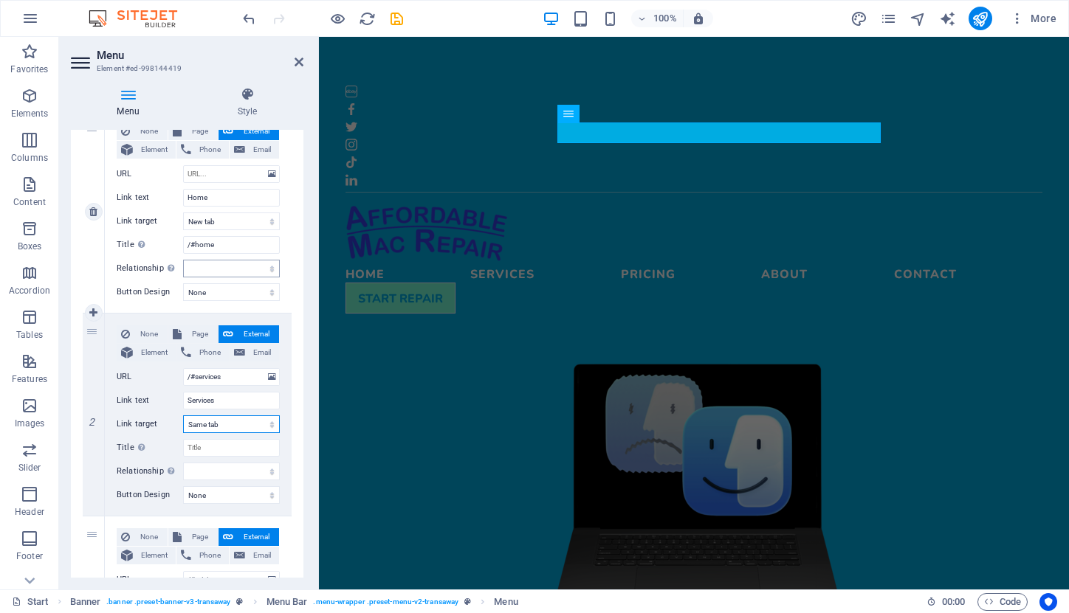
scroll to position [141, 0]
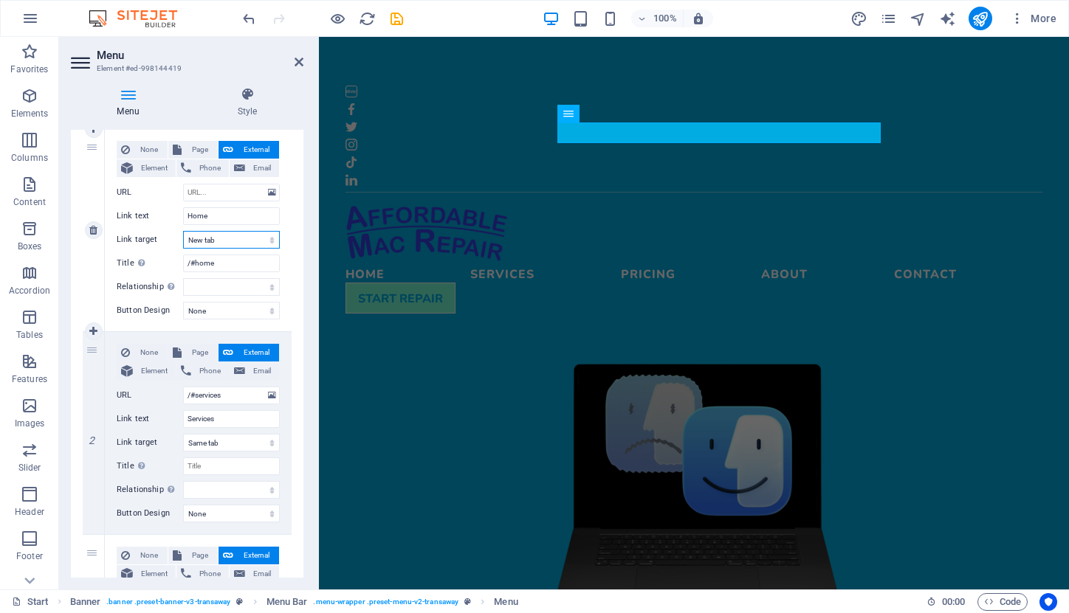
select select
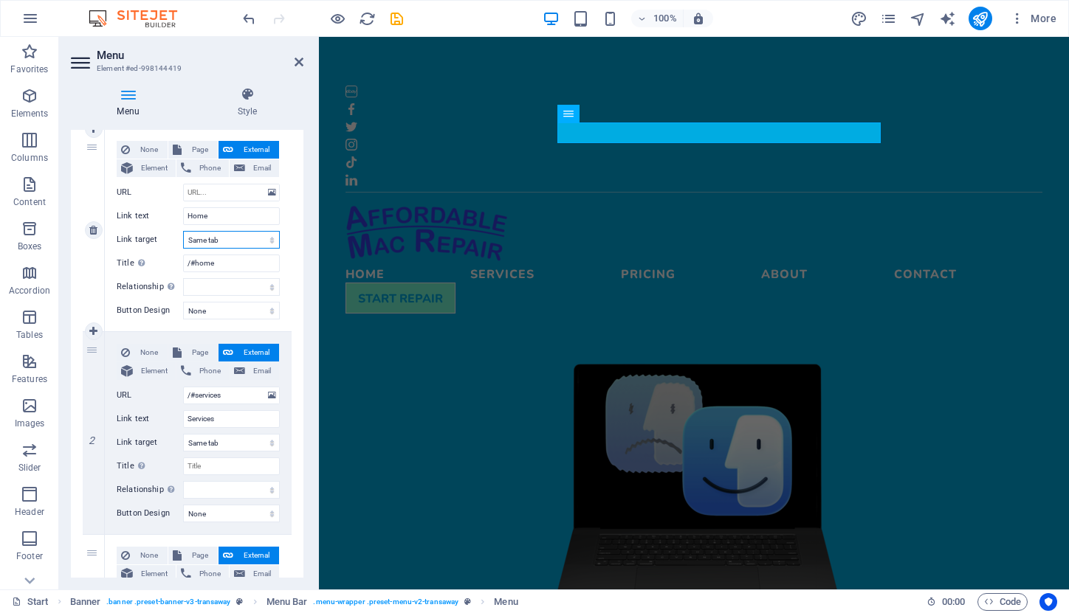
select select
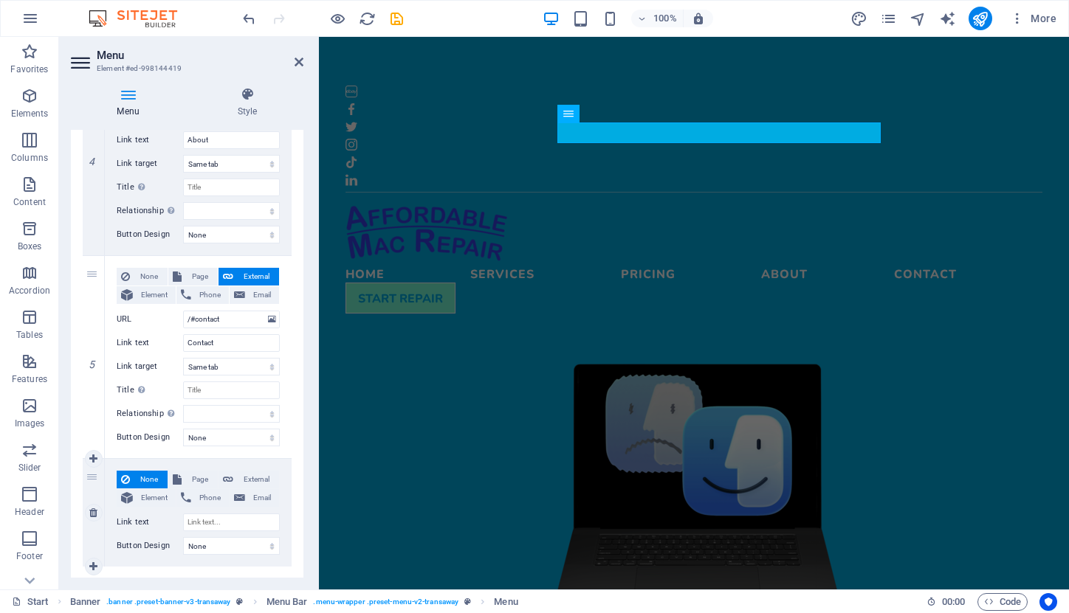
scroll to position [825, 0]
click at [95, 458] on icon at bounding box center [93, 460] width 8 height 10
select select
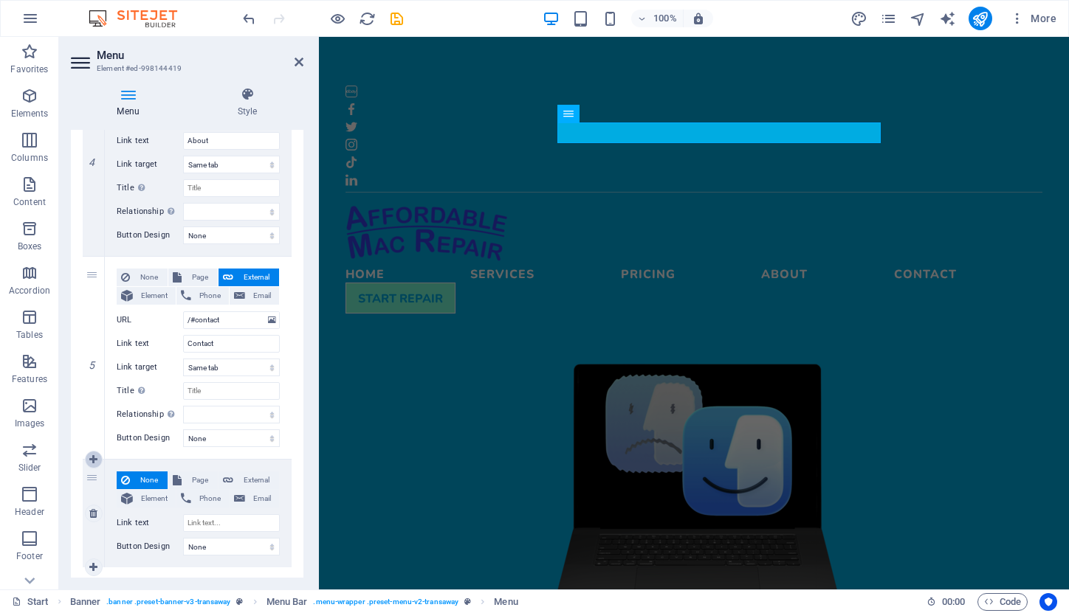
select select
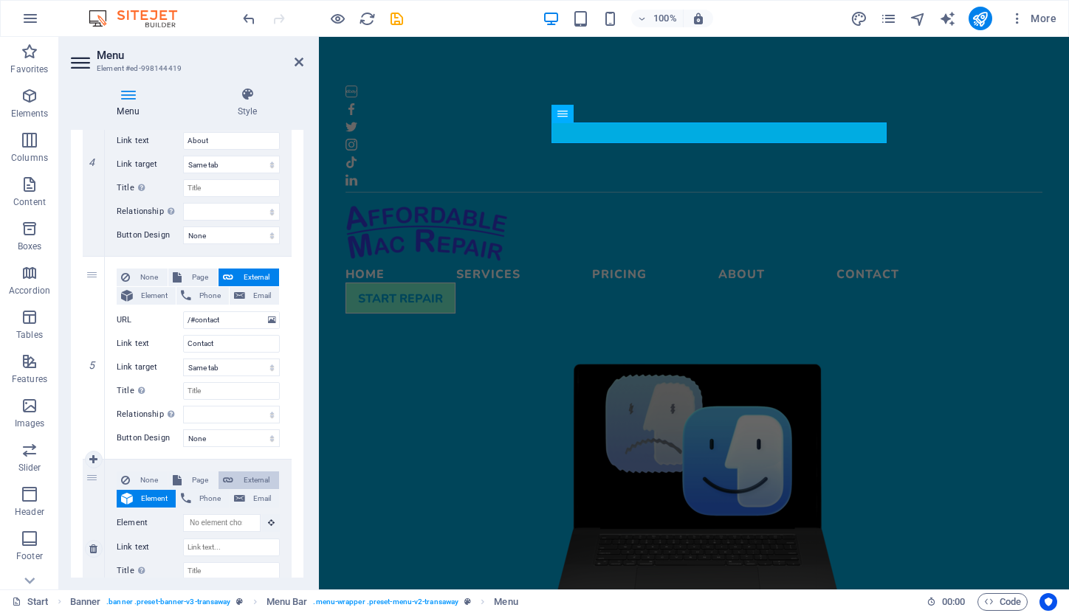
click at [253, 476] on span "External" at bounding box center [256, 481] width 37 height 18
select select
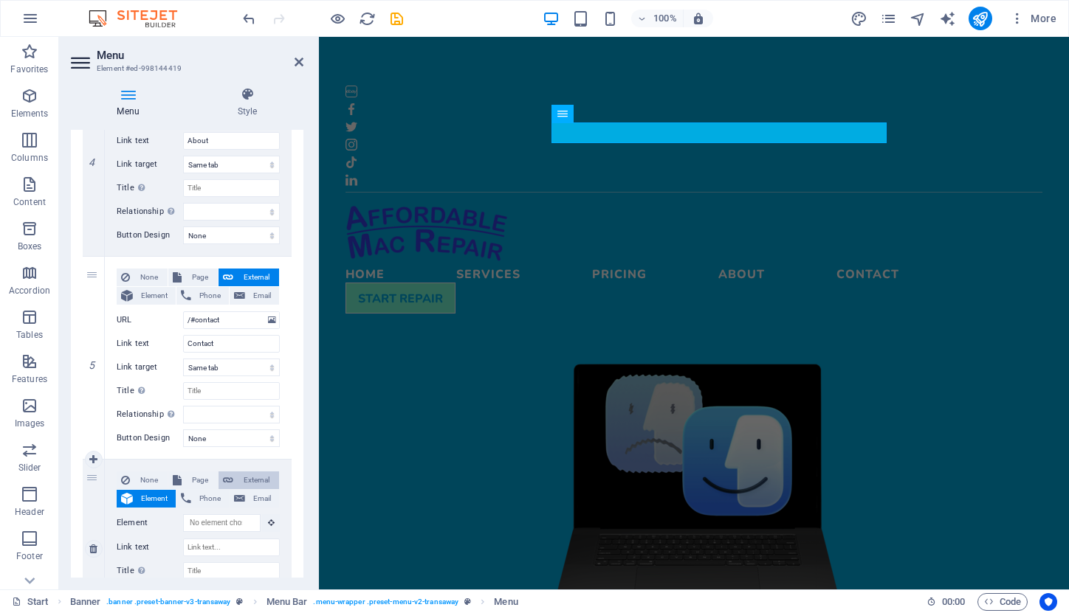
select select
select select "blank"
select select
paste input "/#pricing"
type input "/#pricing"
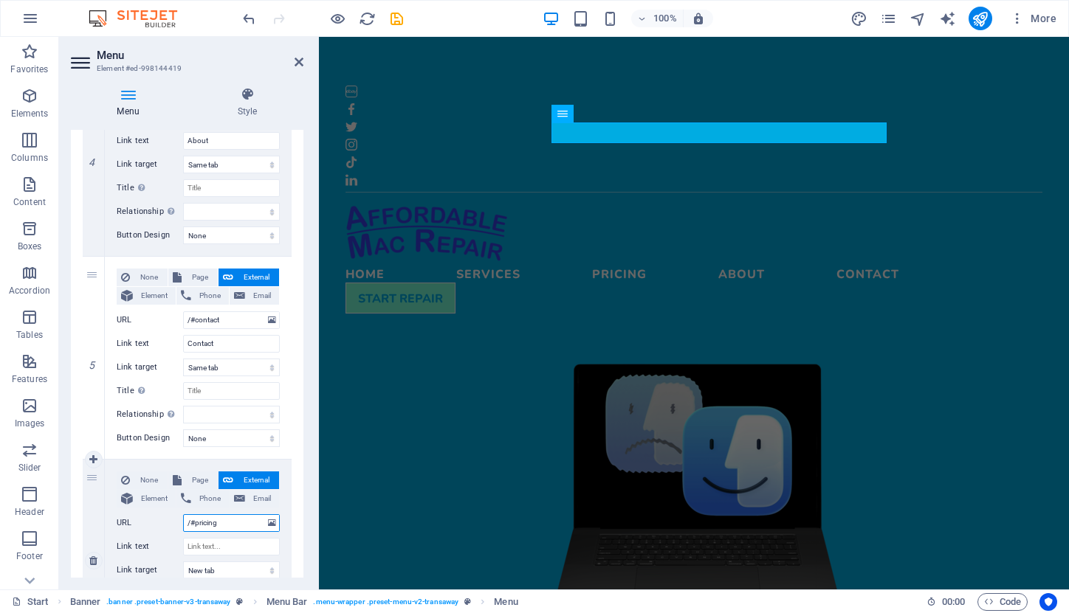
select select
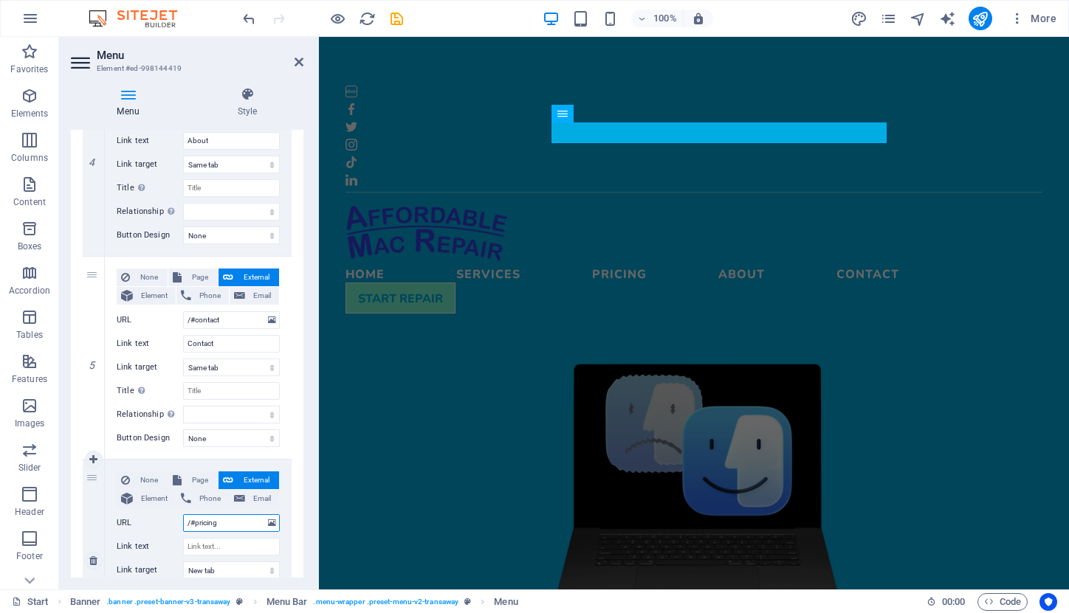
select select
type input "/#"
select select
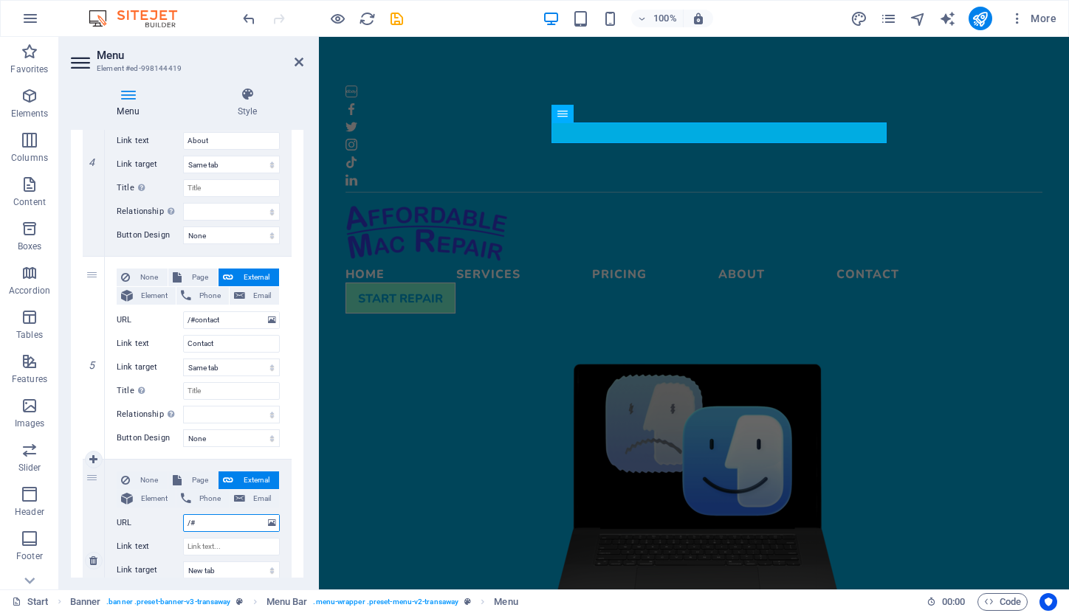
select select
type input "/#tes"
select select
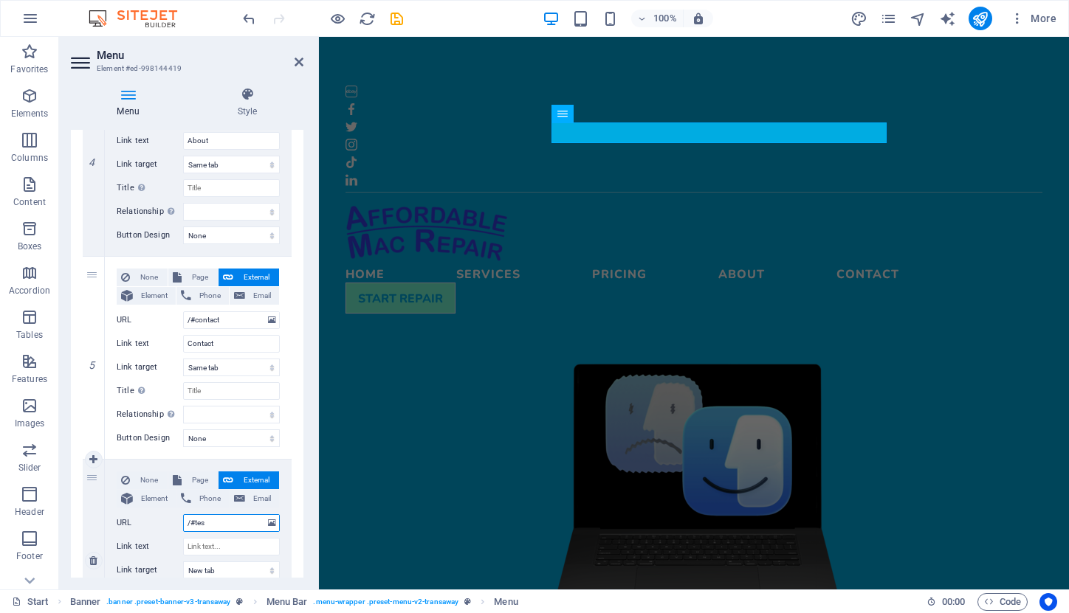
select select
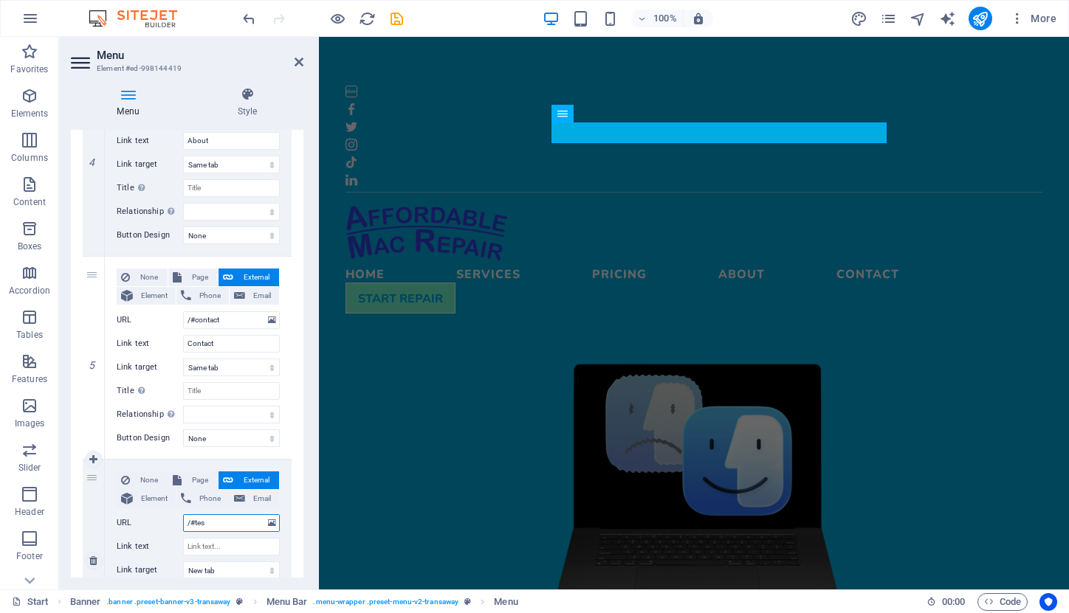
type input "/#test"
select select
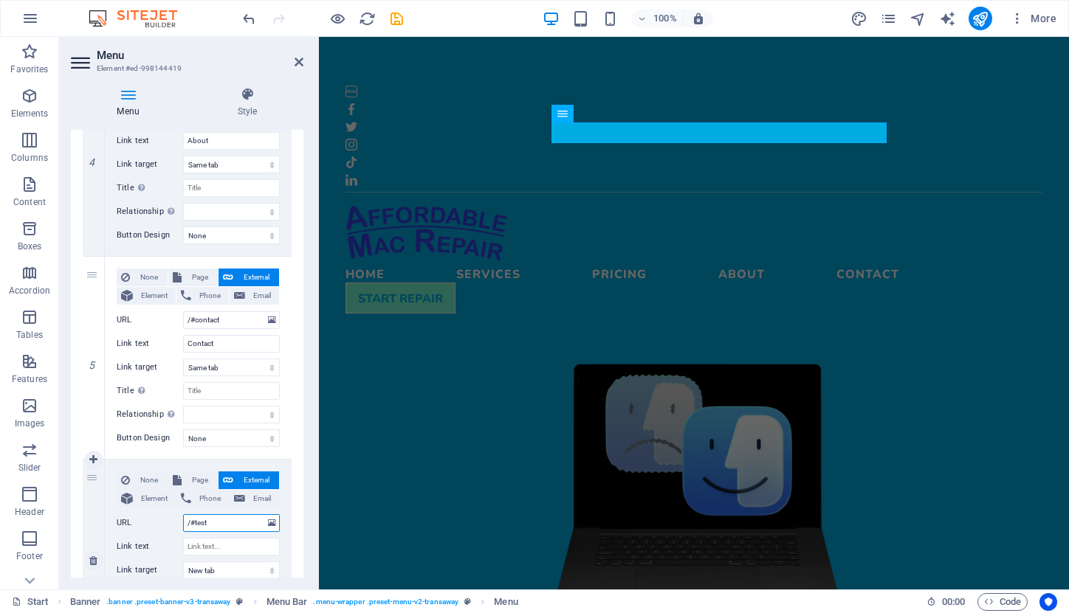
select select
type input "/#testim"
select select
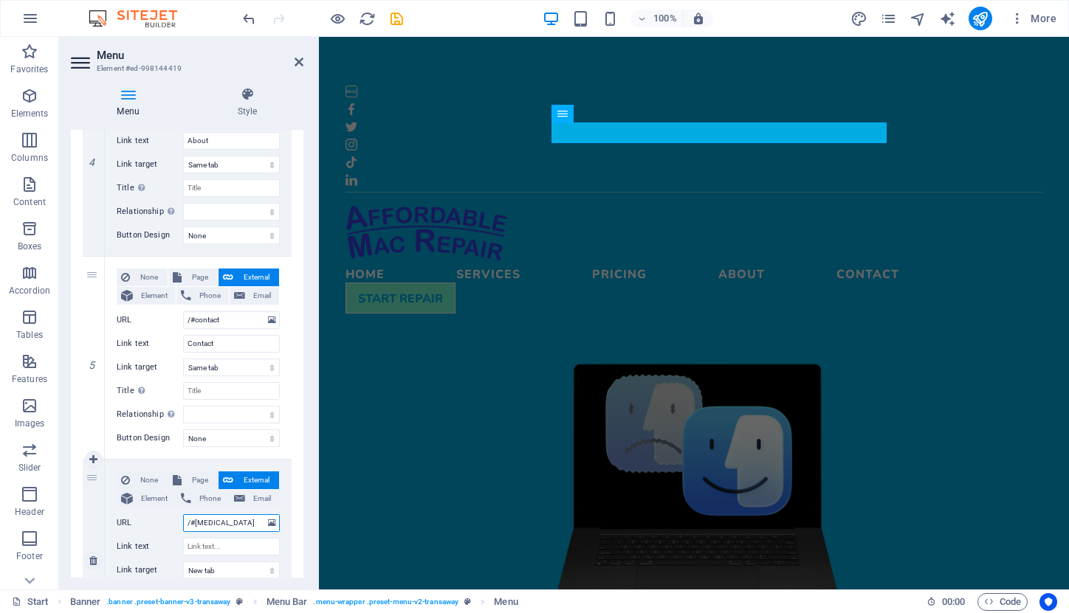
select select
type input "/#testimo"
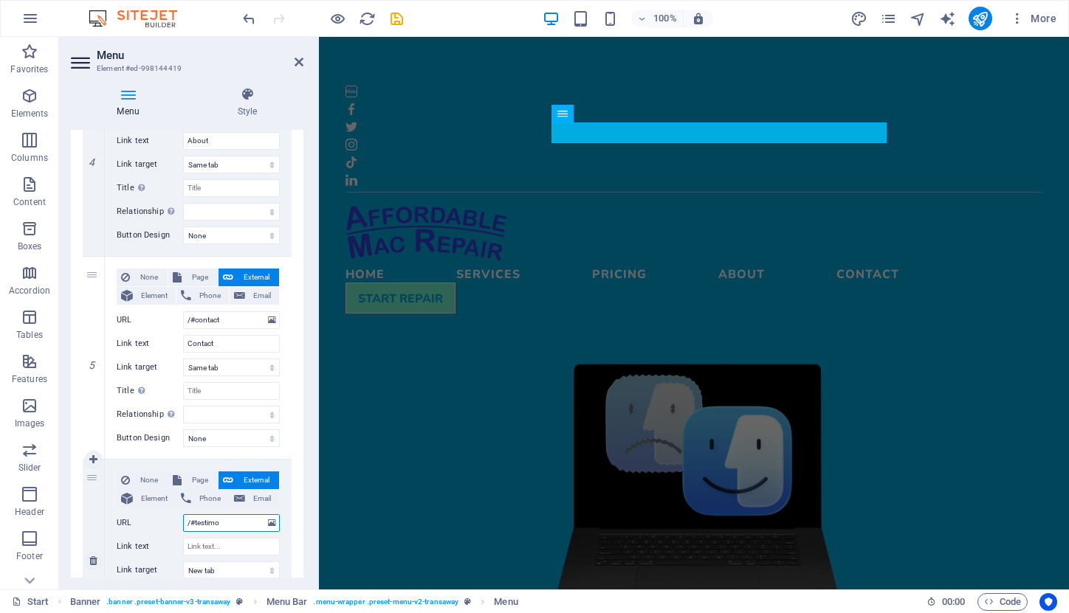
select select
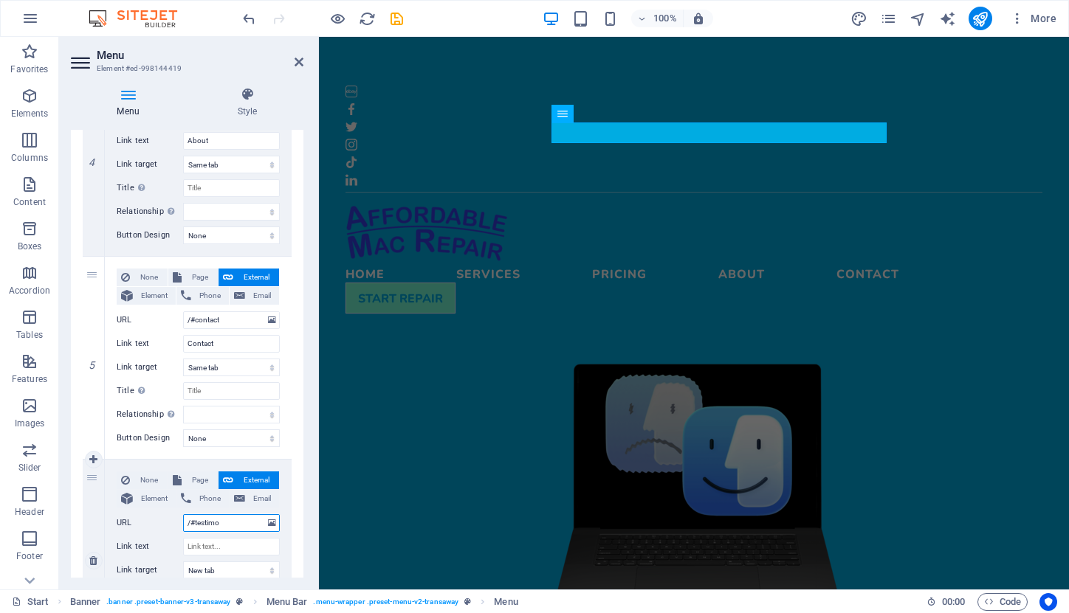
select select
type input "/#testimonials"
select select
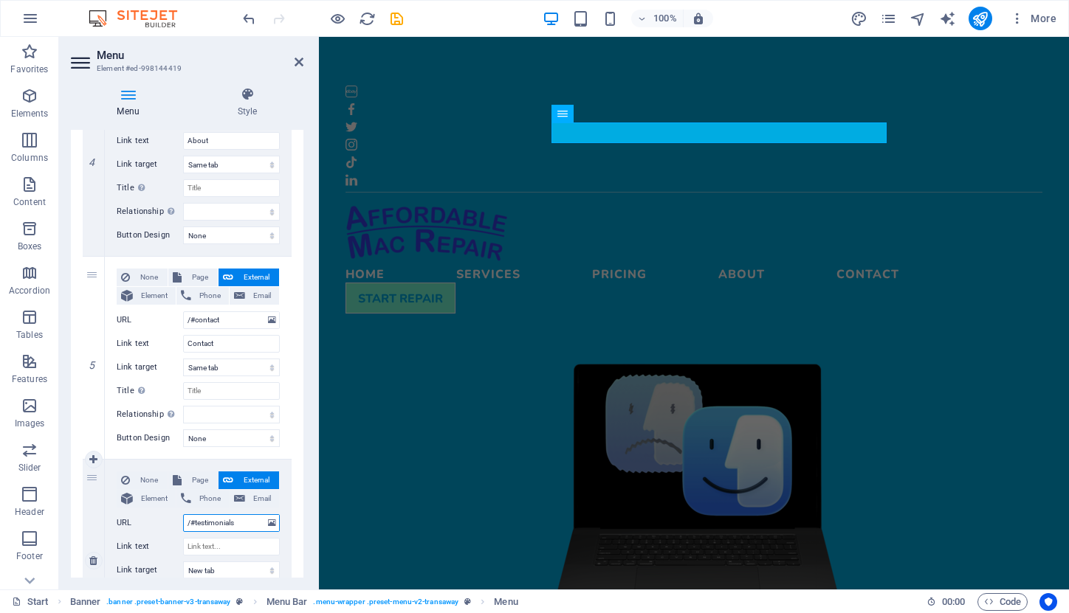
select select
type input "/#testimonials"
click at [227, 547] on input "Link text" at bounding box center [231, 547] width 97 height 18
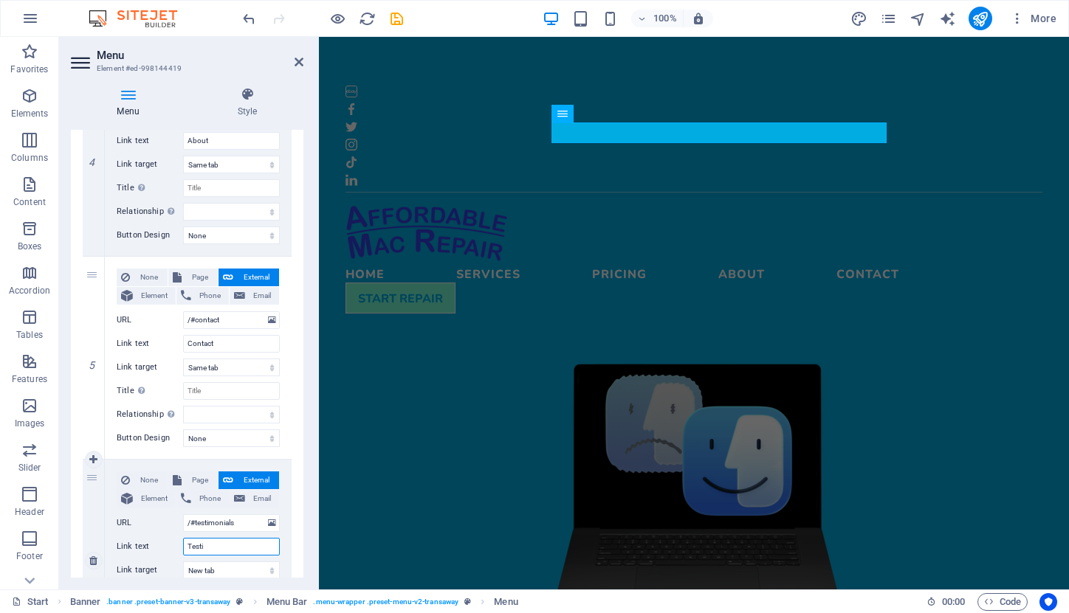
type input "Testim"
select select
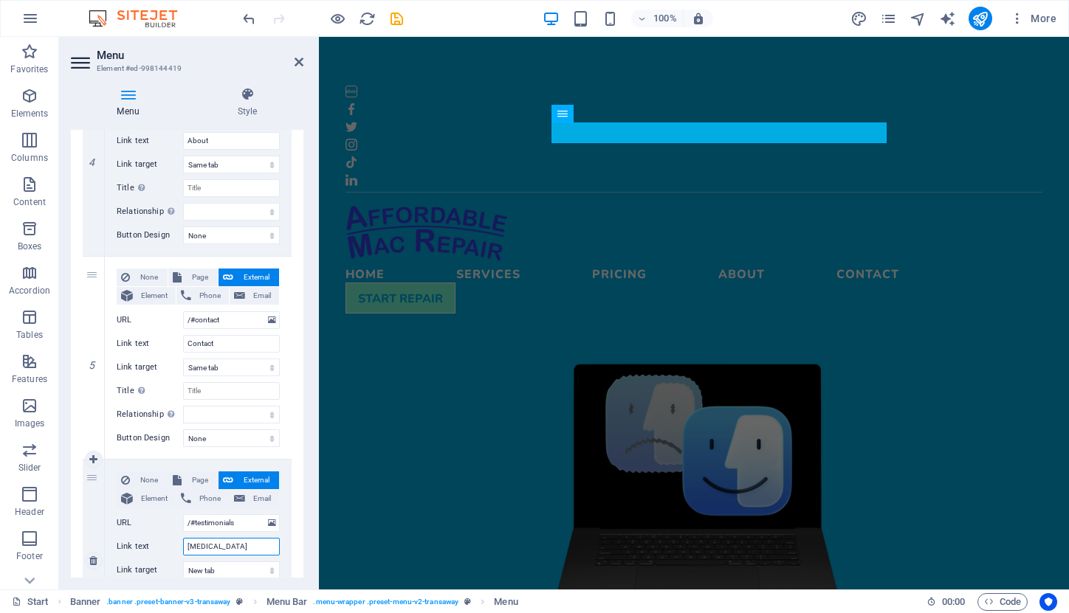
select select
type input "Testimoni"
select select
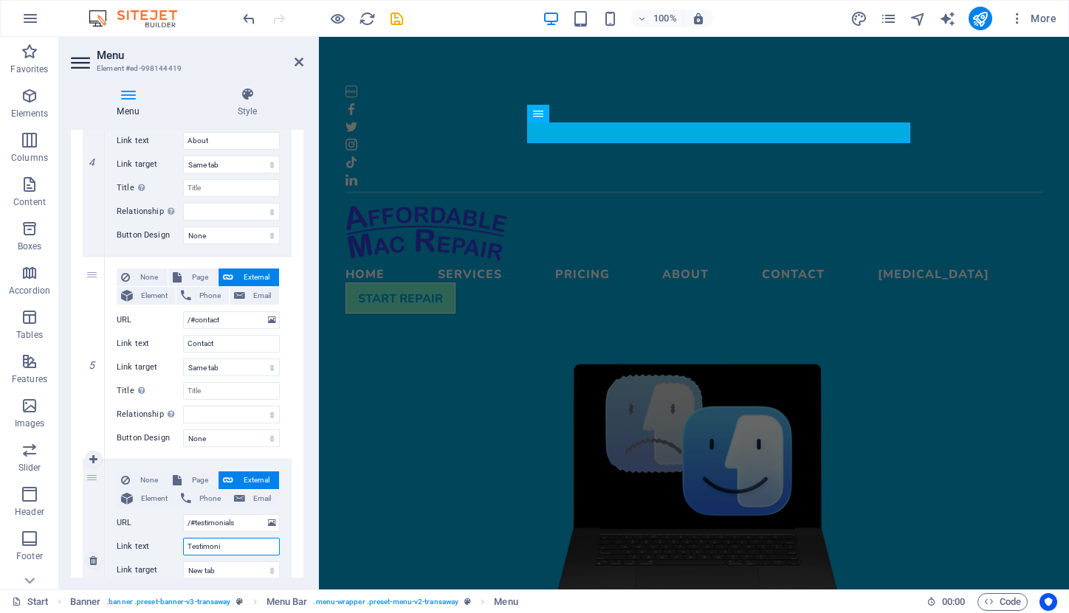
select select
type input "Testimonials"
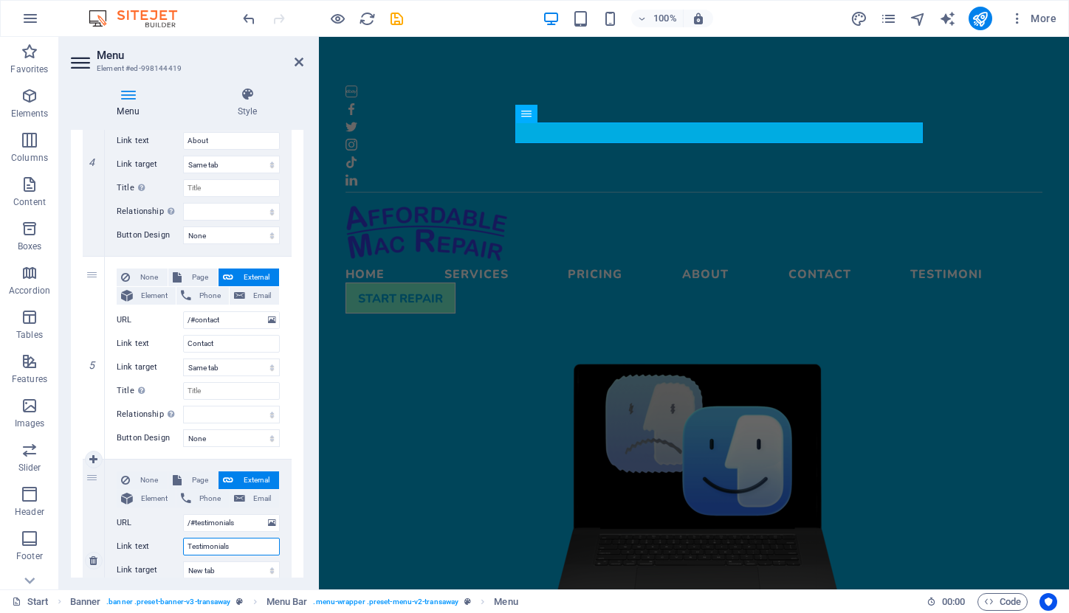
select select
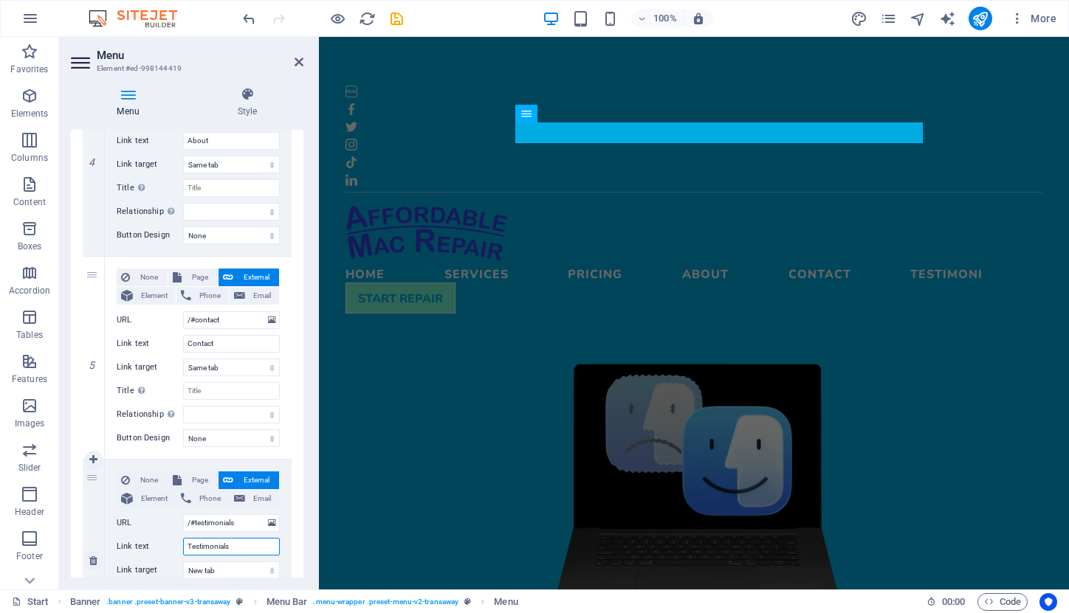
select select
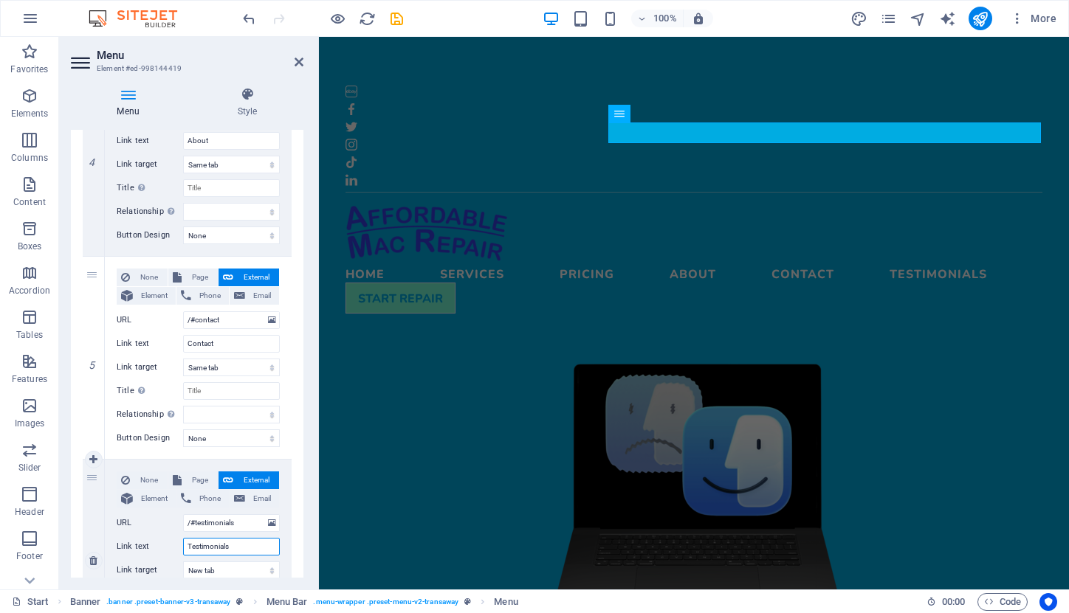
type input "Testimonials"
drag, startPoint x: 91, startPoint y: 476, endPoint x: 97, endPoint y: 270, distance: 206.0
click at [97, 270] on div "1 None Page External Element Phone Email Page Start Subpage Legal Notice Privac…" at bounding box center [187, 108] width 209 height 1326
select select
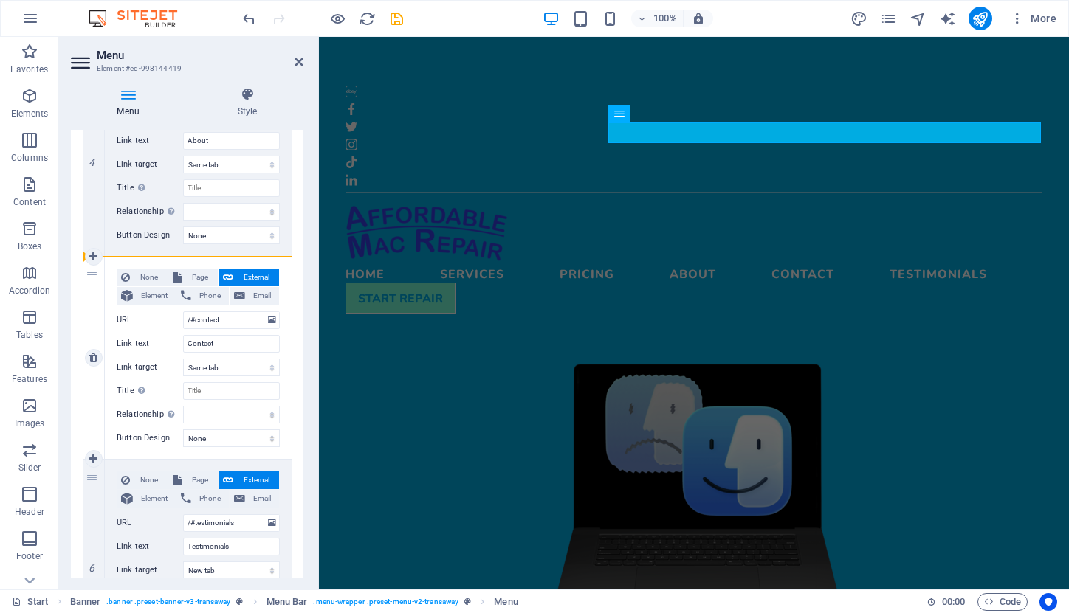
select select
type input "/#testimonials"
type input "Testimonials"
select select "blank"
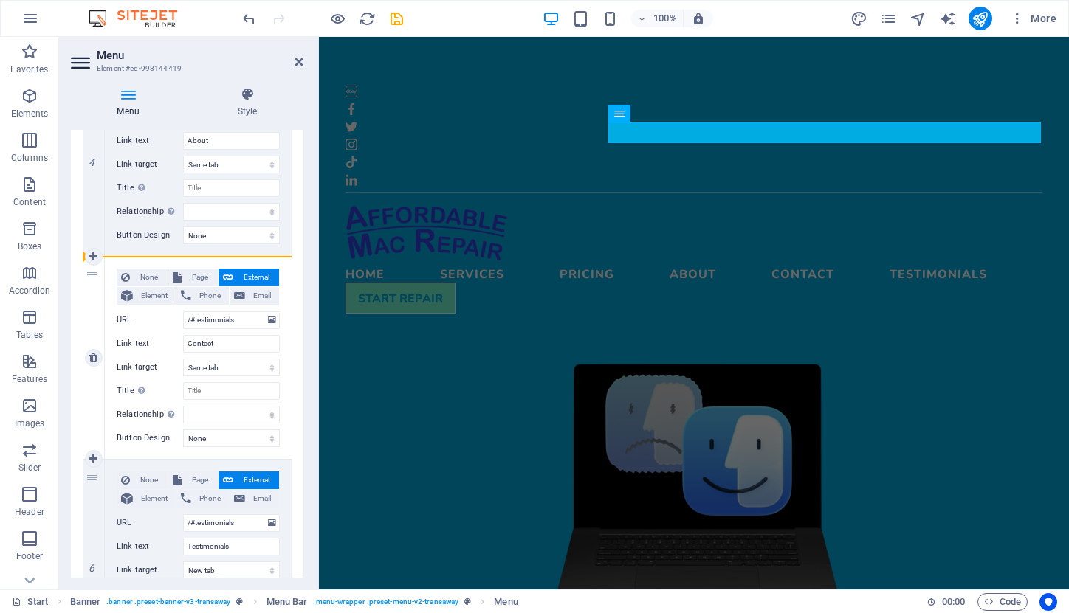
select select
type input "/#contact"
type input "Contact"
select select
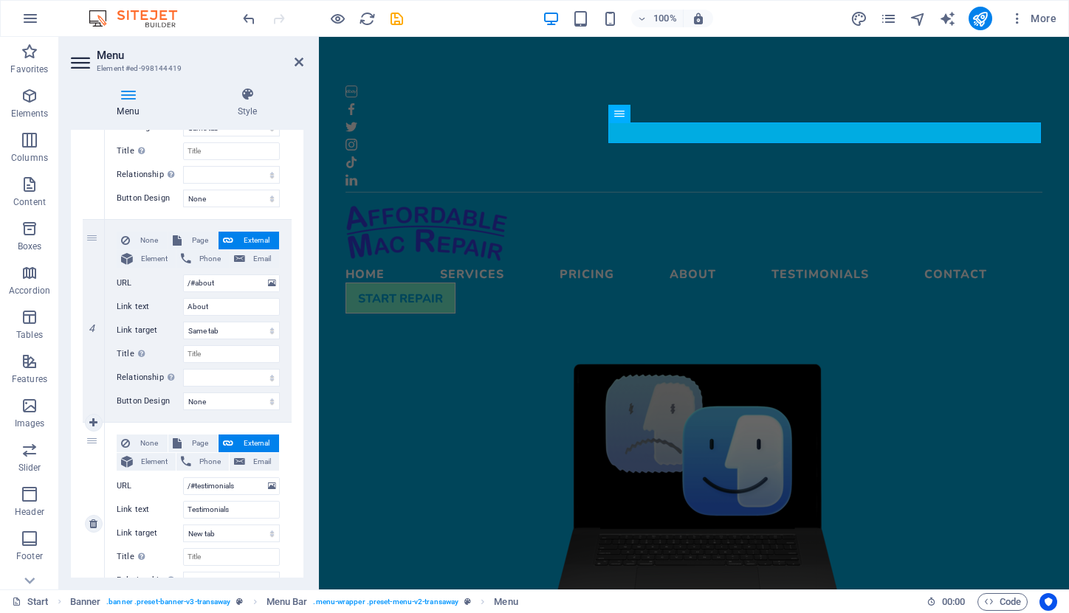
scroll to position [656, 0]
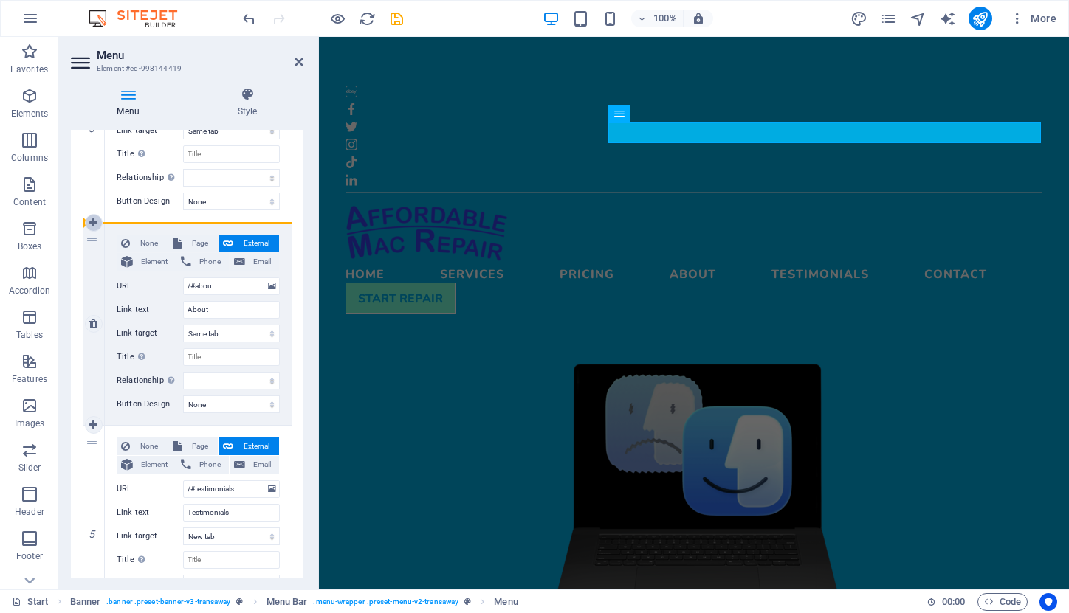
drag, startPoint x: 92, startPoint y: 441, endPoint x: 99, endPoint y: 226, distance: 215.6
click at [99, 226] on div "1 None Page External Element Phone Email Page Start Subpage Legal Notice Privac…" at bounding box center [187, 277] width 209 height 1326
select select
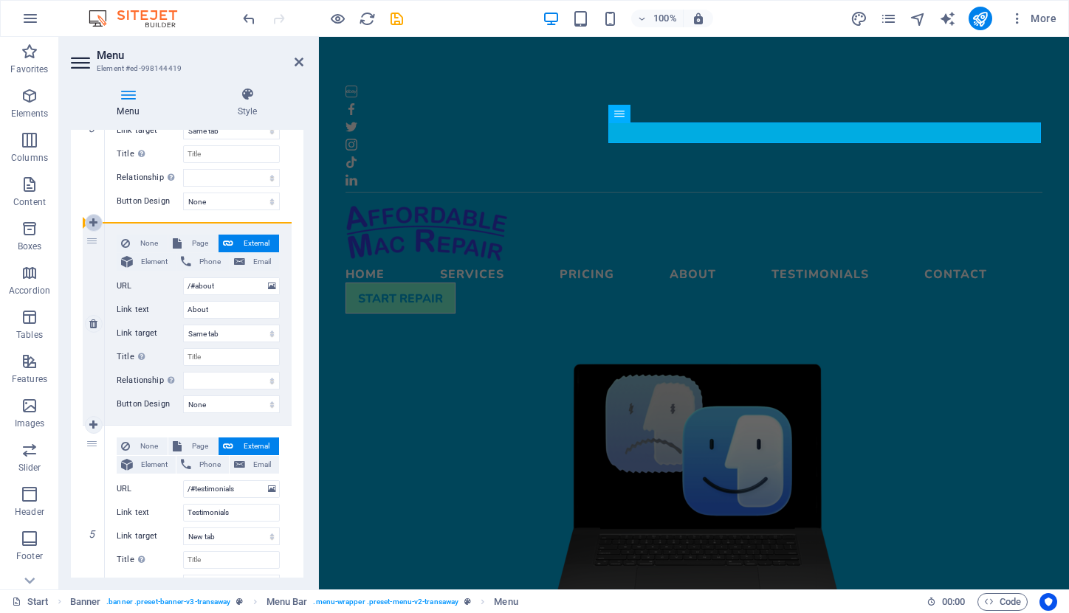
type input "/#testimonials"
type input "Testimonials"
select select "blank"
select select
type input "/#about"
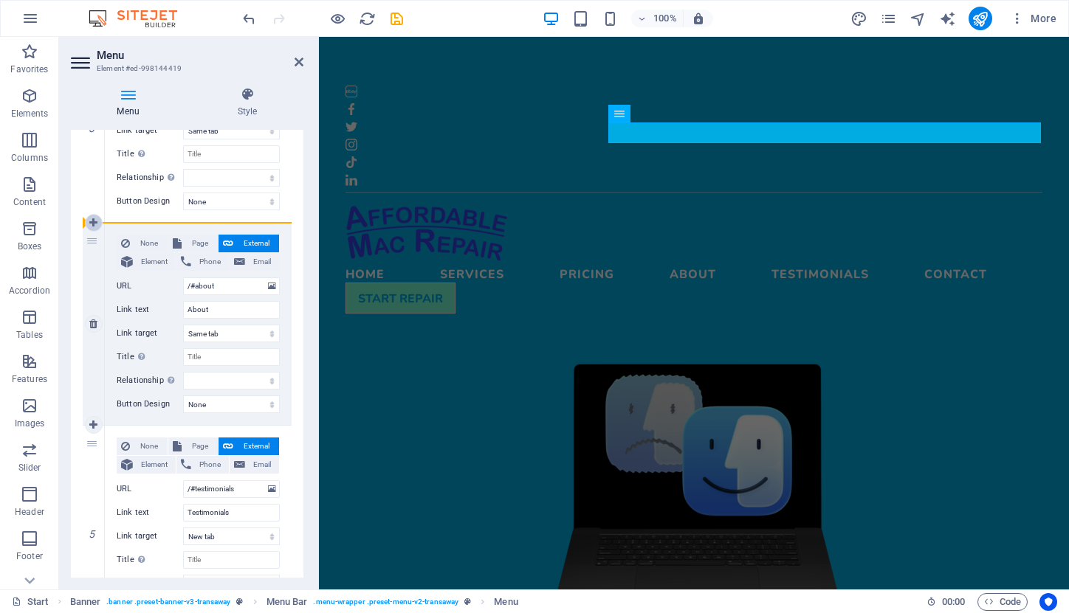
type input "About"
select select
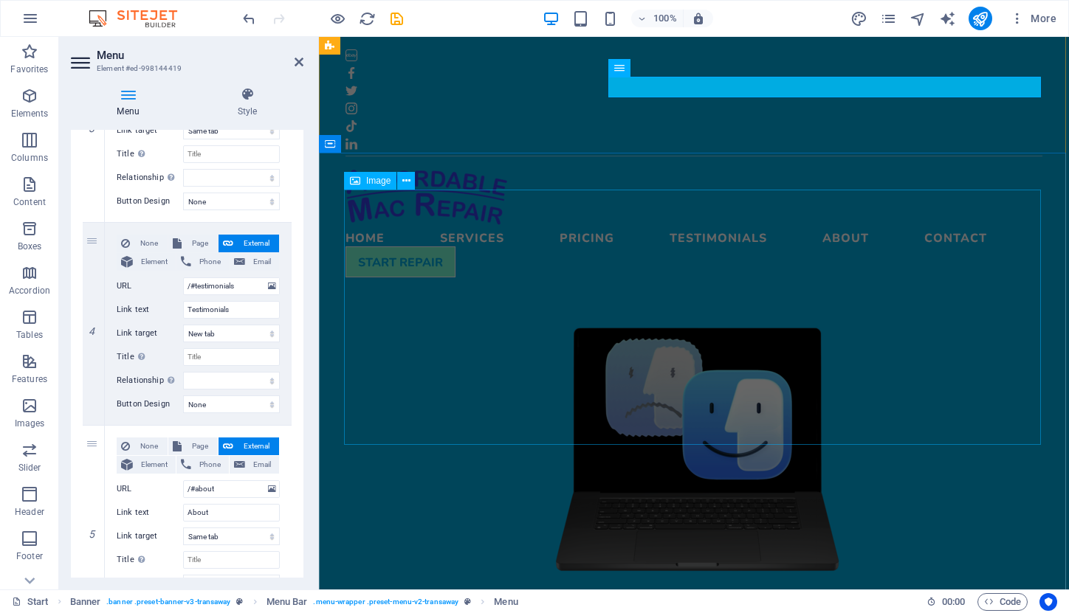
scroll to position [58, 0]
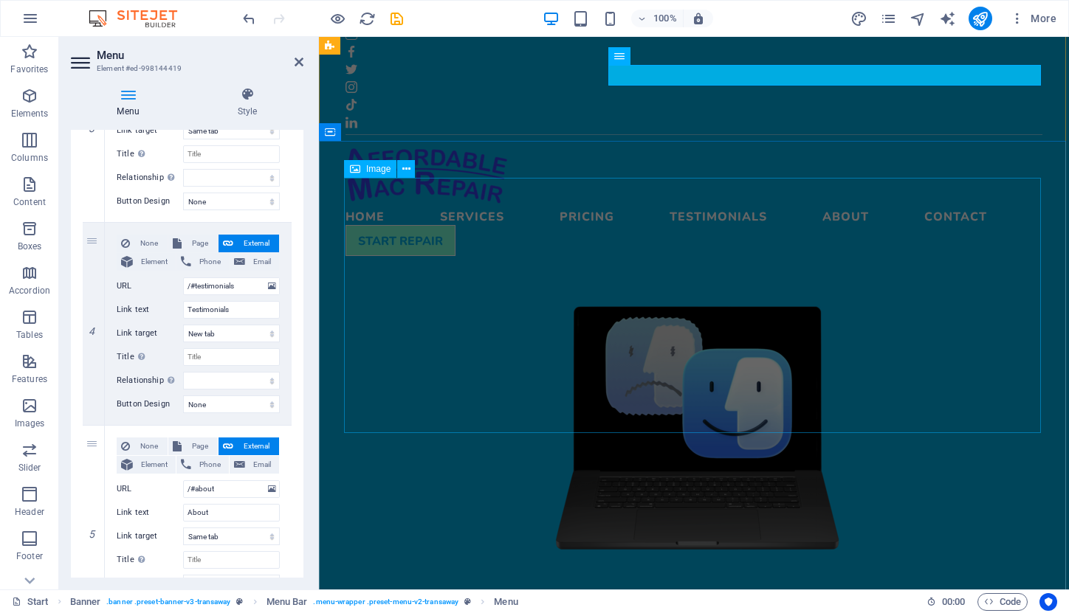
click at [881, 299] on figure at bounding box center [693, 426] width 697 height 255
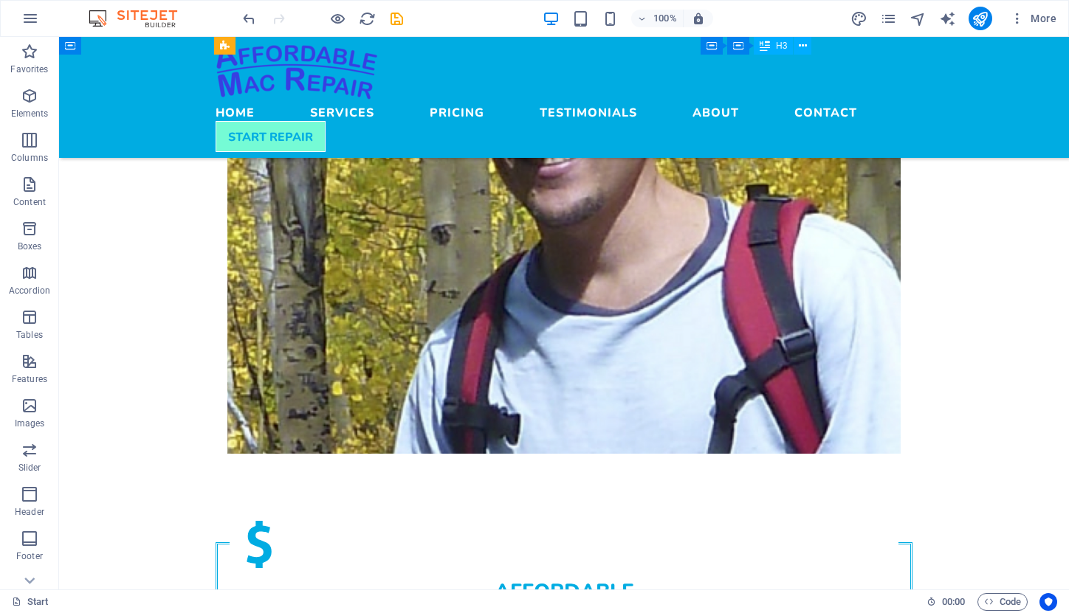
scroll to position [2194, 0]
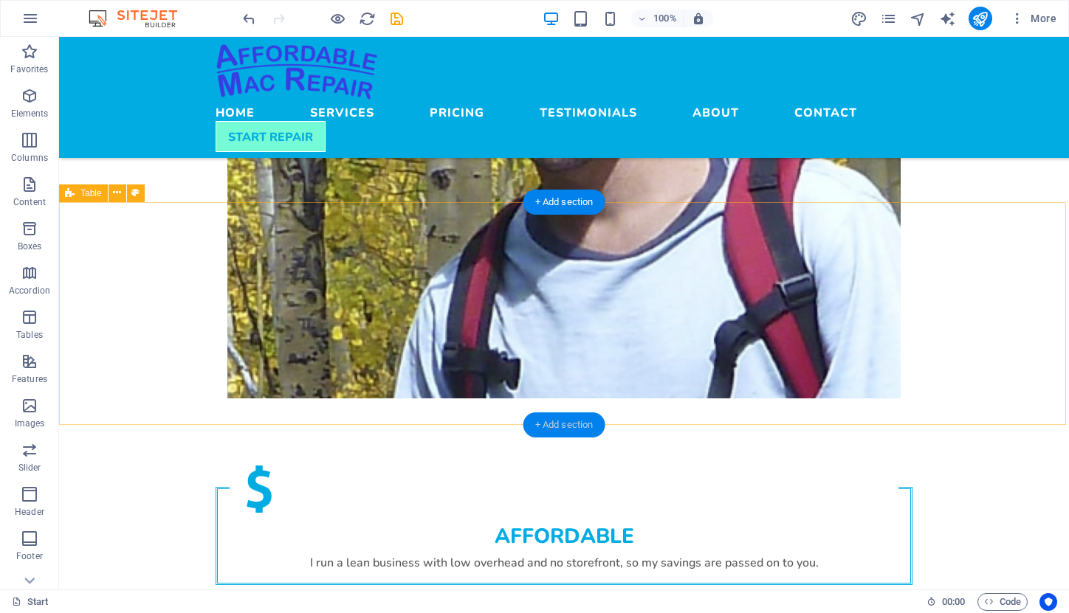
click at [576, 419] on div "+ Add section" at bounding box center [564, 425] width 82 height 25
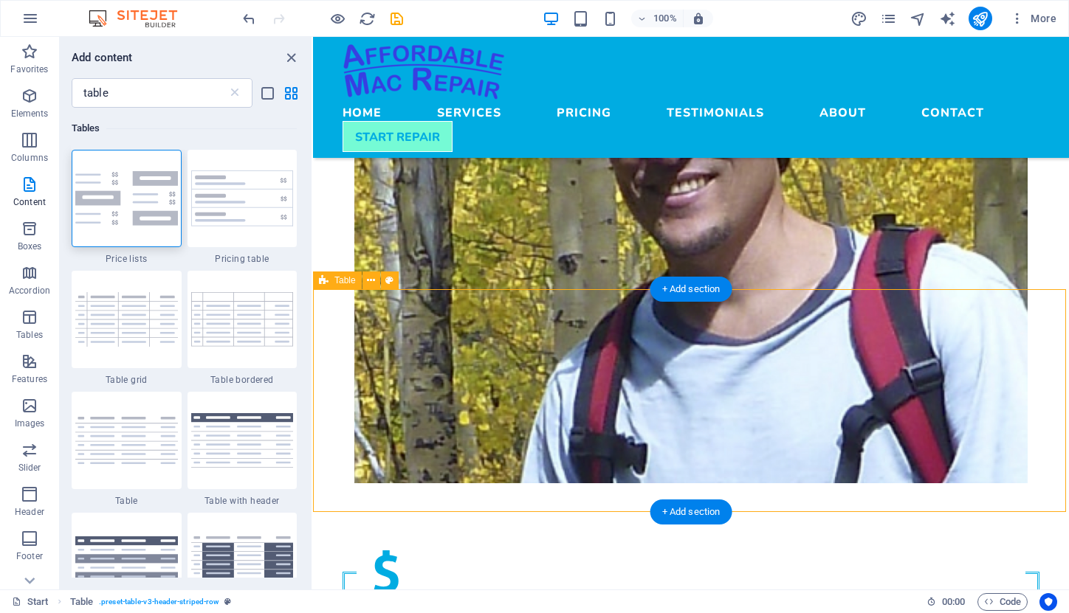
scroll to position [2051, 0]
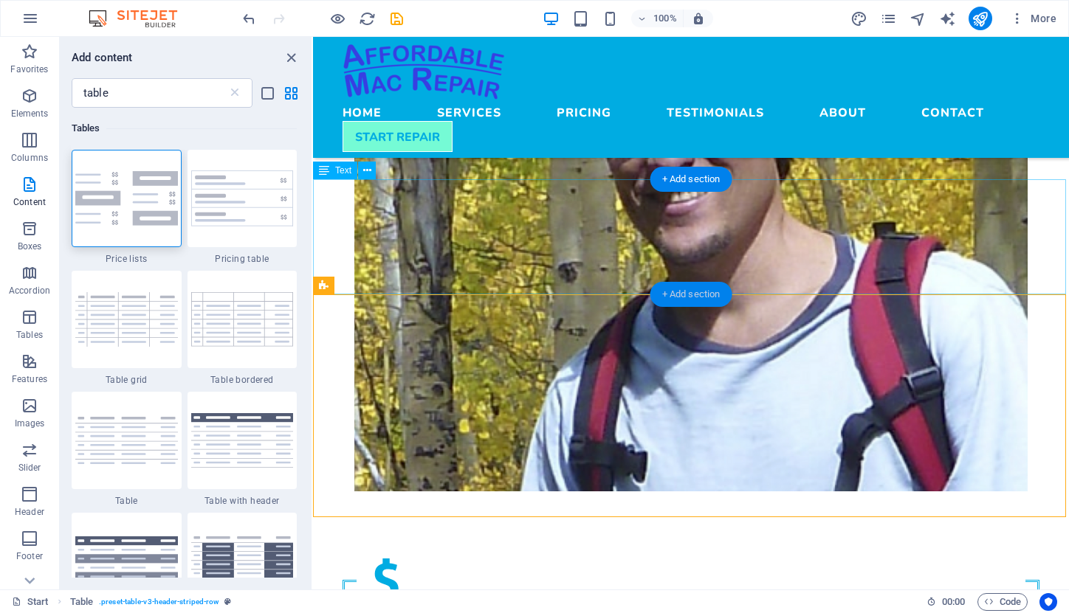
click at [689, 295] on div "+ Add section" at bounding box center [691, 294] width 82 height 25
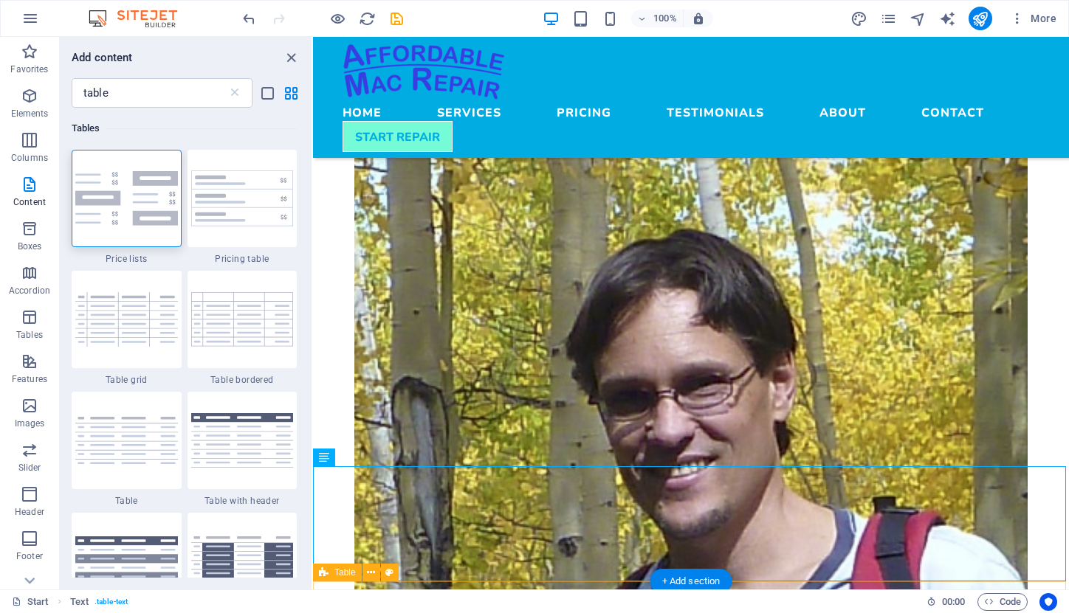
scroll to position [1760, 0]
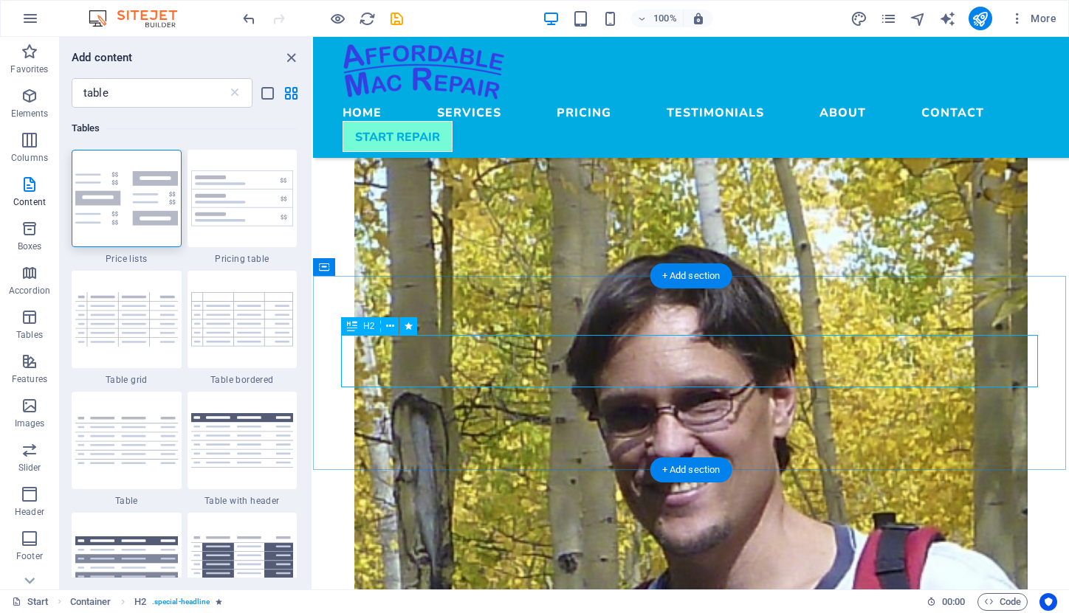
click at [362, 333] on div "H2" at bounding box center [360, 326] width 39 height 18
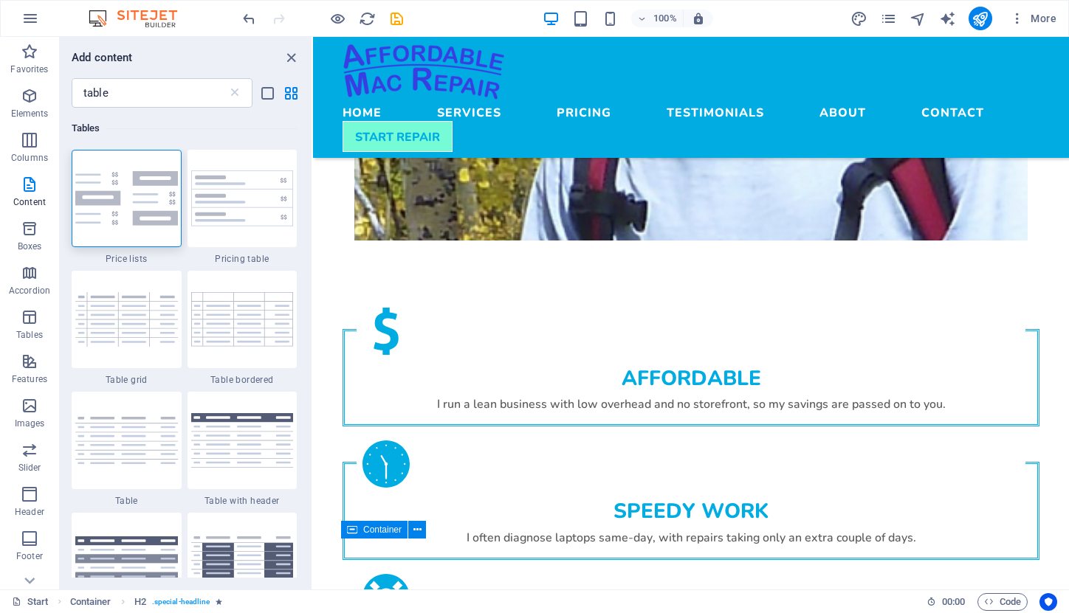
scroll to position [2317, 0]
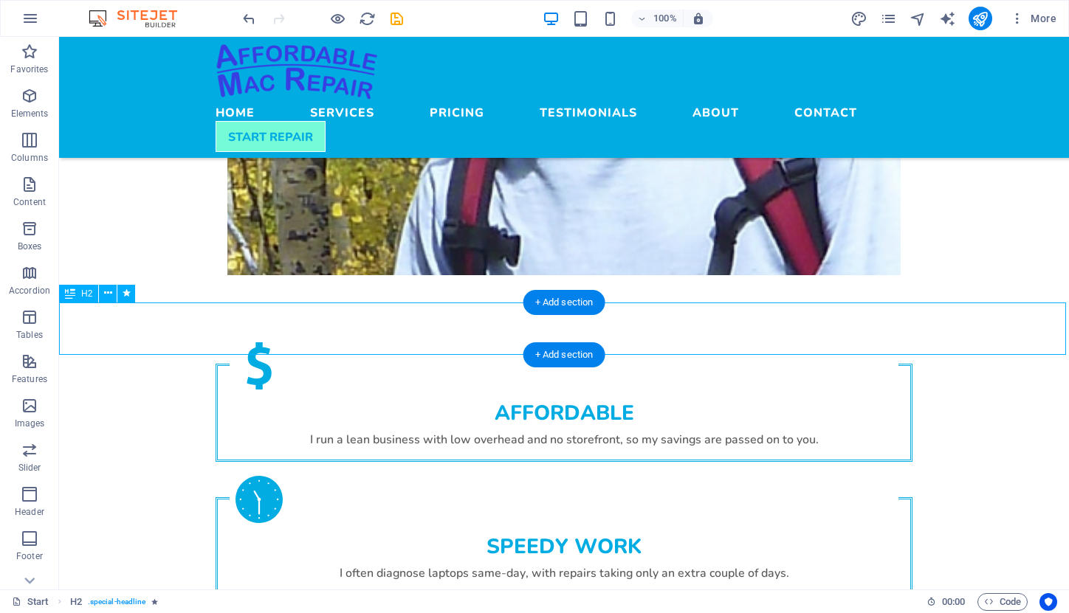
scroll to position [2296, 0]
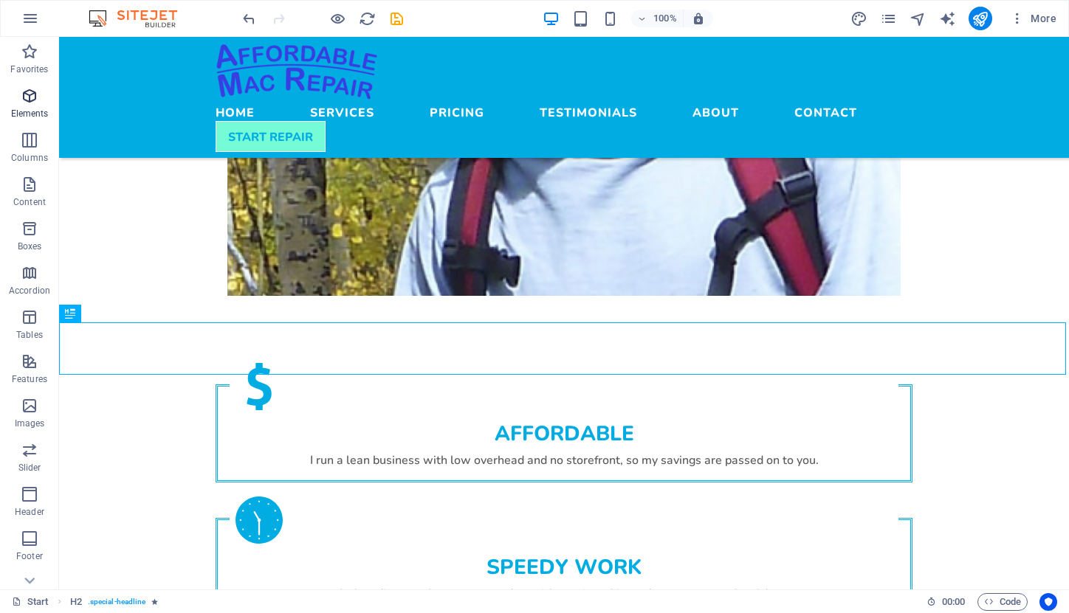
click at [24, 103] on icon "button" at bounding box center [30, 96] width 18 height 18
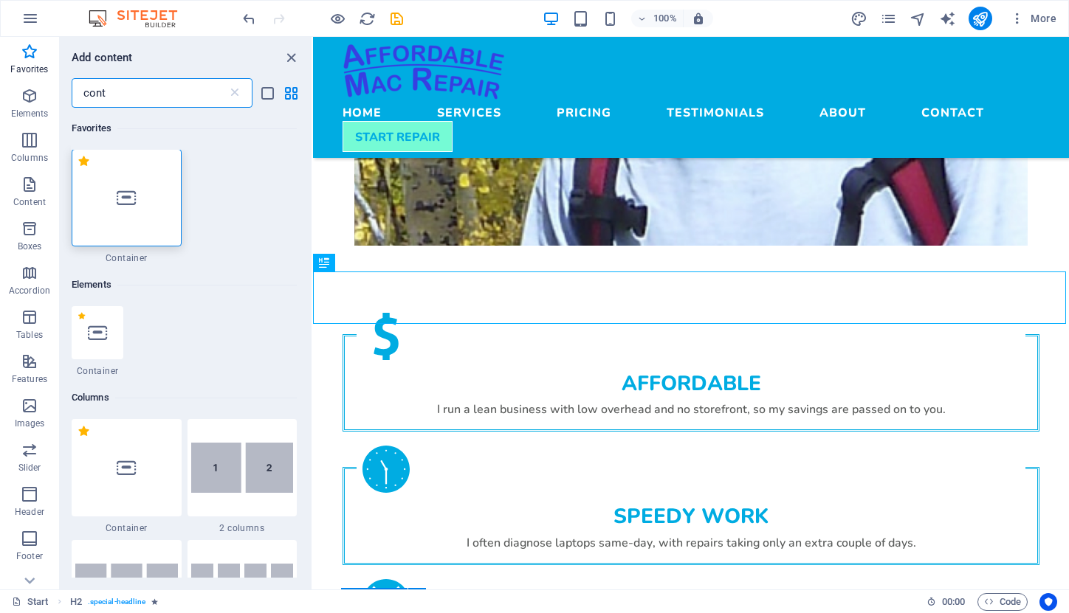
scroll to position [0, 0]
type input "cont"
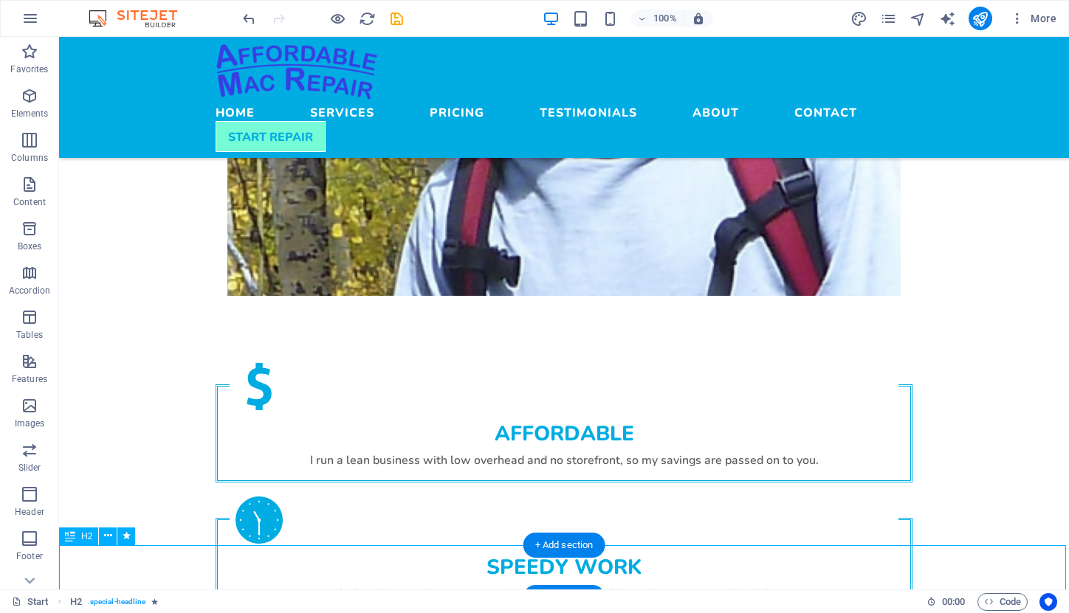
scroll to position [2313, 0]
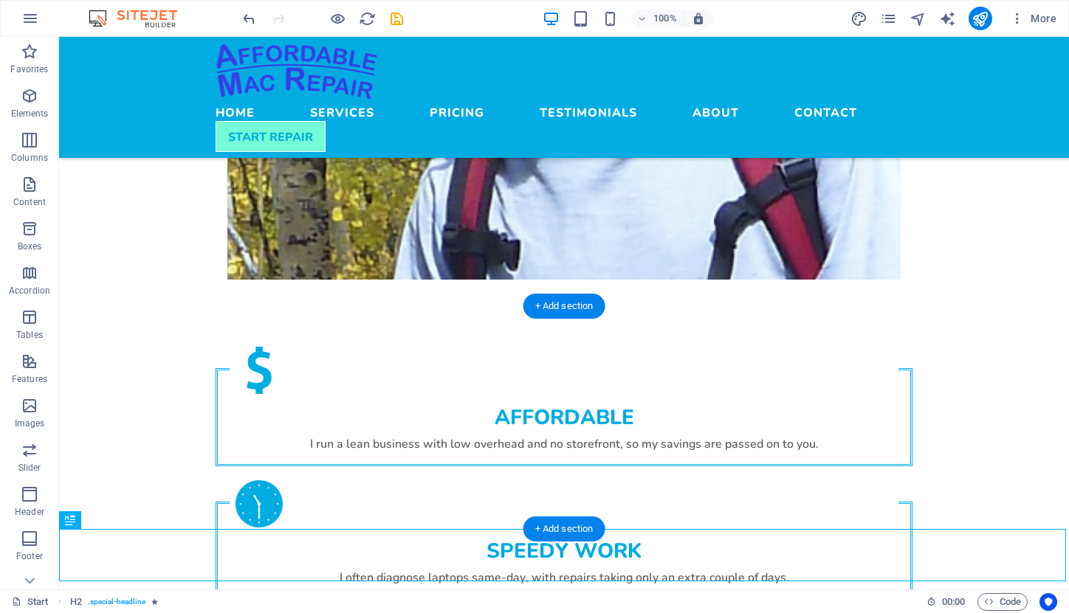
drag, startPoint x: 86, startPoint y: 539, endPoint x: 210, endPoint y: 349, distance: 227.0
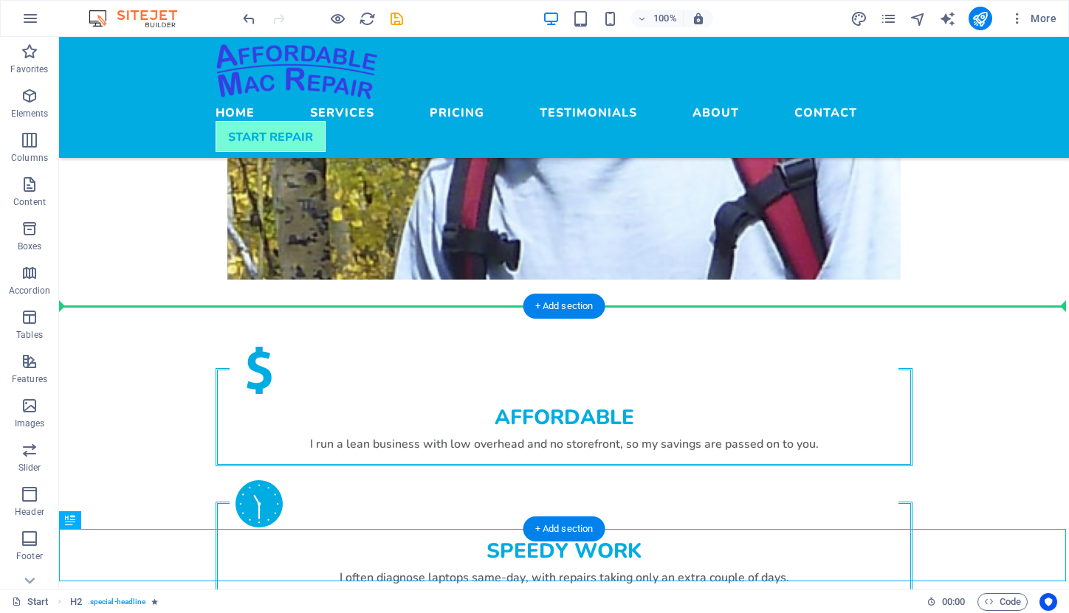
drag, startPoint x: 132, startPoint y: 558, endPoint x: 178, endPoint y: 407, distance: 158.0
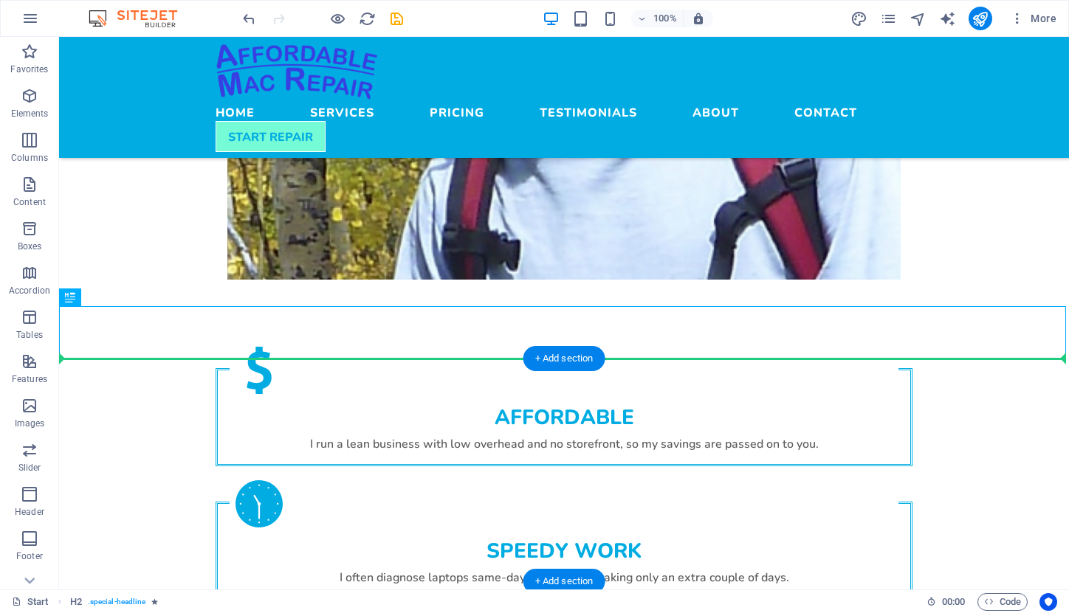
drag, startPoint x: 142, startPoint y: 337, endPoint x: 142, endPoint y: 421, distance: 84.9
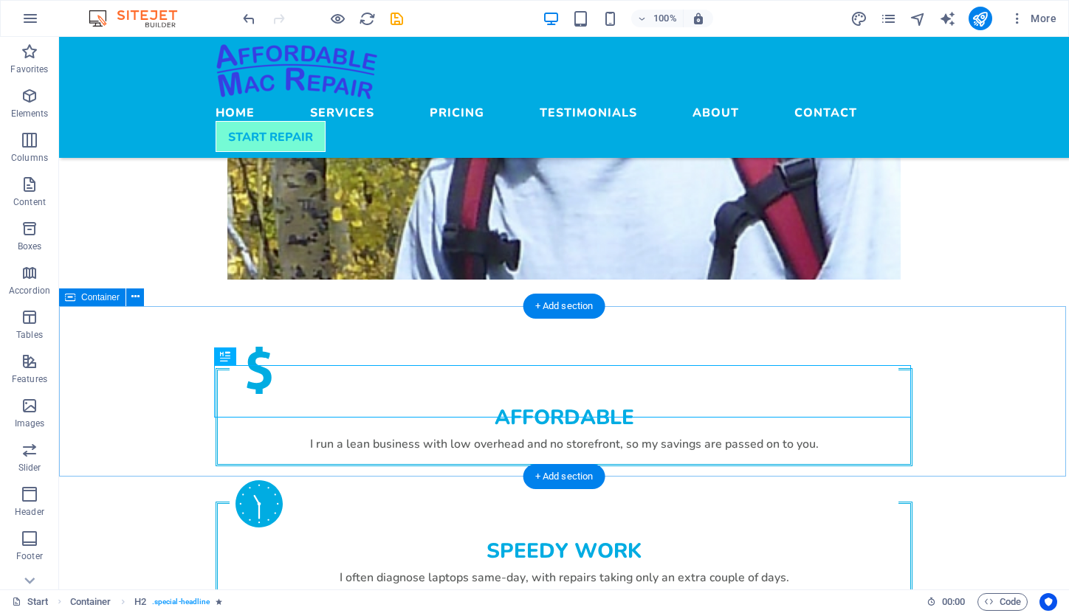
click at [99, 300] on span "Container" at bounding box center [100, 297] width 38 height 9
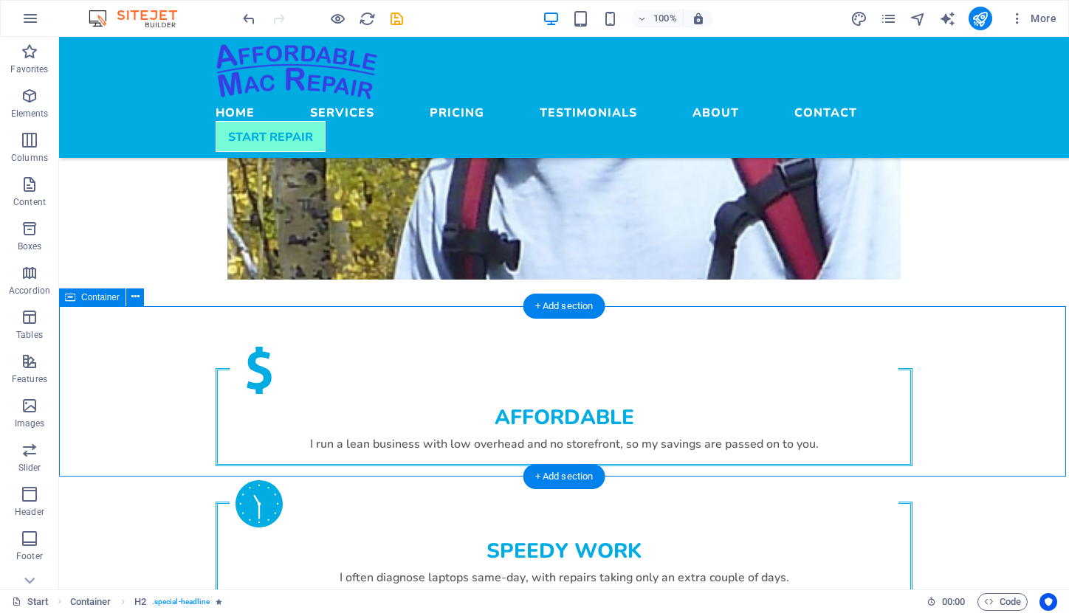
click at [99, 300] on span "Container" at bounding box center [100, 297] width 38 height 9
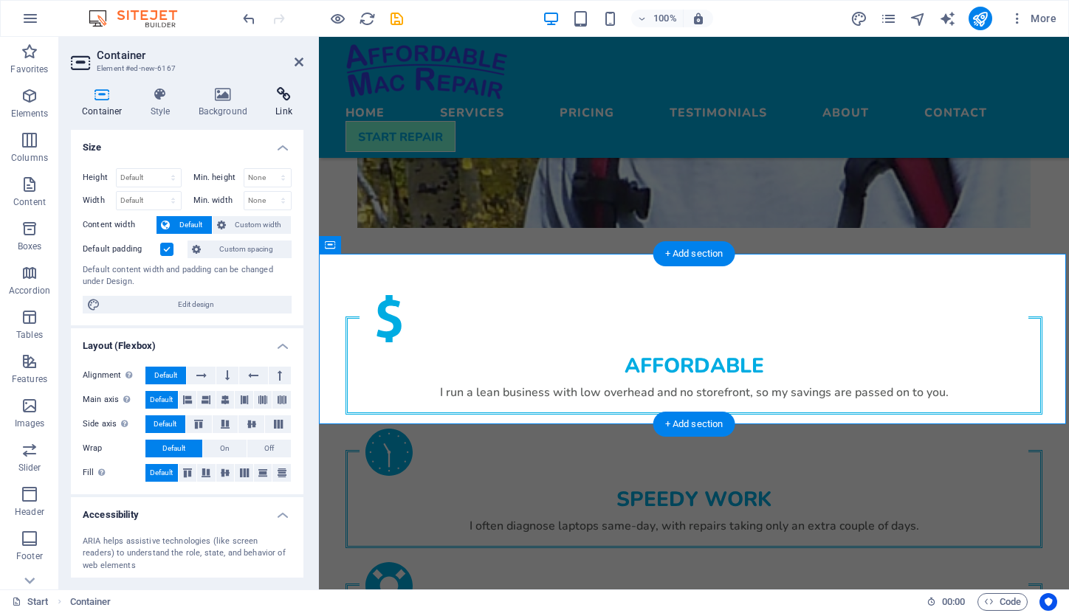
click at [283, 96] on icon at bounding box center [283, 94] width 39 height 15
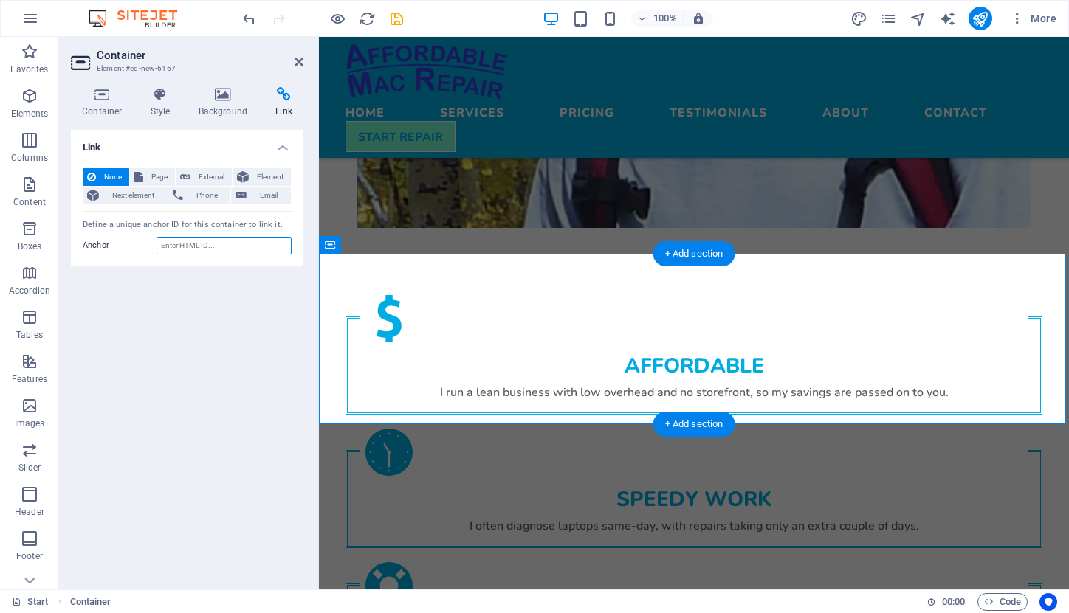
click at [186, 244] on input "Anchor" at bounding box center [223, 246] width 135 height 18
type input "testimonials"
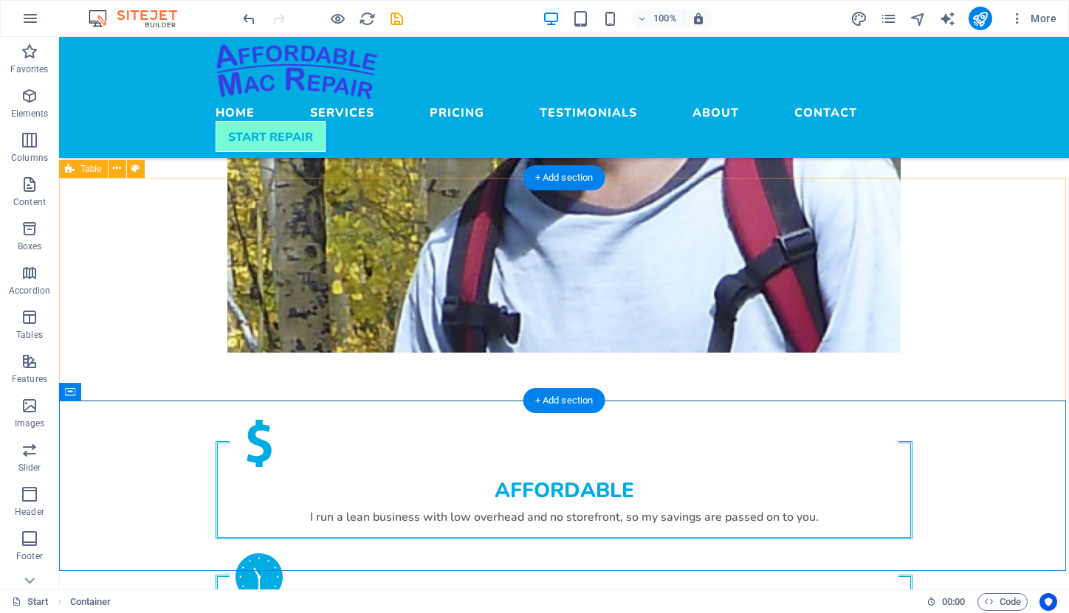
scroll to position [2190, 0]
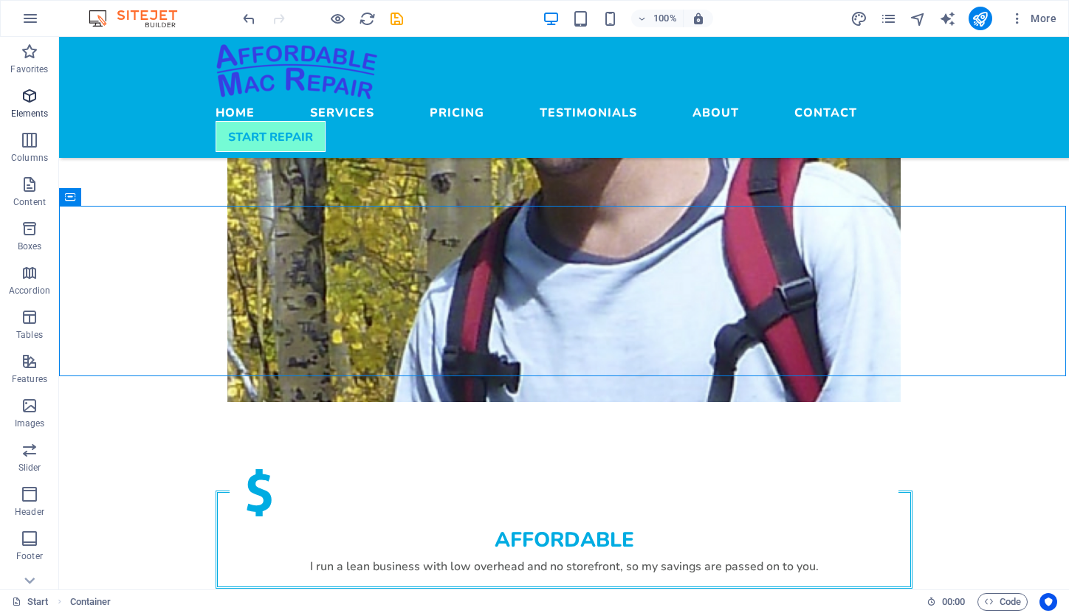
click at [32, 103] on icon "button" at bounding box center [30, 96] width 18 height 18
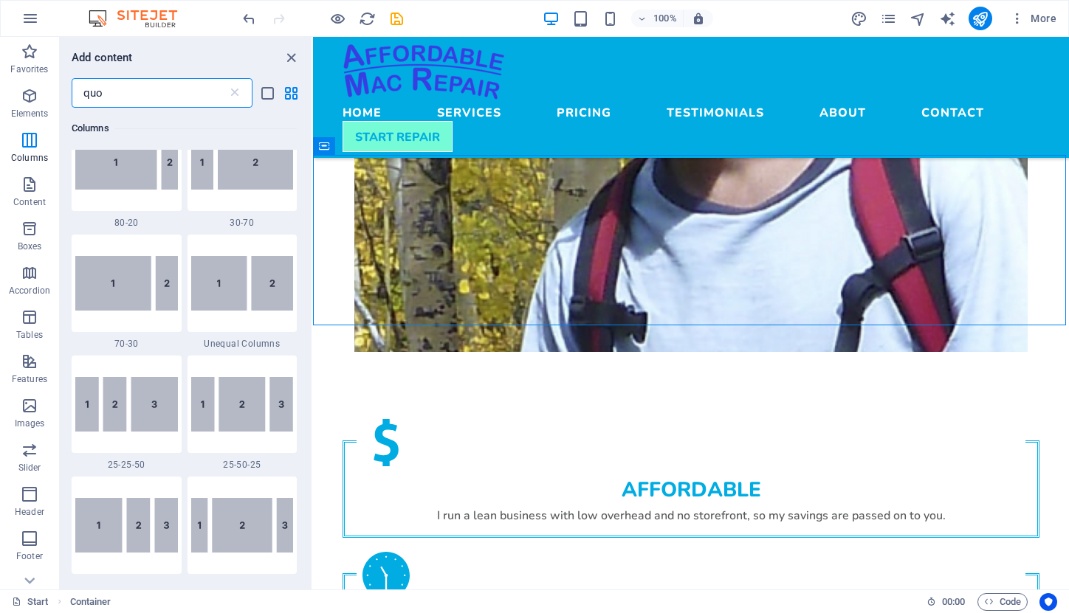
scroll to position [0, 0]
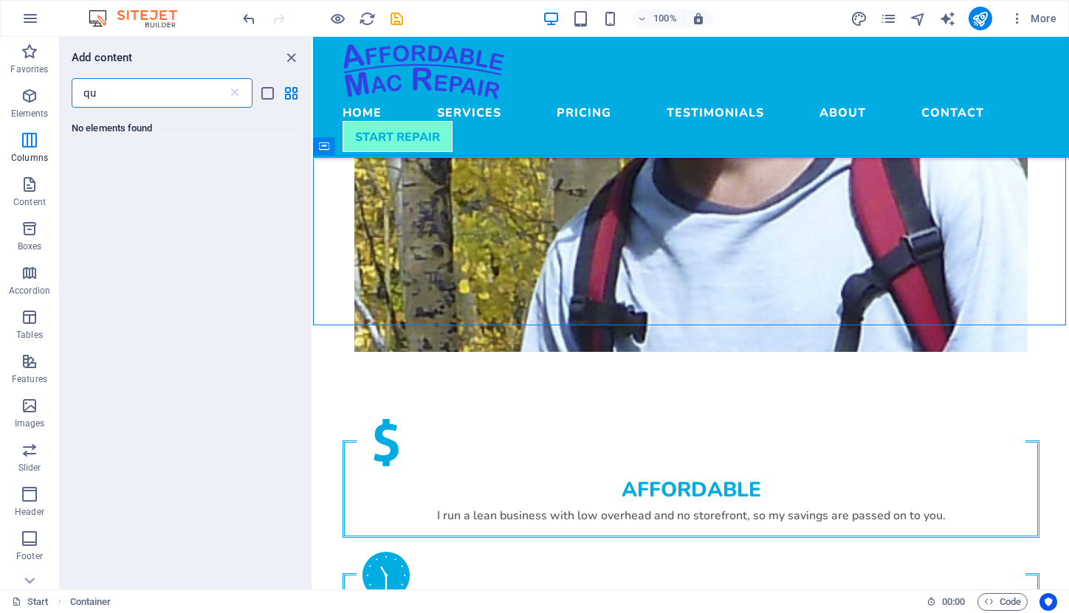
type input "q"
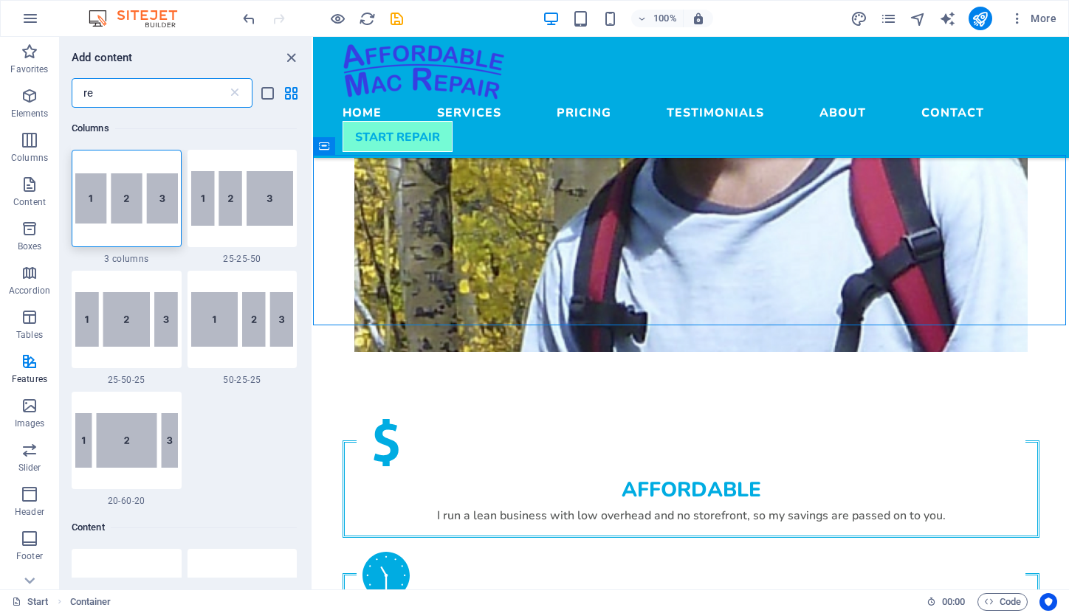
type input "r"
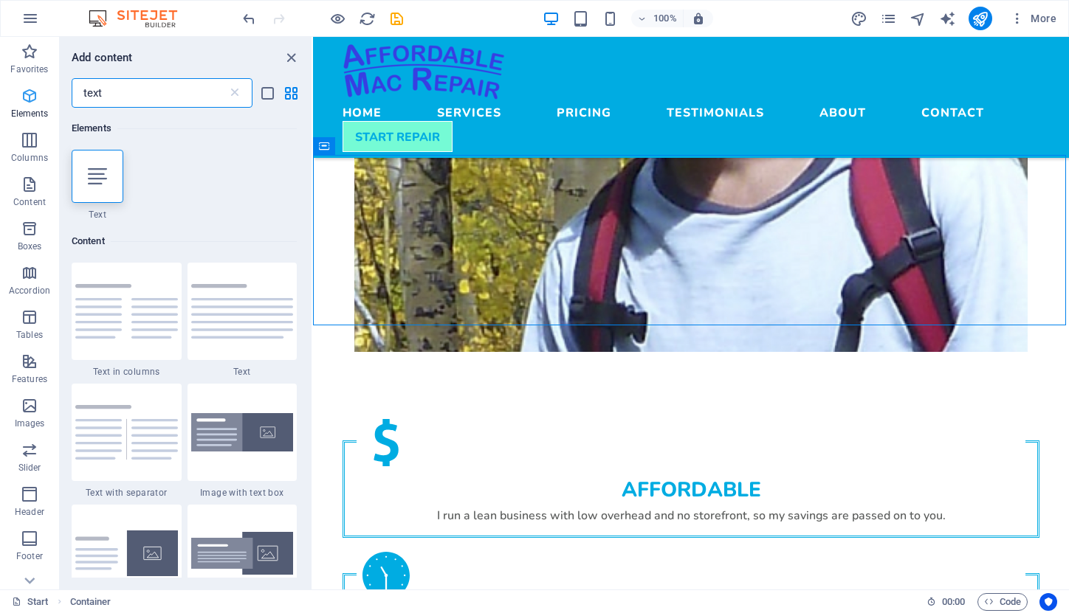
drag, startPoint x: 106, startPoint y: 92, endPoint x: 35, endPoint y: 83, distance: 70.7
click at [35, 83] on div "Favorites Elements Columns Content Boxes Accordion Tables Features Images Slide…" at bounding box center [156, 313] width 313 height 553
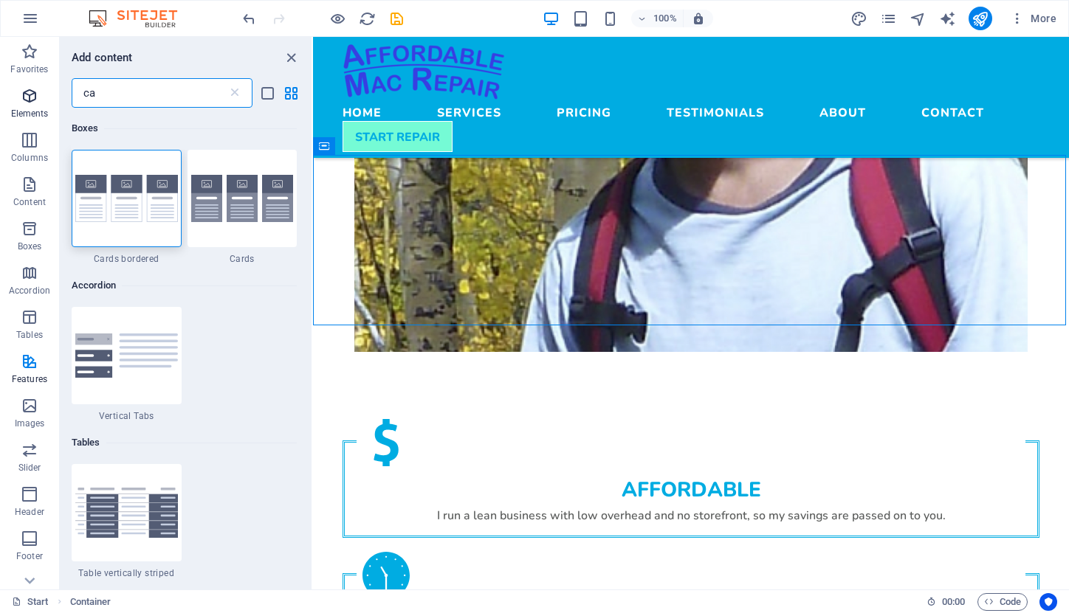
type input "c"
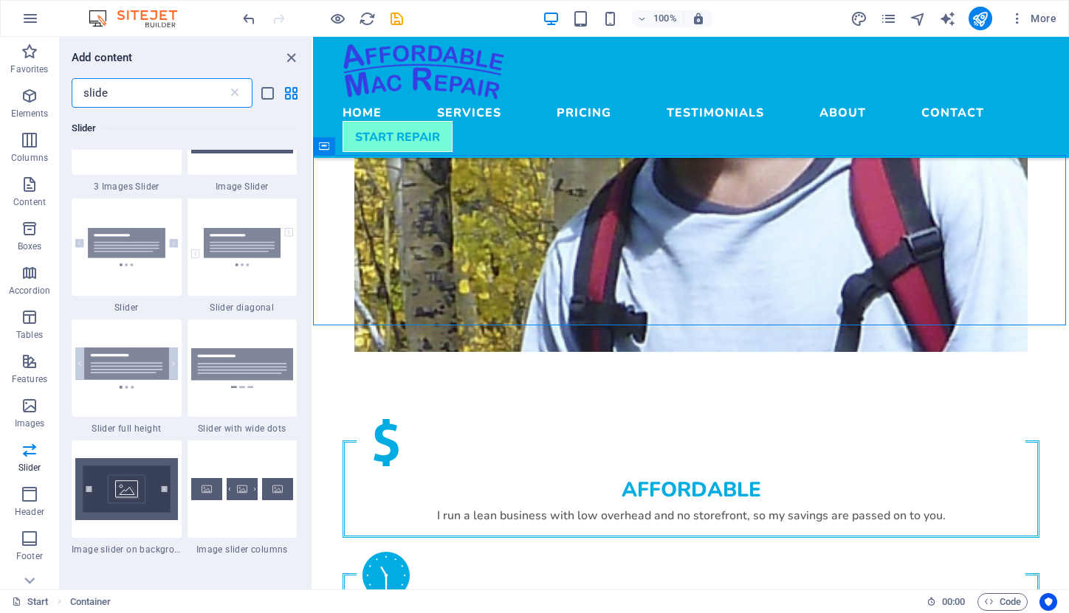
scroll to position [356, 0]
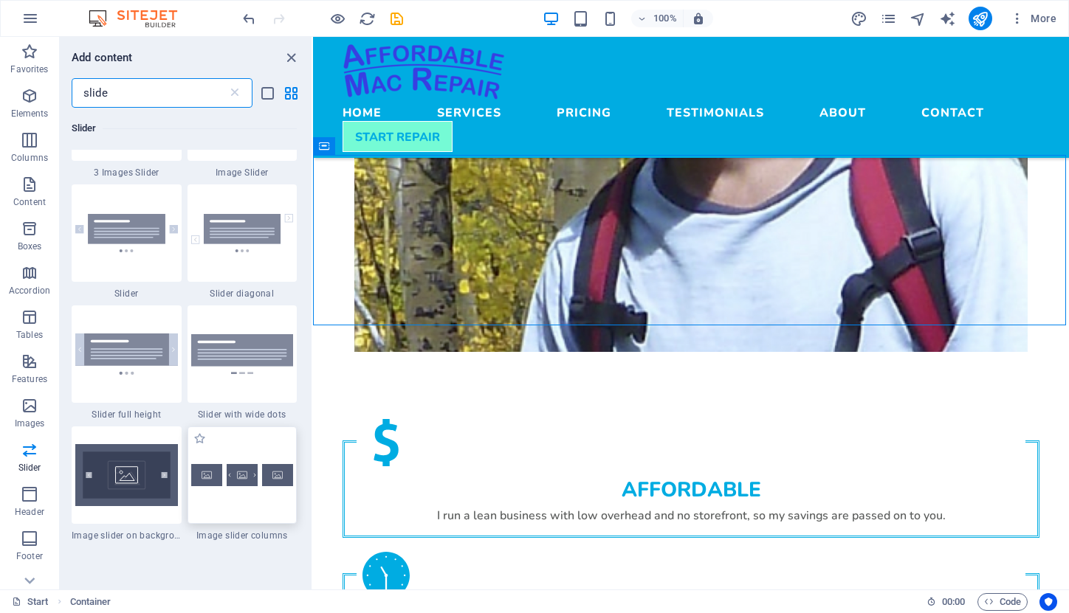
type input "slide"
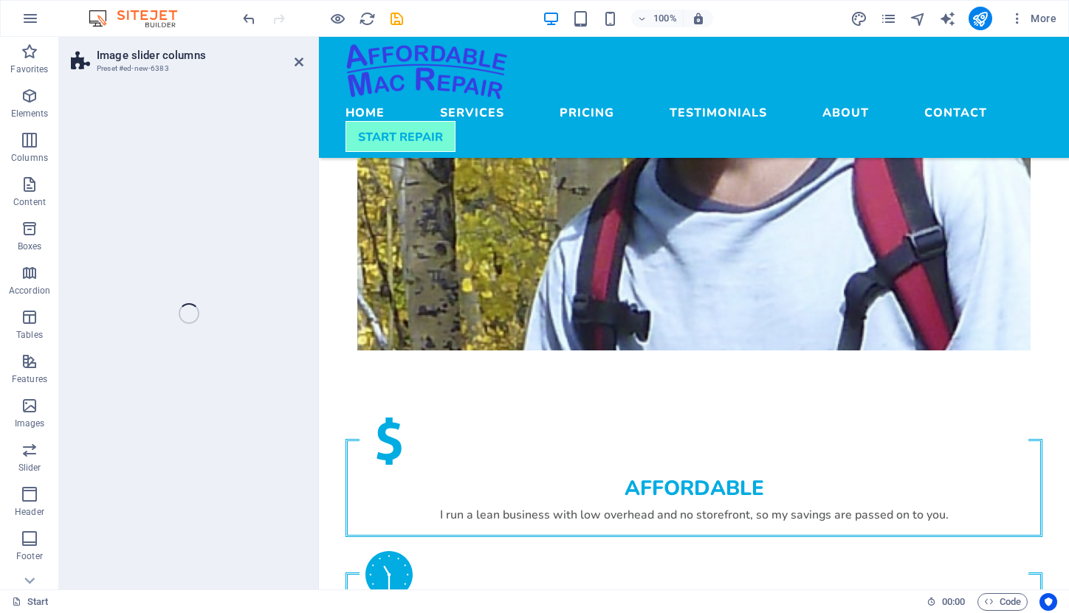
select select "rem"
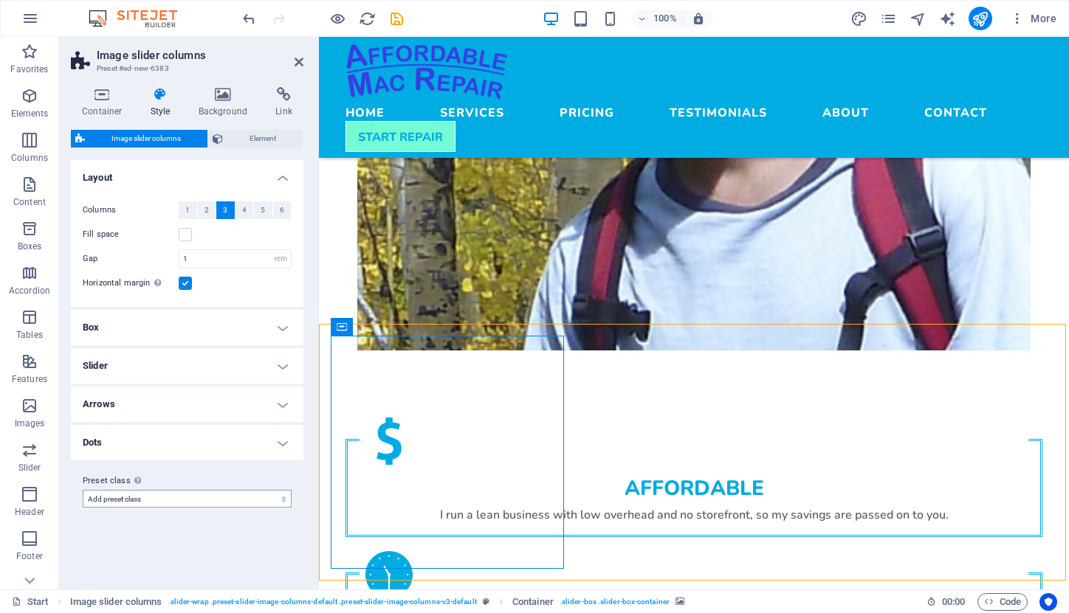
select select
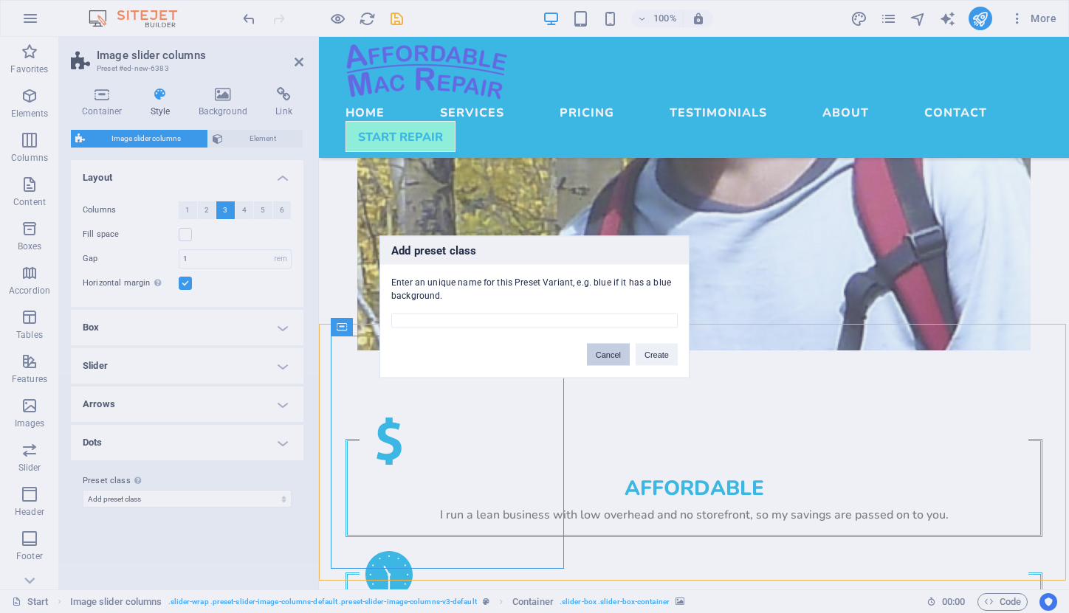
click at [605, 355] on button "Cancel" at bounding box center [608, 354] width 43 height 22
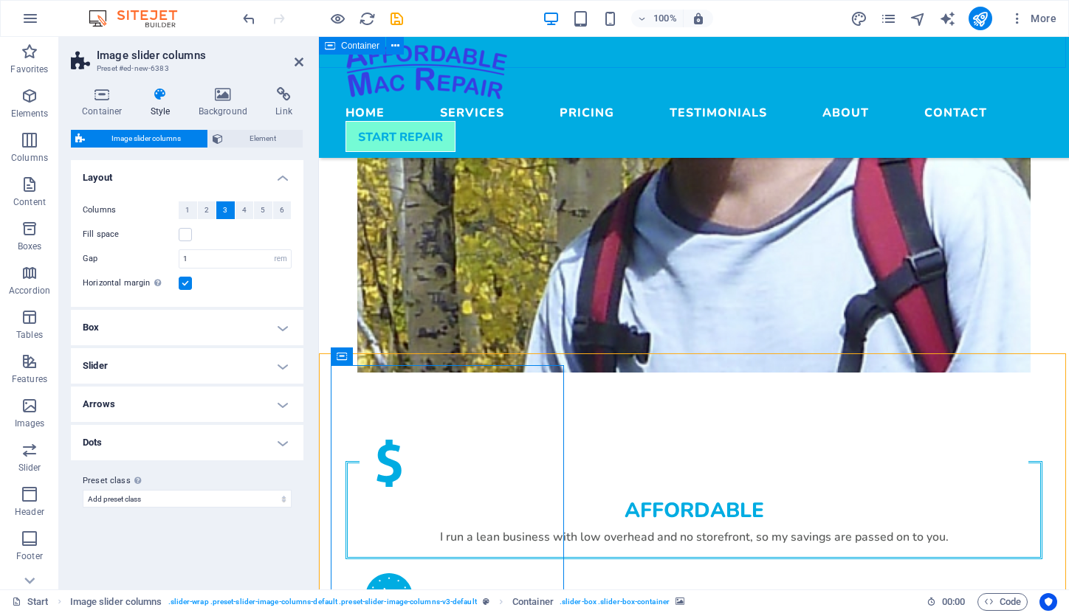
scroll to position [2181, 0]
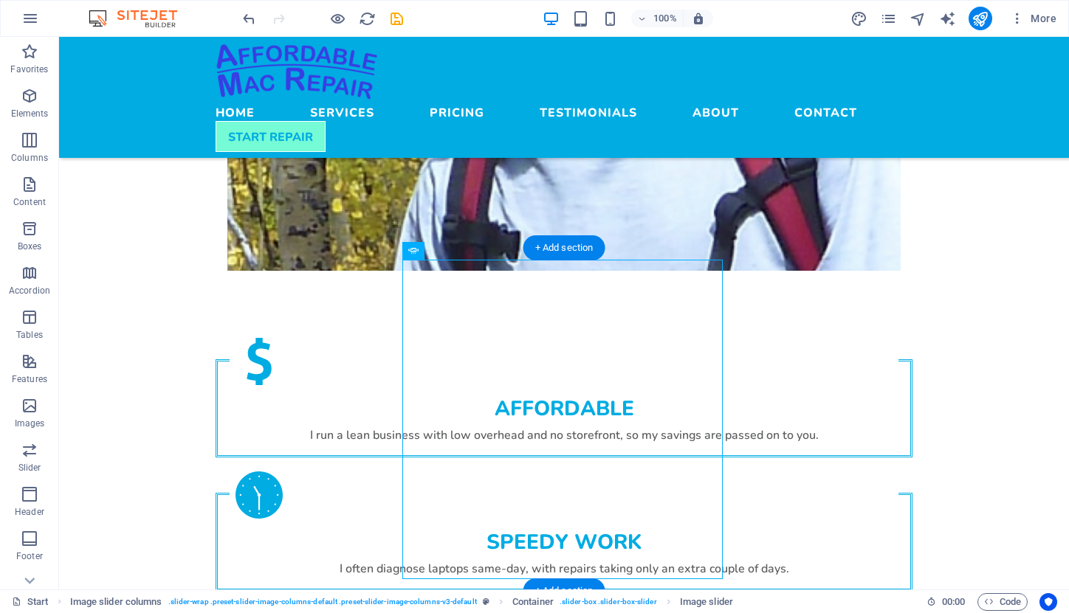
scroll to position [2364, 0]
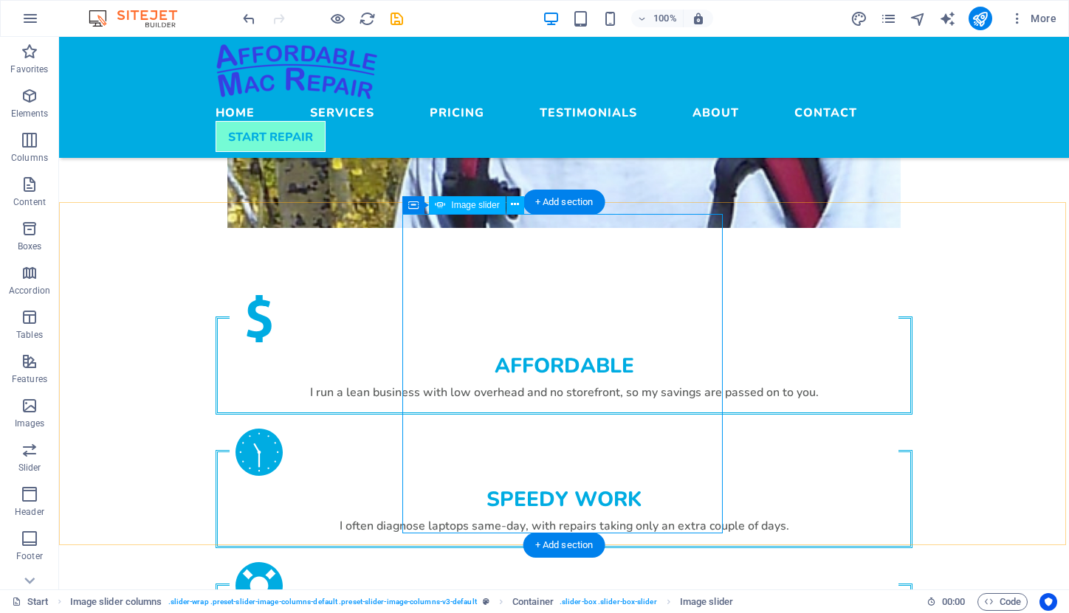
select select "px"
select select "ms"
select select "s"
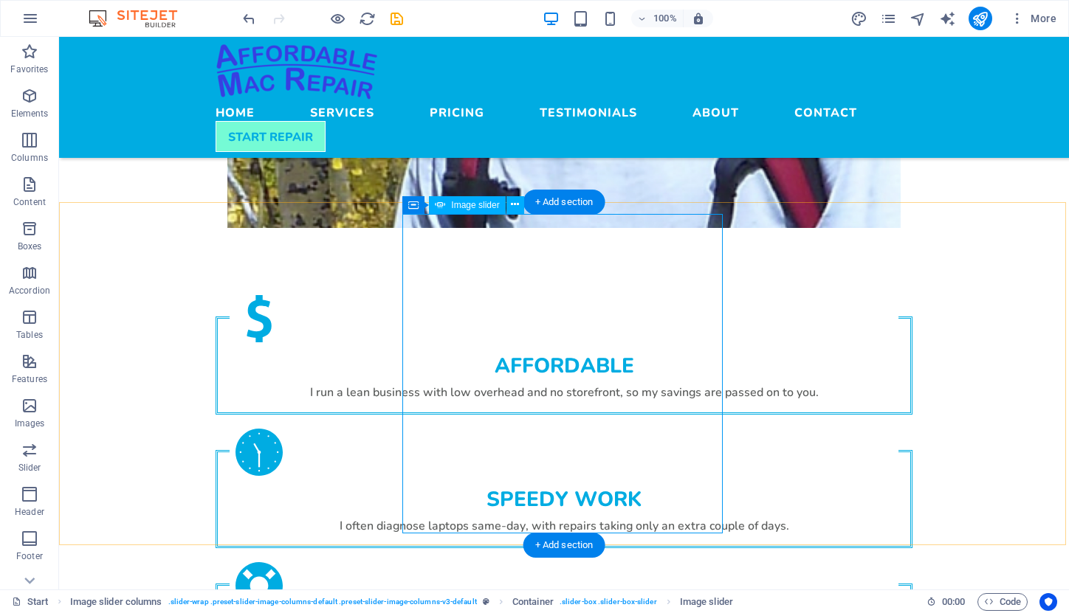
select select "progressive"
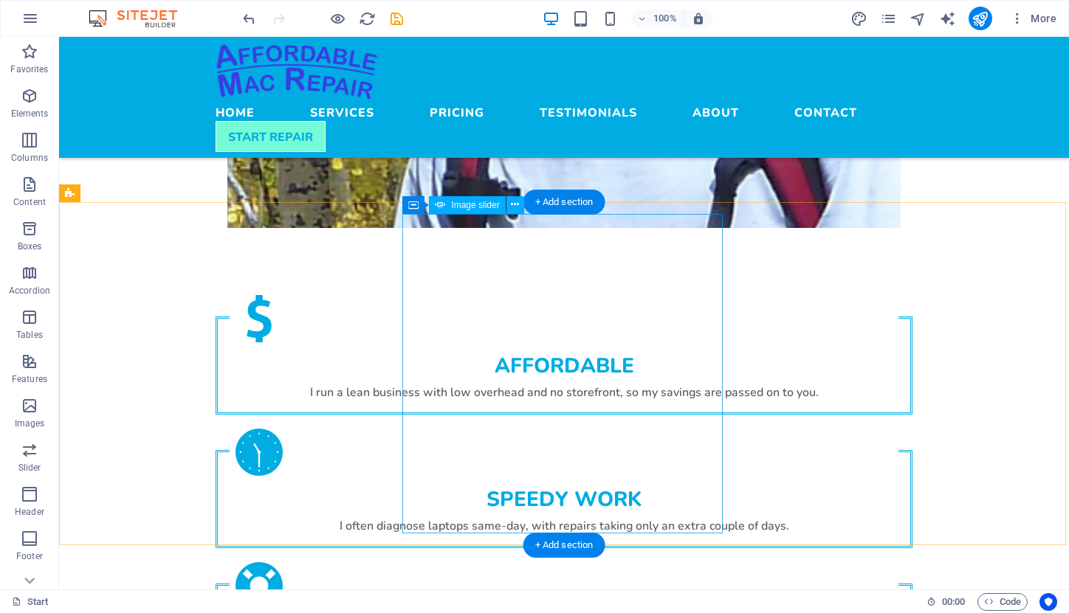
click at [457, 206] on span "Image slider" at bounding box center [475, 205] width 48 height 9
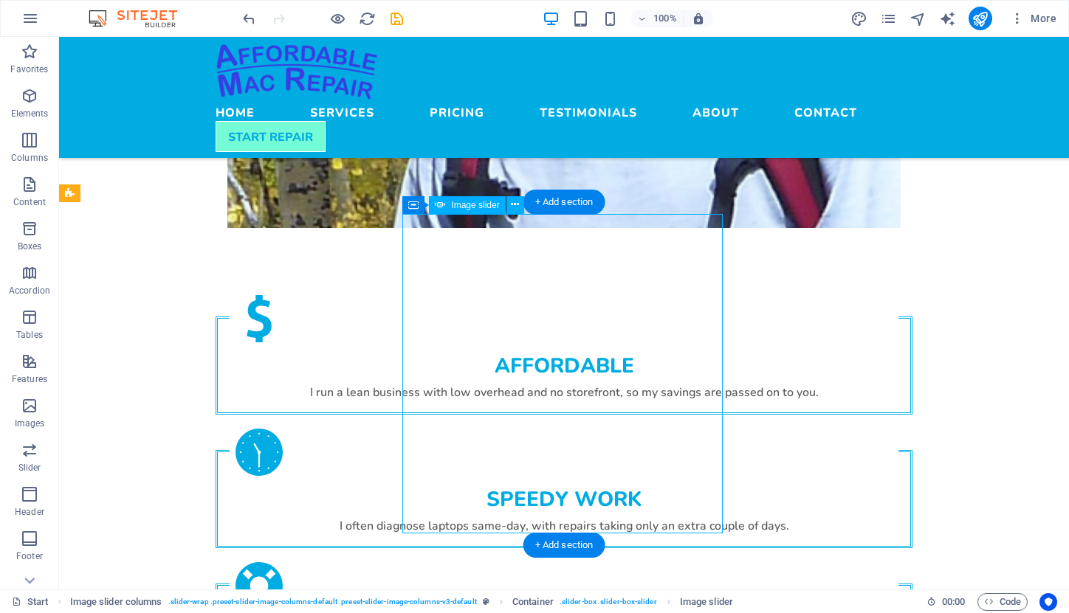
click at [457, 206] on span "Image slider" at bounding box center [475, 205] width 48 height 9
select select "px"
select select "ms"
select select "s"
select select "progressive"
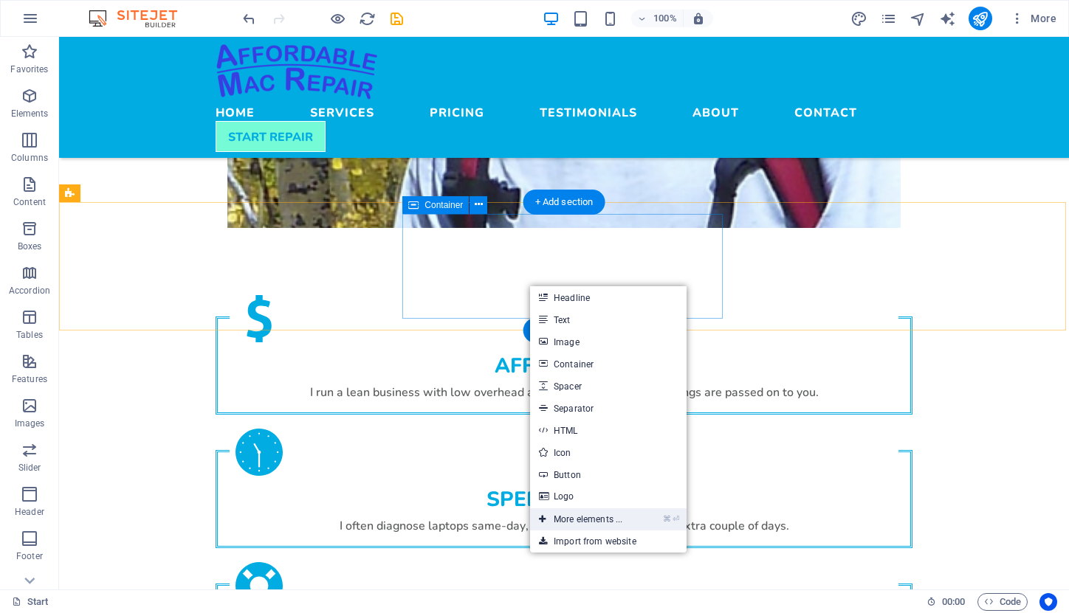
click at [578, 528] on link "⌘ ⏎ More elements ..." at bounding box center [580, 519] width 101 height 22
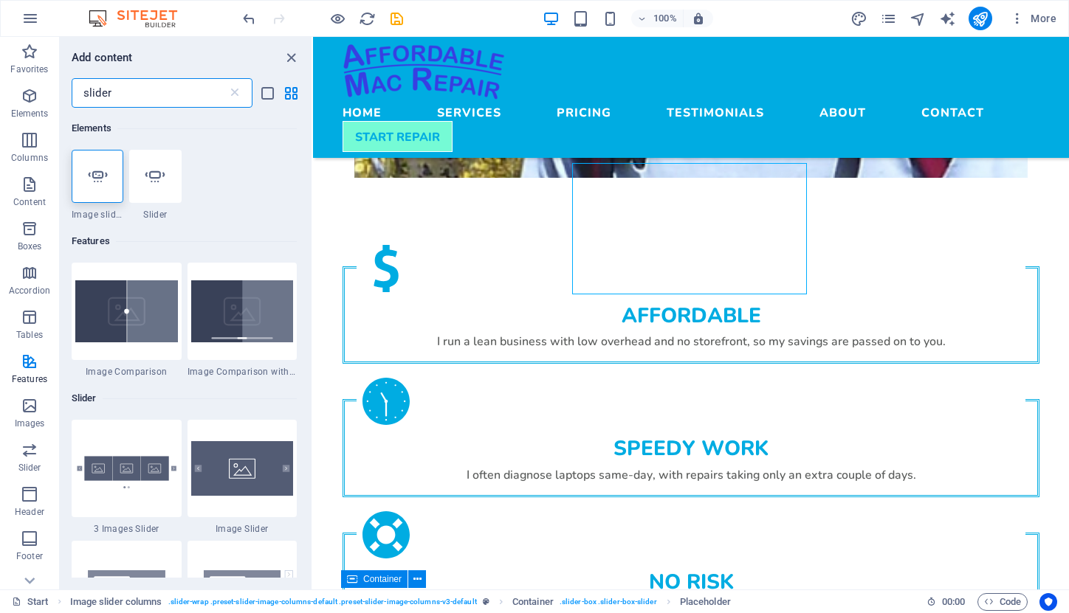
scroll to position [0, 0]
type input "slider"
click at [162, 180] on icon at bounding box center [154, 176] width 19 height 19
select select "ms"
select select "s"
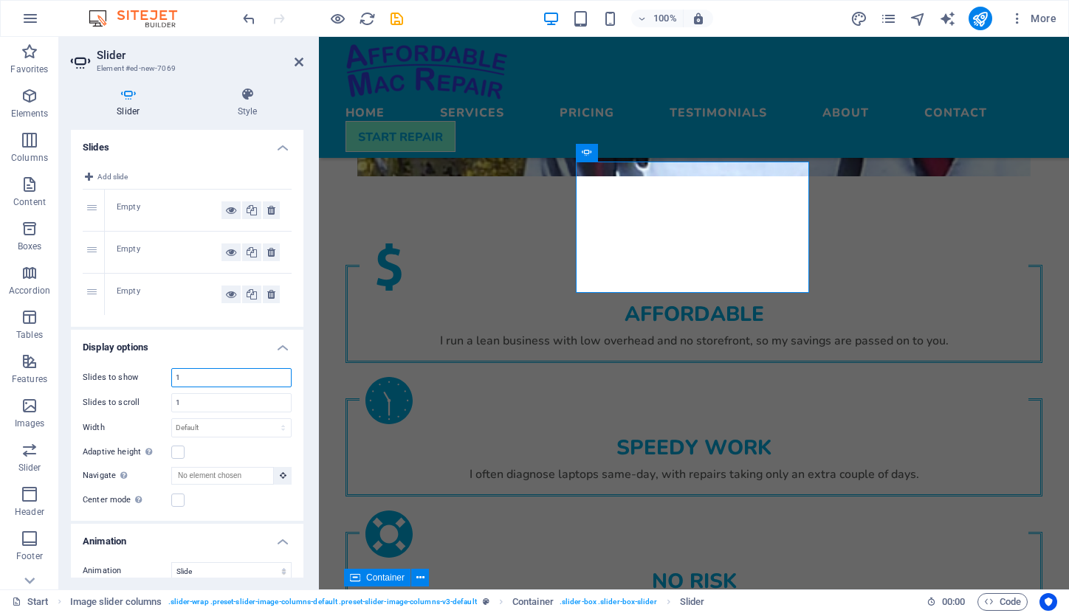
drag, startPoint x: 183, startPoint y: 379, endPoint x: 171, endPoint y: 379, distance: 11.8
click at [171, 379] on div "1" at bounding box center [231, 377] width 120 height 19
type input "3"
click at [199, 401] on input "1" at bounding box center [231, 403] width 119 height 18
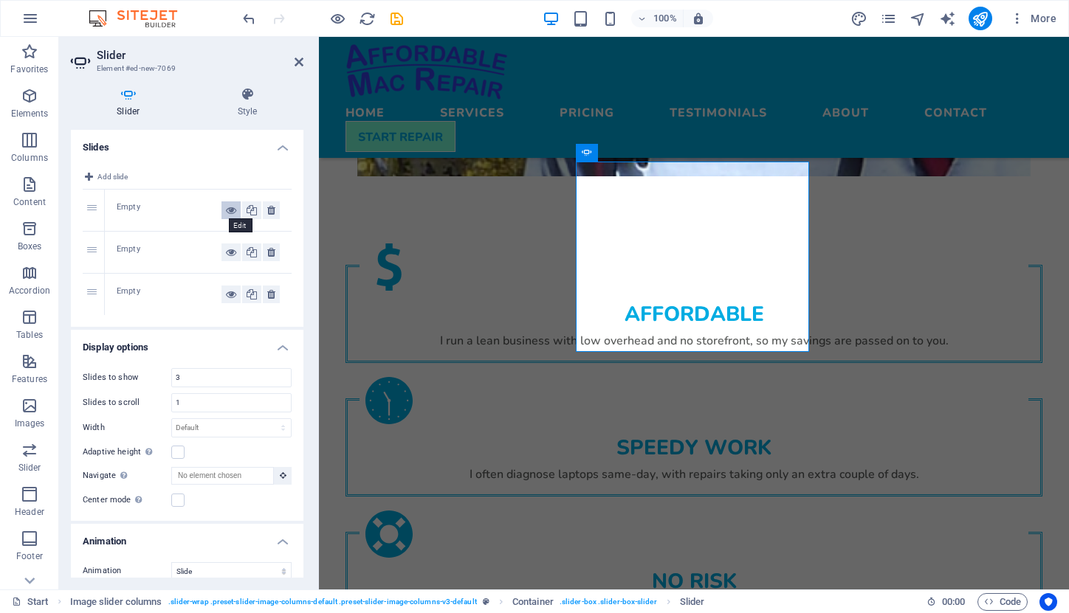
click at [228, 208] on icon at bounding box center [231, 210] width 10 height 18
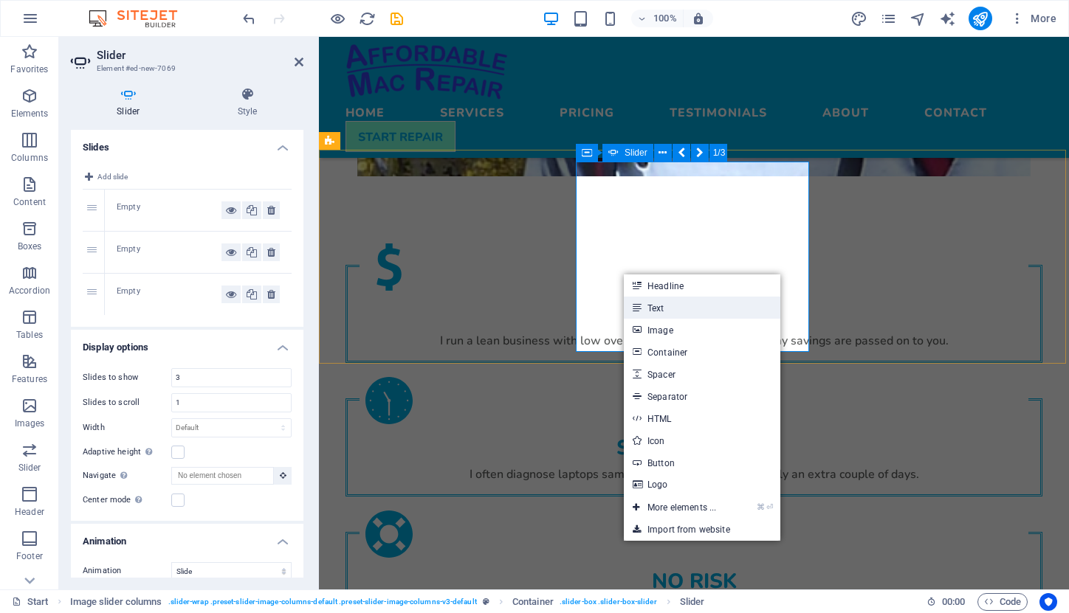
click at [643, 309] on link "Text" at bounding box center [702, 308] width 156 height 22
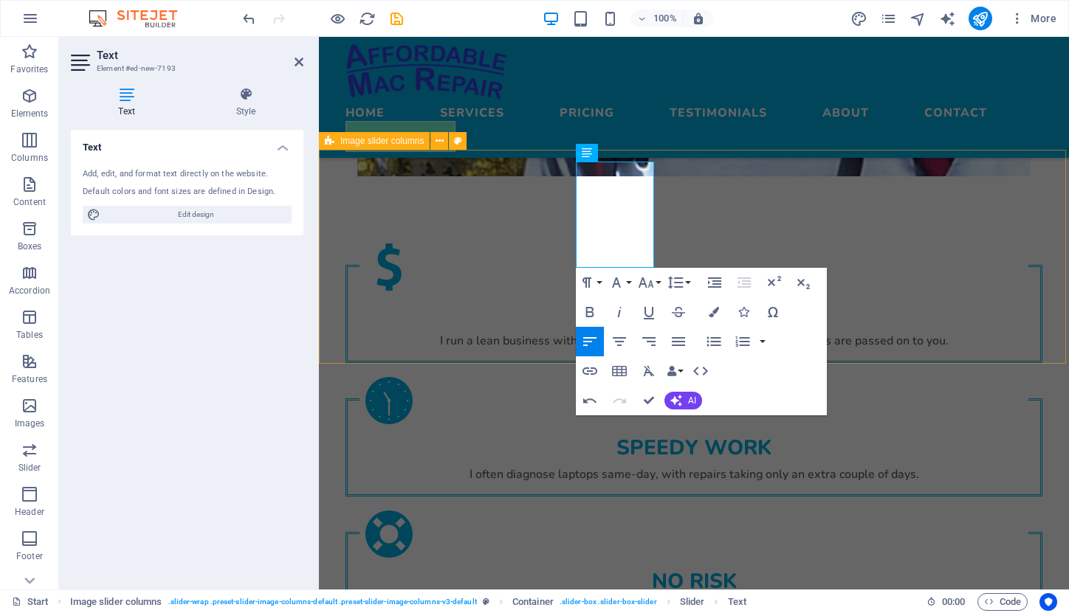
scroll to position [605, 7]
drag, startPoint x: 578, startPoint y: 207, endPoint x: 655, endPoint y: 274, distance: 102.5
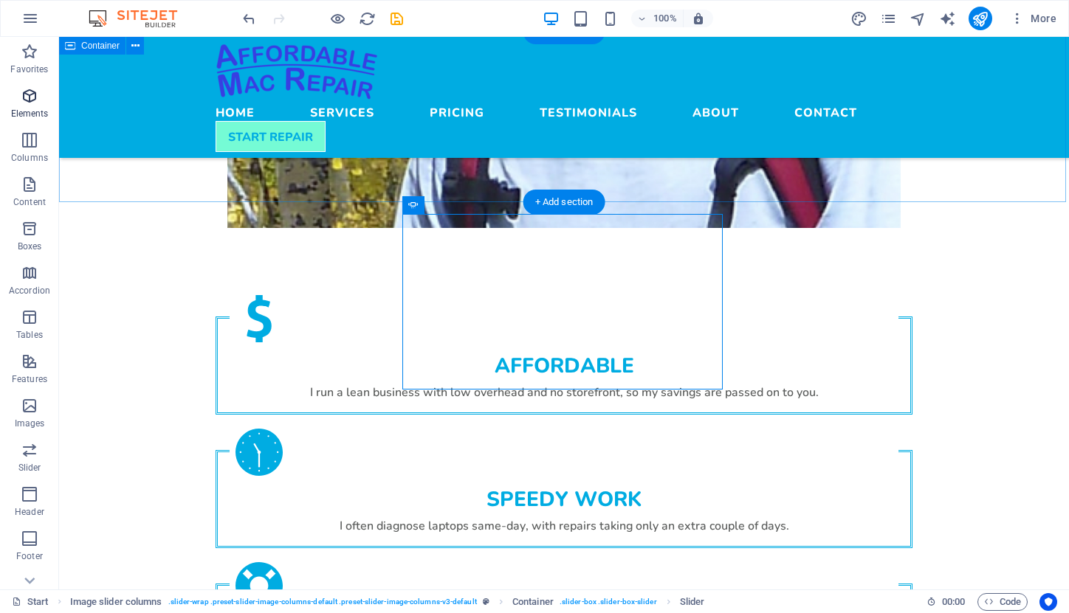
click at [33, 106] on span "Elements" at bounding box center [29, 104] width 59 height 35
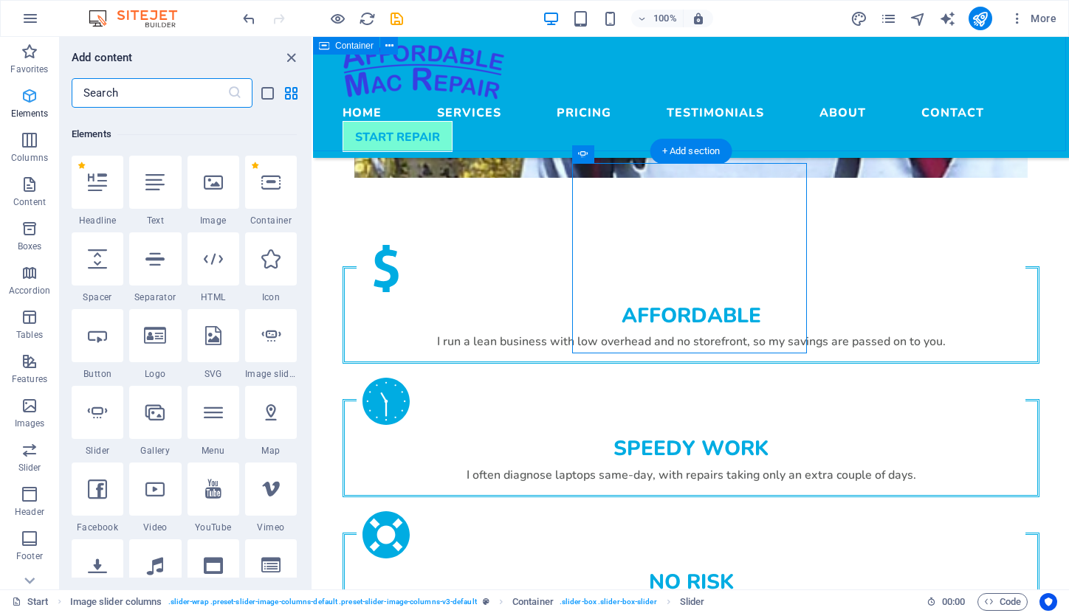
scroll to position [157, 0]
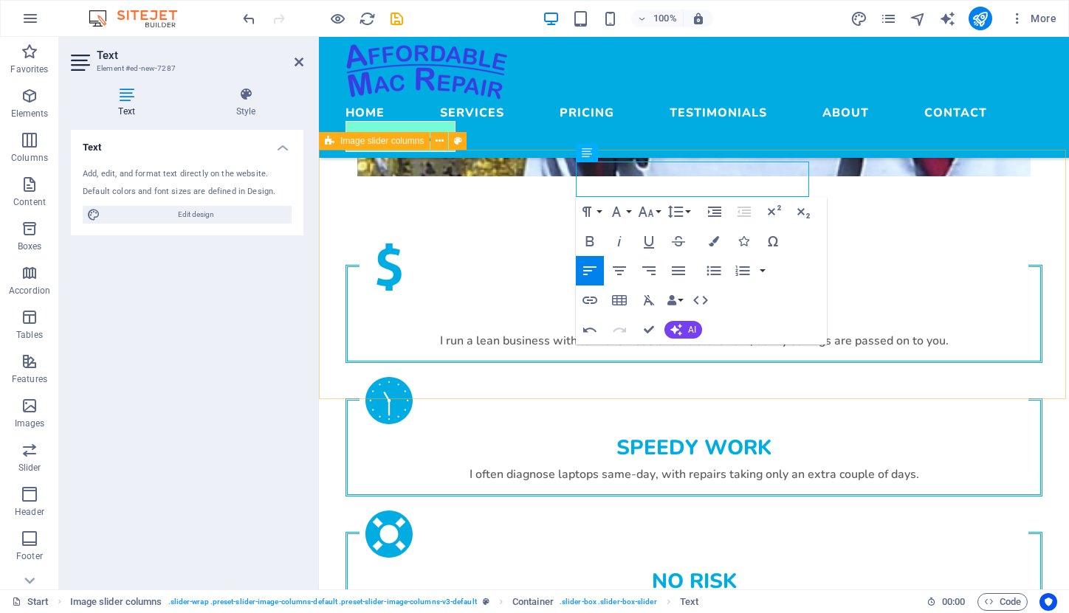
drag, startPoint x: 725, startPoint y: 173, endPoint x: 561, endPoint y: 176, distance: 163.9
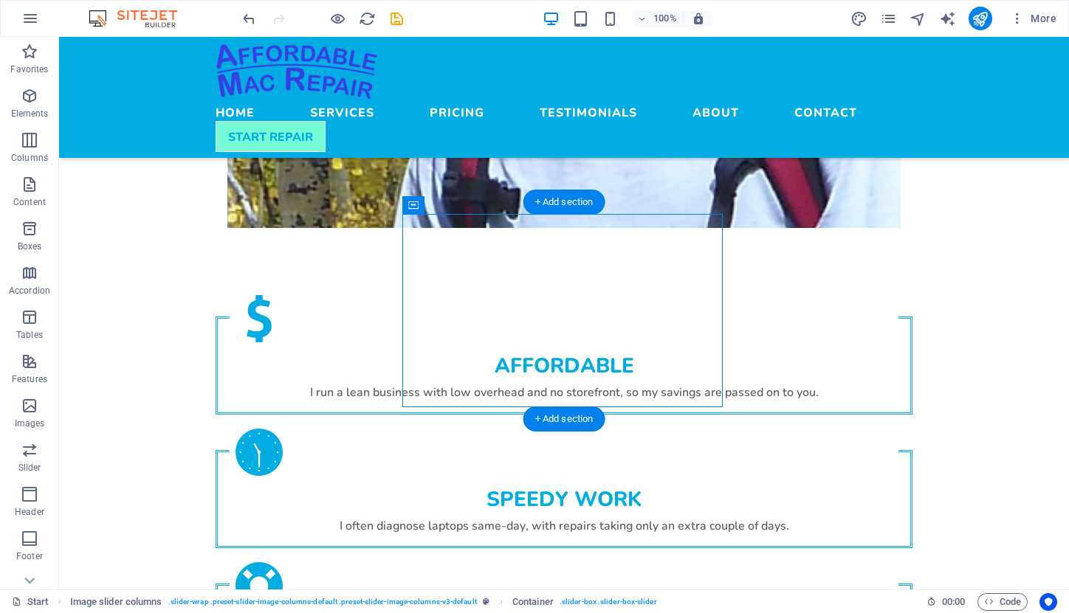
drag, startPoint x: 474, startPoint y: 245, endPoint x: 420, endPoint y: 275, distance: 61.8
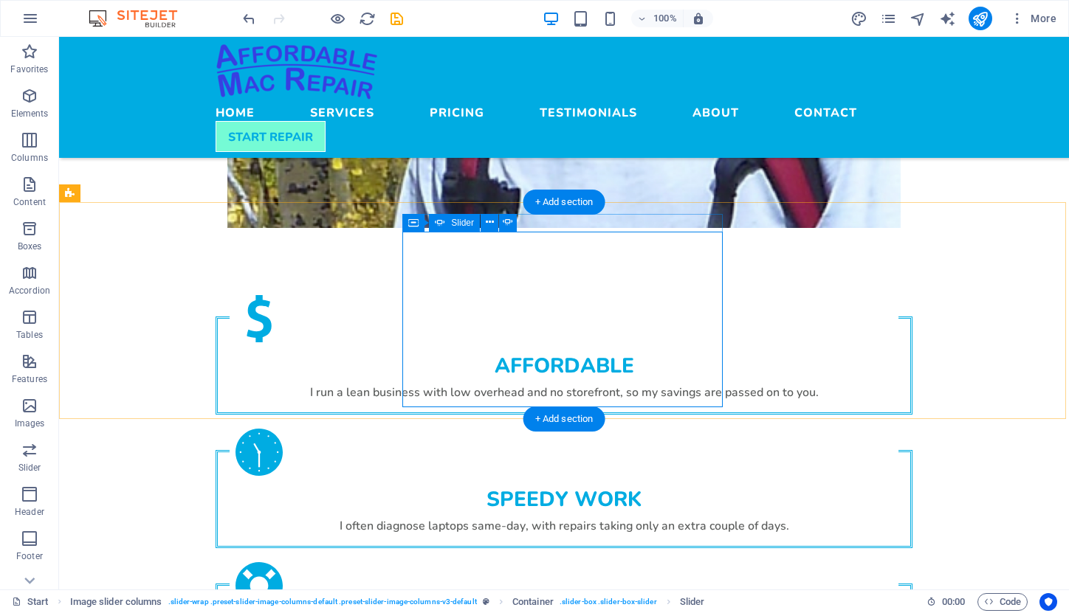
select select "ms"
select select "s"
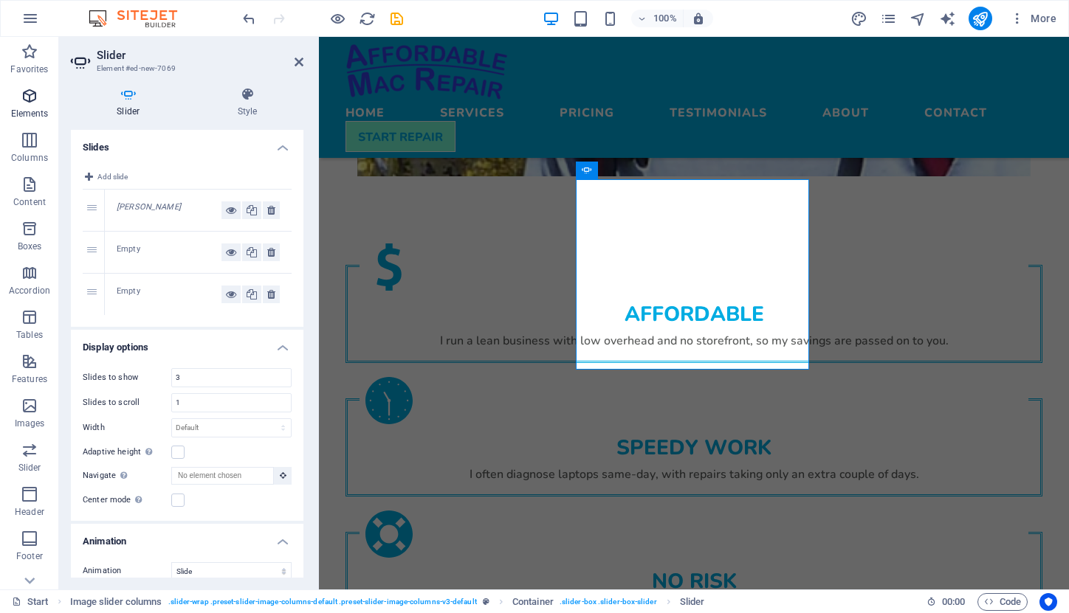
click at [28, 86] on button "Elements" at bounding box center [29, 103] width 59 height 44
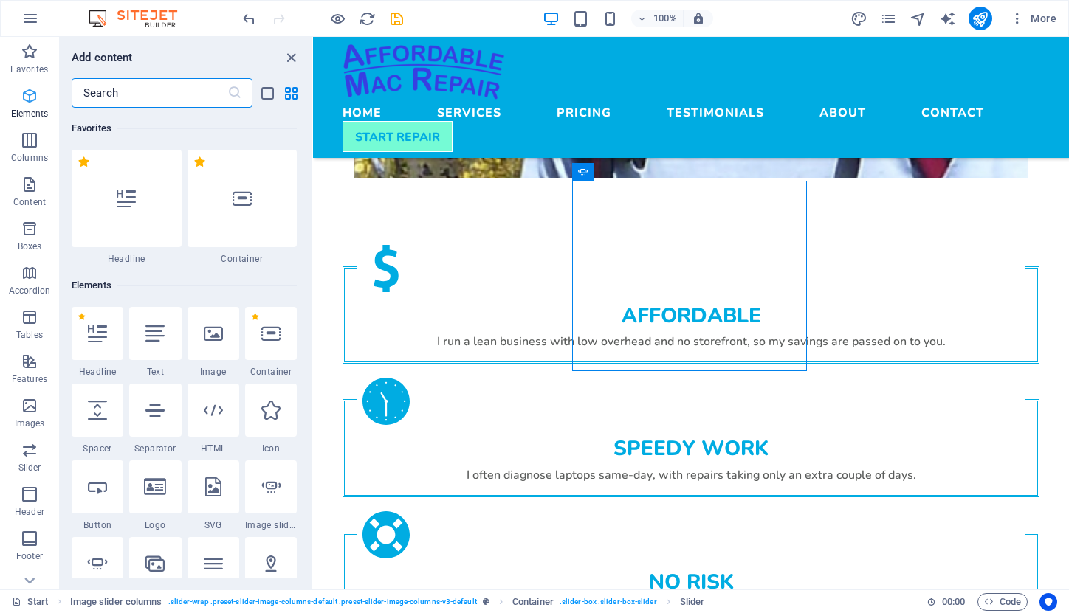
scroll to position [1, 0]
click at [28, 94] on icon "button" at bounding box center [30, 96] width 18 height 18
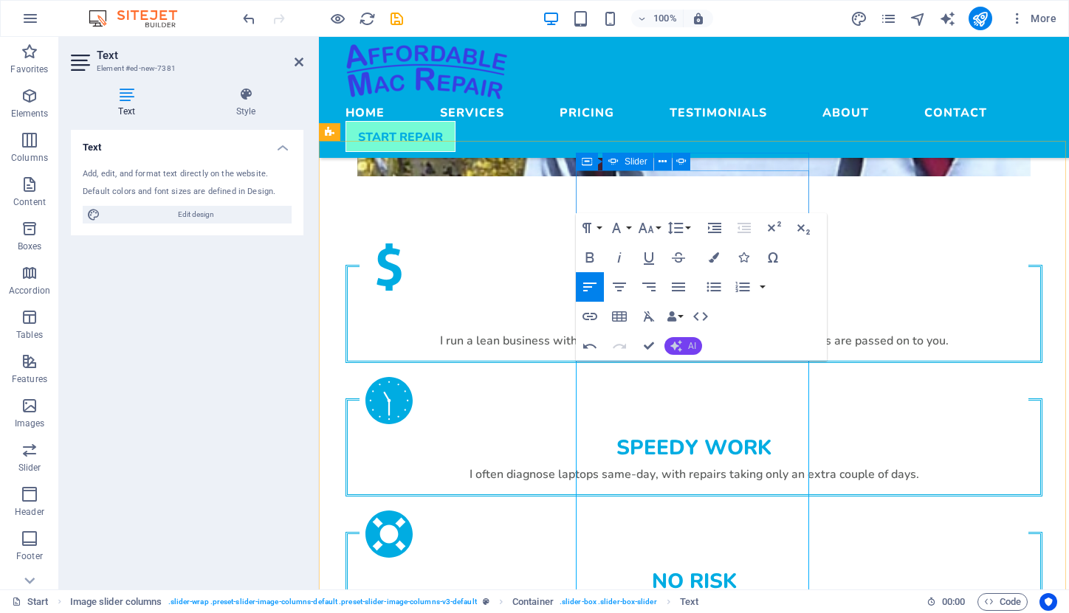
scroll to position [2373, 0]
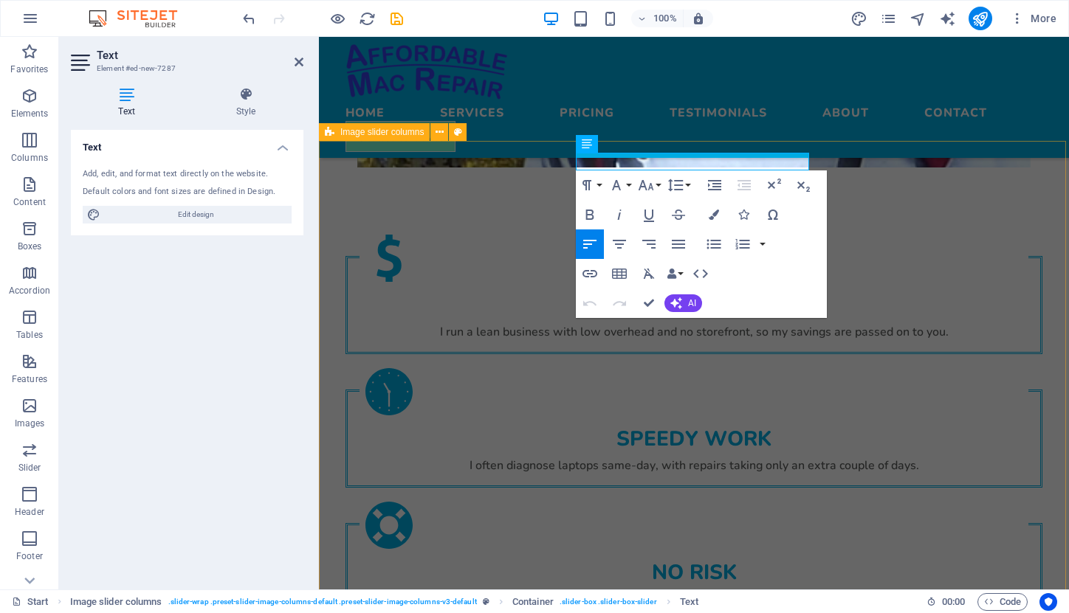
copy p "Greenville, SC"
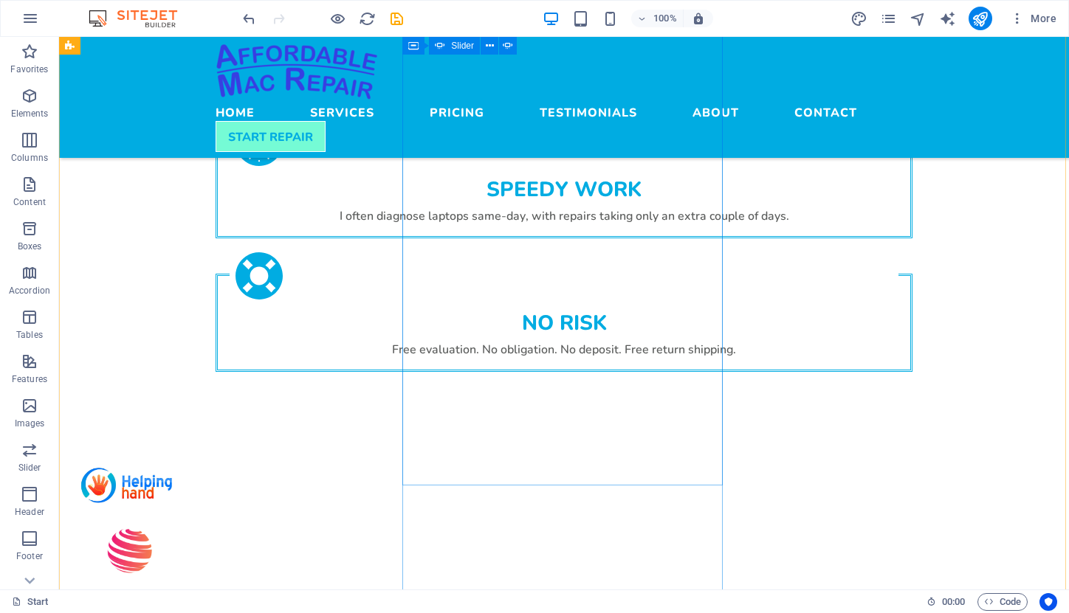
scroll to position [2678, 0]
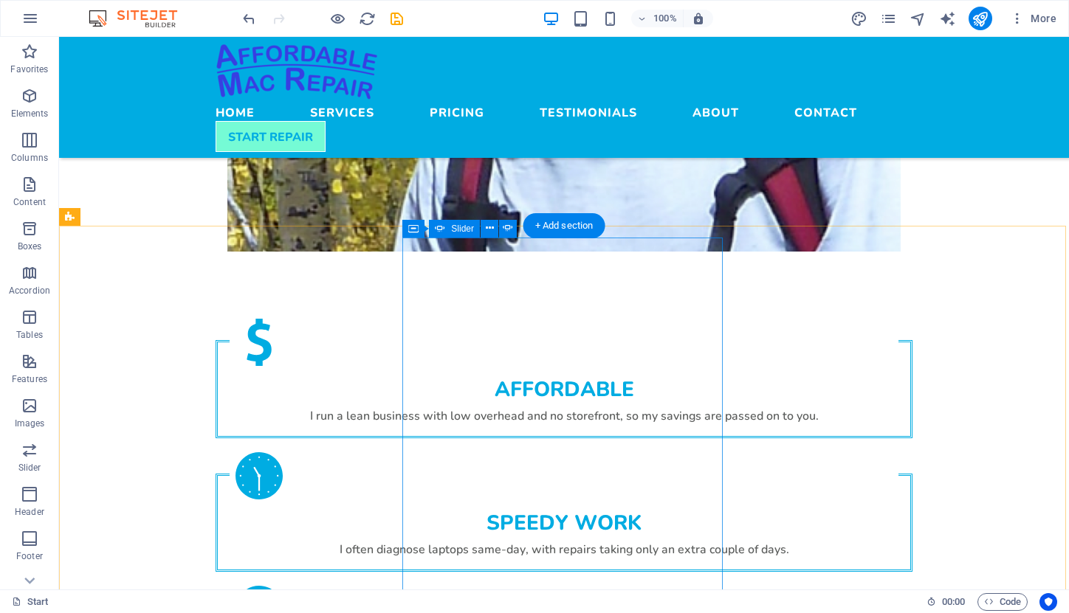
scroll to position [2333, 0]
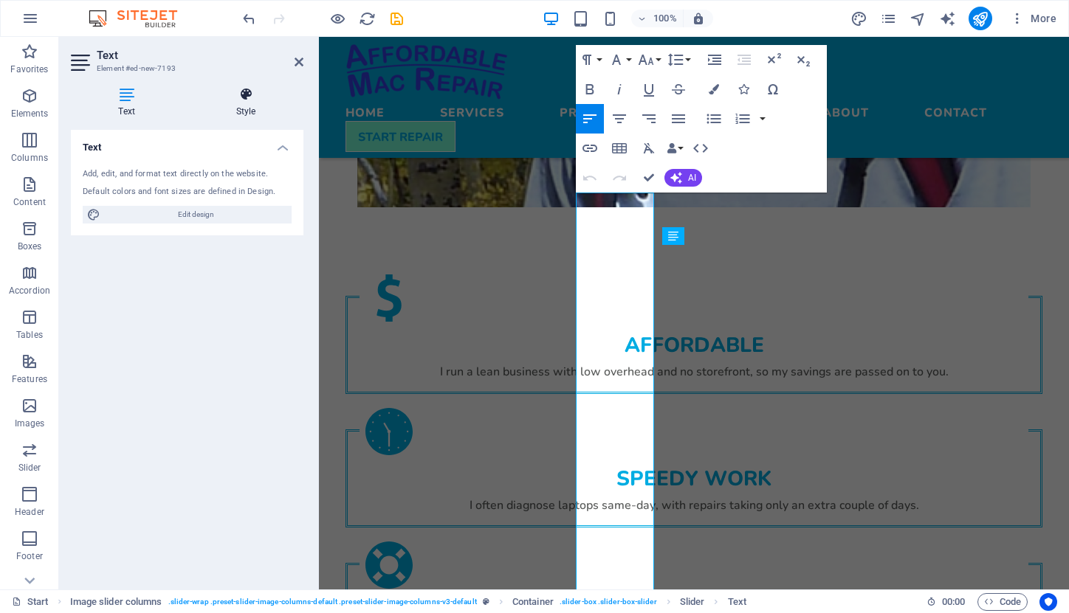
click at [241, 100] on icon at bounding box center [245, 94] width 115 height 15
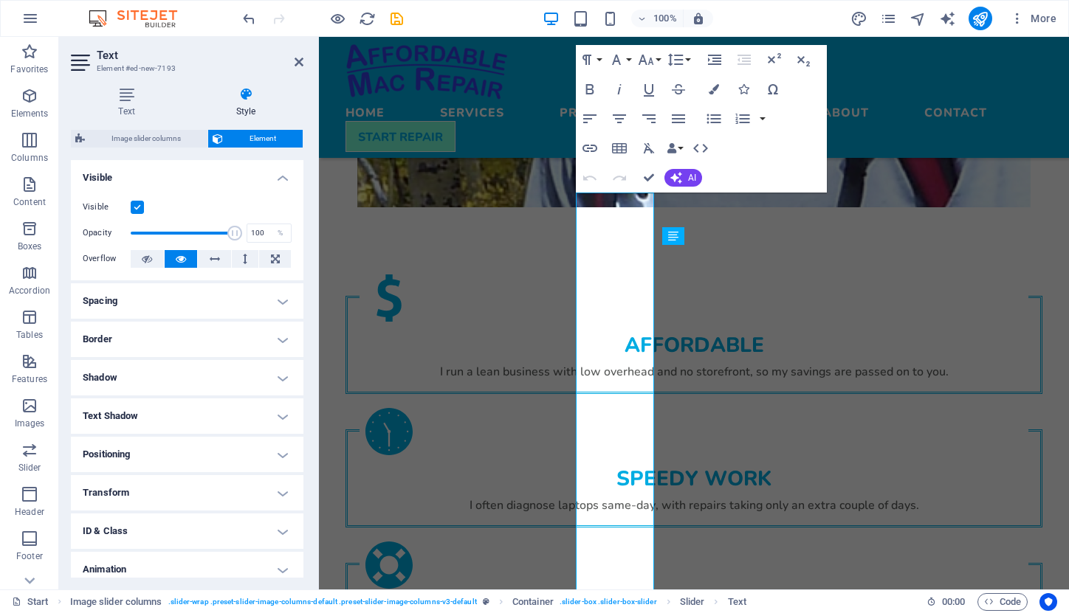
click at [273, 301] on h4 "Spacing" at bounding box center [187, 300] width 232 height 35
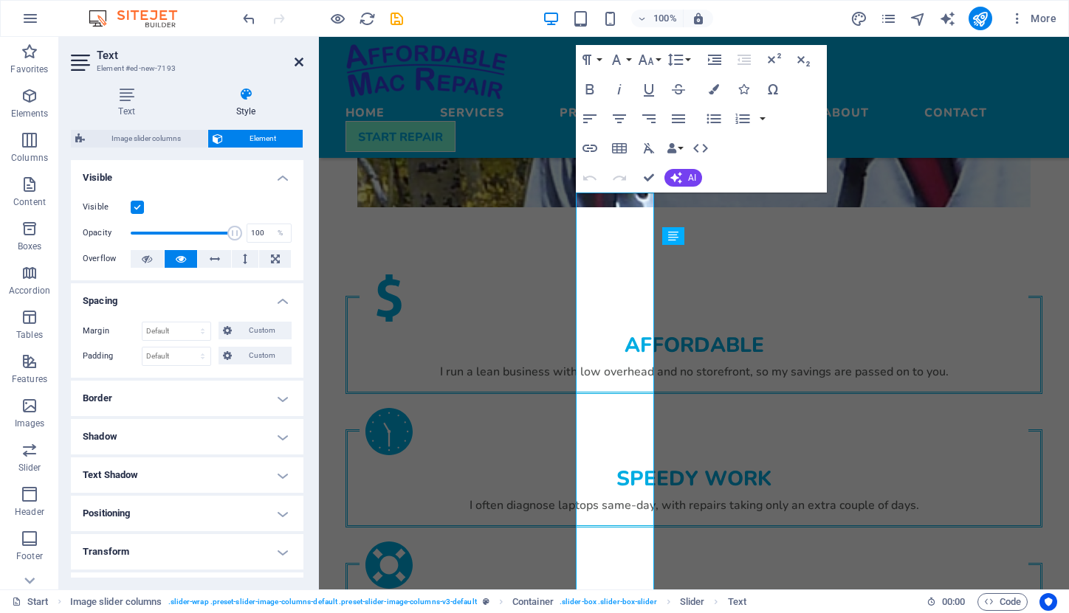
click at [298, 65] on icon at bounding box center [298, 62] width 9 height 12
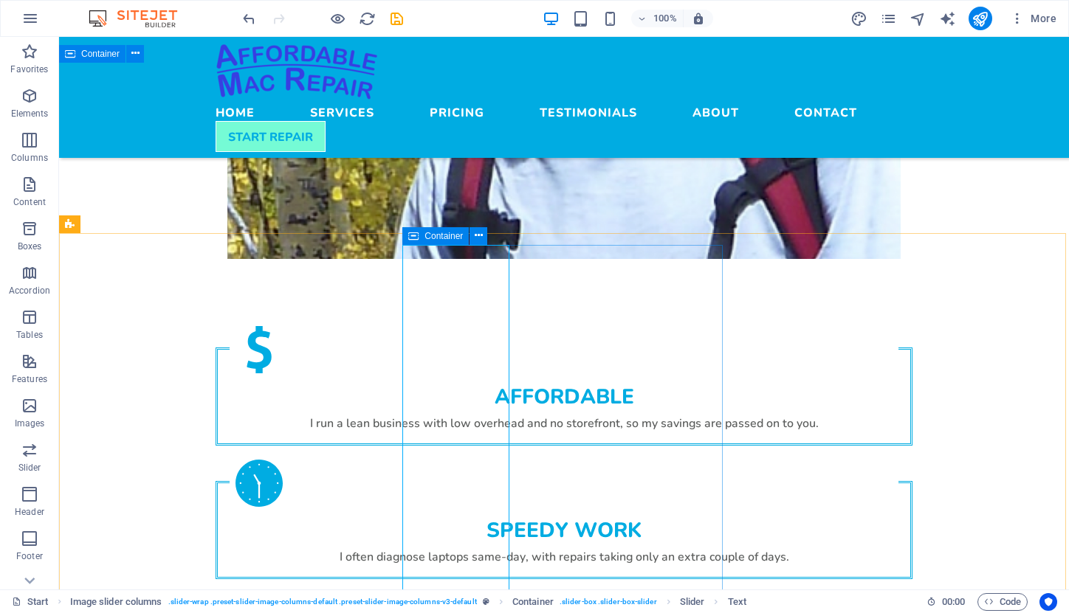
click at [420, 234] on div "Container" at bounding box center [435, 236] width 66 height 18
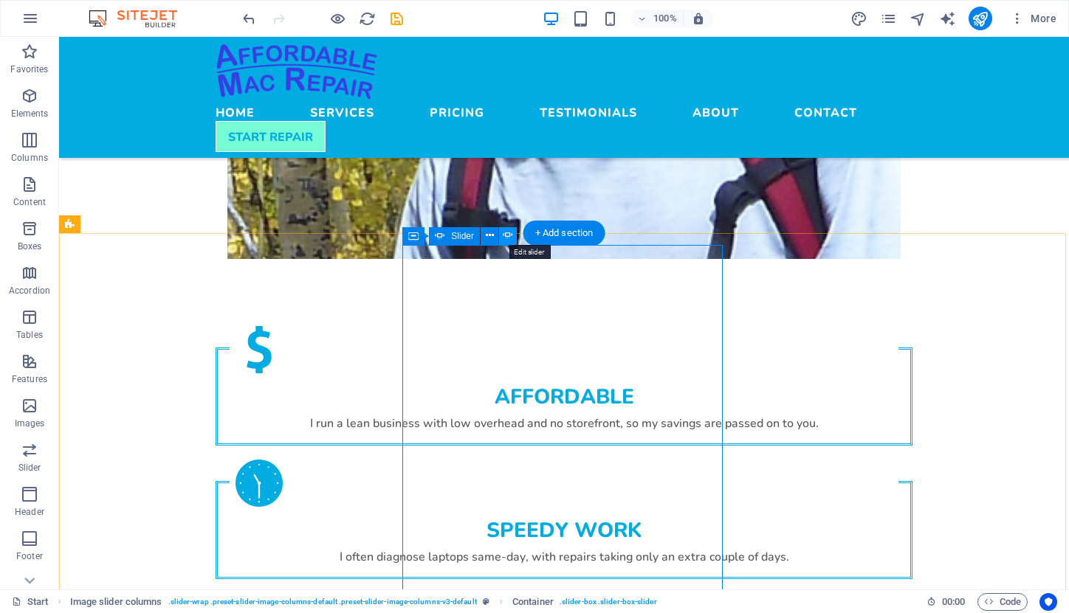
click at [506, 238] on icon at bounding box center [508, 235] width 10 height 15
select select "ms"
select select "s"
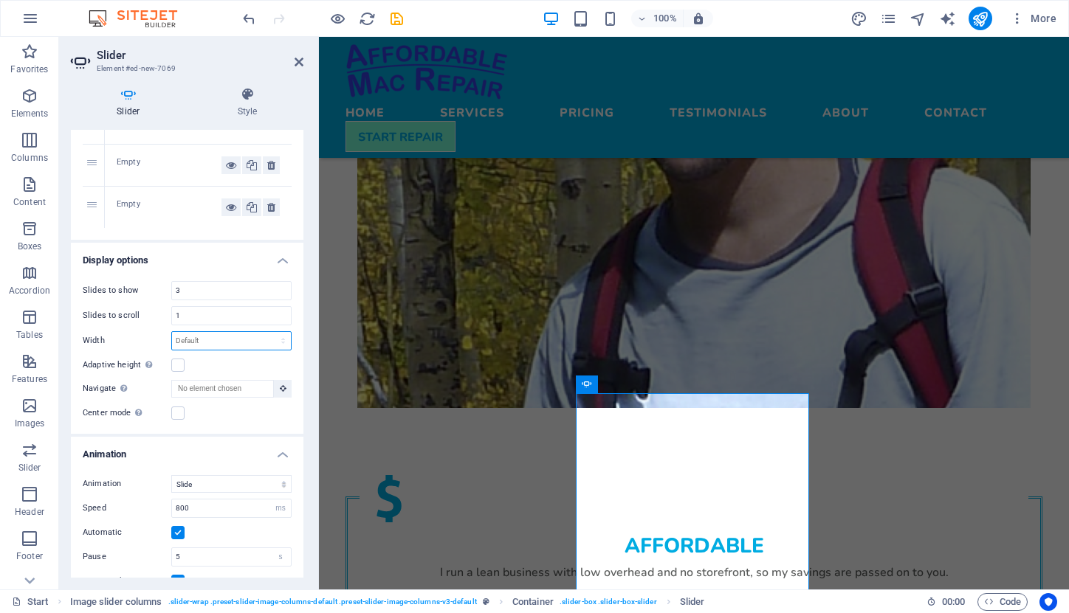
scroll to position [153, 0]
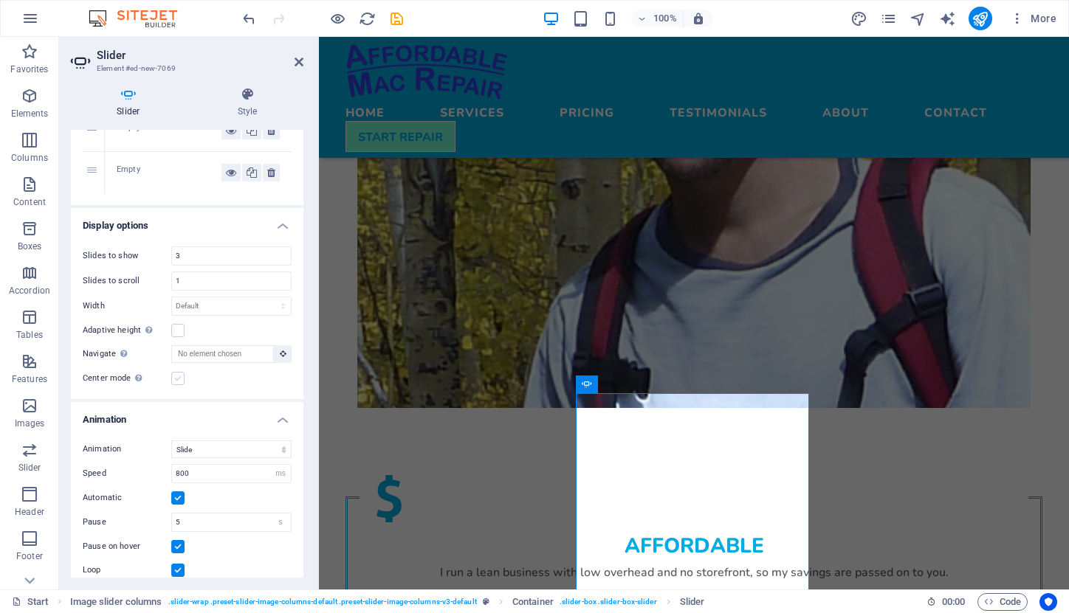
click at [178, 372] on label at bounding box center [177, 378] width 13 height 13
click at [0, 0] on input "Center mode Enables centered view with partial previous/next slide. Use with od…" at bounding box center [0, 0] width 0 height 0
click at [178, 372] on label at bounding box center [177, 378] width 13 height 13
click at [0, 0] on input "Center mode Enables centered view with partial previous/next slide. Use with od…" at bounding box center [0, 0] width 0 height 0
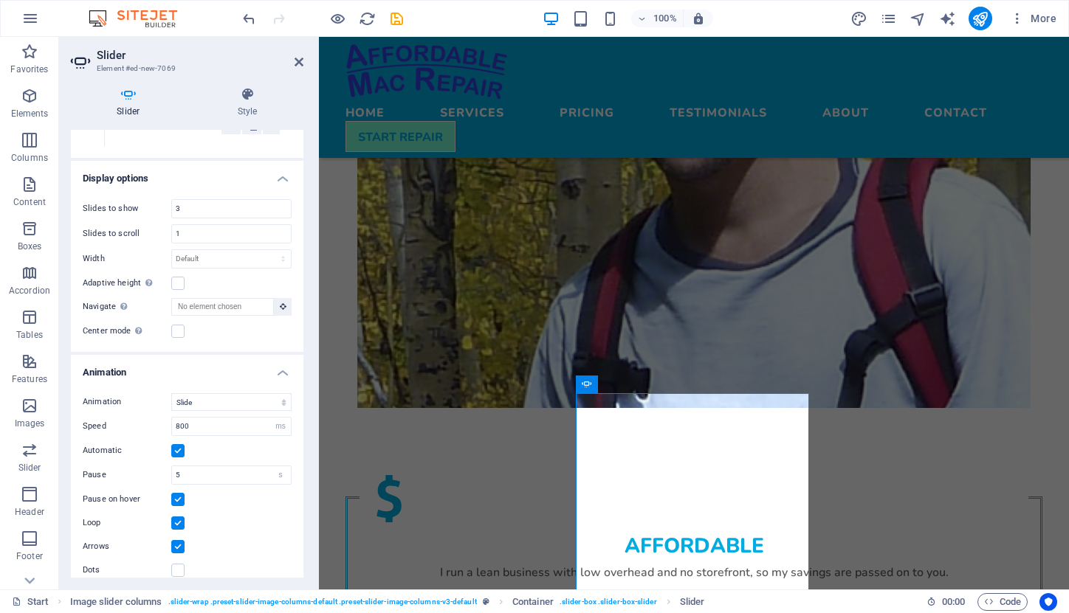
scroll to position [199, 0]
click at [177, 565] on label at bounding box center [177, 571] width 13 height 13
click at [0, 0] on input "Dots" at bounding box center [0, 0] width 0 height 0
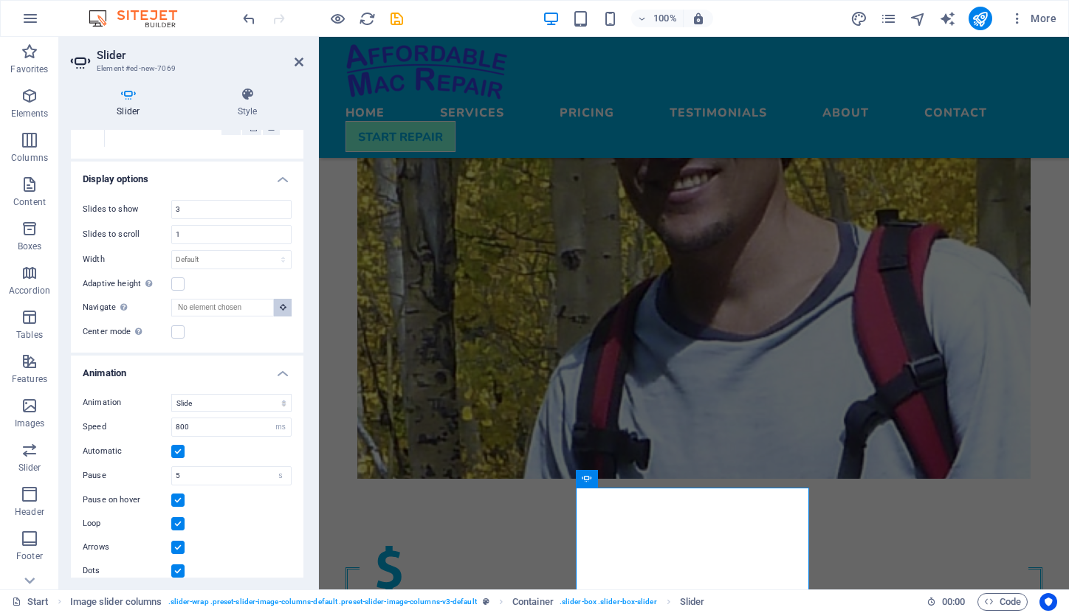
scroll to position [2032, 0]
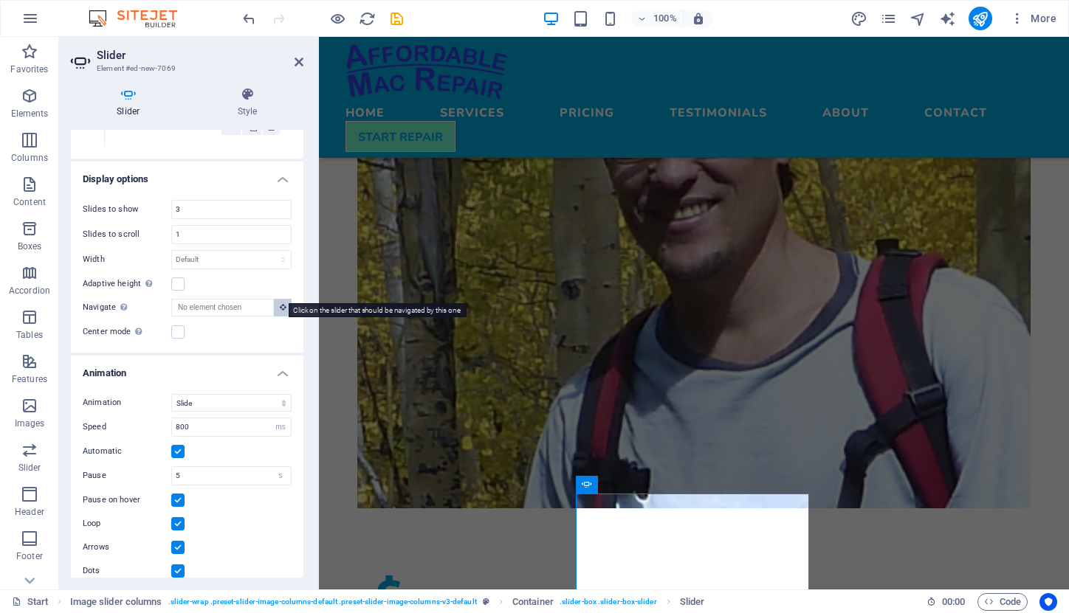
click at [280, 303] on icon at bounding box center [283, 306] width 7 height 7
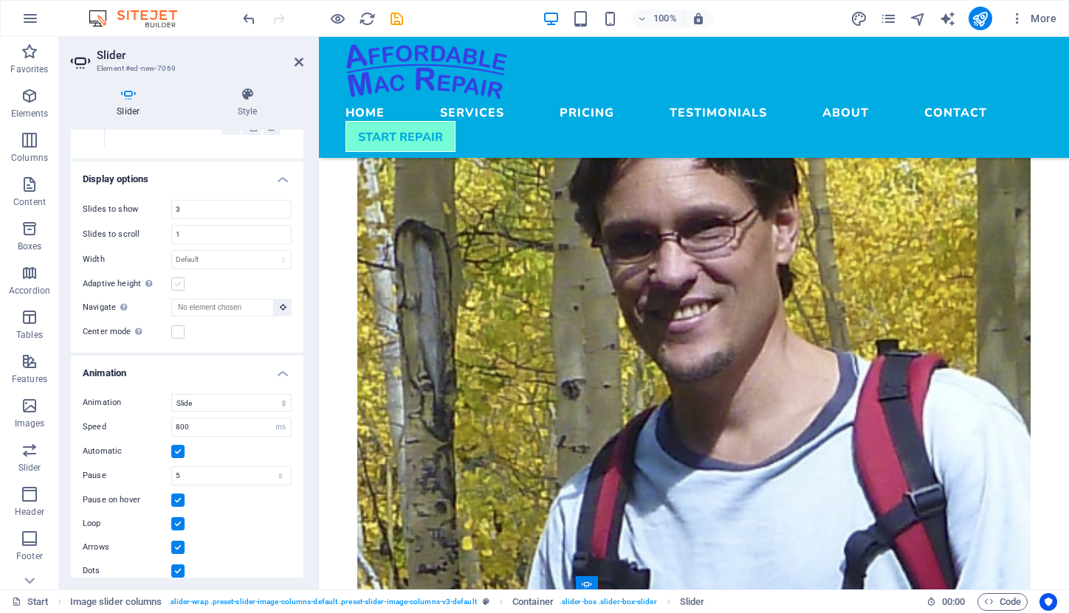
click at [177, 277] on label at bounding box center [177, 283] width 13 height 13
click at [0, 0] on input "Adaptive height Automatically adjust the height for single slide horizontal sli…" at bounding box center [0, 0] width 0 height 0
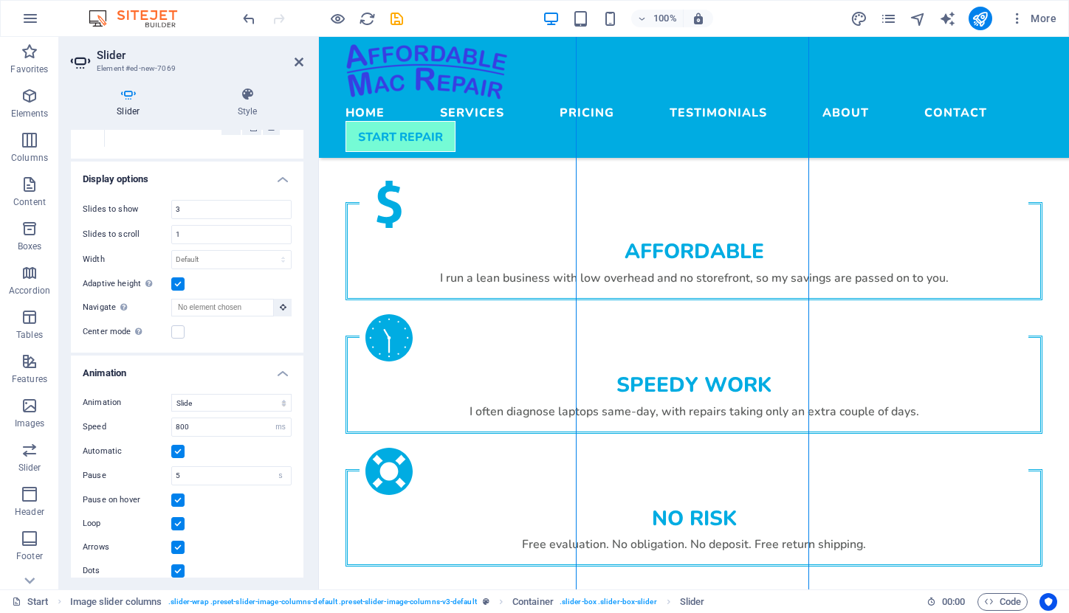
scroll to position [2584, 0]
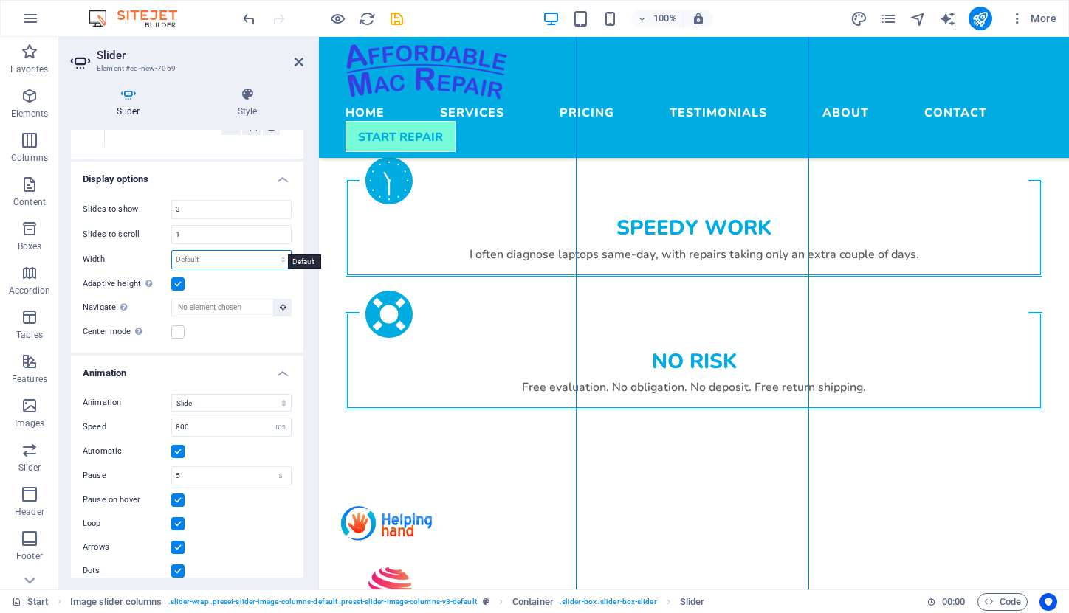
select select "%"
type input "100"
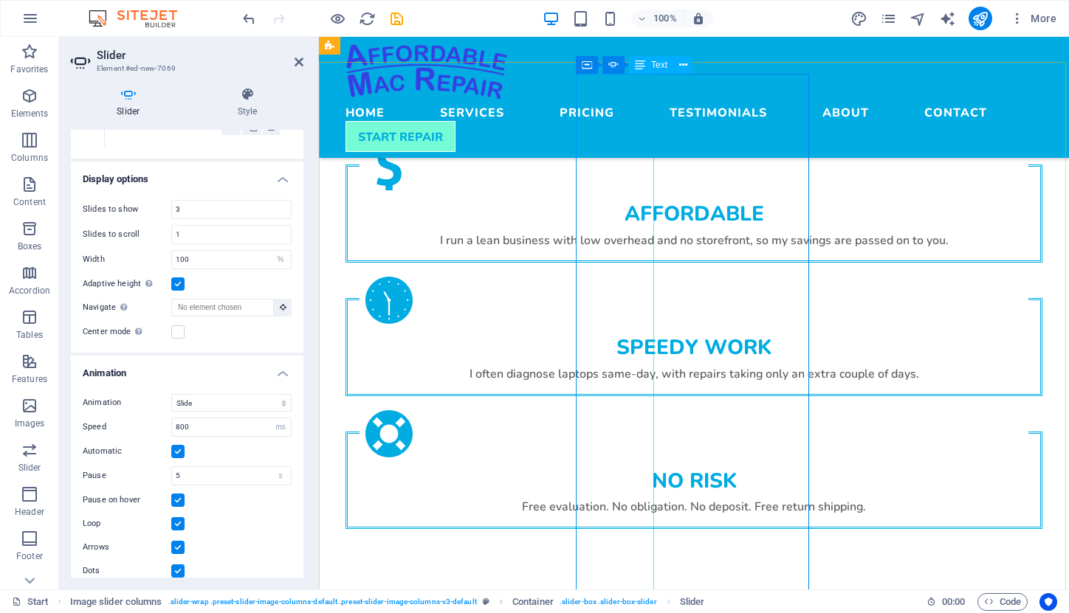
scroll to position [2451, 0]
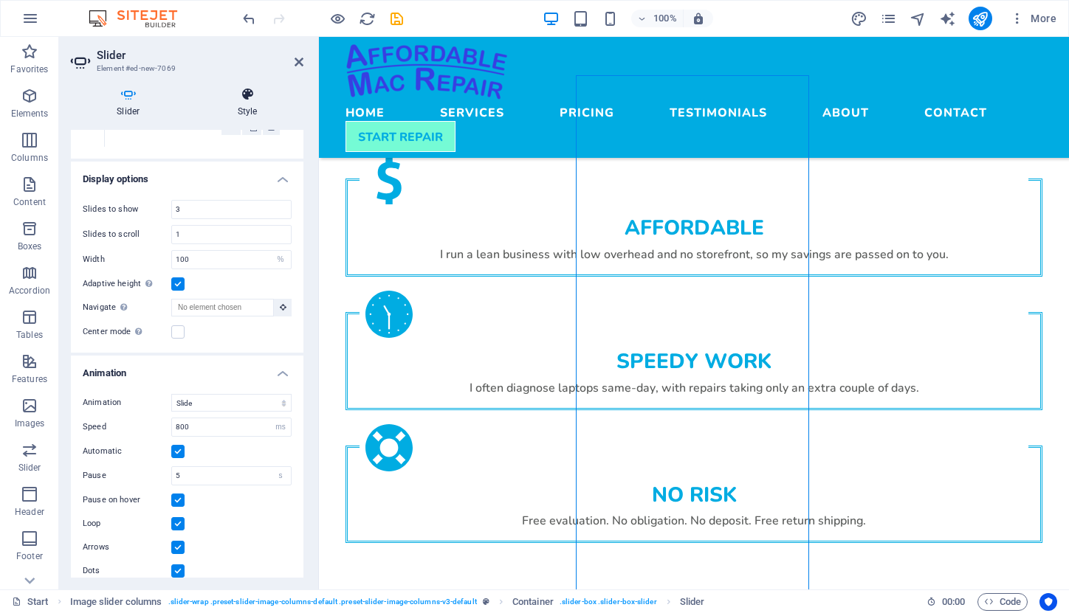
click at [244, 95] on icon at bounding box center [247, 94] width 111 height 15
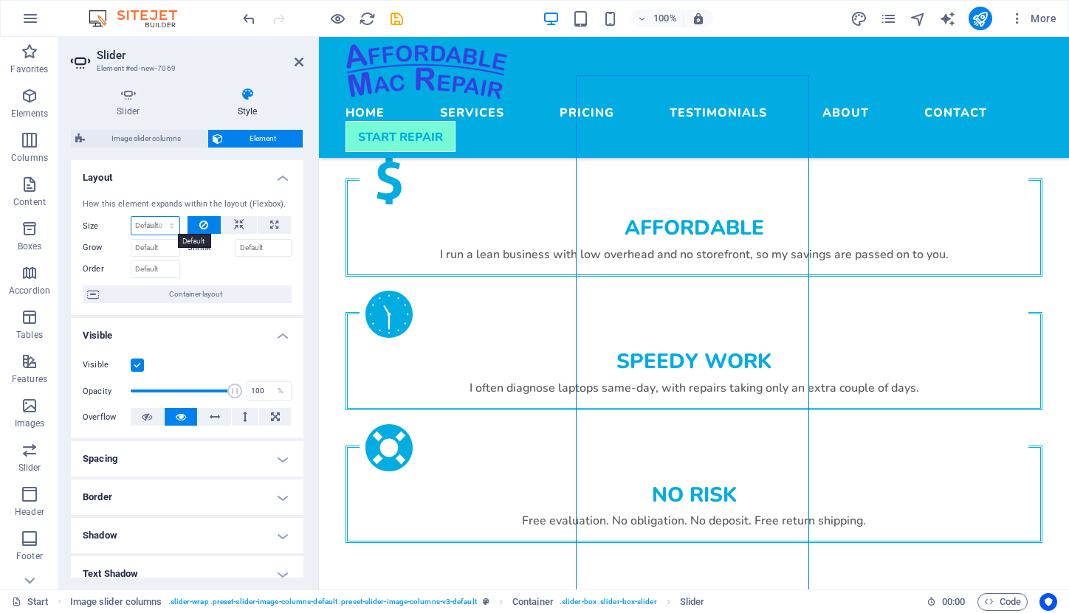
select select "DISABLED_OPTION_VALUE"
click at [172, 246] on input "Grow" at bounding box center [155, 248] width 49 height 18
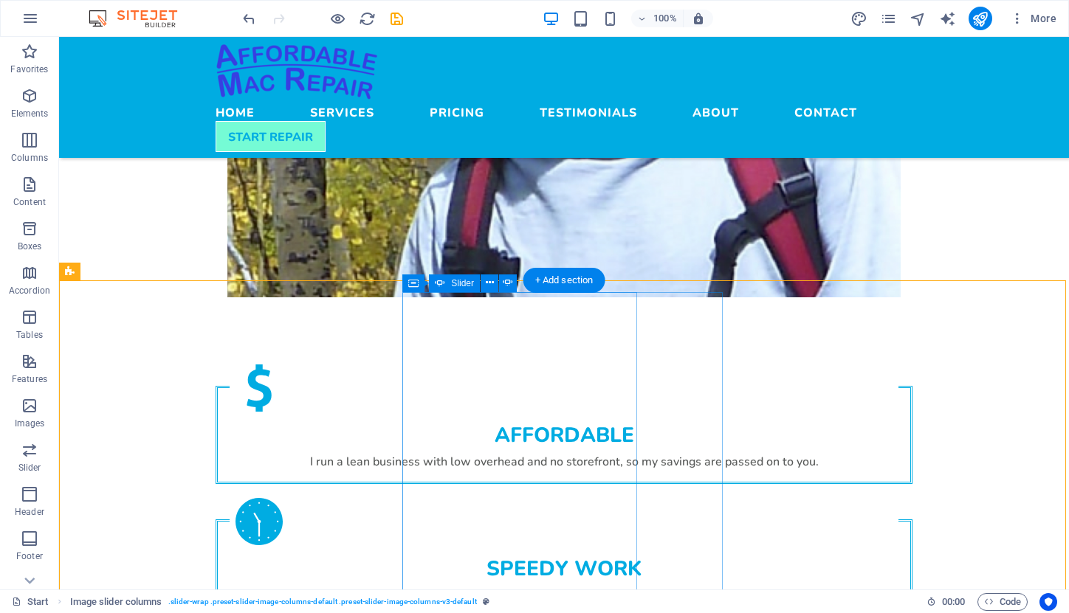
scroll to position [2308, 0]
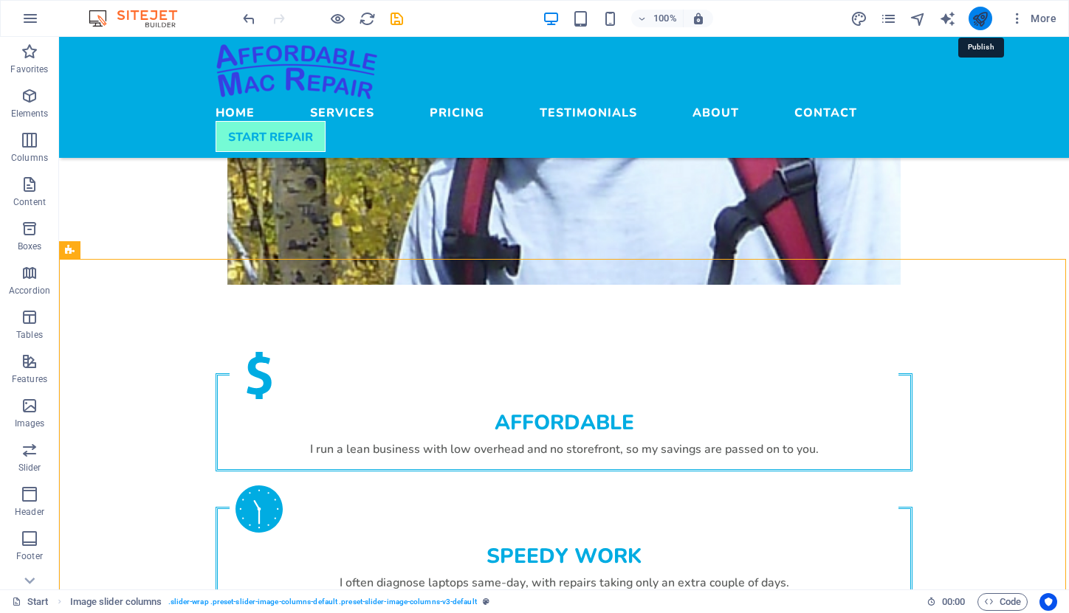
click at [976, 20] on icon "publish" at bounding box center [979, 18] width 17 height 17
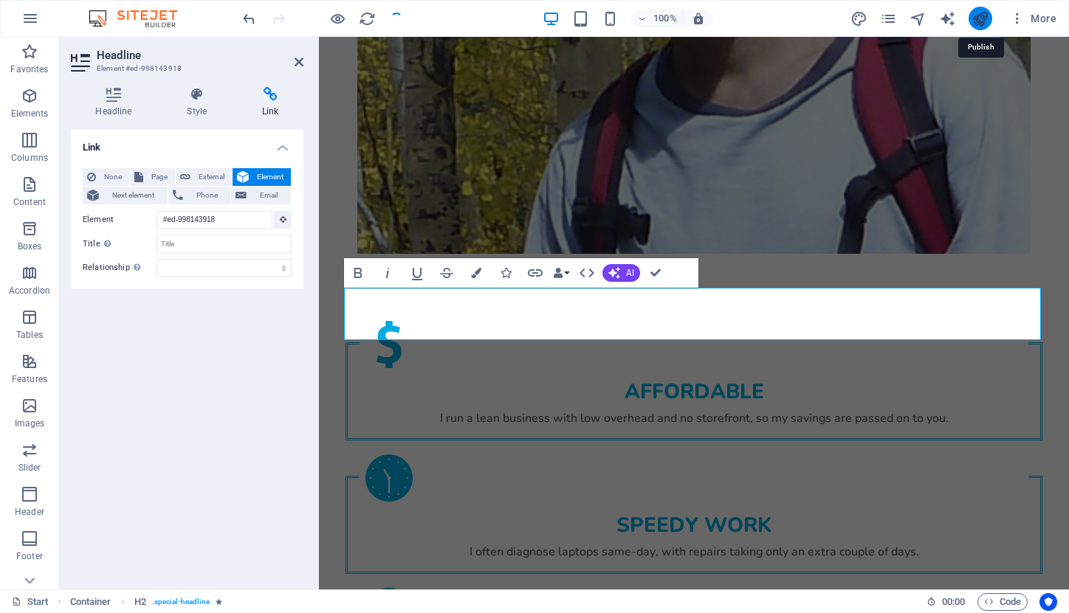
scroll to position [529, 0]
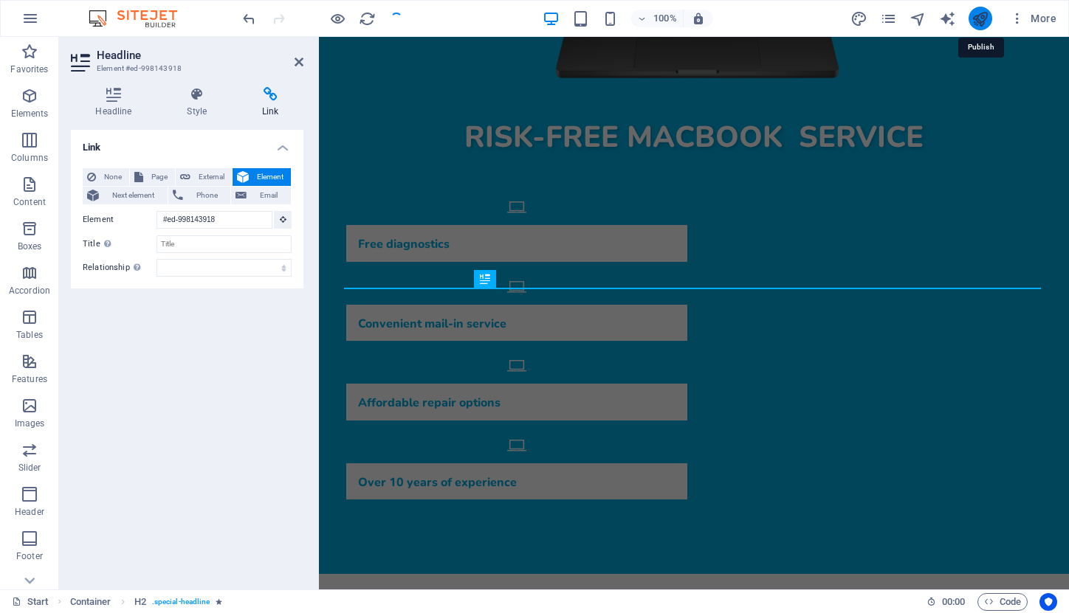
checkbox input "false"
